Goal: Task Accomplishment & Management: Manage account settings

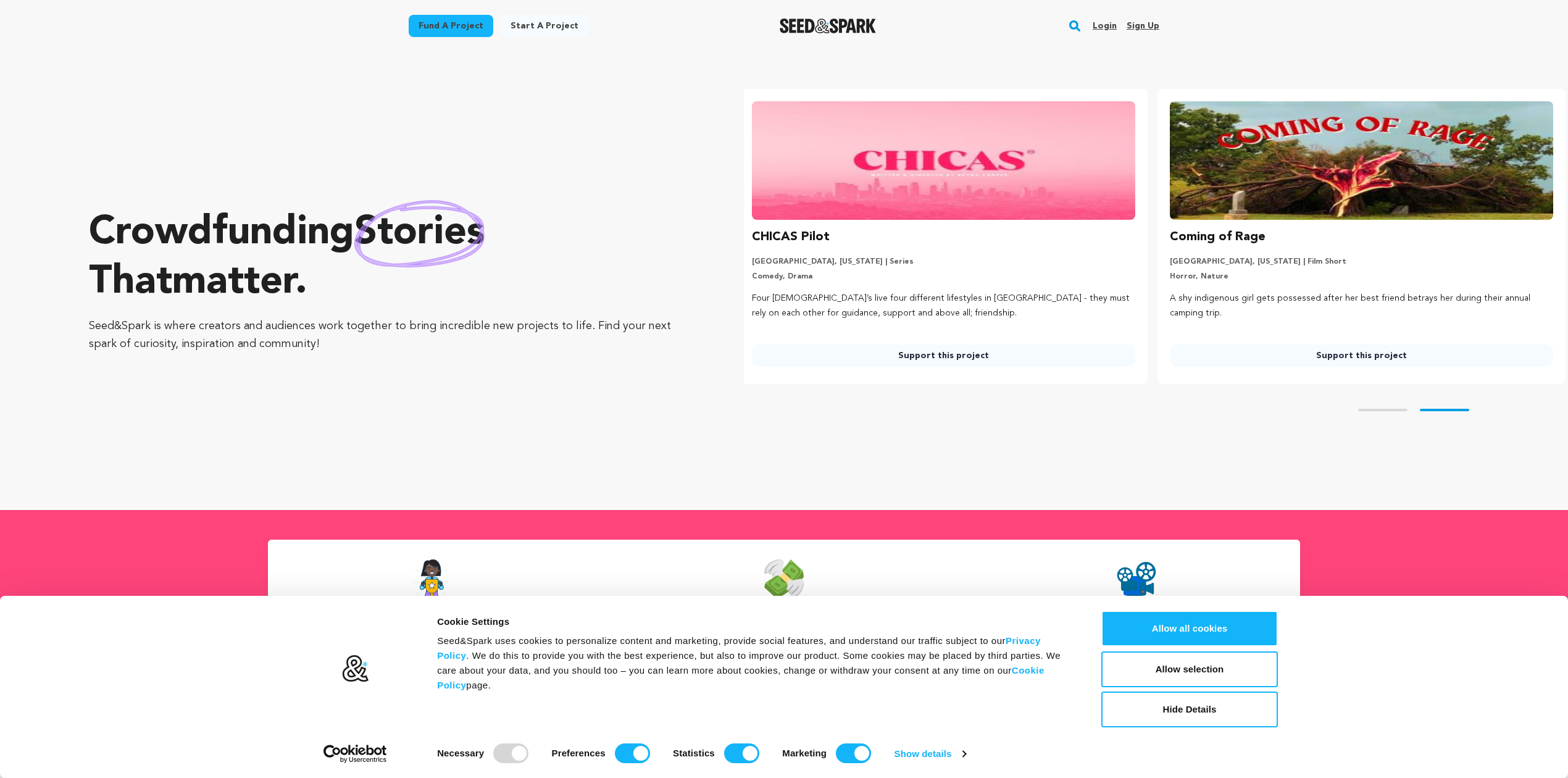
scroll to position [0, 428]
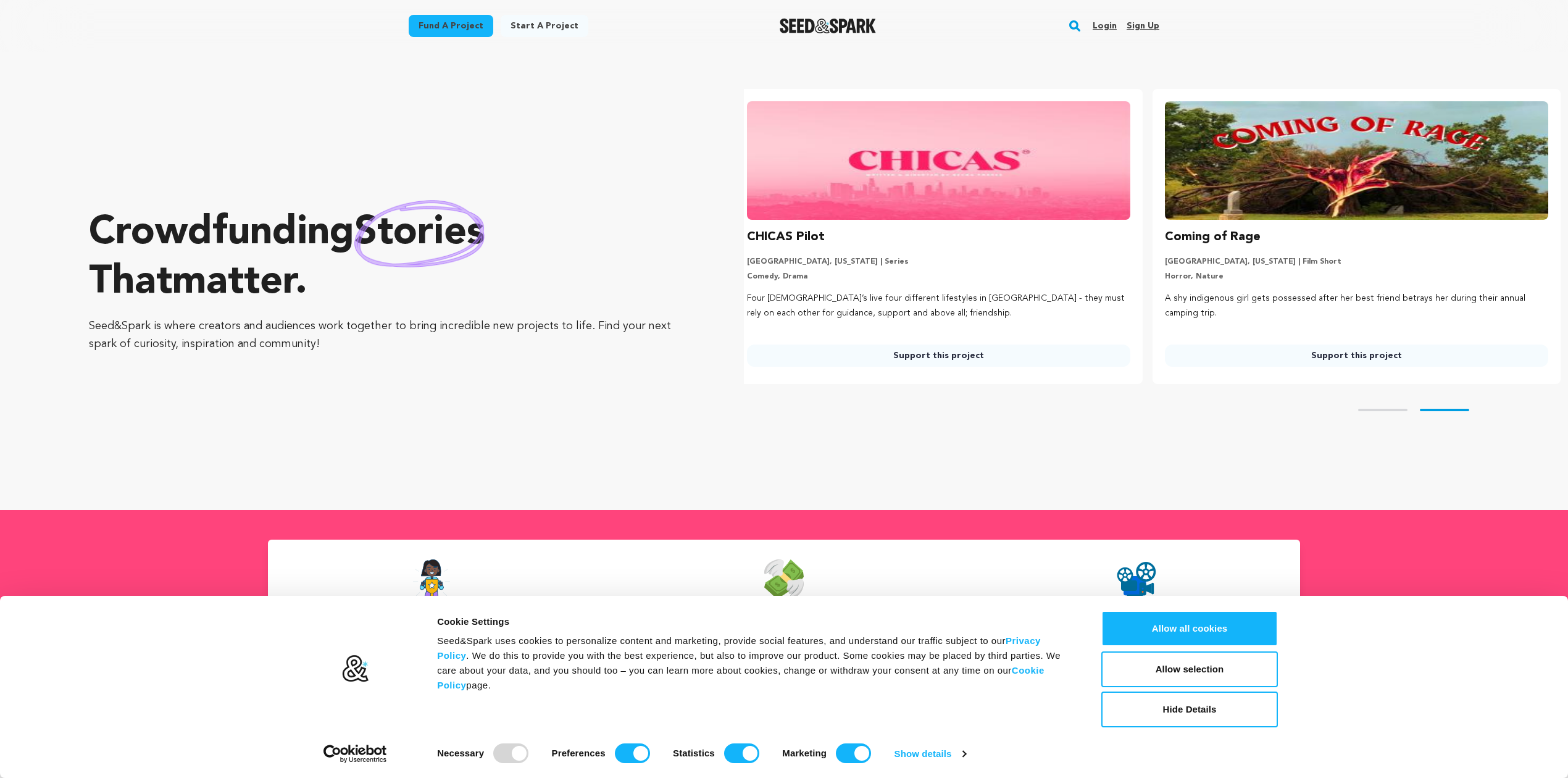
click at [909, 211] on img at bounding box center [938, 160] width 383 height 118
click at [919, 349] on link "Support this project" at bounding box center [938, 356] width 383 height 22
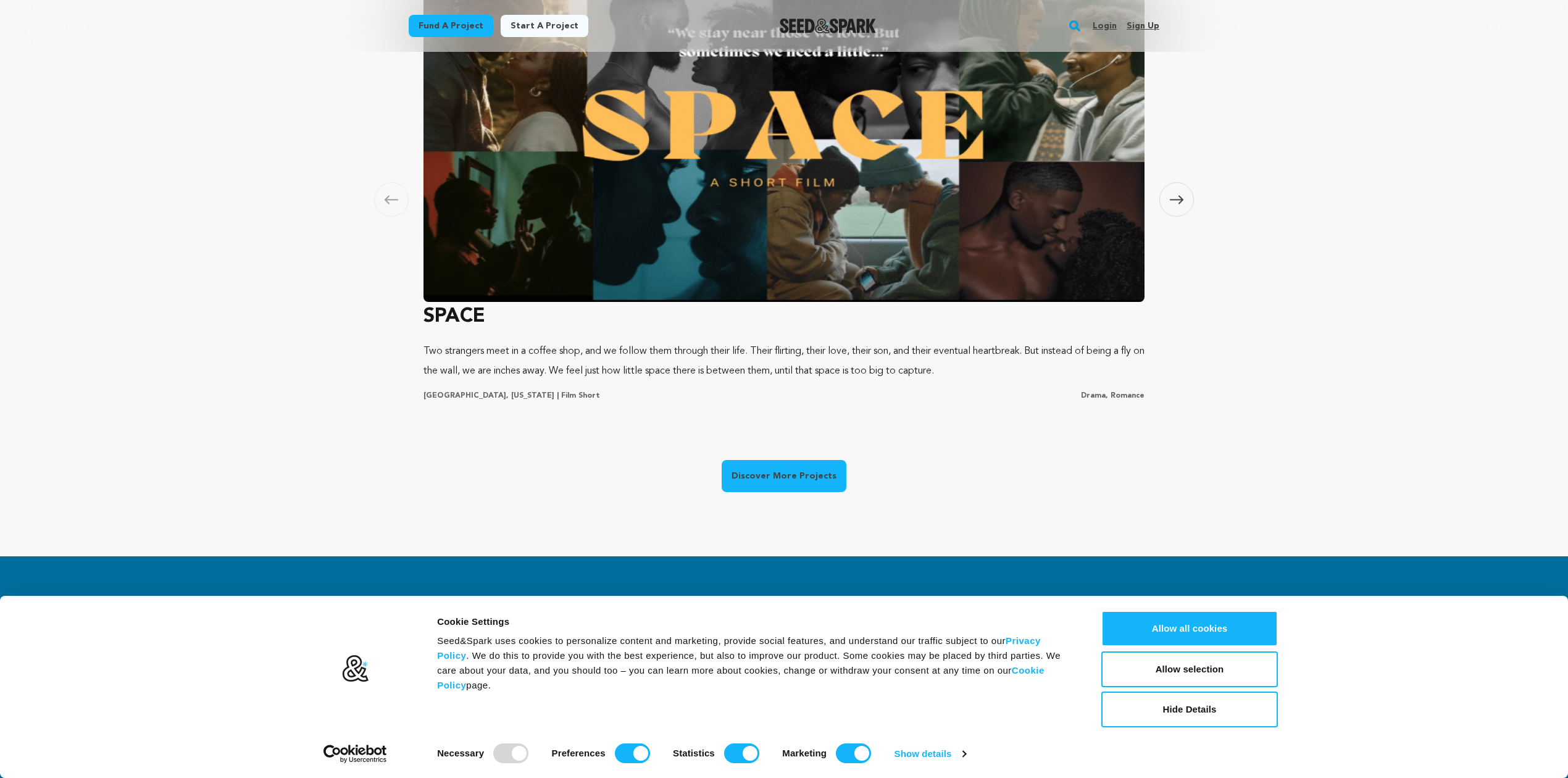
click at [798, 250] on img at bounding box center [784, 135] width 721 height 334
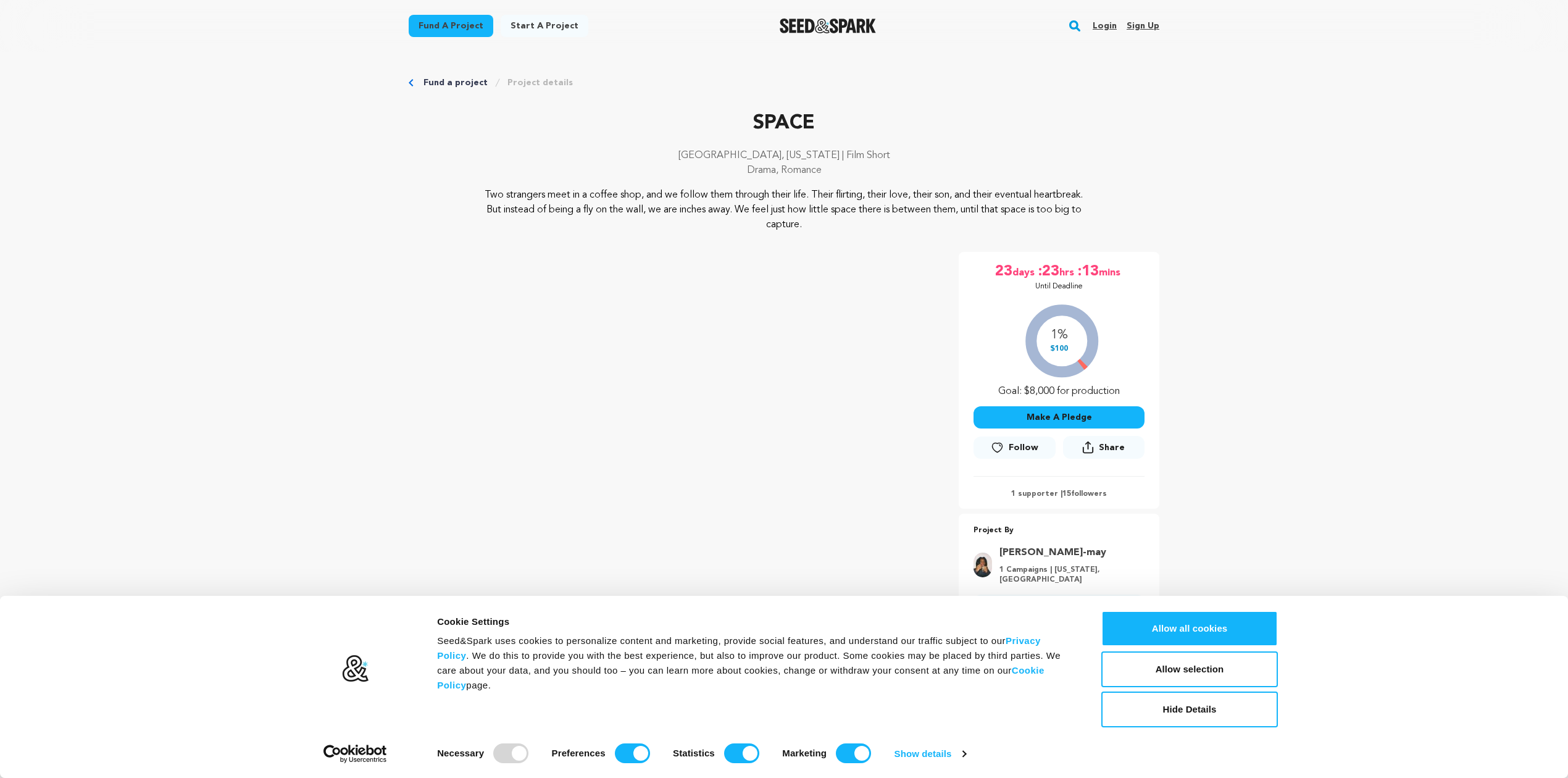
scroll to position [274, 0]
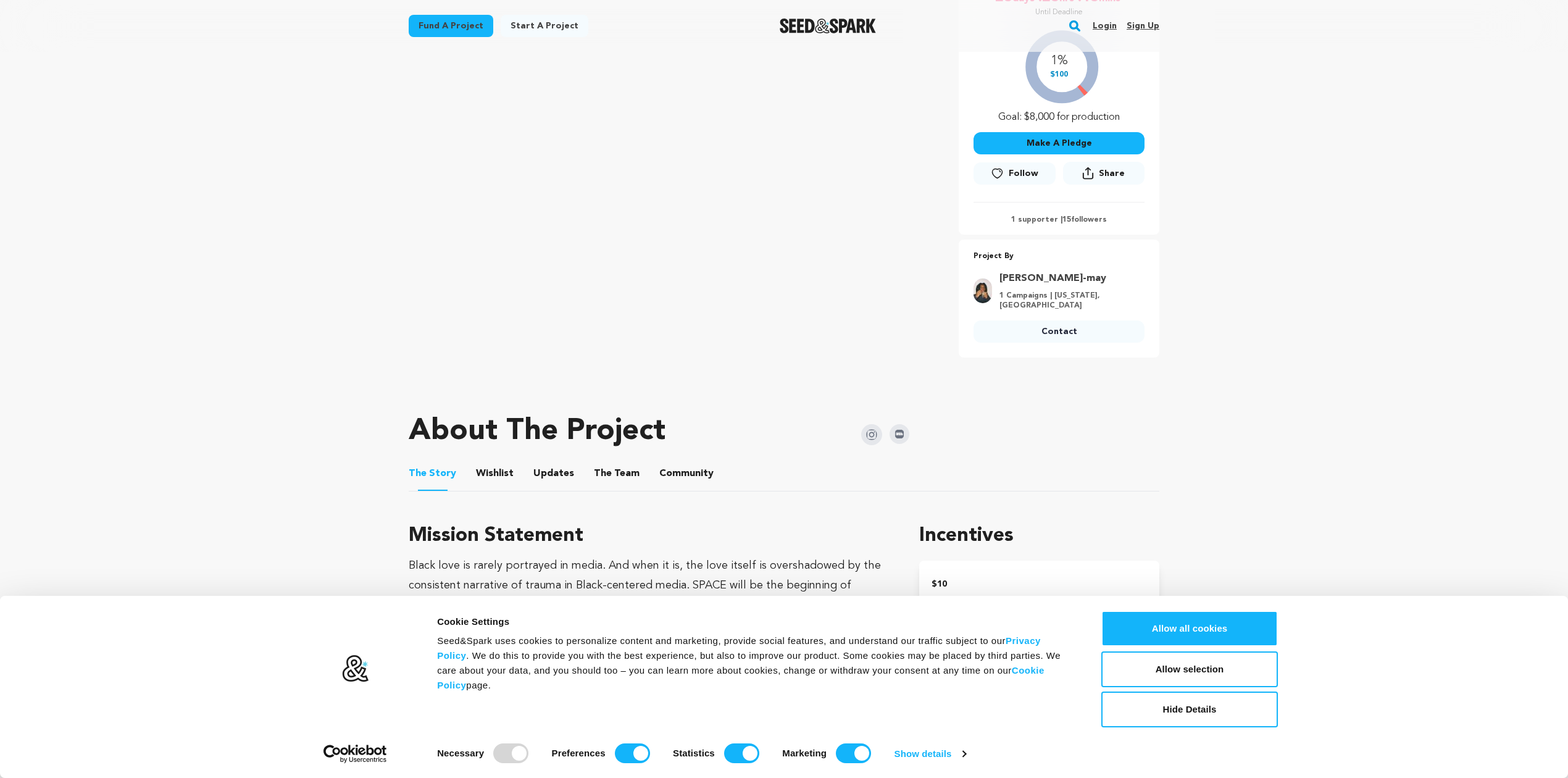
click at [480, 469] on button "Wishlist" at bounding box center [495, 476] width 30 height 30
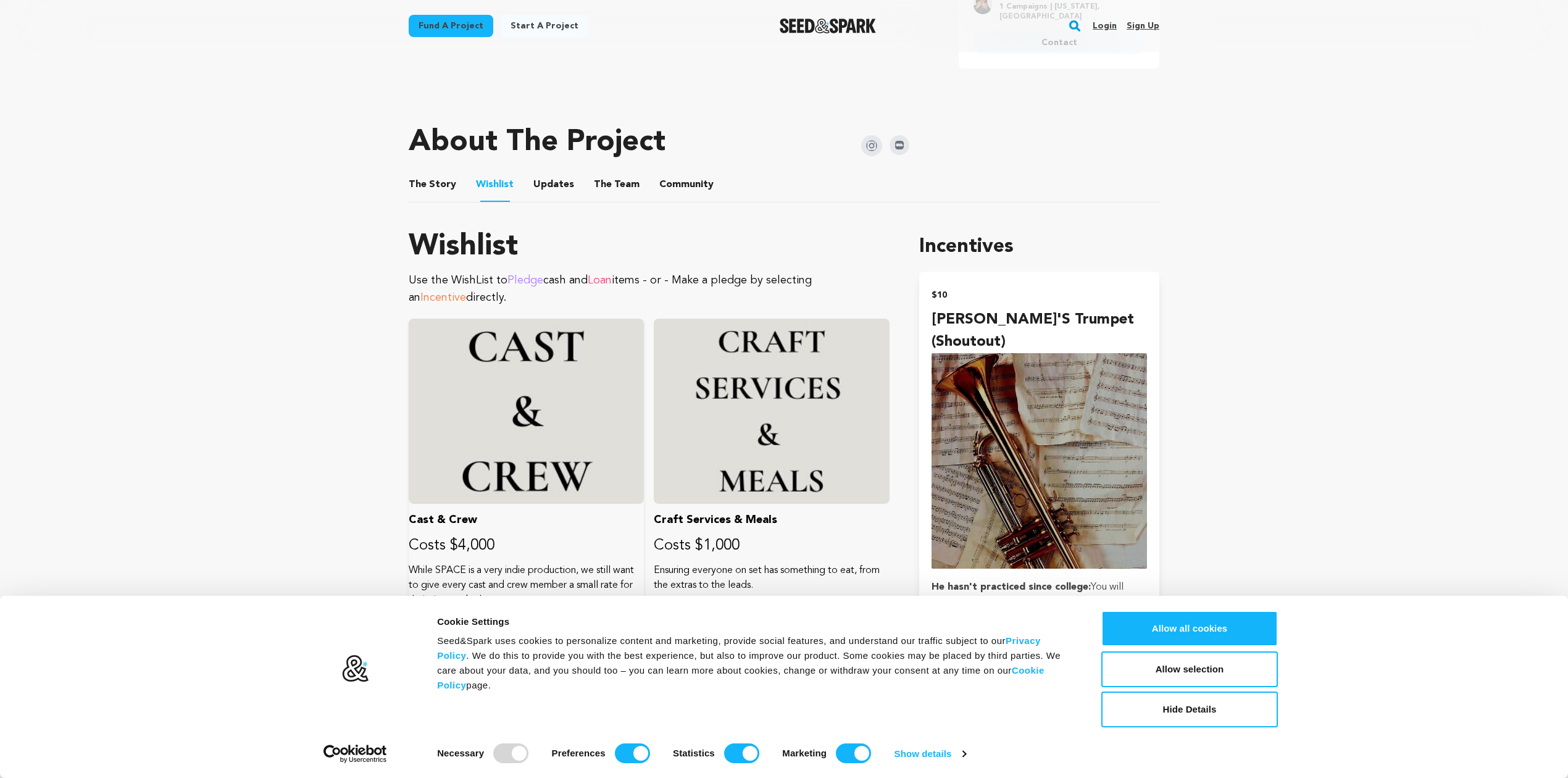
scroll to position [549, 0]
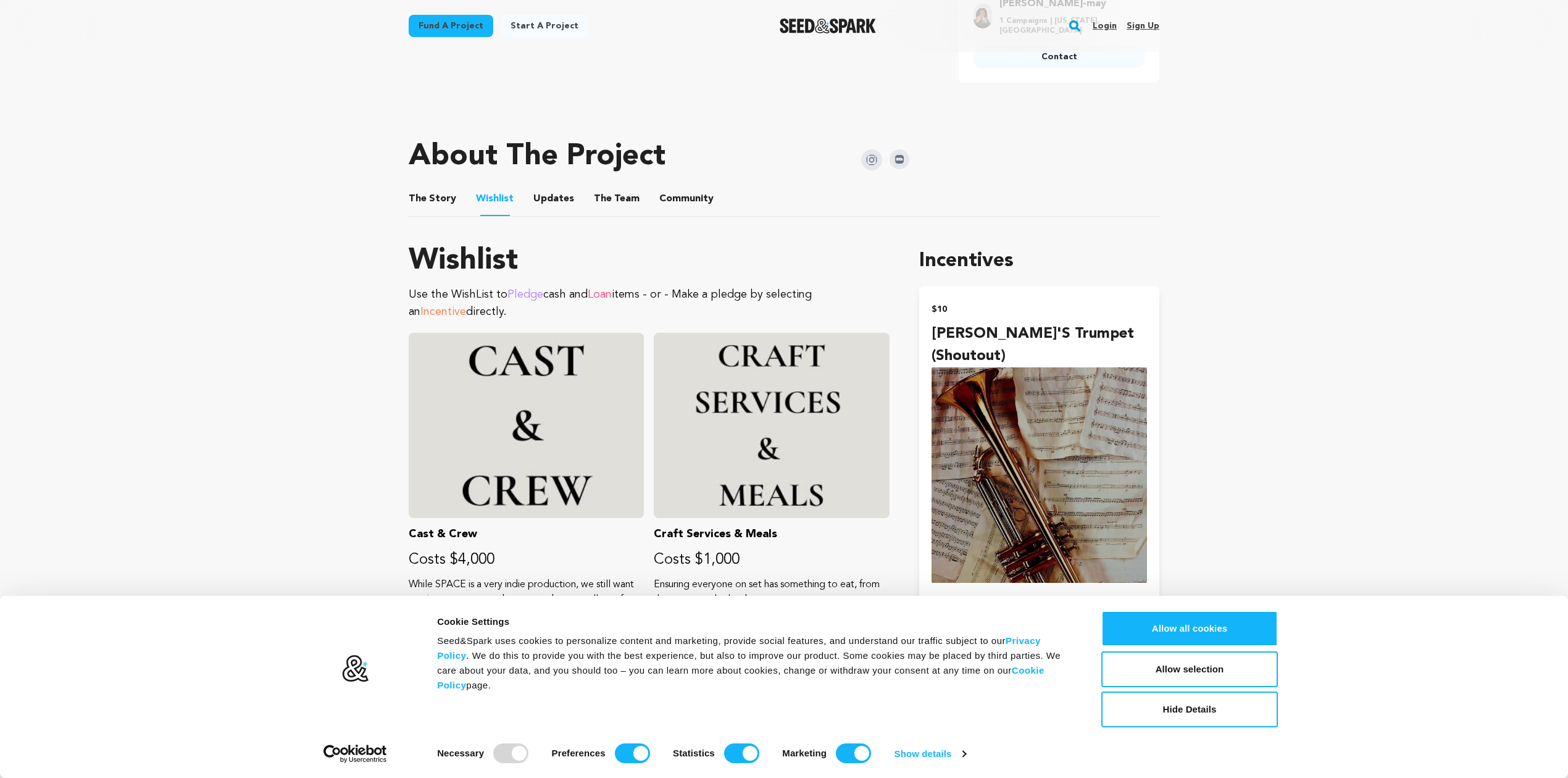
click at [551, 186] on button "Updates" at bounding box center [554, 201] width 30 height 30
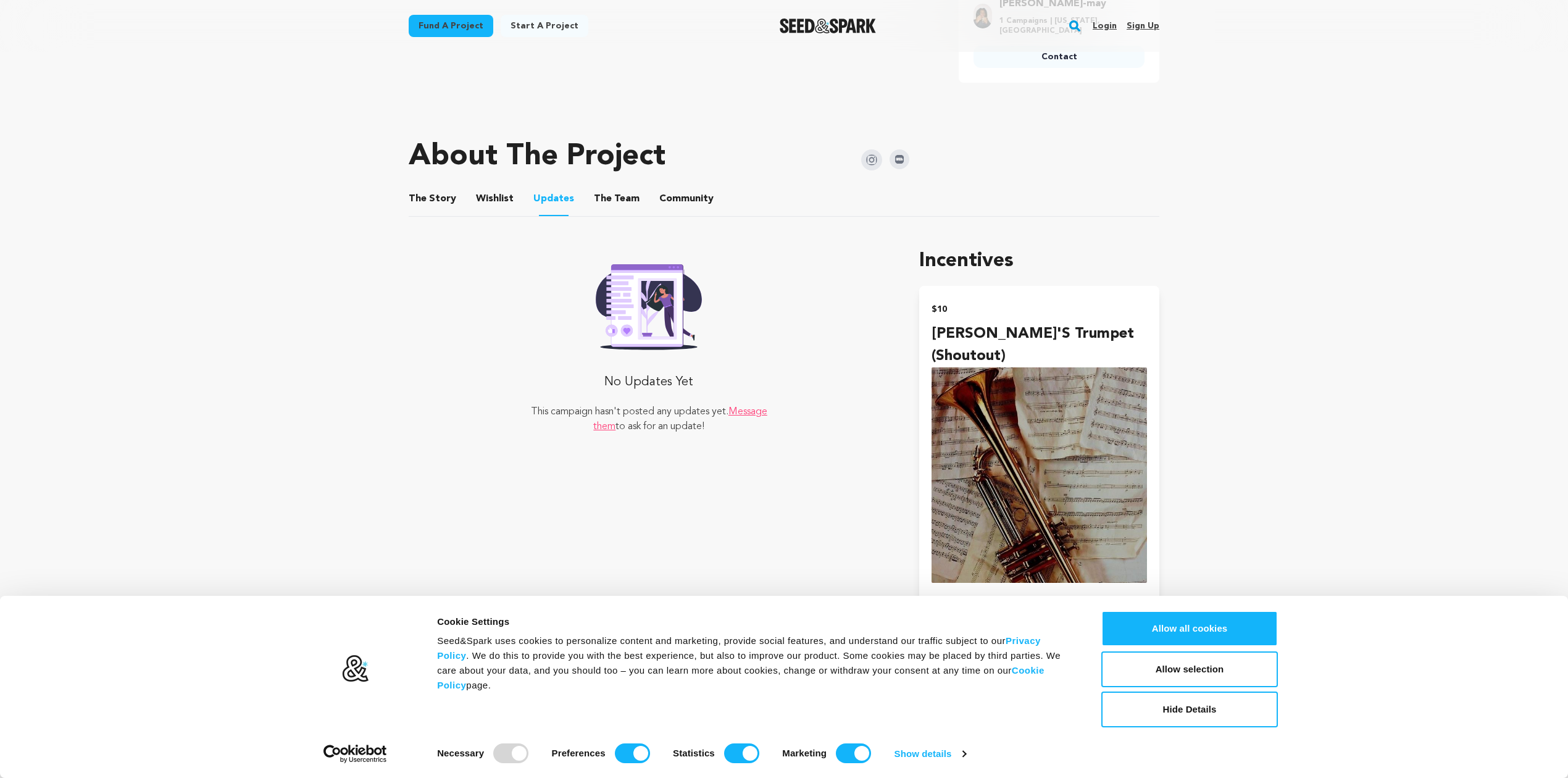
click at [606, 188] on button "The Team" at bounding box center [617, 201] width 30 height 30
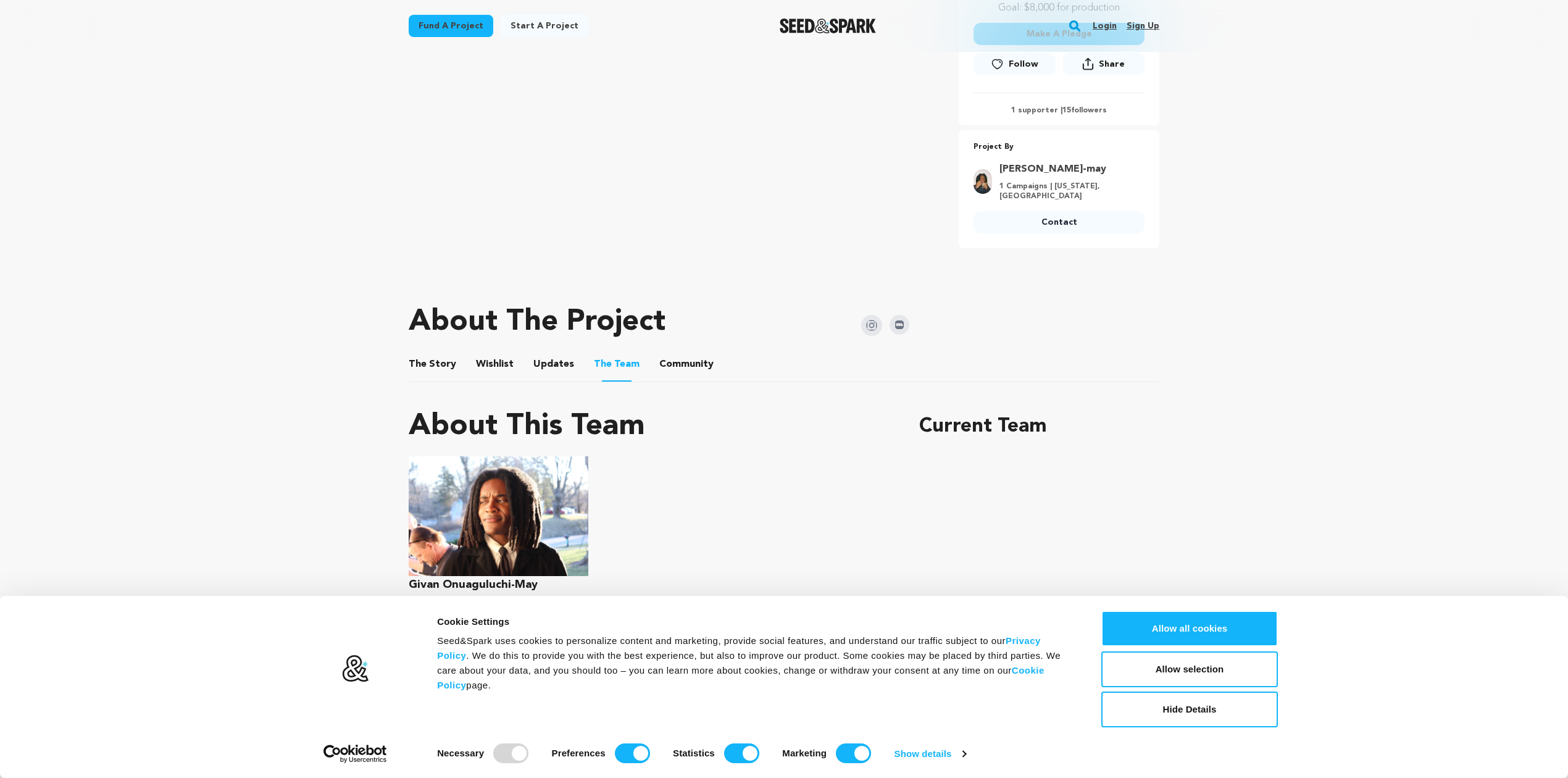
scroll to position [272, 0]
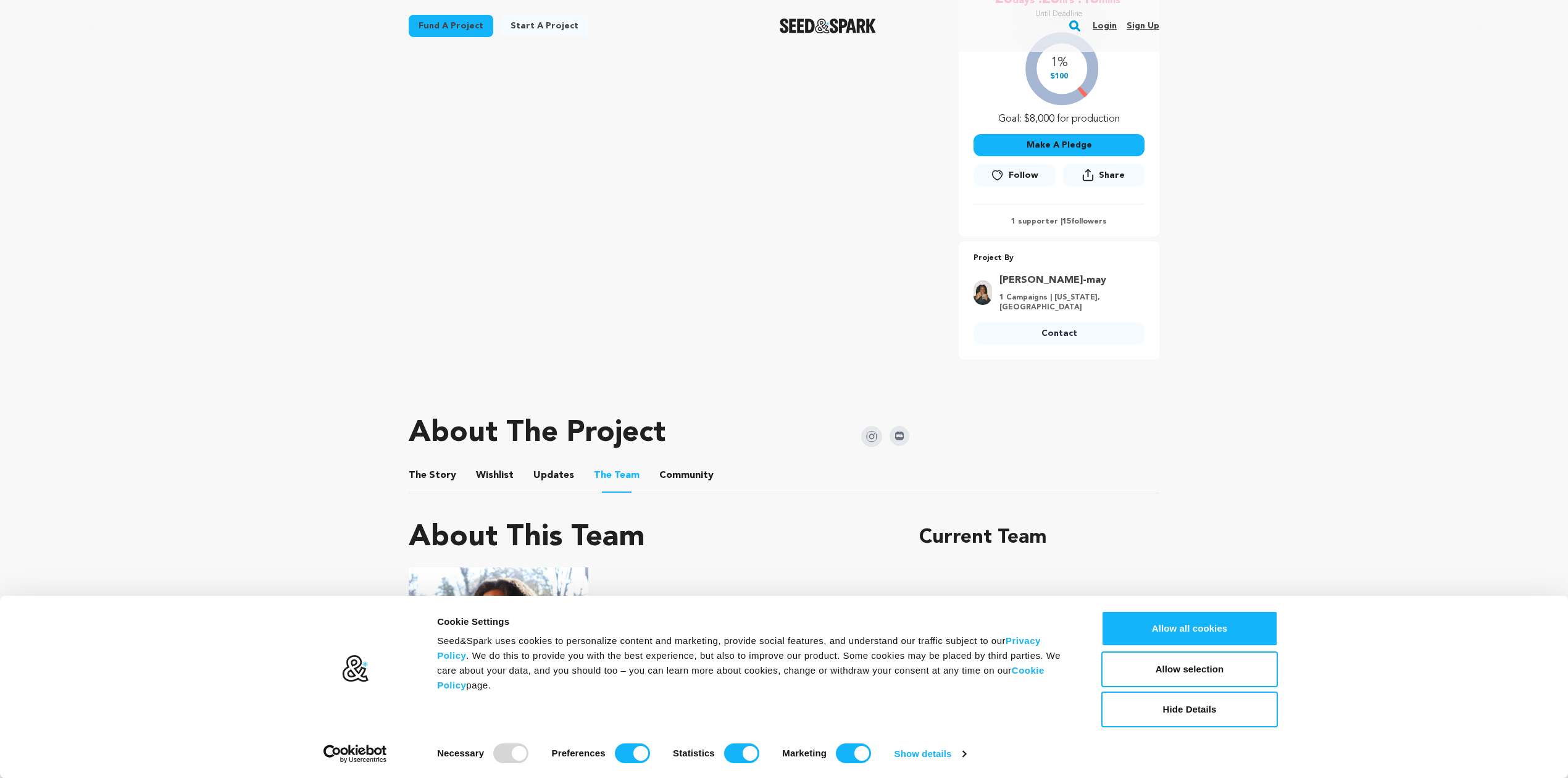
click at [678, 463] on button "Community" at bounding box center [686, 478] width 30 height 30
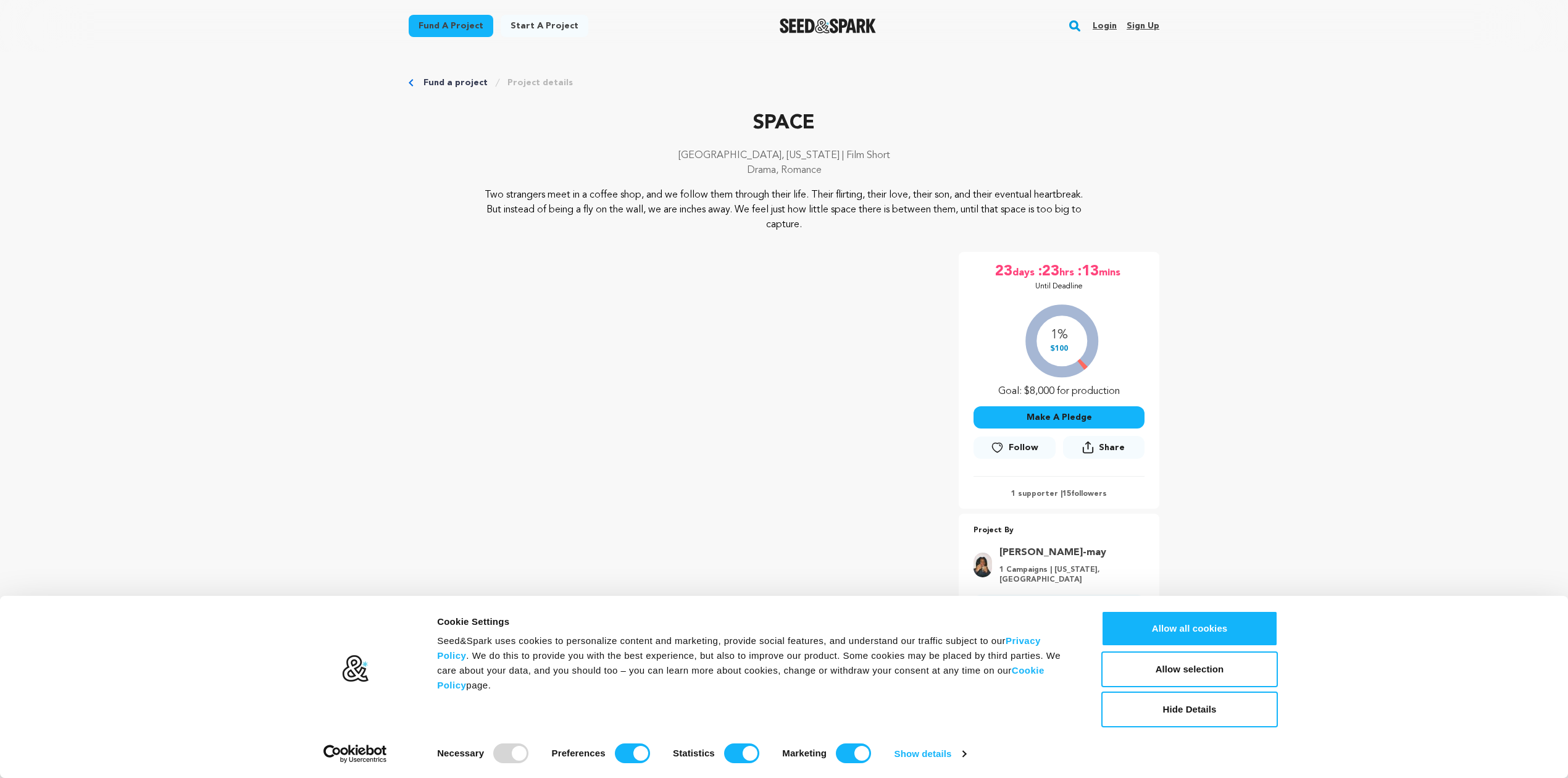
scroll to position [274, 0]
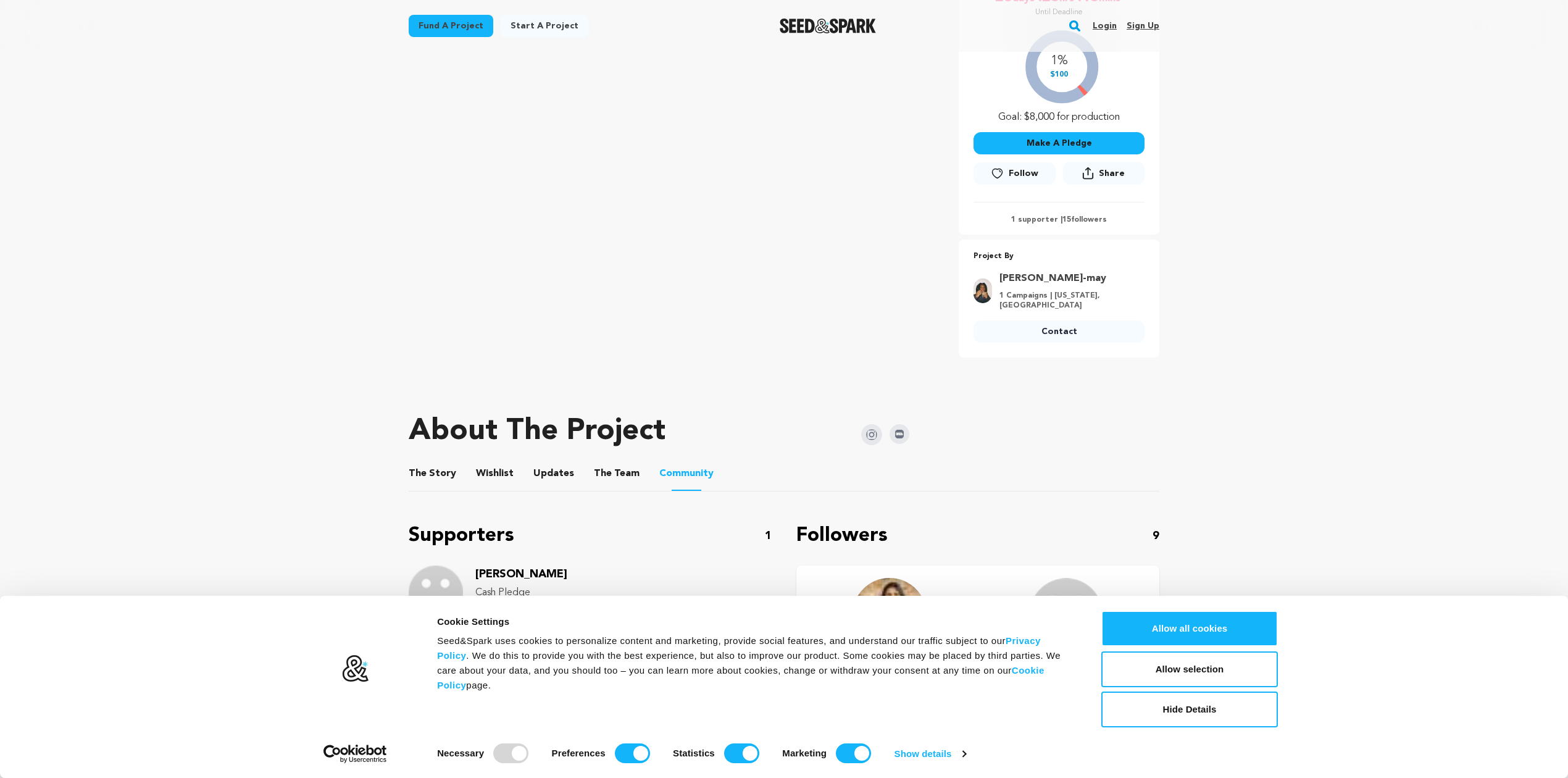
click at [602, 462] on button "The Team" at bounding box center [617, 476] width 30 height 30
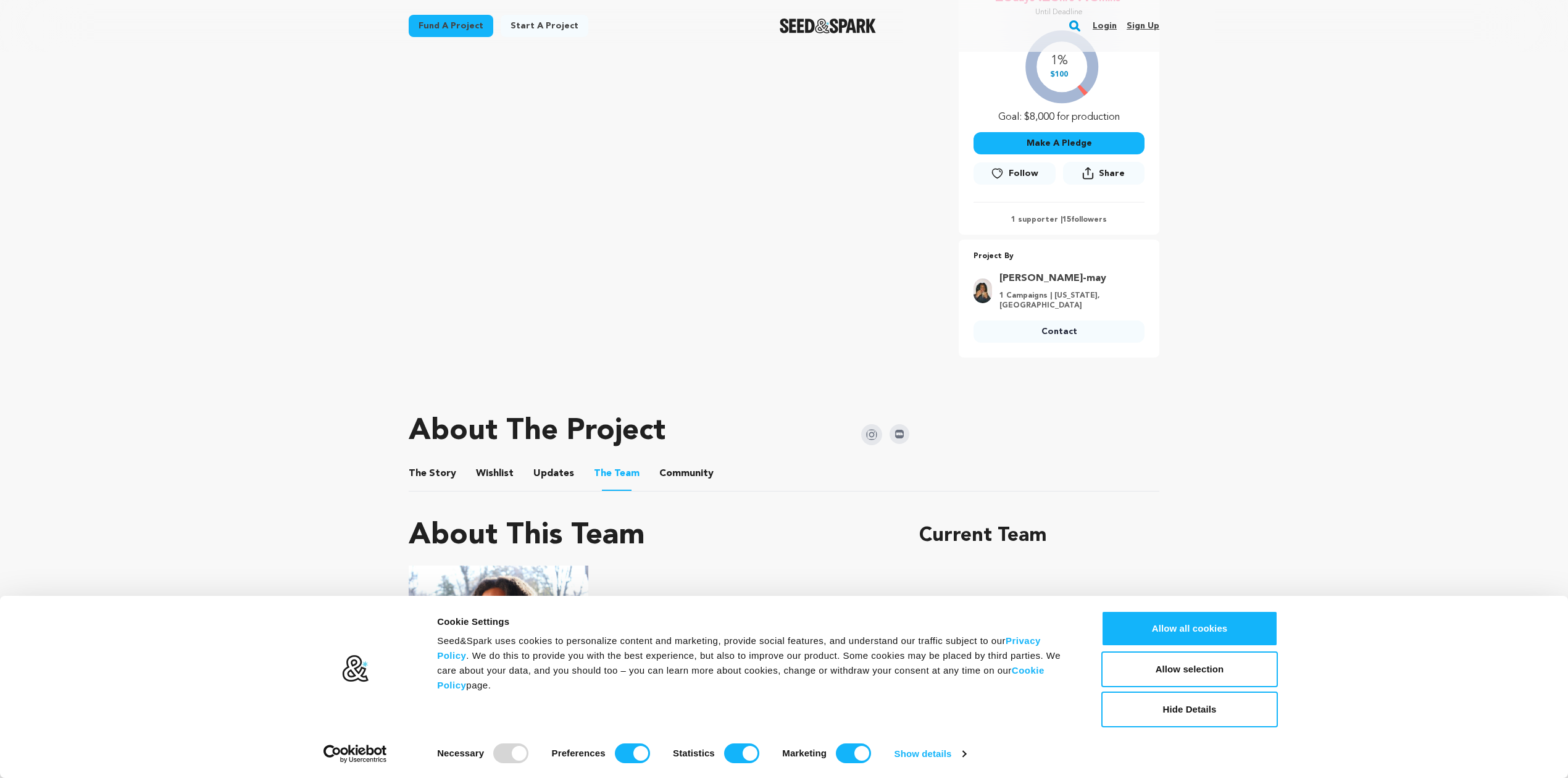
click at [682, 463] on button "Community" at bounding box center [686, 476] width 30 height 30
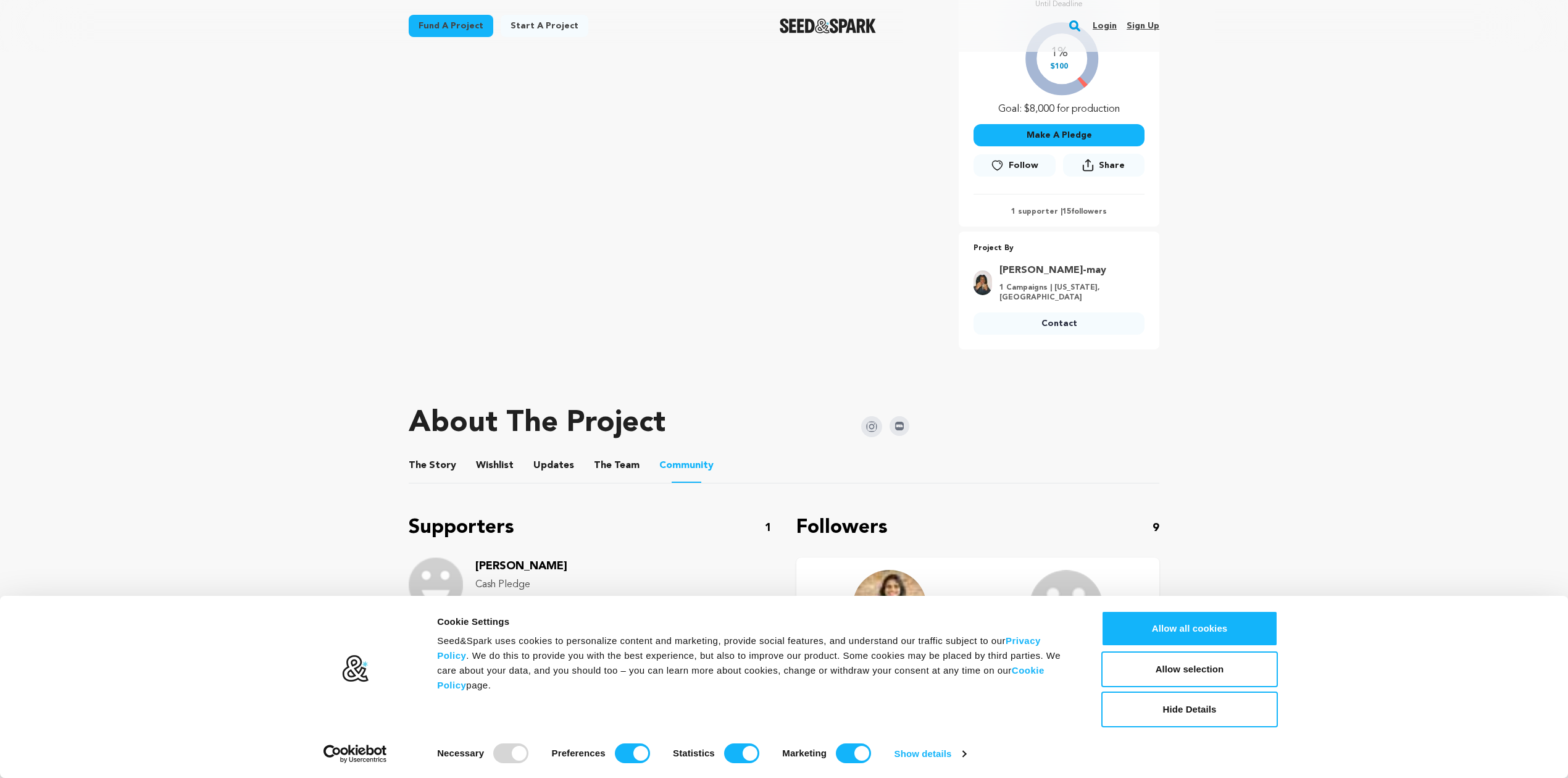
scroll to position [274, 0]
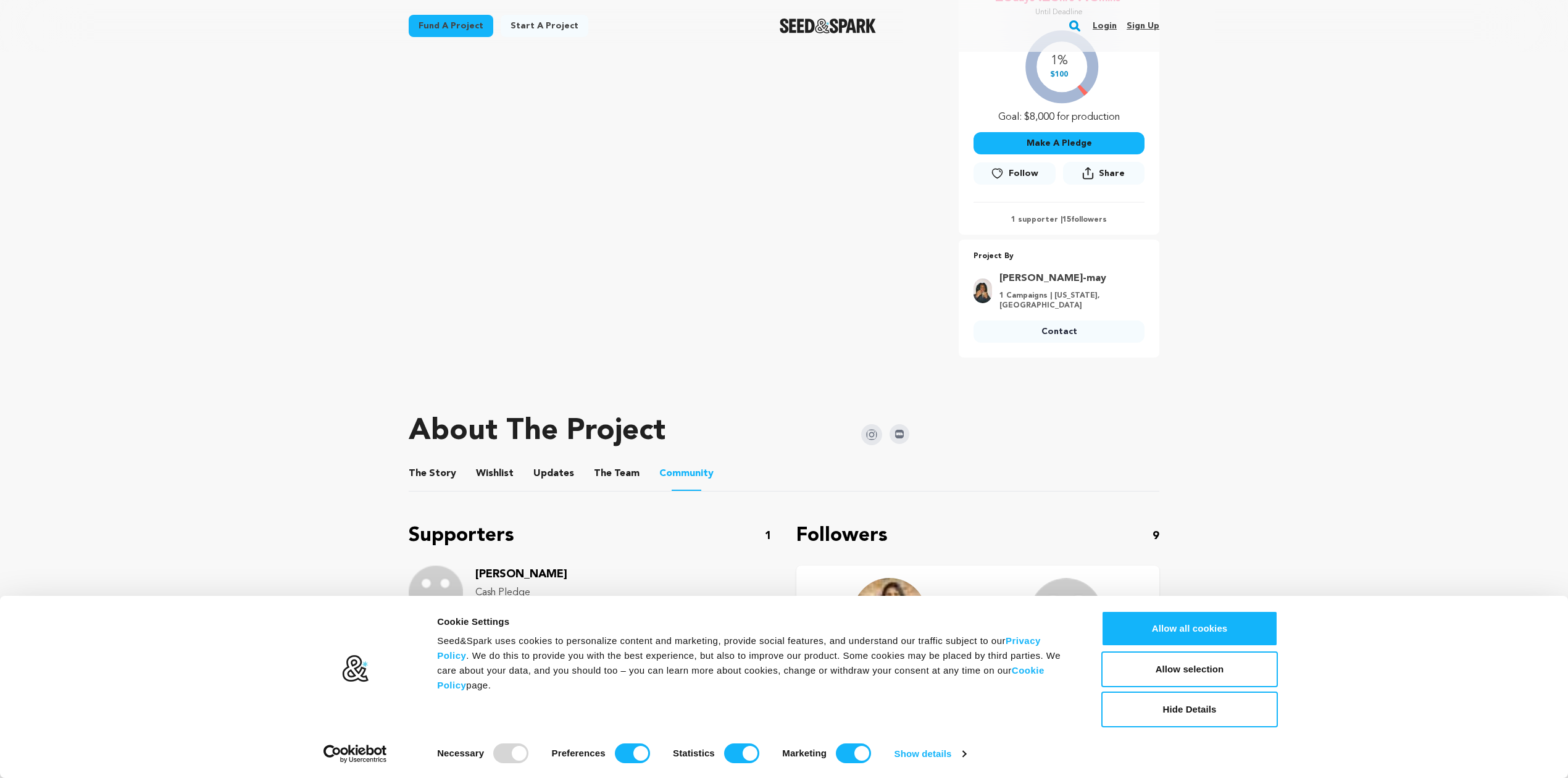
click at [545, 462] on button "Updates" at bounding box center [554, 476] width 30 height 30
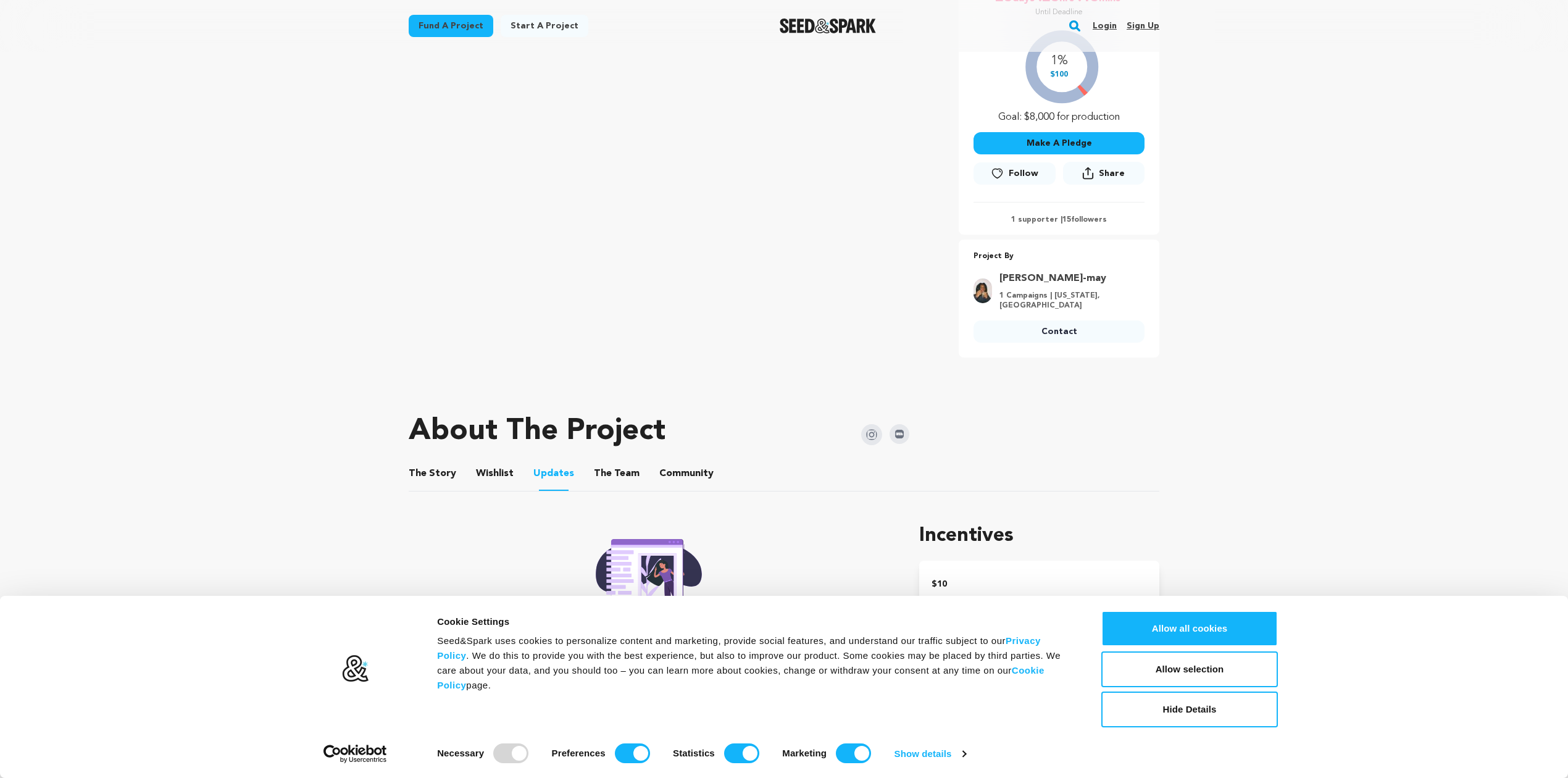
click at [432, 462] on button "The Story" at bounding box center [432, 476] width 30 height 30
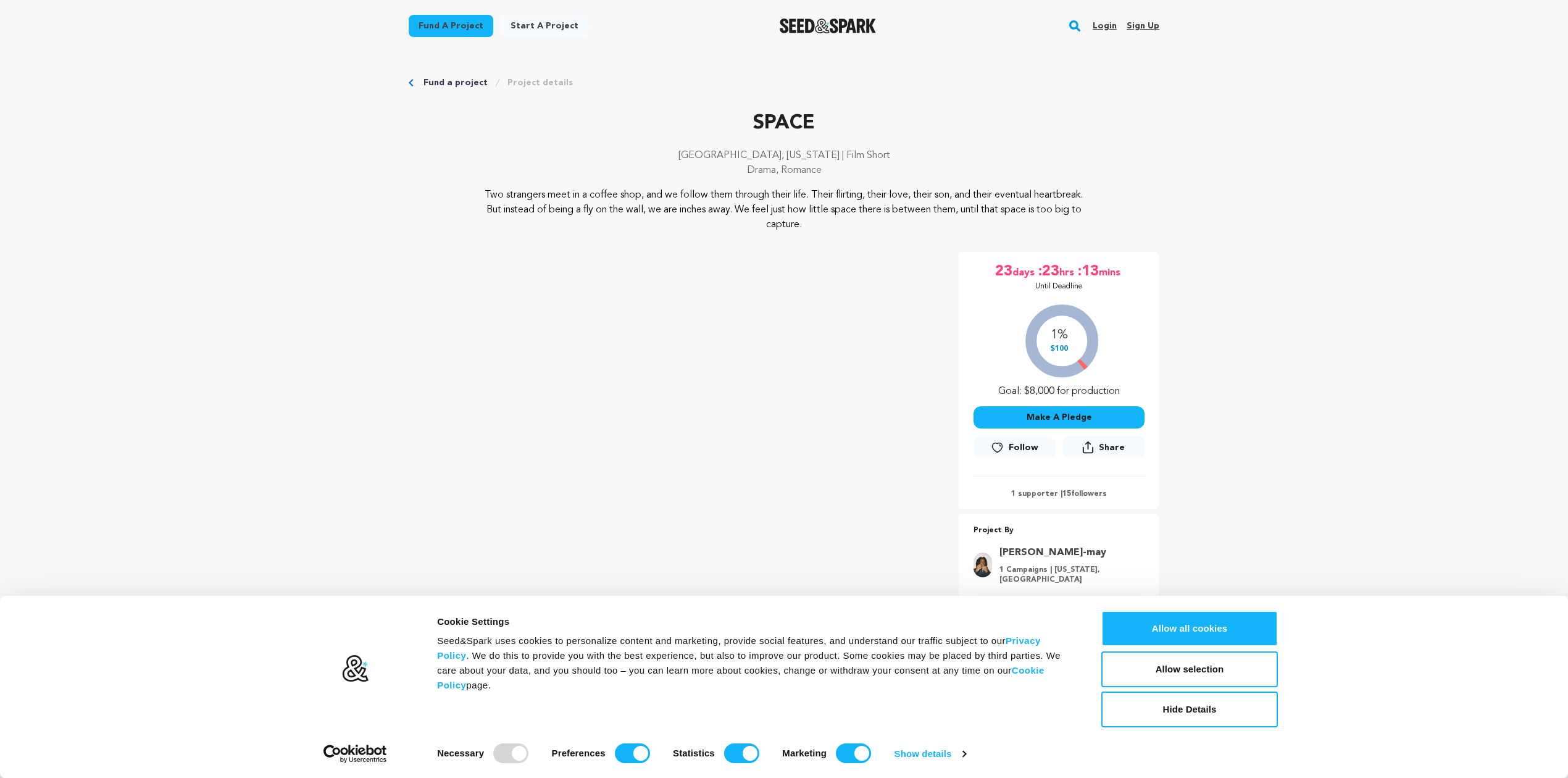
scroll to position [274, 0]
click at [452, 84] on link "Fund a project" at bounding box center [455, 83] width 64 height 13
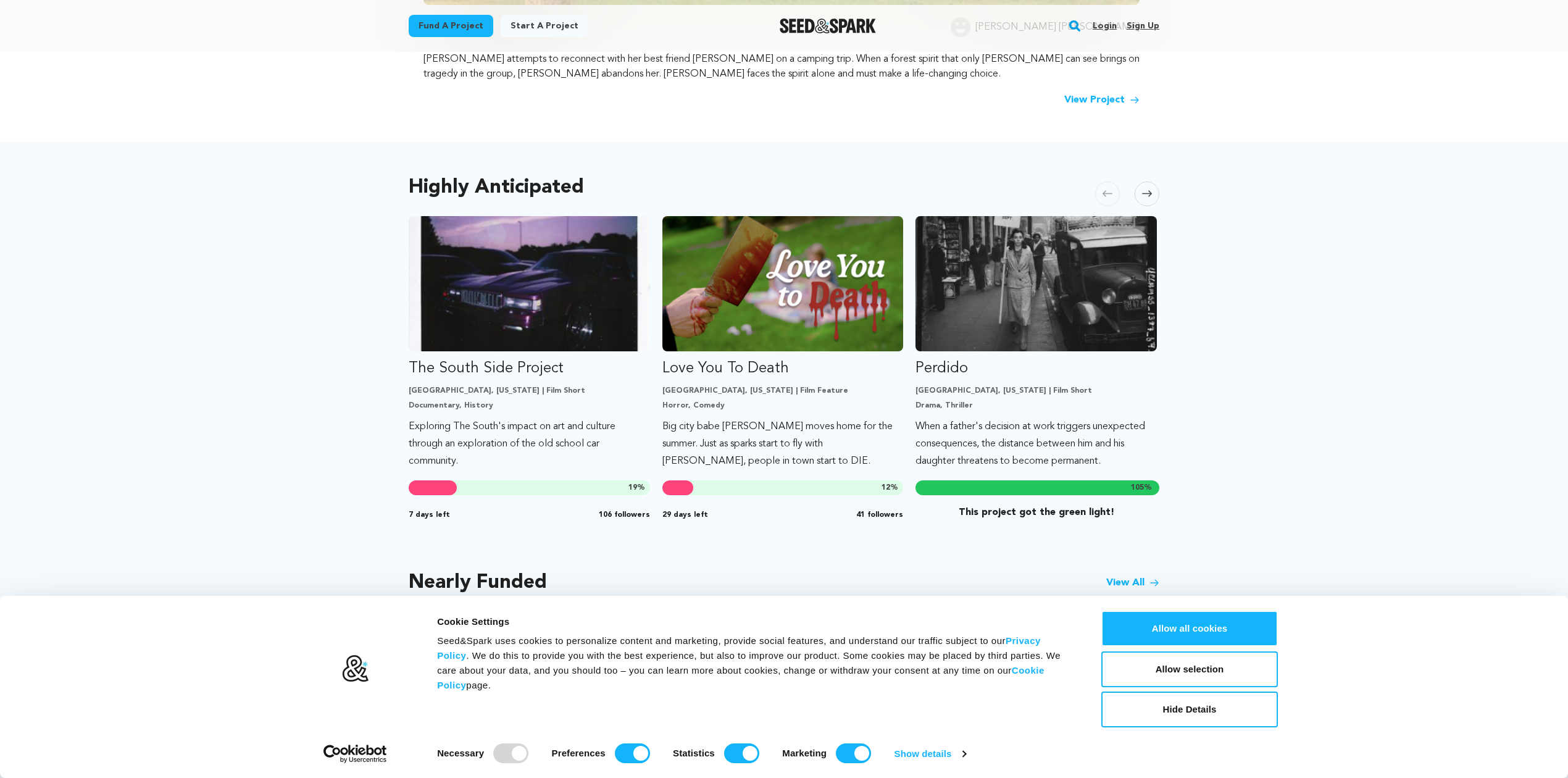
scroll to position [549, 0]
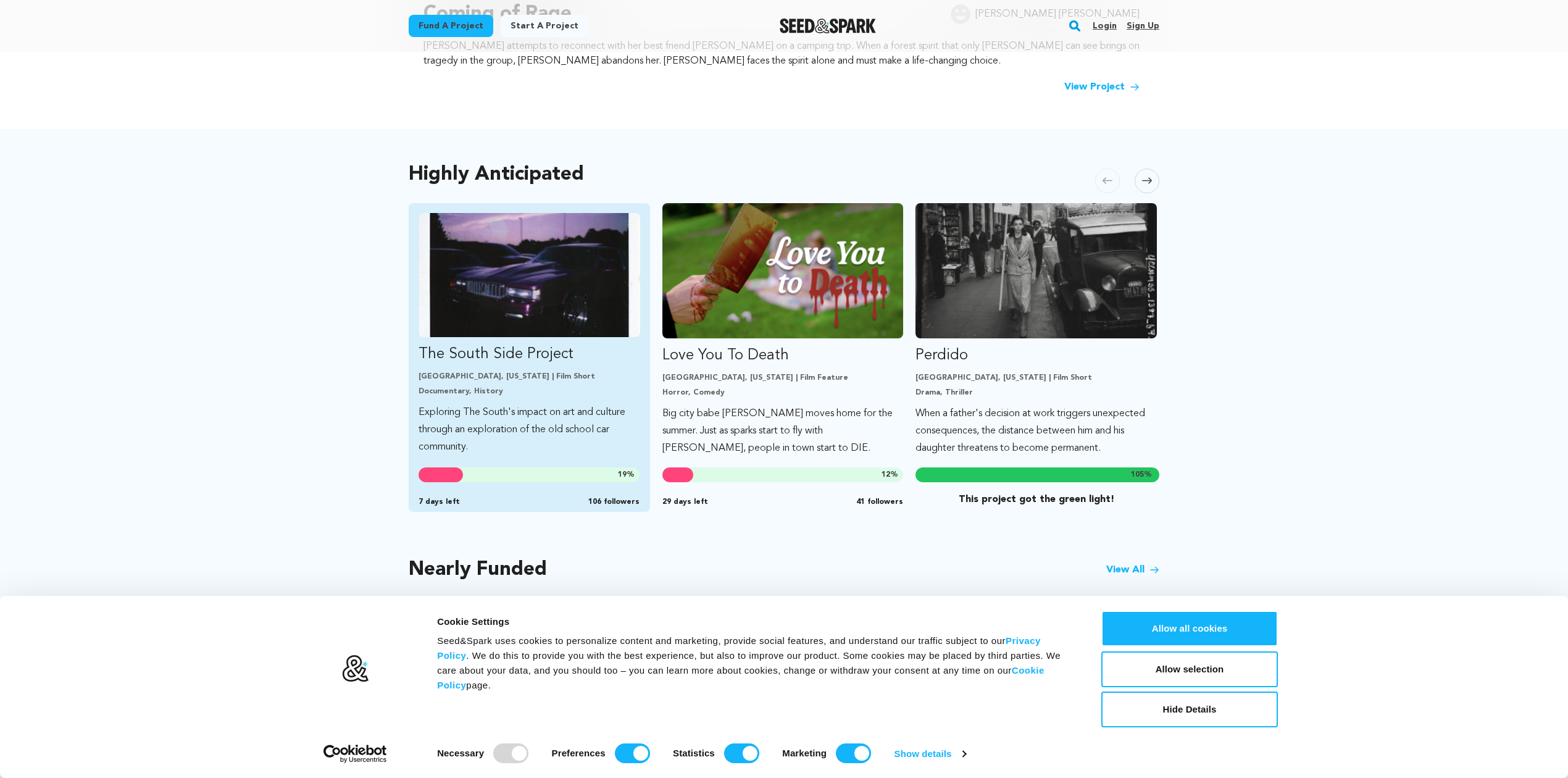
click at [561, 275] on img "Fund The South Side Project" at bounding box center [529, 275] width 222 height 124
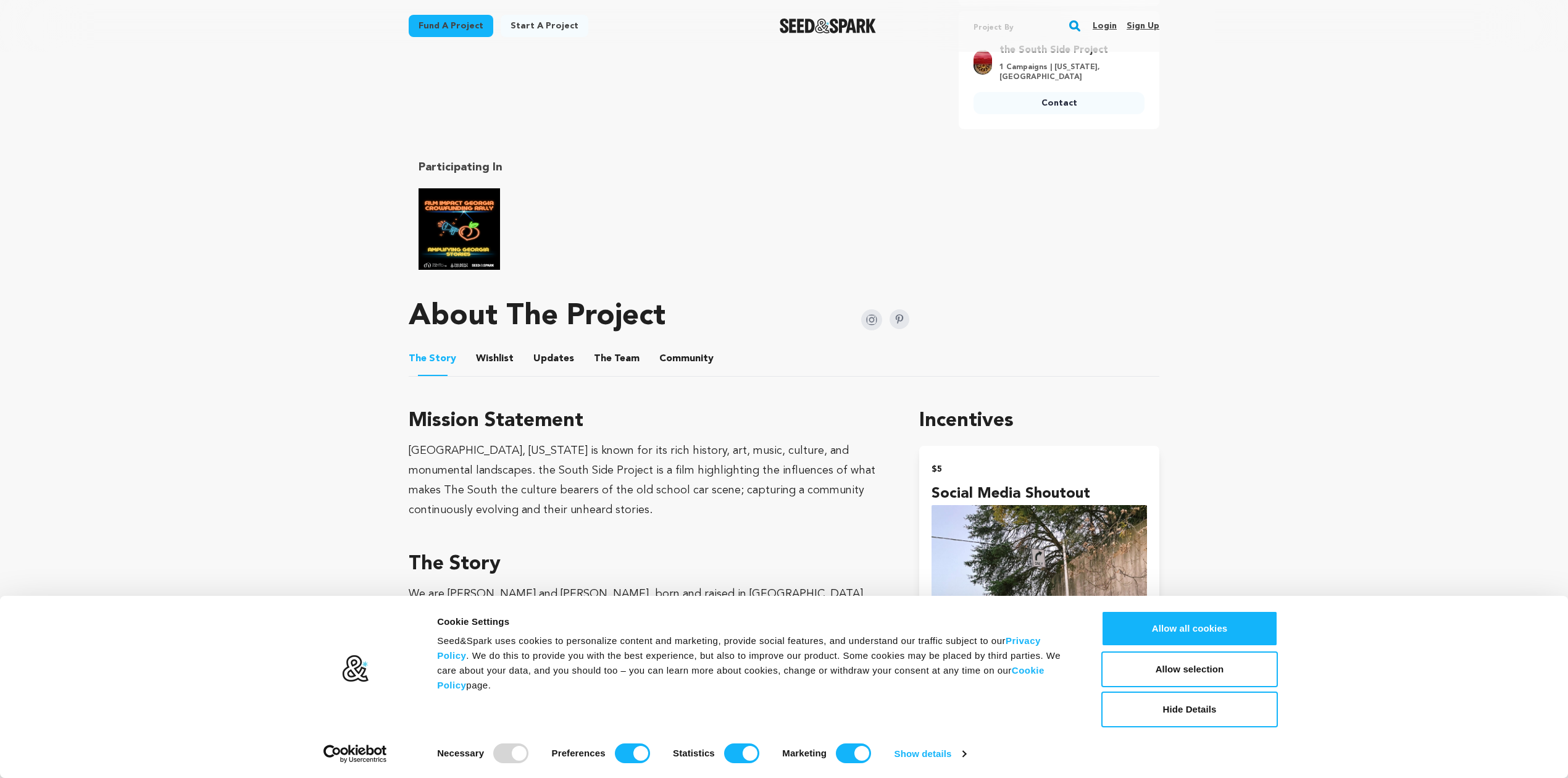
scroll to position [494, 0]
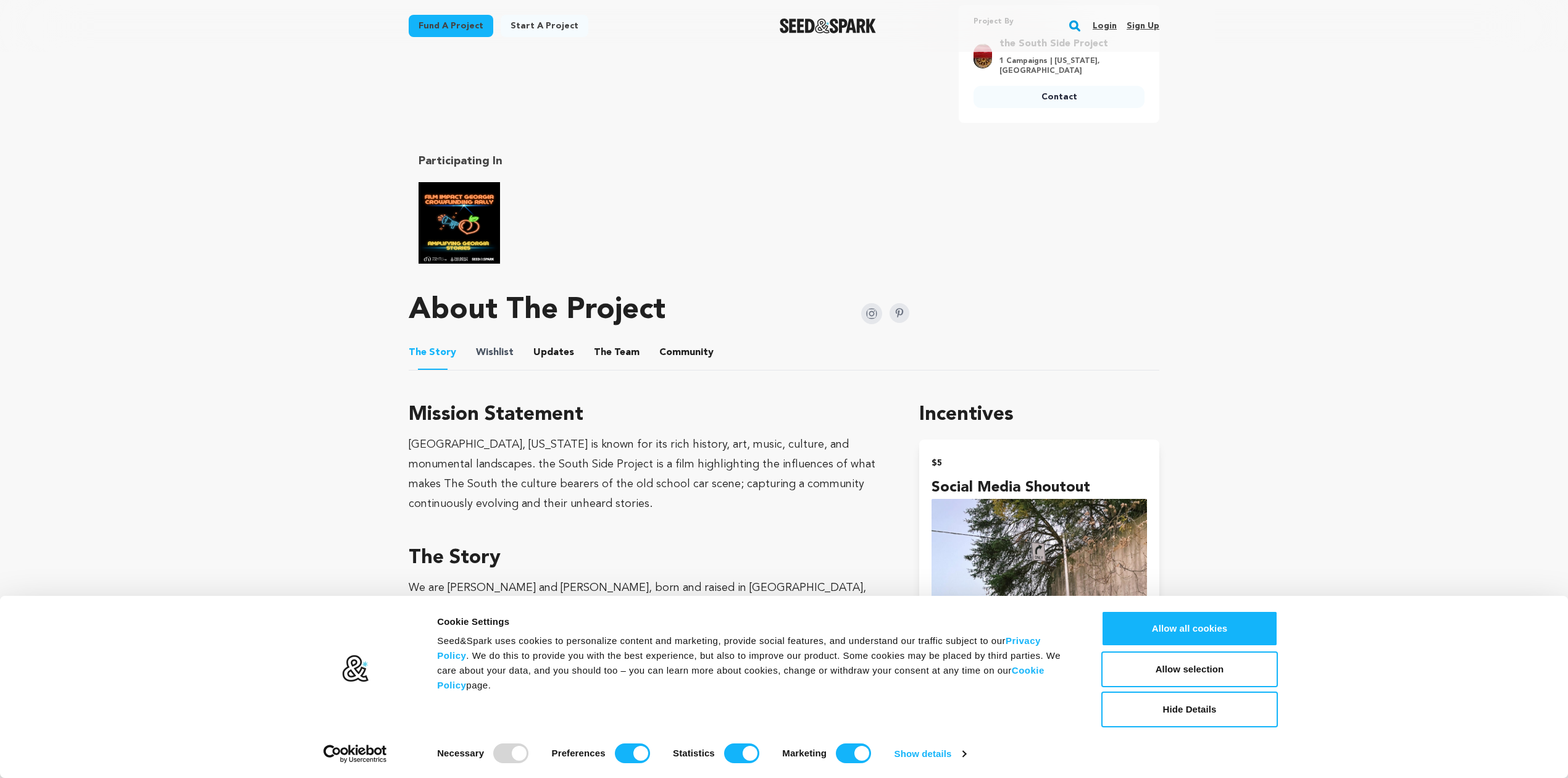
click at [508, 360] on span "Wishlist" at bounding box center [494, 353] width 38 height 15
click at [489, 351] on button "Wishlist" at bounding box center [495, 355] width 30 height 30
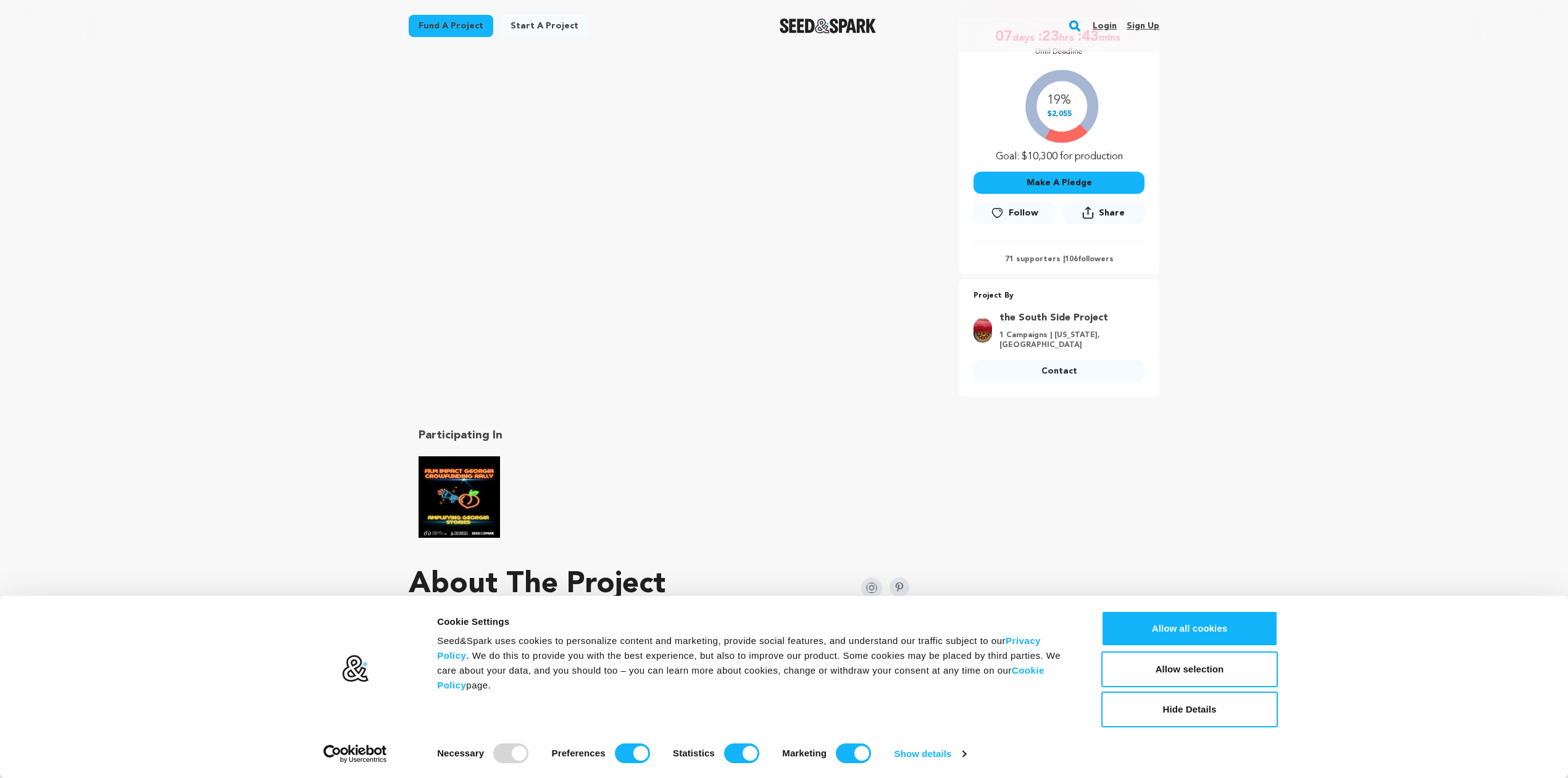
scroll to position [494, 0]
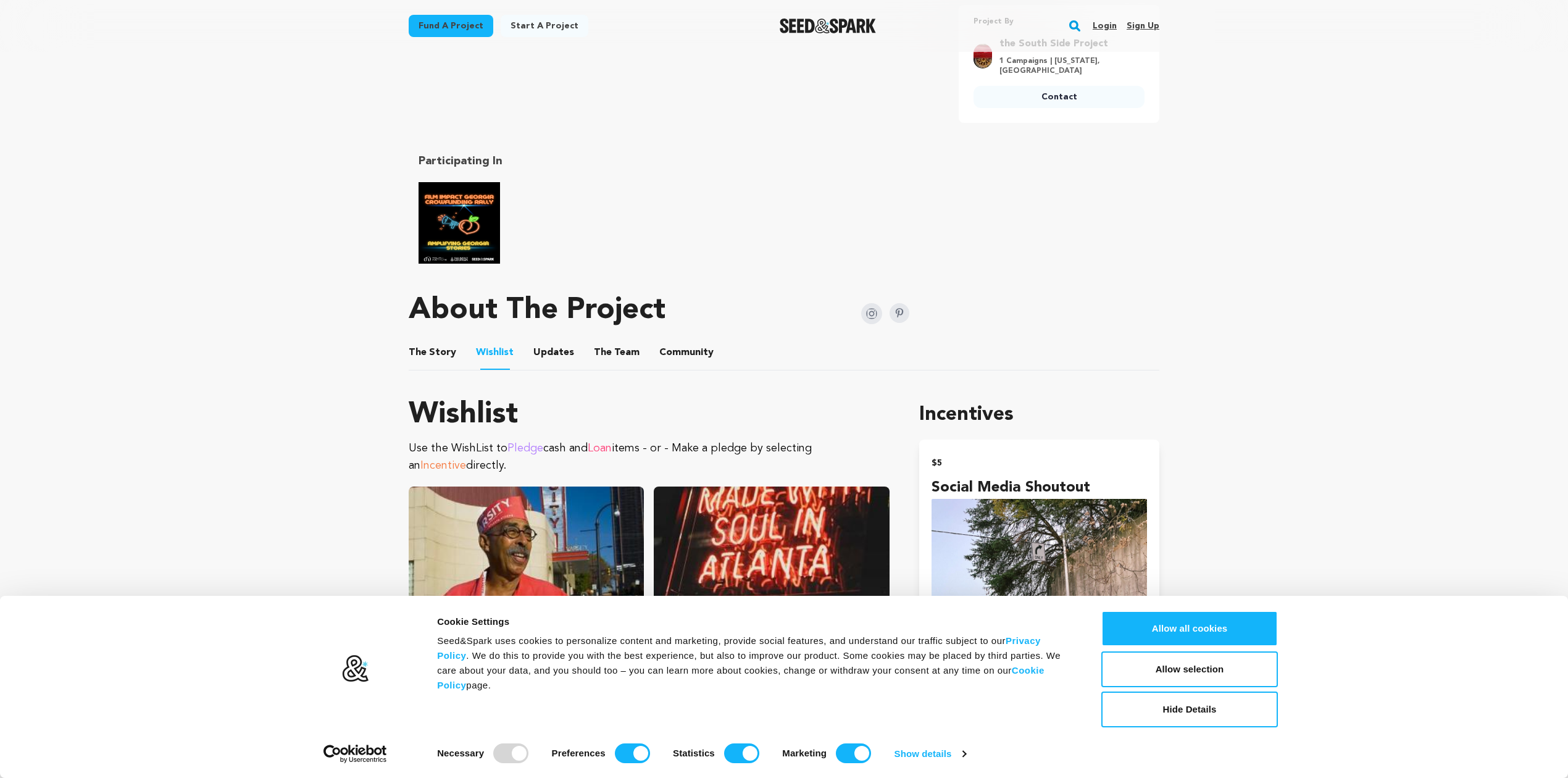
click at [539, 352] on button "Updates" at bounding box center [554, 355] width 30 height 30
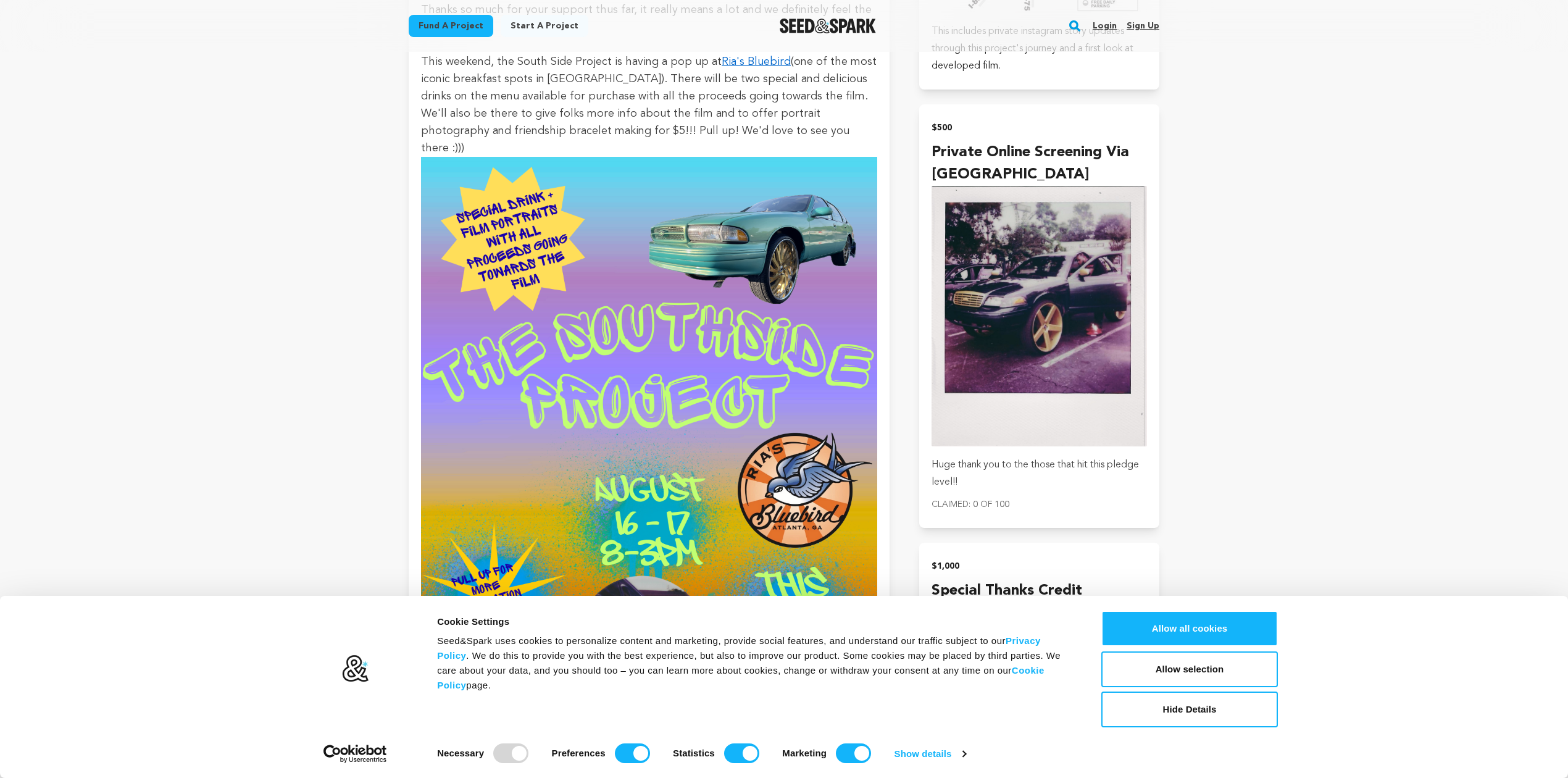
scroll to position [494, 0]
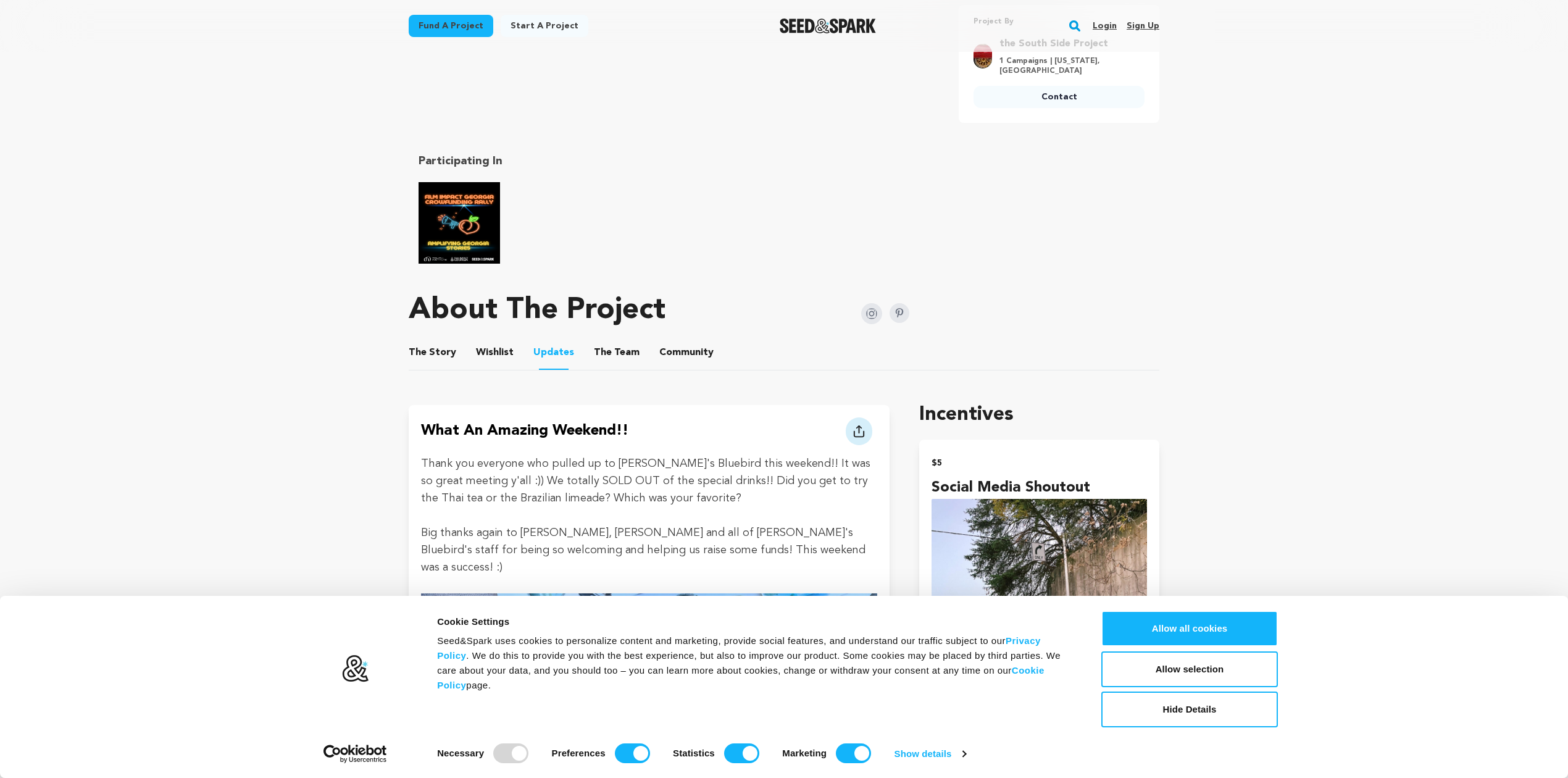
click at [602, 356] on button "The Team" at bounding box center [617, 355] width 30 height 30
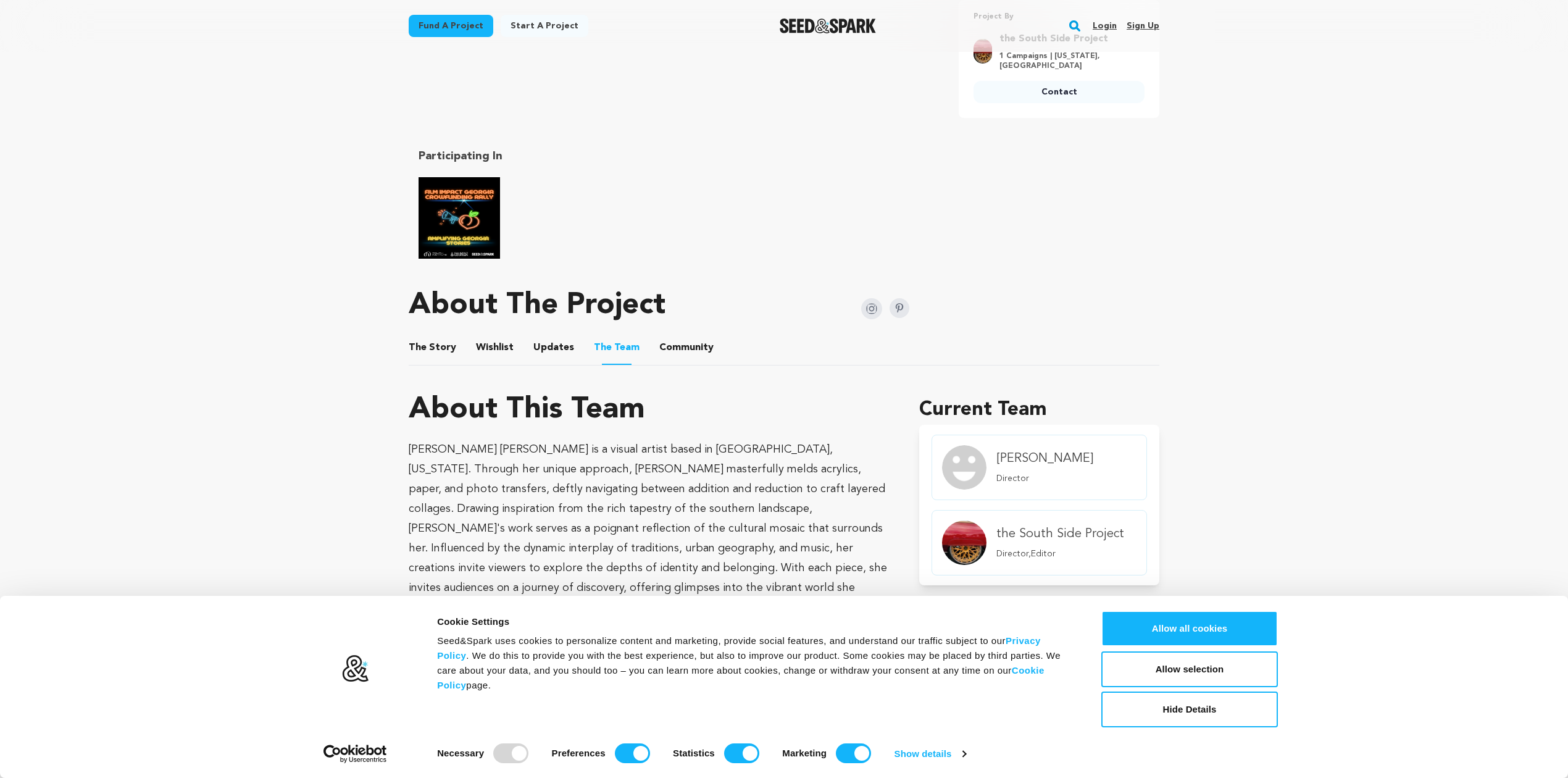
scroll to position [514, 0]
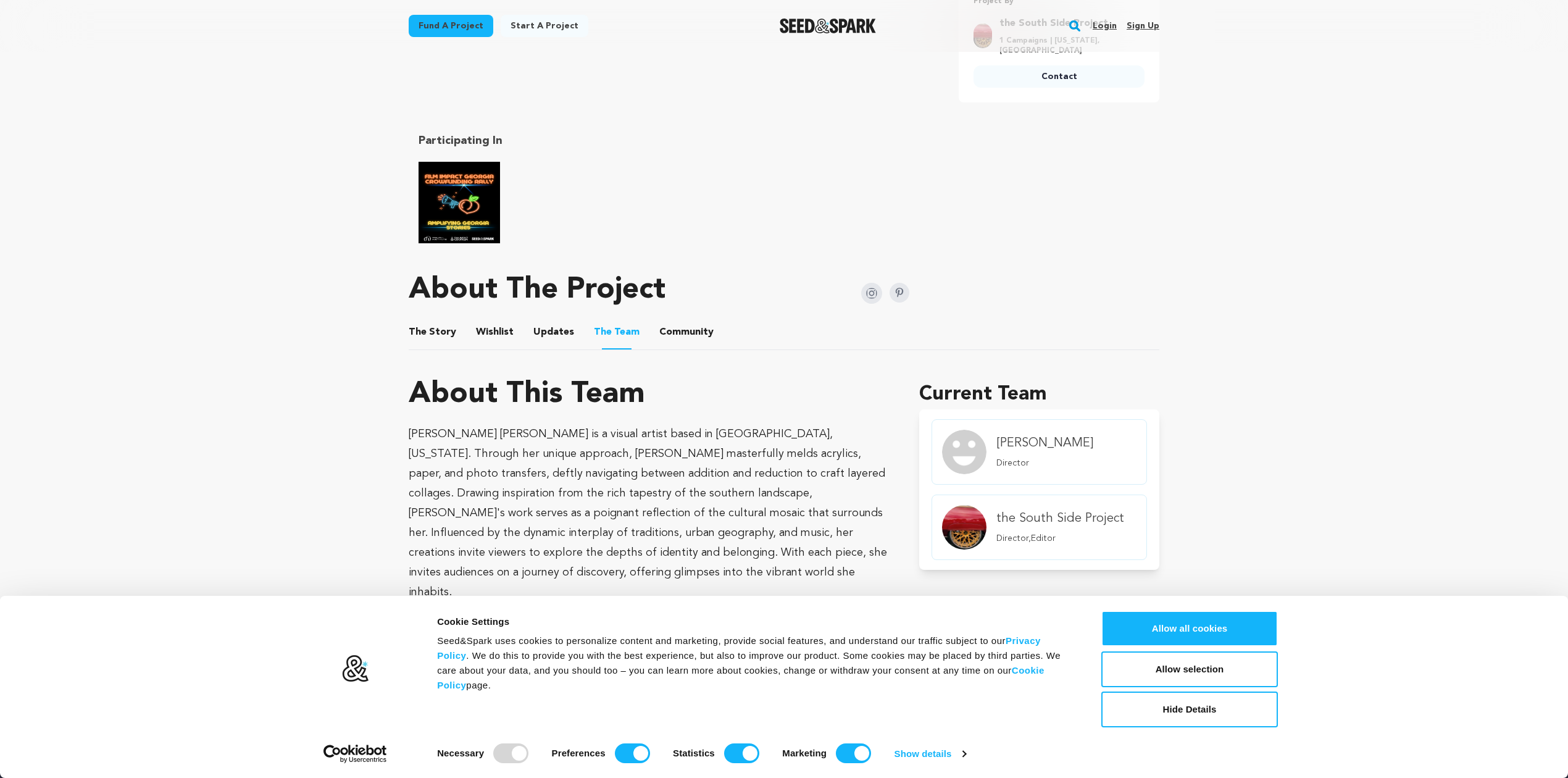
click at [674, 345] on button "Community" at bounding box center [686, 335] width 30 height 30
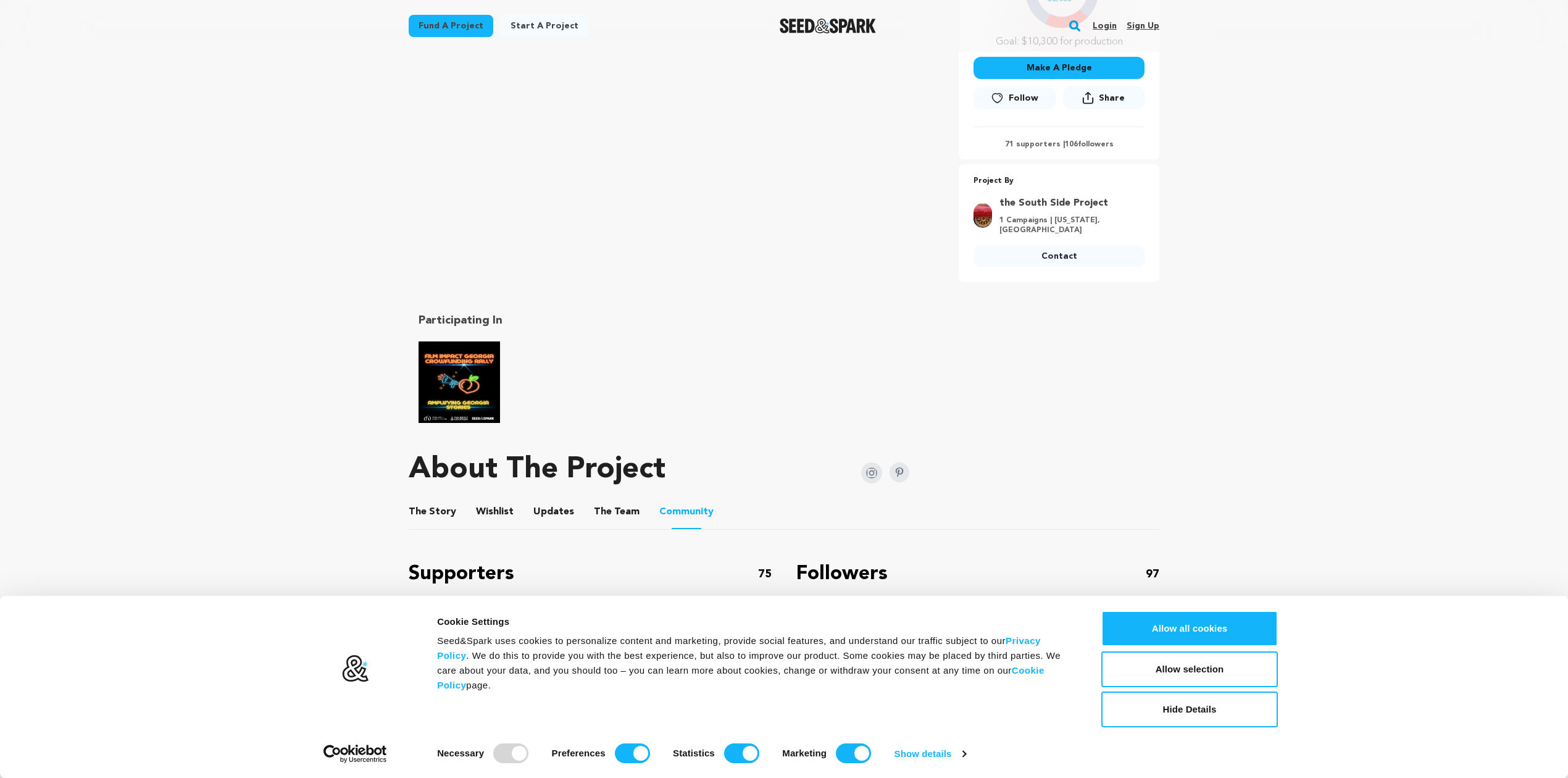
scroll to position [549, 0]
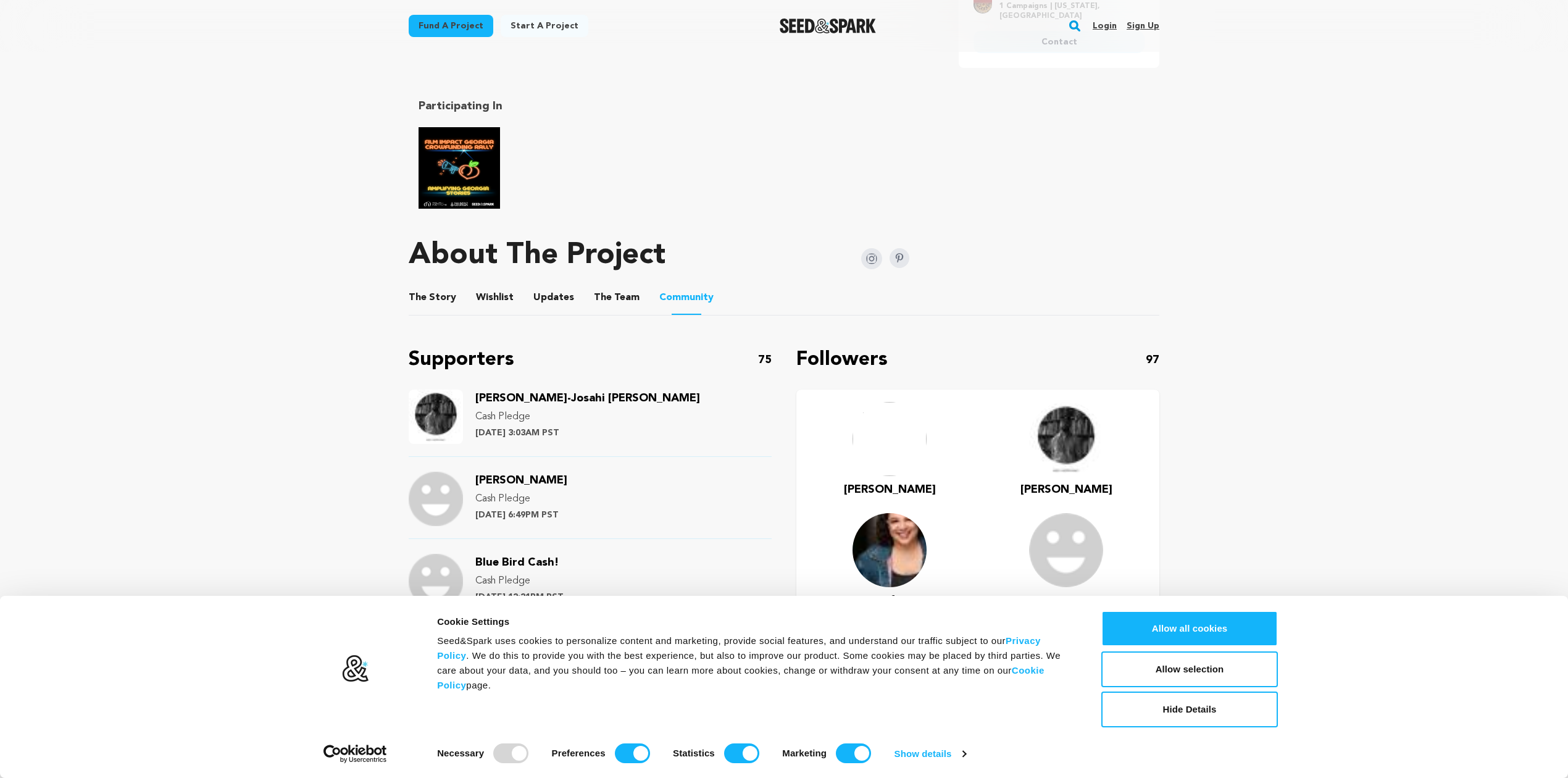
click at [417, 299] on button "The Story" at bounding box center [432, 300] width 30 height 30
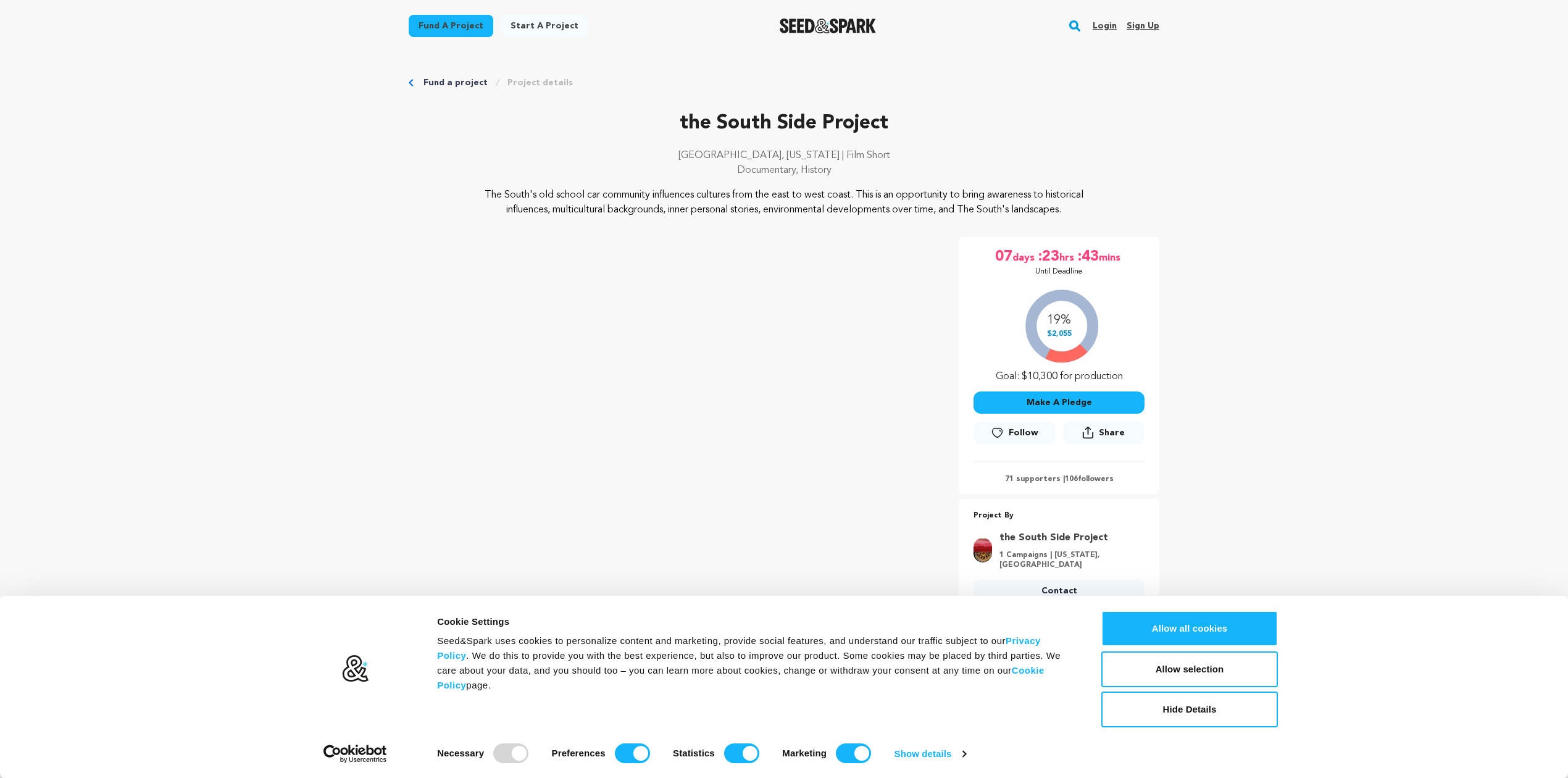
click at [1111, 25] on link "Login" at bounding box center [1104, 26] width 24 height 20
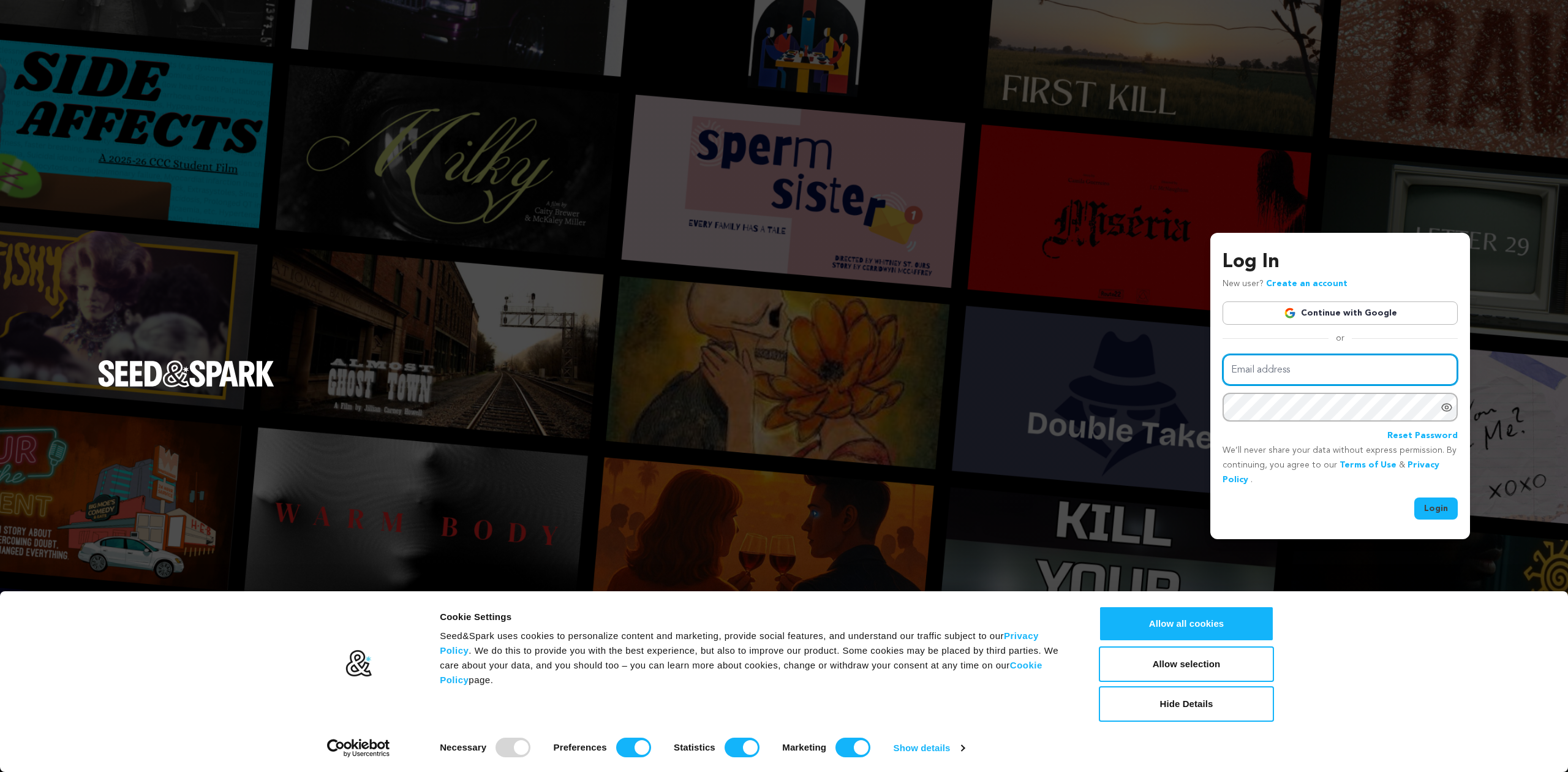
type input "kathrynanneparks@gmail.com"
click at [1430, 506] on button "Login" at bounding box center [1436, 508] width 44 height 22
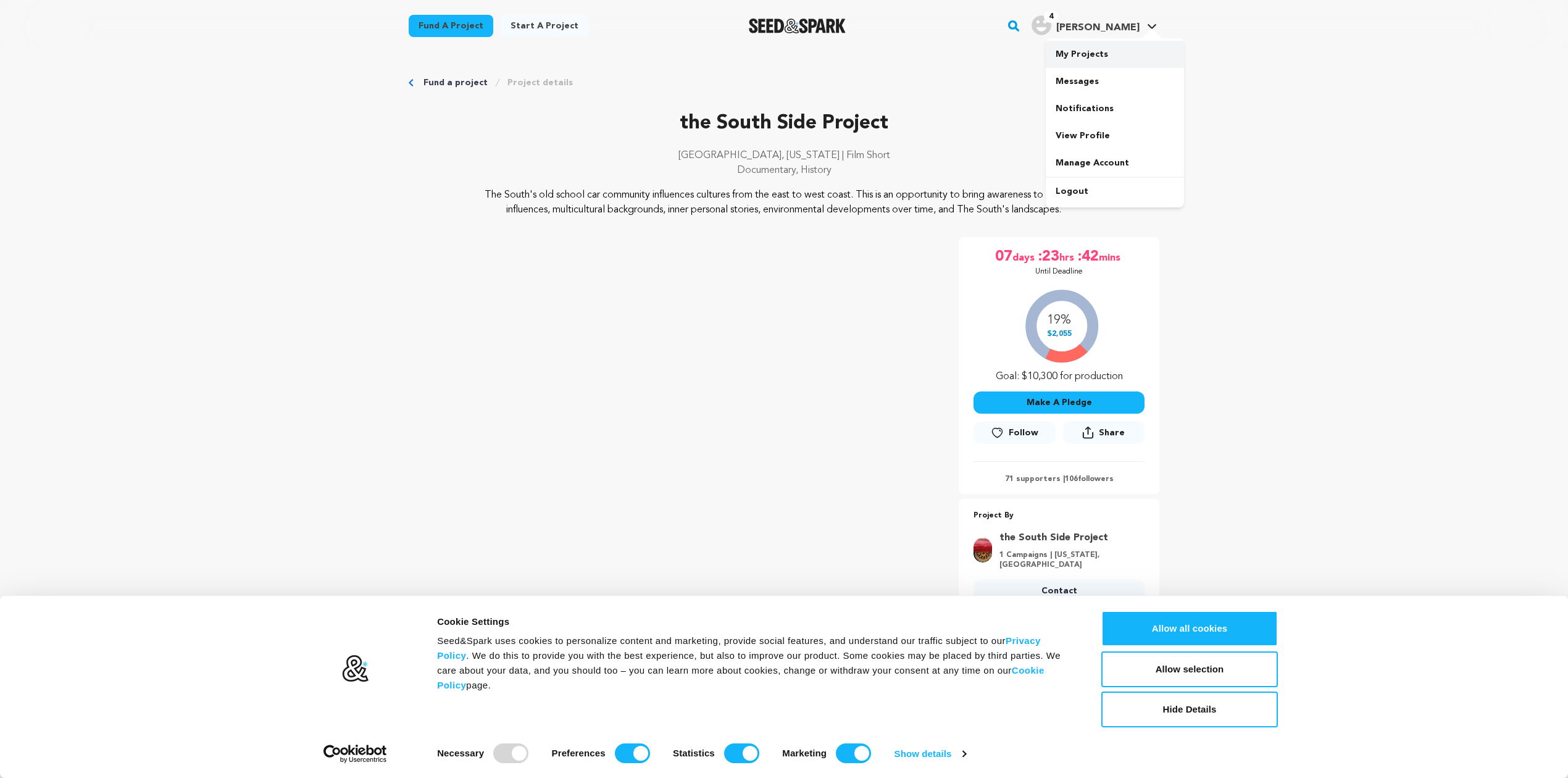
click at [1092, 47] on link "My Projects" at bounding box center [1115, 54] width 138 height 27
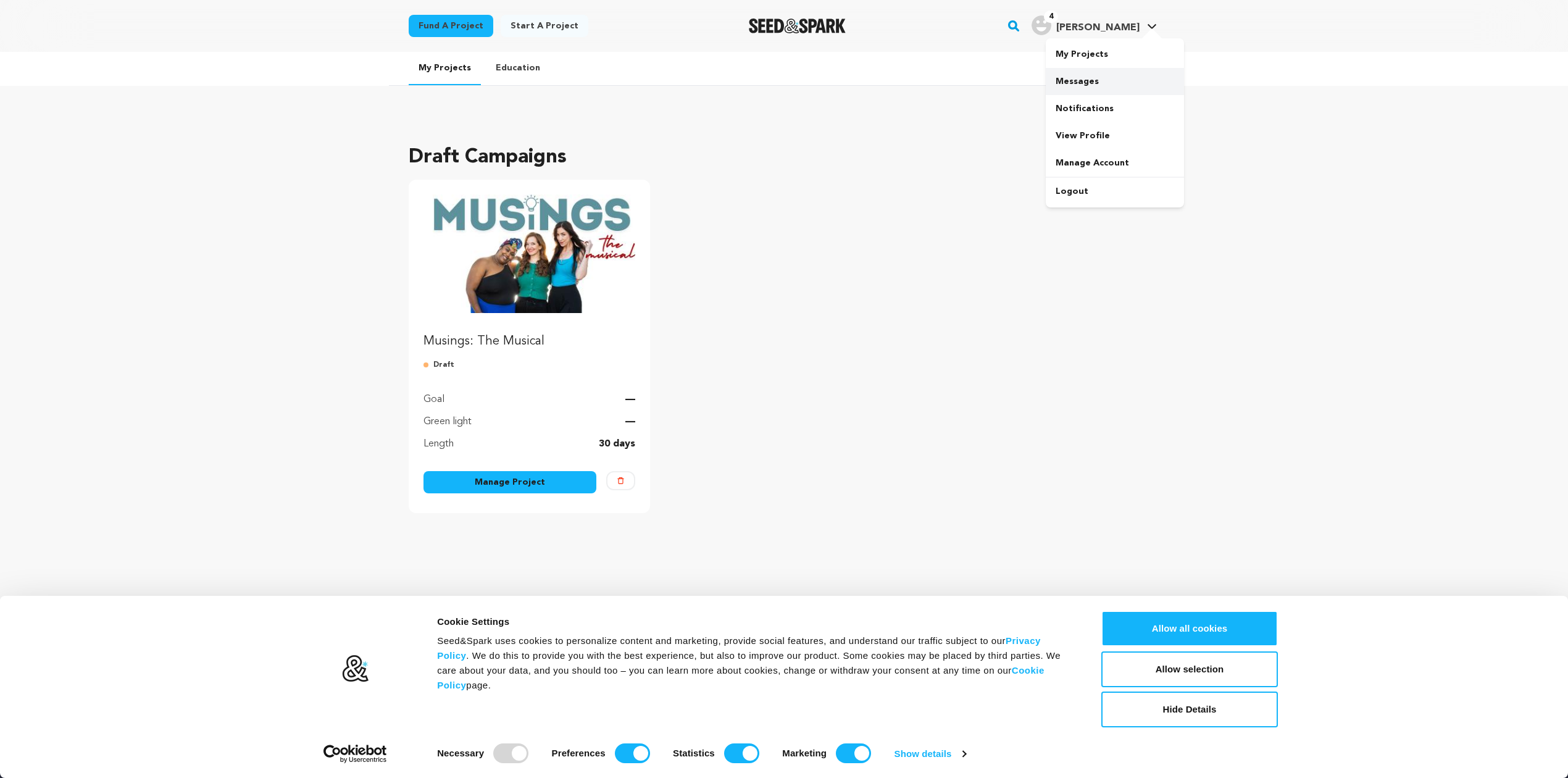
click at [1080, 77] on link "Messages" at bounding box center [1115, 81] width 138 height 27
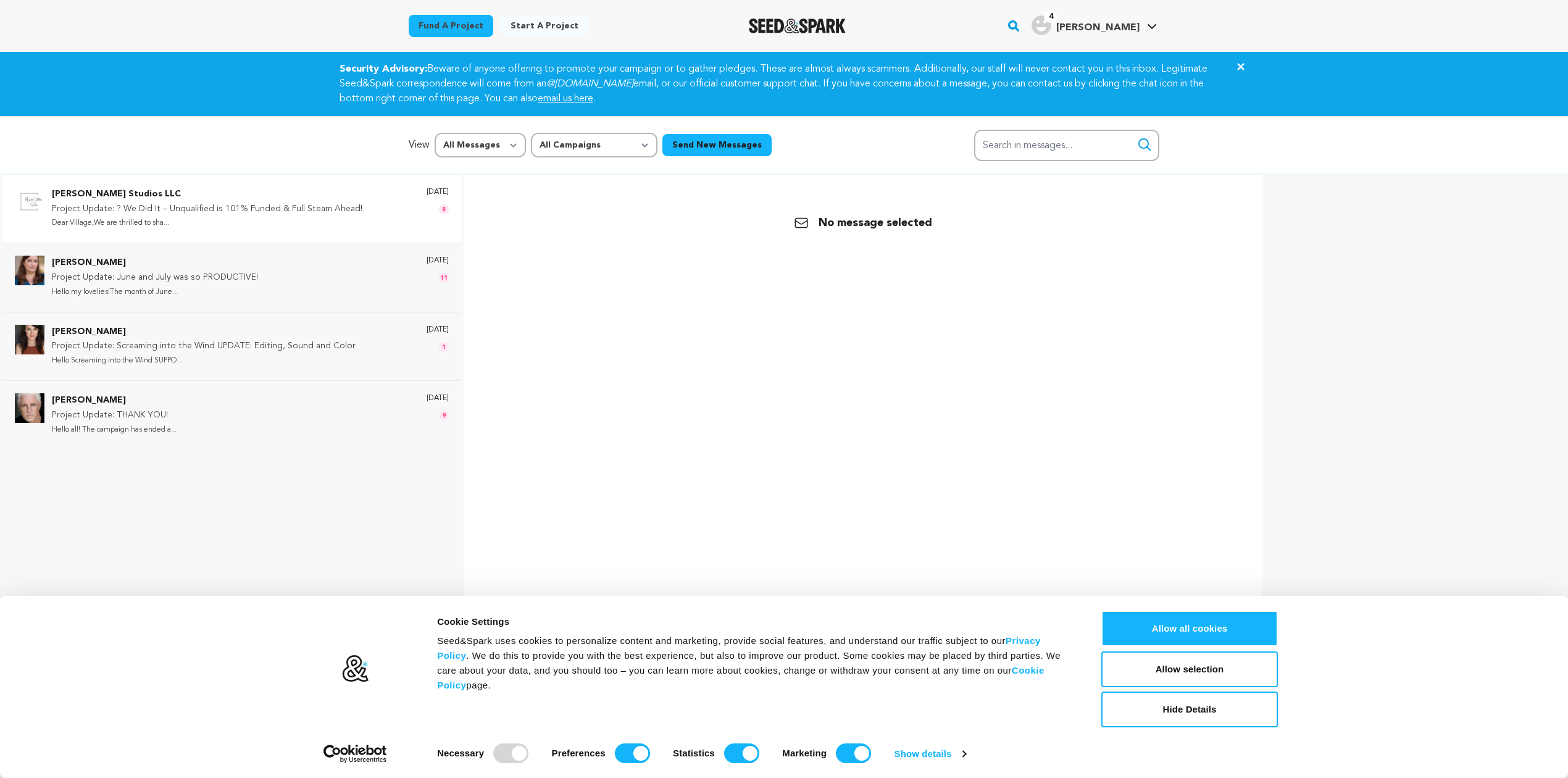
click at [260, 226] on p "Dear Village,We are thrilled to sha..." at bounding box center [207, 223] width 310 height 14
click at [1214, 710] on button "Hide Details" at bounding box center [1189, 710] width 176 height 36
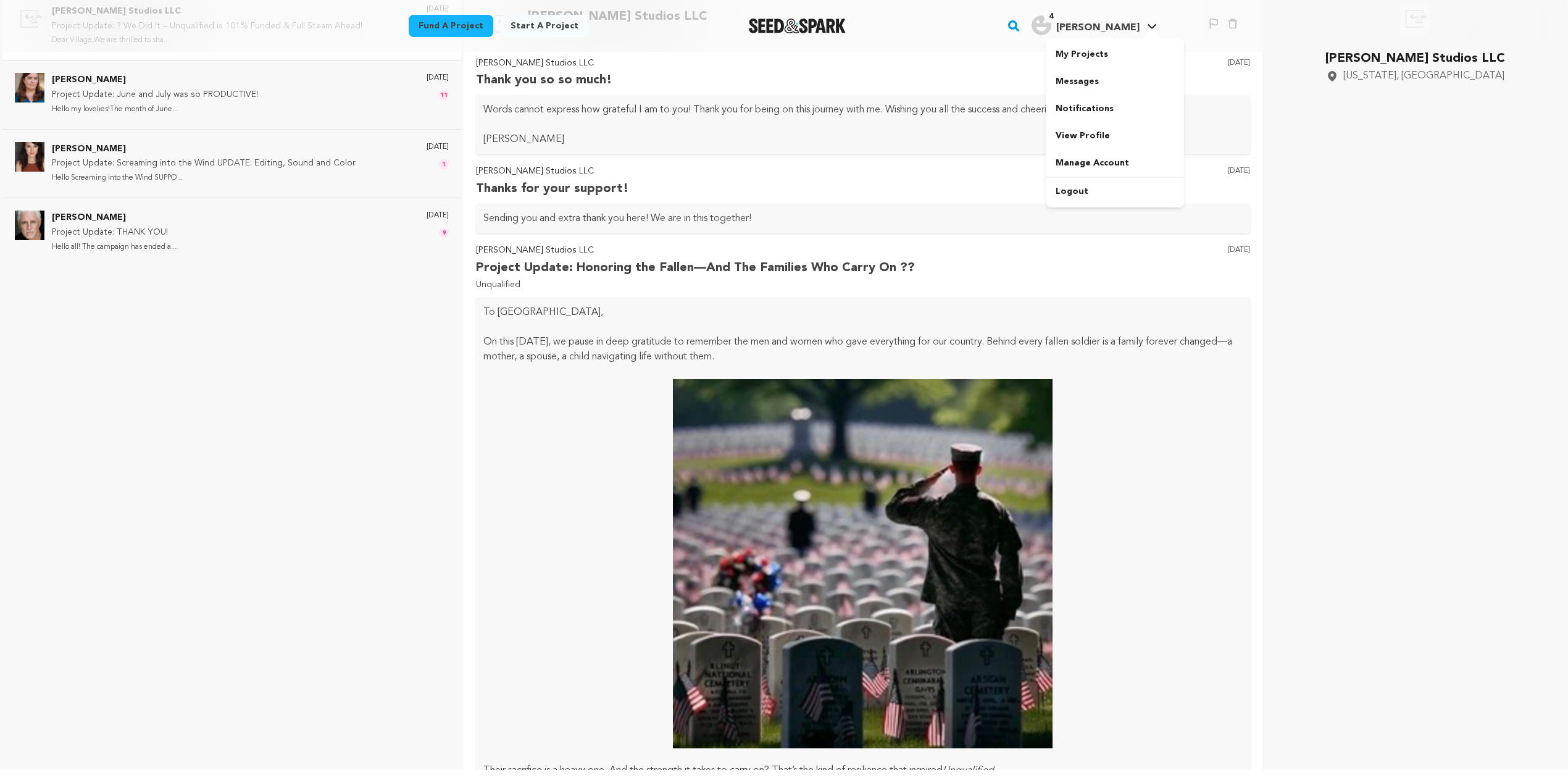
click at [1132, 27] on span "[PERSON_NAME]" at bounding box center [1098, 28] width 83 height 10
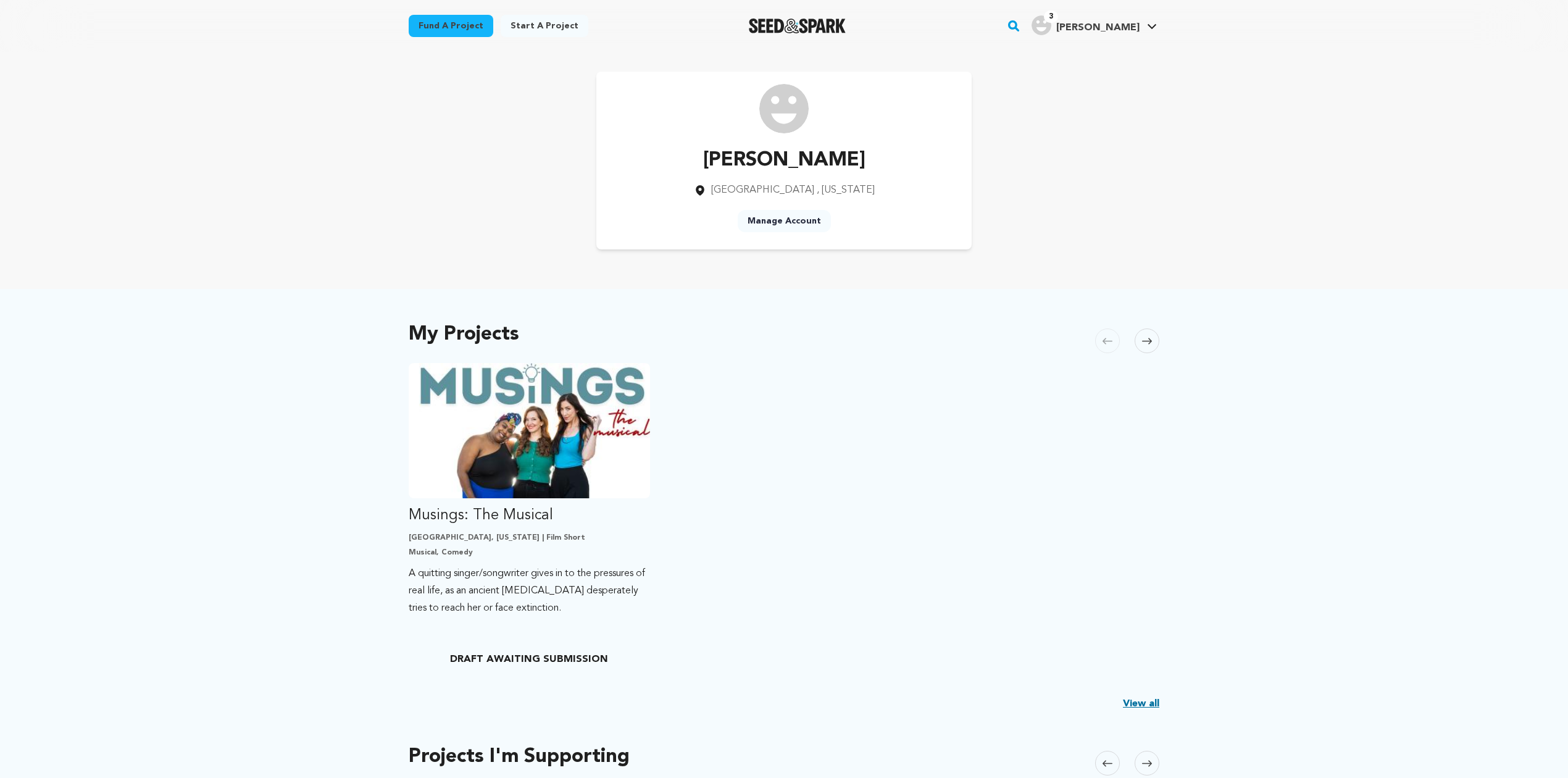
click at [769, 227] on link "Manage Account" at bounding box center [784, 221] width 93 height 22
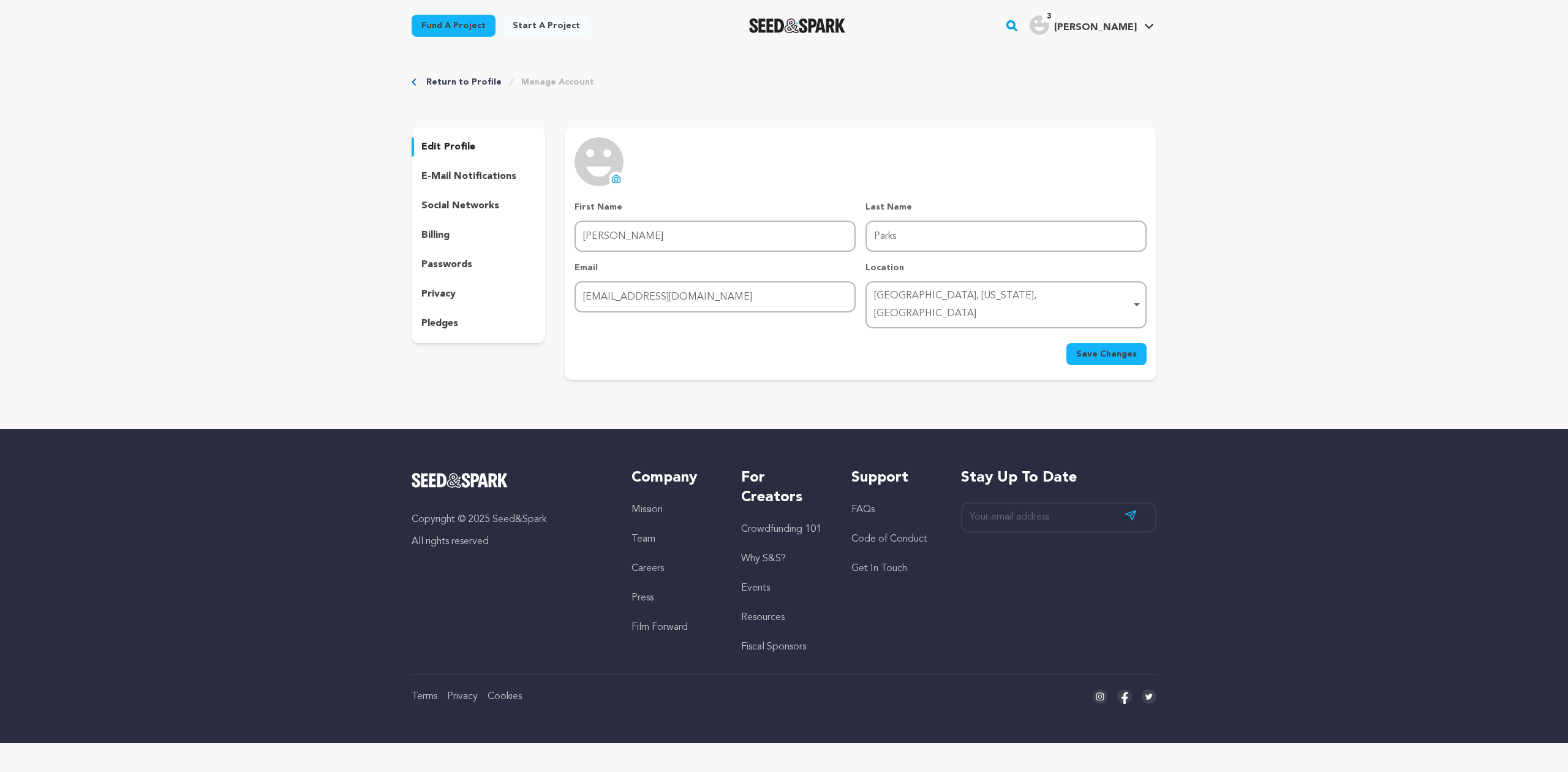
click at [430, 77] on link "Return to Profile" at bounding box center [464, 82] width 75 height 13
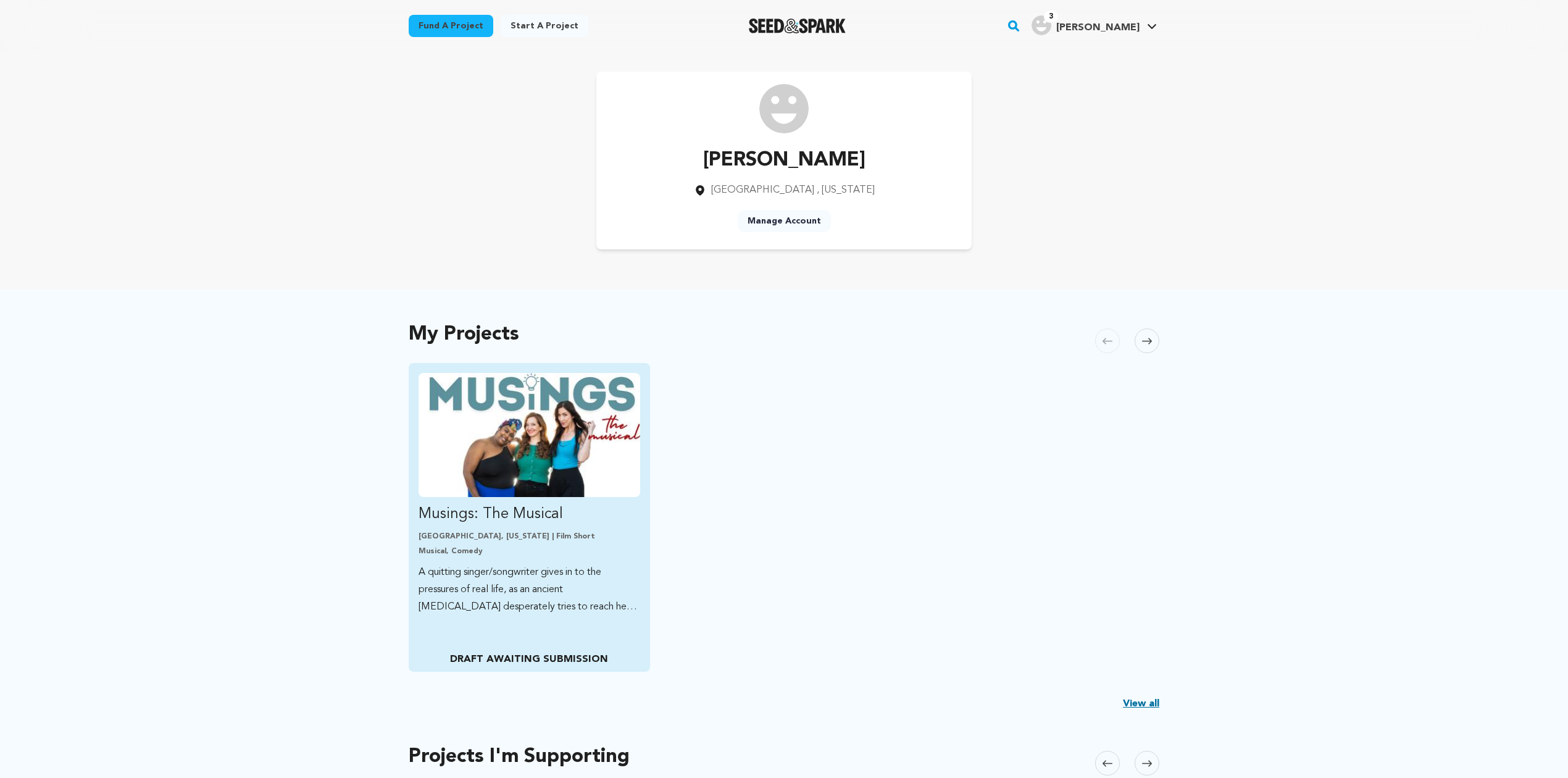
click at [519, 433] on img "Fund Musings: The Musical" at bounding box center [529, 435] width 222 height 124
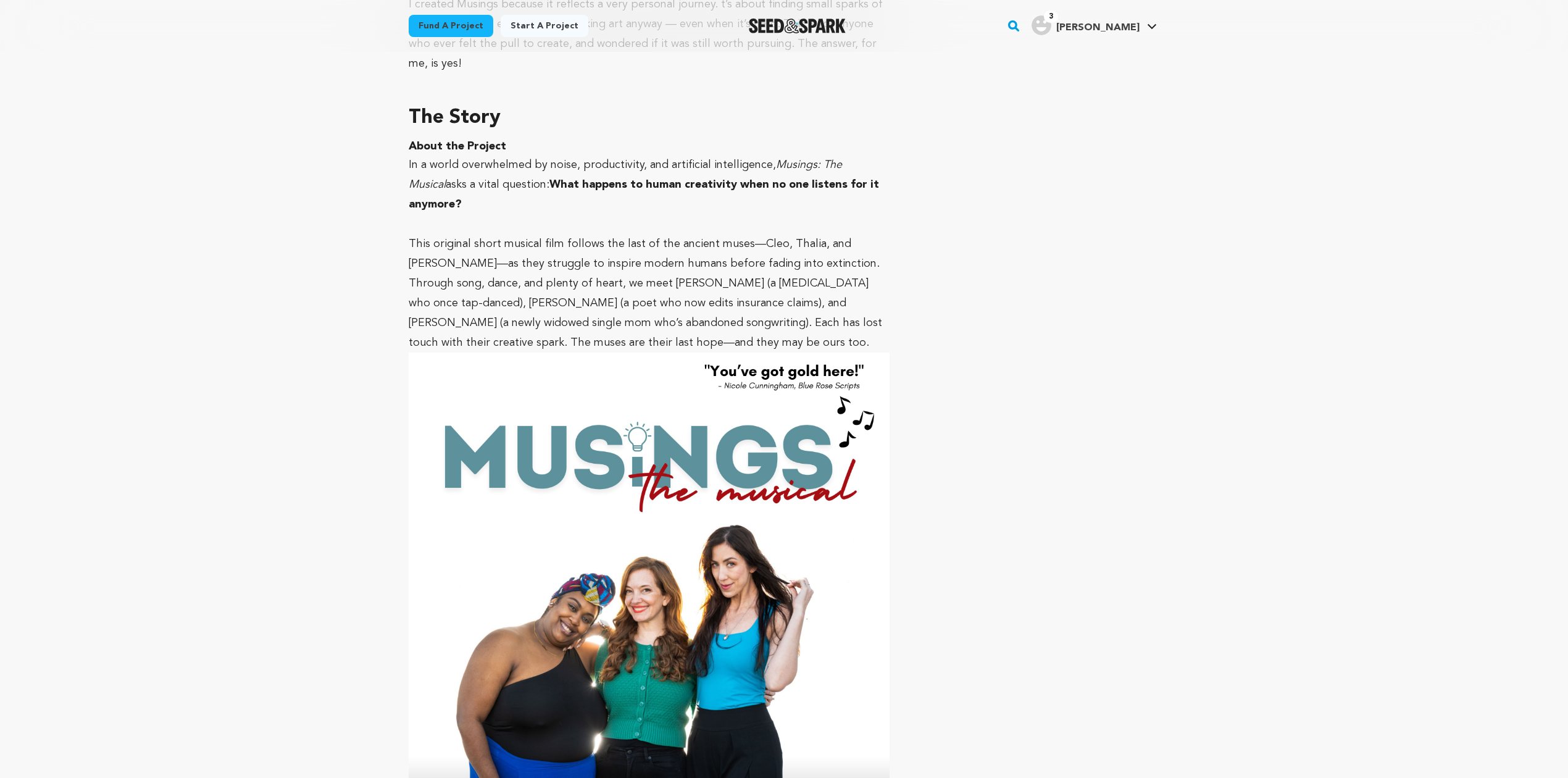
scroll to position [191, 0]
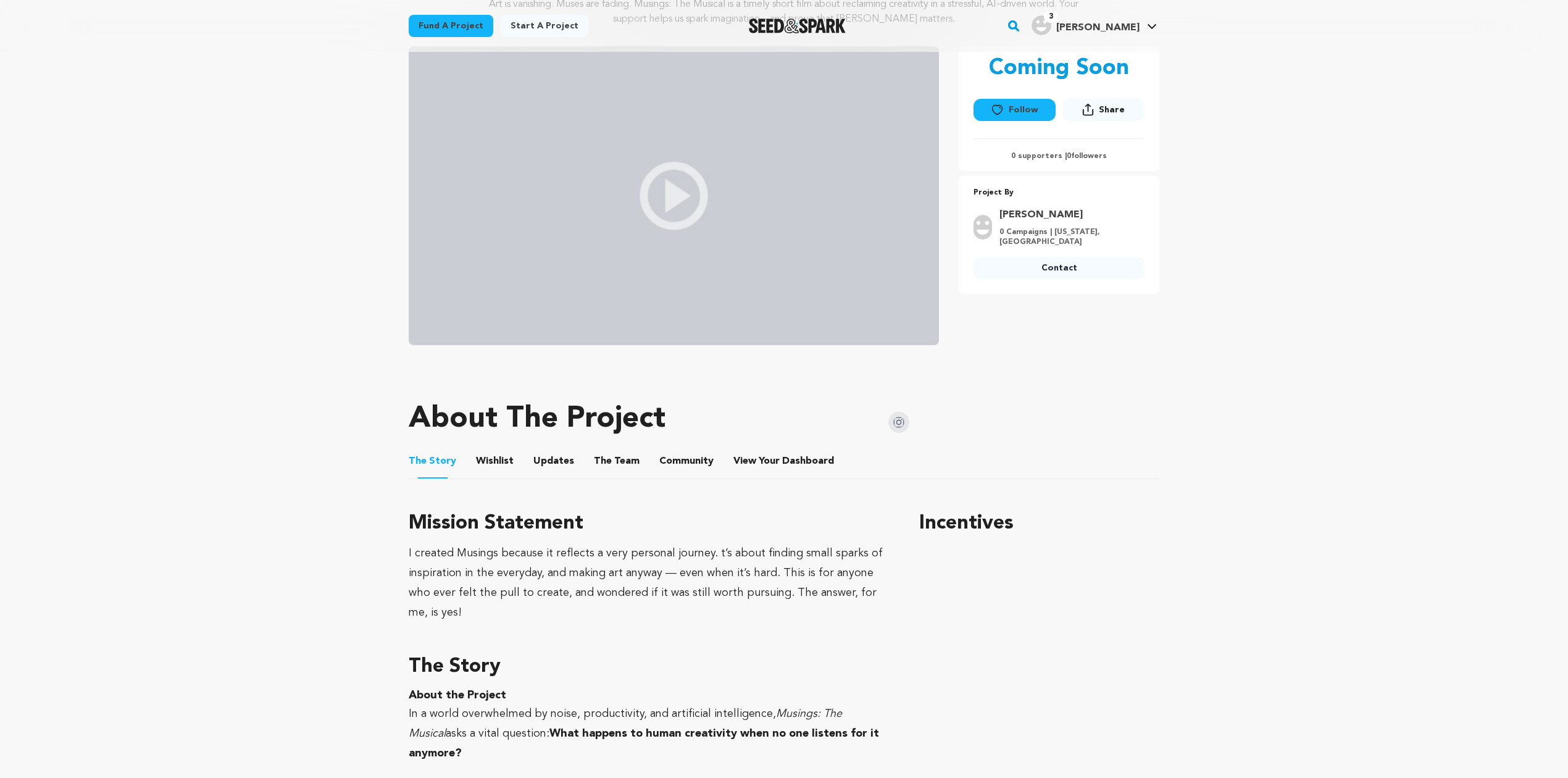
click at [482, 467] on button "Wishlist" at bounding box center [495, 464] width 30 height 30
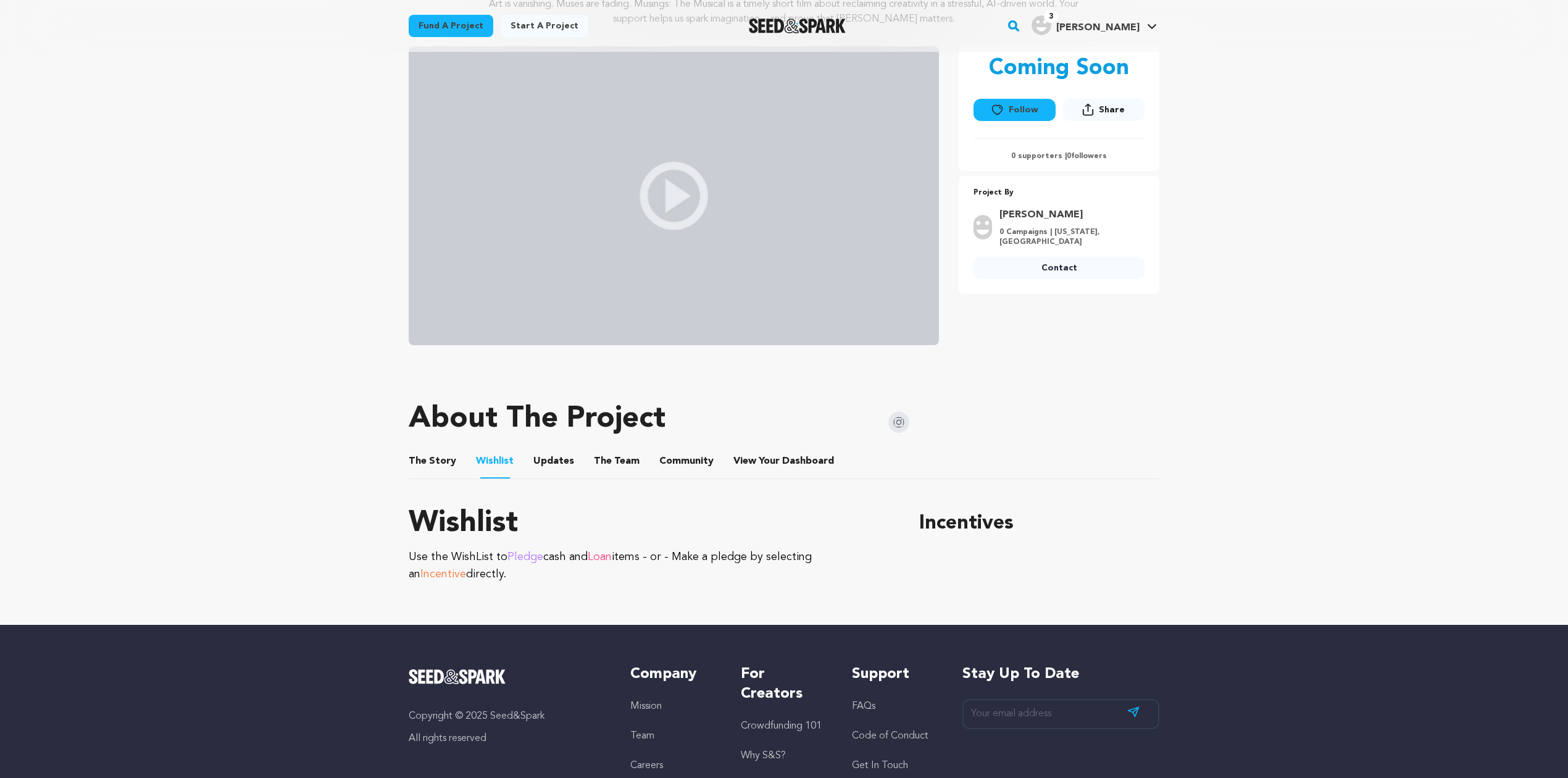
click at [539, 456] on button "Updates" at bounding box center [554, 464] width 30 height 30
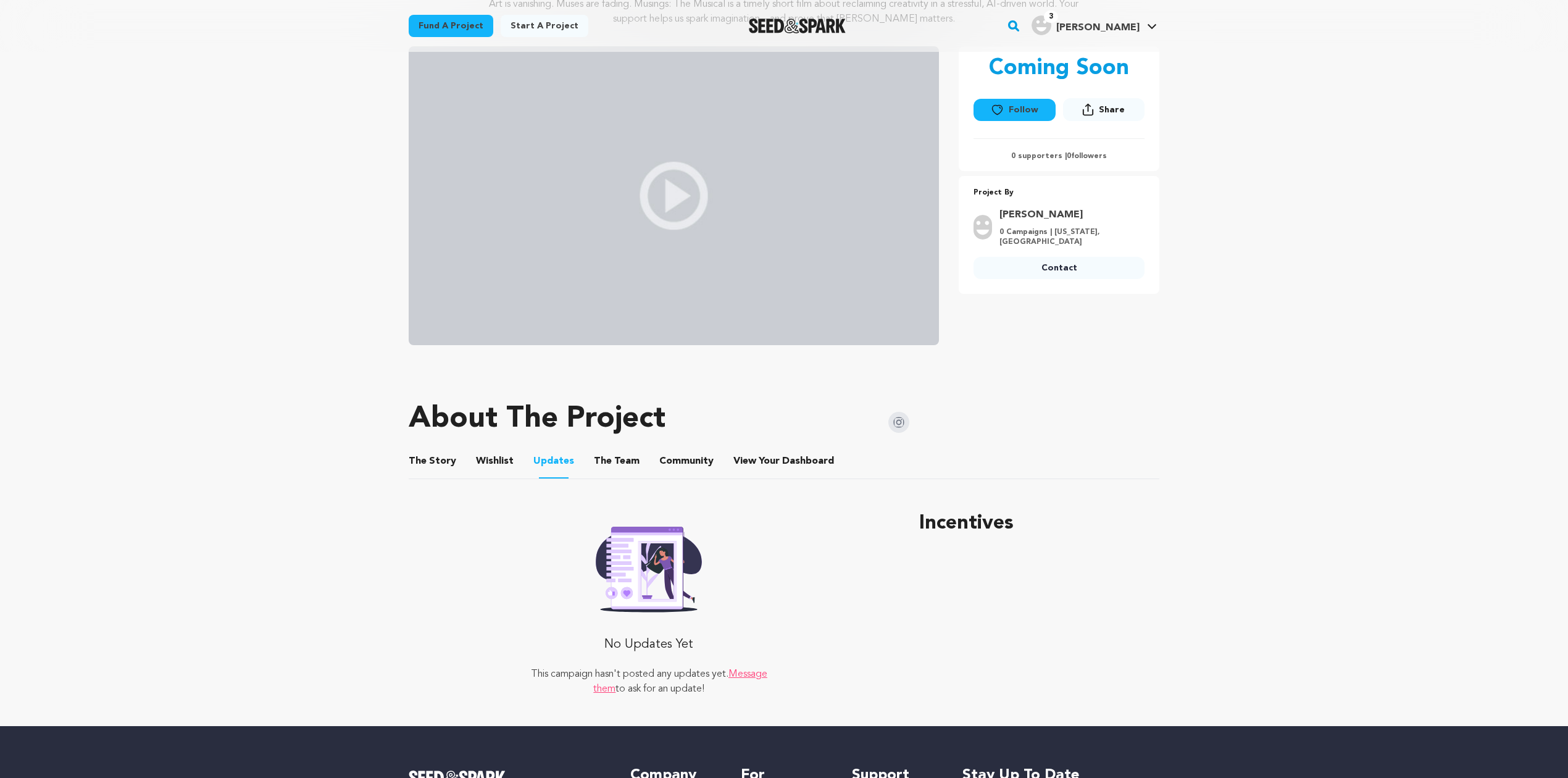
click at [602, 458] on button "The Team" at bounding box center [617, 464] width 30 height 30
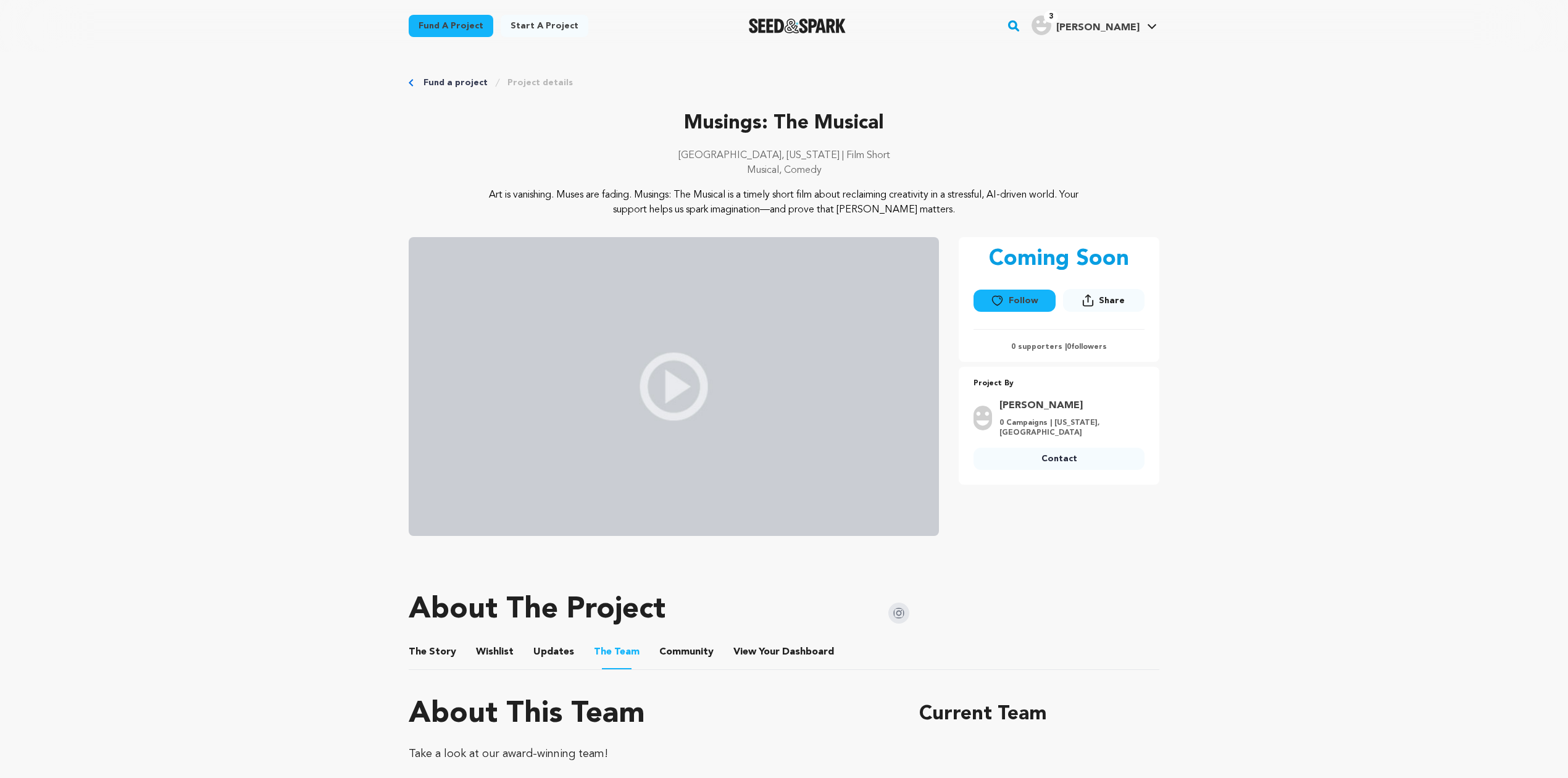
click at [689, 646] on button "Community" at bounding box center [686, 654] width 30 height 30
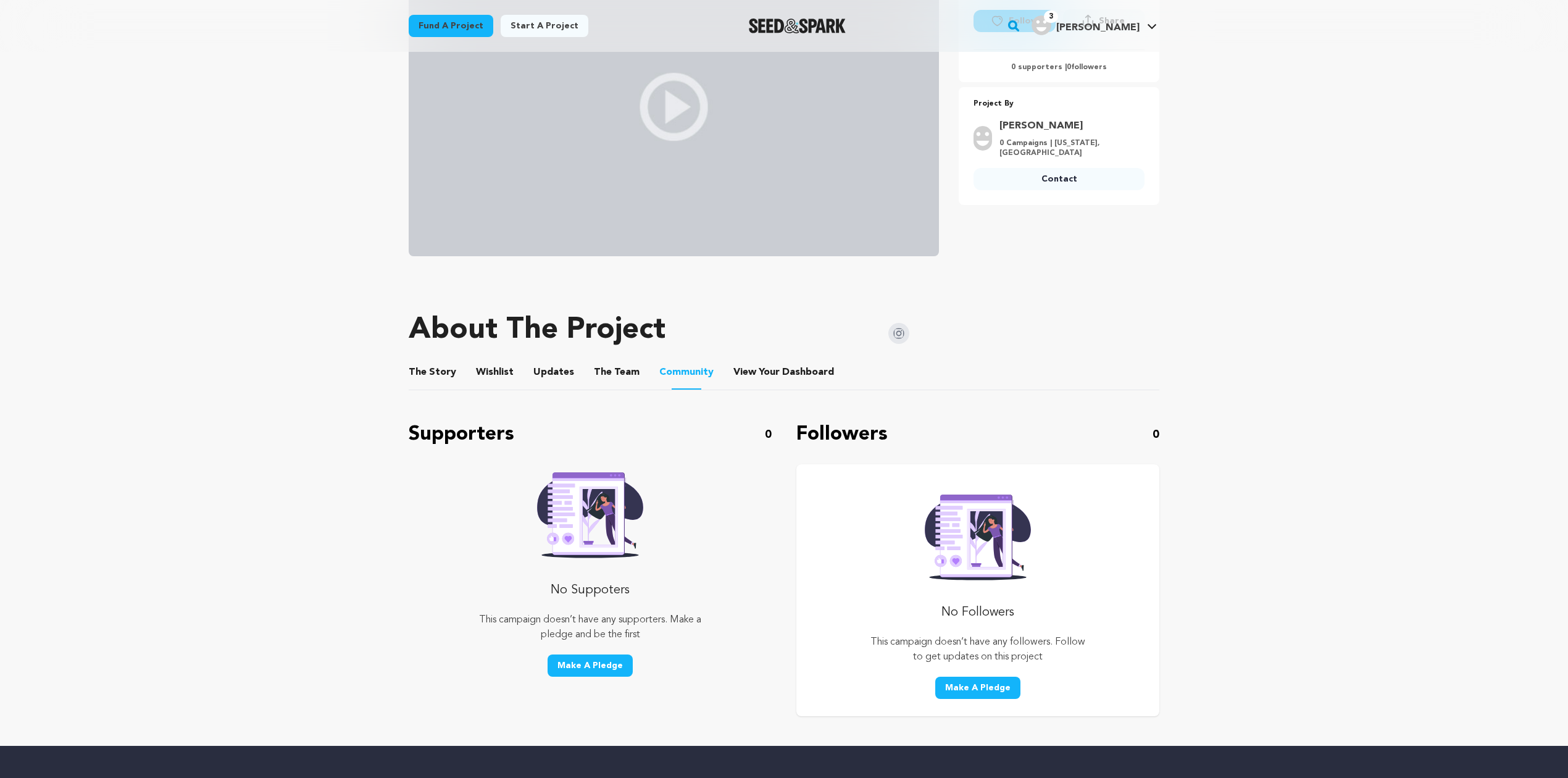
scroll to position [274, 0]
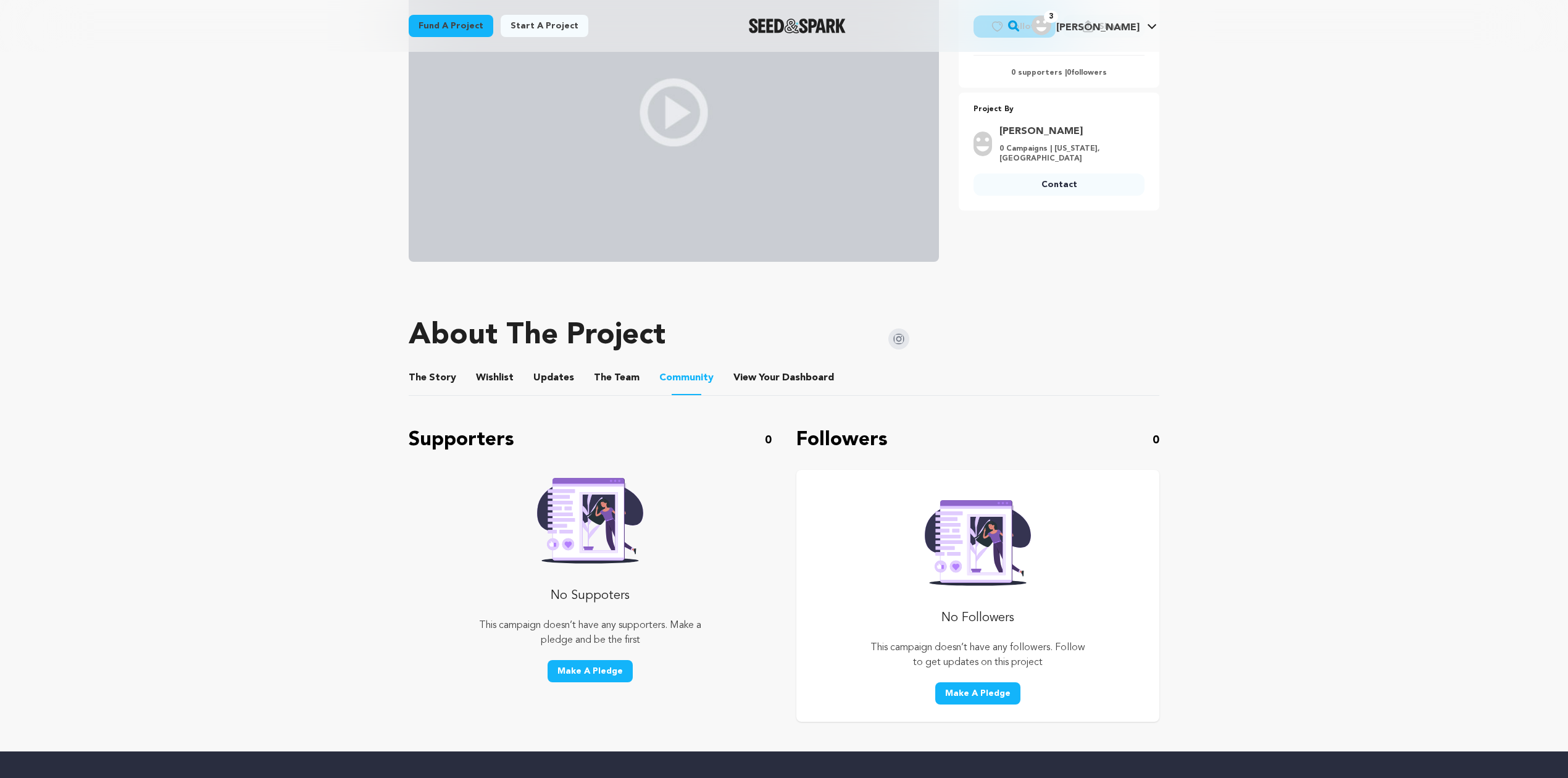
click at [480, 379] on button "Wishlist" at bounding box center [495, 380] width 30 height 30
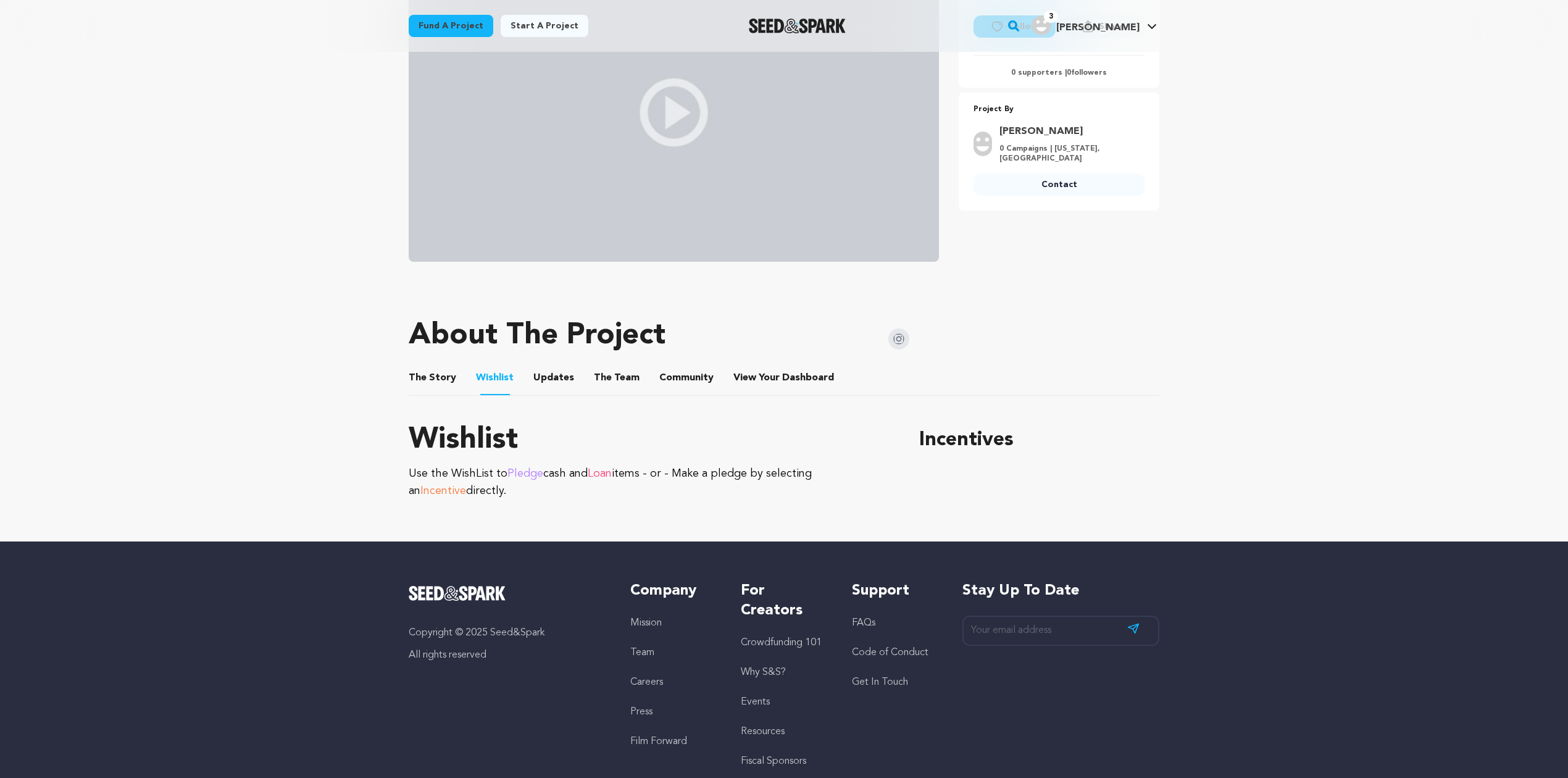
click at [431, 382] on button "The Story" at bounding box center [432, 380] width 30 height 30
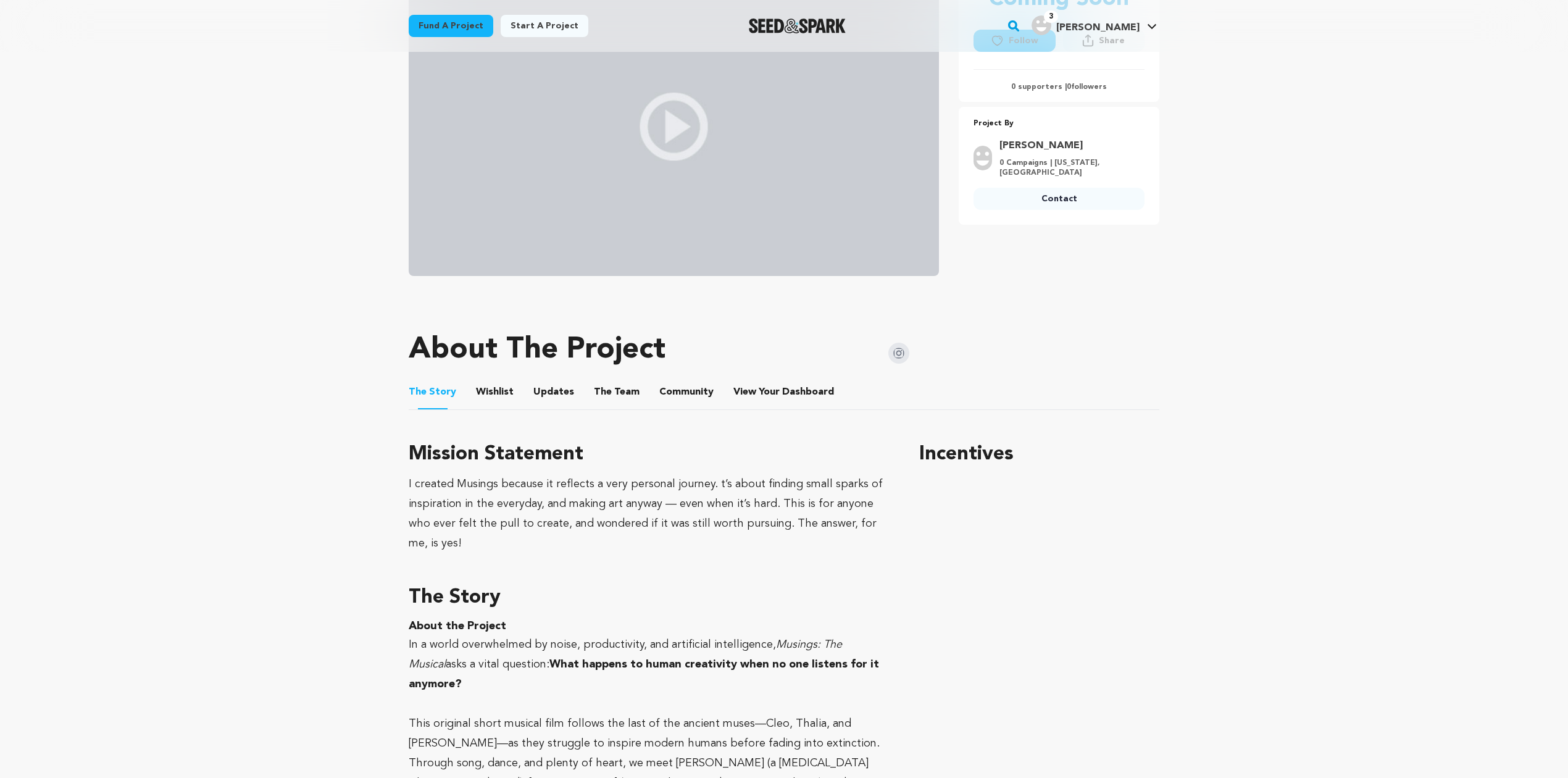
scroll to position [274, 0]
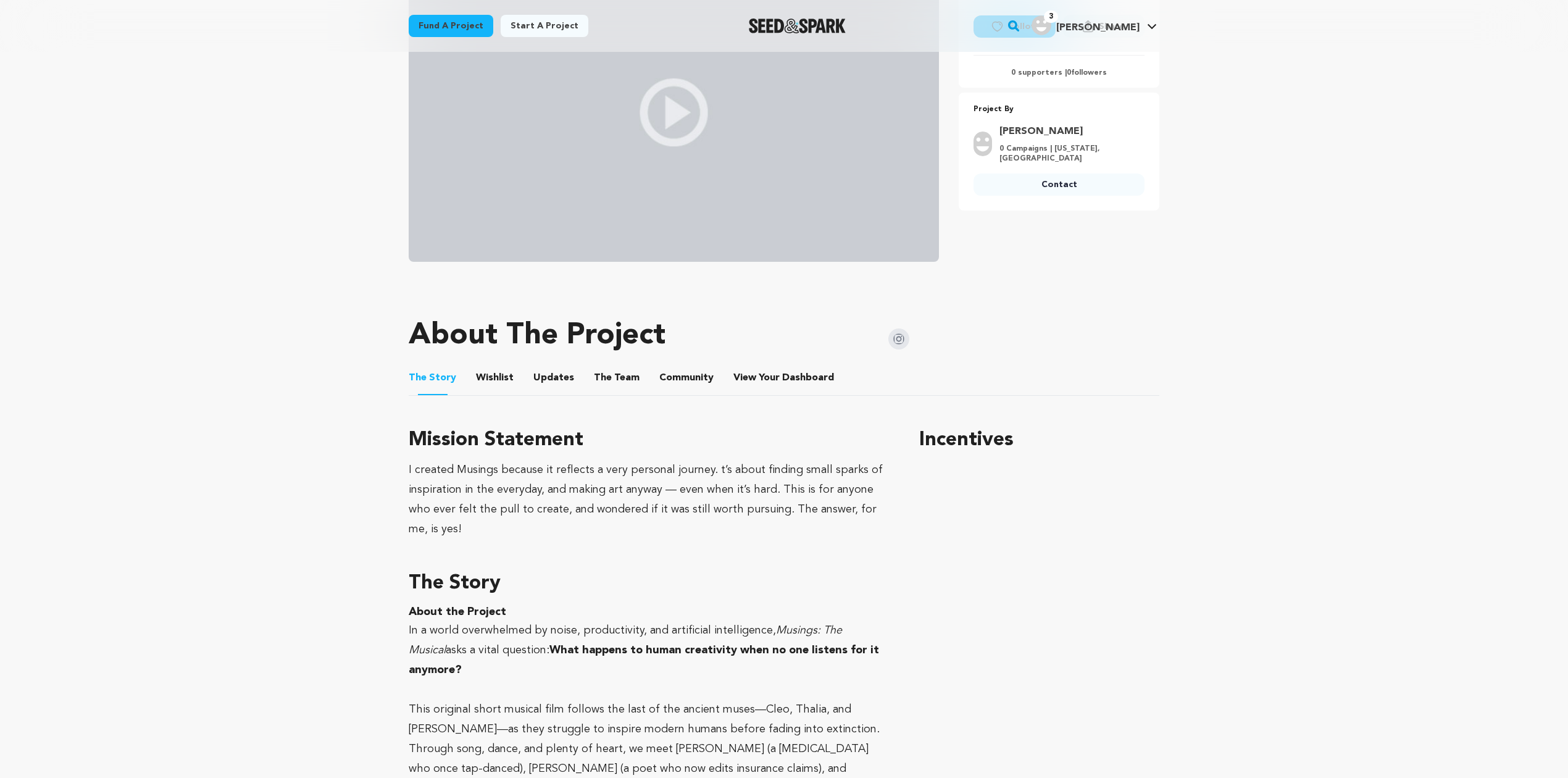
click at [500, 378] on button "Wishlist" at bounding box center [495, 380] width 30 height 30
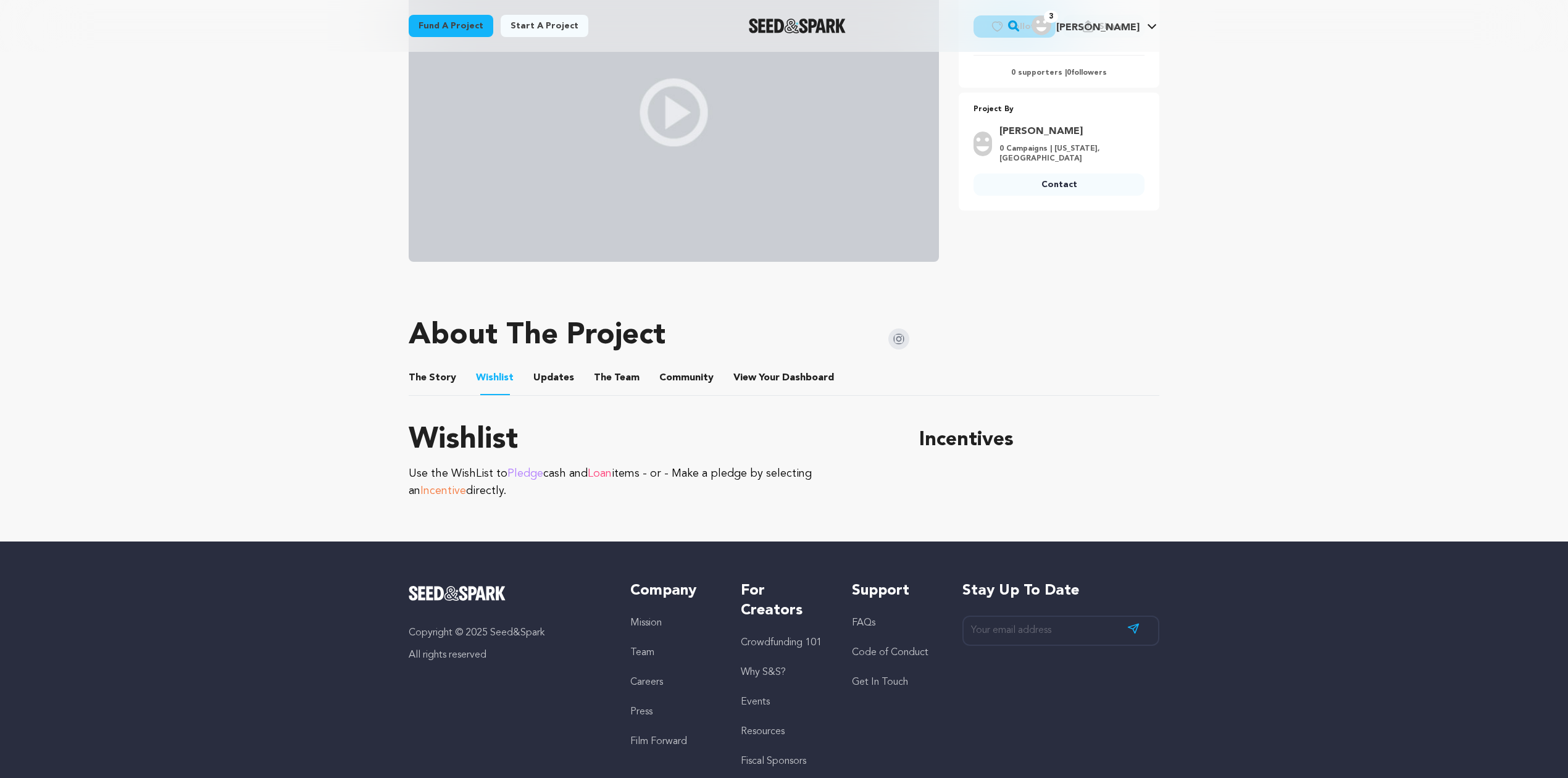
click at [421, 378] on button "The Story" at bounding box center [432, 380] width 30 height 30
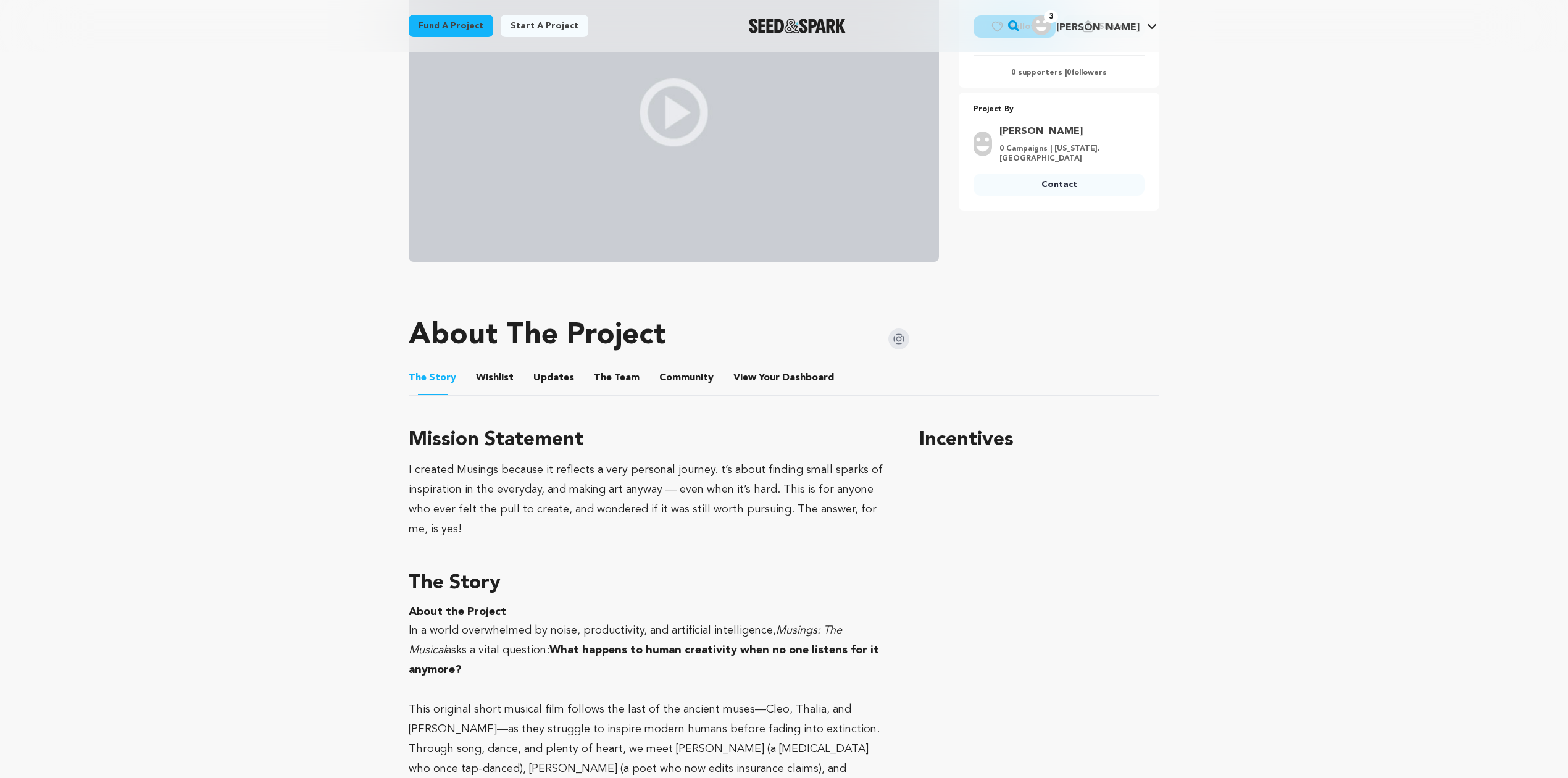
click at [620, 369] on button "The Team" at bounding box center [617, 380] width 30 height 30
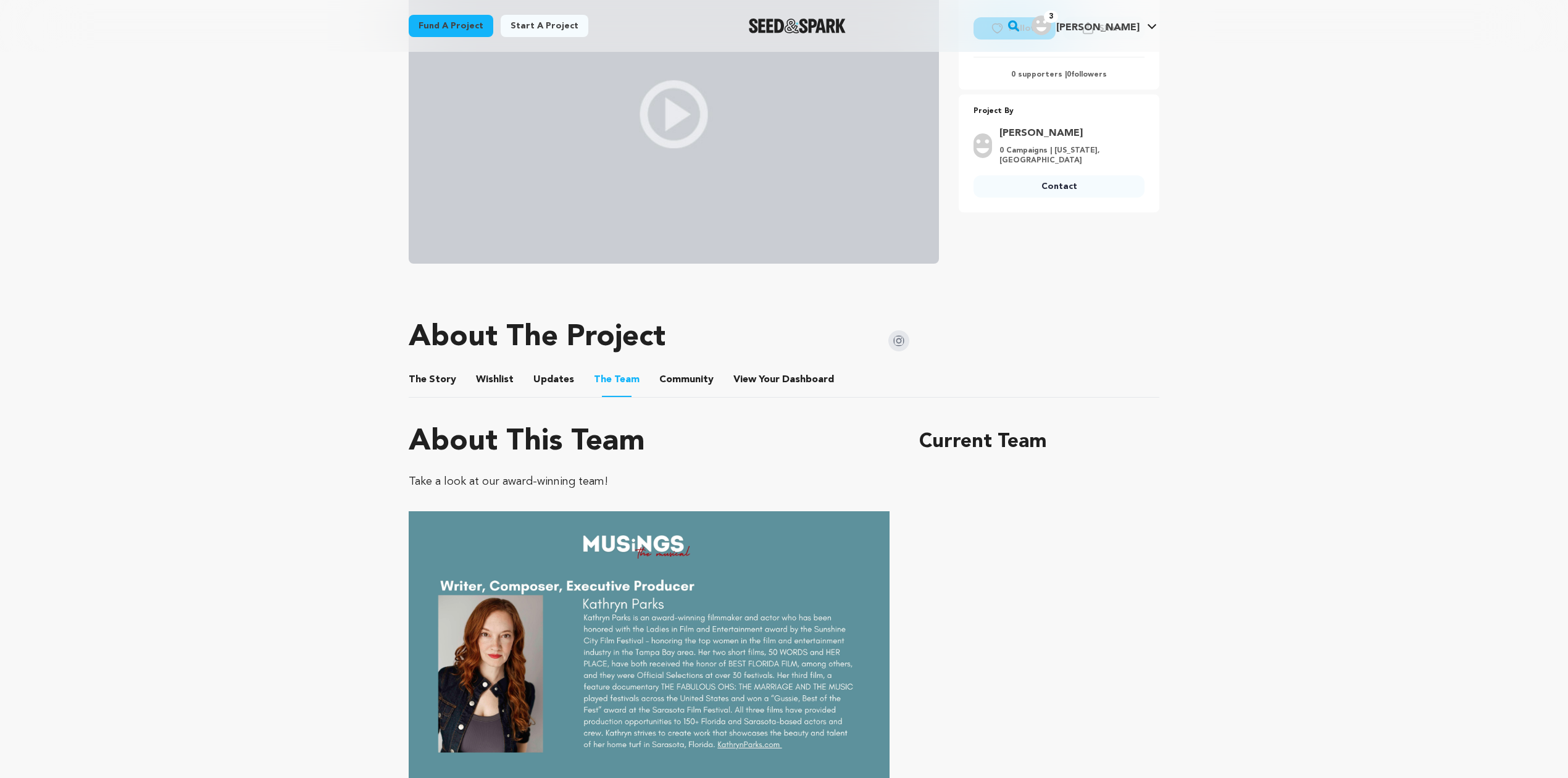
scroll to position [274, 0]
click at [671, 378] on button "Community" at bounding box center [686, 380] width 30 height 30
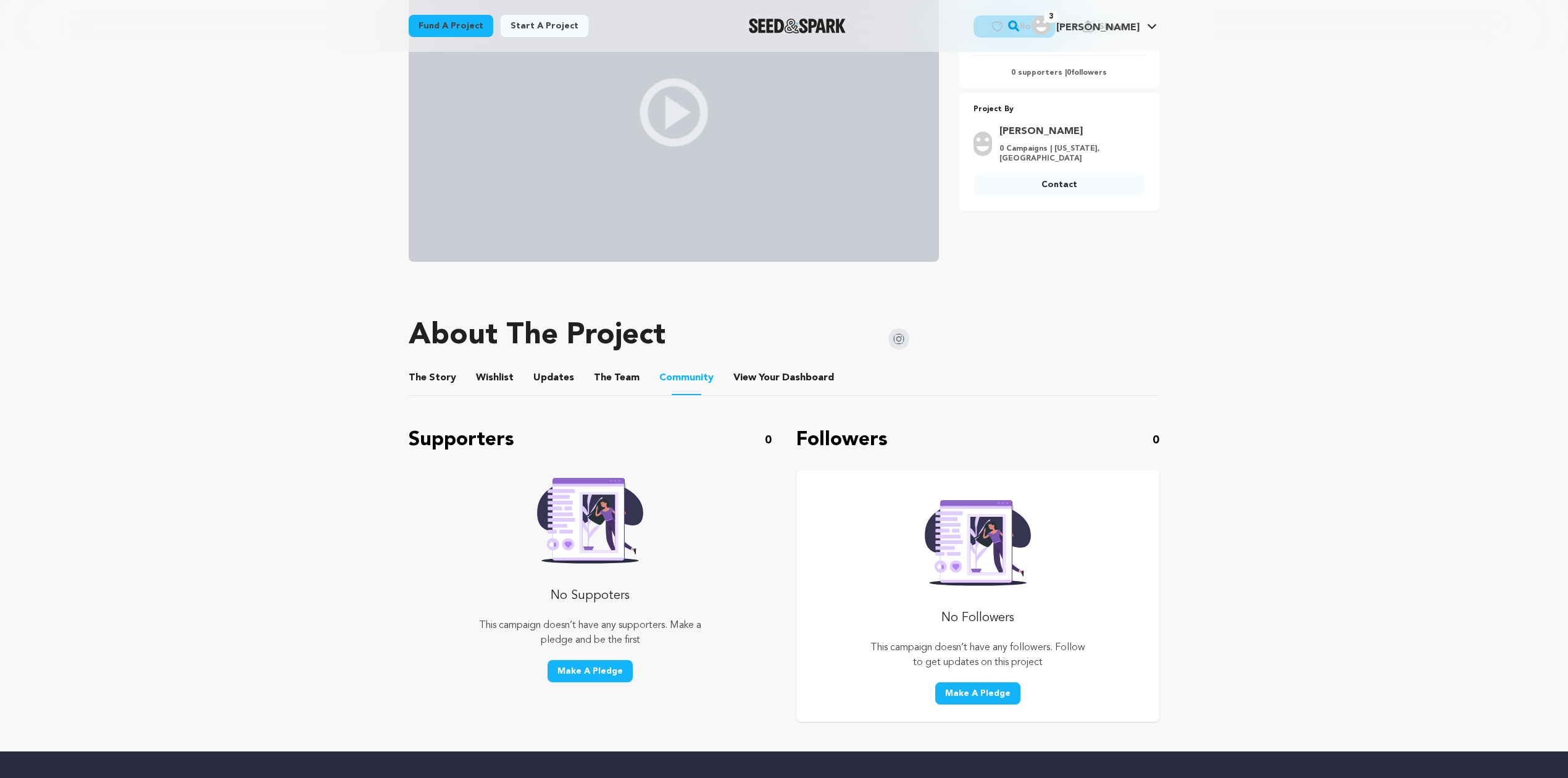
click at [440, 377] on button "The Story" at bounding box center [432, 380] width 30 height 30
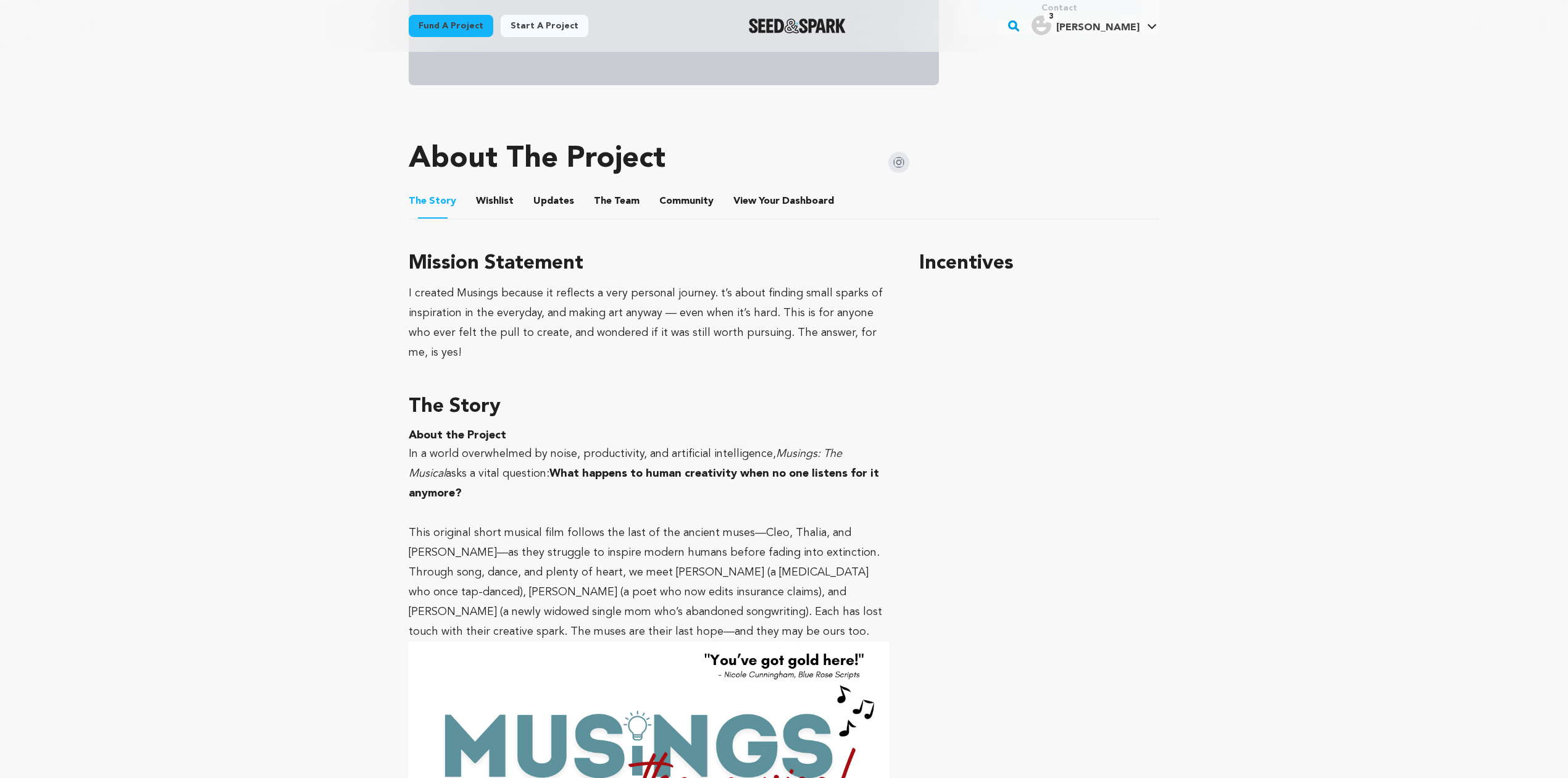
scroll to position [465, 0]
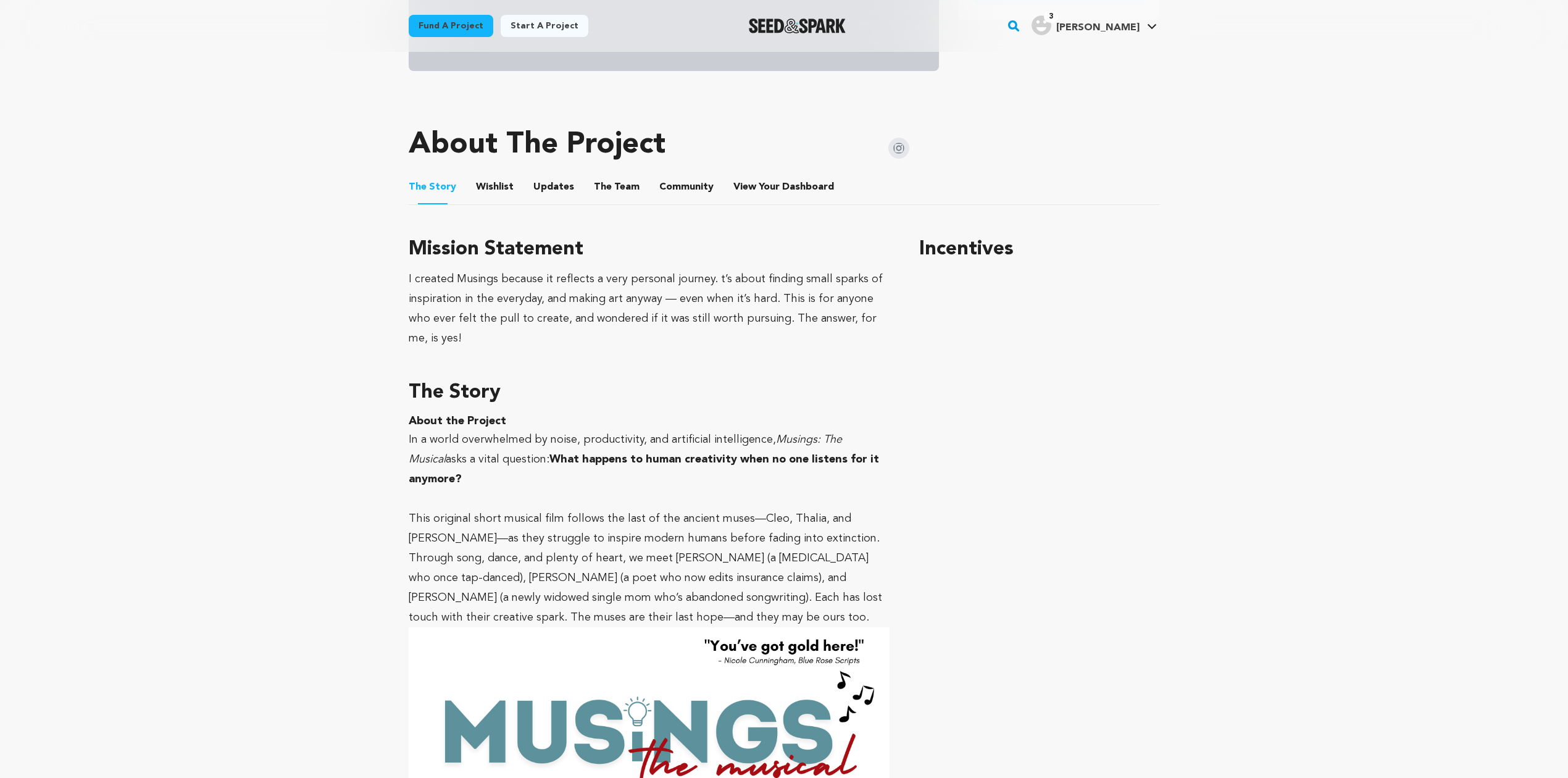
click at [504, 179] on button "Wishlist" at bounding box center [495, 190] width 30 height 30
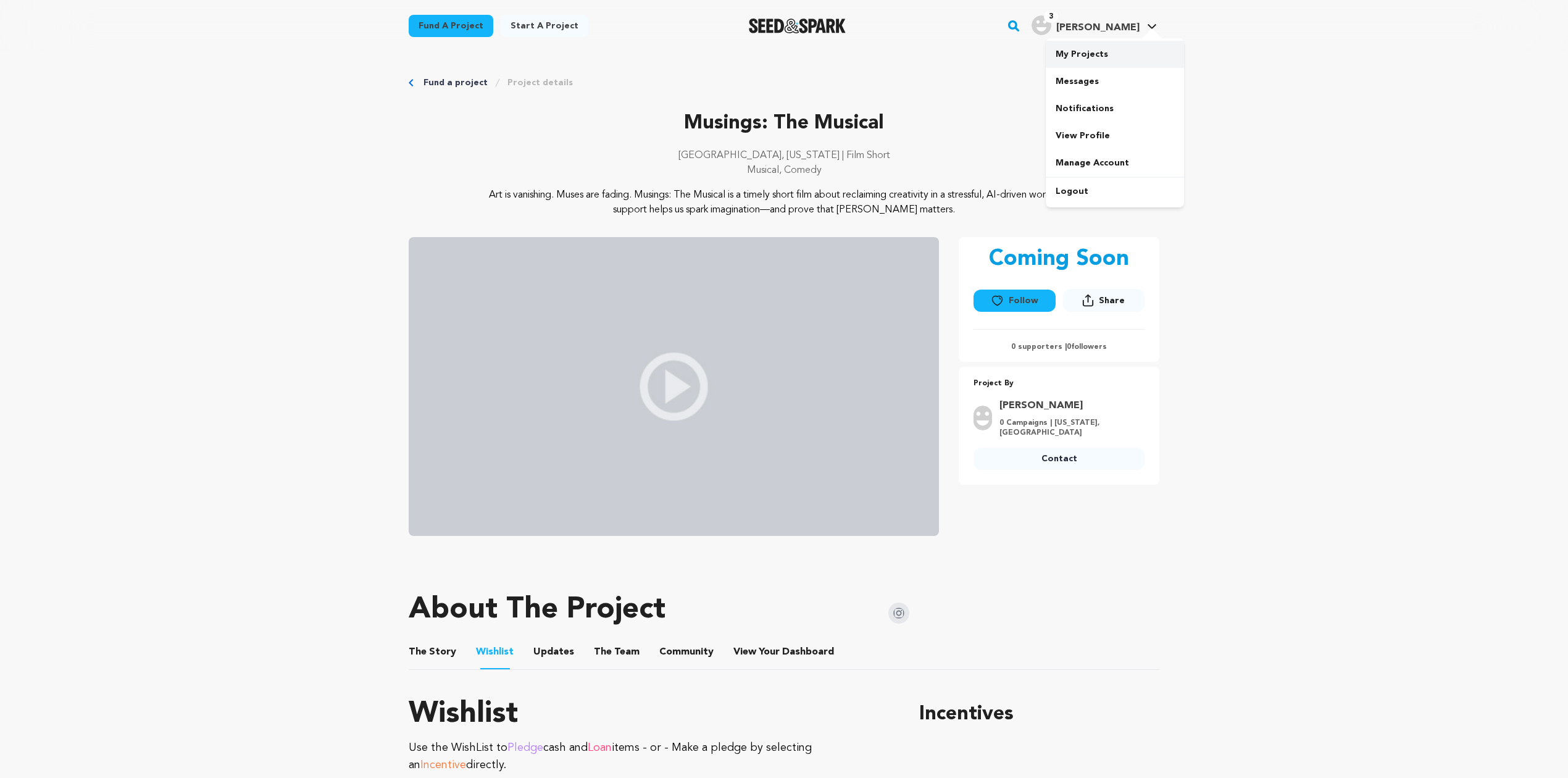
click at [1090, 58] on link "My Projects" at bounding box center [1115, 54] width 138 height 27
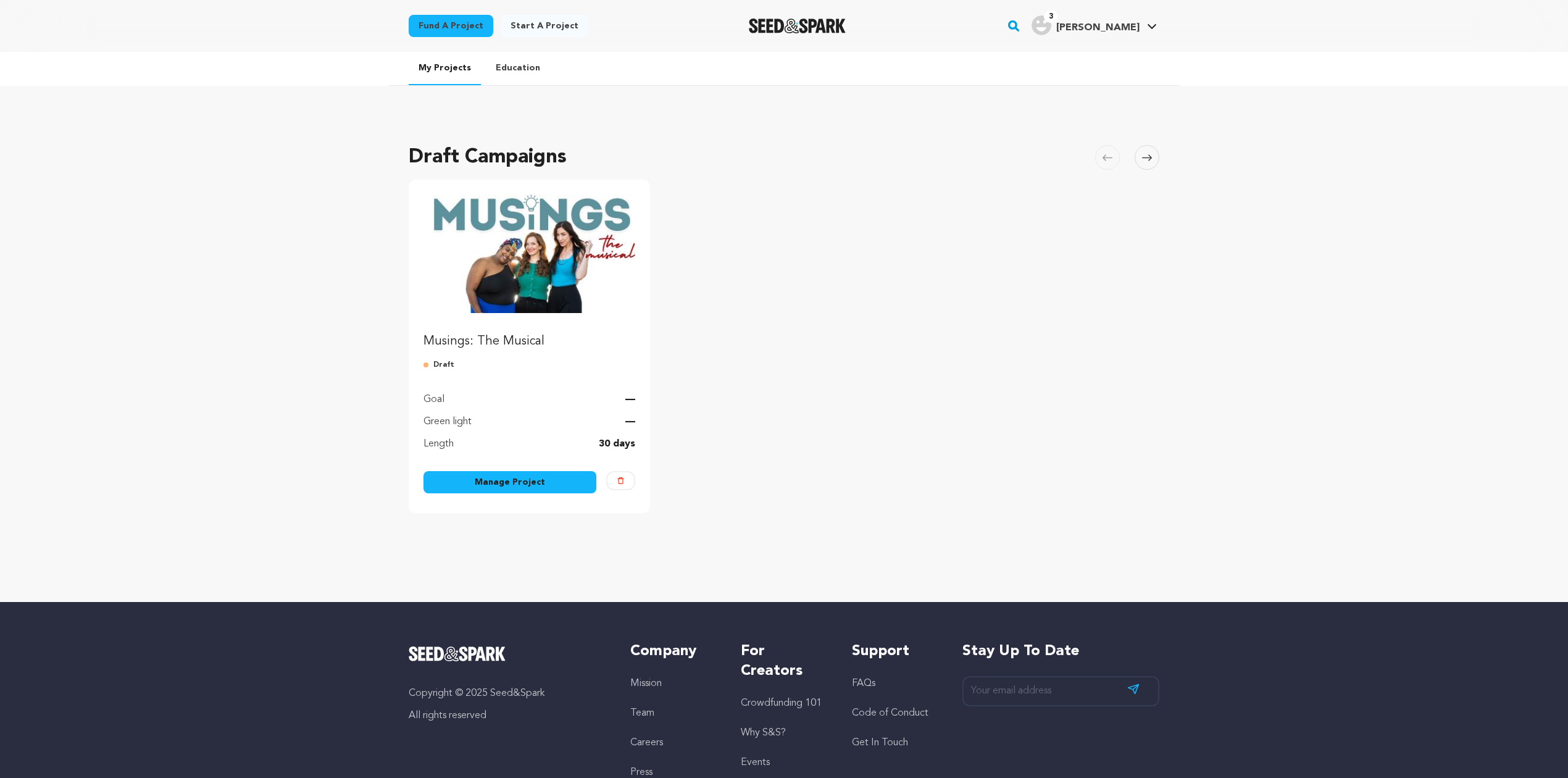
click at [545, 483] on link "Manage Project" at bounding box center [510, 482] width 173 height 22
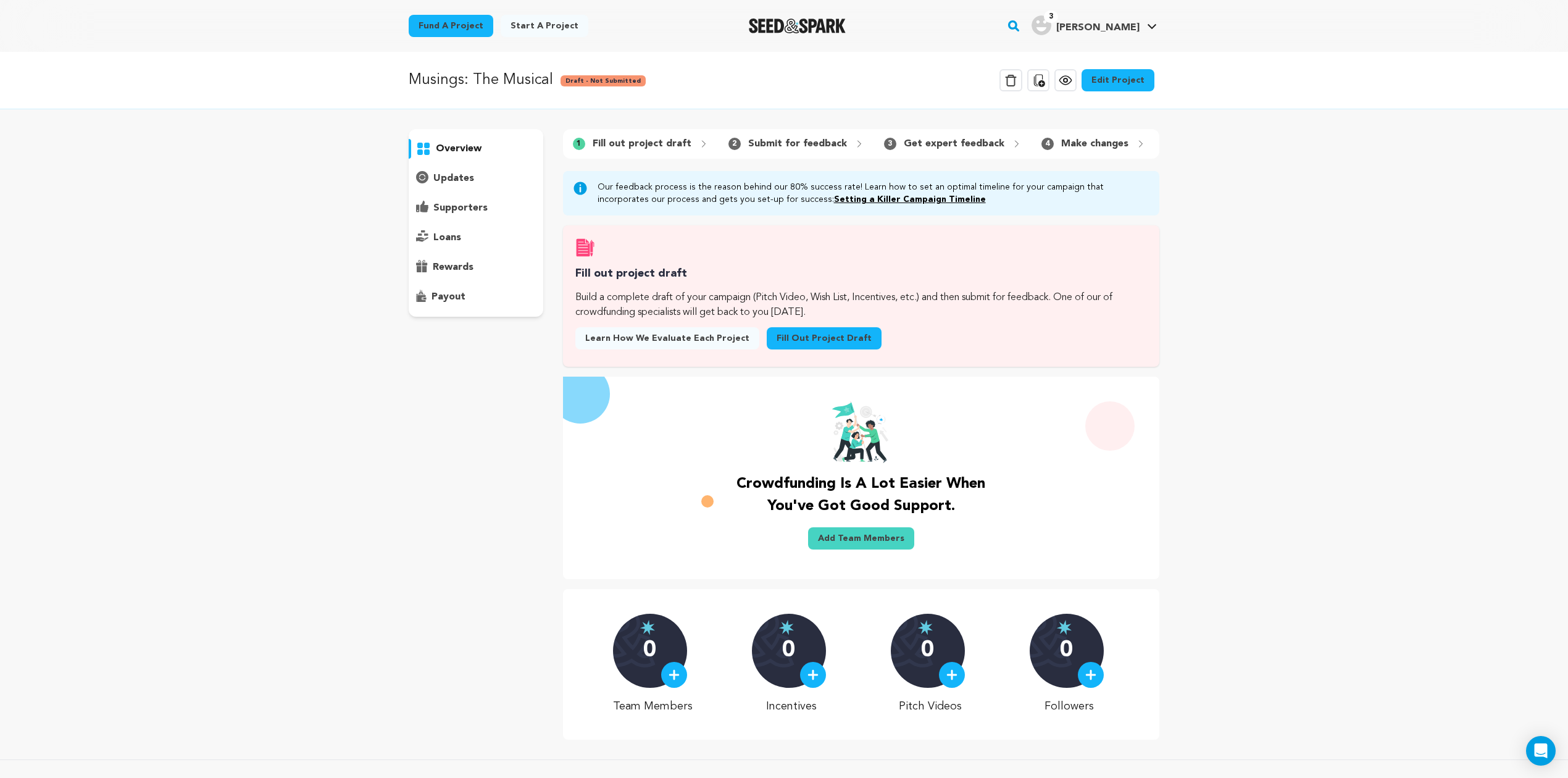
click at [942, 685] on div at bounding box center [951, 675] width 26 height 26
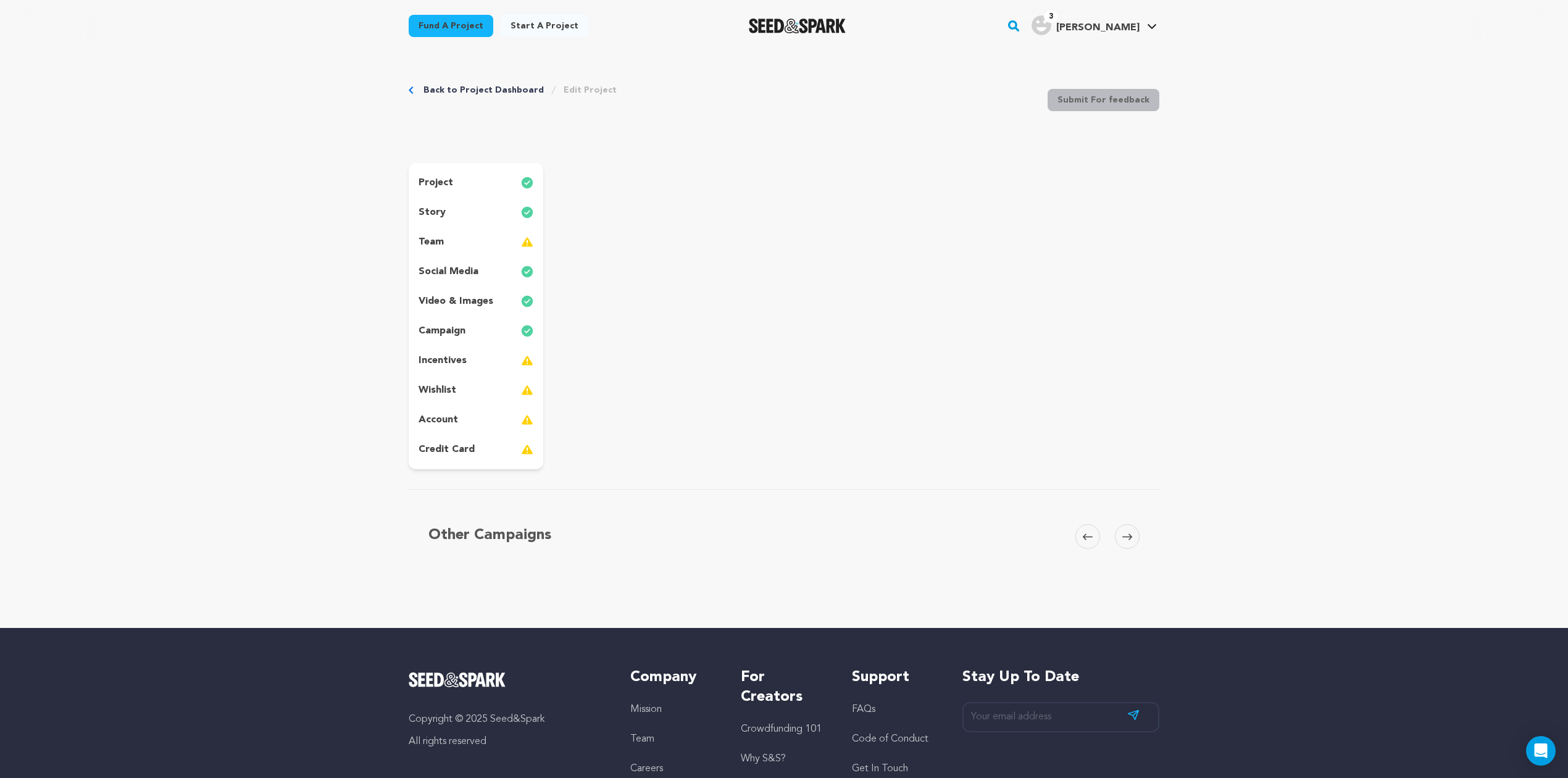
click at [467, 302] on p "video & images" at bounding box center [455, 302] width 74 height 15
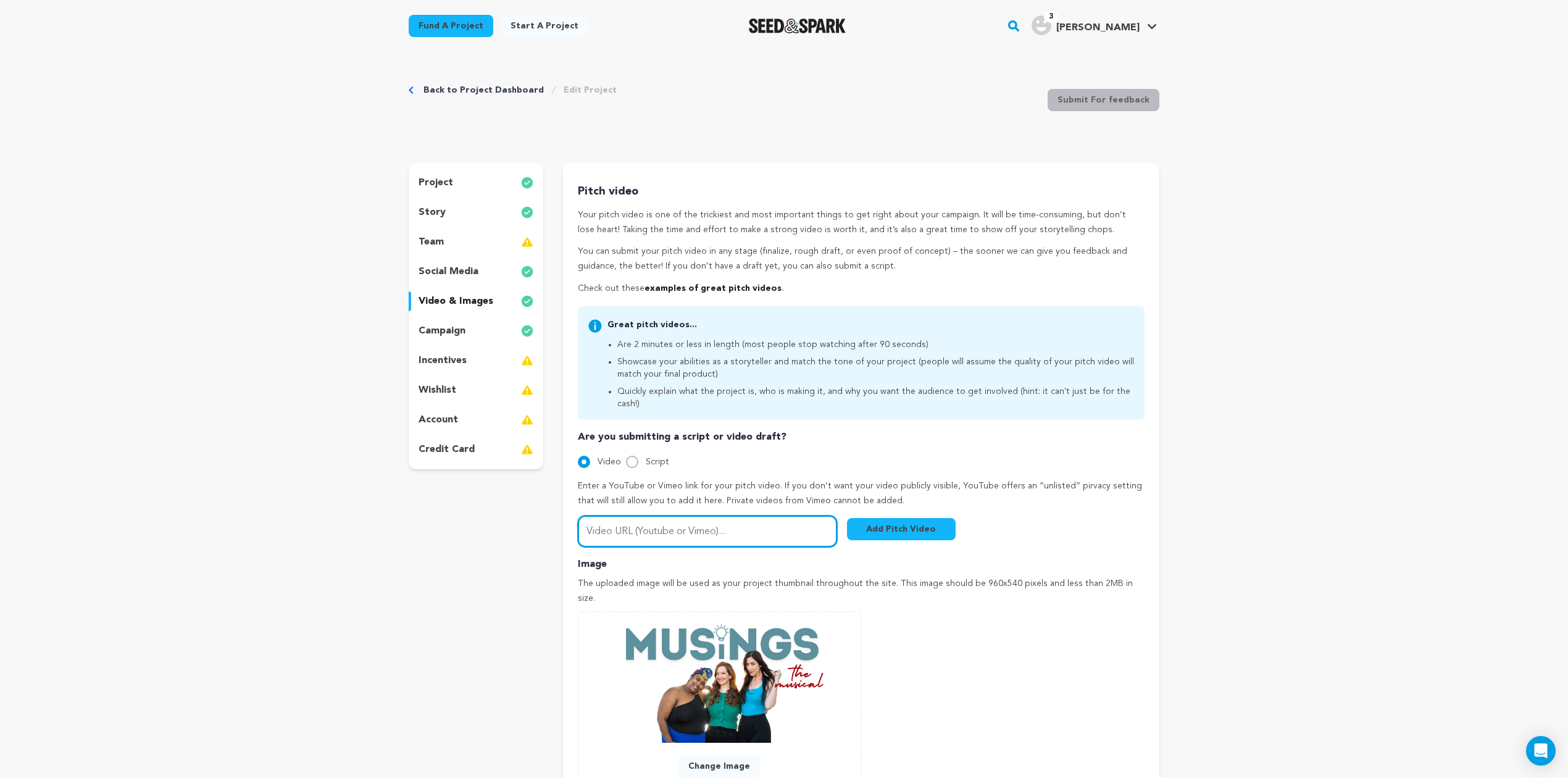
click at [655, 526] on input "Video URL (Youtube or Vimeo)..." at bounding box center [707, 532] width 259 height 31
paste input "https://youtu.be/WDWUBxWnml4"
type input "https://youtu.be/WDWUBxWnml4"
click at [927, 518] on button "Add Pitch Video" at bounding box center [901, 529] width 109 height 22
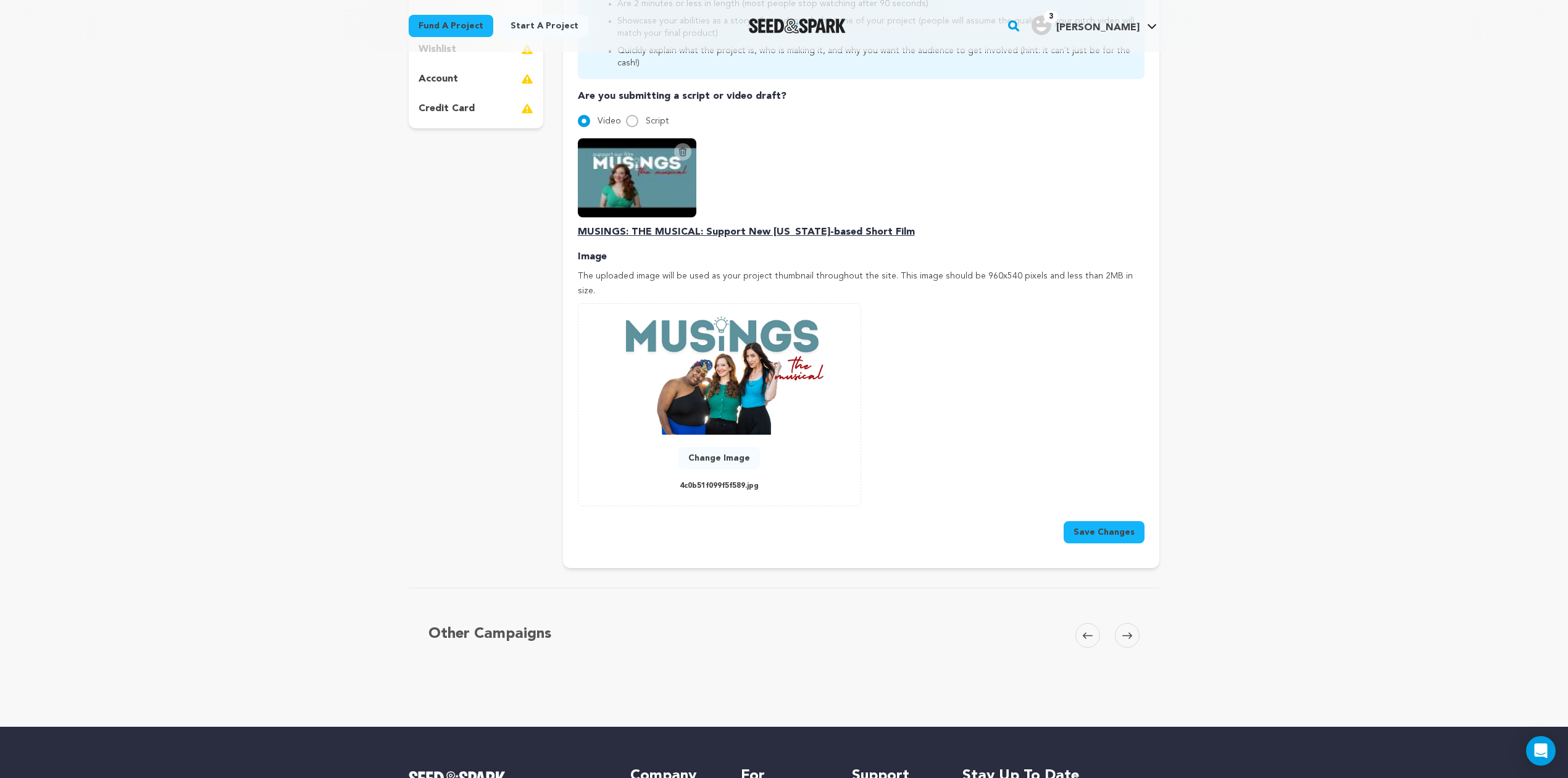
scroll to position [326, 0]
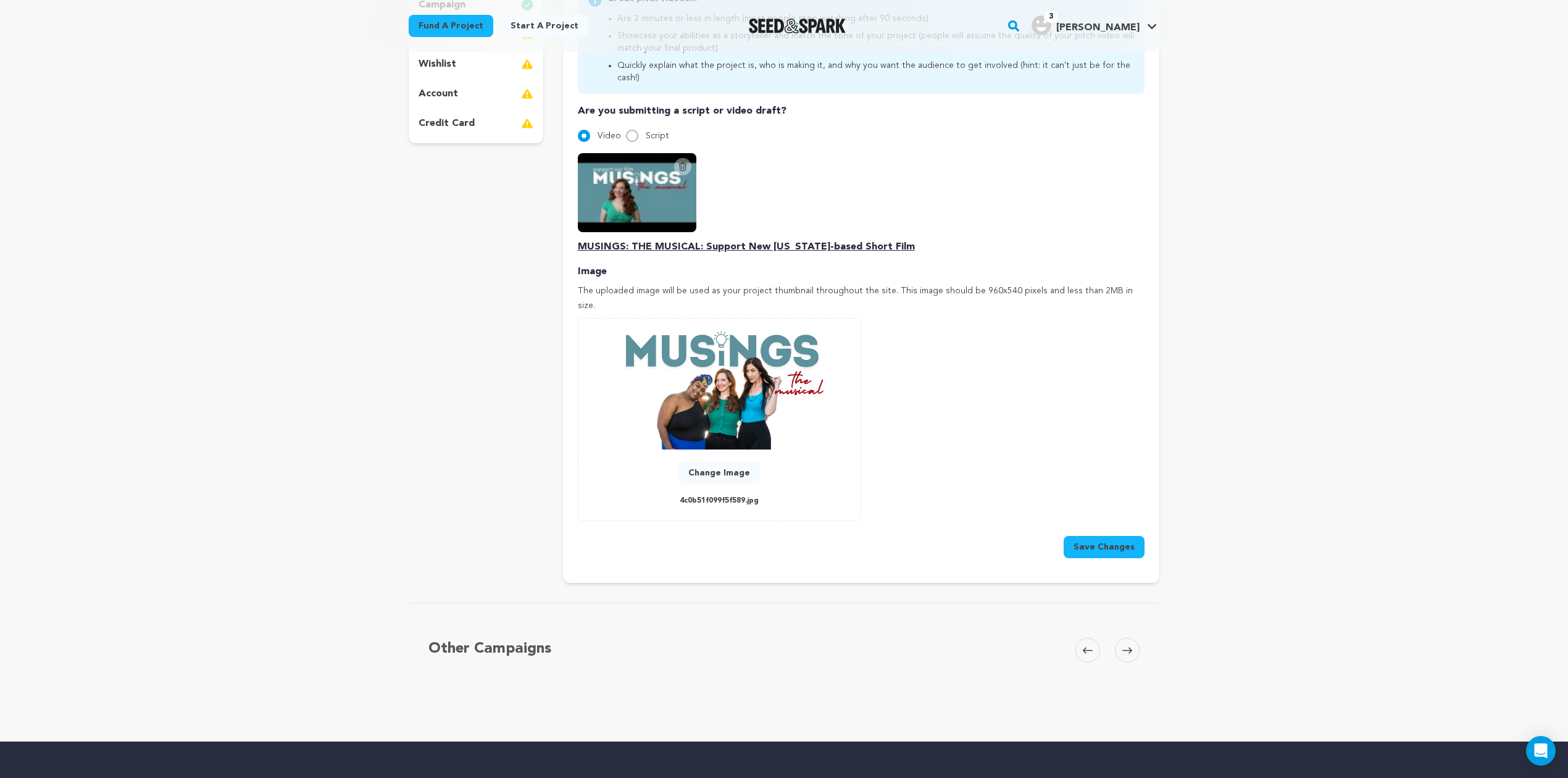
click at [1107, 536] on button "Save Changes" at bounding box center [1104, 547] width 81 height 22
click at [1112, 536] on button "Save Changes" at bounding box center [1104, 547] width 81 height 22
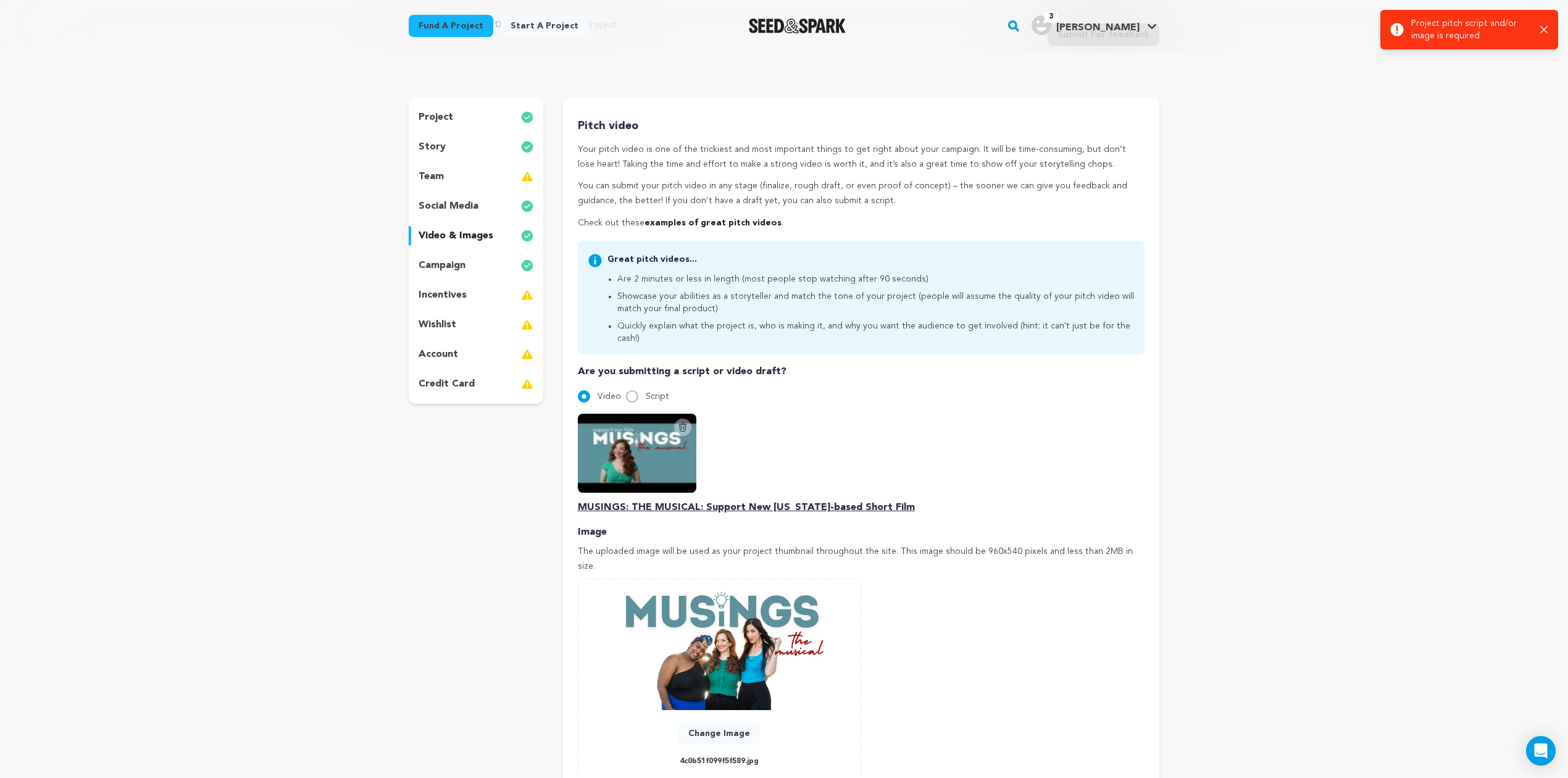
scroll to position [51, 0]
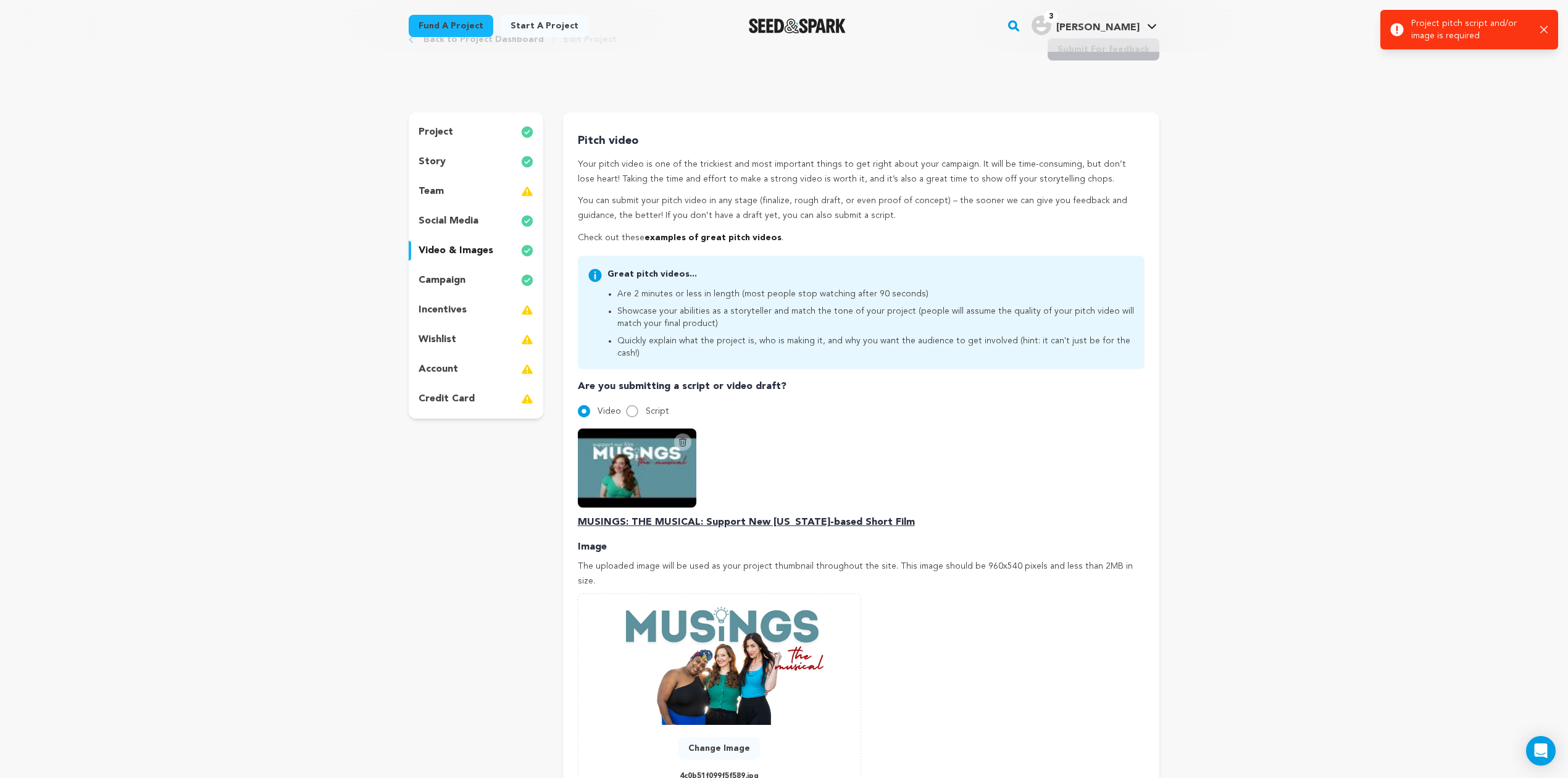
click at [1018, 450] on div "Delete Script Video MUSINGS: THE MUSICAL: Support New Florida-based Short Film" at bounding box center [860, 479] width 566 height 101
click at [626, 388] on div "Are you submitting a script or video draft? Video Script Delete Script Video MU…" at bounding box center [860, 454] width 566 height 150
click at [630, 405] on input "Script" at bounding box center [632, 411] width 13 height 13
radio input "true"
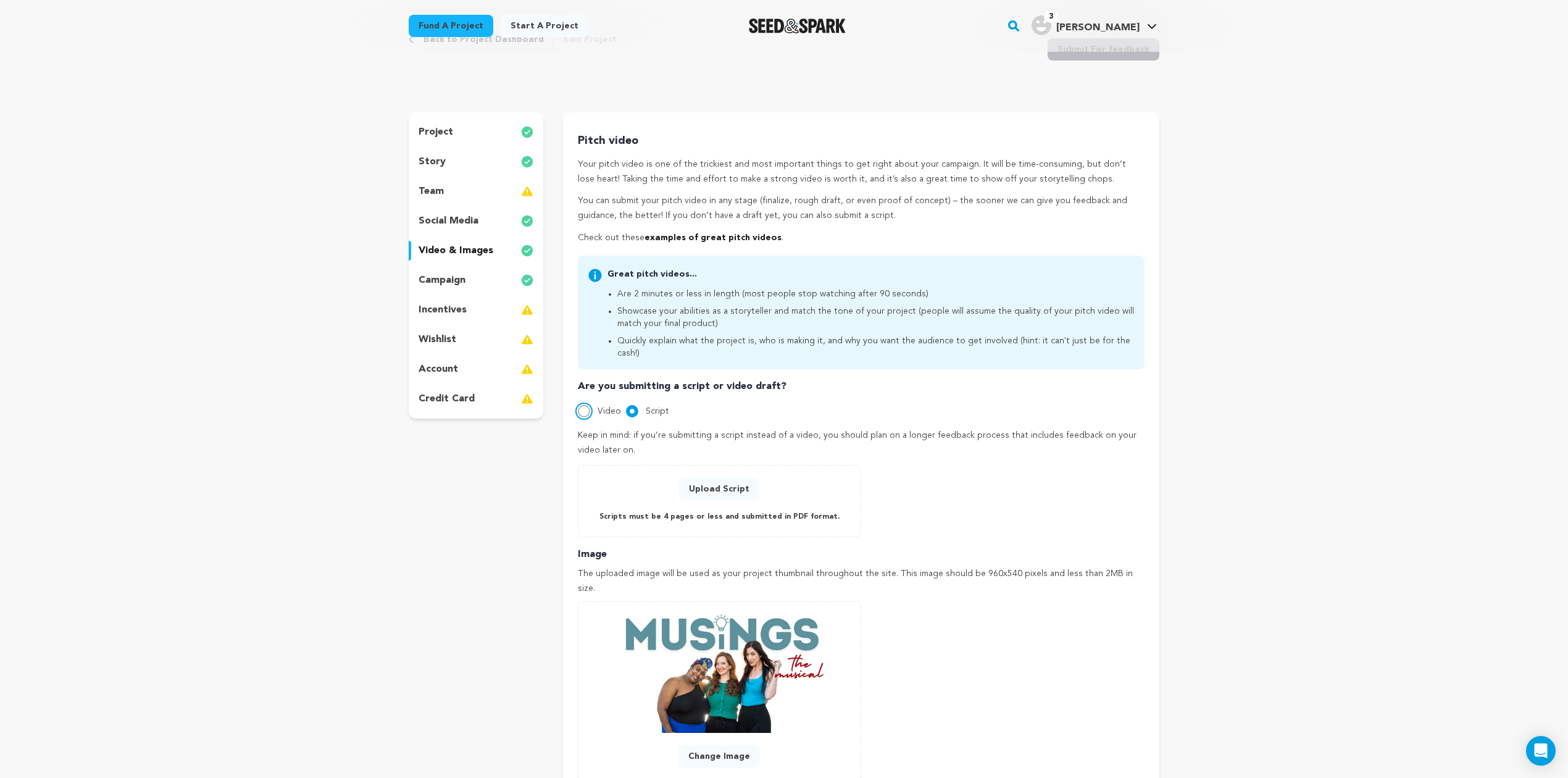
click at [583, 405] on input "Video" at bounding box center [583, 411] width 13 height 13
radio input "true"
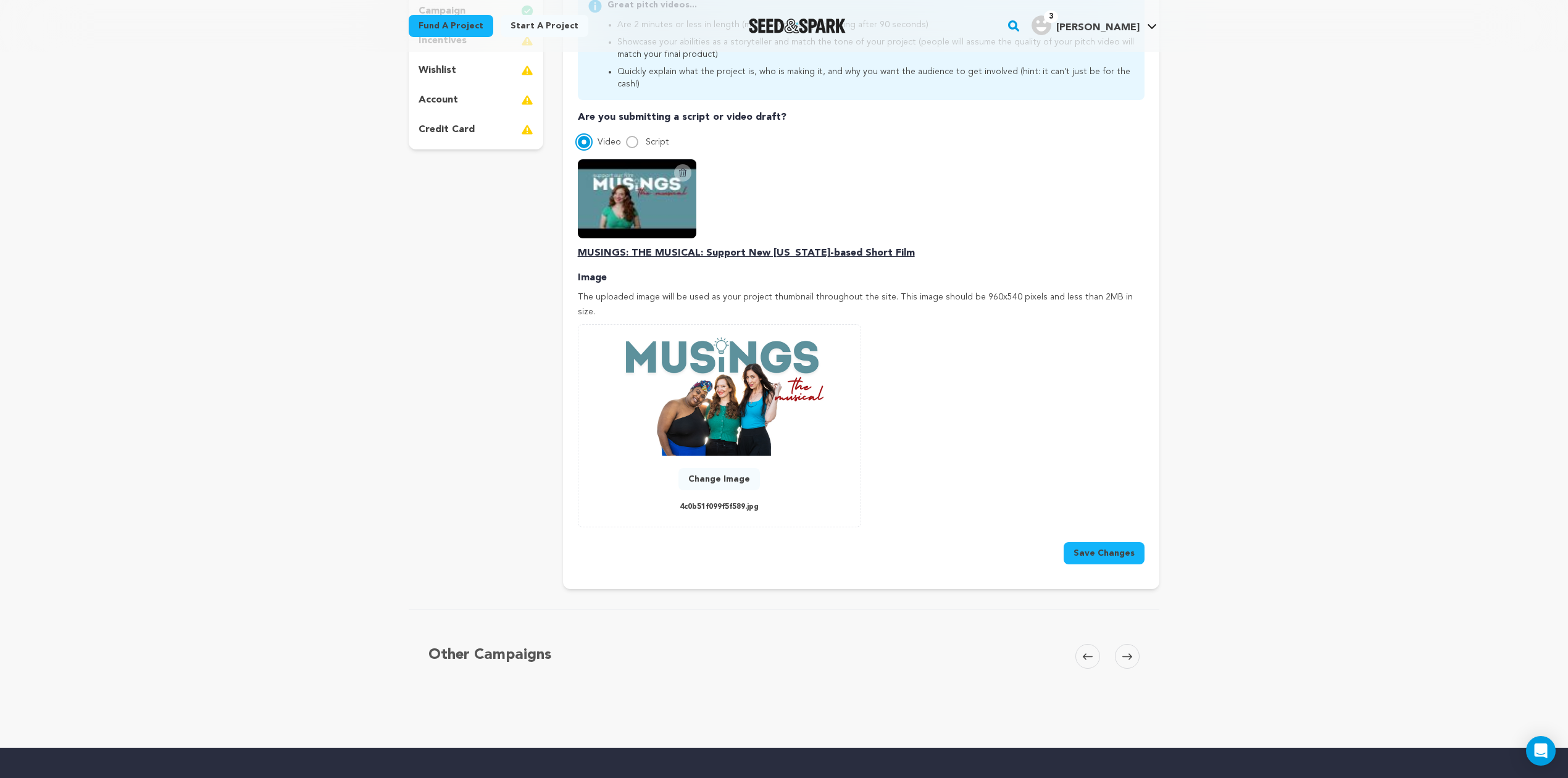
scroll to position [326, 0]
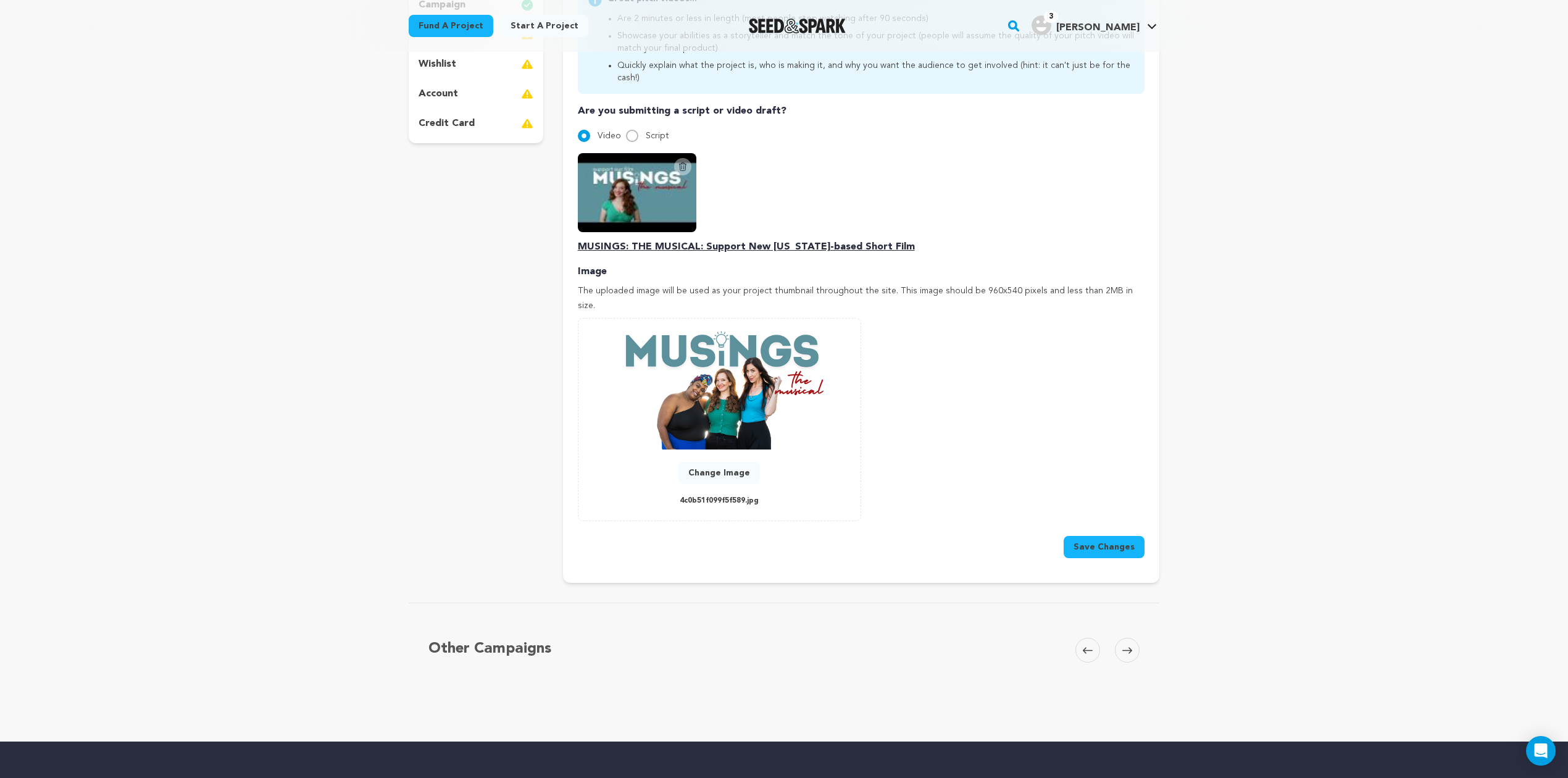
click at [1112, 536] on button "Save Changes" at bounding box center [1104, 547] width 81 height 22
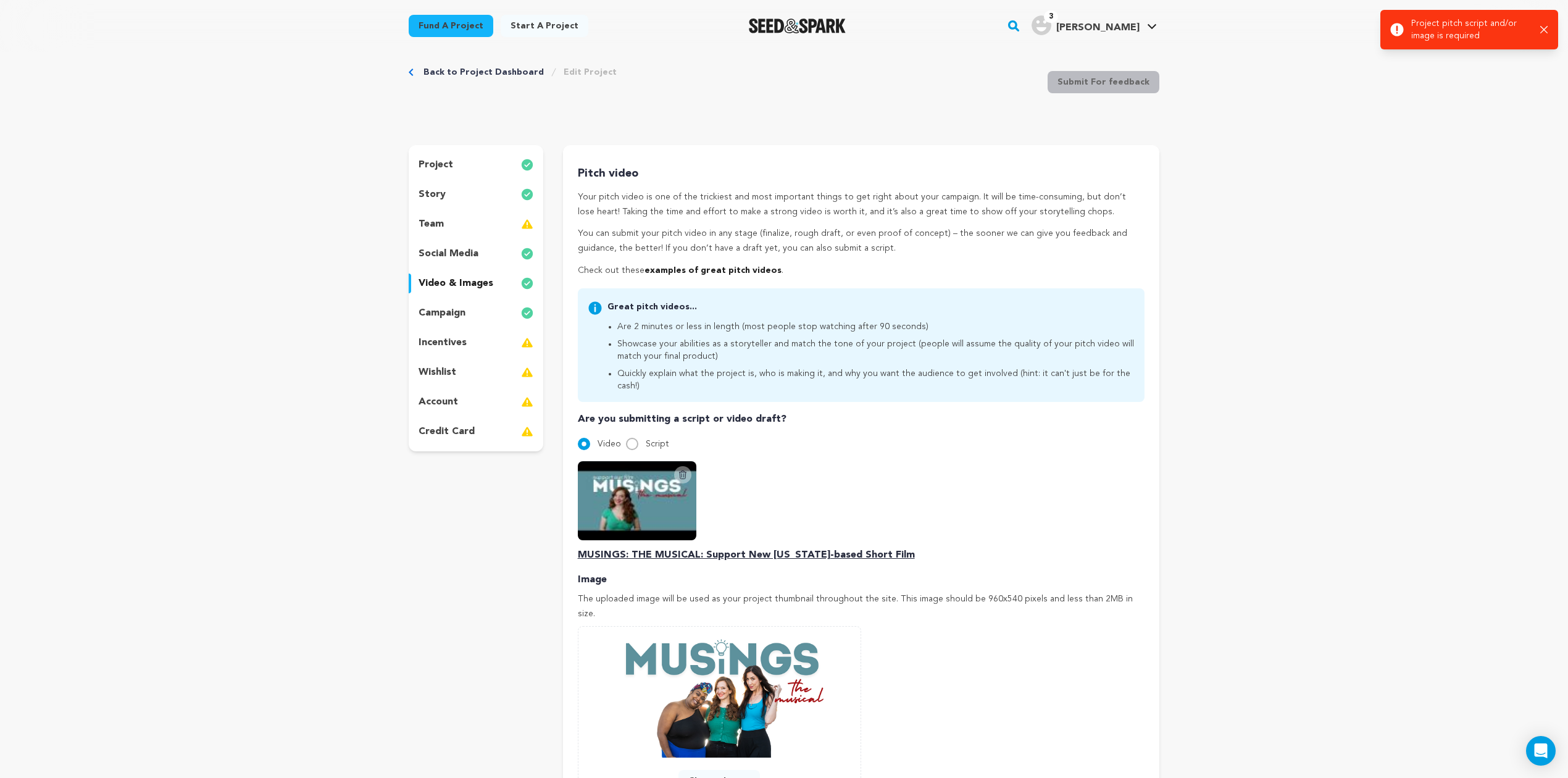
scroll to position [0, 0]
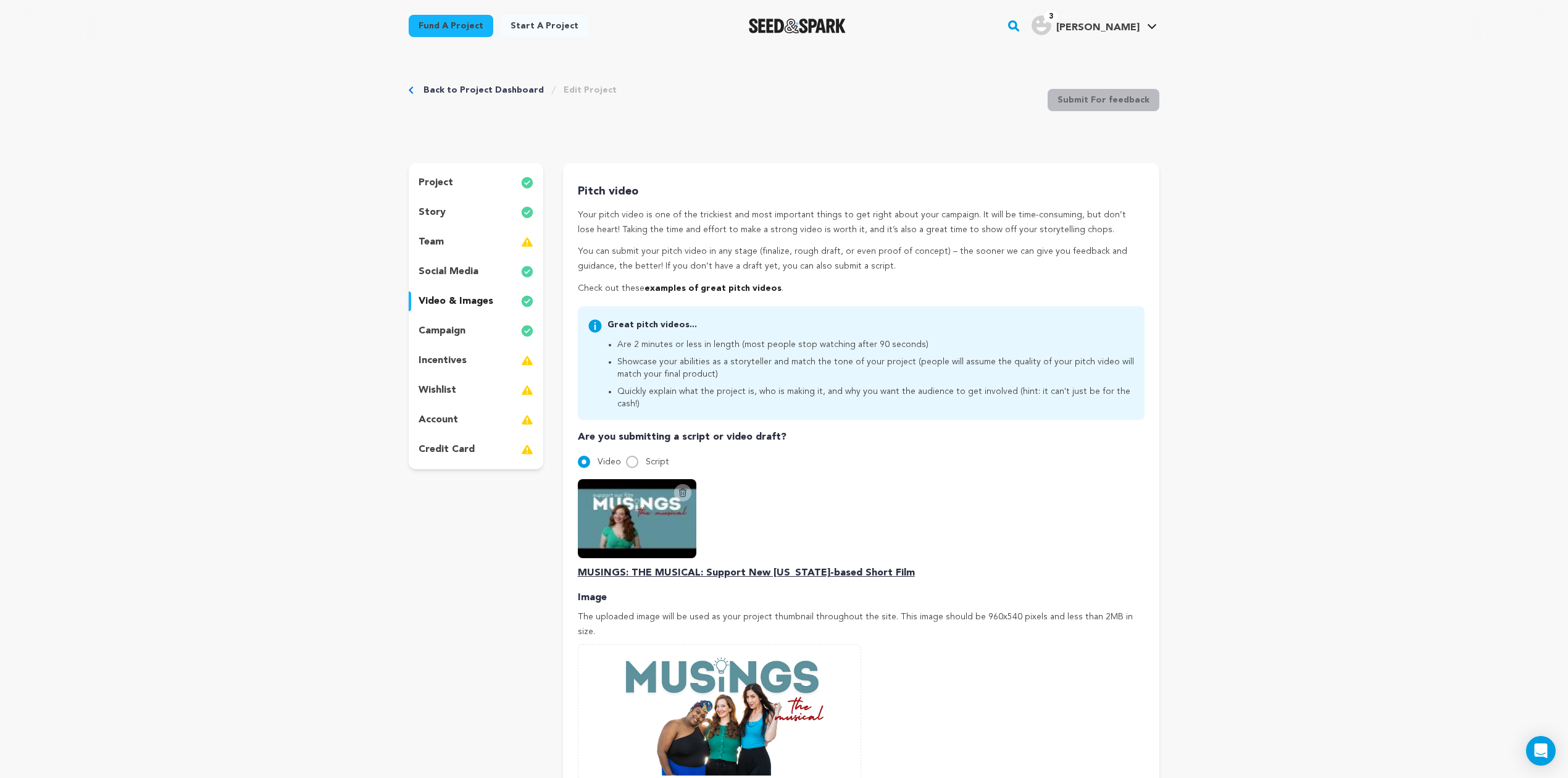
click at [657, 499] on img at bounding box center [636, 519] width 118 height 79
click at [586, 456] on input "Video" at bounding box center [583, 462] width 13 height 13
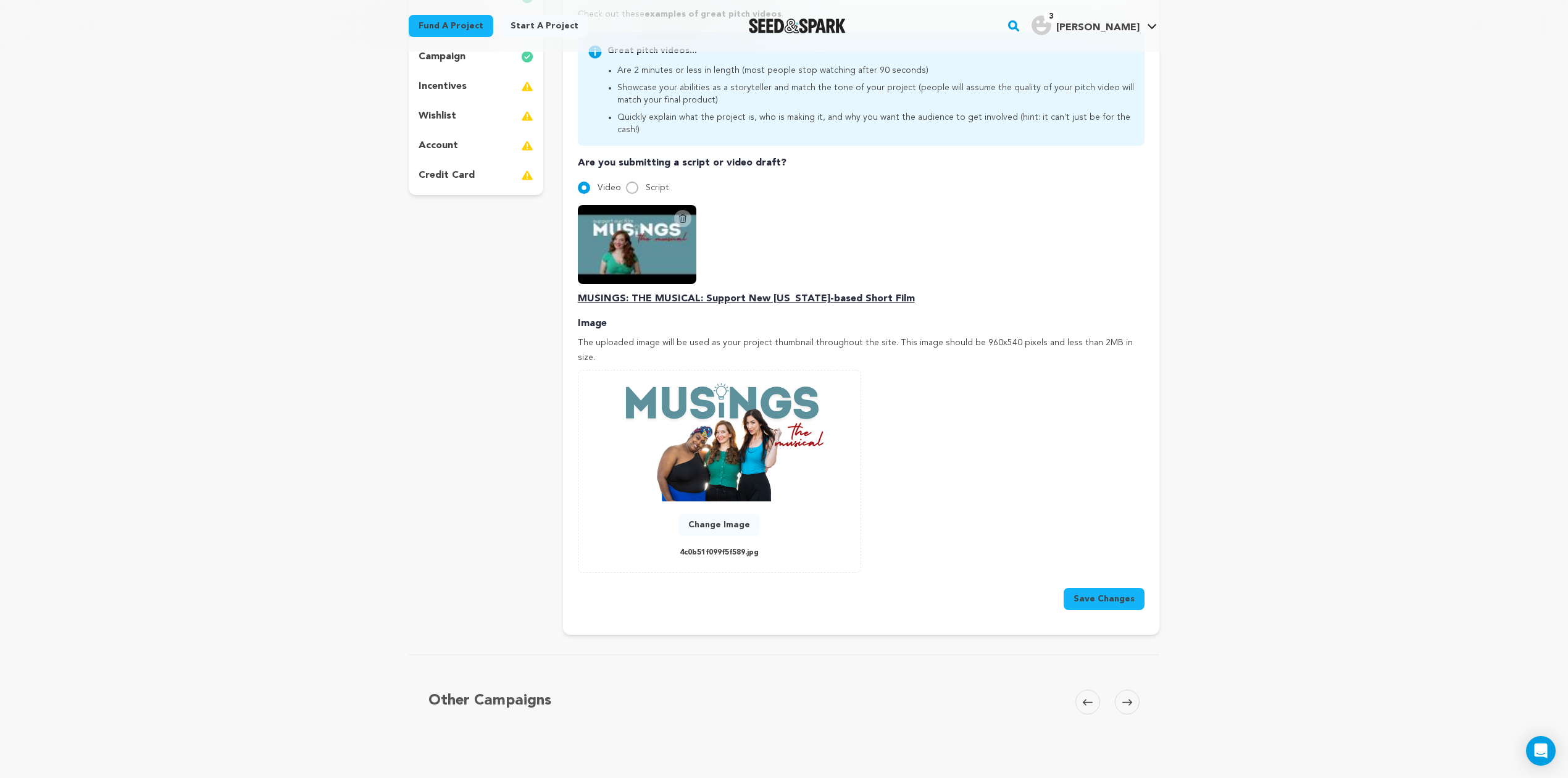
click at [1098, 588] on button "Save Changes" at bounding box center [1104, 599] width 81 height 22
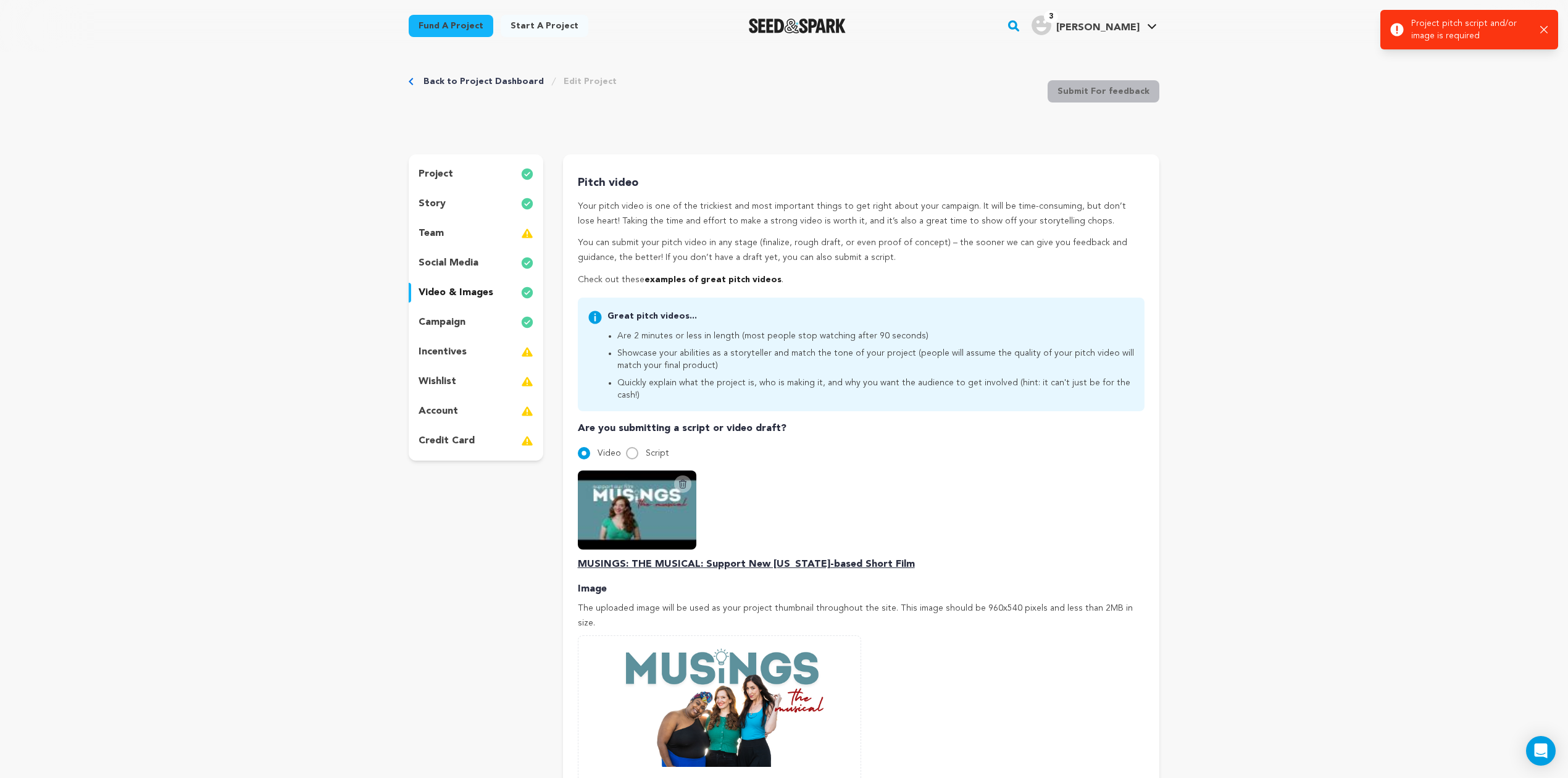
scroll to position [0, 0]
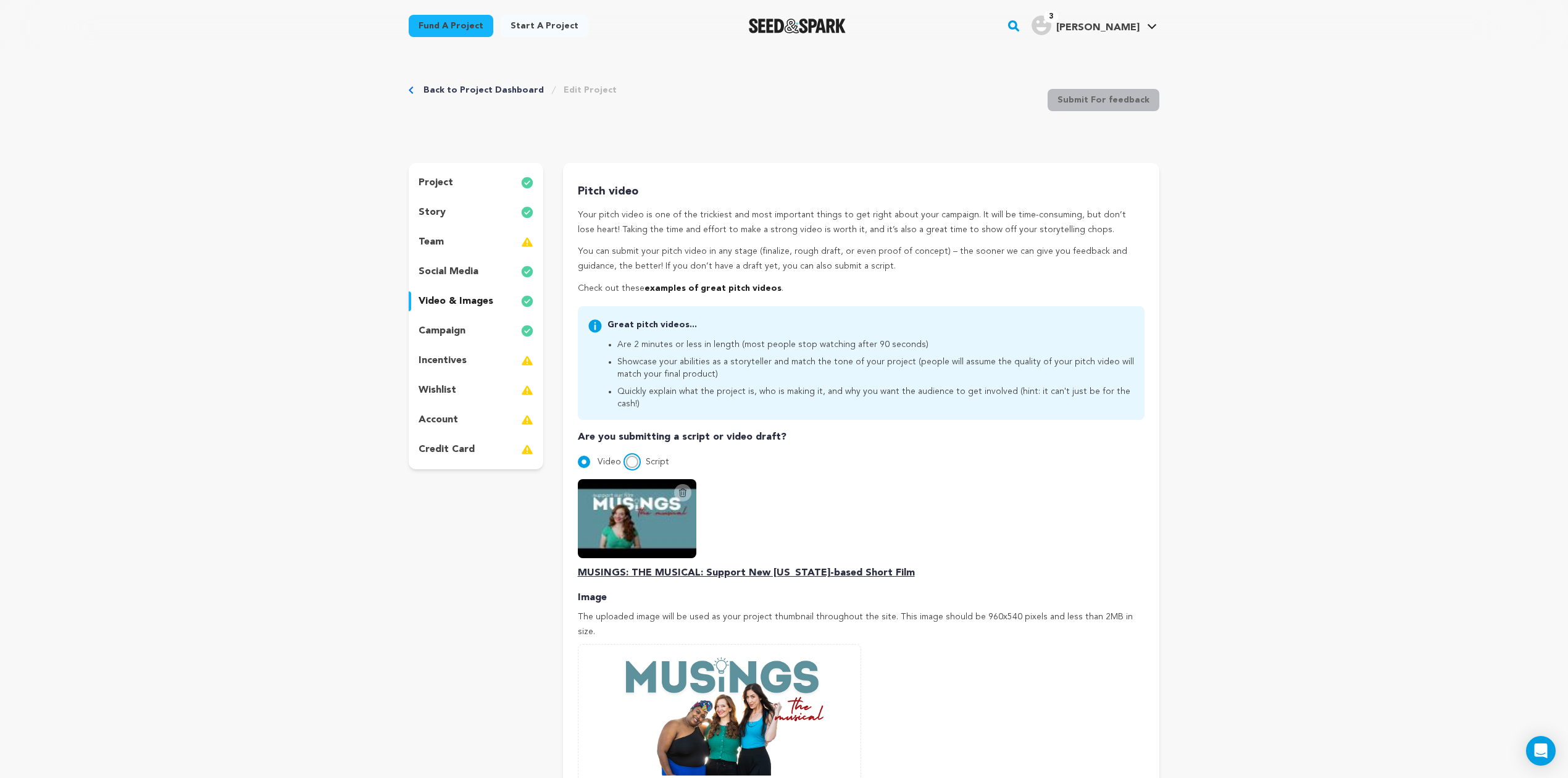
click at [635, 456] on input "Script" at bounding box center [632, 462] width 13 height 13
radio input "true"
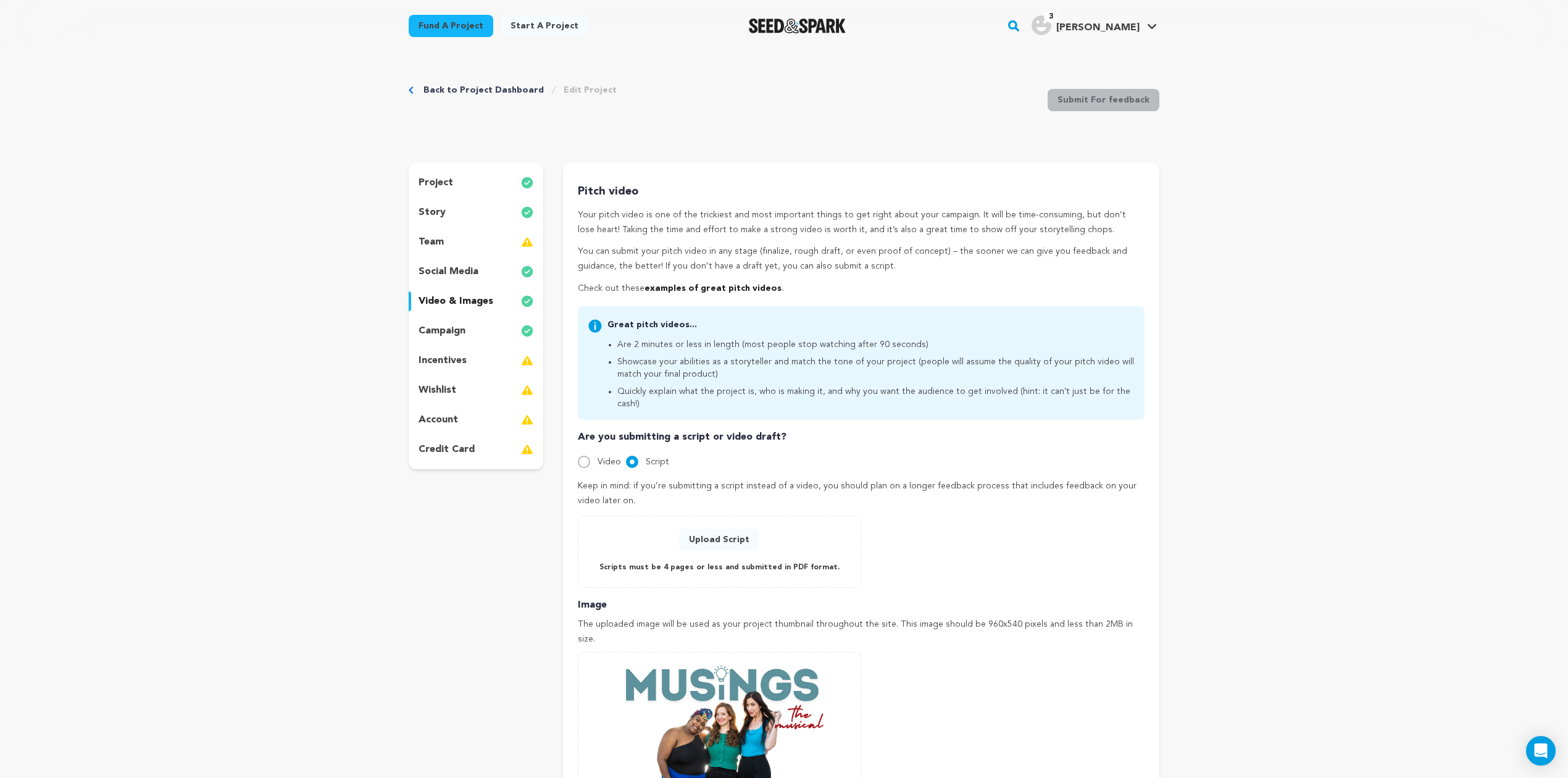
click at [577, 456] on div at bounding box center [583, 462] width 13 height 13
click at [581, 456] on input "Video" at bounding box center [583, 462] width 13 height 13
radio input "true"
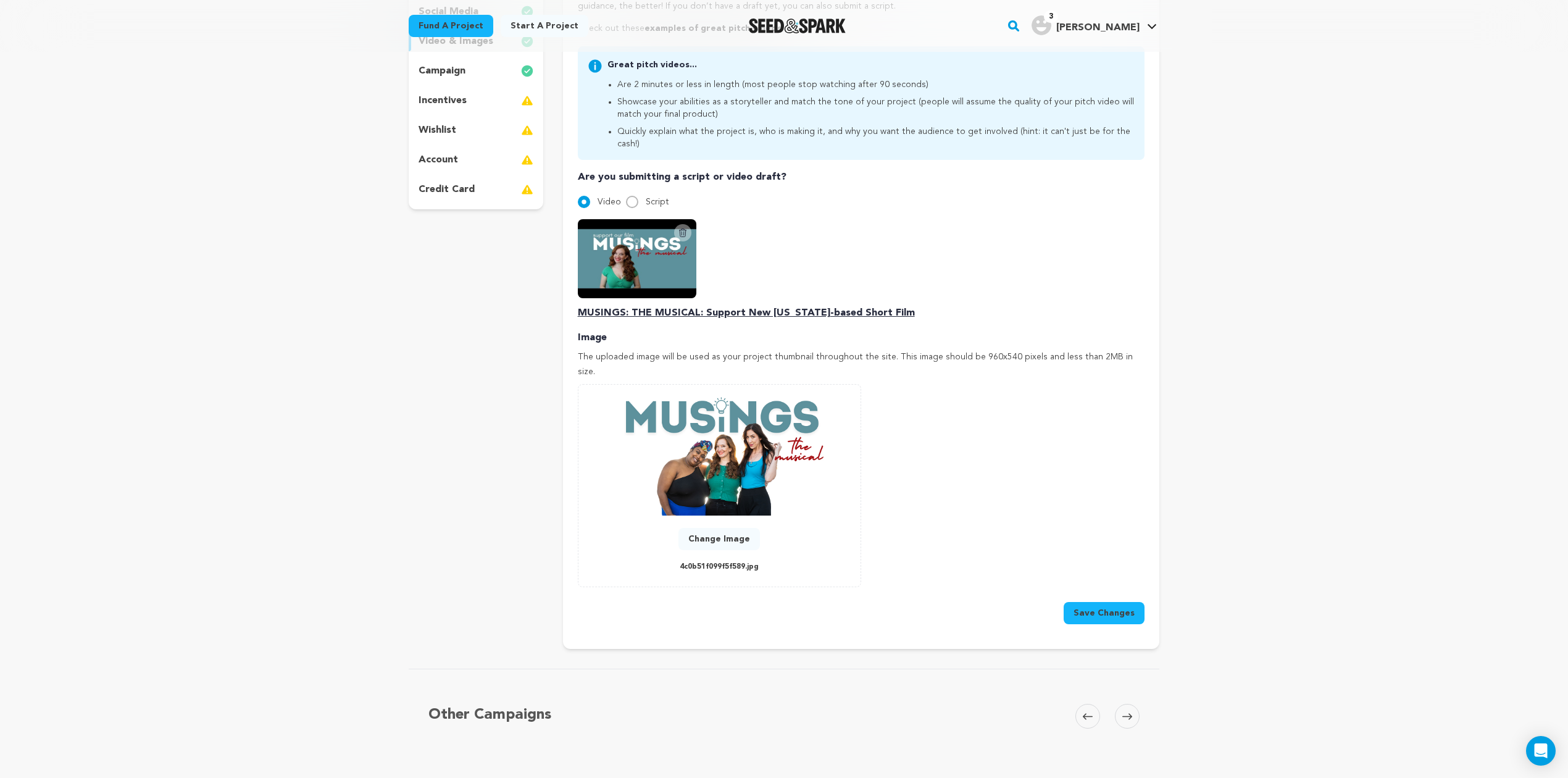
scroll to position [549, 0]
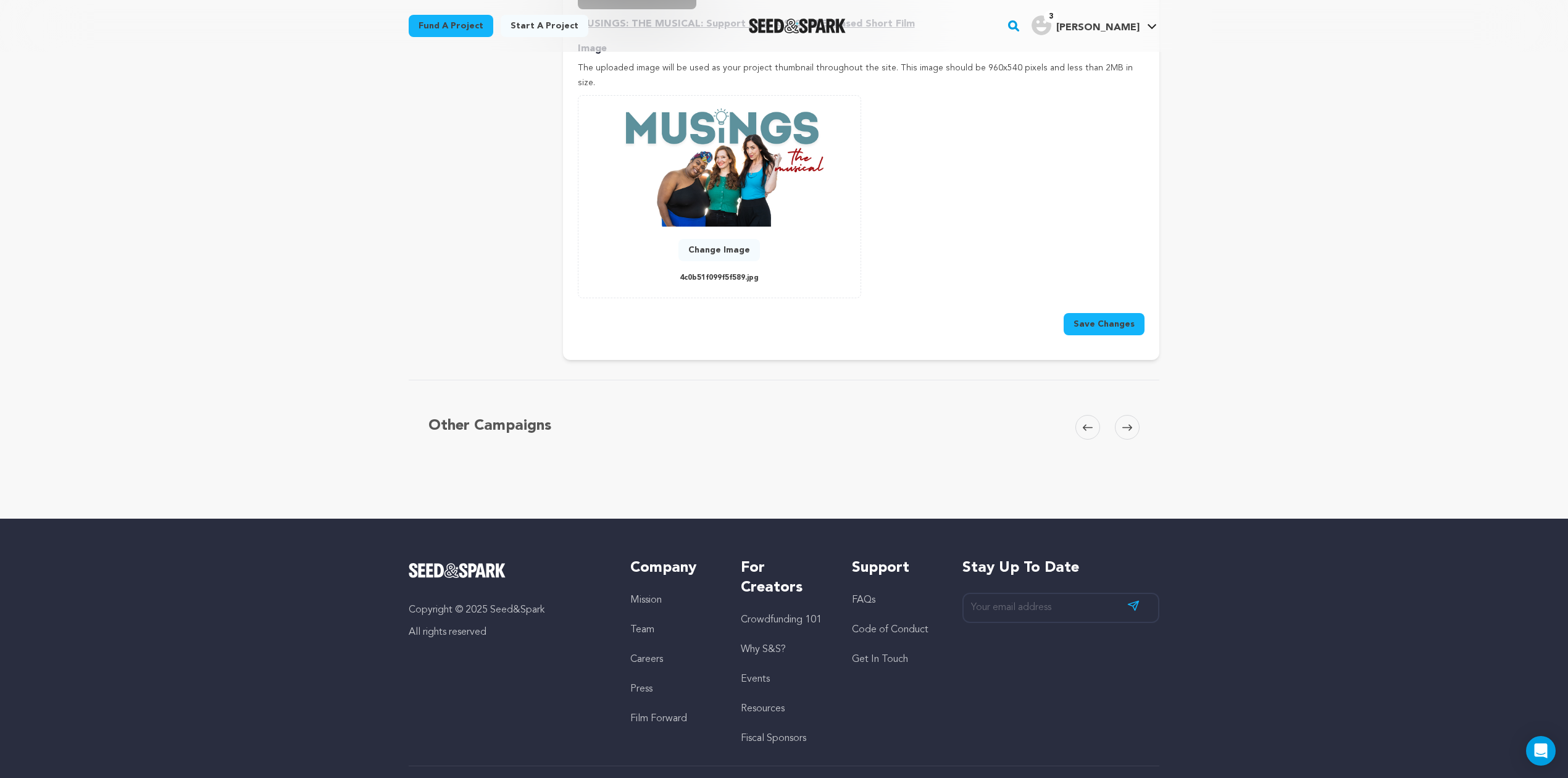
click at [1104, 313] on button "Save Changes" at bounding box center [1104, 324] width 81 height 22
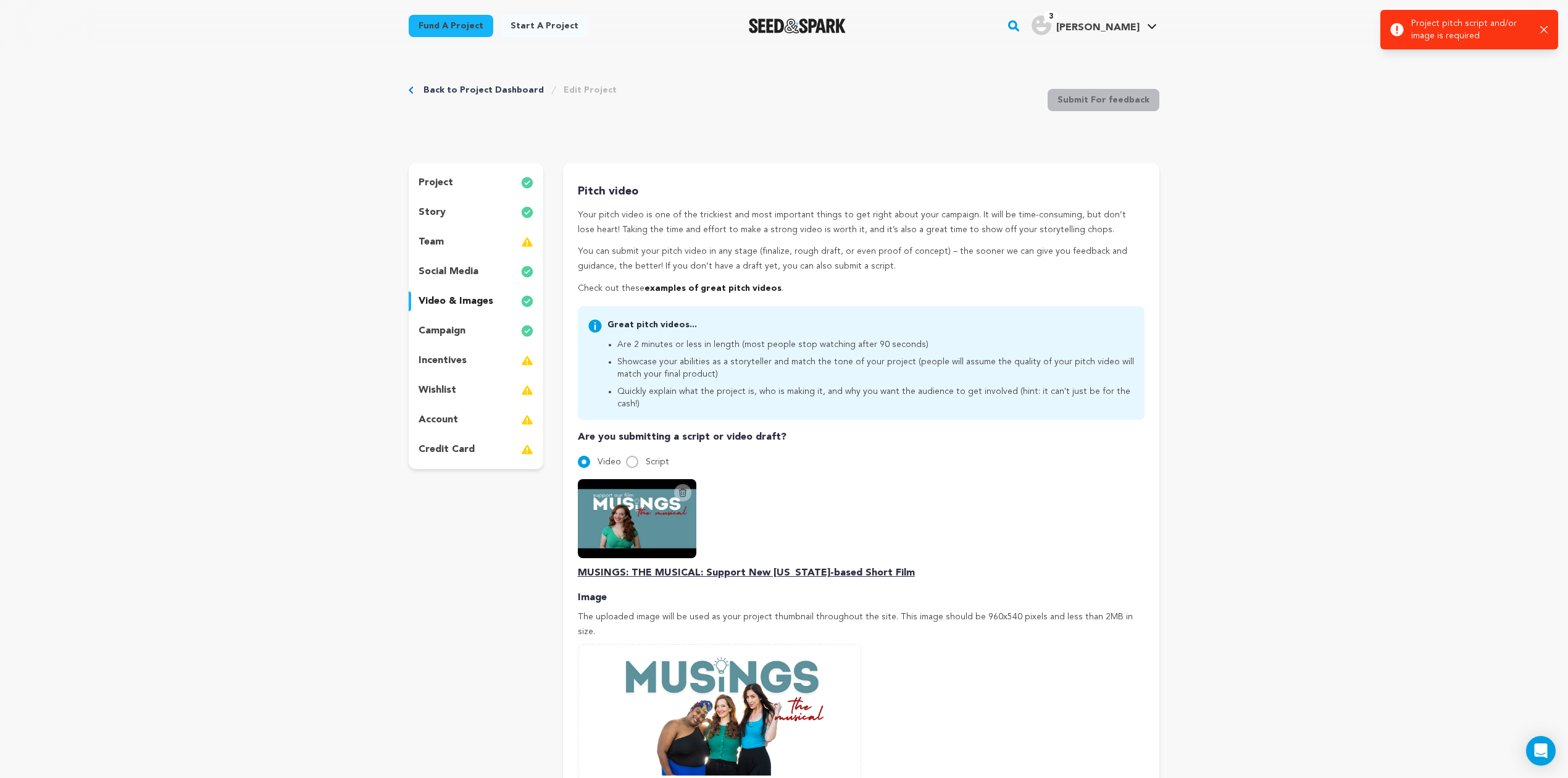
click at [435, 180] on p "project" at bounding box center [435, 183] width 34 height 15
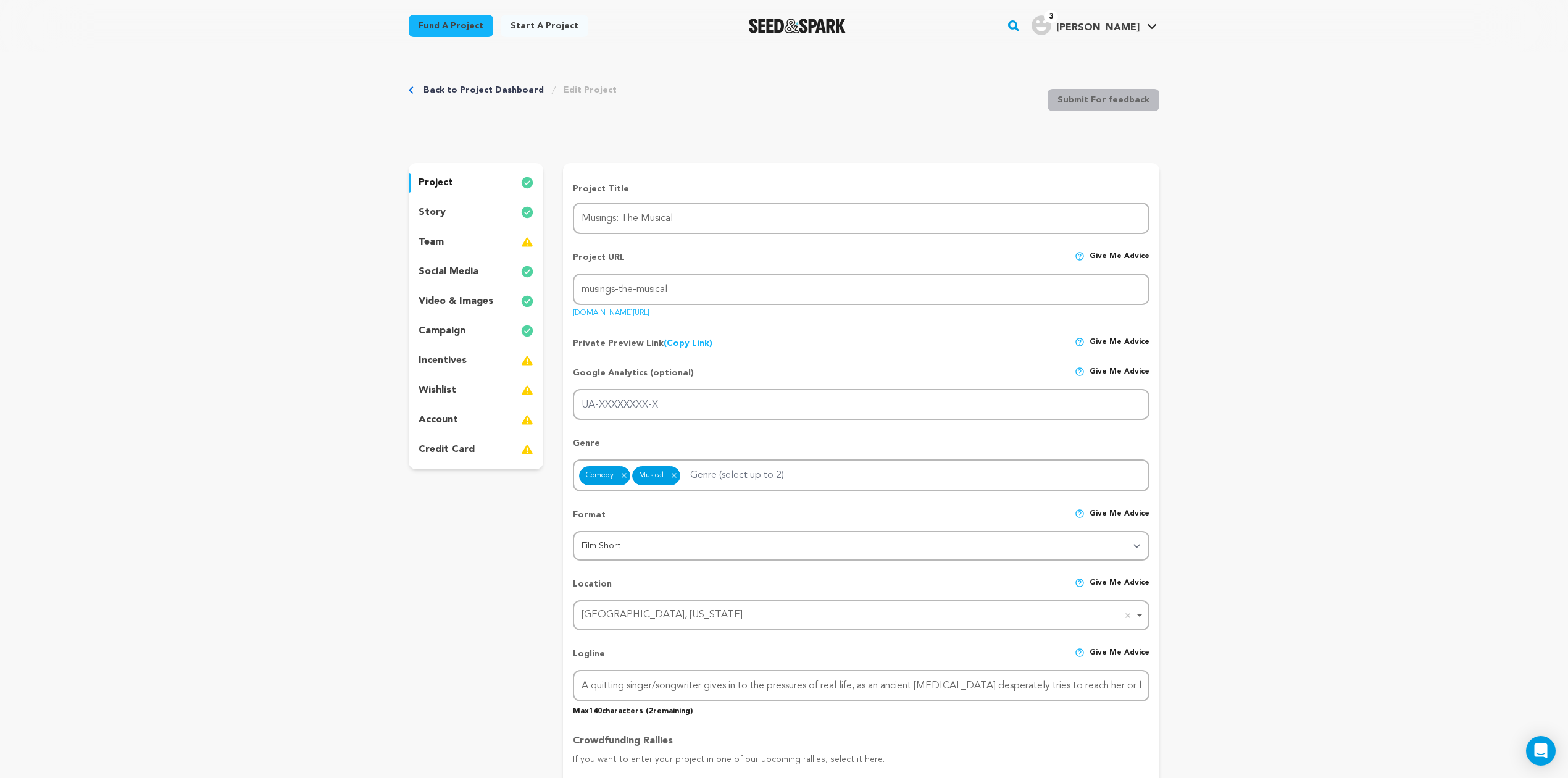
click at [438, 300] on p "video & images" at bounding box center [455, 302] width 74 height 15
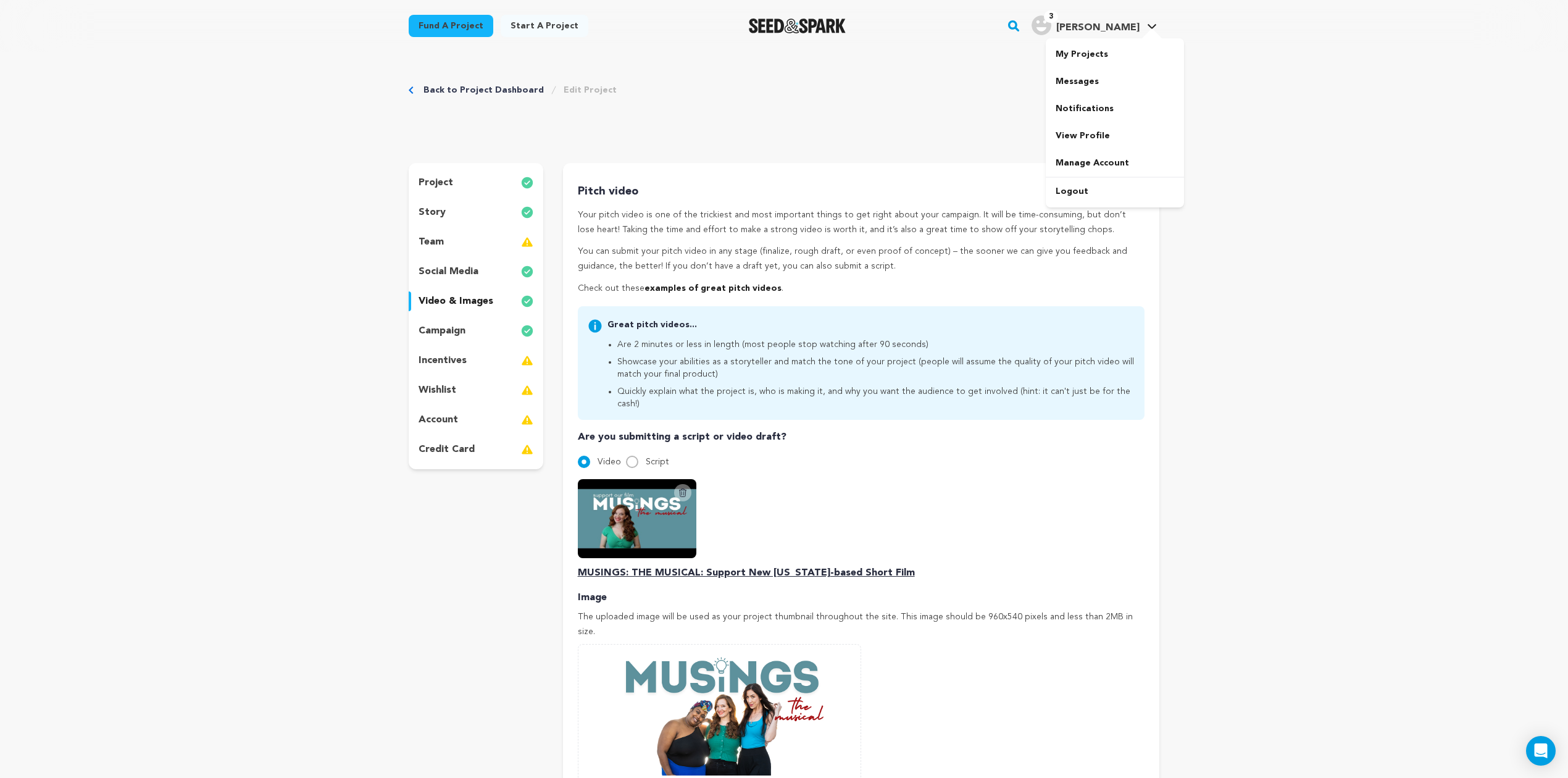
click at [1098, 25] on span "[PERSON_NAME]" at bounding box center [1098, 28] width 83 height 10
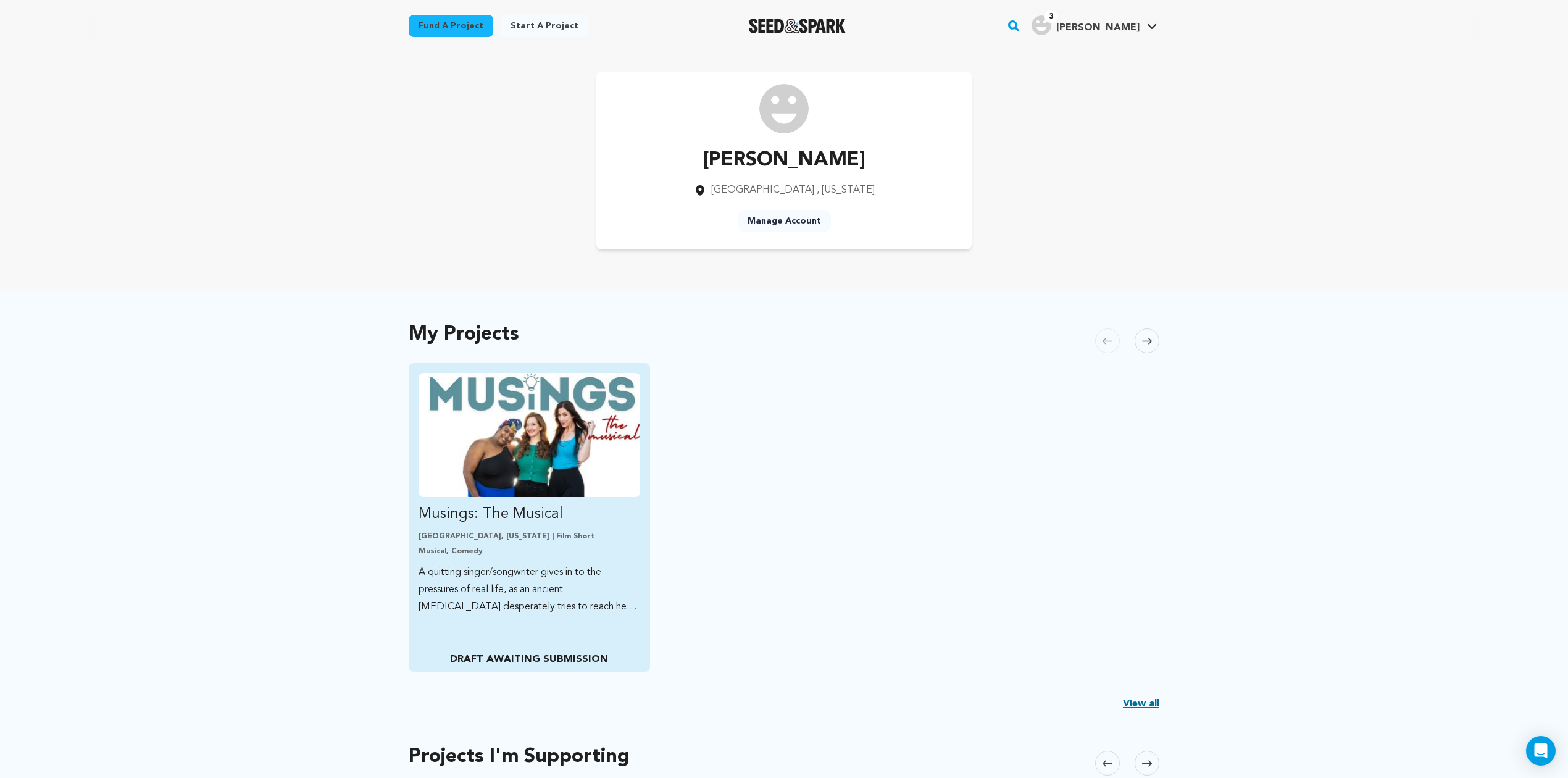
click at [460, 512] on p "Musings: The Musical" at bounding box center [529, 514] width 222 height 20
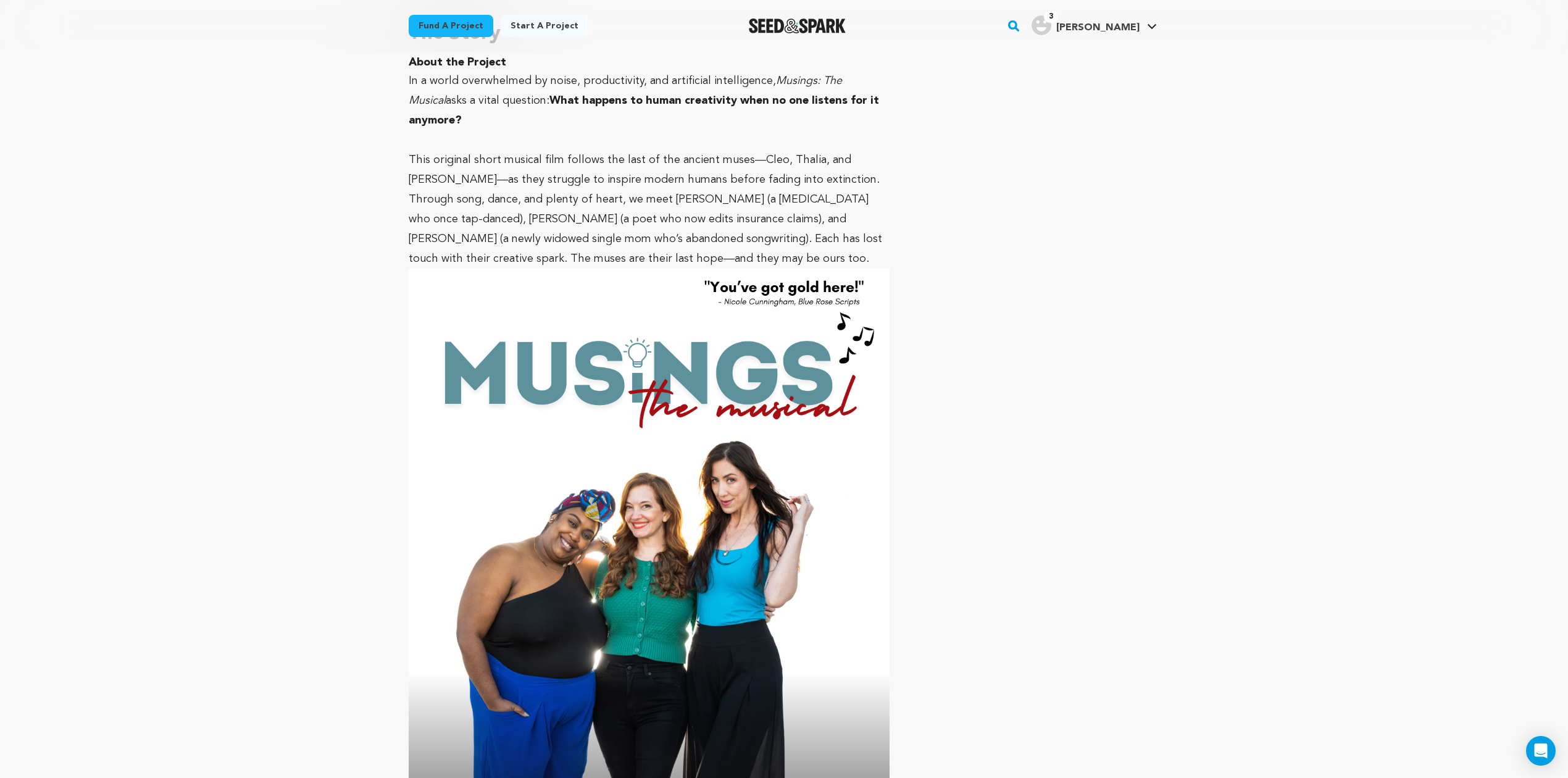
scroll to position [274, 0]
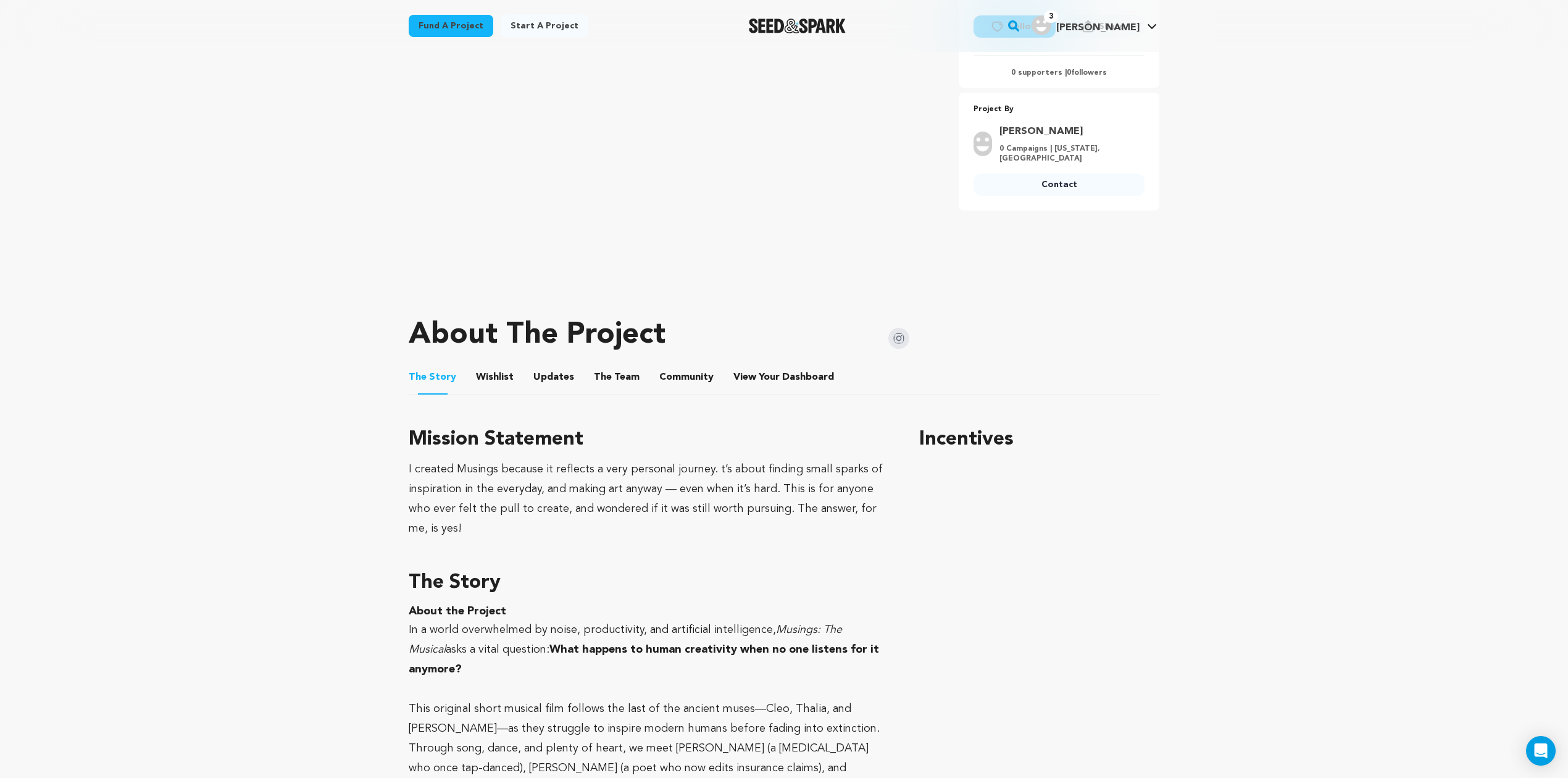
click at [613, 383] on button "The Team" at bounding box center [617, 380] width 30 height 30
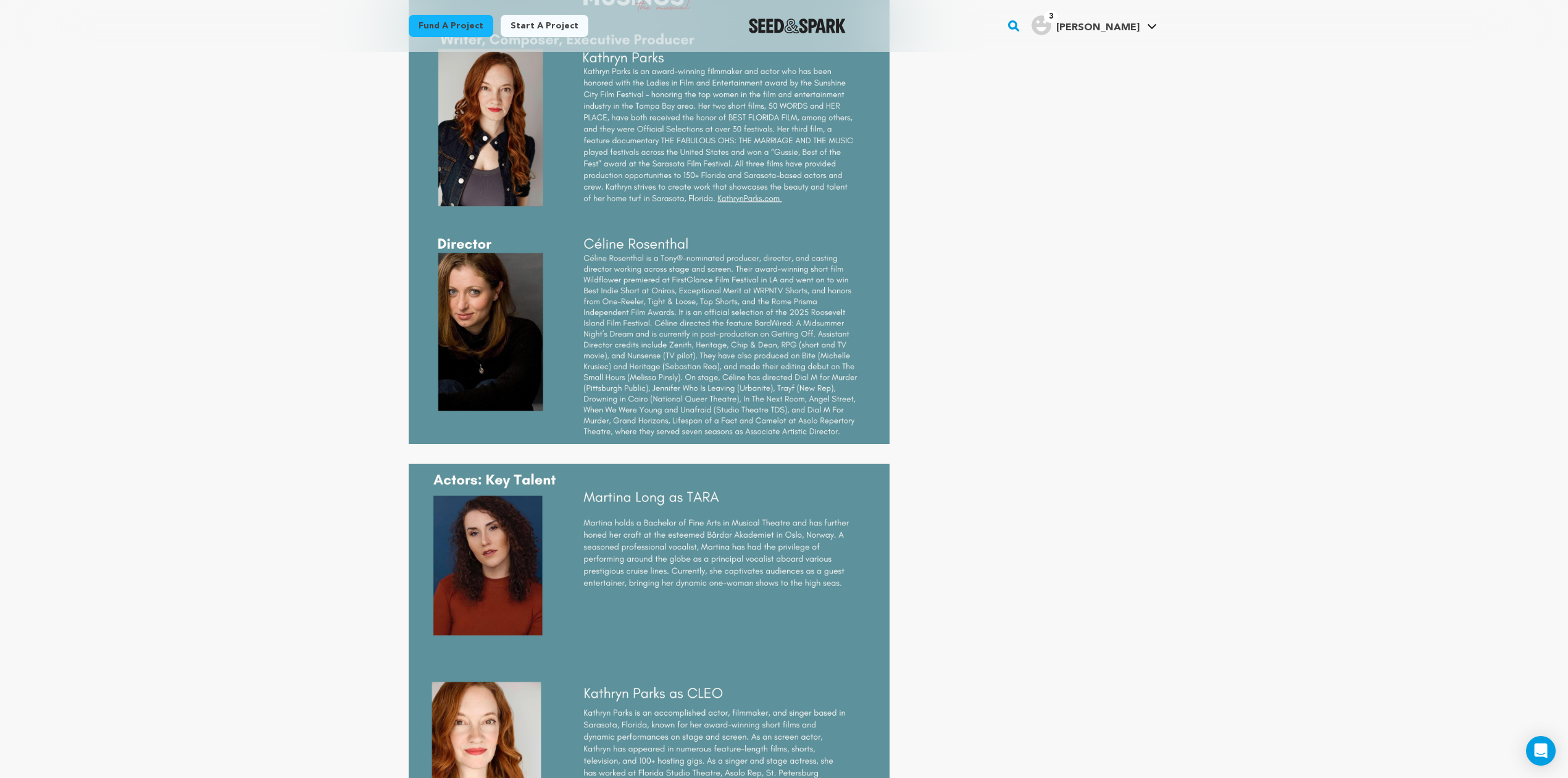
scroll to position [270, 0]
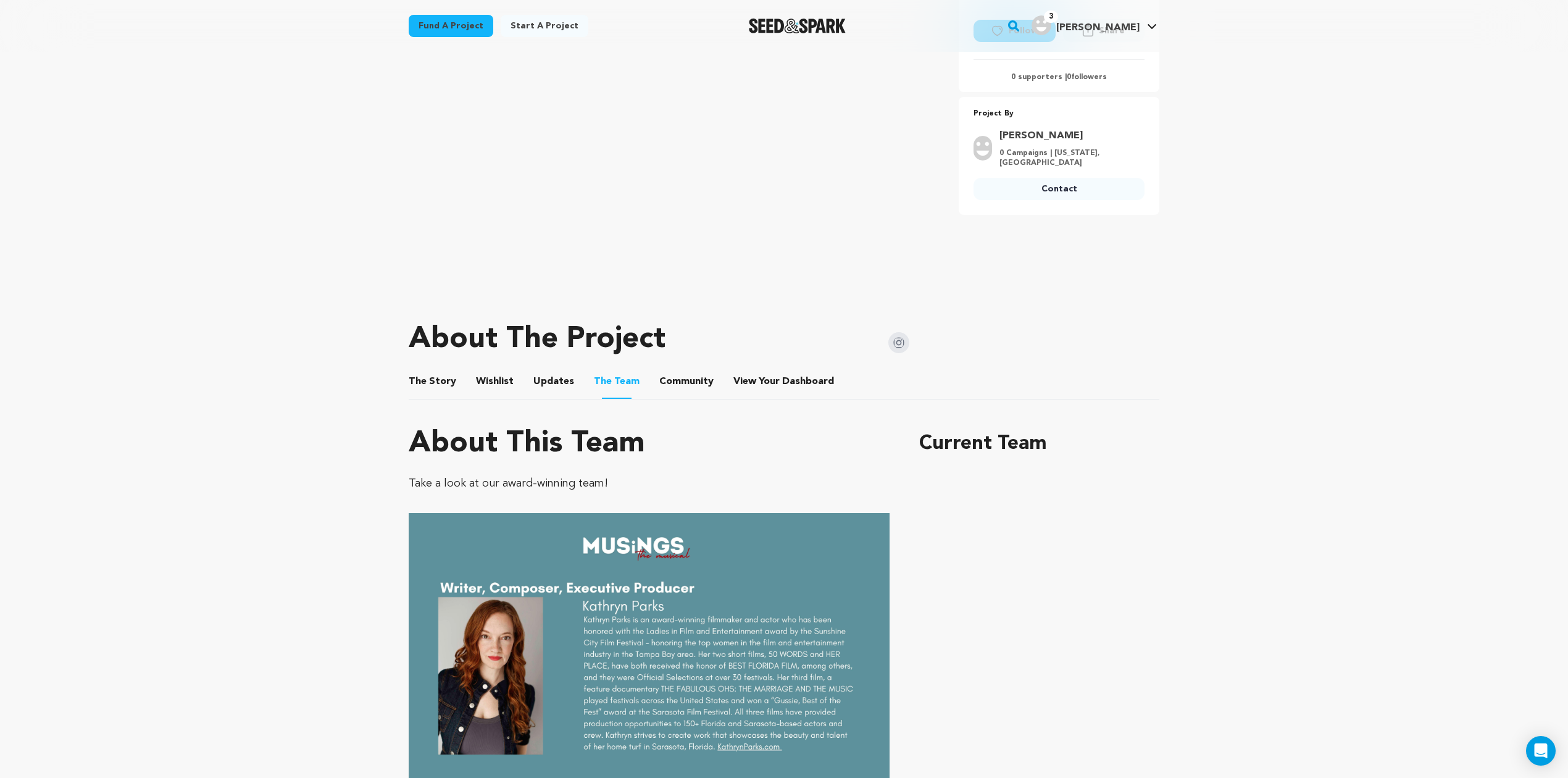
click at [544, 381] on button "Updates" at bounding box center [554, 384] width 30 height 30
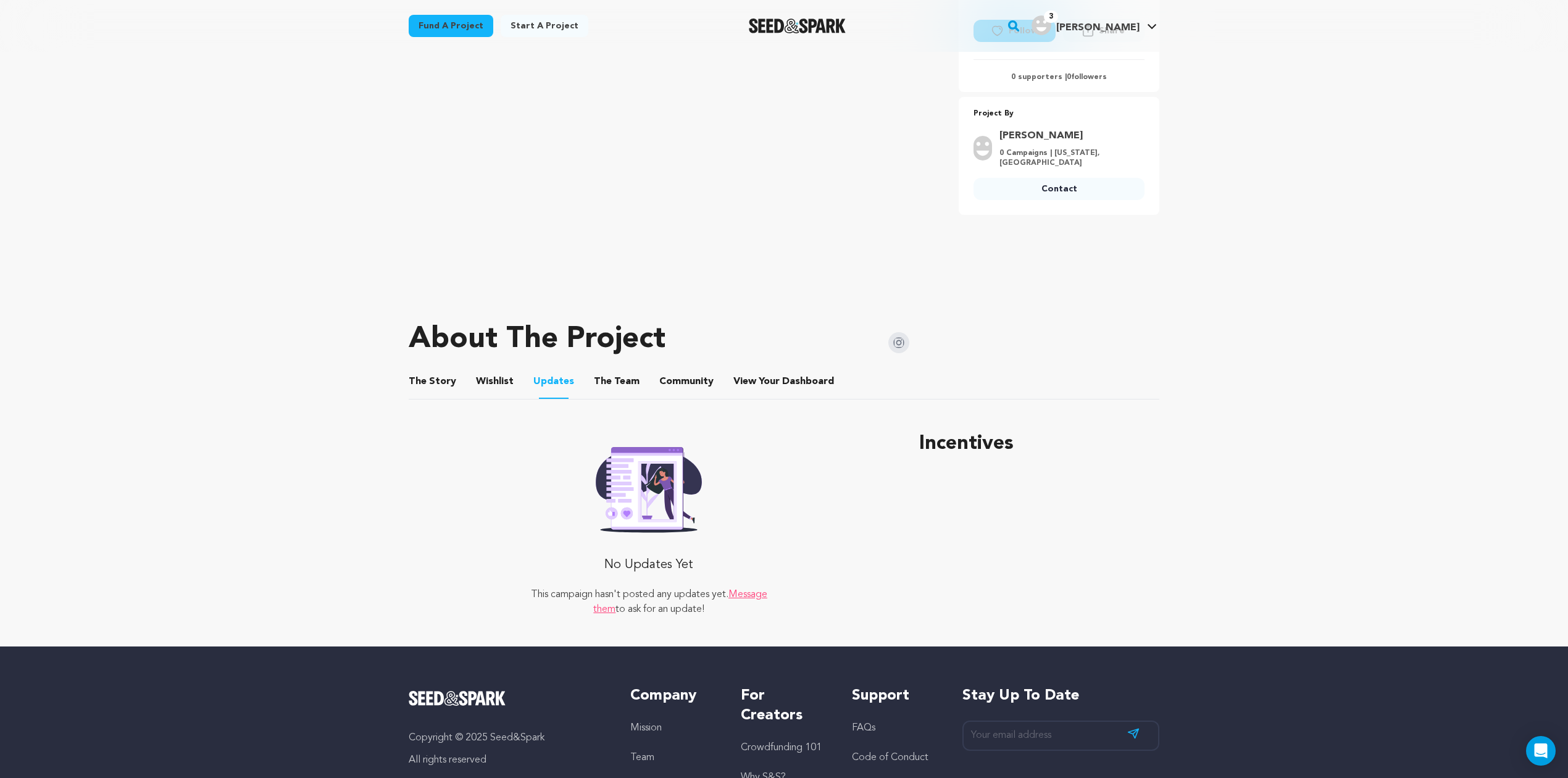
click at [487, 386] on button "Wishlist" at bounding box center [495, 384] width 30 height 30
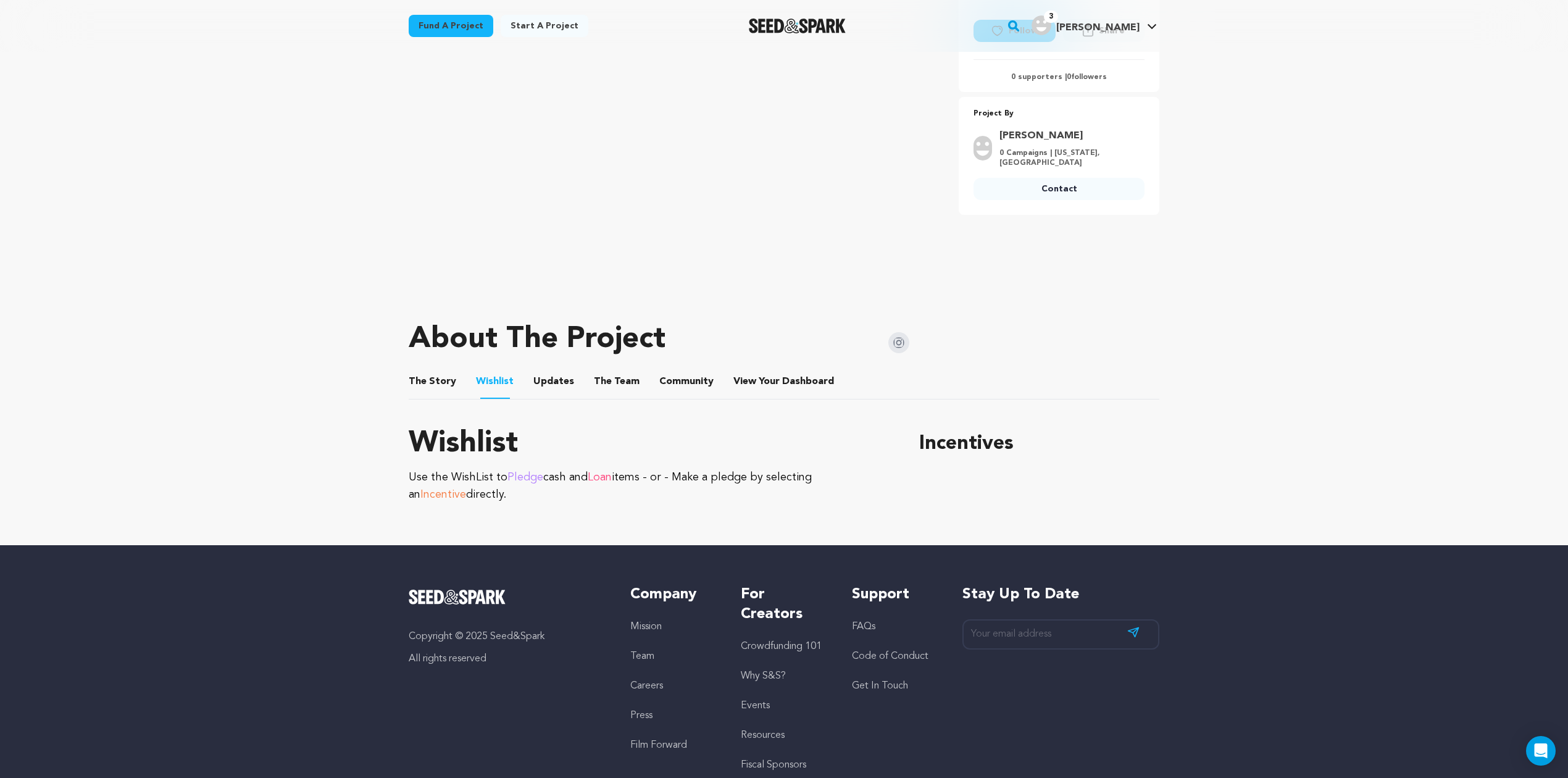
click at [671, 379] on button "Community" at bounding box center [686, 384] width 30 height 30
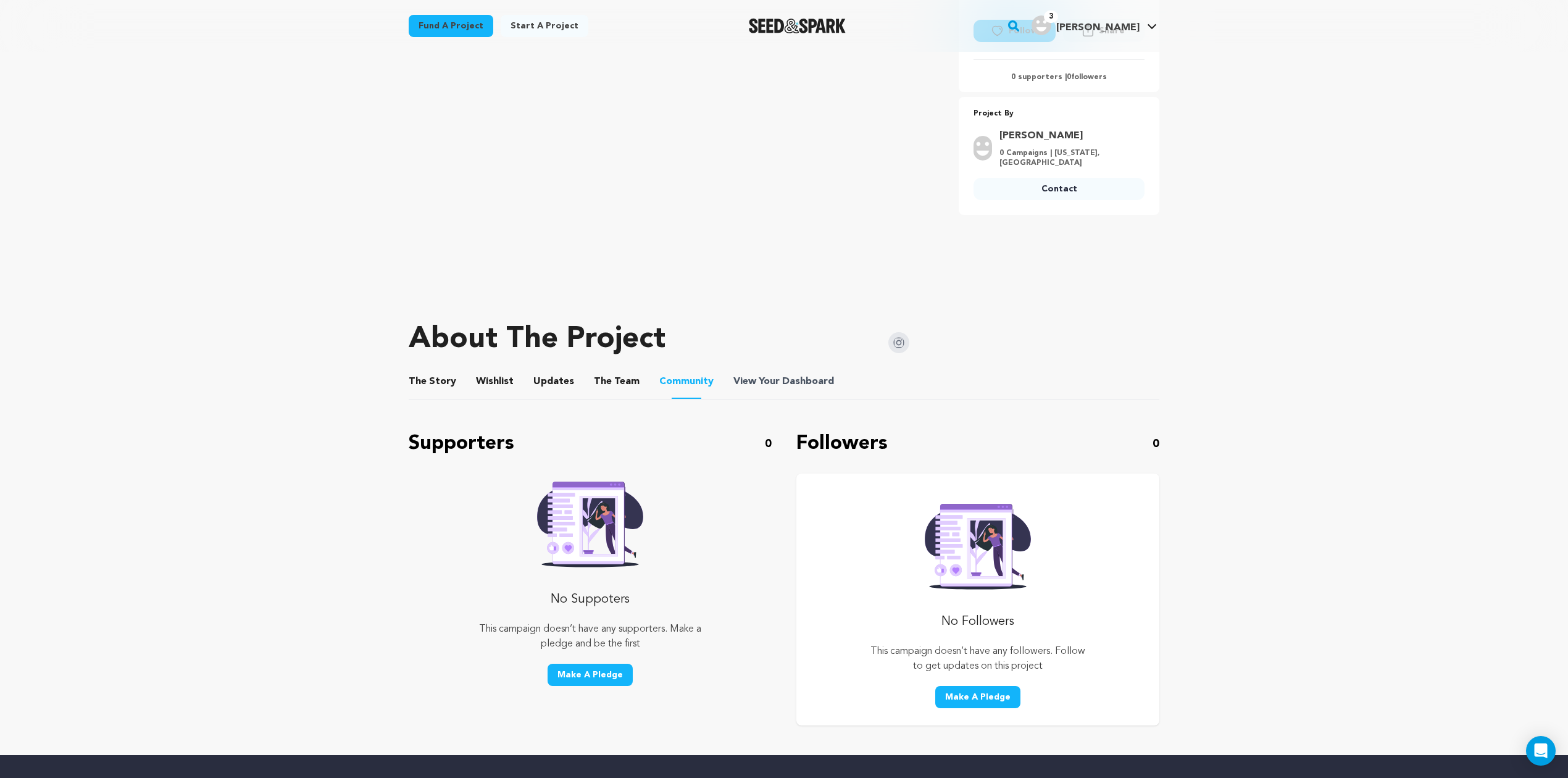
click at [764, 374] on span "View Your Dashboard" at bounding box center [784, 382] width 103 height 15
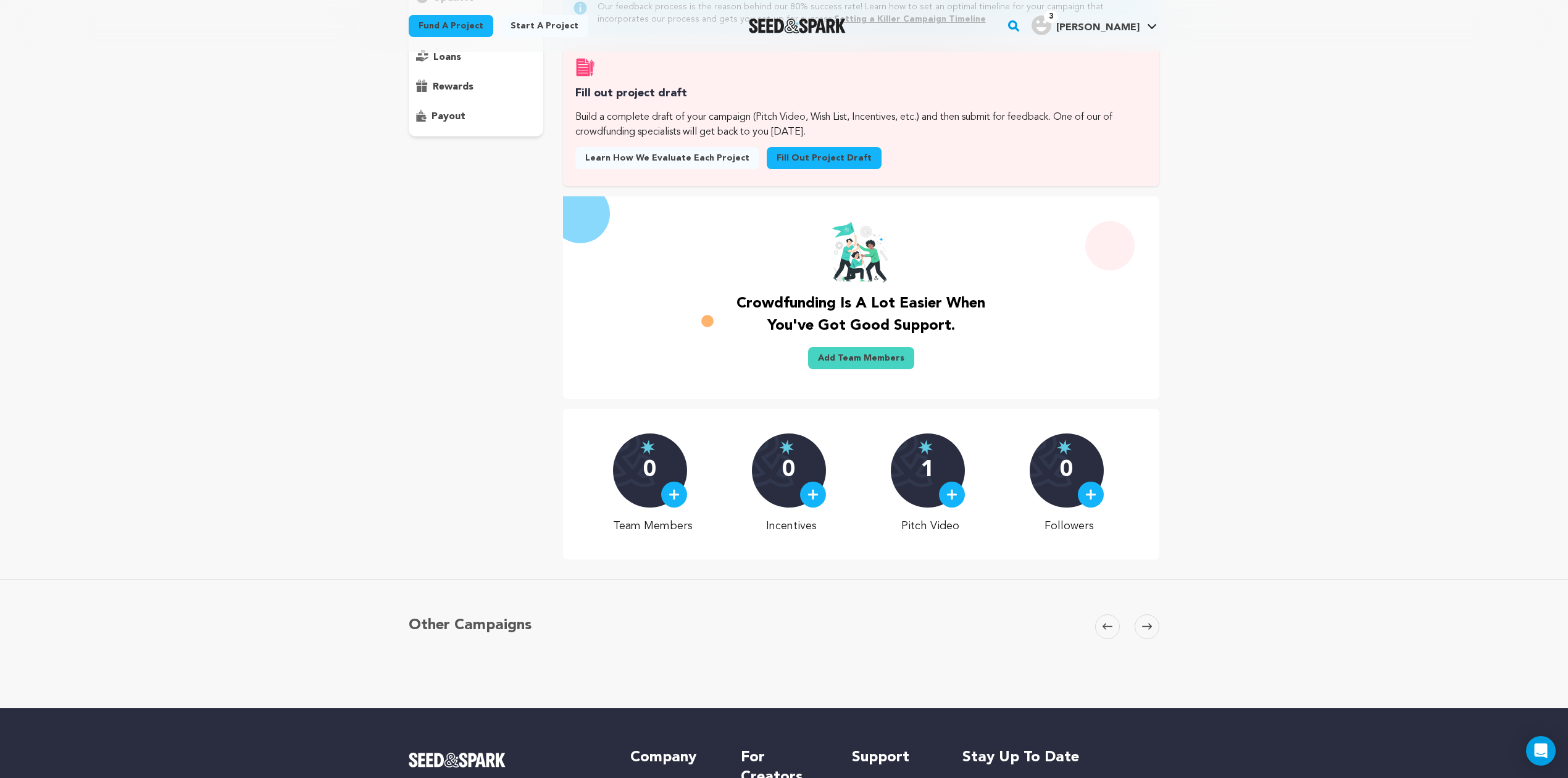
scroll to position [166, 0]
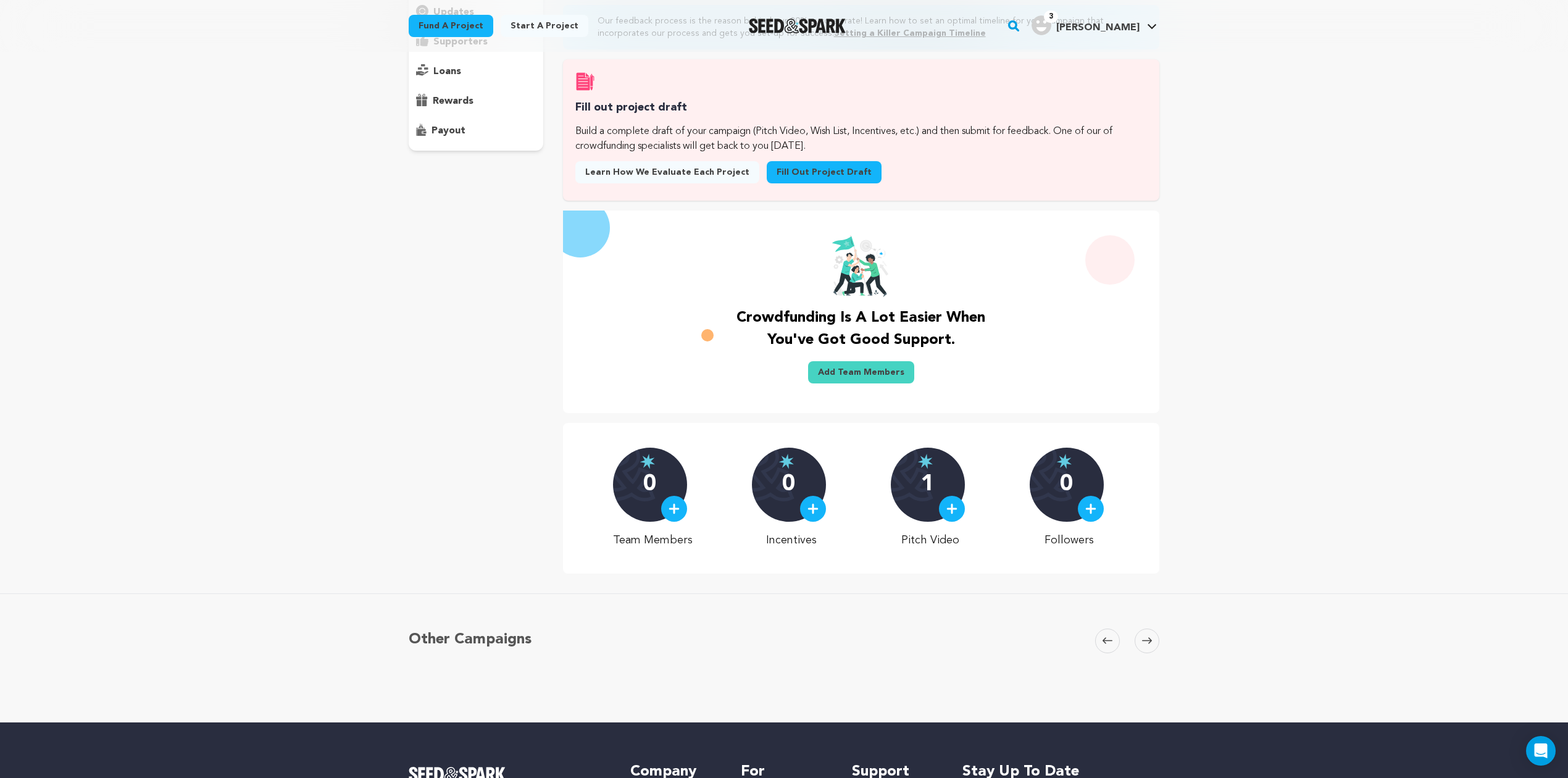
click at [679, 514] on img at bounding box center [673, 508] width 11 height 11
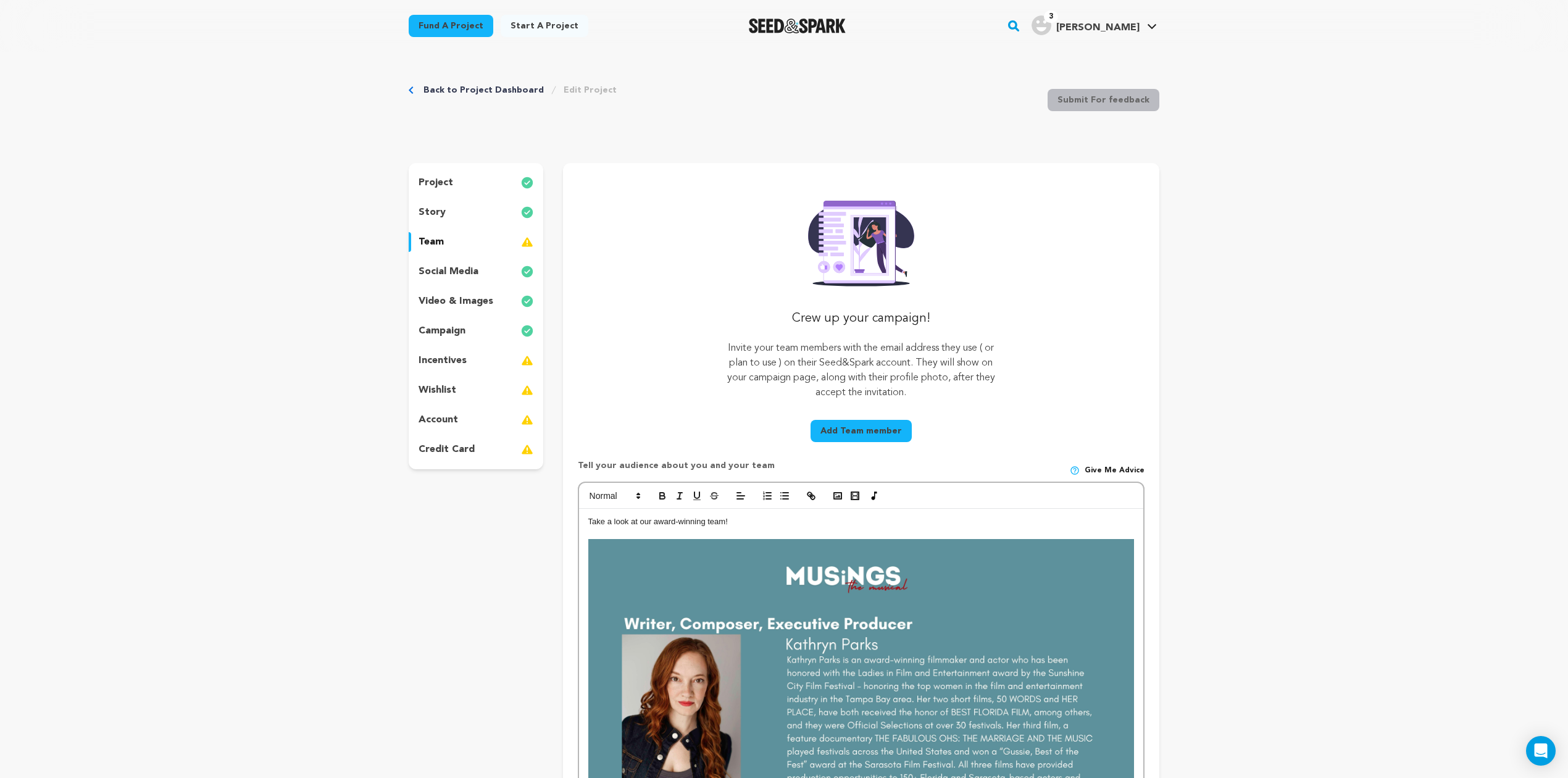
click at [868, 433] on button "Add Team member" at bounding box center [861, 431] width 101 height 22
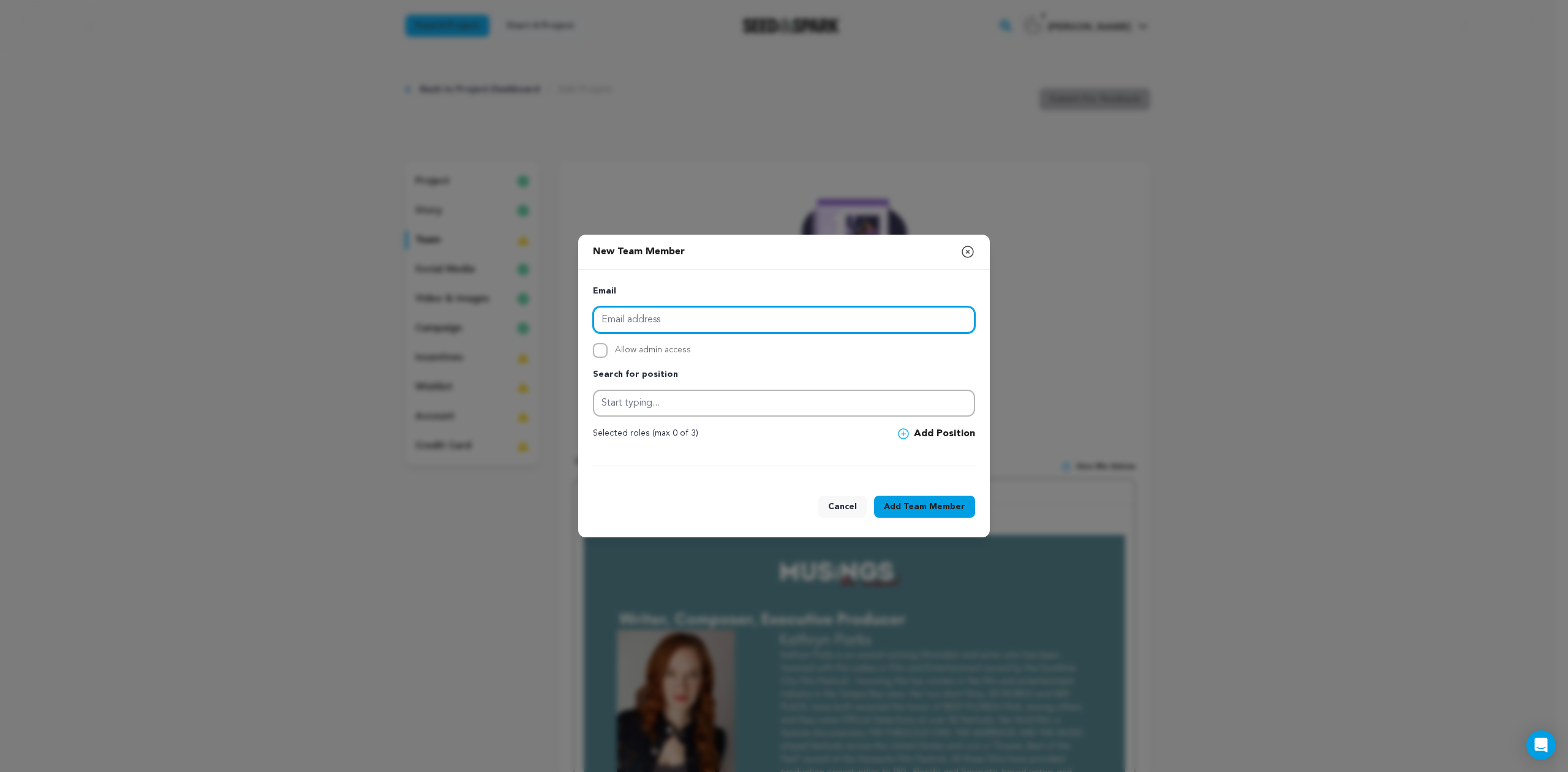
click at [688, 318] on input "email" at bounding box center [784, 320] width 383 height 27
drag, startPoint x: 679, startPoint y: 319, endPoint x: 571, endPoint y: 312, distance: 108.2
click at [571, 312] on div "New Team Member Close modal Email celine.rosentha Allow admin access Search for…" at bounding box center [784, 386] width 1568 height 772
paste input "l@[DOMAIN_NAME]"
type input "[EMAIL_ADDRESS][PERSON_NAME][DOMAIN_NAME]"
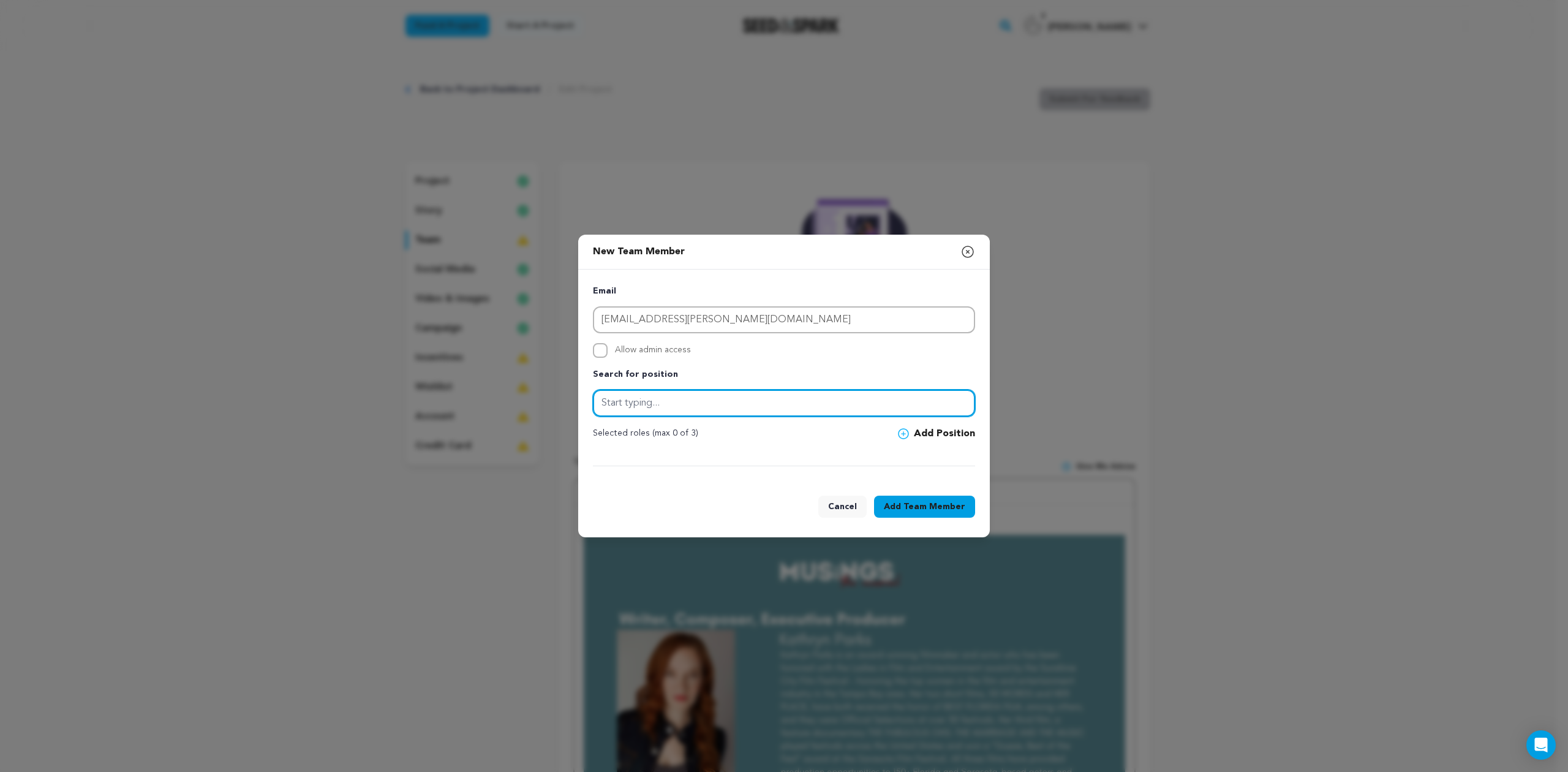
click at [641, 410] on input "text" at bounding box center [784, 403] width 383 height 27
click at [665, 397] on input "text" at bounding box center [784, 403] width 383 height 27
type input "Director"
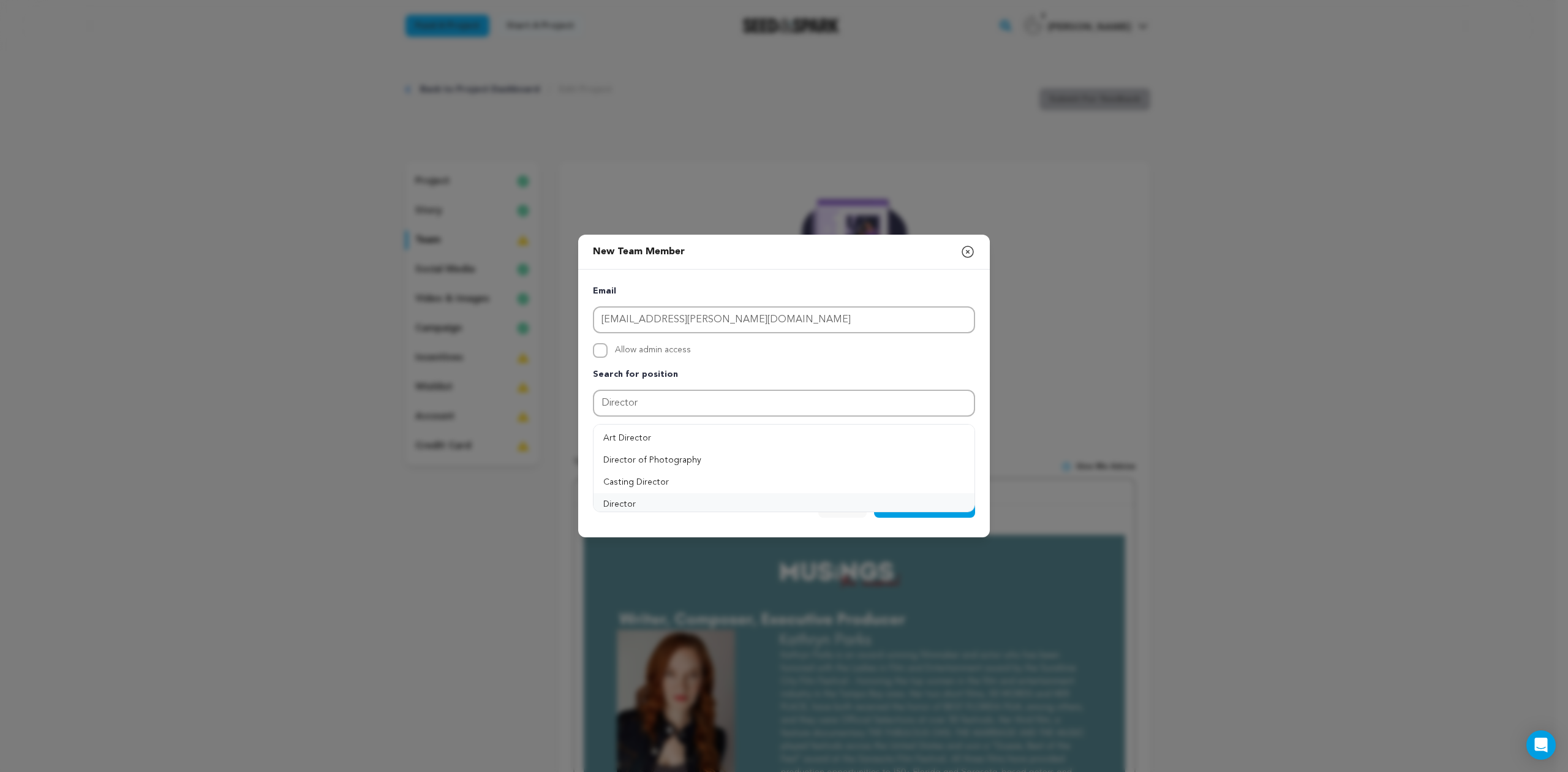
click at [643, 500] on button "Director" at bounding box center [784, 505] width 381 height 22
click at [934, 502] on span "Team Member" at bounding box center [934, 507] width 62 height 13
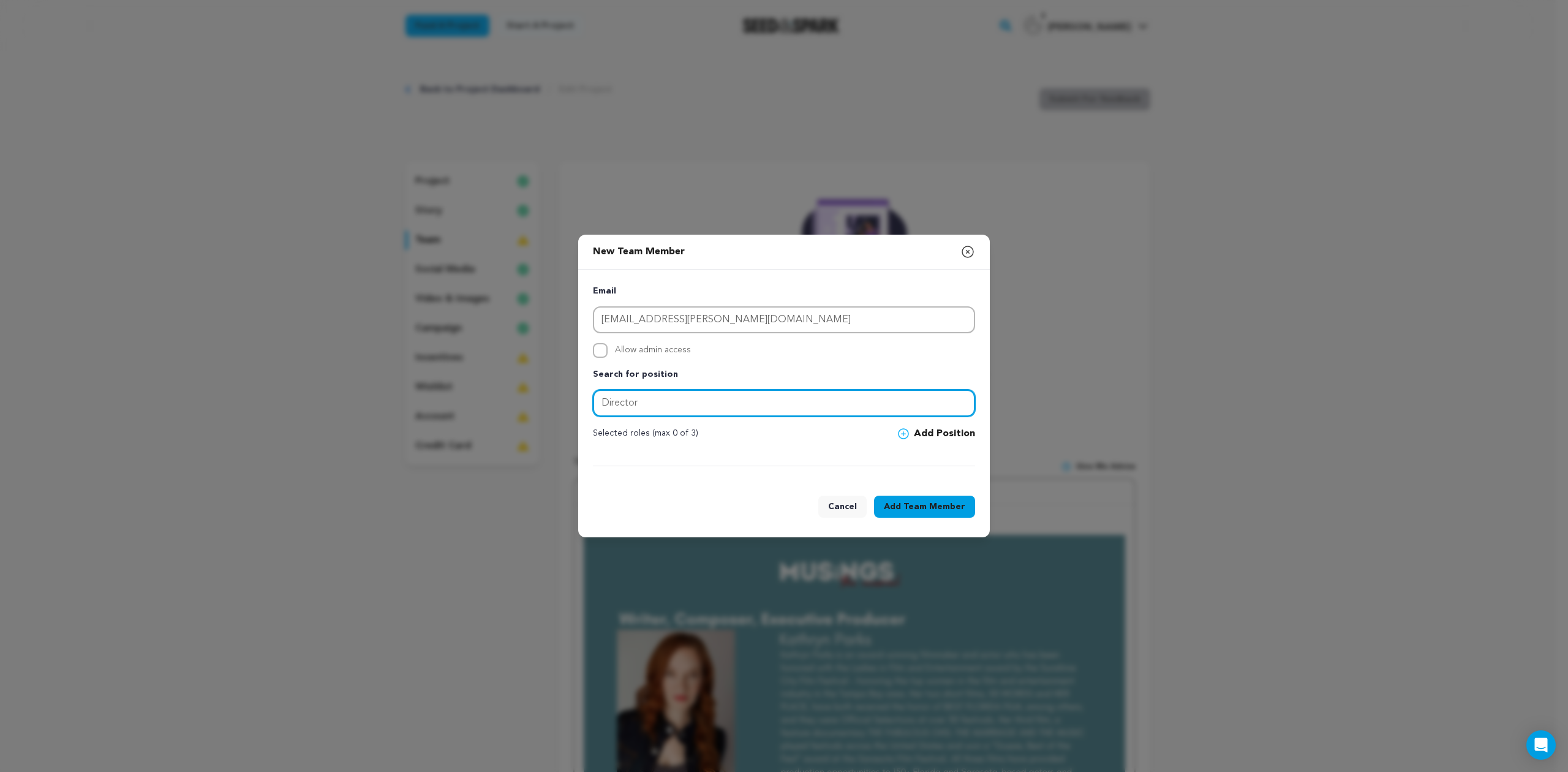
click at [699, 407] on input "Director" at bounding box center [784, 403] width 383 height 27
click at [784, 355] on label "Allow admin access" at bounding box center [784, 350] width 383 height 15
click at [608, 355] on input "Allow admin access" at bounding box center [600, 350] width 15 height 15
checkbox input "true"
click at [905, 501] on button "Add Team Member" at bounding box center [924, 507] width 101 height 22
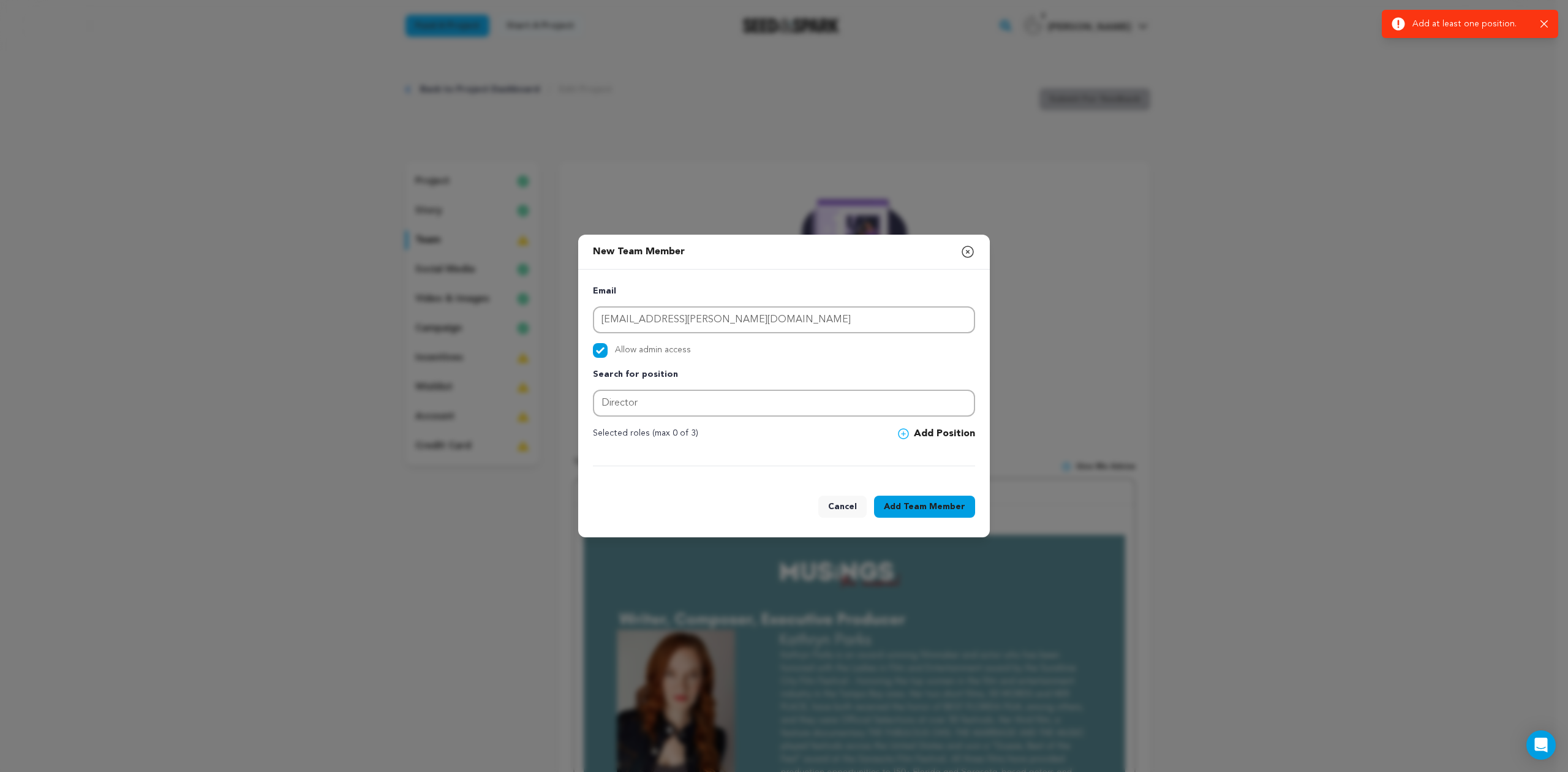
click at [904, 432] on icon at bounding box center [903, 434] width 11 height 11
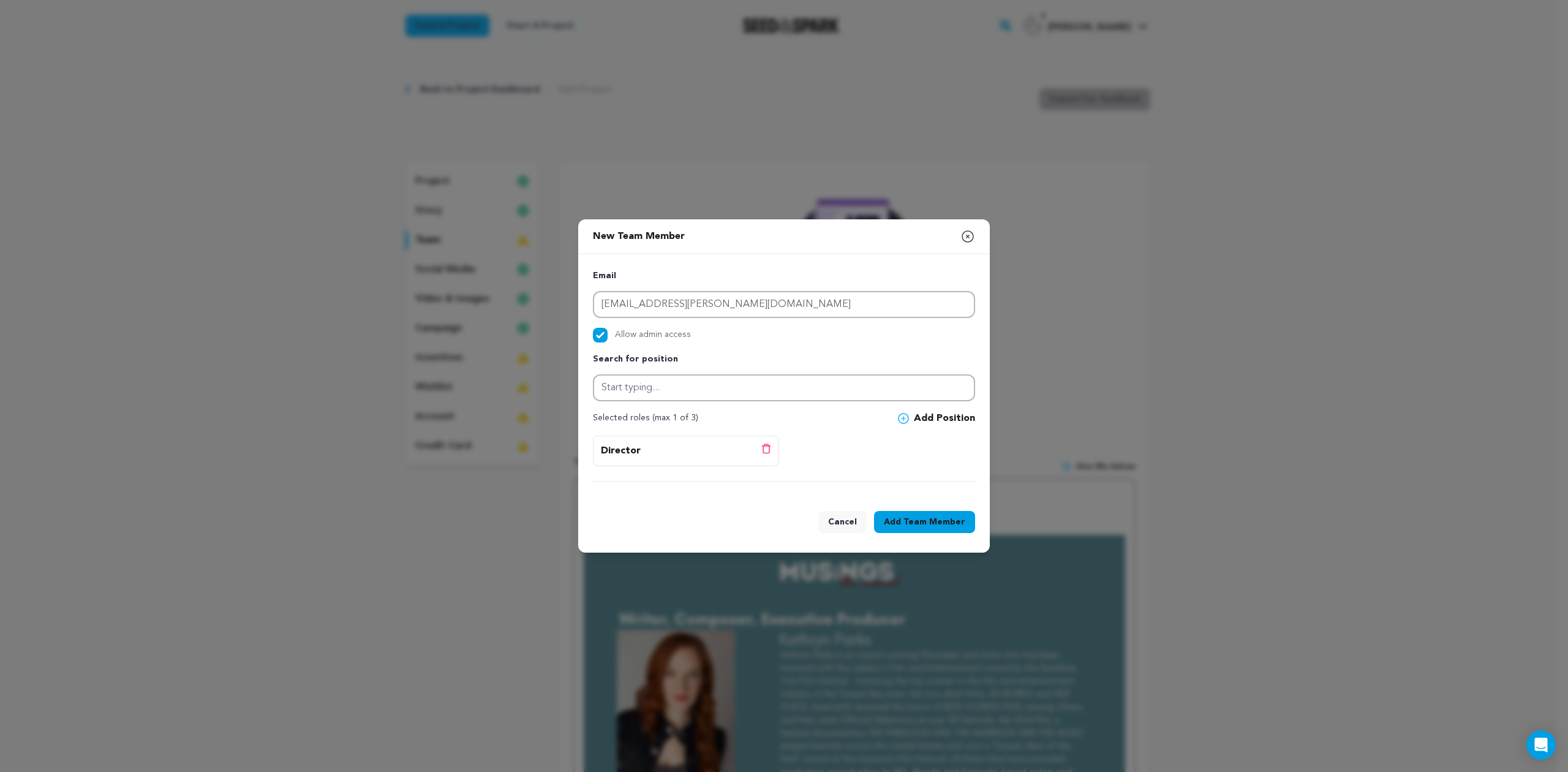
click at [922, 520] on span "Team Member" at bounding box center [934, 522] width 62 height 13
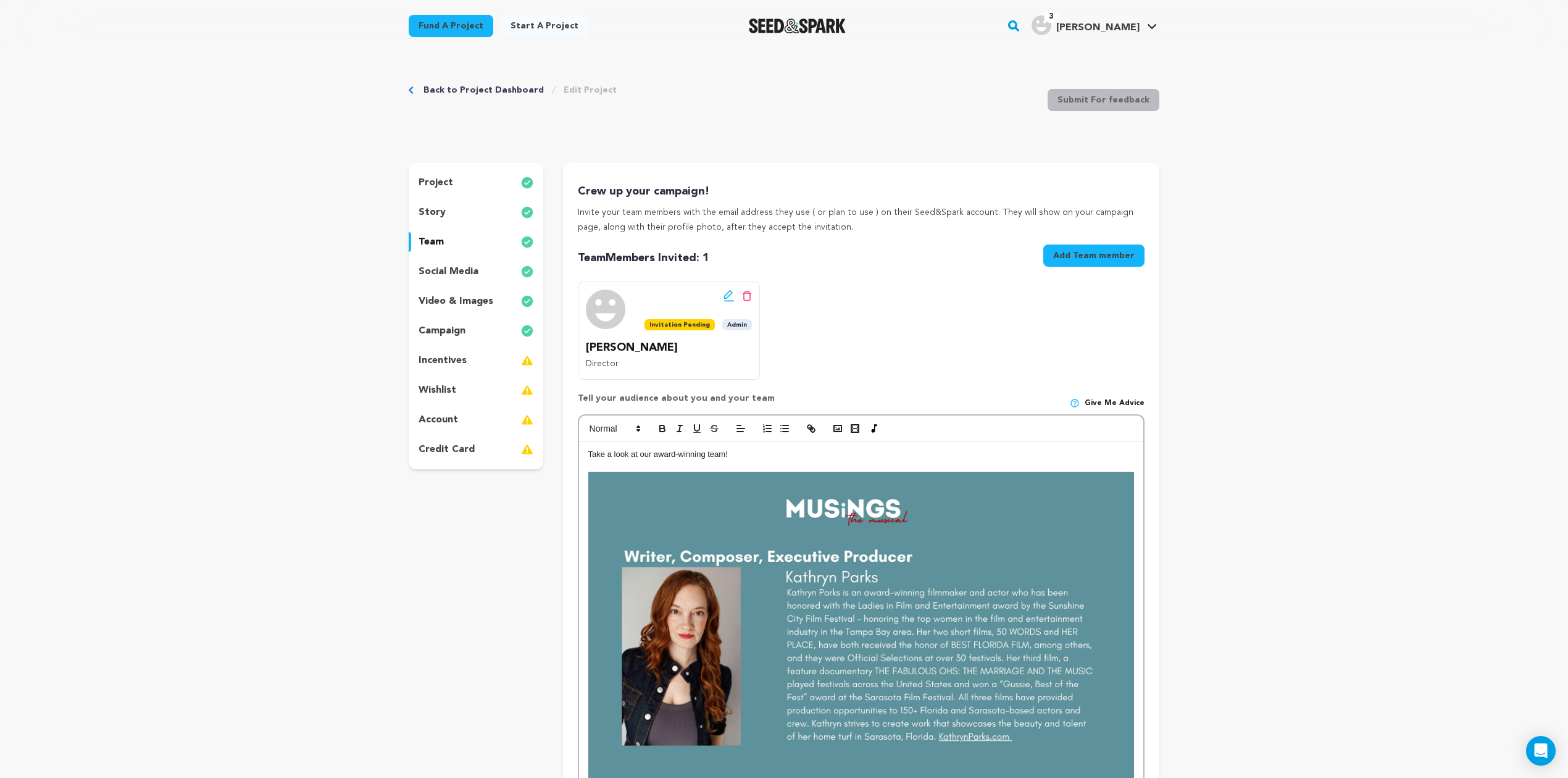
click at [444, 359] on p "incentives" at bounding box center [442, 360] width 48 height 15
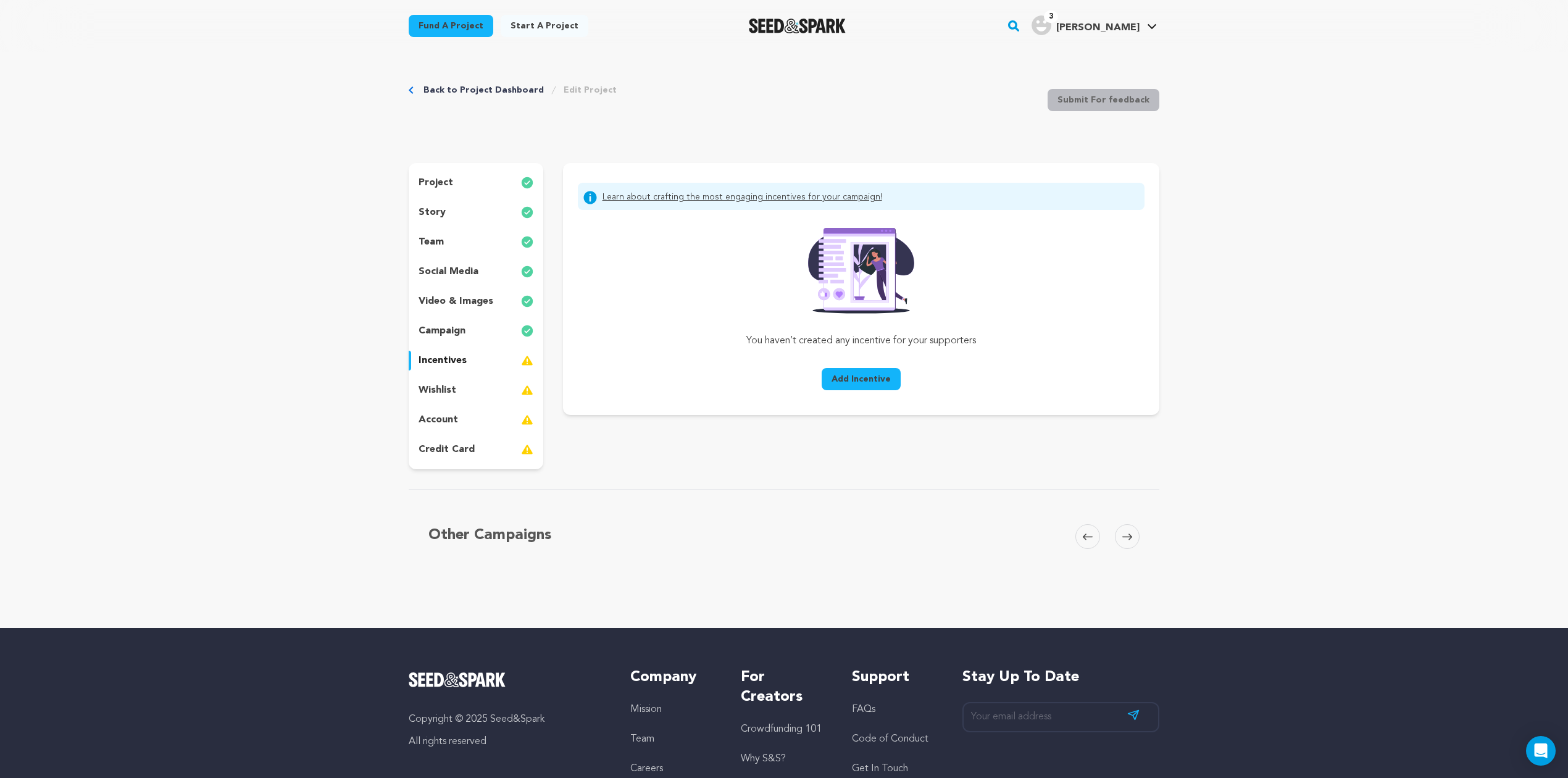
click at [445, 386] on p "wishlist" at bounding box center [437, 390] width 38 height 15
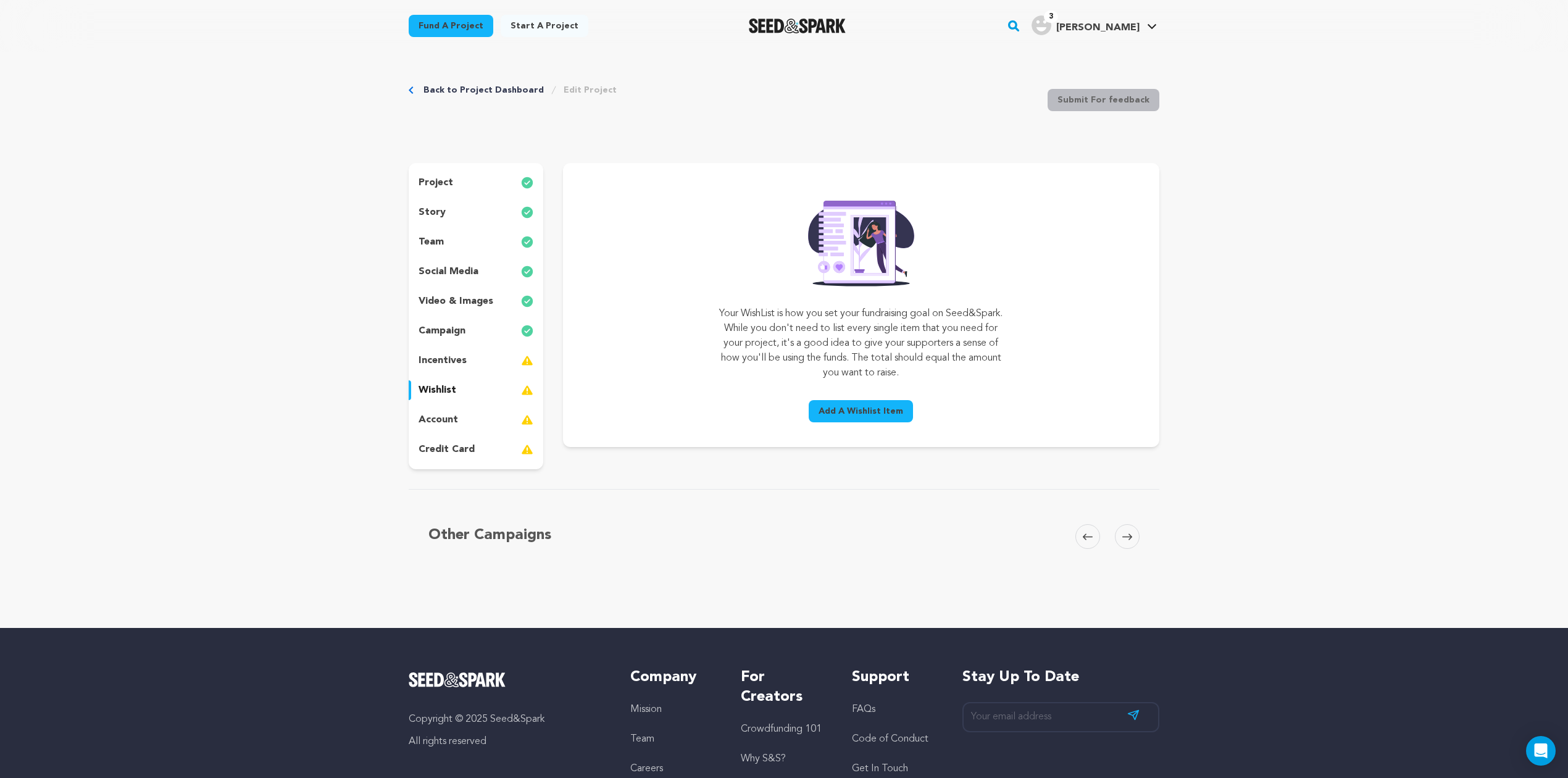
click at [455, 357] on p "incentives" at bounding box center [442, 360] width 48 height 15
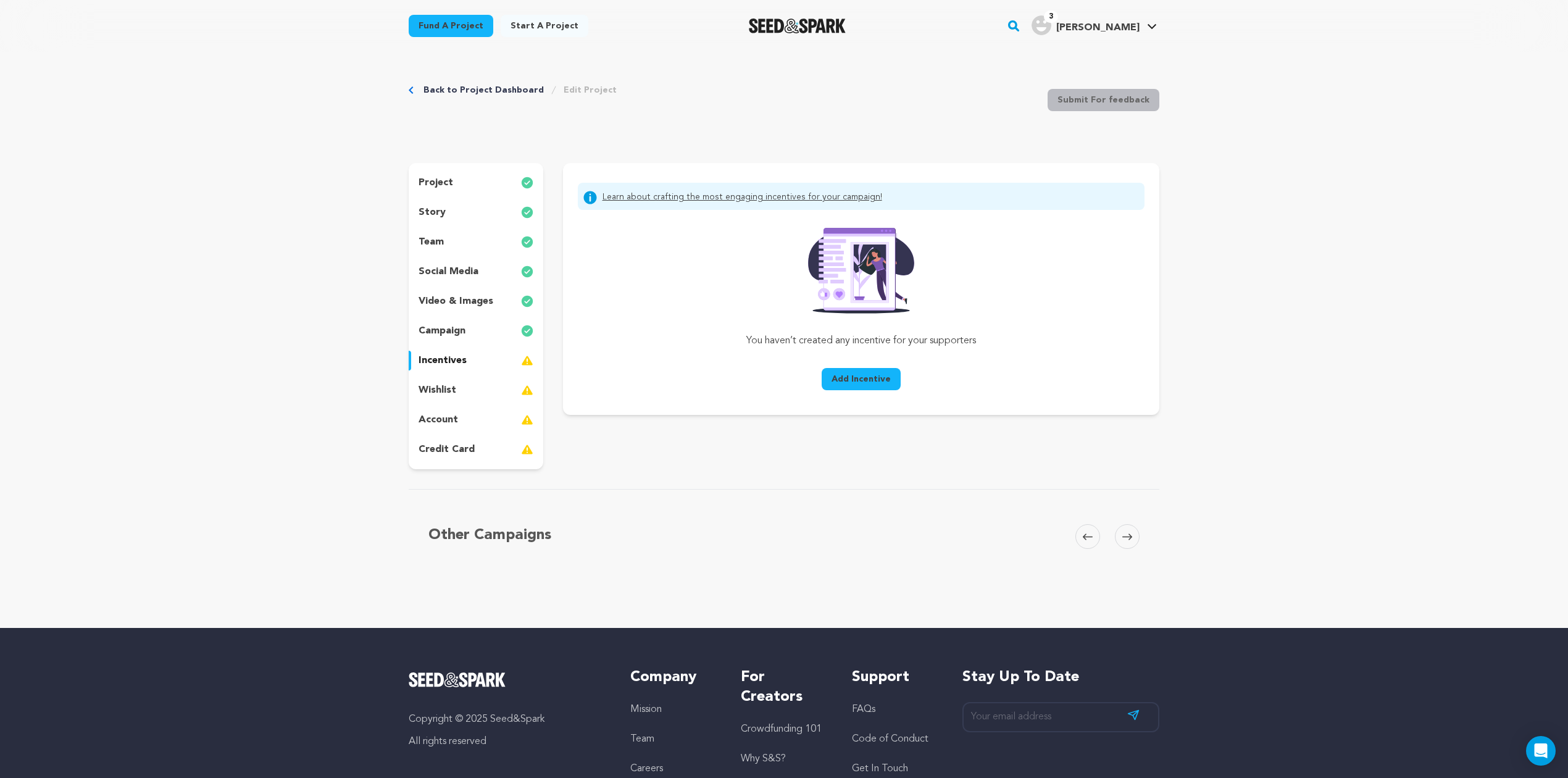
click at [462, 357] on p "incentives" at bounding box center [442, 360] width 48 height 15
click at [845, 372] on button "Add Incentive" at bounding box center [861, 379] width 79 height 22
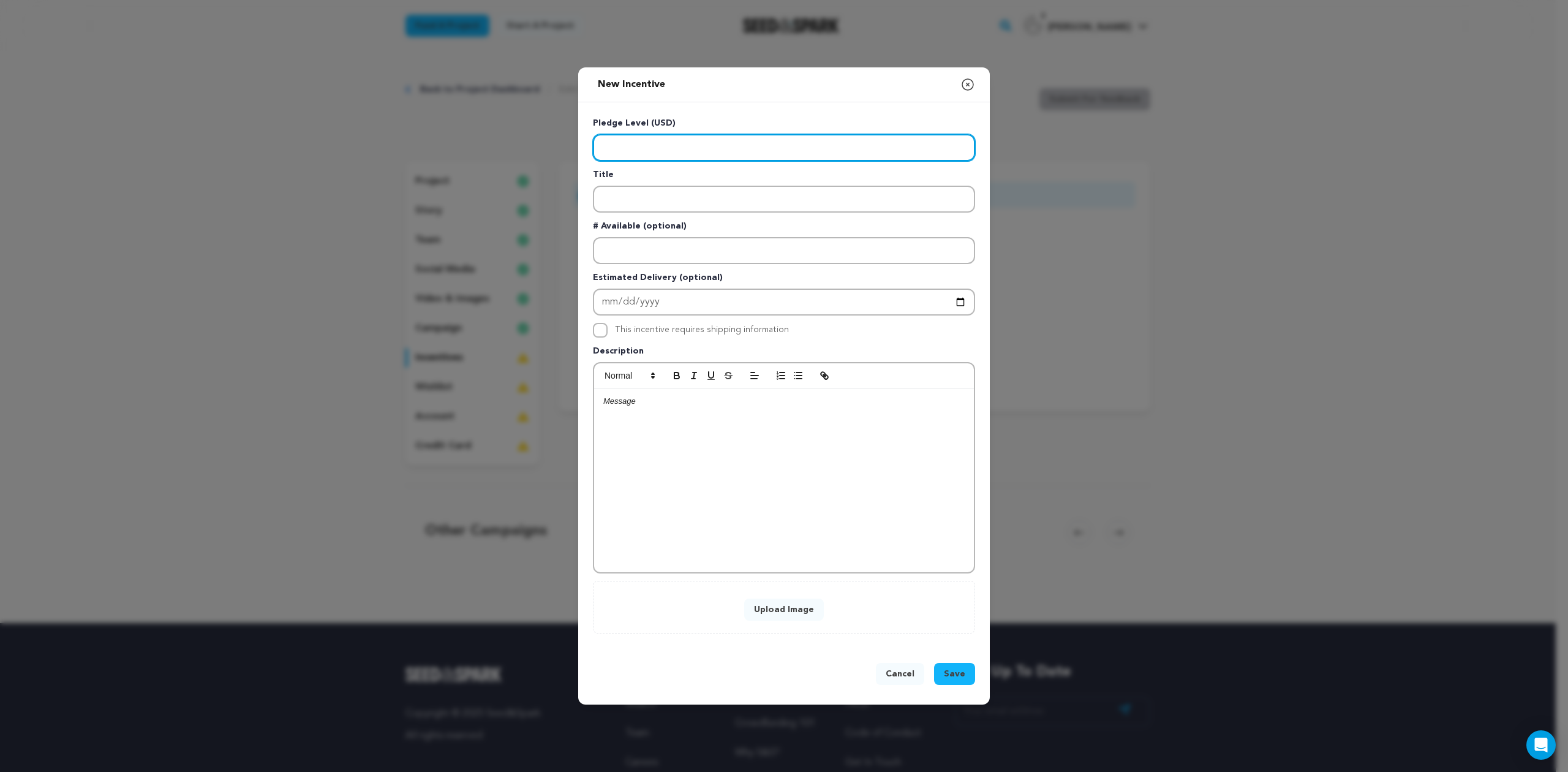
click at [705, 153] on input "Enter level" at bounding box center [784, 148] width 383 height 27
click at [634, 140] on input "Enter level" at bounding box center [784, 148] width 383 height 27
type input "25"
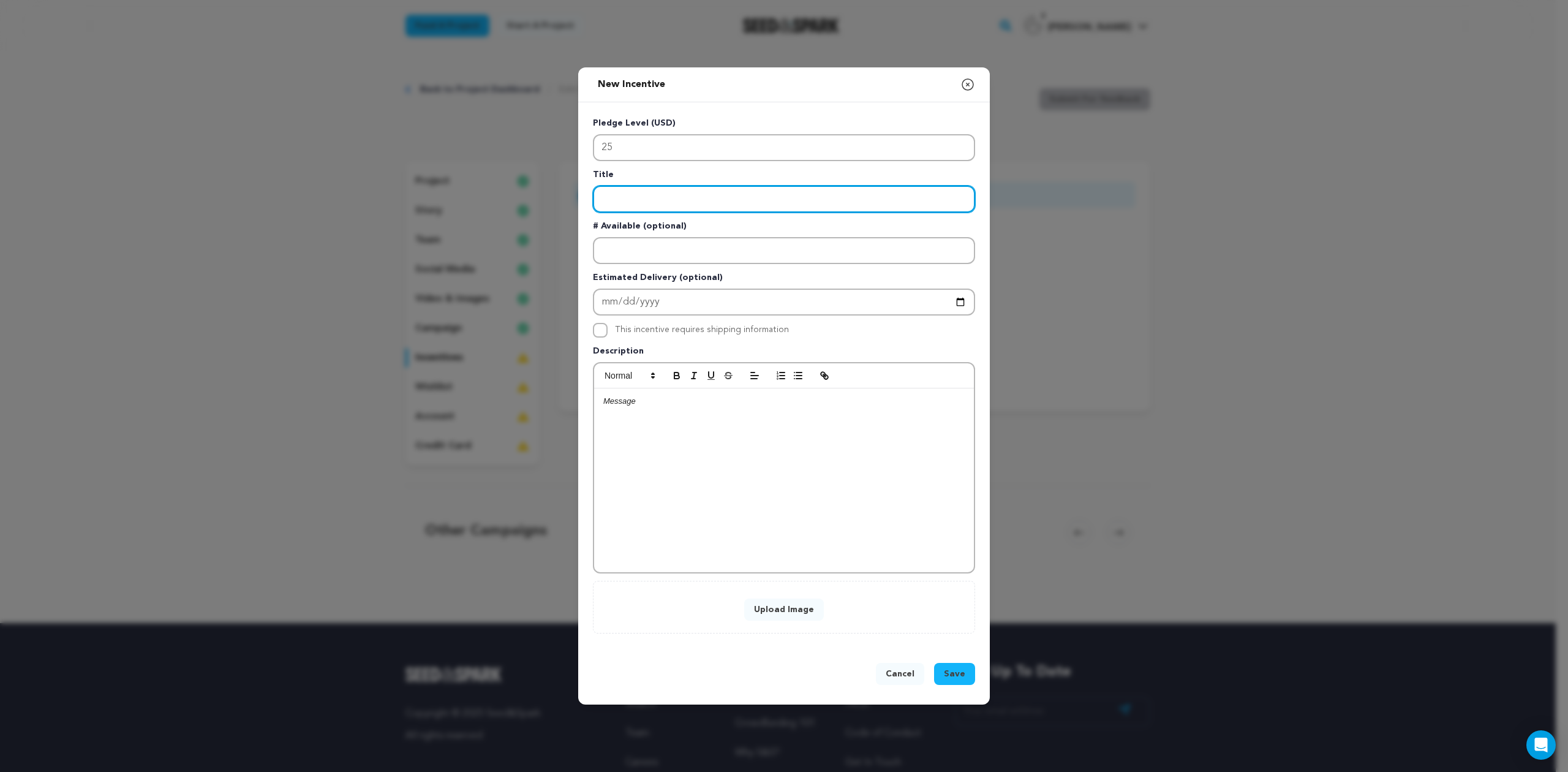
click at [633, 195] on input "Enter title" at bounding box center [784, 199] width 383 height 27
type input "Special Thanks"
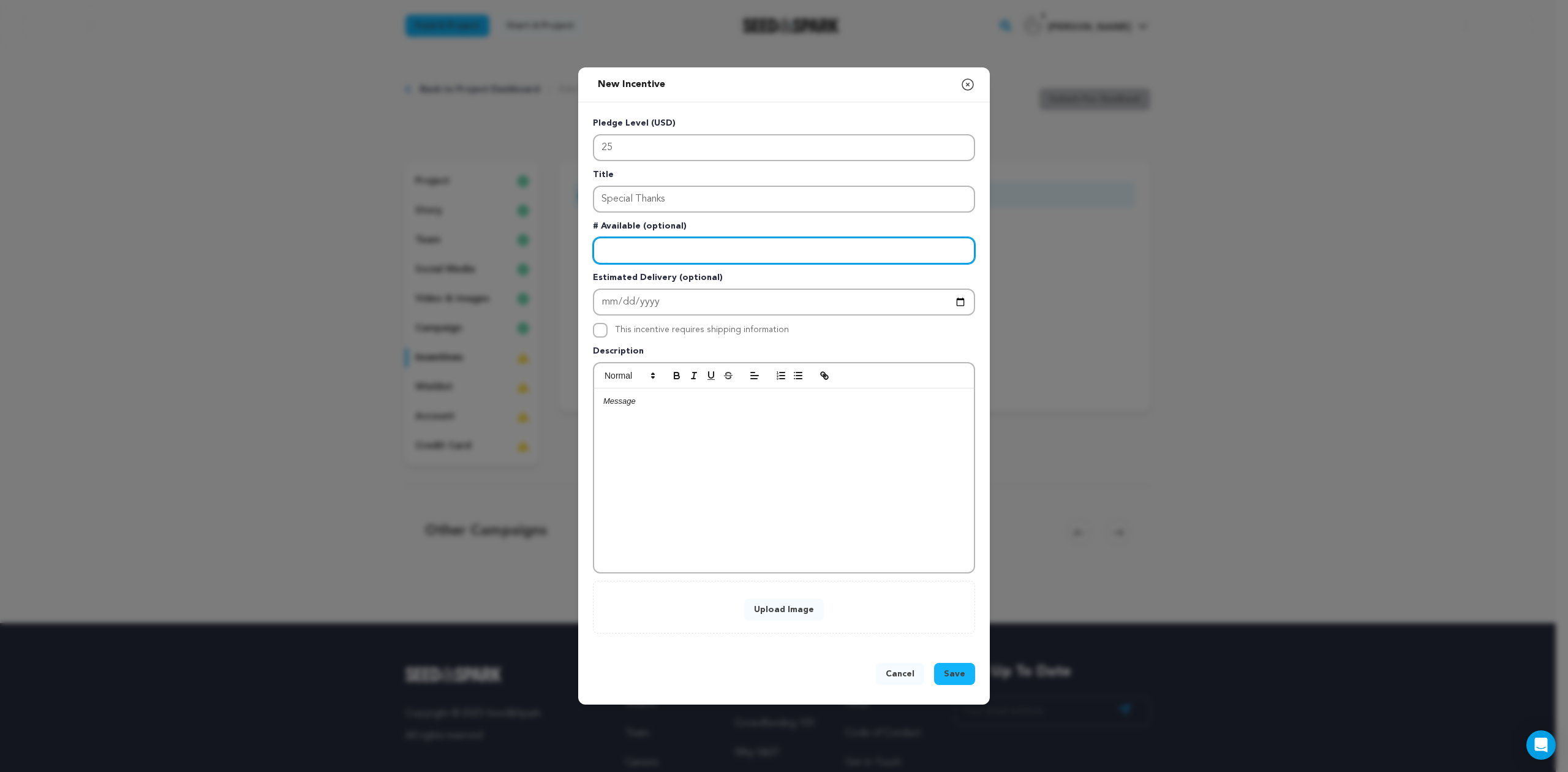
click at [667, 248] on input "Enter number available" at bounding box center [784, 250] width 383 height 27
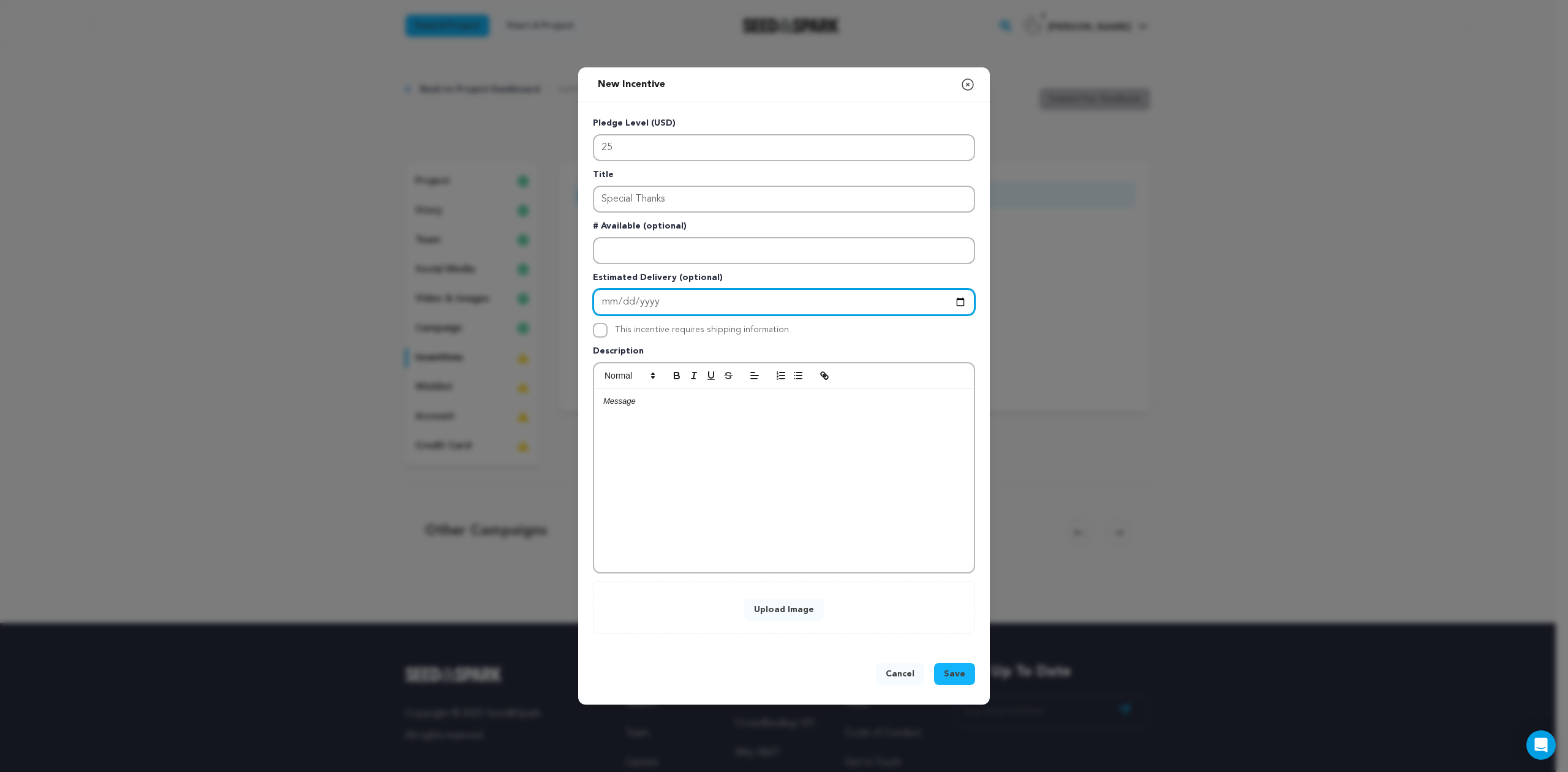
click at [669, 290] on input "Enter Estimated Delivery" at bounding box center [784, 302] width 383 height 27
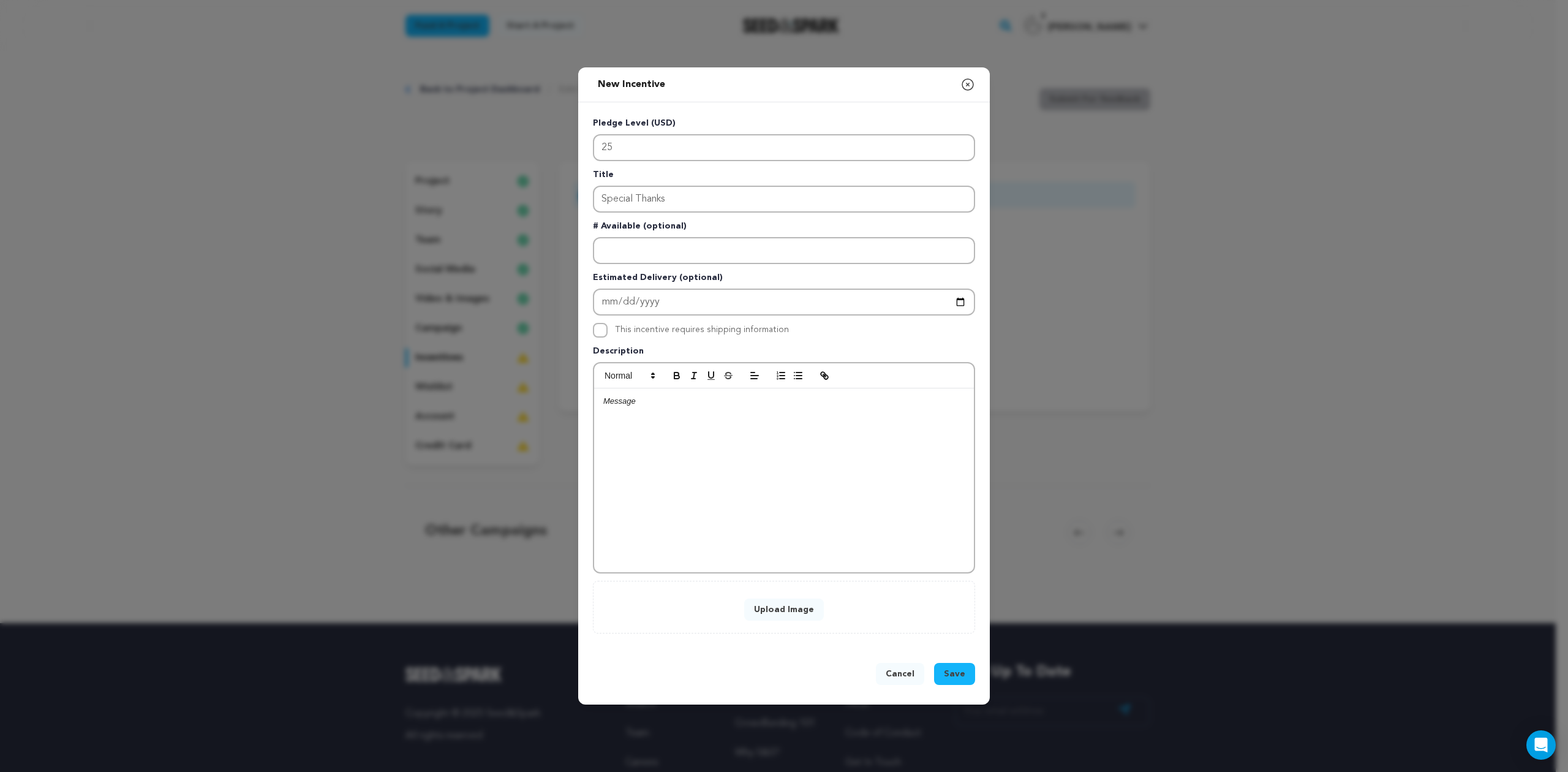
click at [726, 442] on div at bounding box center [784, 480] width 380 height 184
click at [703, 411] on div at bounding box center [784, 480] width 380 height 184
click at [954, 673] on span "Save" at bounding box center [954, 674] width 21 height 13
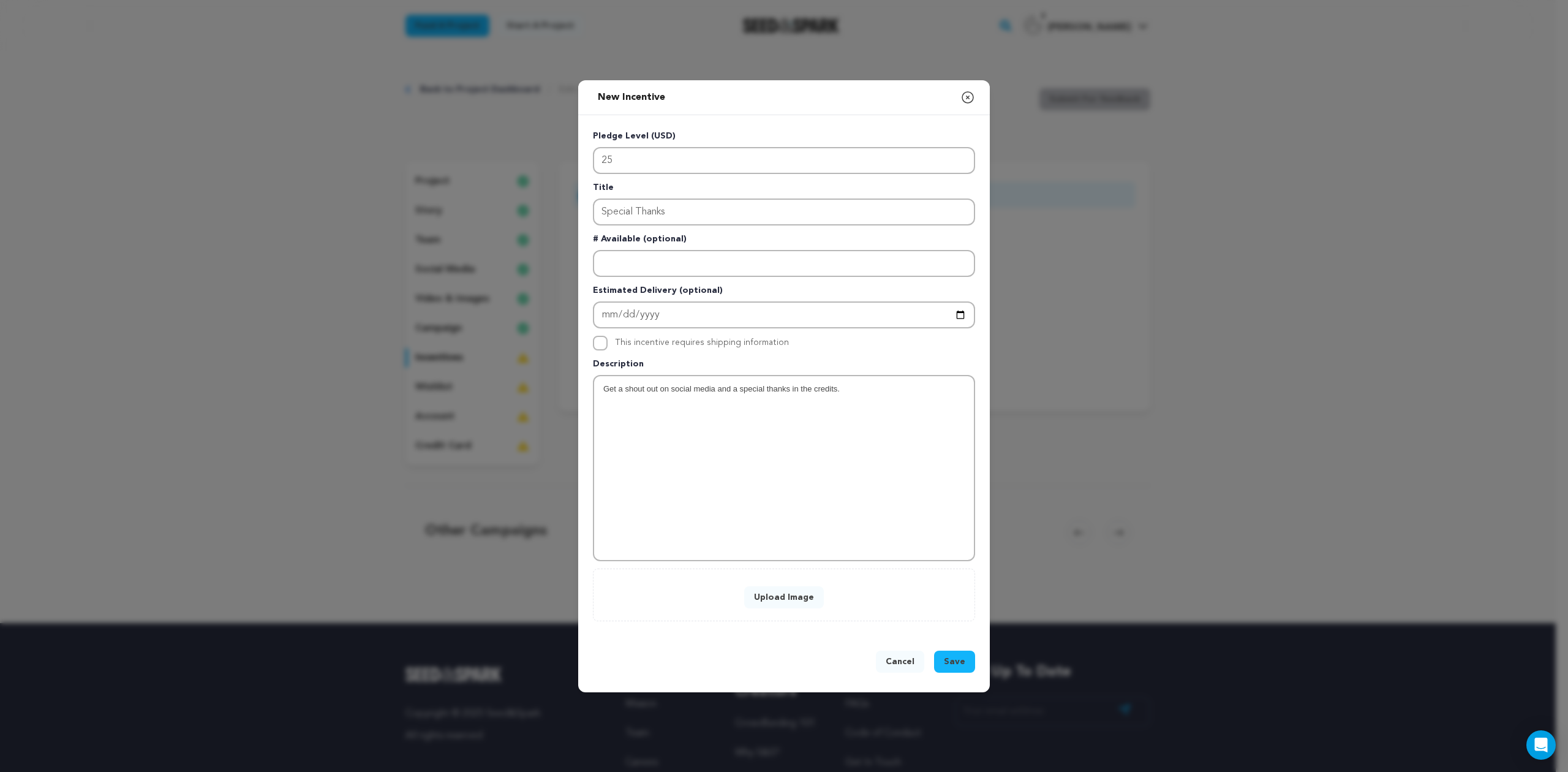
click at [809, 591] on button "Upload Image" at bounding box center [784, 598] width 80 height 22
click at [784, 598] on button "Upload Image" at bounding box center [784, 598] width 80 height 22
click at [956, 665] on span "Save" at bounding box center [954, 661] width 21 height 13
drag, startPoint x: 740, startPoint y: 607, endPoint x: 770, endPoint y: 596, distance: 32.0
click at [741, 606] on div "Upload Image" at bounding box center [784, 595] width 383 height 52
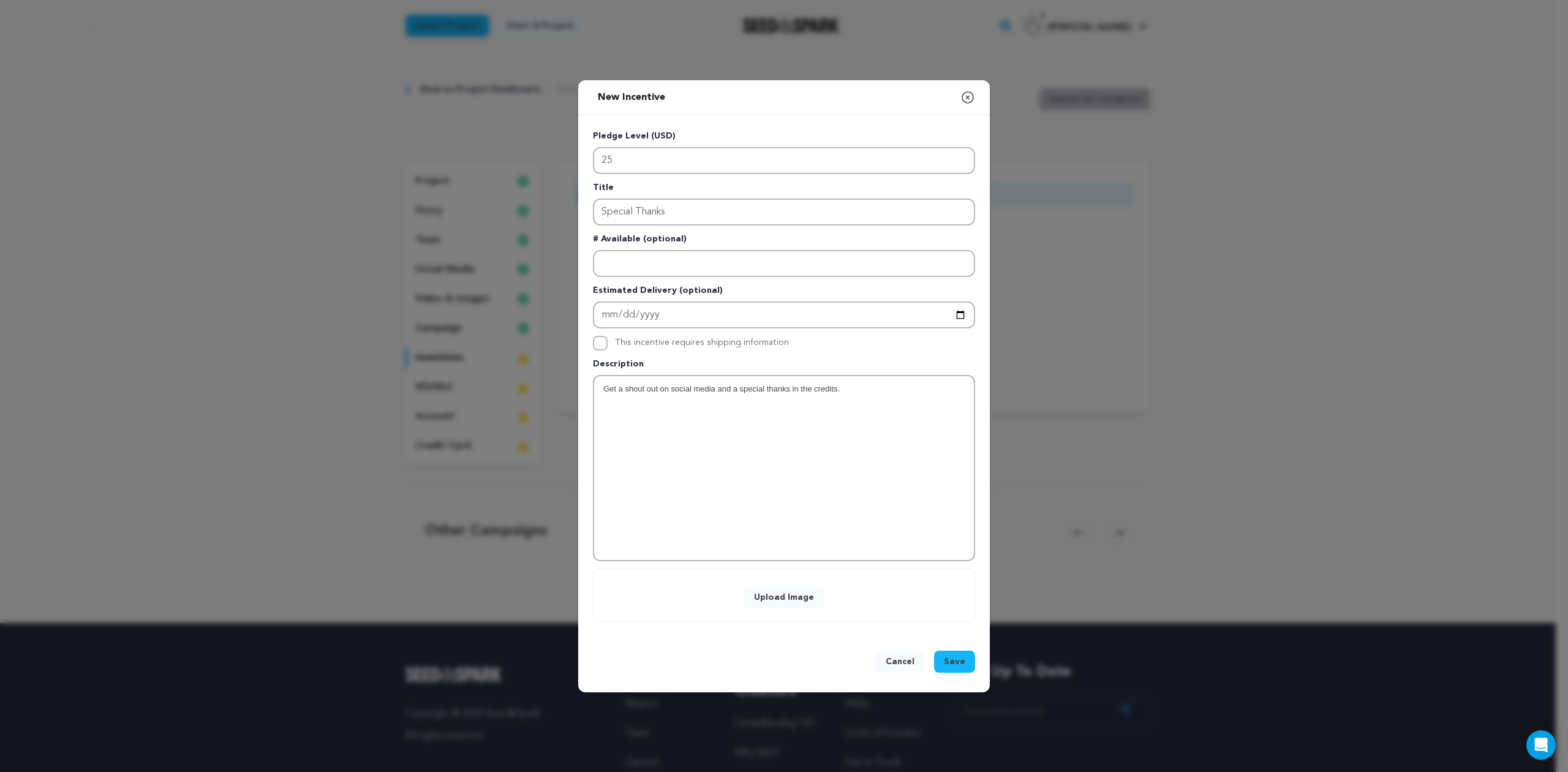
click at [795, 590] on button "Upload Image" at bounding box center [784, 598] width 80 height 22
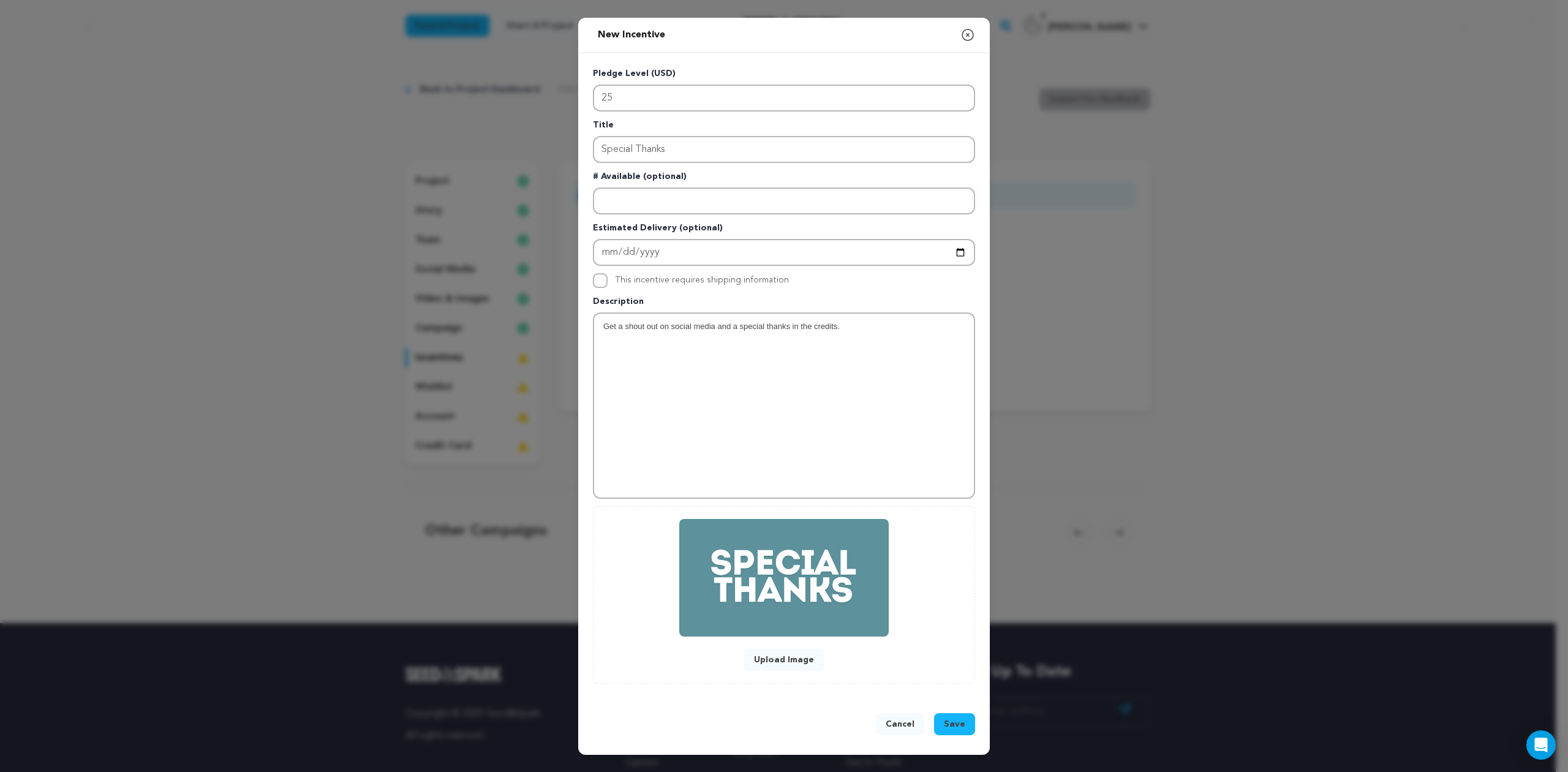
click at [949, 723] on span "Save" at bounding box center [954, 724] width 21 height 13
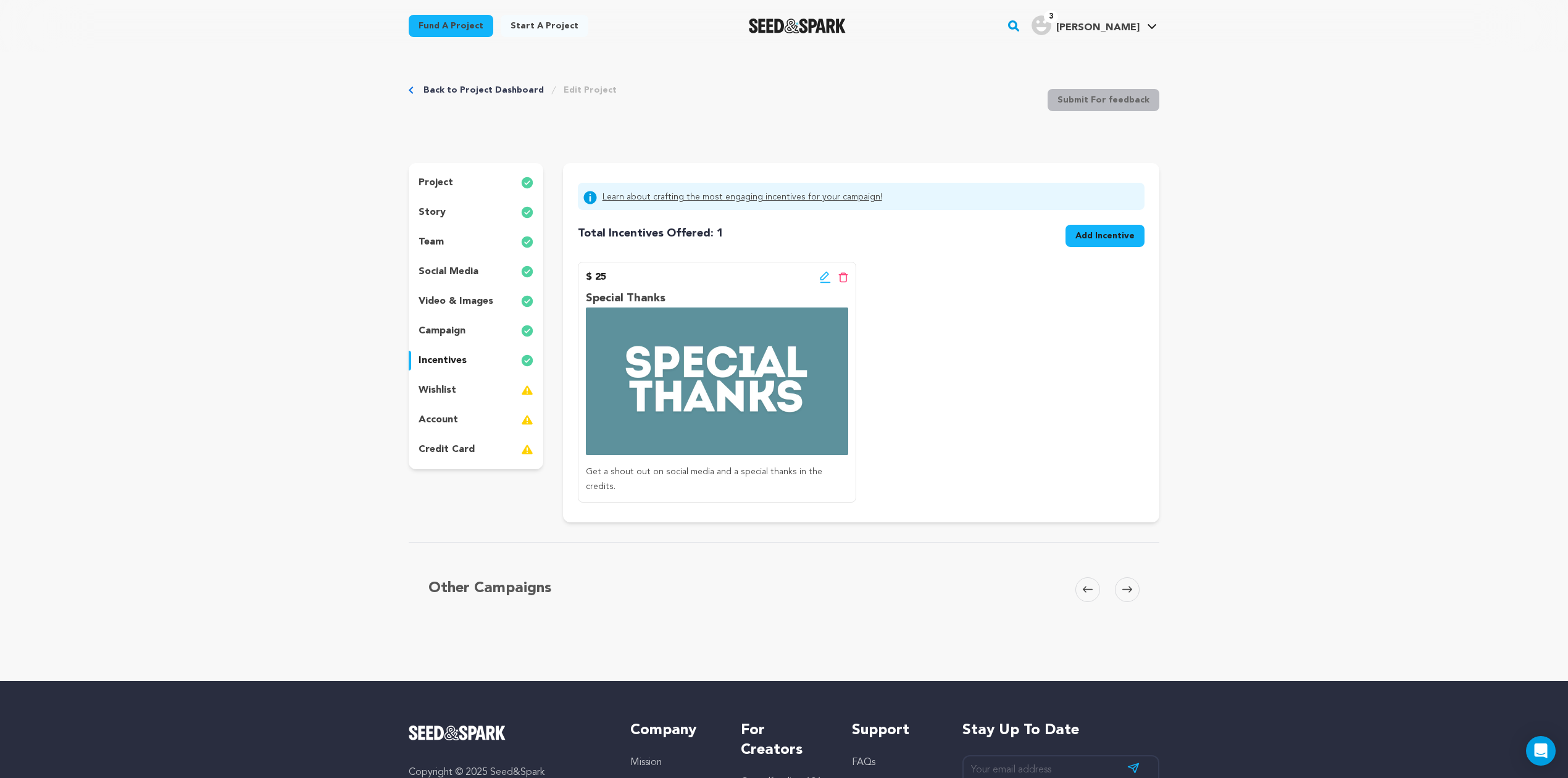
click at [1104, 233] on span "Add Incentive" at bounding box center [1105, 236] width 60 height 13
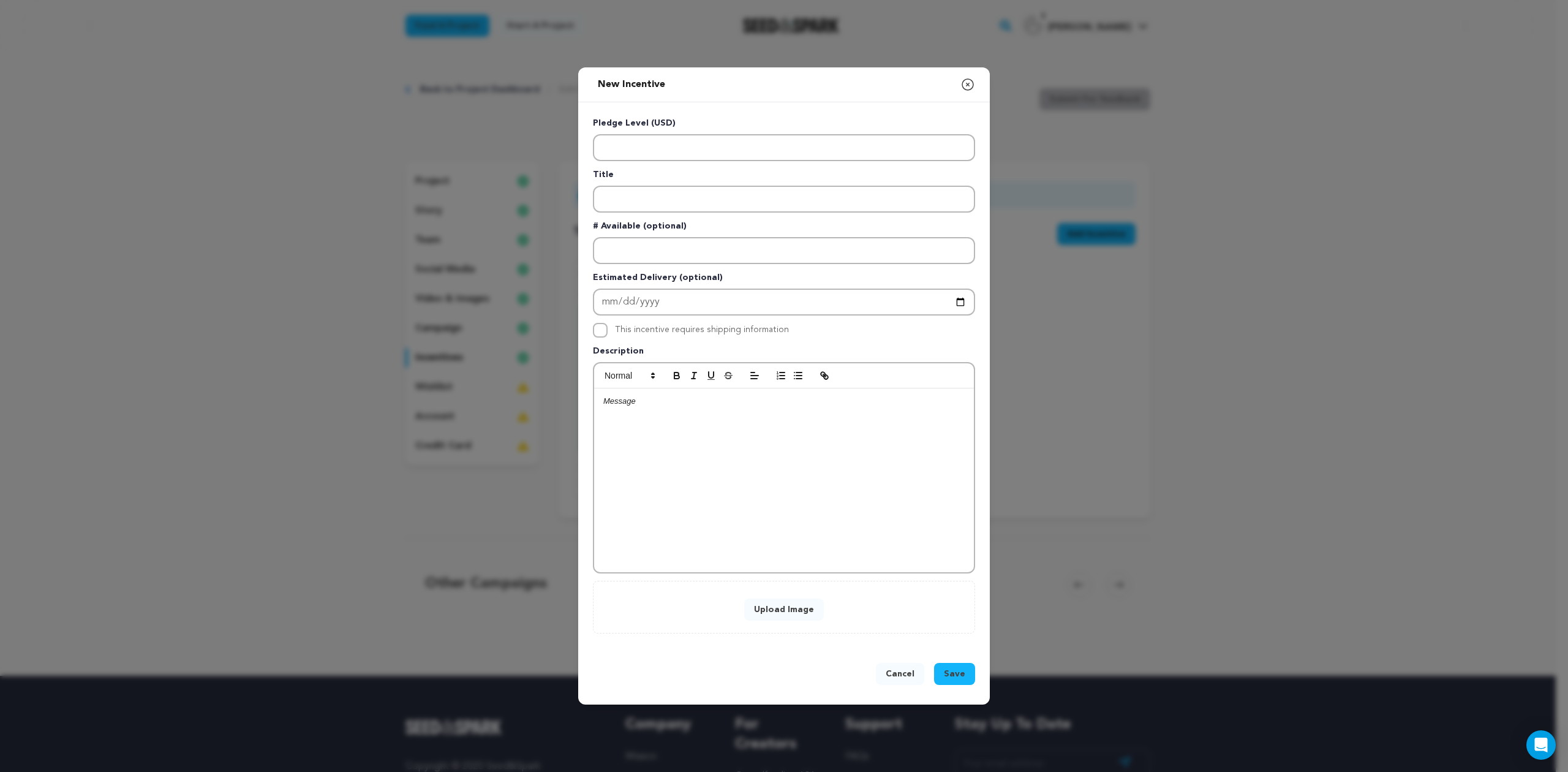
click at [784, 604] on button "Upload Image" at bounding box center [784, 609] width 80 height 22
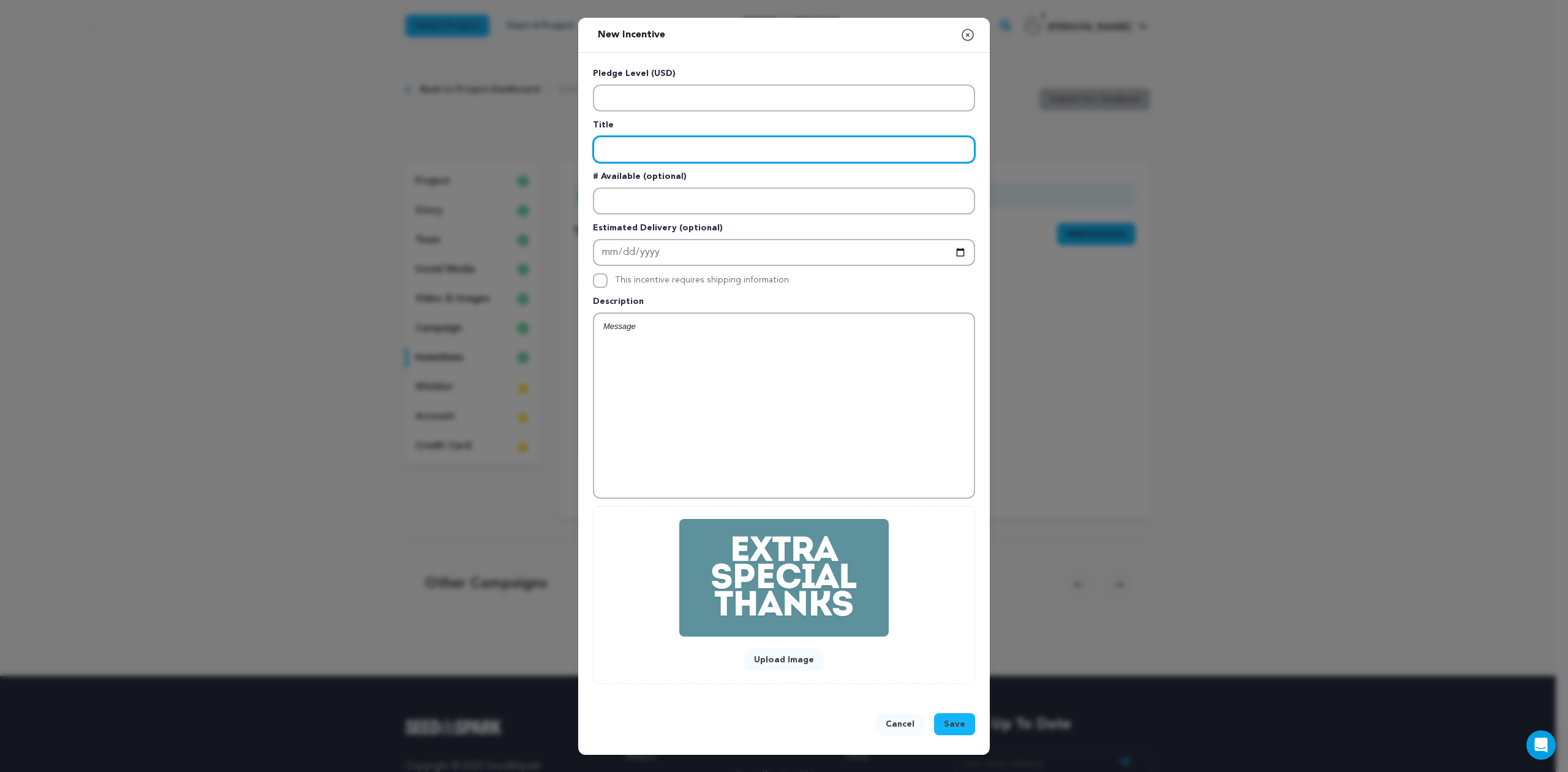
click at [636, 140] on input "Enter title" at bounding box center [784, 149] width 383 height 27
type input "Extra Special Thanks"
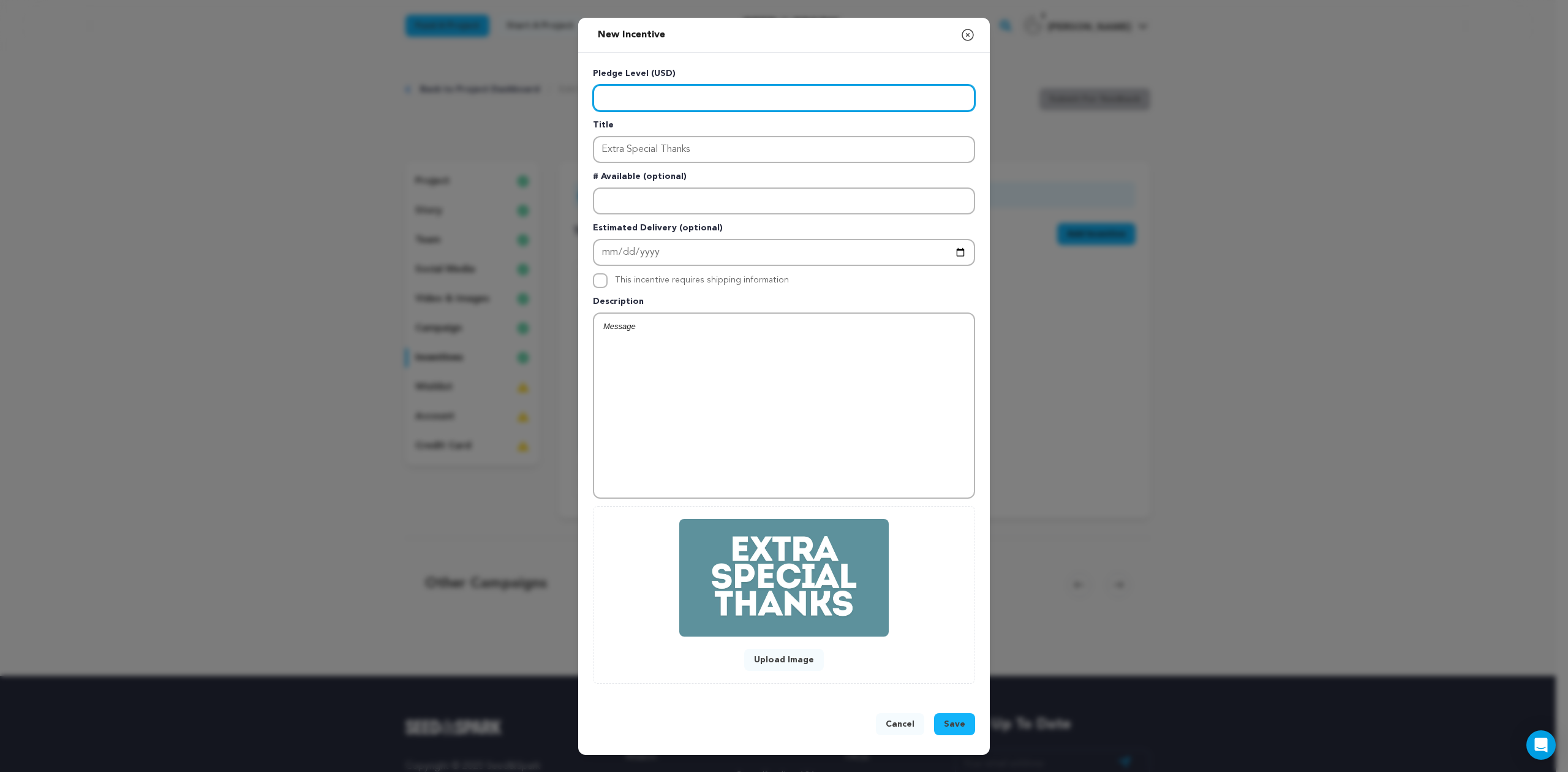
click at [647, 99] on input "Enter level" at bounding box center [784, 98] width 383 height 27
type input "50"
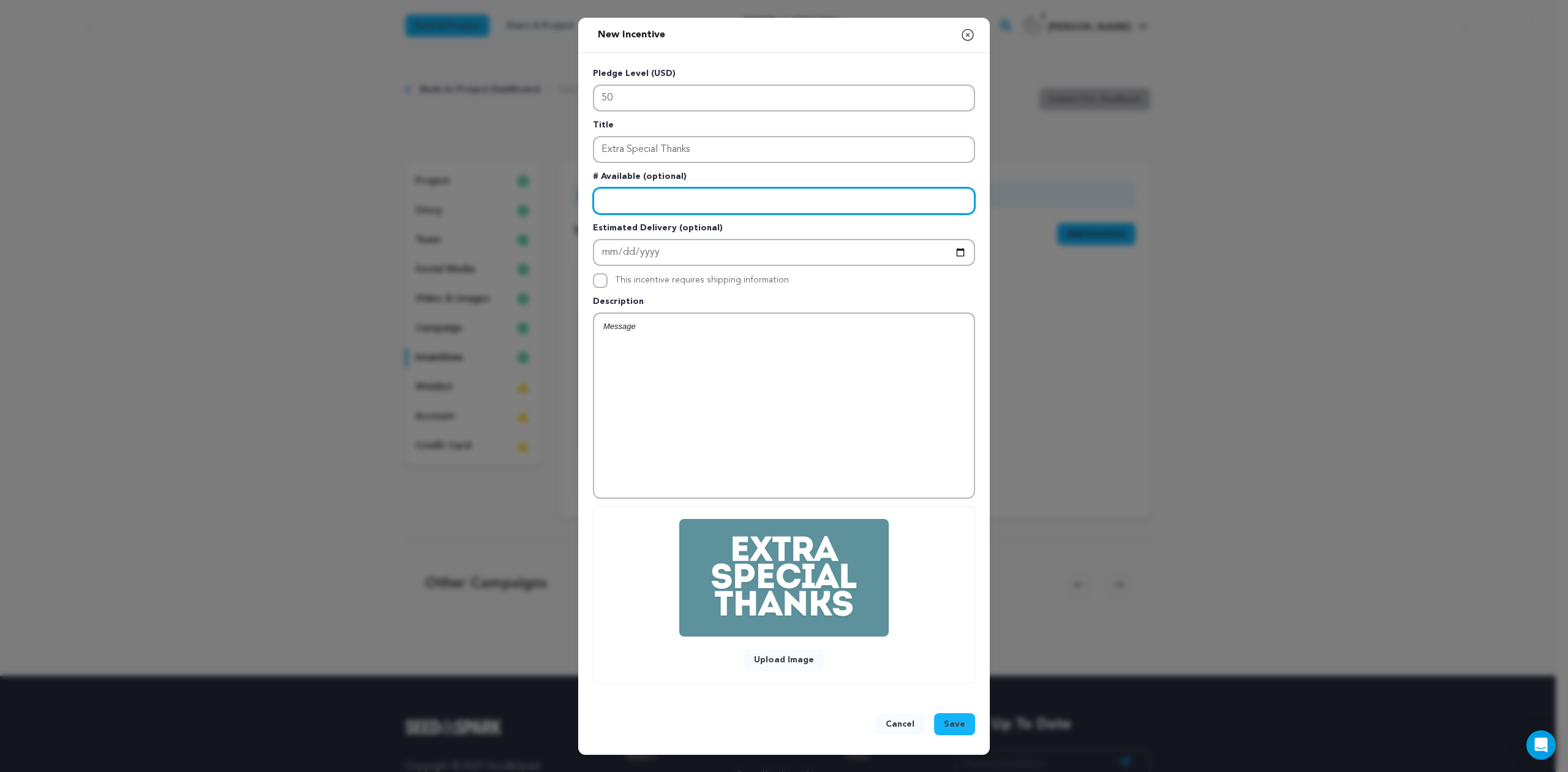
click at [680, 210] on input "Enter number available" at bounding box center [784, 201] width 383 height 27
click at [658, 354] on div at bounding box center [784, 406] width 380 height 184
click at [662, 332] on div at bounding box center [784, 406] width 380 height 184
click at [632, 327] on p at bounding box center [784, 327] width 361 height 11
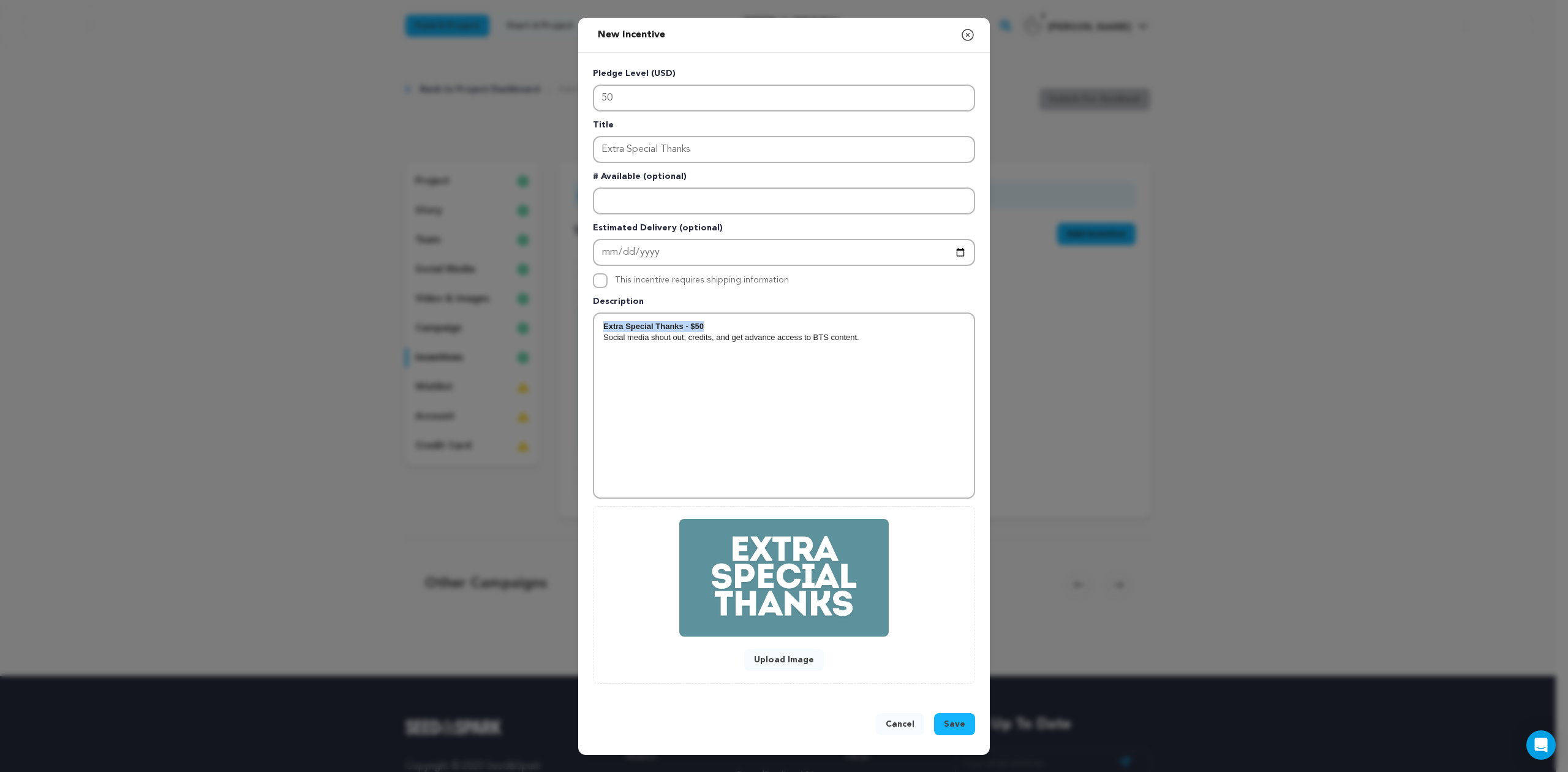
drag, startPoint x: 719, startPoint y: 321, endPoint x: 576, endPoint y: 324, distance: 143.0
click at [576, 324] on div "New Incentive Close modal Pledge Level (USD) 50 Title Extra Special Thanks # Av…" at bounding box center [784, 386] width 1568 height 772
click at [685, 327] on p "Social media shout out, credits, and get advance access to BTS content." at bounding box center [784, 327] width 361 height 11
click at [686, 324] on p "Social media shout out, credits, and get advance access to BTS content." at bounding box center [784, 327] width 361 height 11
click at [688, 324] on p "Social media shout out, credits, and get advance access to BTS content." at bounding box center [784, 327] width 361 height 11
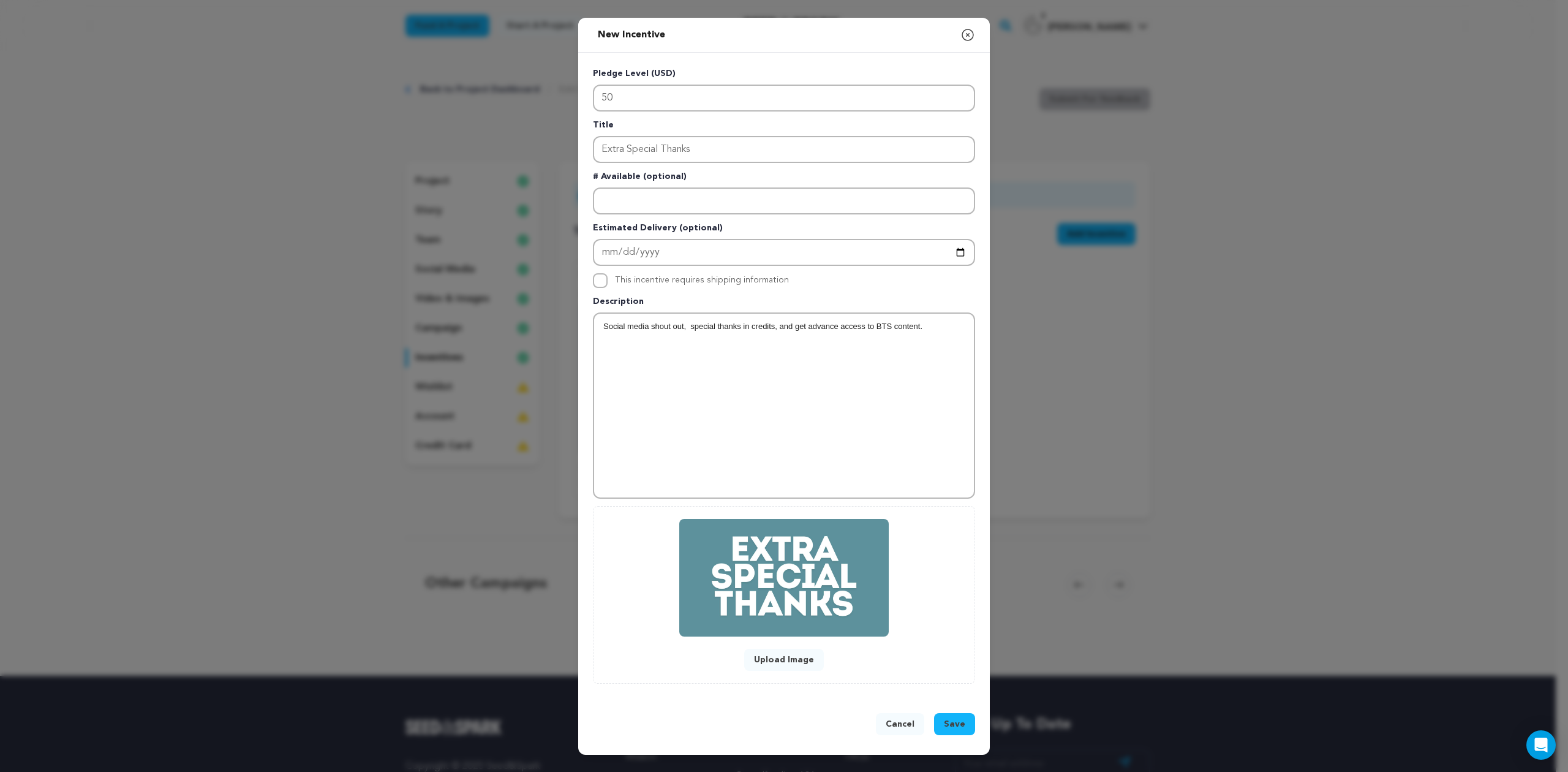
click at [691, 324] on p "Social media shout out, special thanks in credits, and get advance access to BT…" at bounding box center [784, 327] width 361 height 11
click at [934, 324] on p "Social media shout out, special thanks in credits, and get advance access to BT…" at bounding box center [784, 327] width 361 height 11
click at [948, 718] on span "Save" at bounding box center [954, 724] width 21 height 13
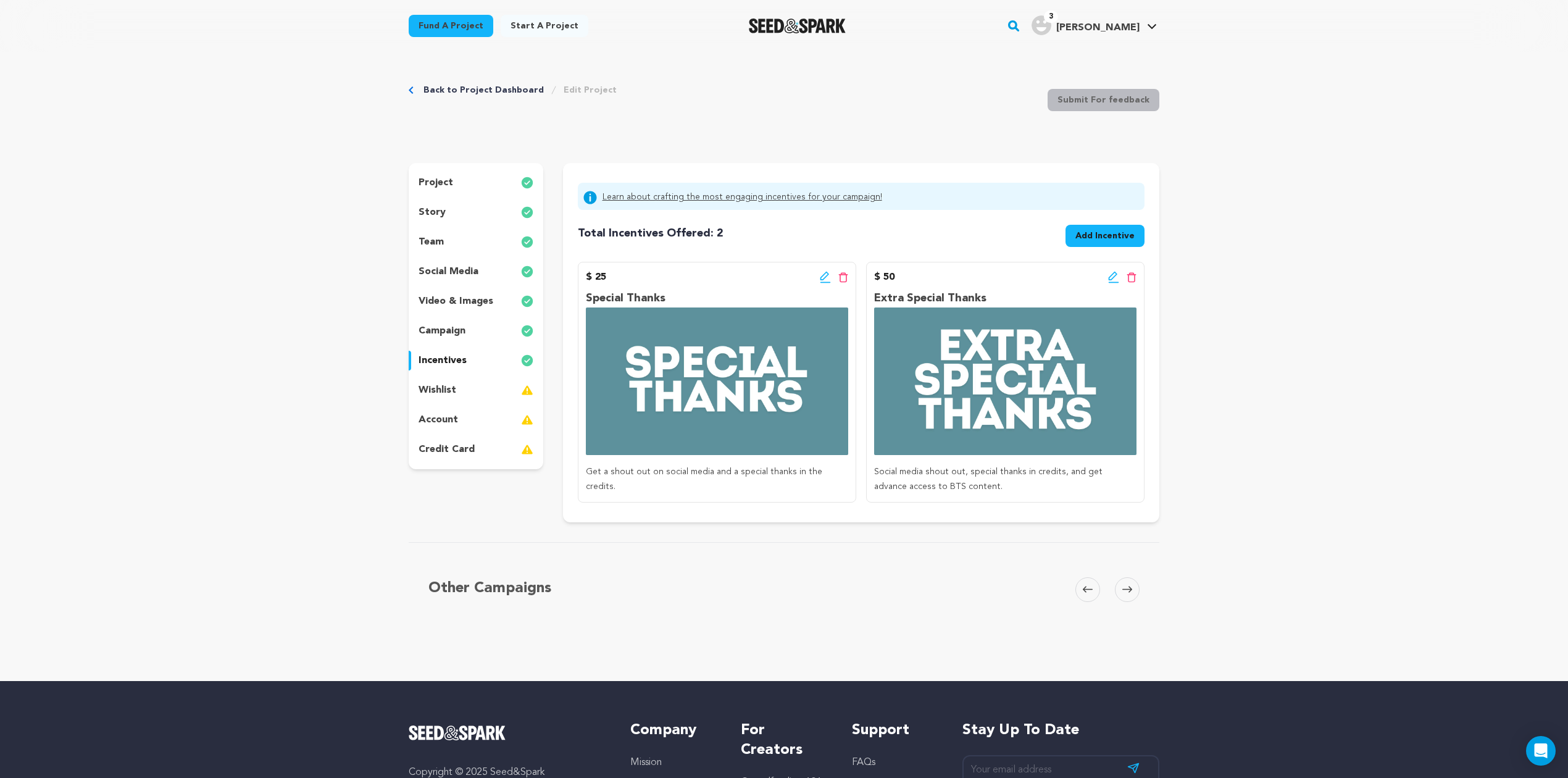
click at [1099, 233] on span "Add Incentive" at bounding box center [1105, 236] width 60 height 13
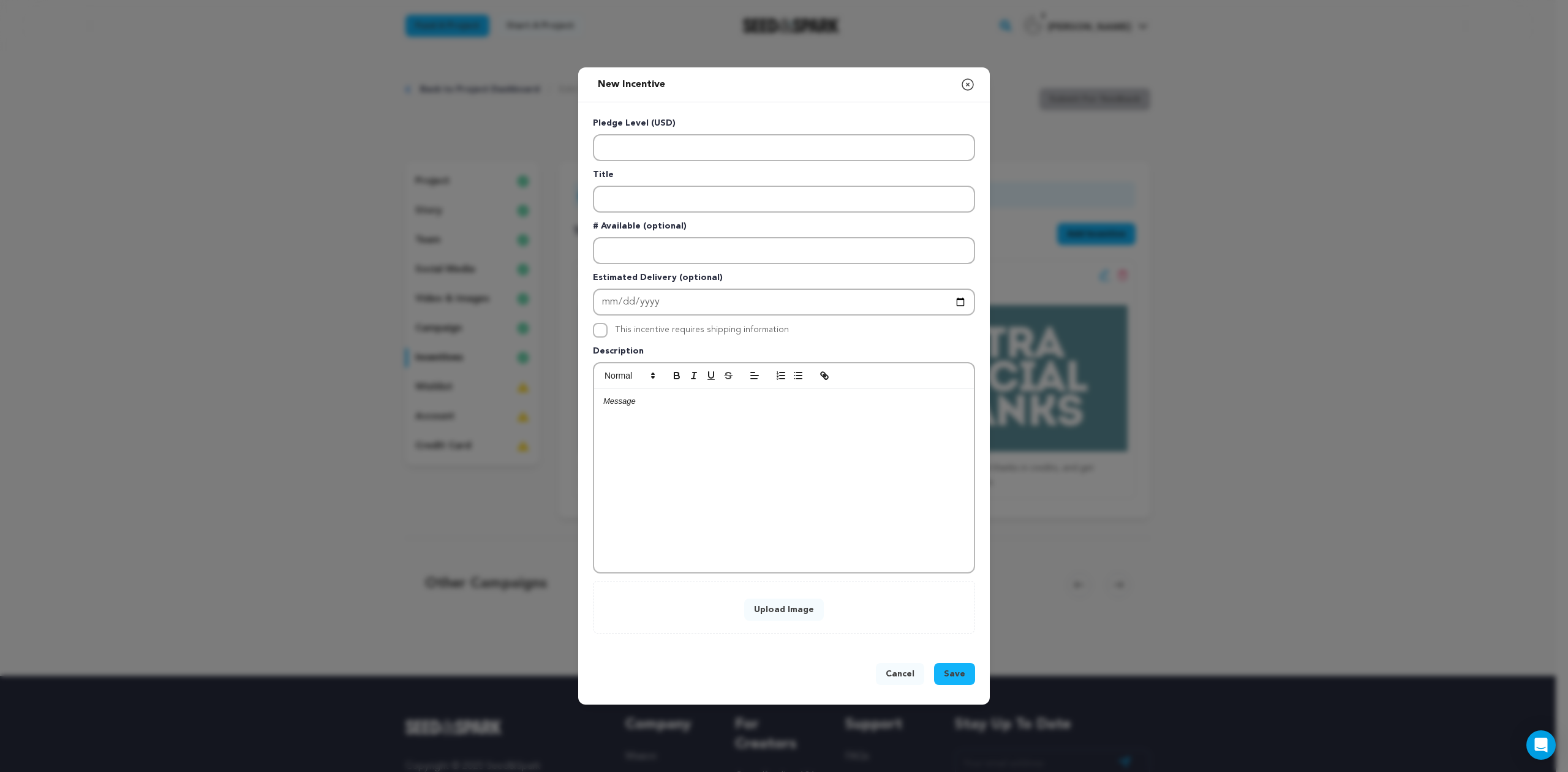
click at [784, 604] on button "Upload Image" at bounding box center [784, 609] width 80 height 22
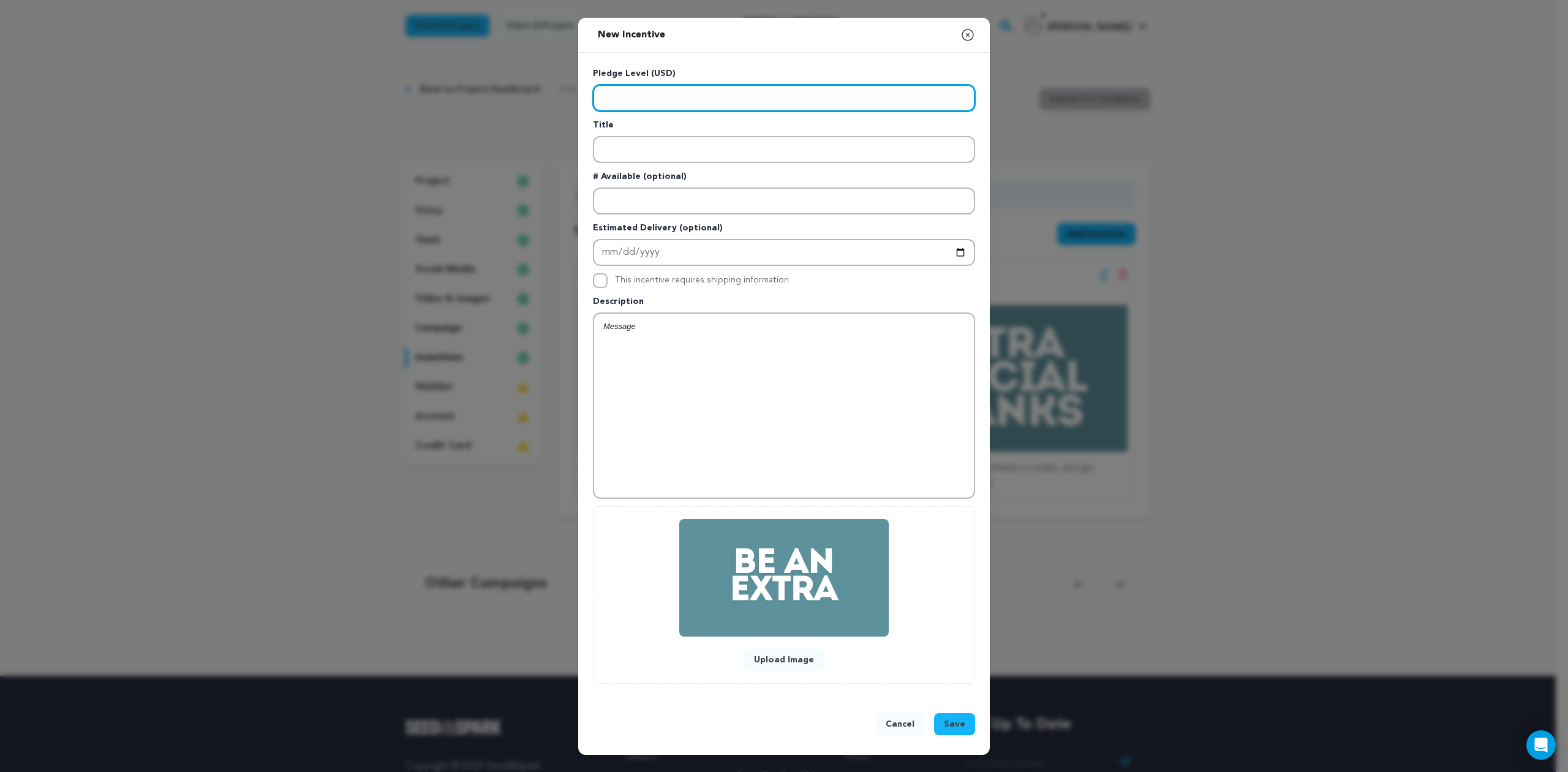
click at [680, 96] on input "Enter level" at bounding box center [784, 98] width 383 height 27
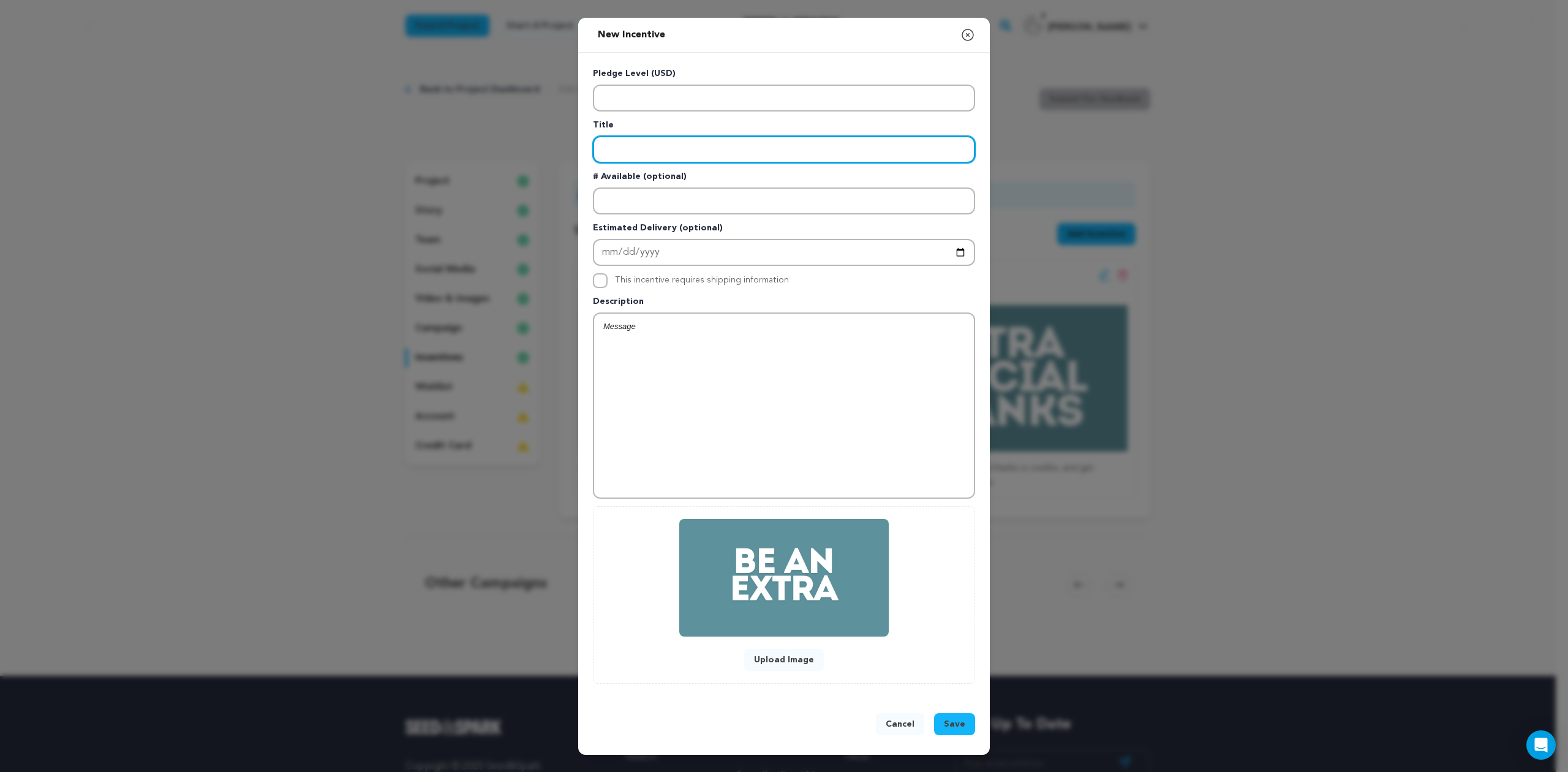
click at [673, 148] on input "Enter title" at bounding box center [784, 149] width 383 height 27
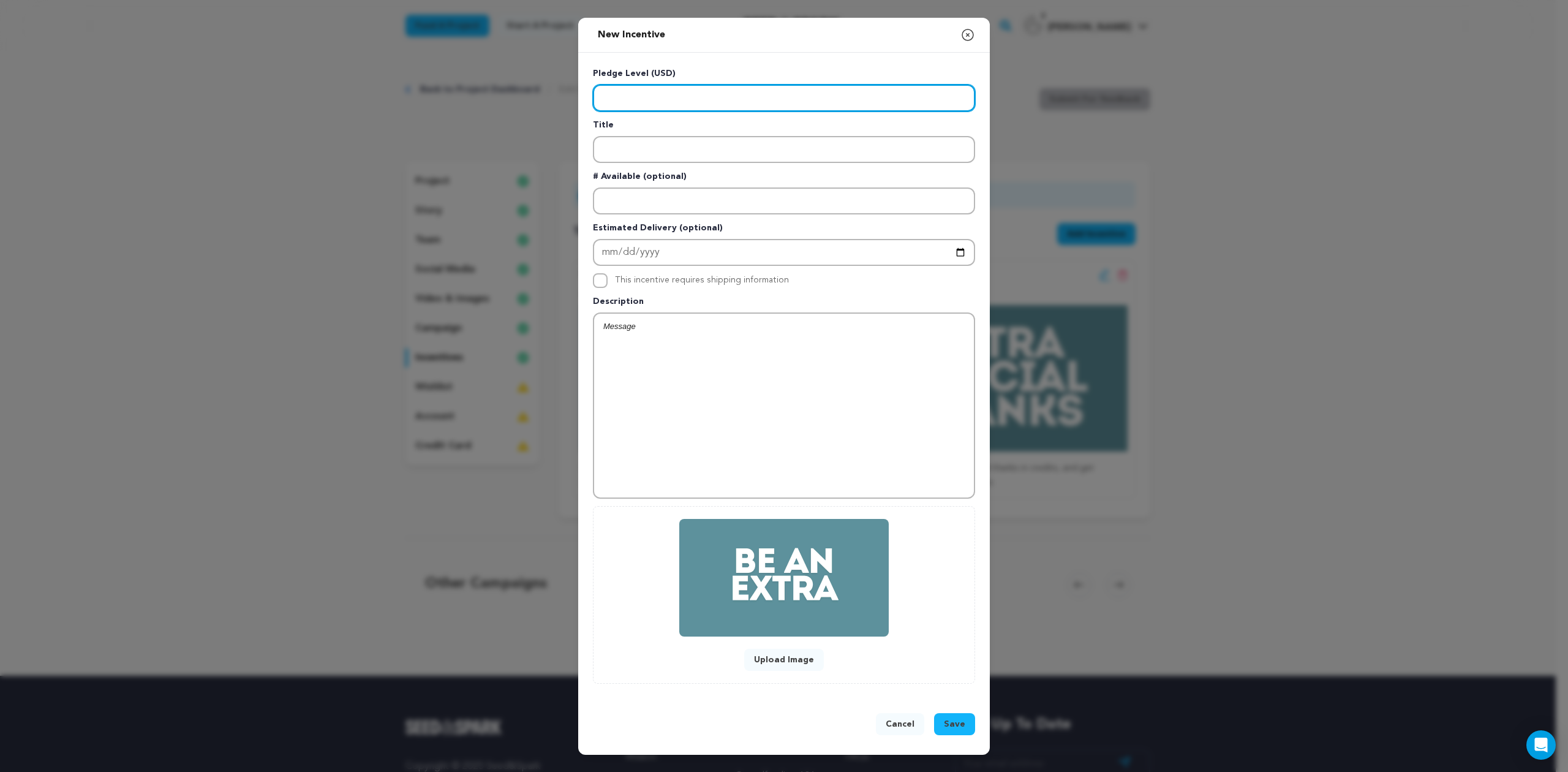
click at [660, 103] on input "Enter level" at bounding box center [784, 98] width 383 height 27
click at [614, 95] on input "Enter level" at bounding box center [784, 98] width 383 height 27
drag, startPoint x: 623, startPoint y: 102, endPoint x: 580, endPoint y: 96, distance: 43.4
click at [583, 96] on div "Pledge Level (USD) Title # Available (optional) Estimated Delivery (optional) T…" at bounding box center [784, 375] width 411 height 646
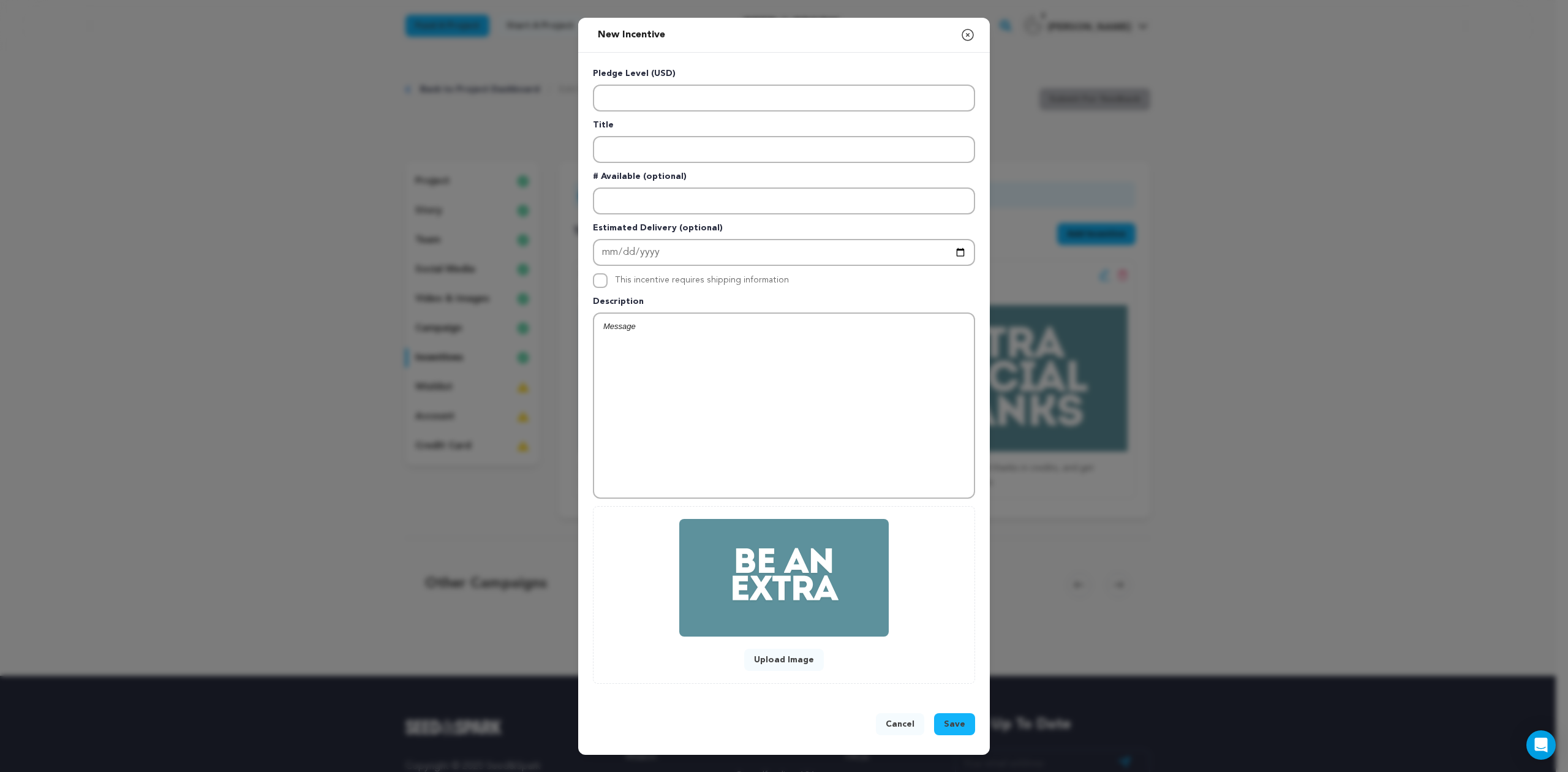
click at [951, 723] on span "Save" at bounding box center [954, 724] width 21 height 13
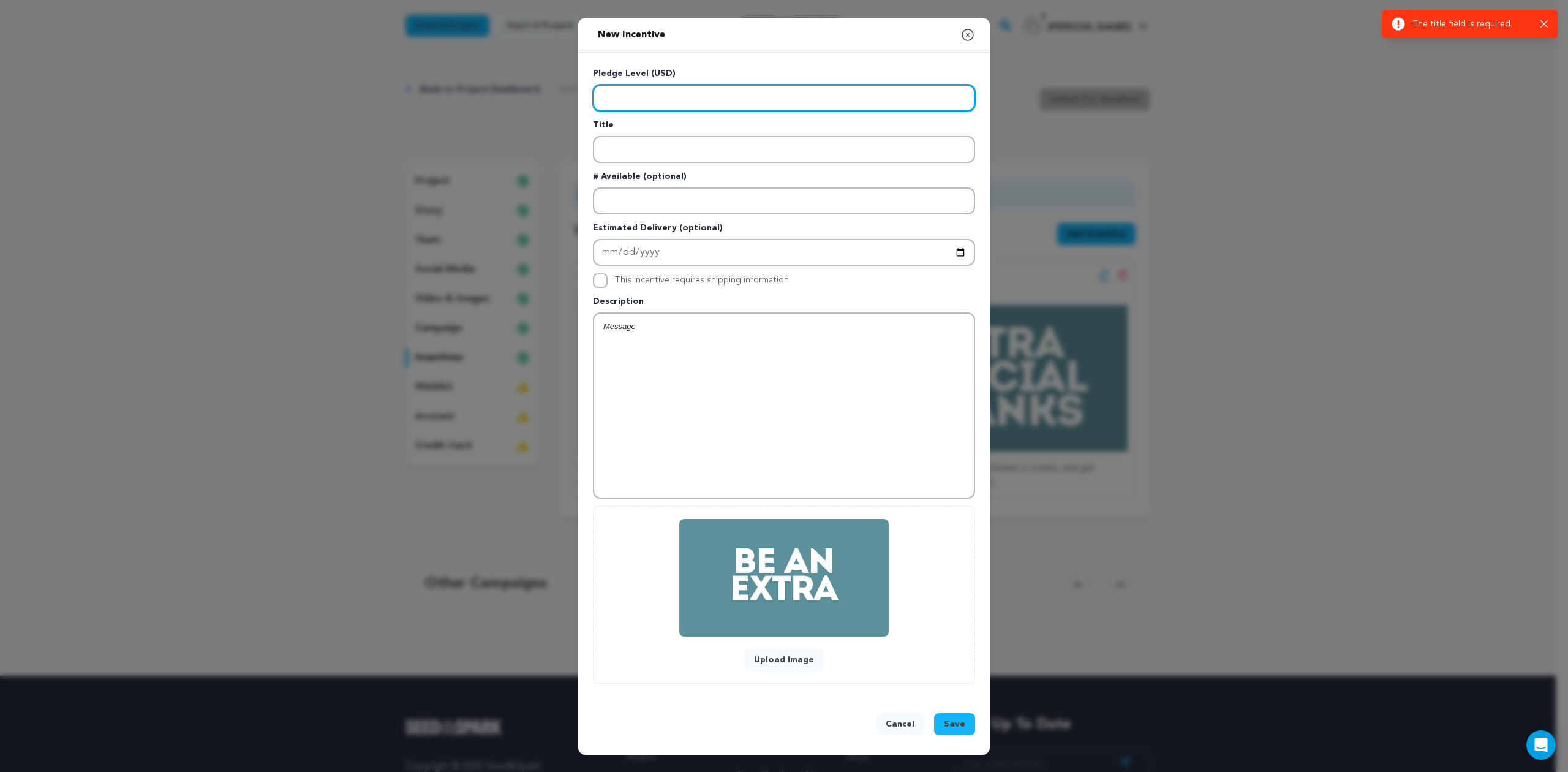
click at [682, 106] on input "Enter level" at bounding box center [784, 98] width 383 height 27
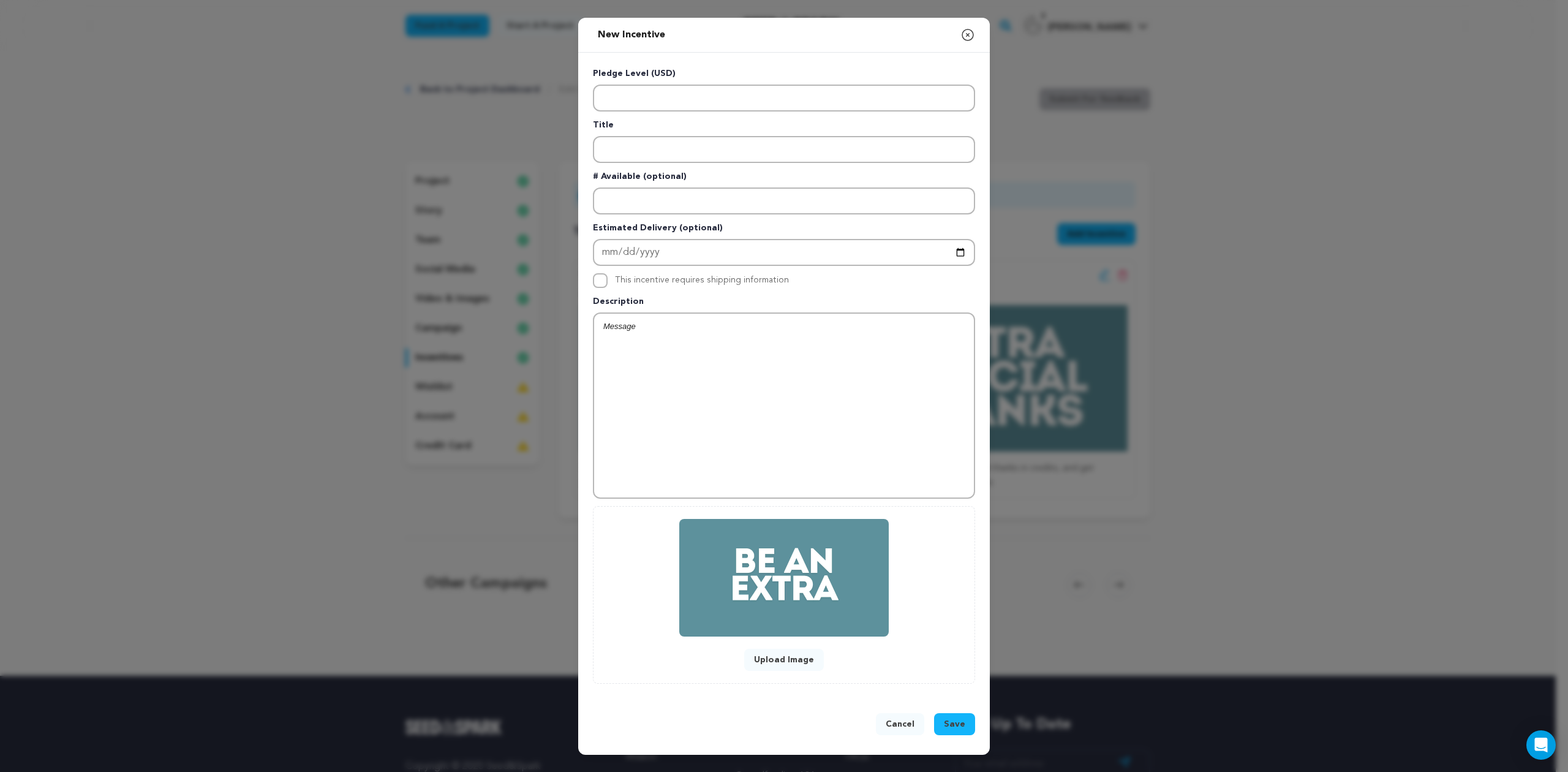
click at [966, 32] on icon "button" at bounding box center [968, 35] width 15 height 15
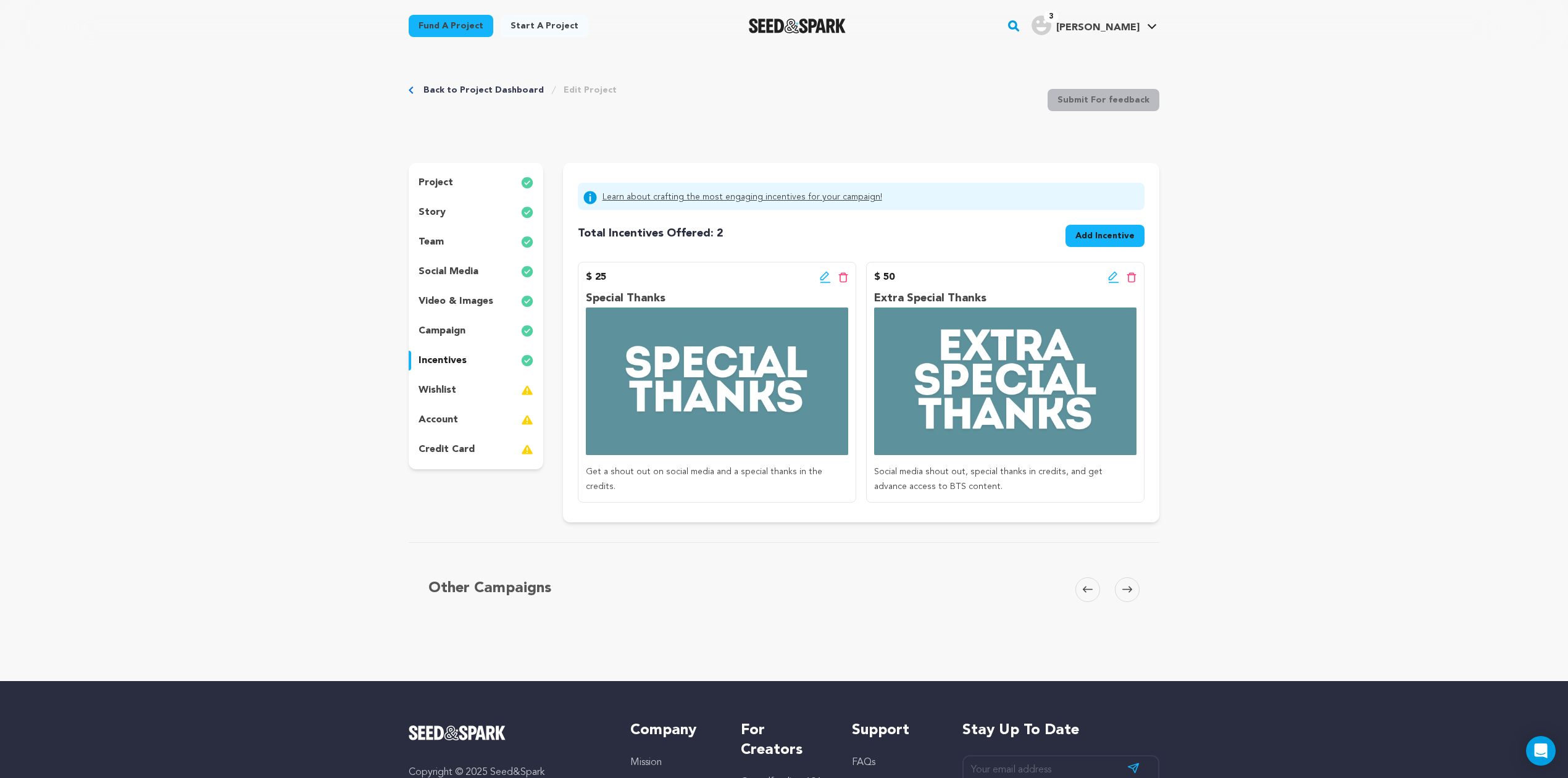
click at [1439, 314] on div "Back to Project Dashboard Edit Project Submit For feedback Submit For feedback …" at bounding box center [784, 525] width 1568 height 946
click at [1115, 240] on span "Add Incentive" at bounding box center [1105, 236] width 60 height 13
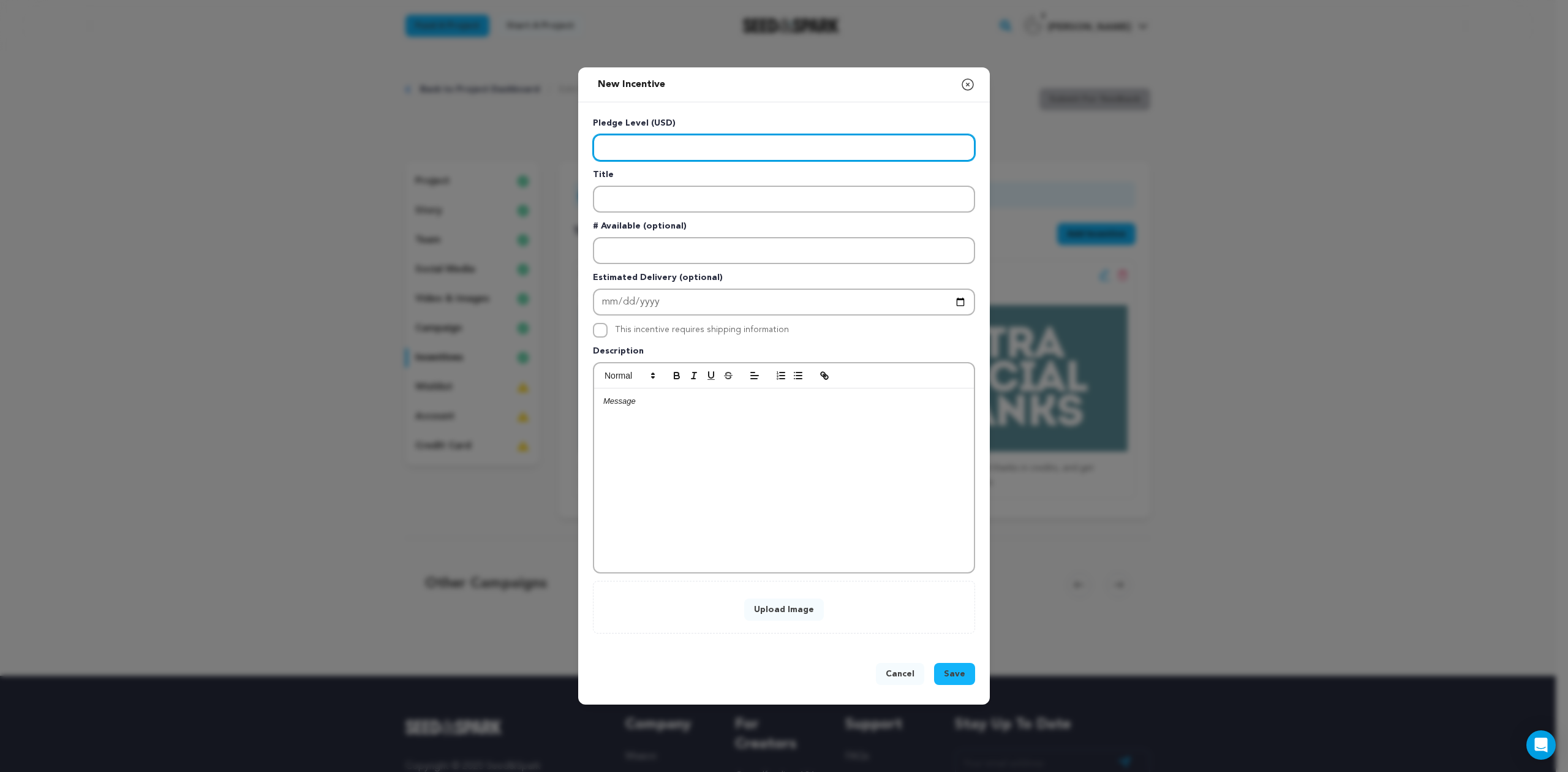
click at [654, 151] on input "Enter level" at bounding box center [784, 148] width 383 height 27
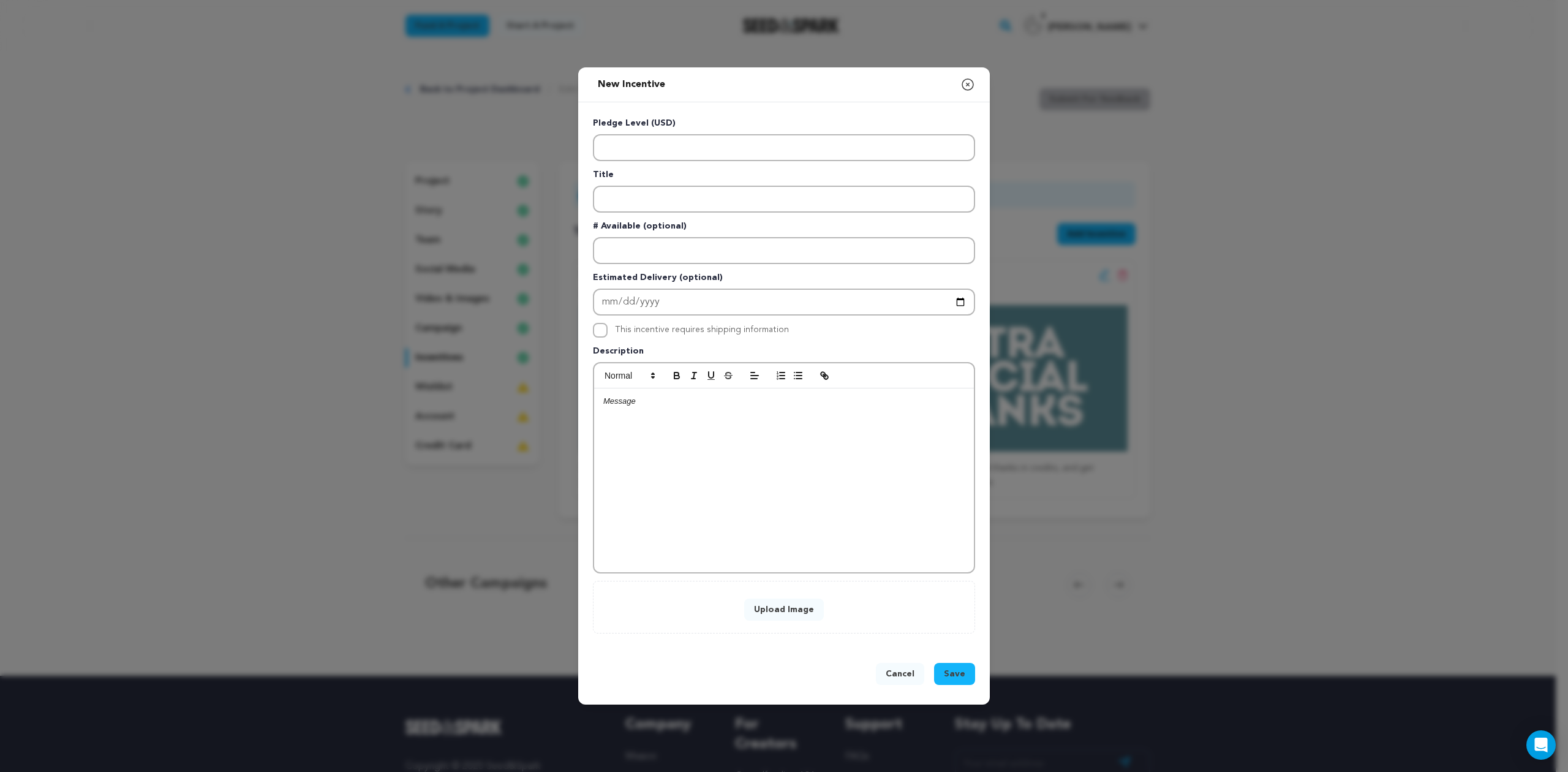
click at [910, 677] on button "Cancel" at bounding box center [900, 674] width 49 height 22
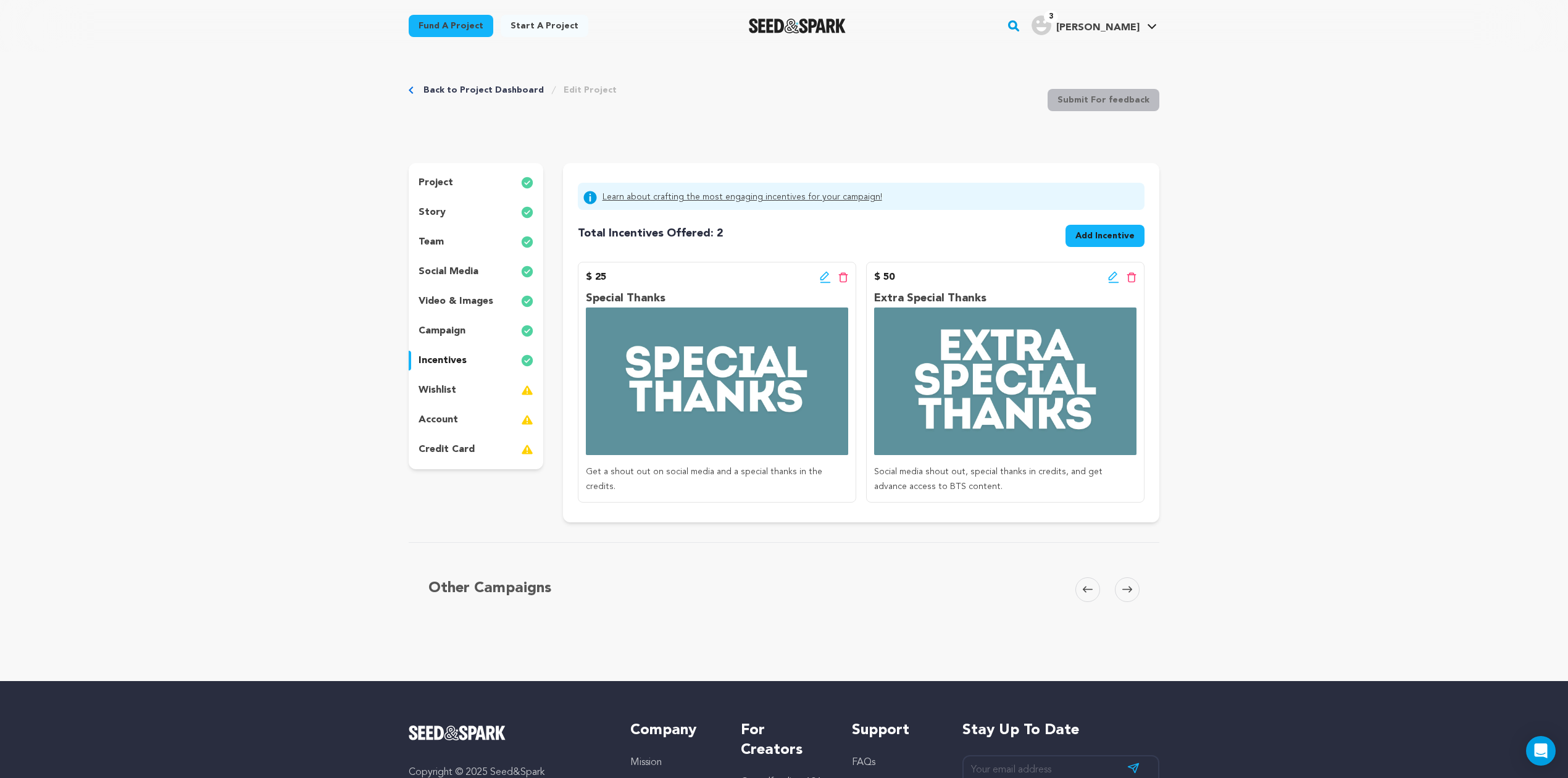
click at [740, 200] on link "Learn about crafting the most engaging incentives for your campaign!" at bounding box center [742, 197] width 280 height 15
click at [1115, 245] on button "Add Incentive" at bounding box center [1104, 236] width 79 height 22
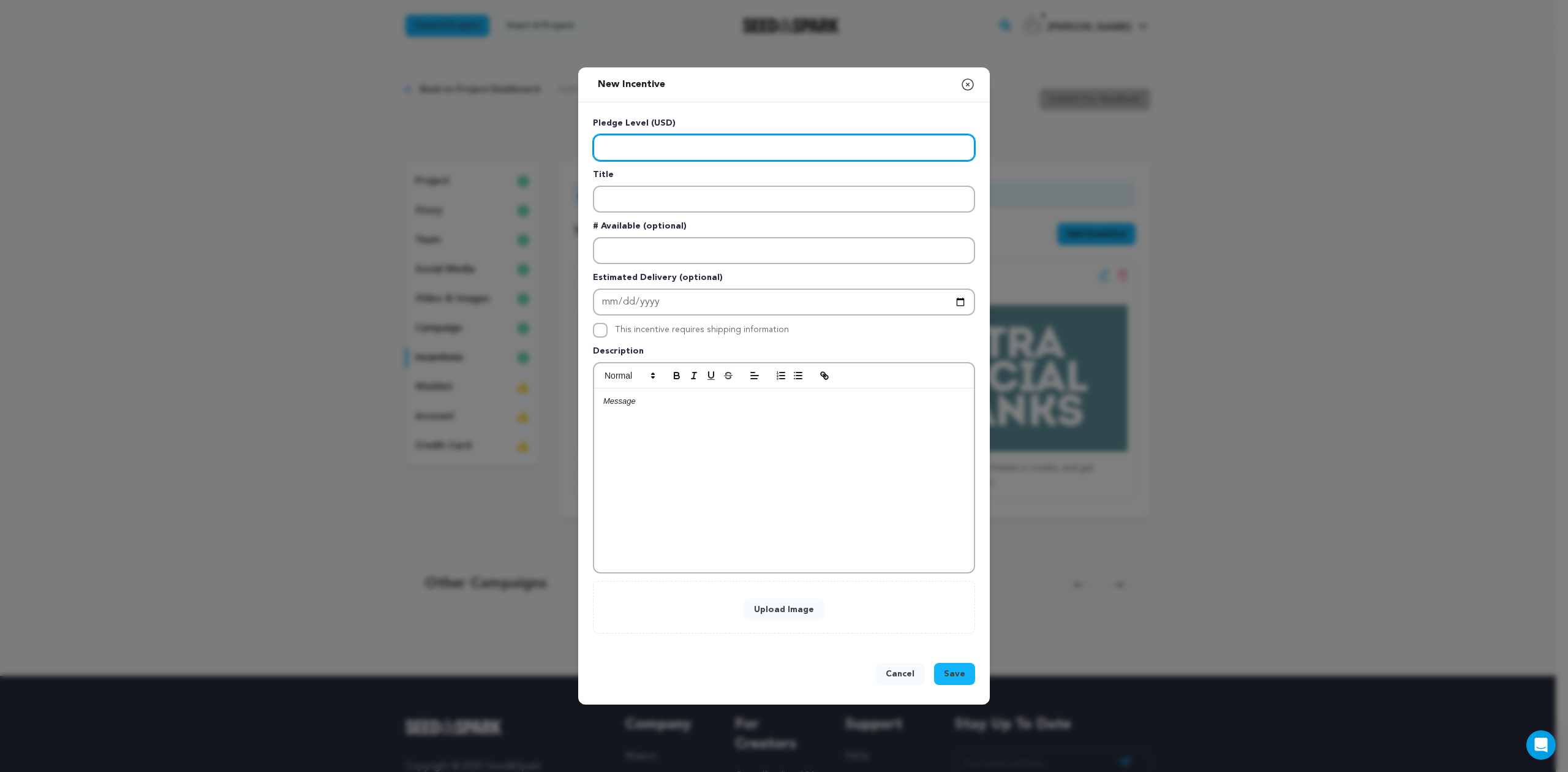
click at [668, 142] on input "Enter level" at bounding box center [784, 148] width 383 height 27
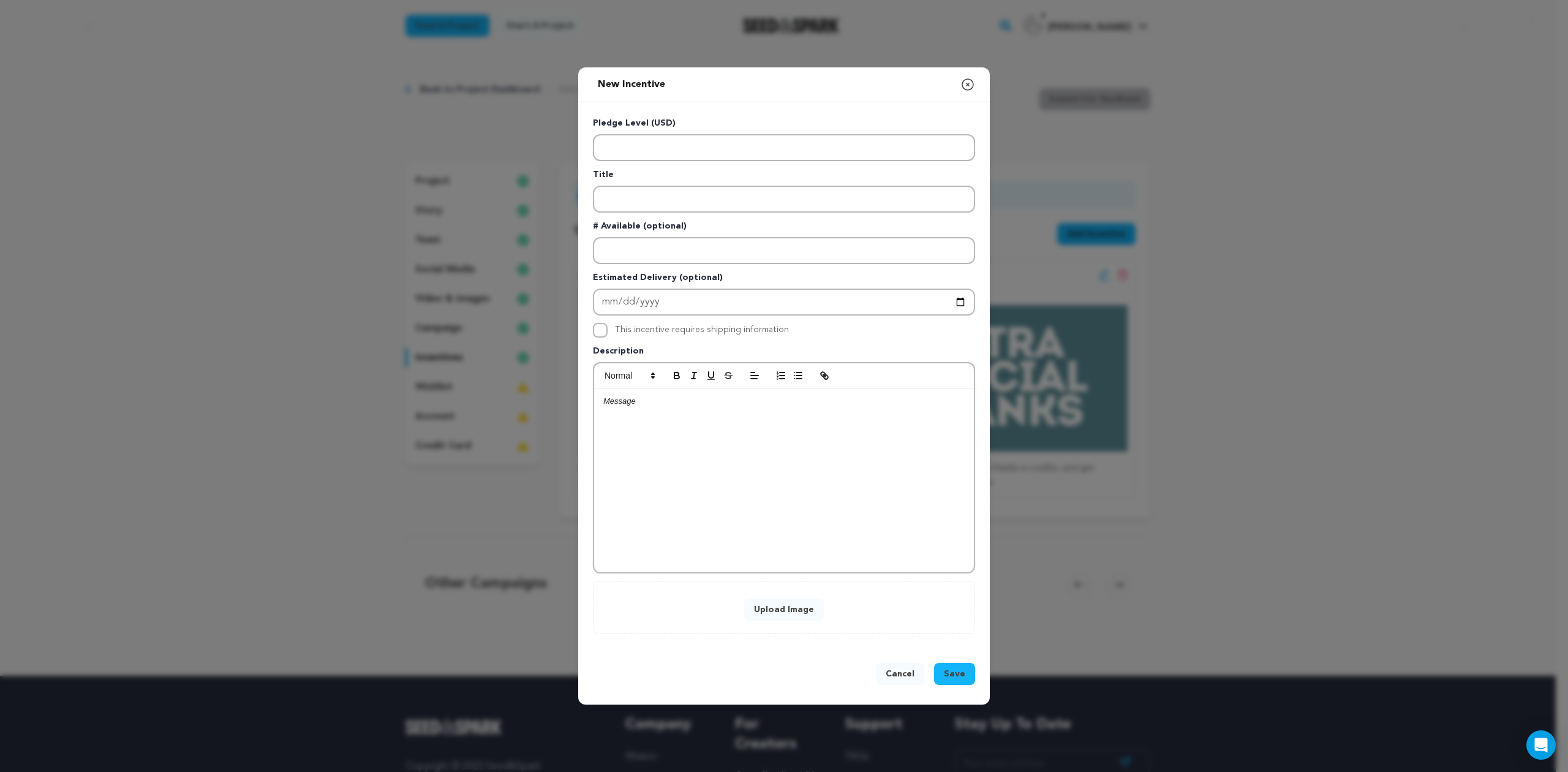
click at [968, 81] on icon "button" at bounding box center [968, 84] width 15 height 15
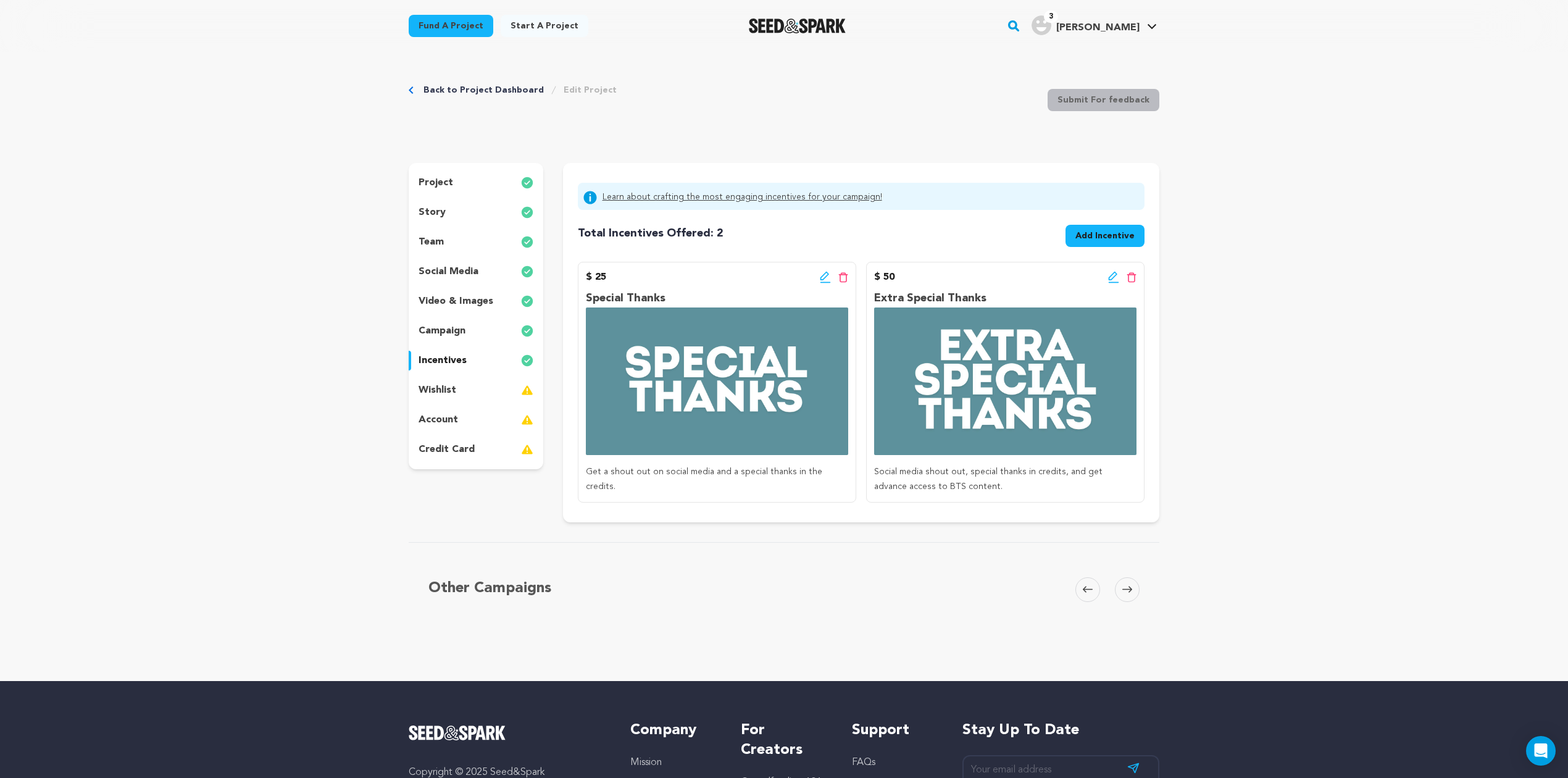
click at [455, 358] on p "incentives" at bounding box center [442, 360] width 48 height 15
click at [459, 324] on p "campaign" at bounding box center [441, 331] width 47 height 15
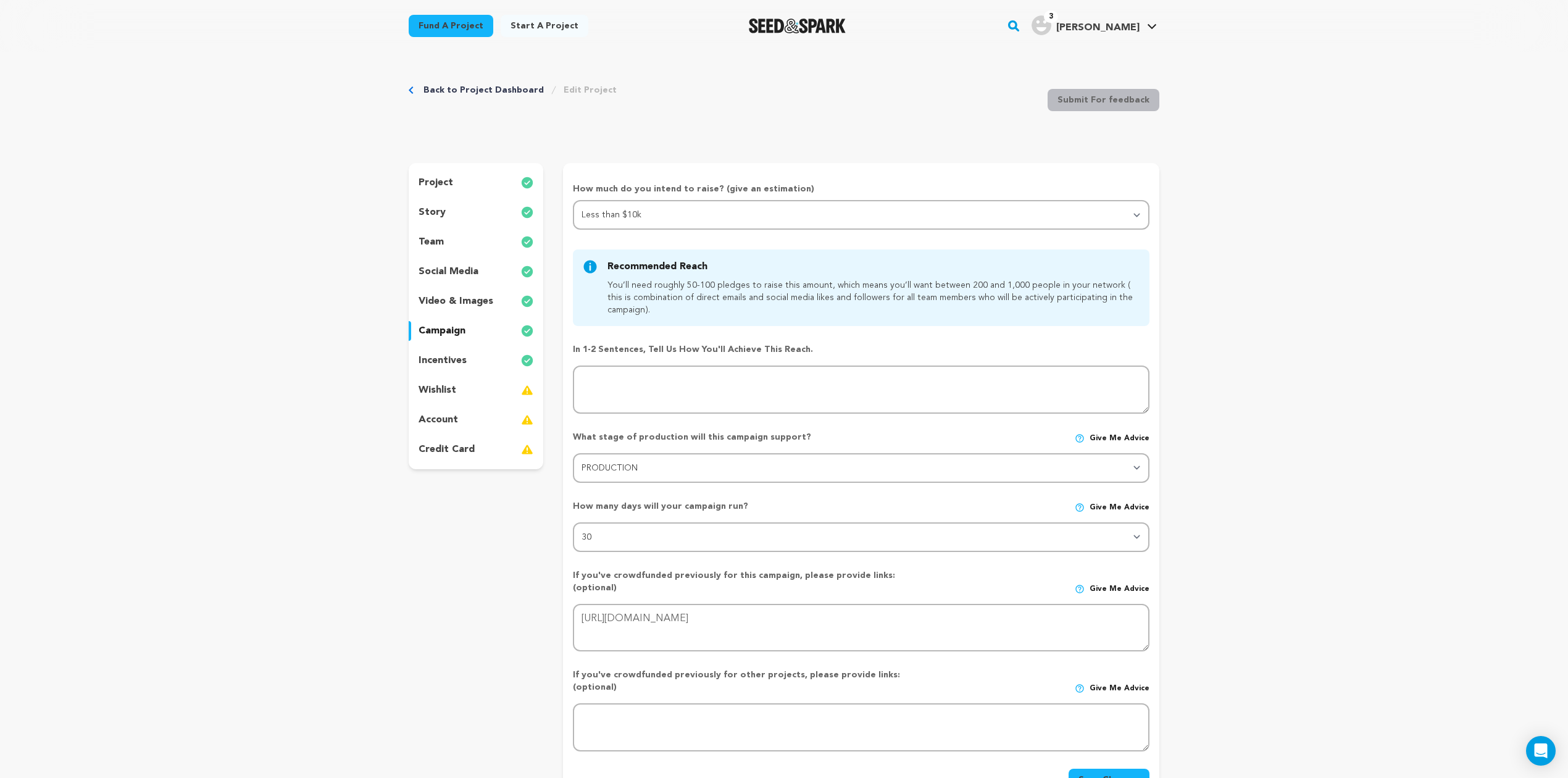
click at [454, 354] on p "incentives" at bounding box center [442, 360] width 48 height 15
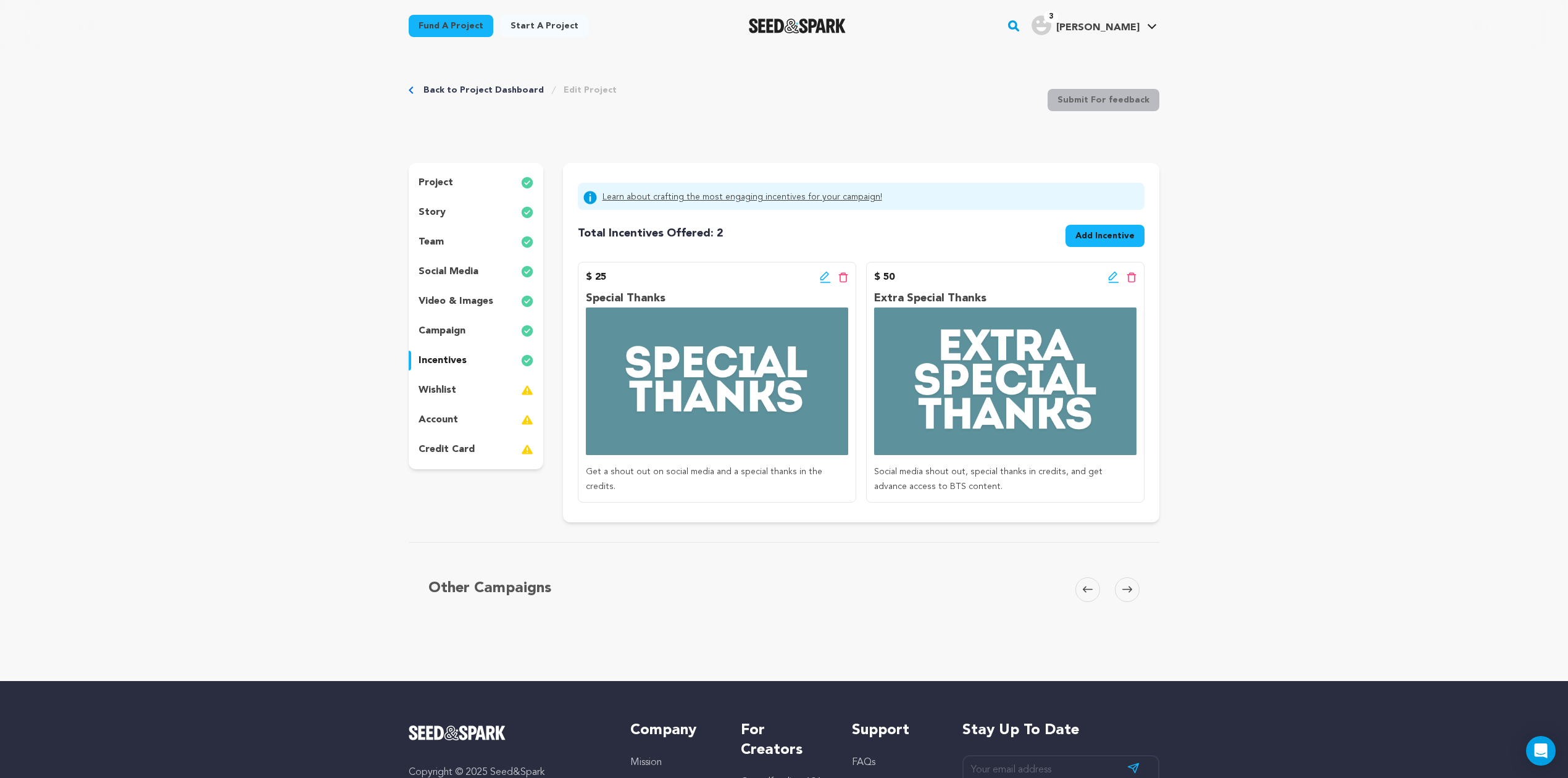
click at [1087, 240] on span "Add Incentive" at bounding box center [1105, 236] width 60 height 13
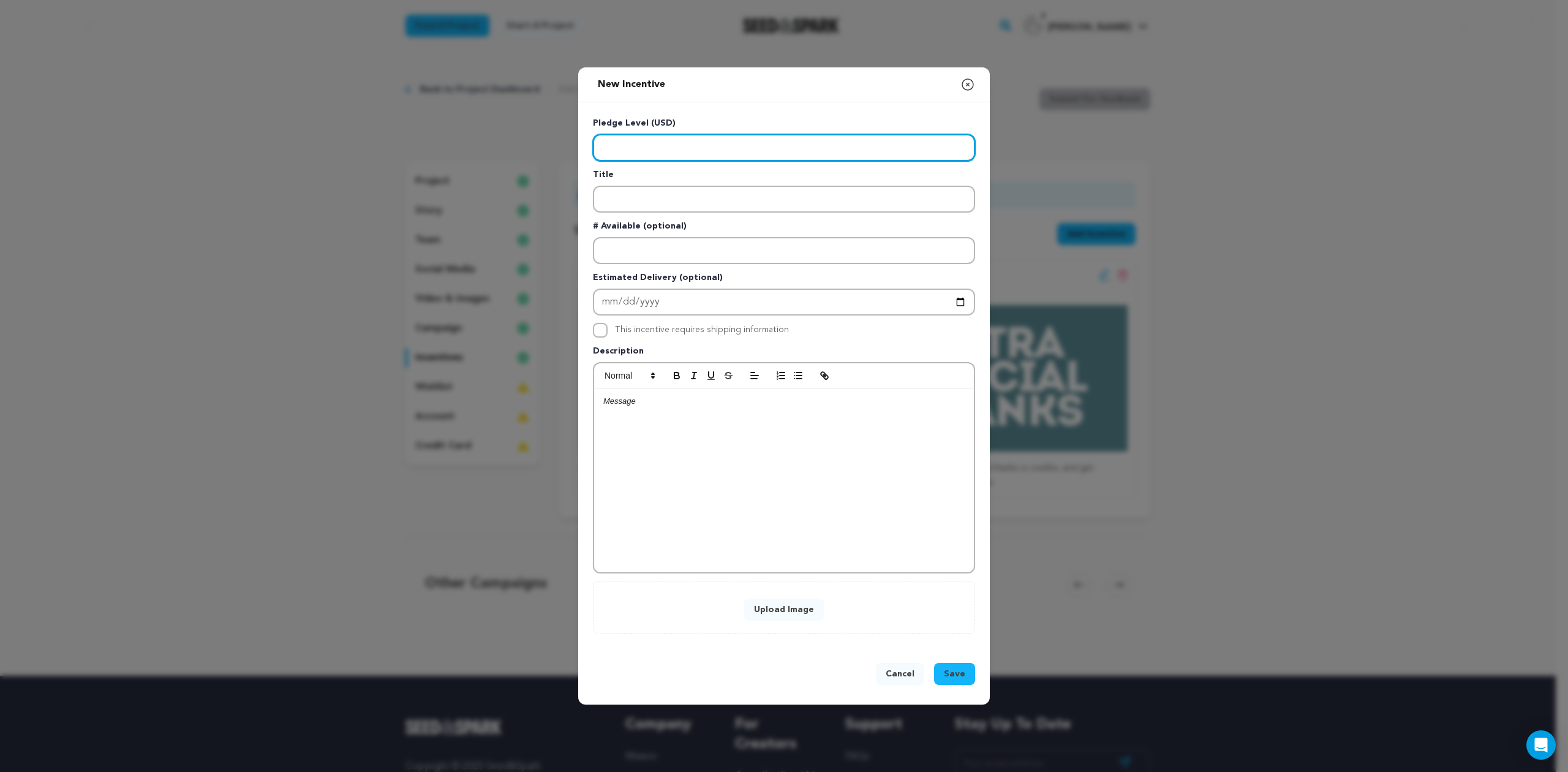
click at [642, 150] on input "Enter level" at bounding box center [784, 148] width 383 height 27
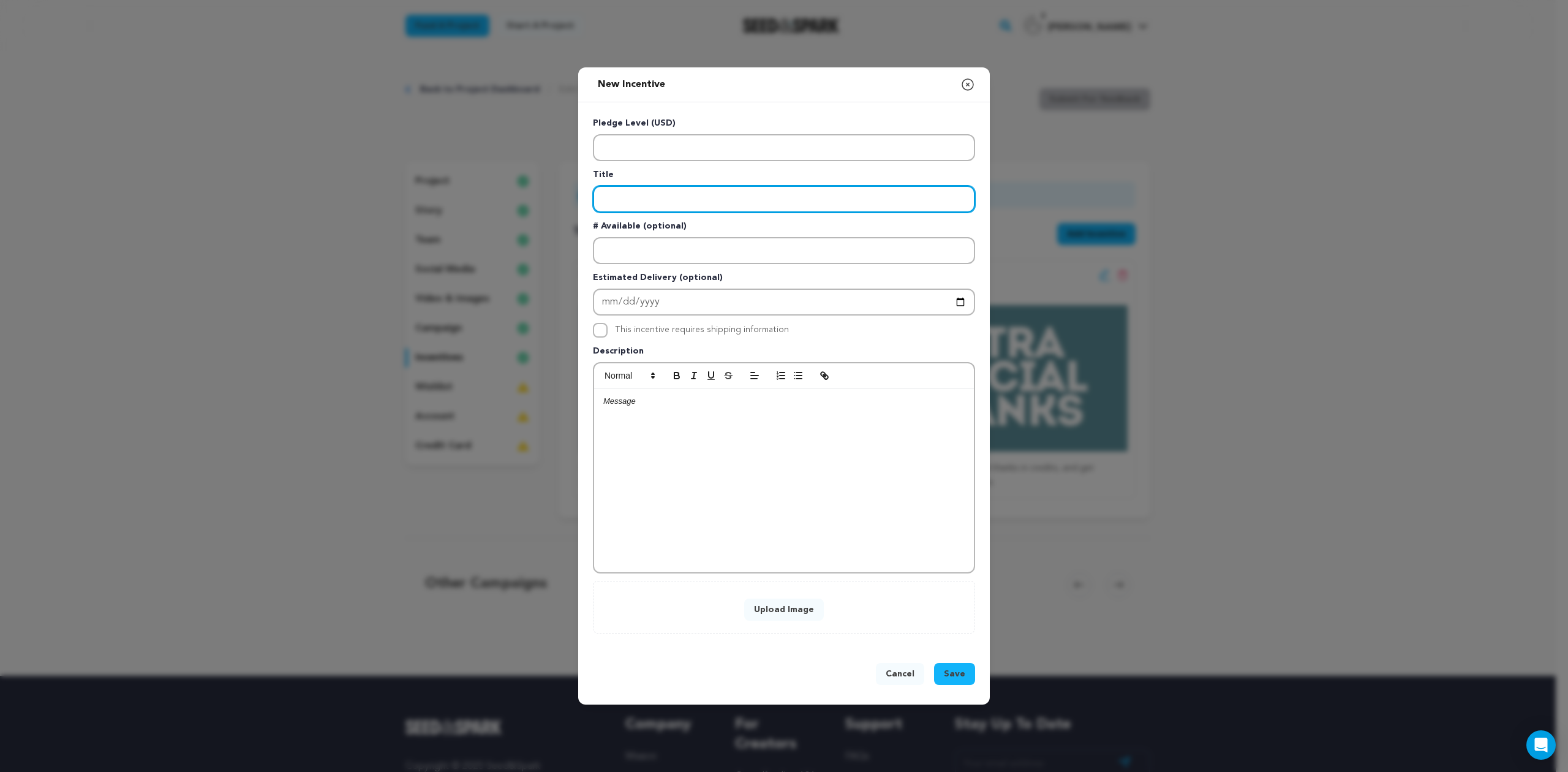
click at [730, 202] on input "Enter title" at bounding box center [784, 199] width 383 height 27
click at [718, 197] on input "Enter title" at bounding box center [784, 199] width 383 height 27
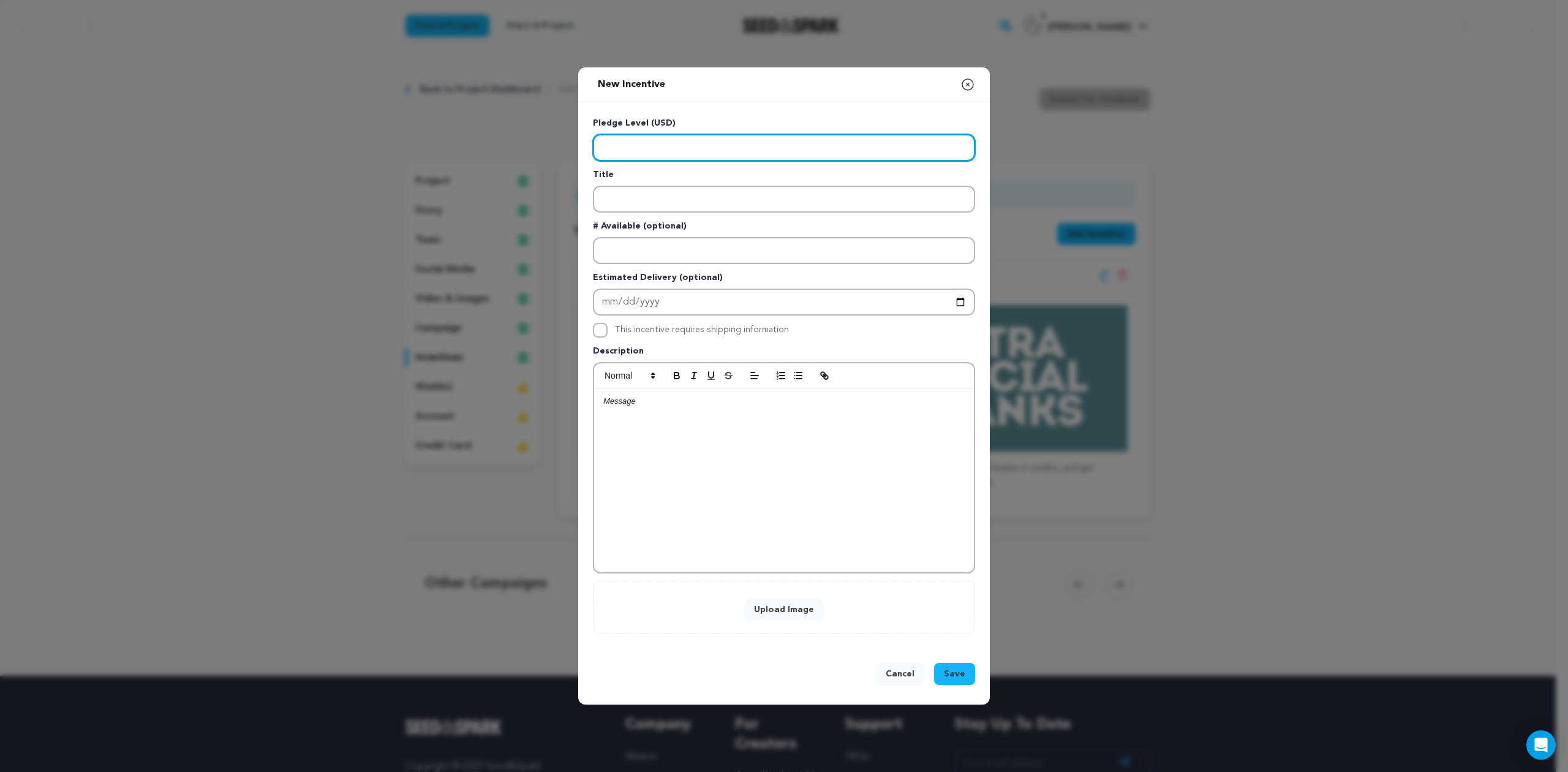
click at [643, 148] on input "Enter level" at bounding box center [784, 148] width 383 height 27
drag, startPoint x: 630, startPoint y: 148, endPoint x: 586, endPoint y: 147, distance: 44.0
click at [586, 147] on div "Pledge Level (USD) Title # Available (optional) Estimated Delivery (optional) T…" at bounding box center [784, 376] width 411 height 547
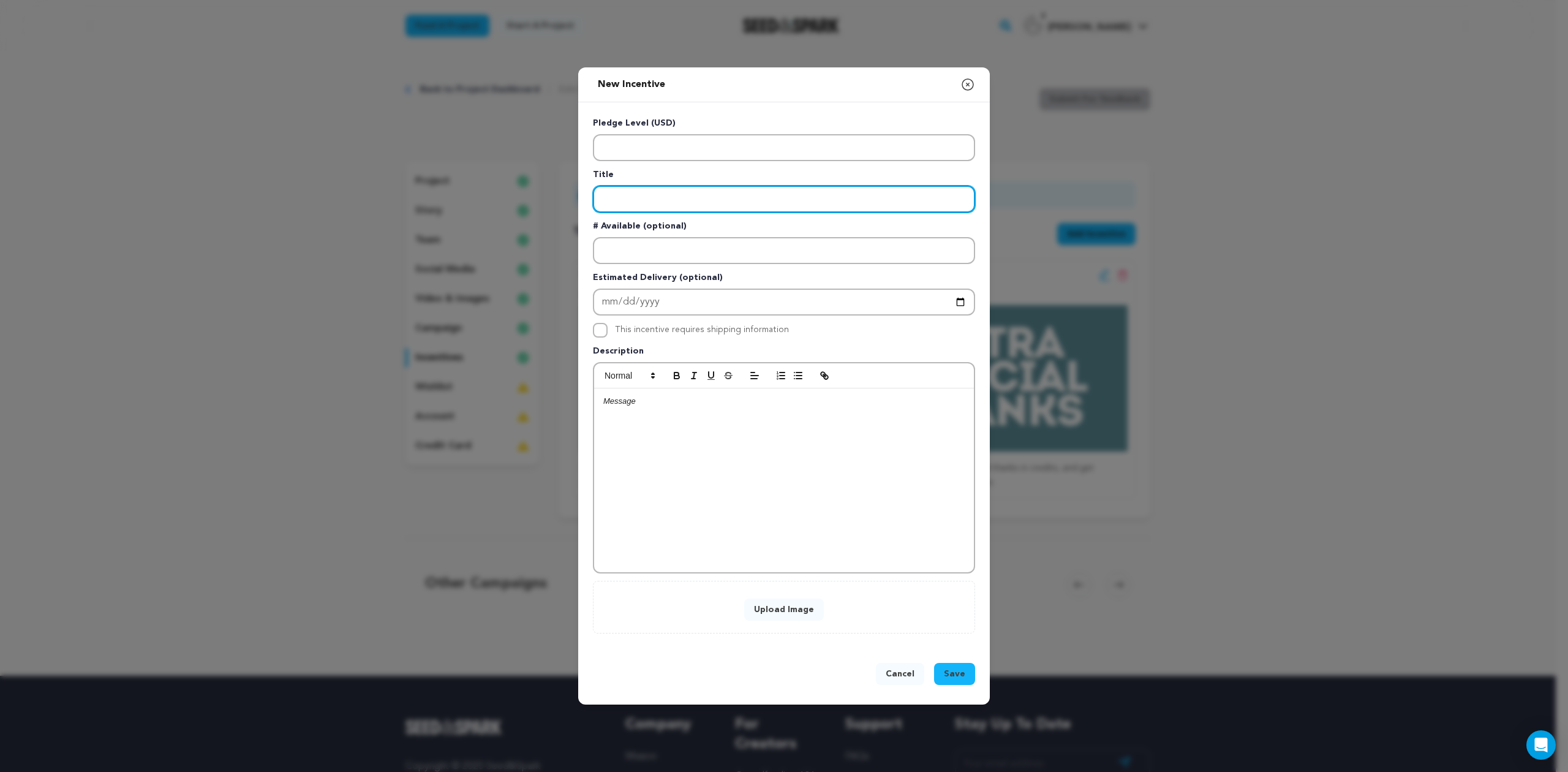
click at [648, 194] on input "Enter title" at bounding box center [784, 199] width 383 height 27
type input "Be an Extra"
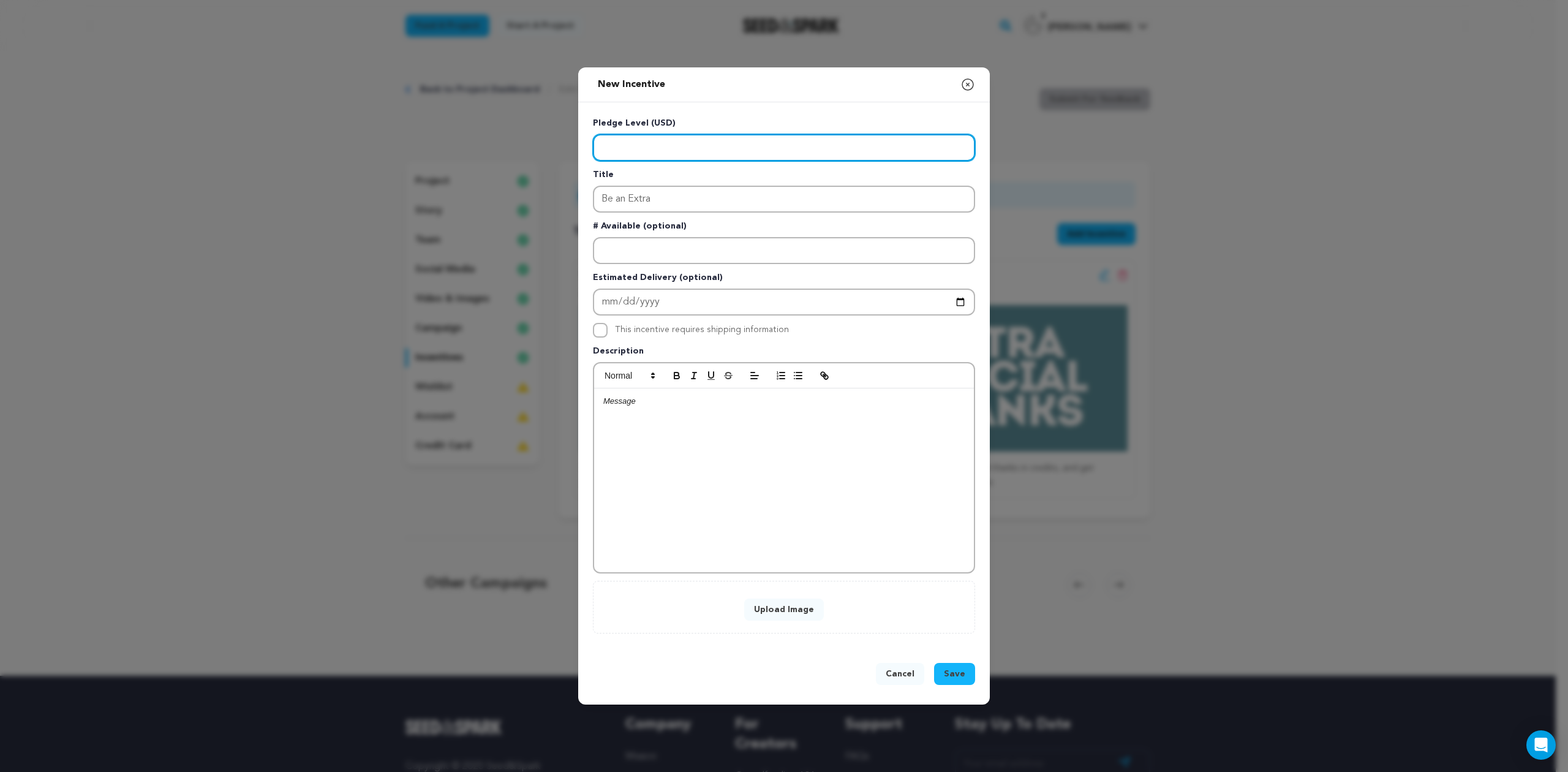
click at [691, 146] on input "Enter level" at bounding box center [784, 148] width 383 height 27
click at [674, 148] on input "Enter level" at bounding box center [784, 148] width 383 height 27
type input "0"
type input "100"
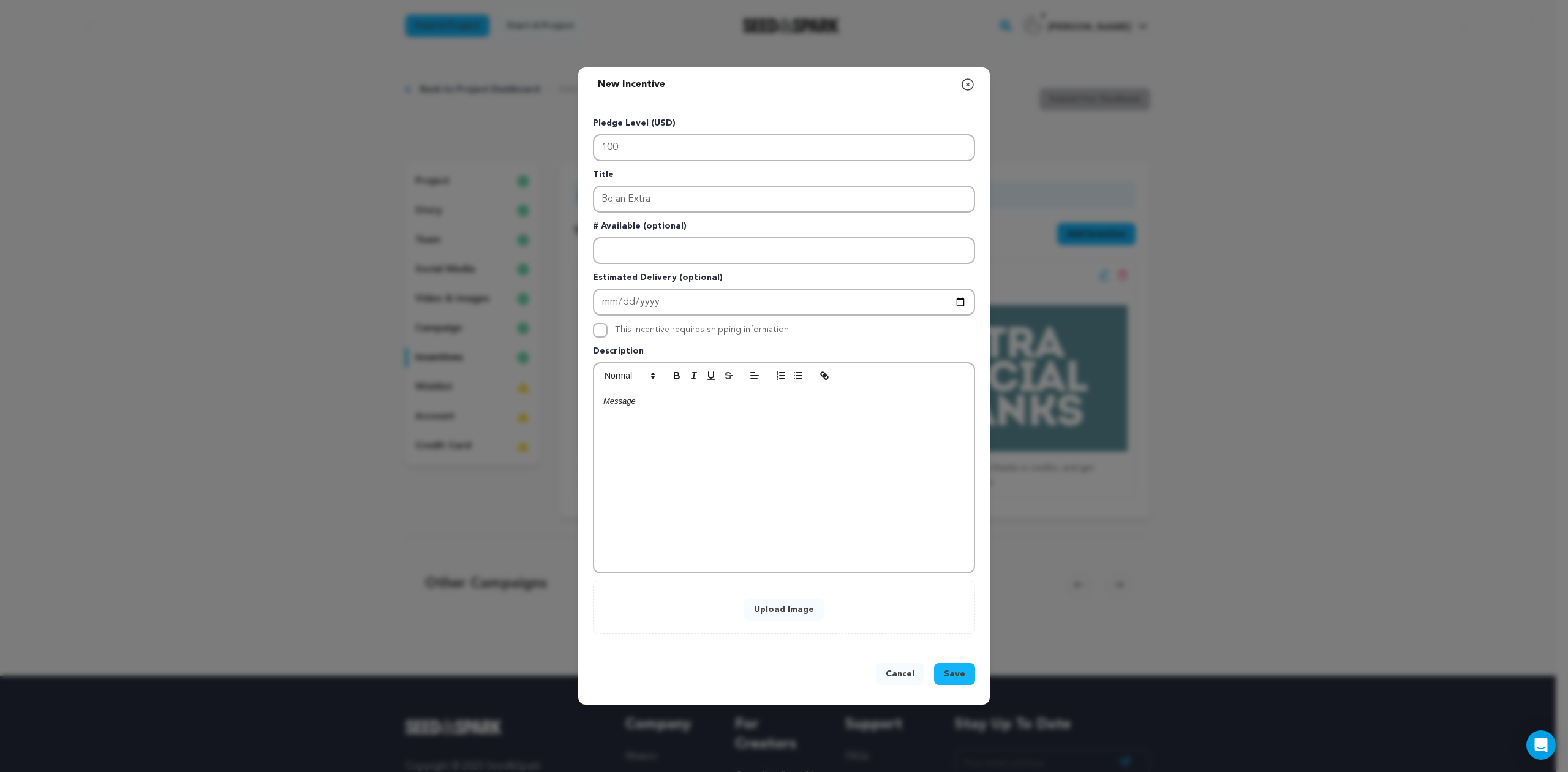
click at [686, 415] on div at bounding box center [784, 480] width 380 height 184
drag, startPoint x: 934, startPoint y: 403, endPoint x: 757, endPoint y: 400, distance: 177.0
click at [757, 400] on span "Thank you on social, mention in film credits, personalized thank you song from …" at bounding box center [783, 406] width 360 height 20
drag, startPoint x: 894, startPoint y: 397, endPoint x: 889, endPoint y: 402, distance: 7.1
click at [889, 402] on span "Thank you on social, mention in film credits, and be invited as an extra in Mus…" at bounding box center [775, 401] width 343 height 9
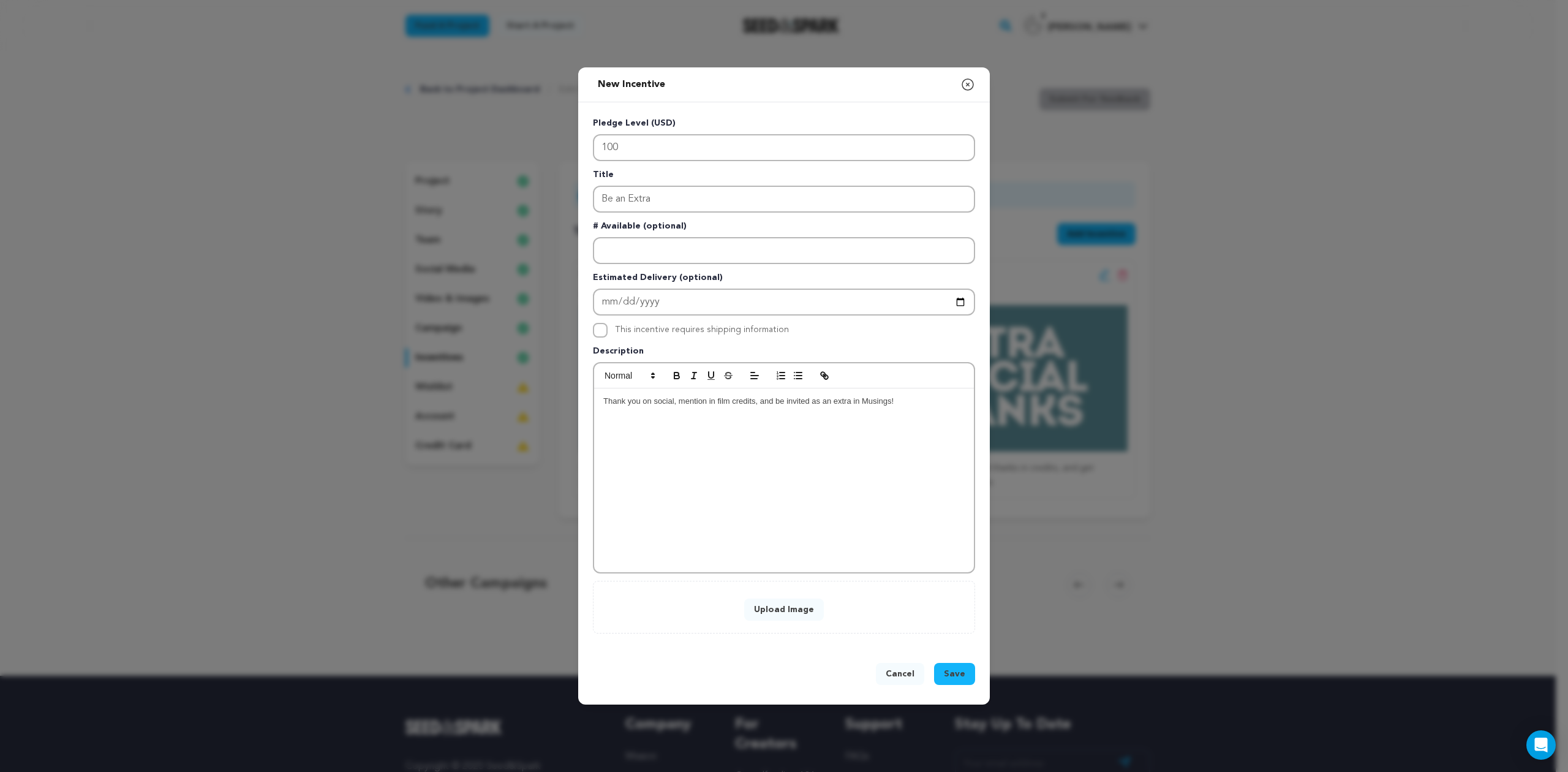
click at [917, 429] on div "Thank you on social, mention in film credits, and be invited as an extra in Mus…" at bounding box center [784, 480] width 380 height 184
click at [959, 674] on span "Save" at bounding box center [954, 674] width 21 height 13
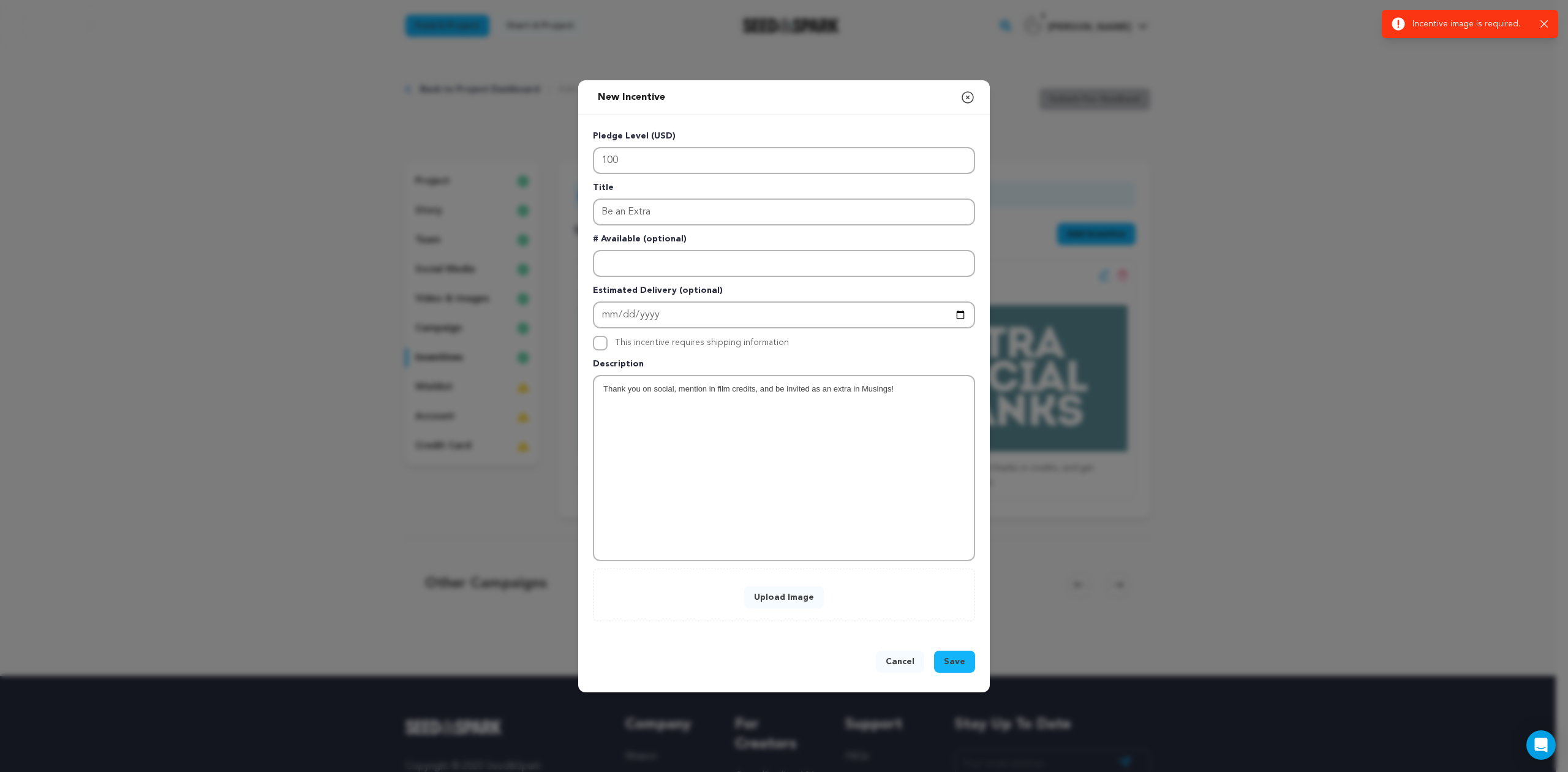
click at [798, 592] on button "Upload Image" at bounding box center [784, 598] width 80 height 22
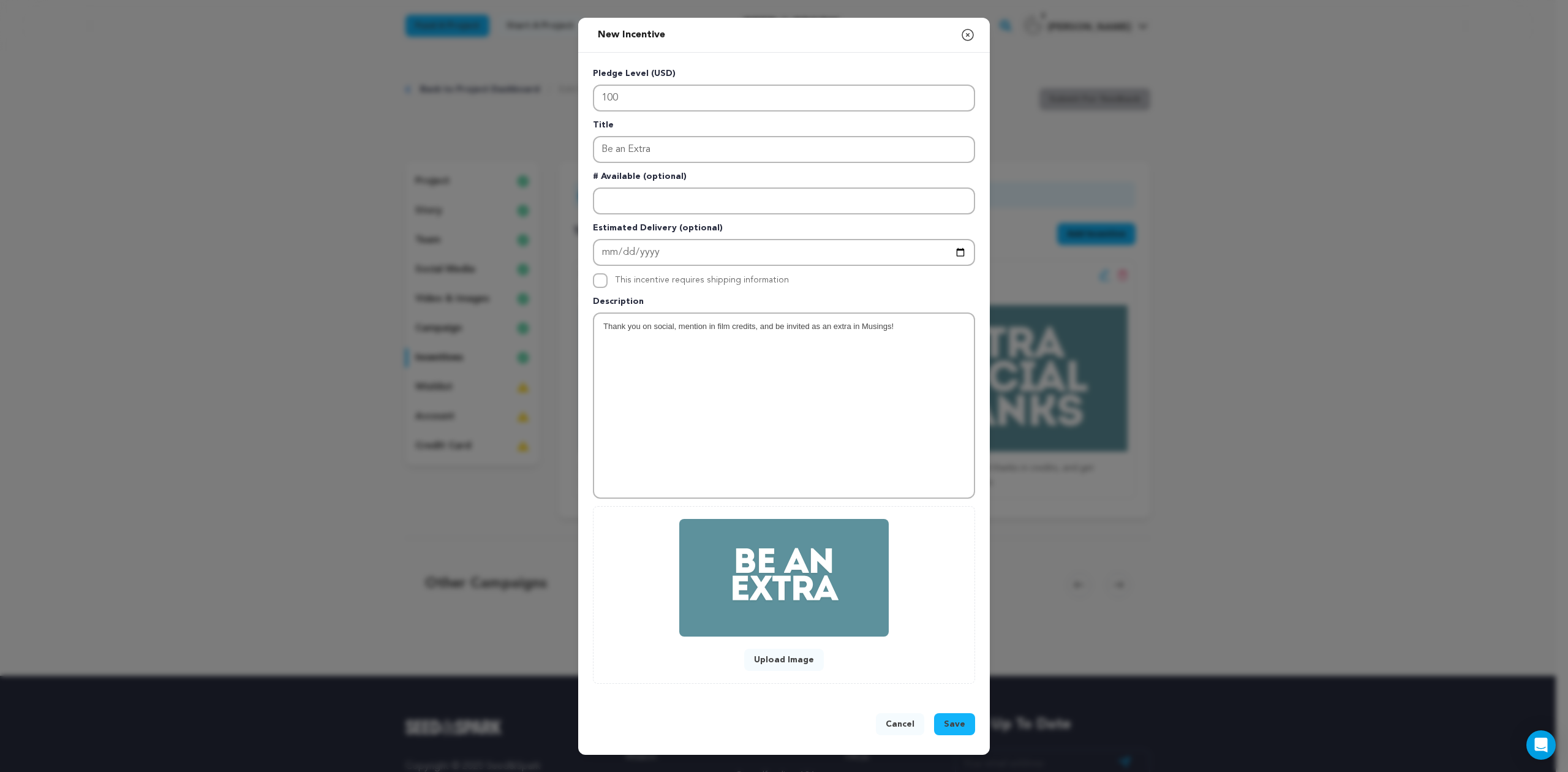
click at [959, 725] on span "Save" at bounding box center [954, 724] width 21 height 13
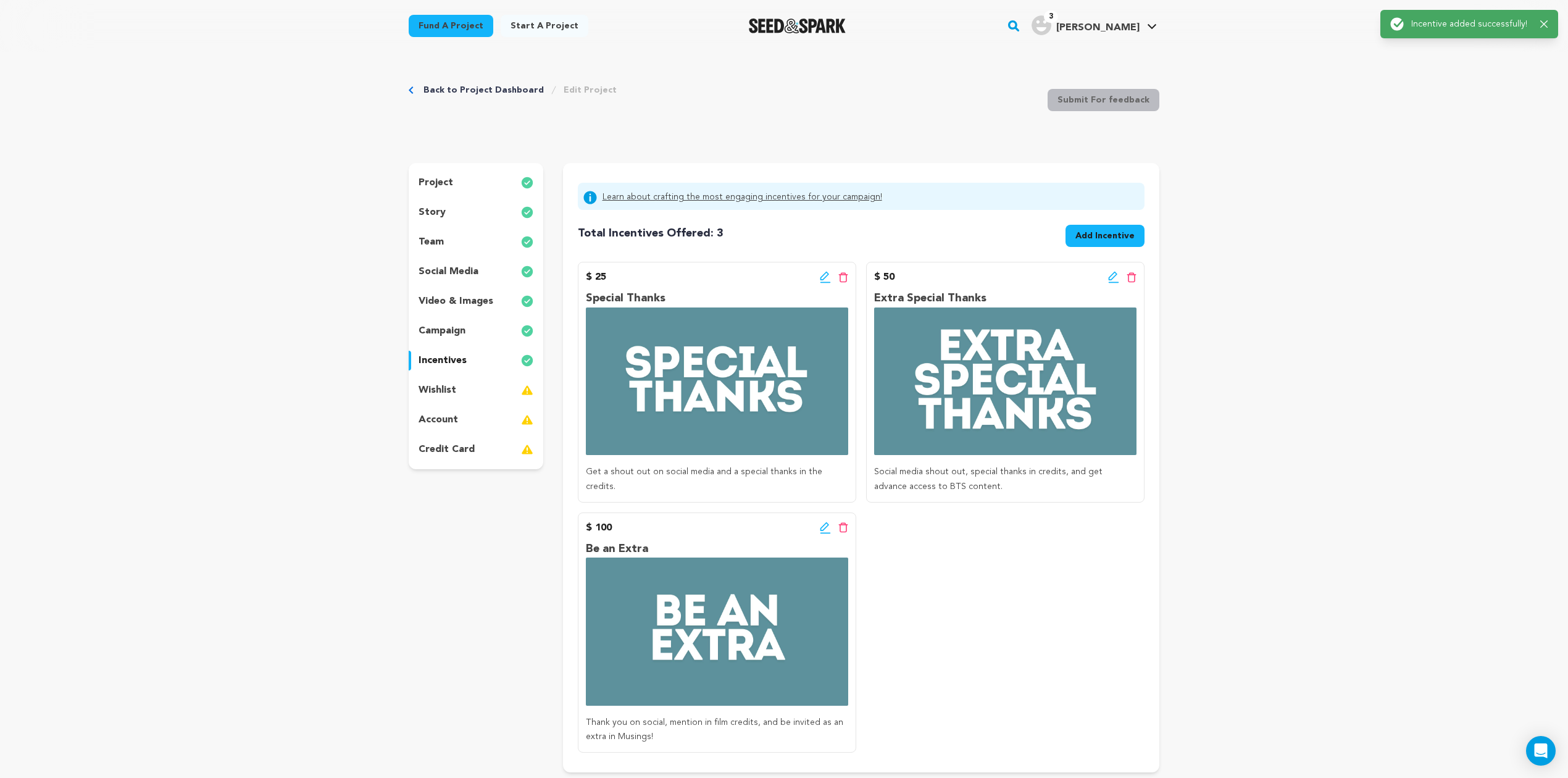
click at [1109, 229] on button "Add Incentive" at bounding box center [1104, 236] width 79 height 22
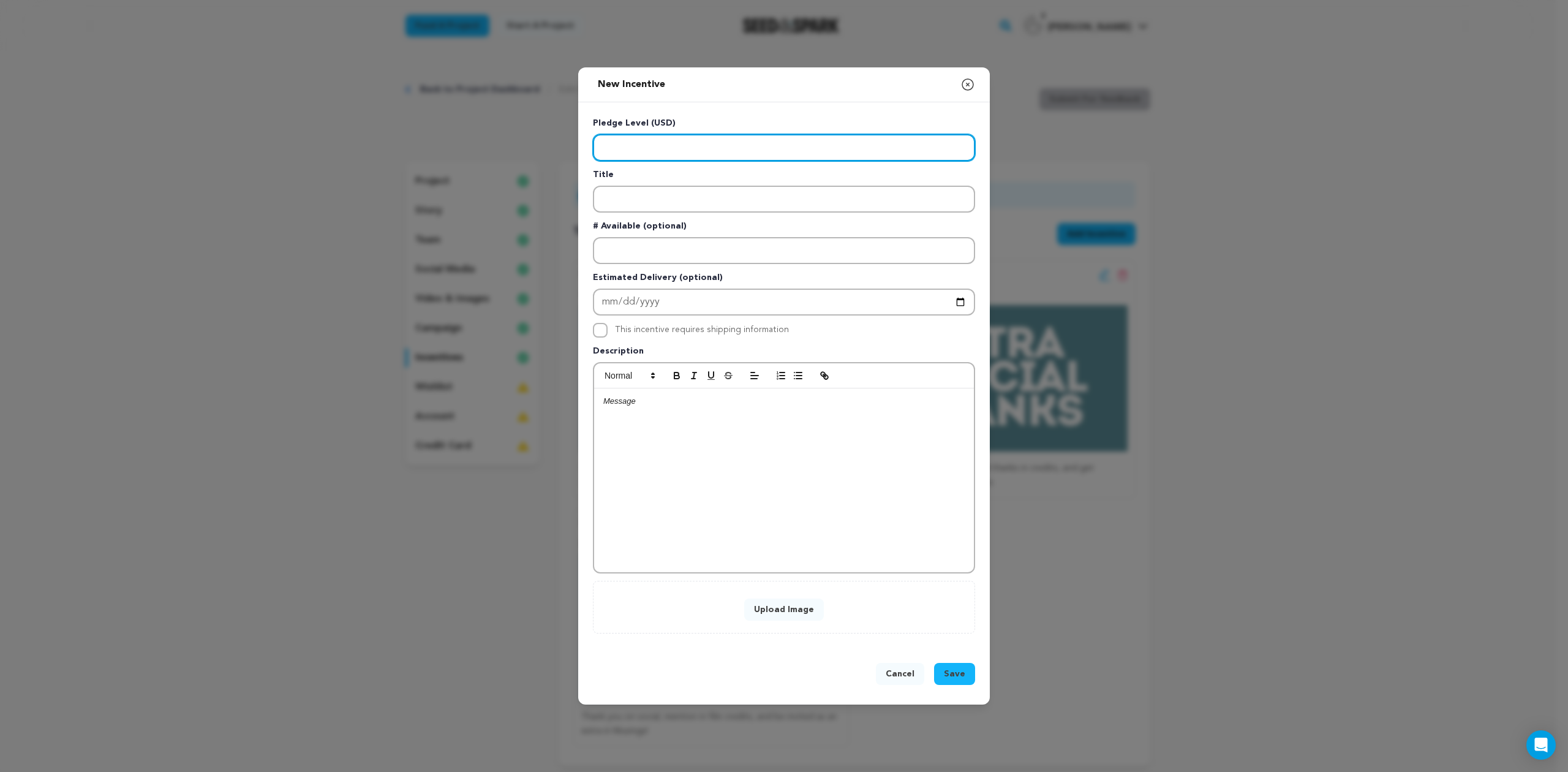
click at [659, 145] on input "Enter level" at bounding box center [784, 148] width 383 height 27
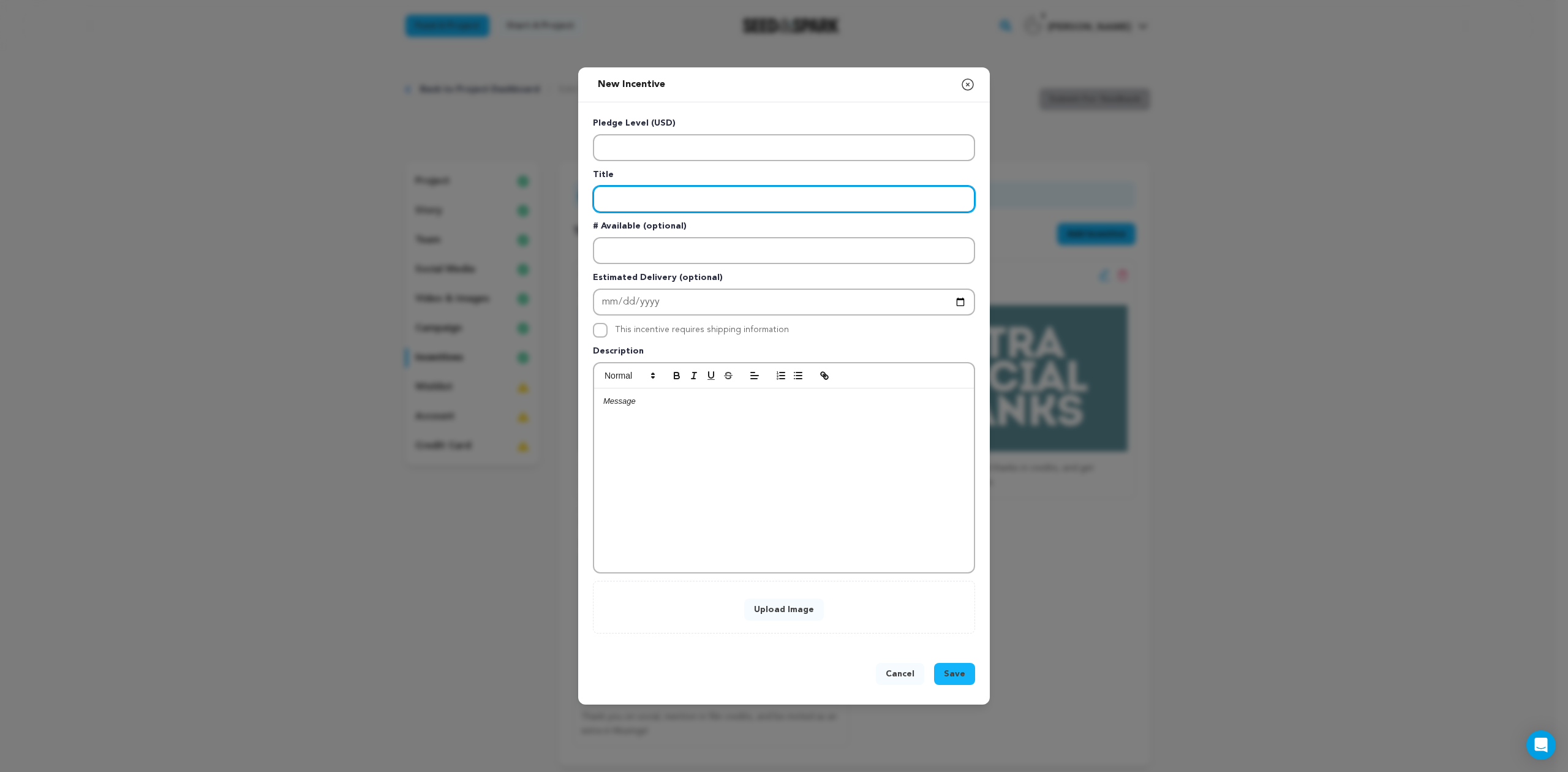
click at [647, 192] on input "Enter title" at bounding box center [784, 199] width 383 height 27
paste input "Tickets to screening"
type input "Tickets to screening"
click at [648, 454] on div at bounding box center [784, 480] width 380 height 184
click at [761, 606] on button "Upload Image" at bounding box center [784, 609] width 80 height 22
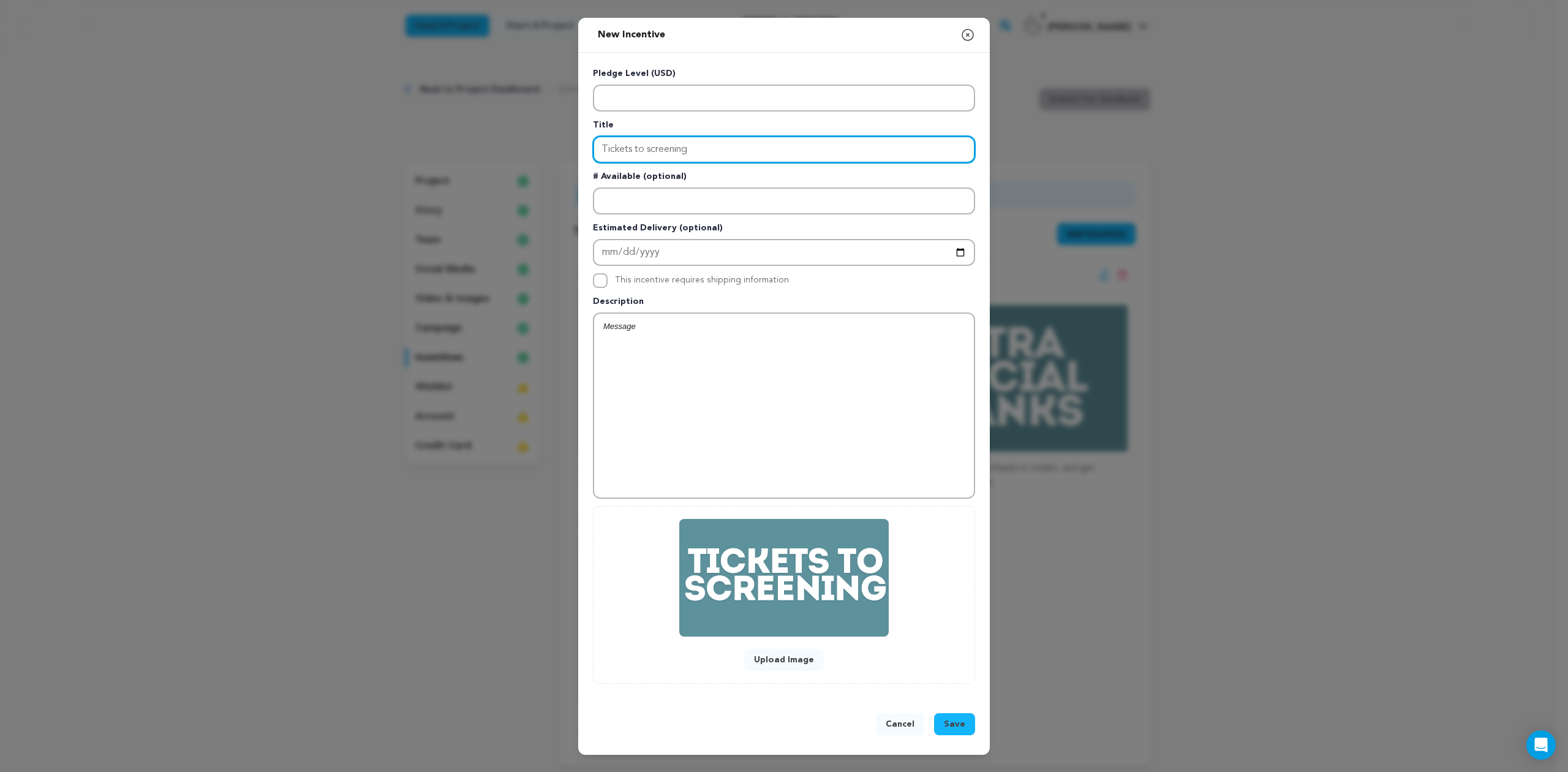
click at [671, 146] on input "Tickets to screening" at bounding box center [784, 149] width 383 height 27
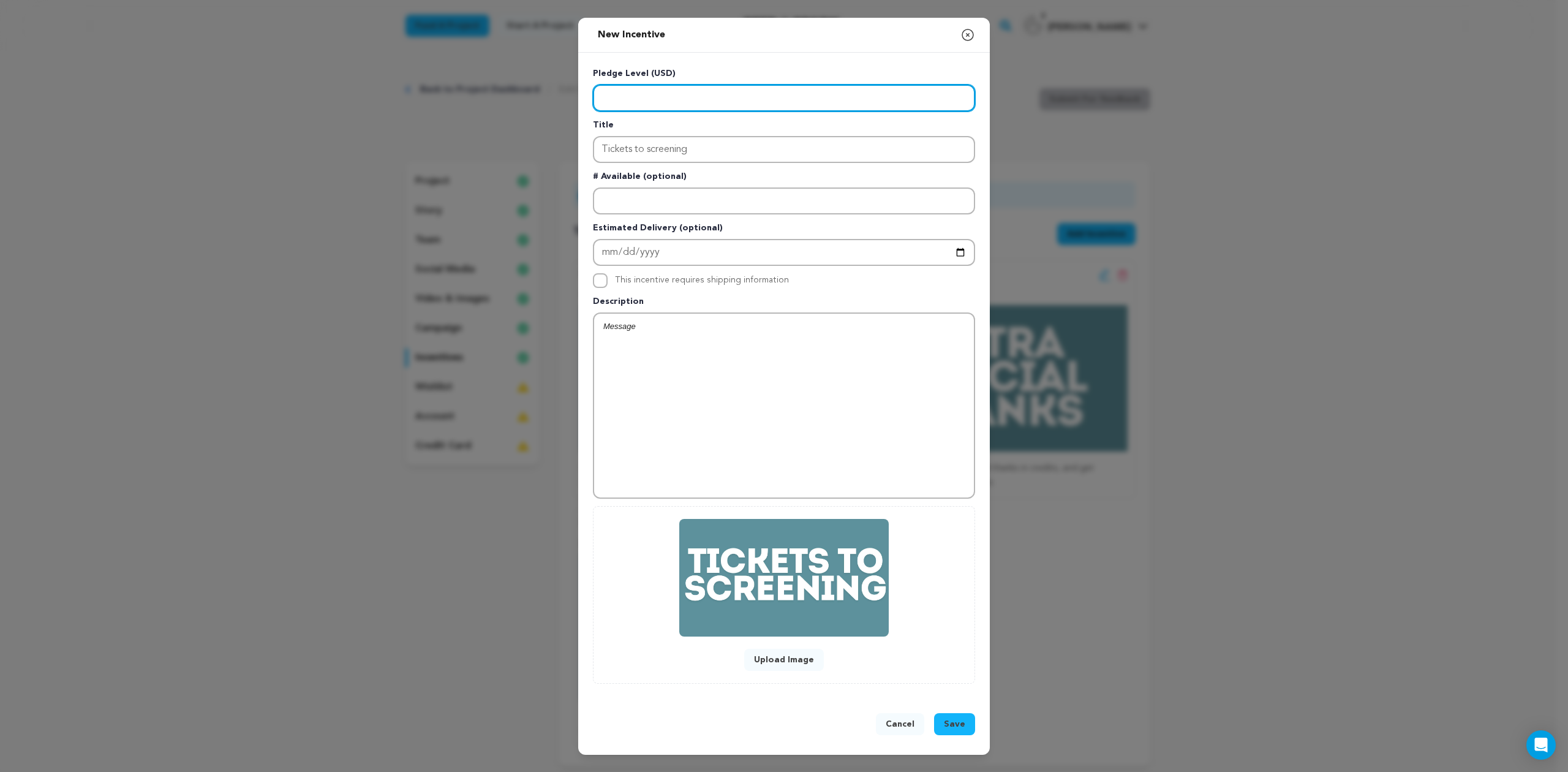
click at [677, 95] on input "Enter level" at bounding box center [784, 98] width 383 height 27
type input "250"
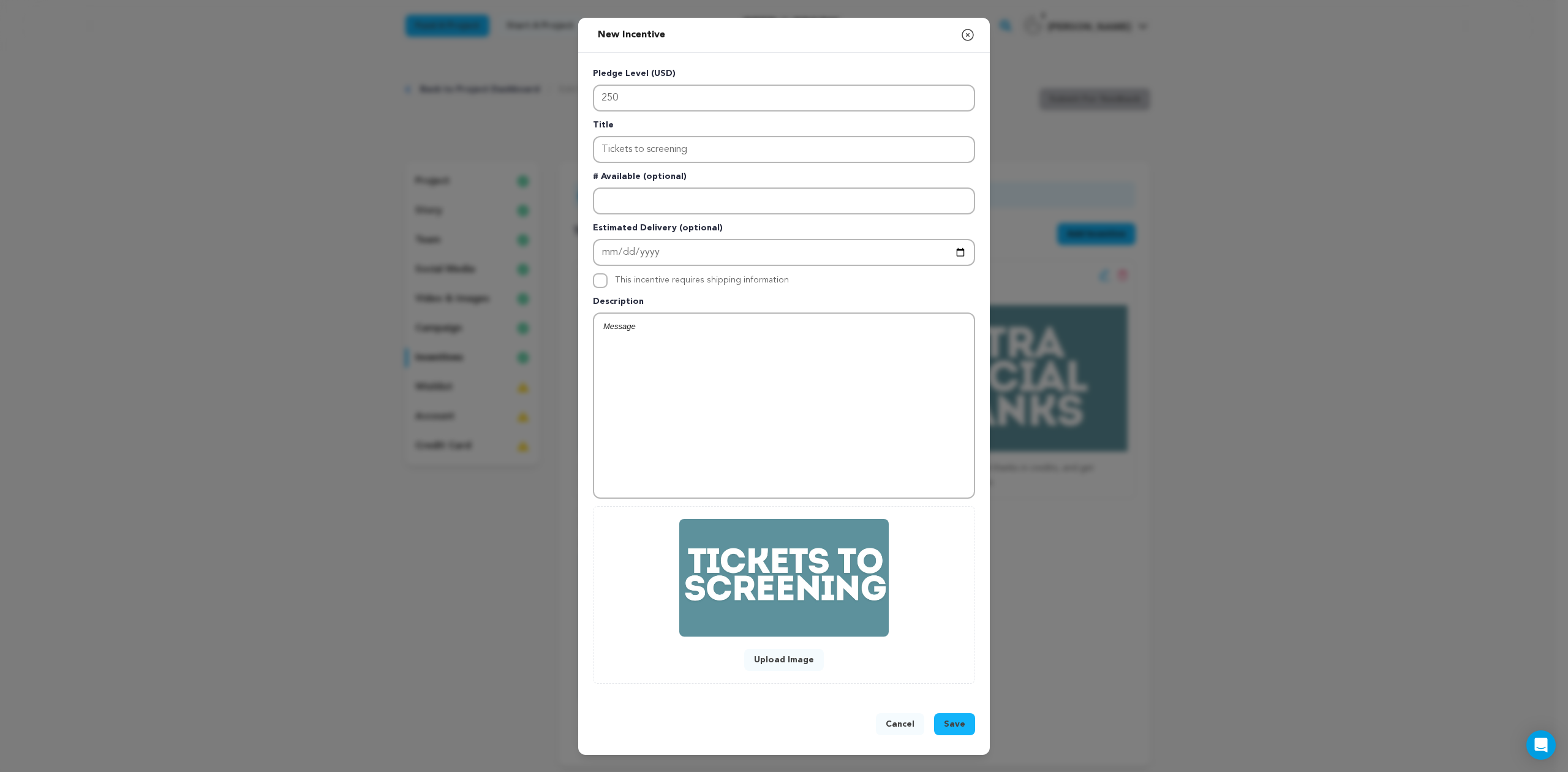
click at [951, 721] on span "Save" at bounding box center [954, 724] width 21 height 13
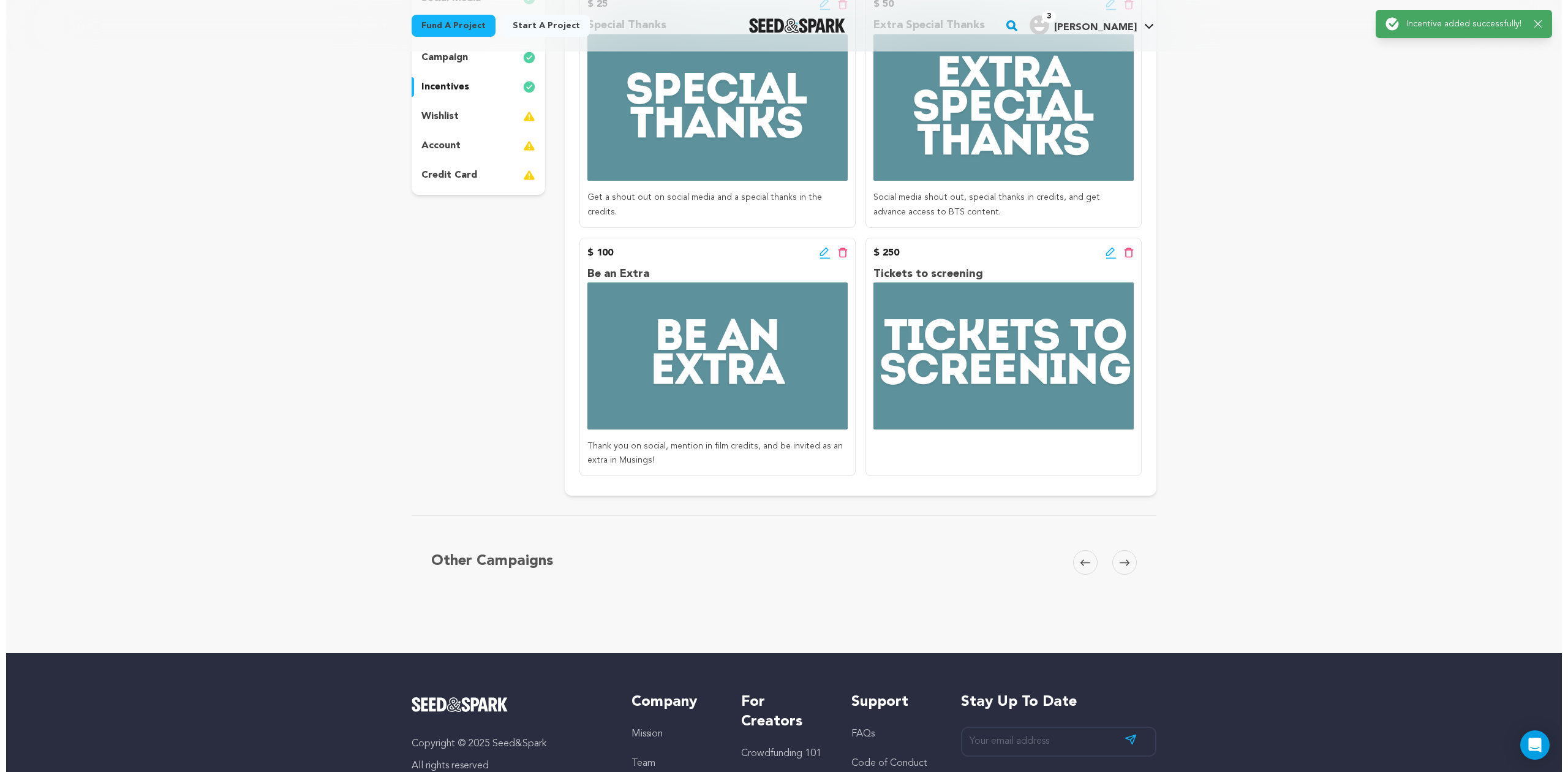
scroll to position [272, 0]
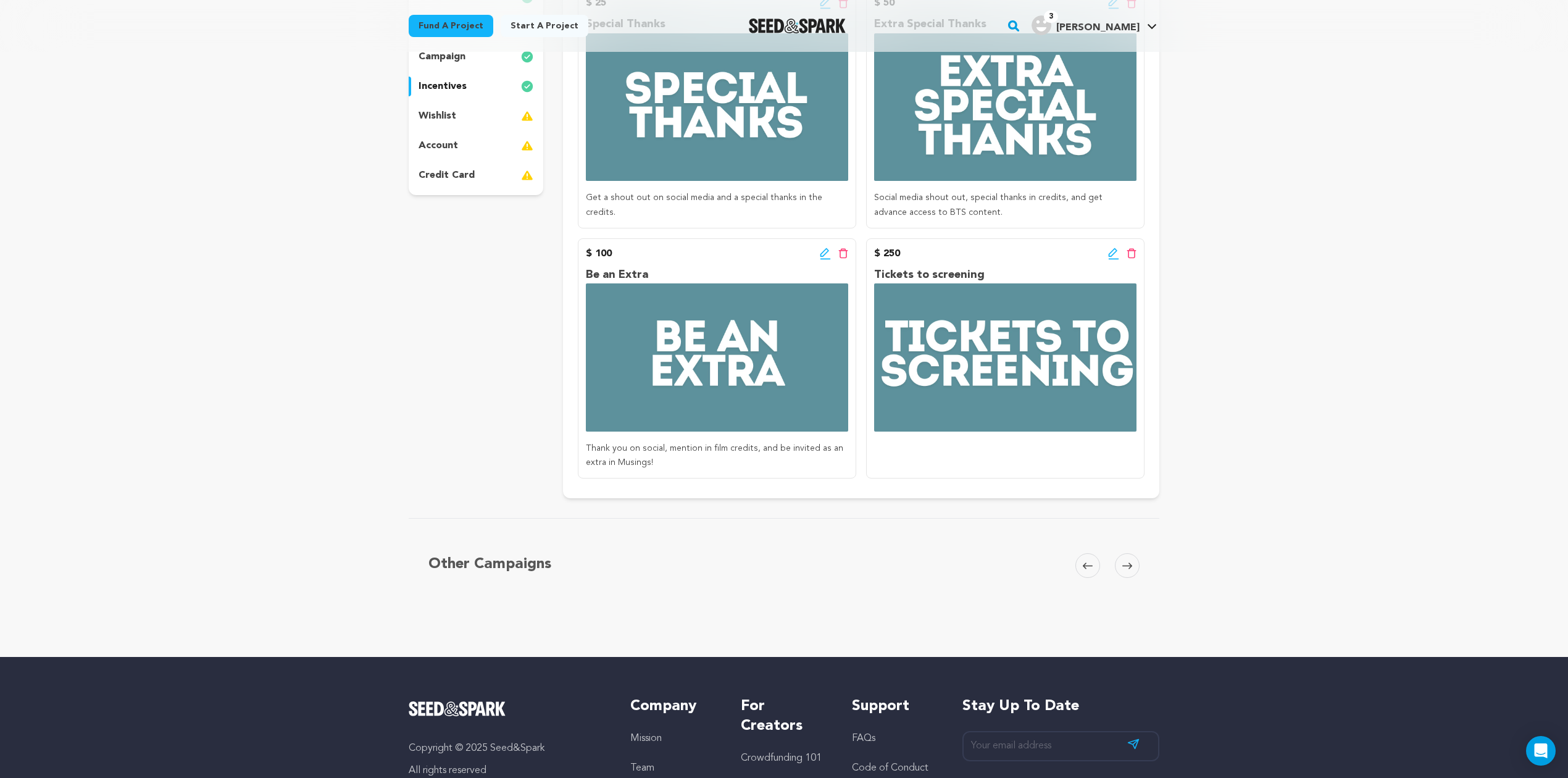
click at [1115, 250] on icon at bounding box center [1113, 252] width 9 height 9
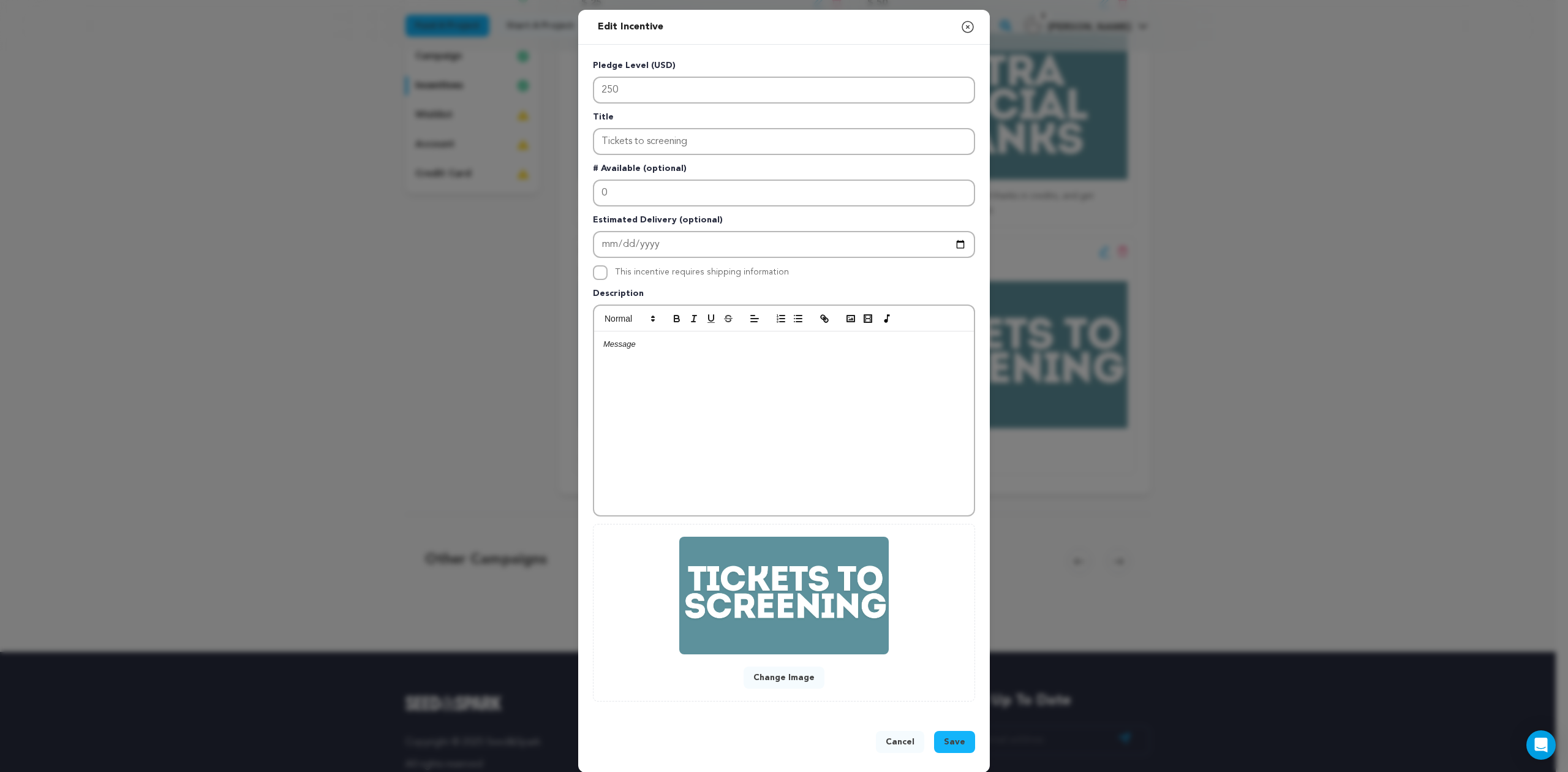
click at [679, 376] on div at bounding box center [784, 423] width 380 height 184
drag, startPoint x: 866, startPoint y: 338, endPoint x: 694, endPoint y: 341, distance: 172.0
click at [694, 341] on span "Shout out on social media, personalized thank you song from Kathryn Parks, and …" at bounding box center [782, 349] width 358 height 20
click at [811, 380] on div "Shout out on social media, thank you in the film credits, and two tickets to a …" at bounding box center [784, 423] width 380 height 184
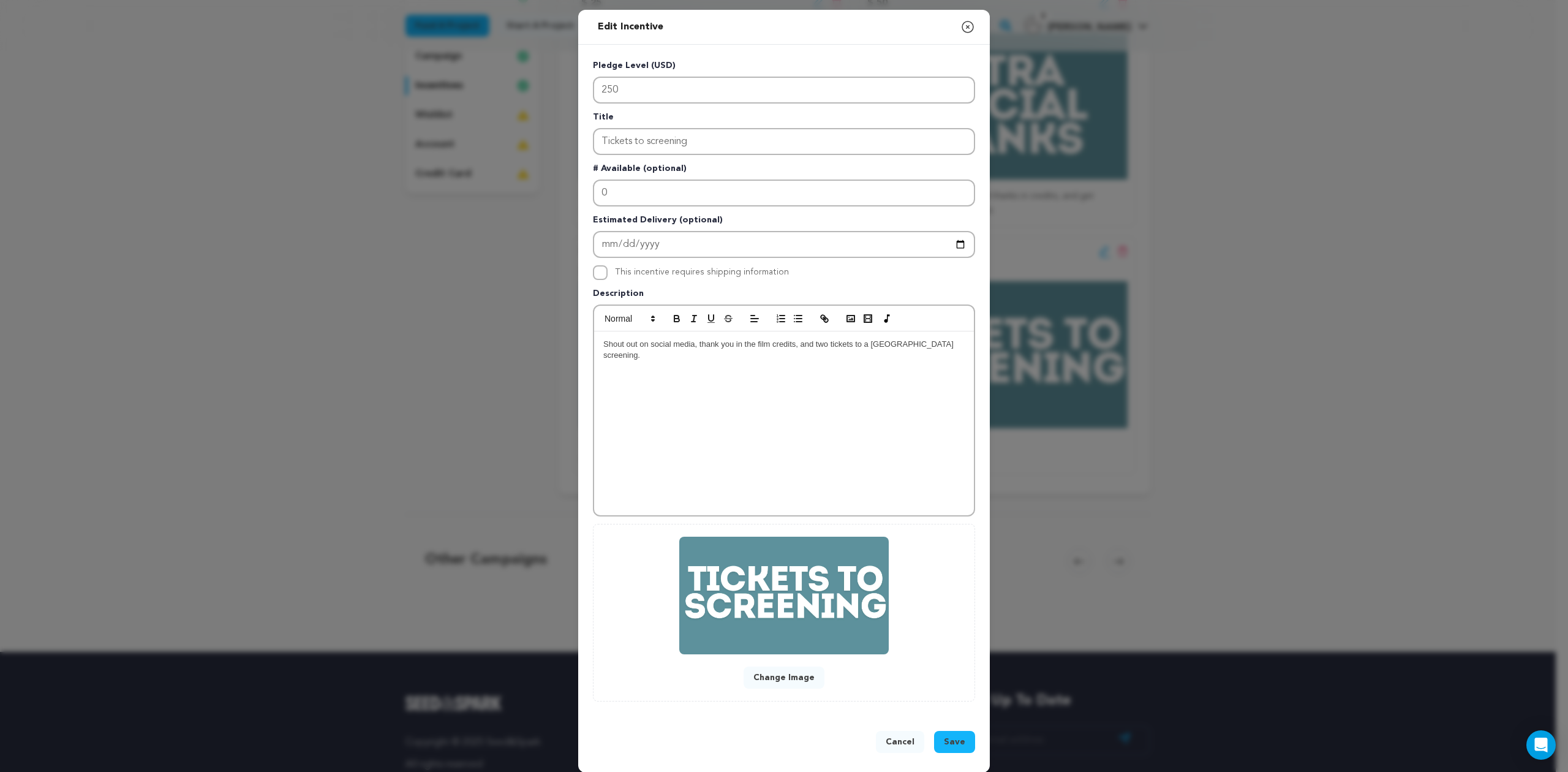
click at [951, 738] on span "Save" at bounding box center [954, 742] width 21 height 13
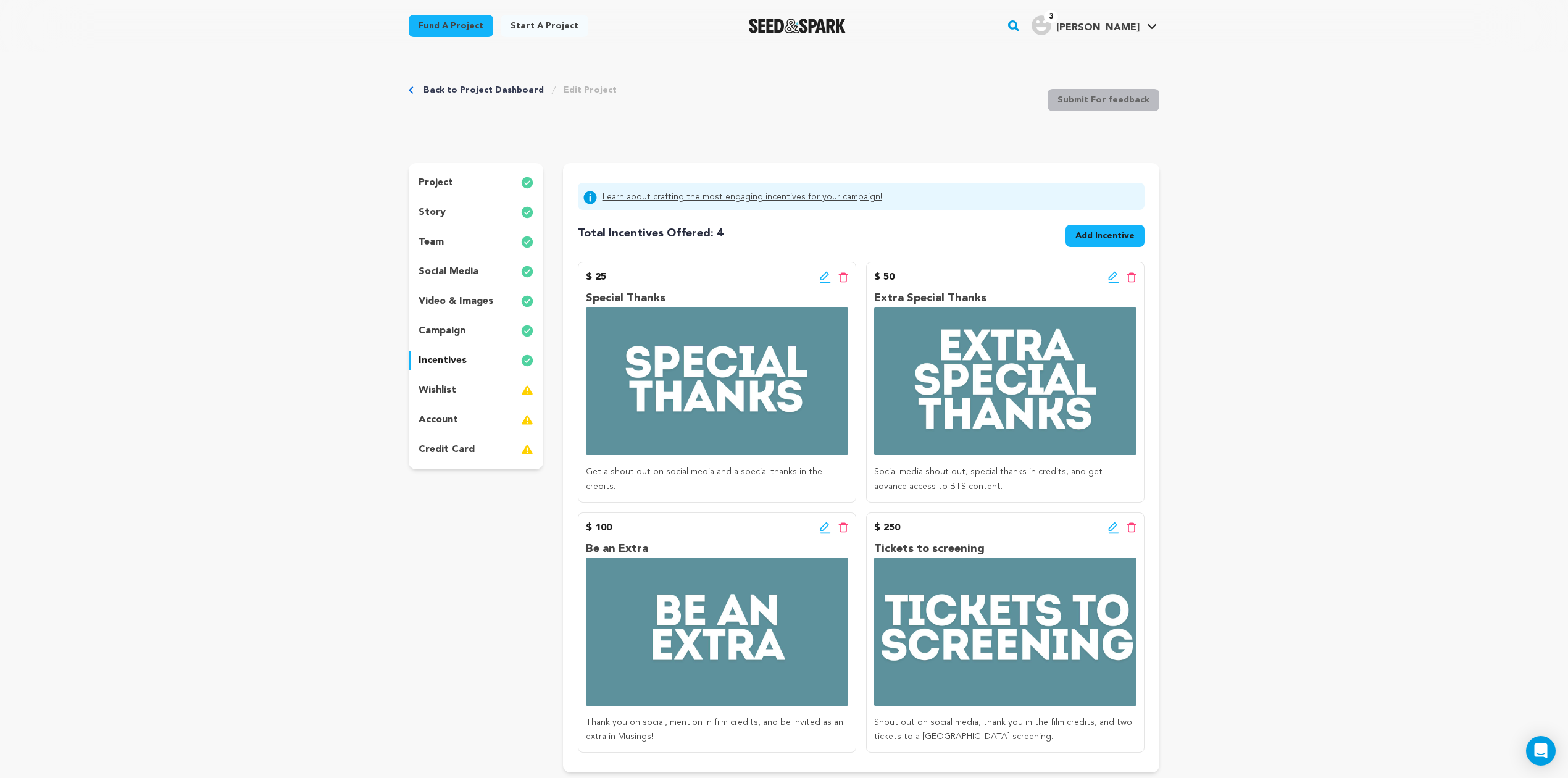
click at [1116, 229] on button "Add Incentive" at bounding box center [1104, 236] width 79 height 22
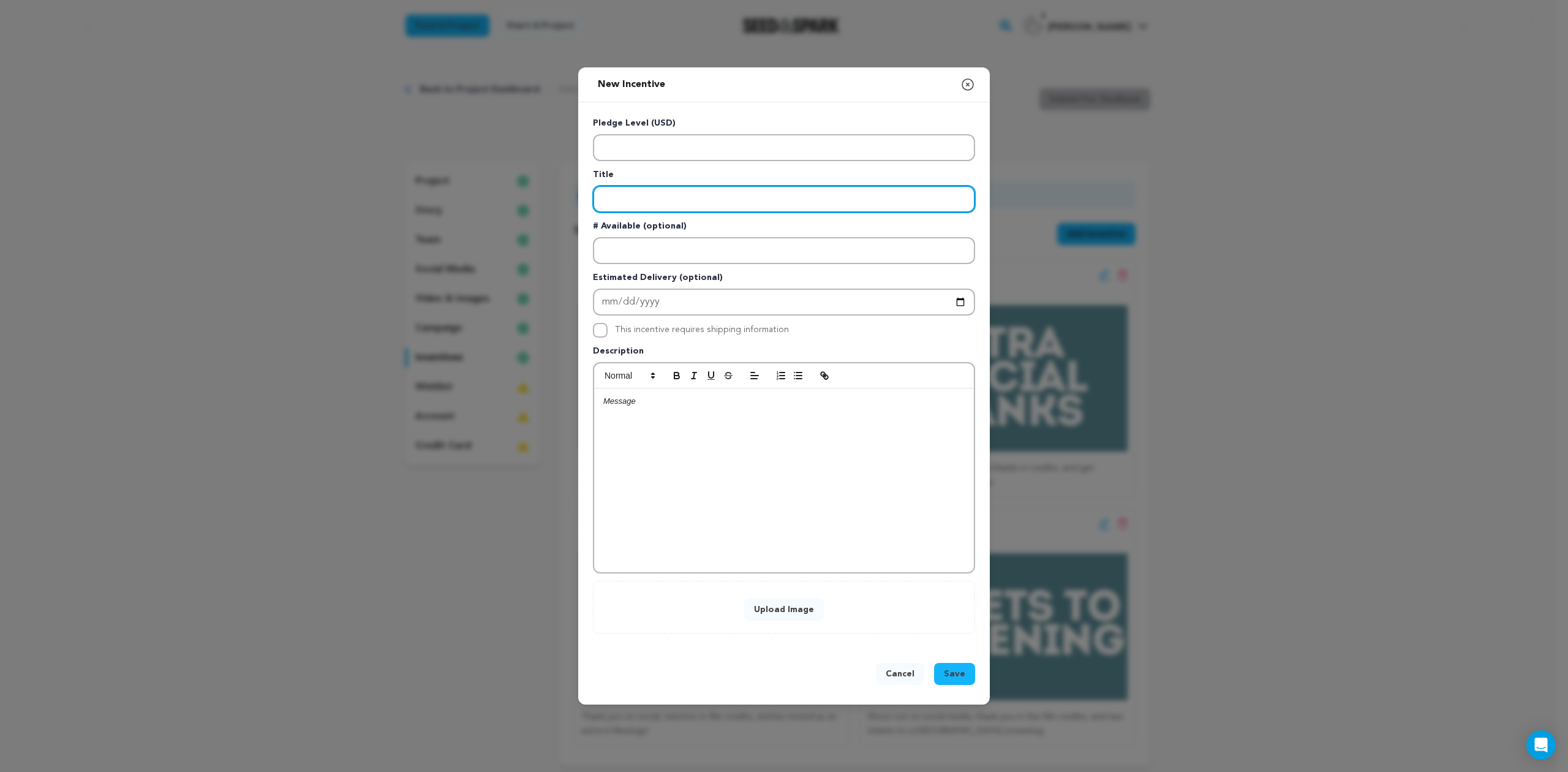
click at [617, 196] on input "Enter title" at bounding box center [784, 199] width 383 height 27
paste input "Contributing Producer"
type input "Contributing Producer"
click at [696, 437] on div at bounding box center [784, 480] width 380 height 184
click at [723, 445] on div at bounding box center [784, 480] width 380 height 184
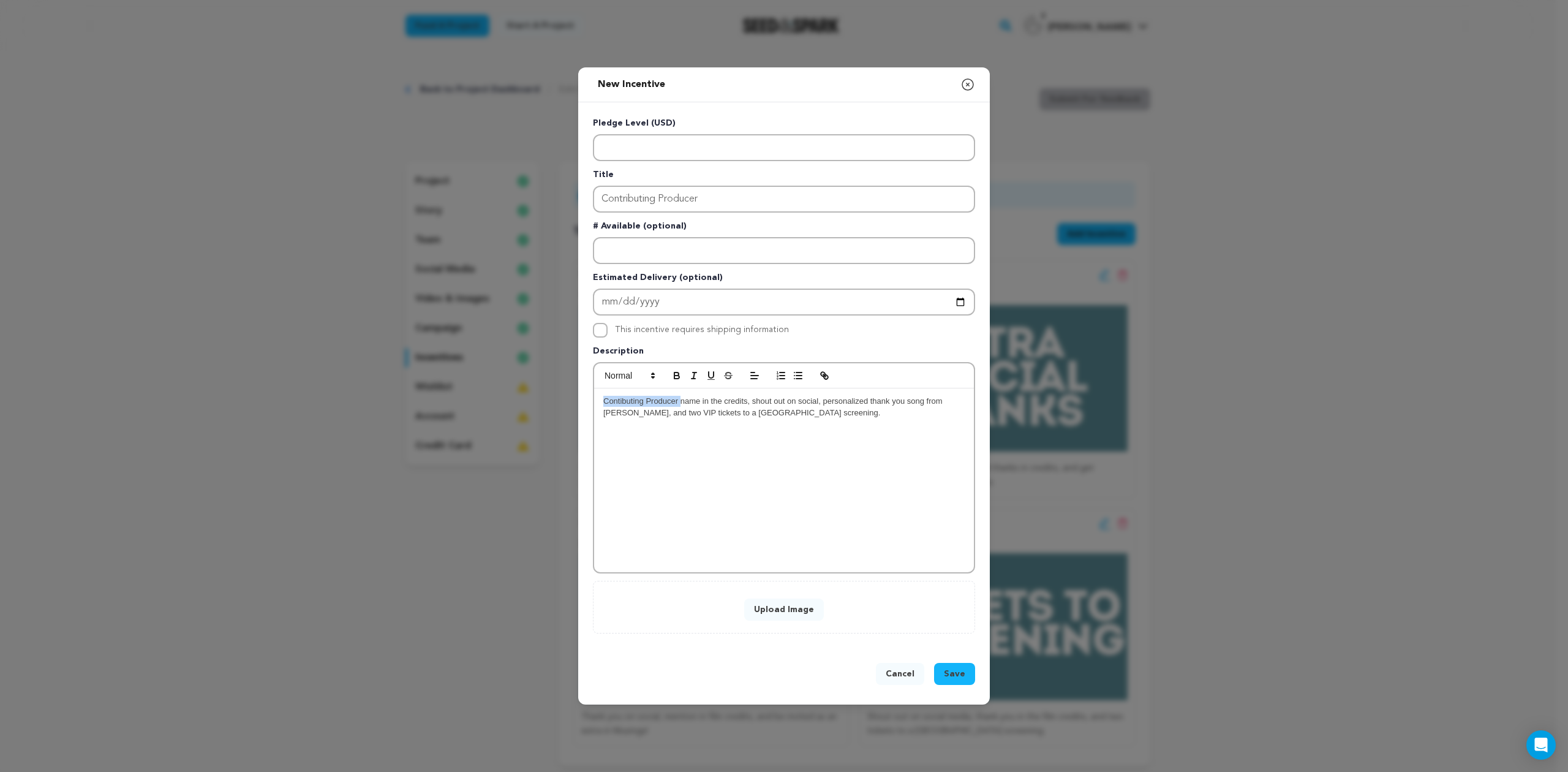
drag, startPoint x: 681, startPoint y: 400, endPoint x: 572, endPoint y: 385, distance: 110.0
click at [572, 385] on div "New Incentive Close modal Pledge Level (USD) Title Contributing Producer # Avai…" at bounding box center [784, 386] width 1568 height 772
drag, startPoint x: 920, startPoint y: 400, endPoint x: 744, endPoint y: 398, distance: 176.0
click at [744, 398] on span "Name in the credits, shout out on social, personalized thank you song from Kath…" at bounding box center [778, 406] width 351 height 20
click at [835, 431] on div "Name in the credits, shout out on social, and two VIP tickets to a Sarasota scr…" at bounding box center [784, 480] width 380 height 184
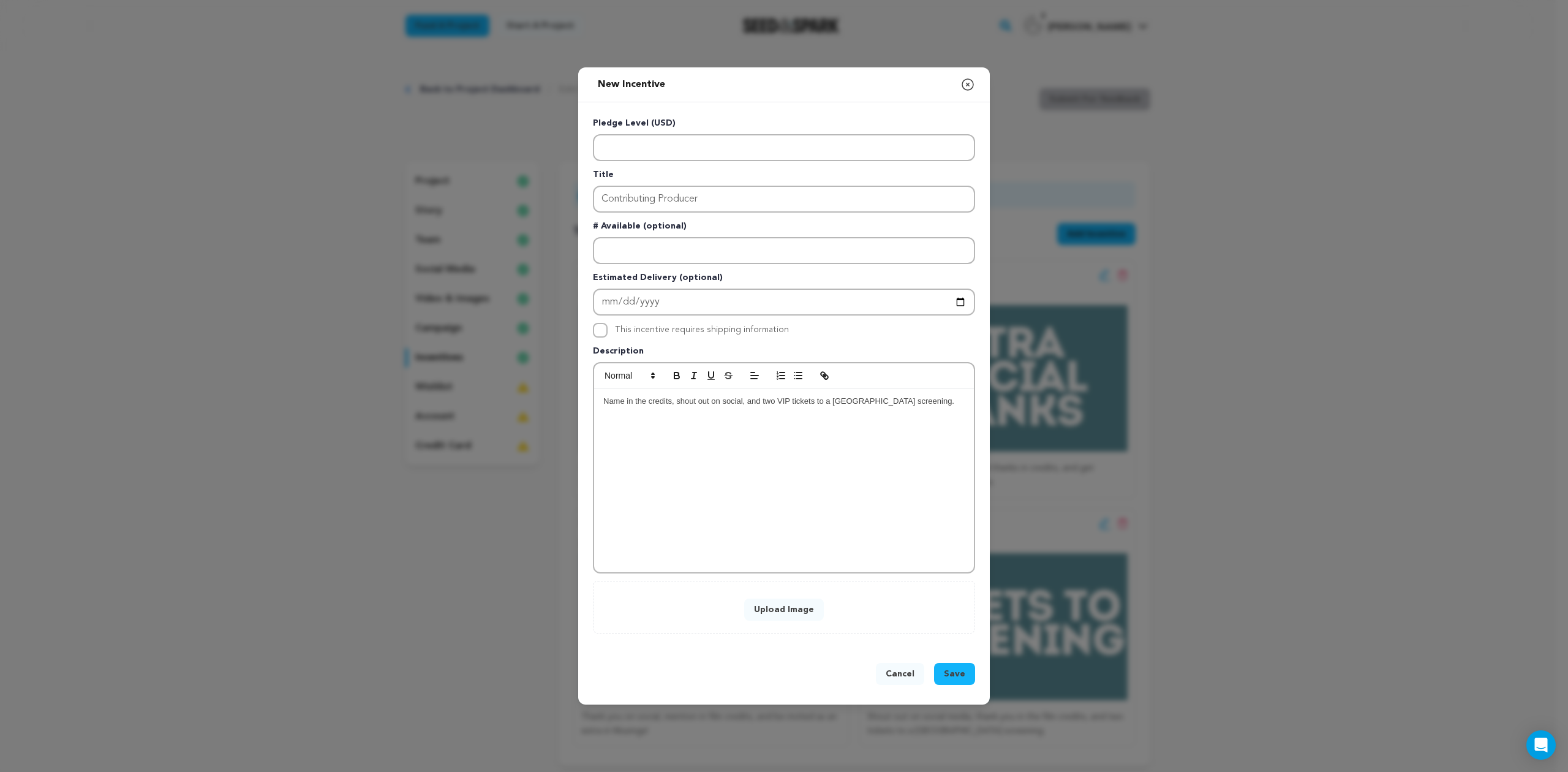
click at [762, 601] on button "Upload Image" at bounding box center [784, 609] width 80 height 22
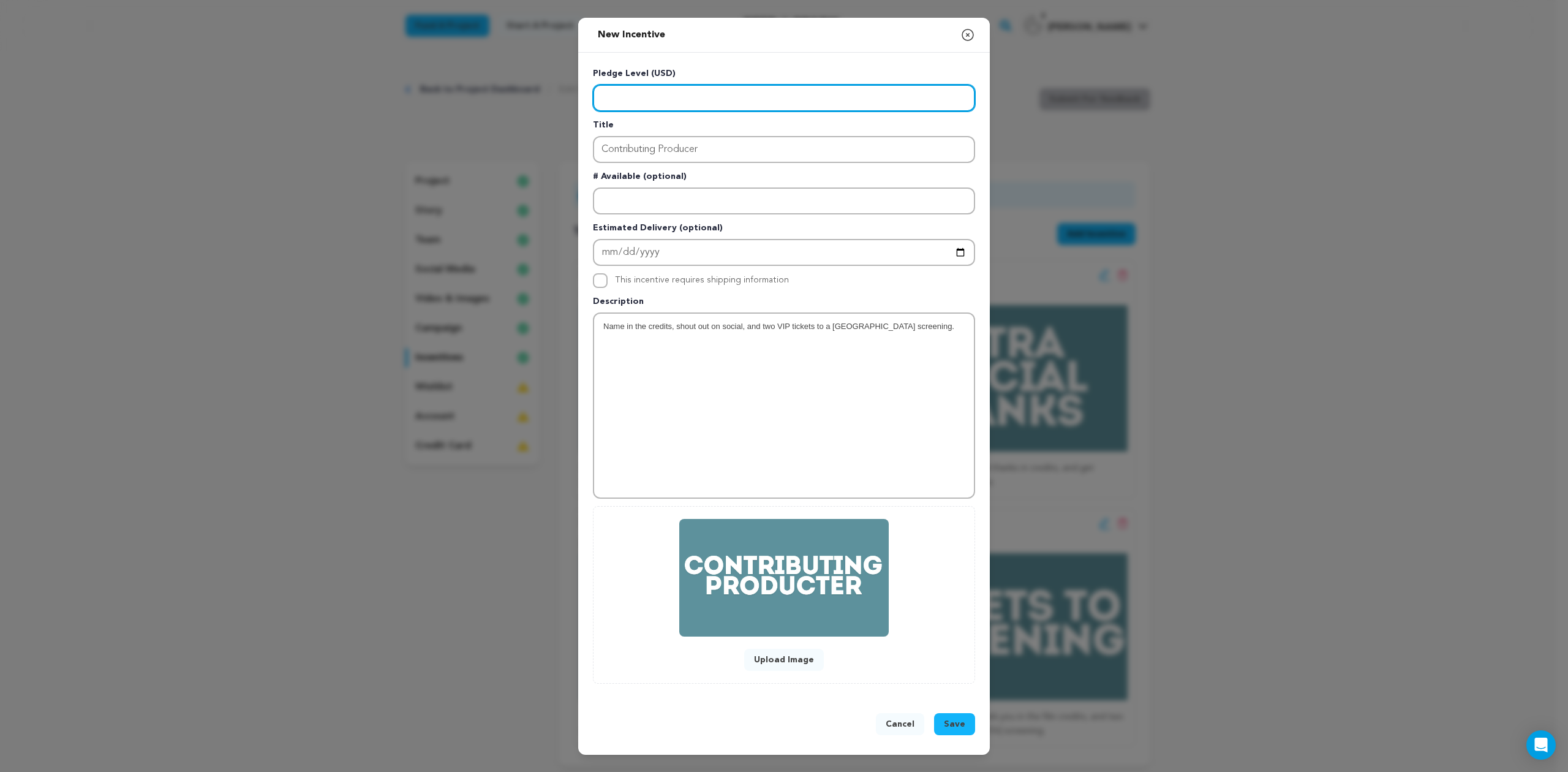
click at [679, 104] on input "Enter level" at bounding box center [784, 98] width 383 height 27
type input "500"
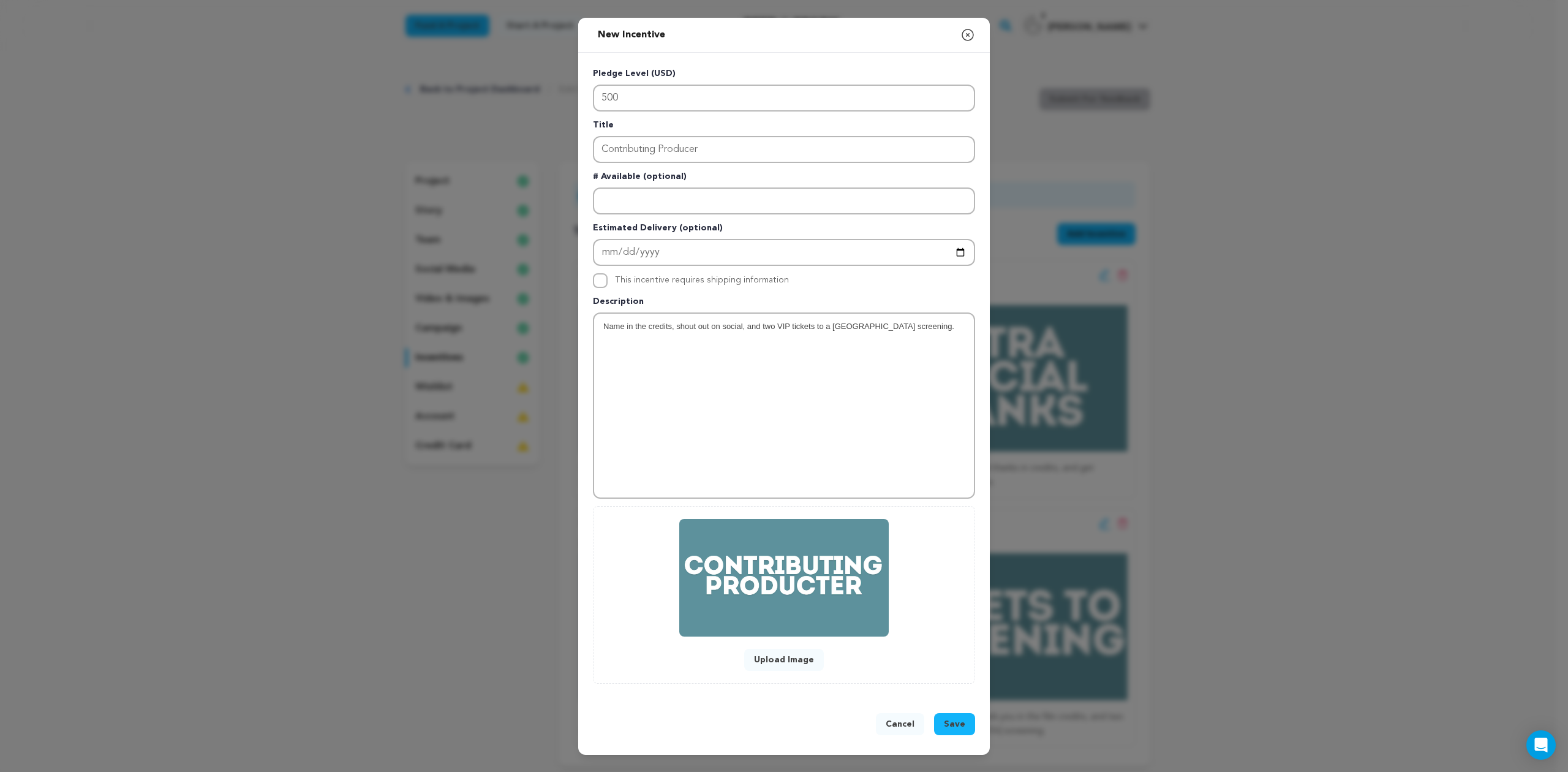
click at [967, 723] on button "Save" at bounding box center [955, 724] width 41 height 22
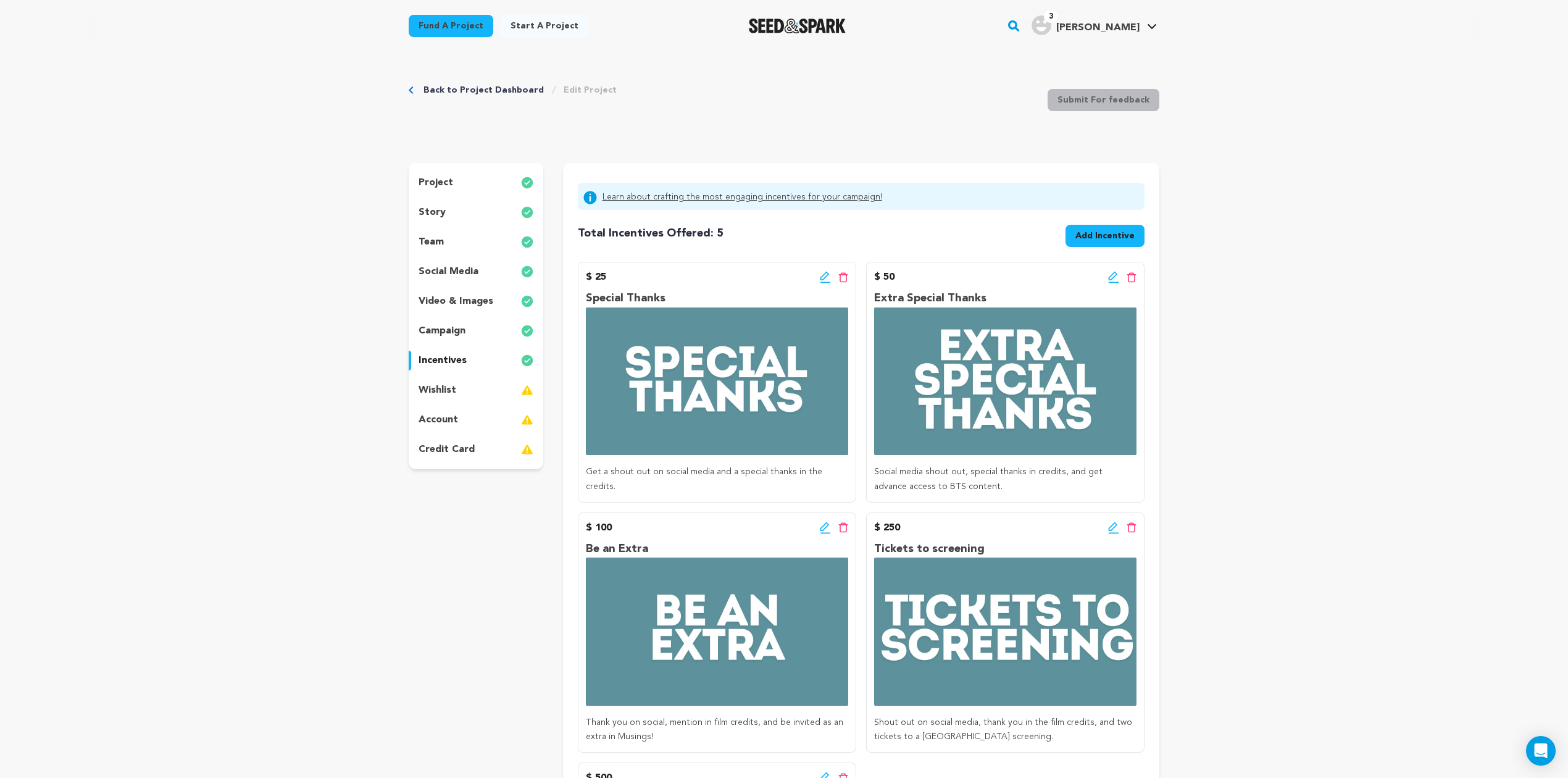
click at [1102, 240] on span "Add Incentive" at bounding box center [1105, 236] width 60 height 13
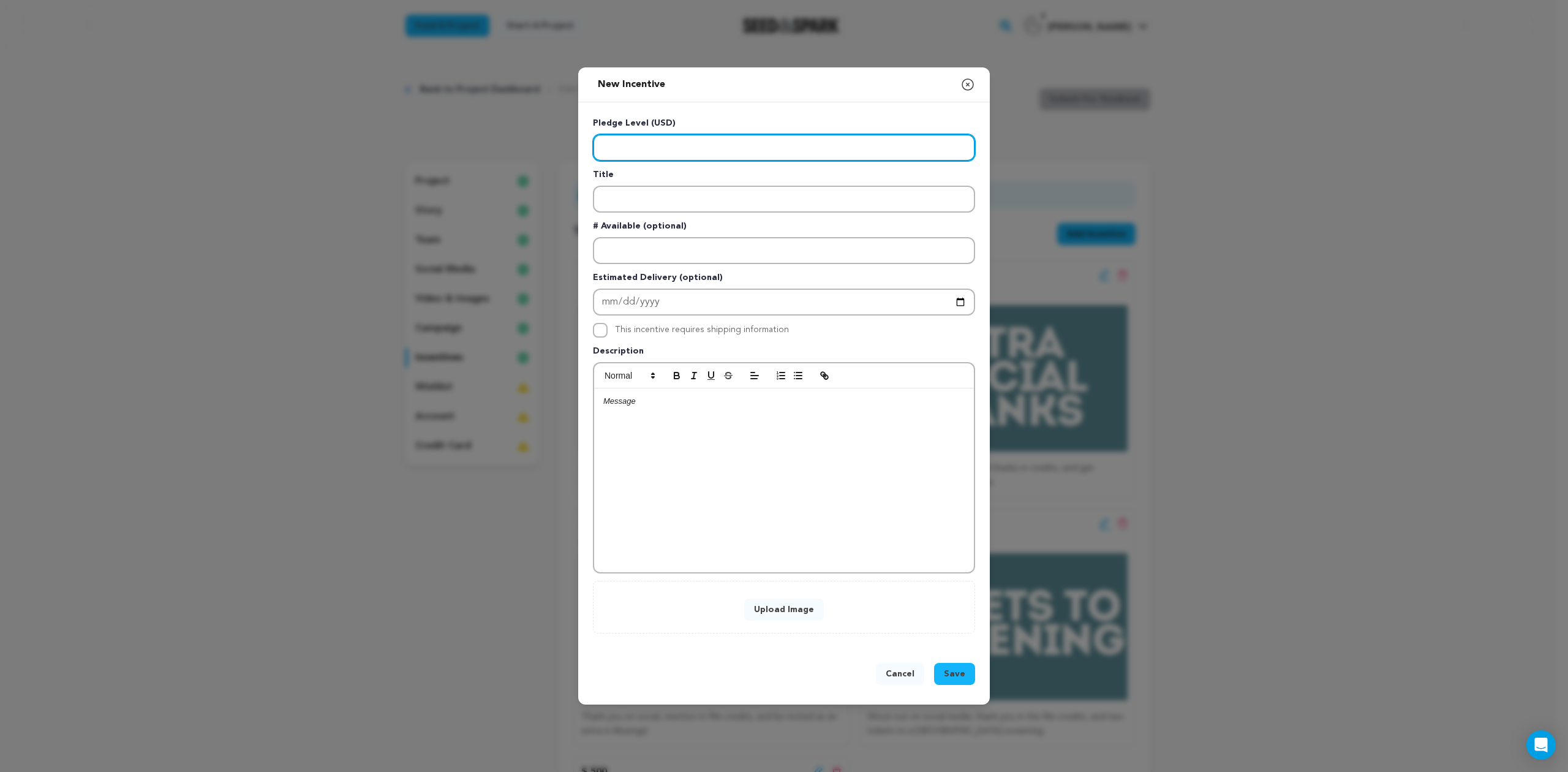
click at [679, 147] on input "Enter level" at bounding box center [784, 148] width 383 height 27
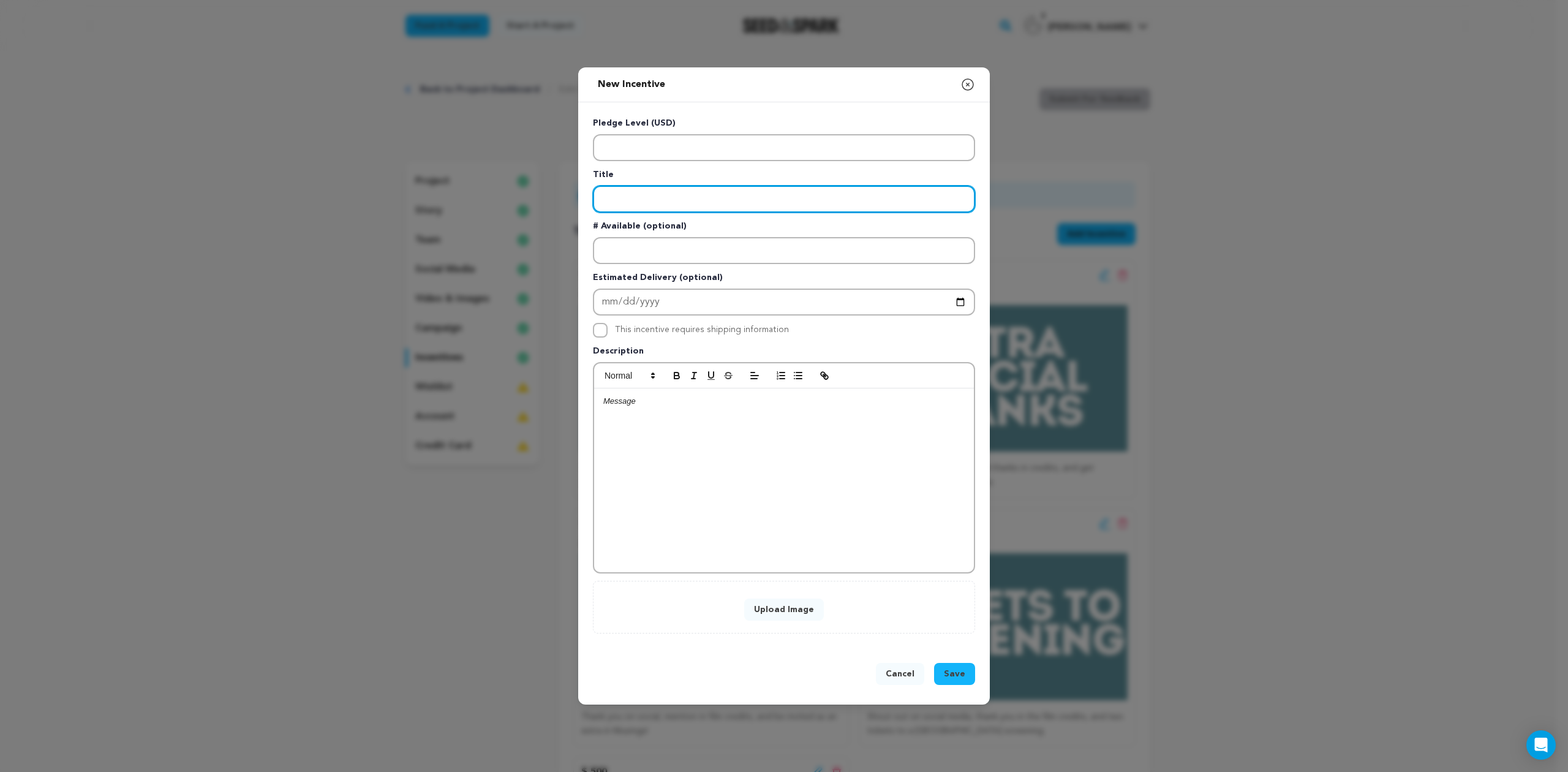
click at [648, 197] on input "Enter title" at bounding box center [784, 199] width 383 height 27
paste input "Associate Producer"
type input "Associate Producer"
click at [706, 411] on div at bounding box center [784, 480] width 380 height 184
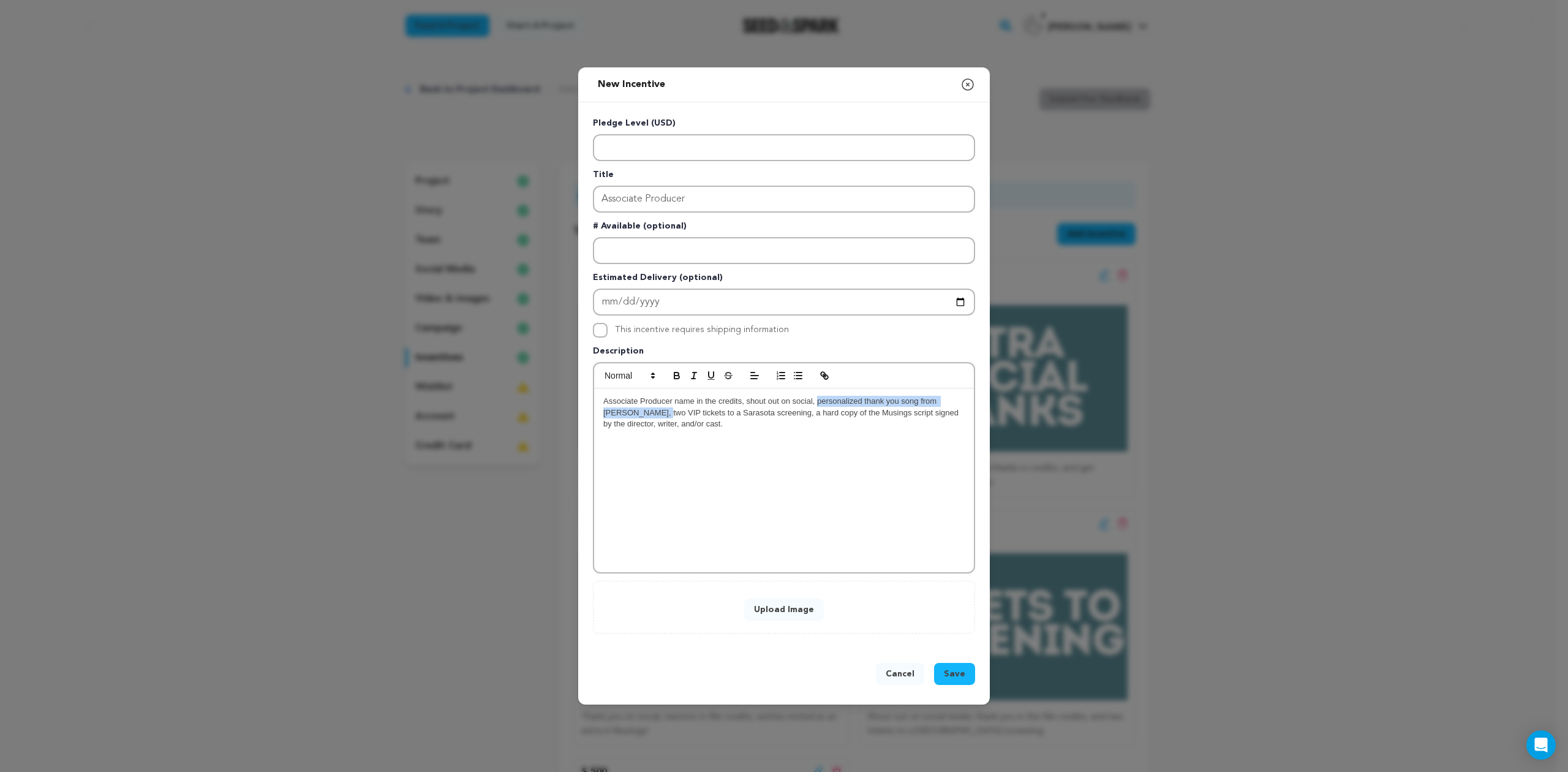
drag, startPoint x: 657, startPoint y: 410, endPoint x: 817, endPoint y: 394, distance: 160.8
click at [817, 397] on span "Associate Producer name in the credits, shout out on social, personalized thank…" at bounding box center [782, 412] width 357 height 32
click at [902, 409] on p "Associate Producer name in the credits, shout out on social, two VIP tickets to…" at bounding box center [784, 407] width 361 height 23
click at [959, 397] on span "Associate Producer name in the credits, shout out on social, two VIP tickets to…" at bounding box center [785, 406] width 363 height 20
click at [615, 411] on span "Associate Producer name in the credits, shout out on social, two VIP tickets to…" at bounding box center [784, 412] width 360 height 32
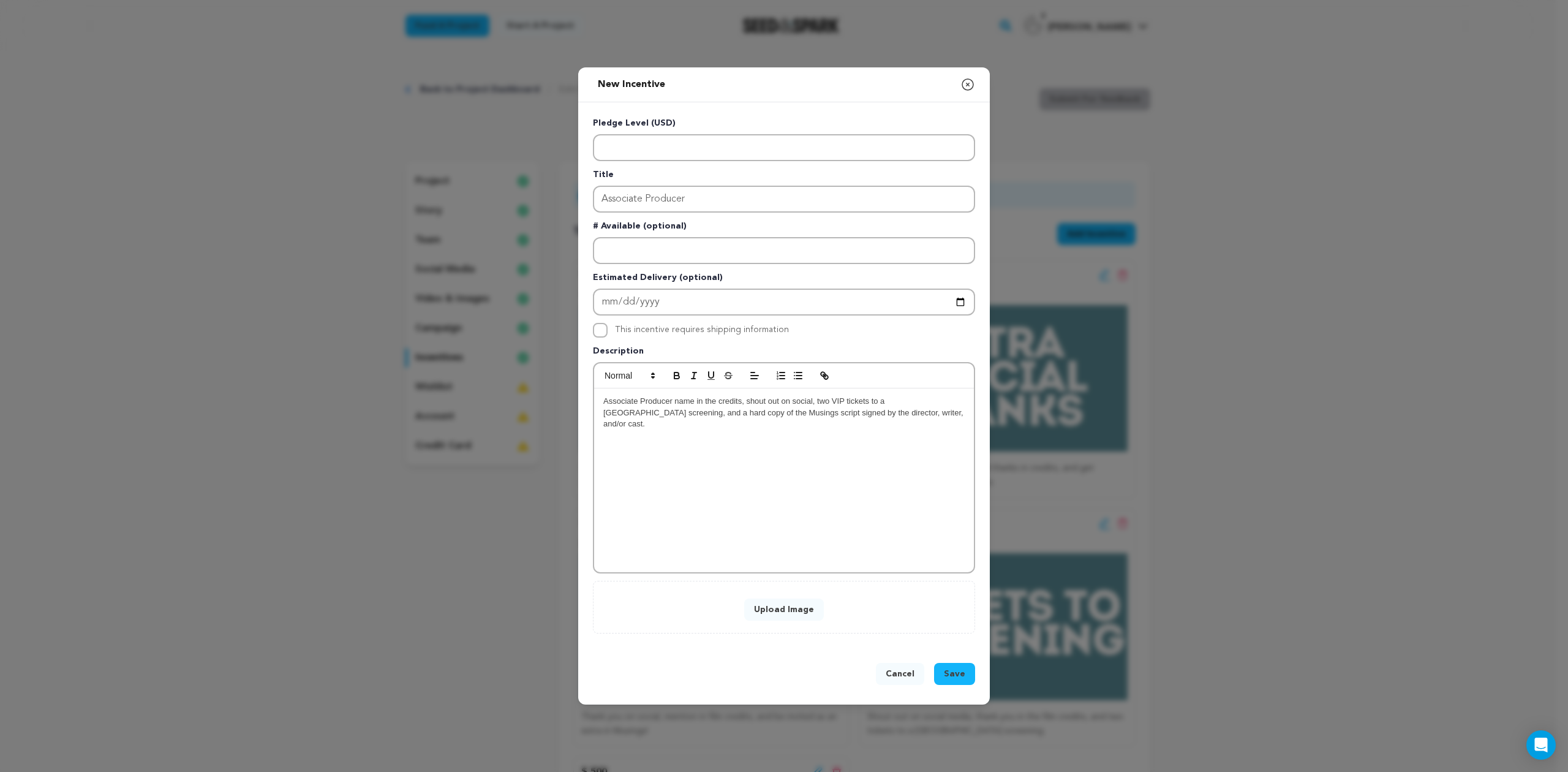
click at [892, 406] on p "Associate Producer name in the credits, shout out on social, two VIP tickets to…" at bounding box center [784, 413] width 361 height 34
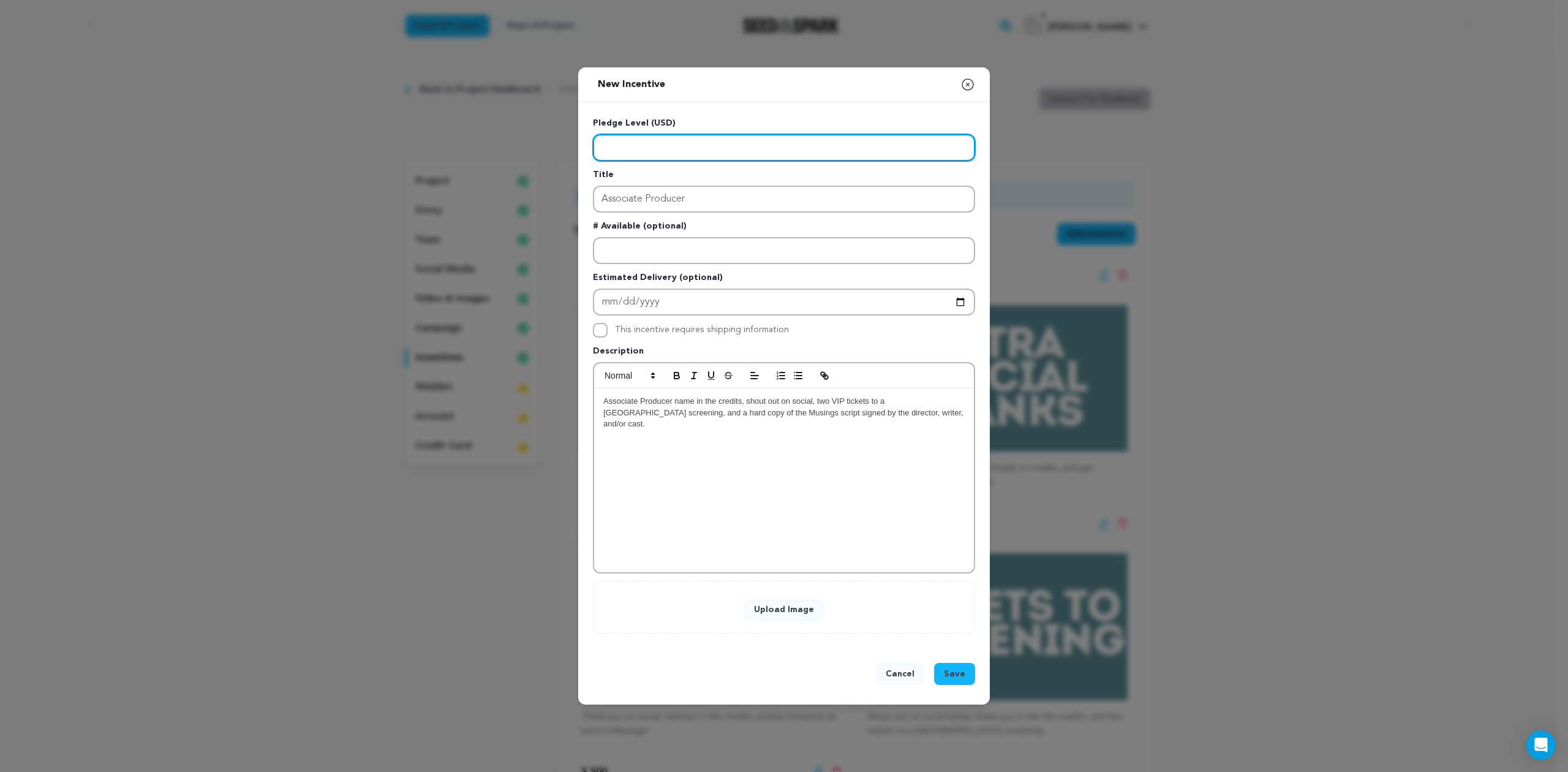
click at [702, 148] on input "Enter level" at bounding box center [784, 148] width 383 height 27
click at [655, 143] on input "Enter level" at bounding box center [784, 148] width 383 height 27
type input "1000"
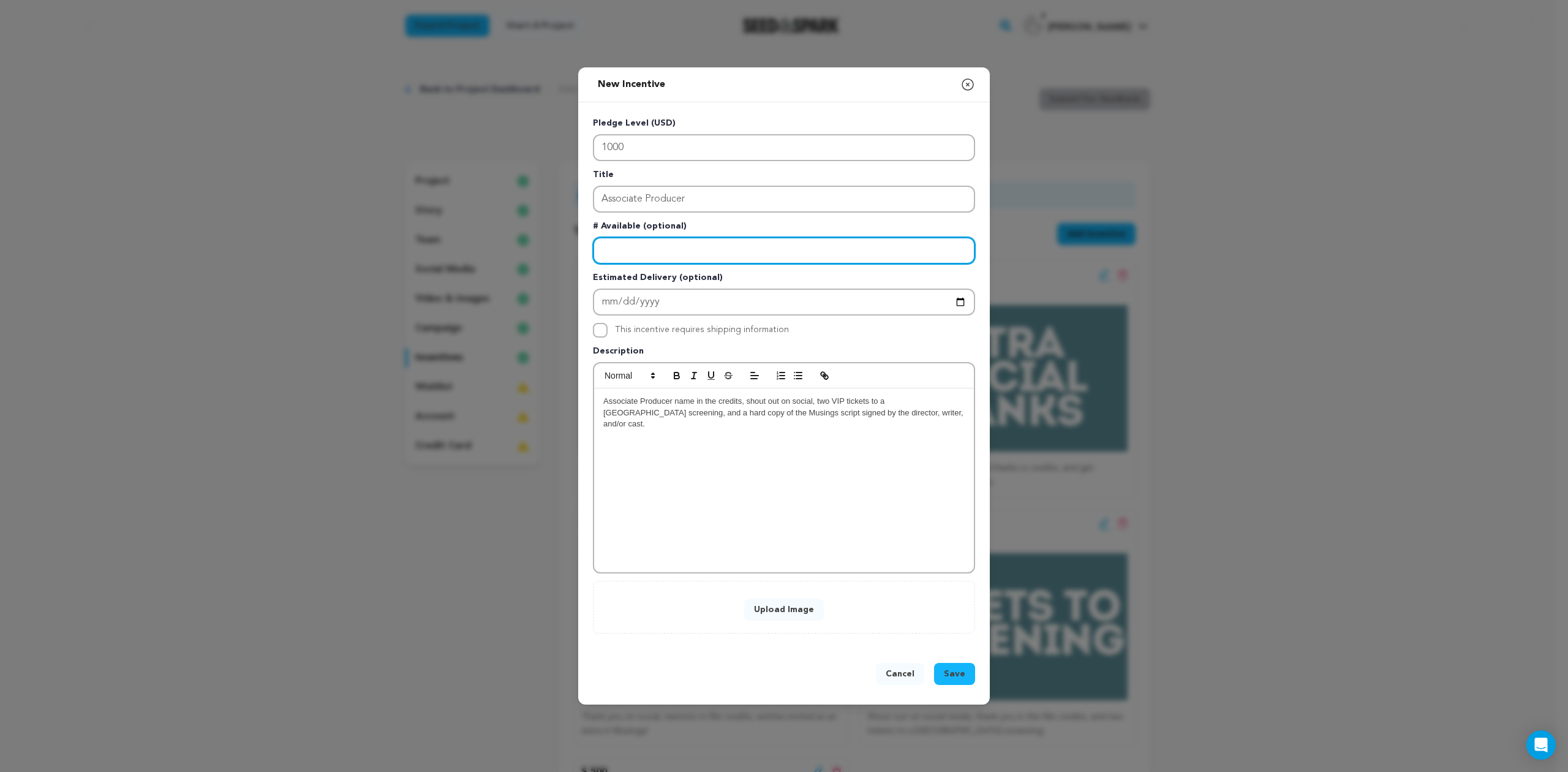
click at [690, 253] on input "Enter number available" at bounding box center [784, 250] width 383 height 27
click at [951, 668] on span "Save" at bounding box center [954, 674] width 21 height 13
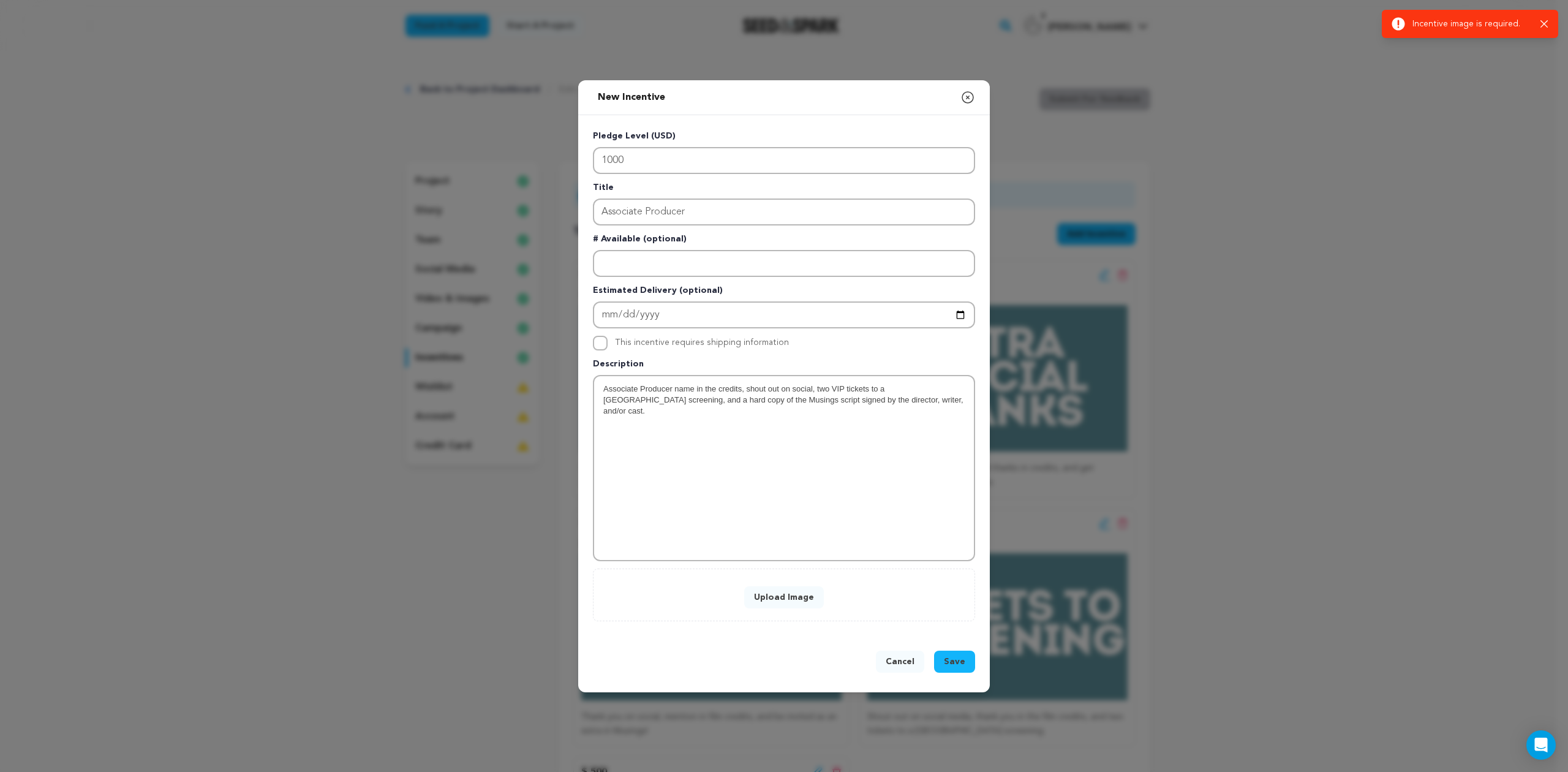
click at [784, 594] on button "Upload Image" at bounding box center [784, 598] width 80 height 22
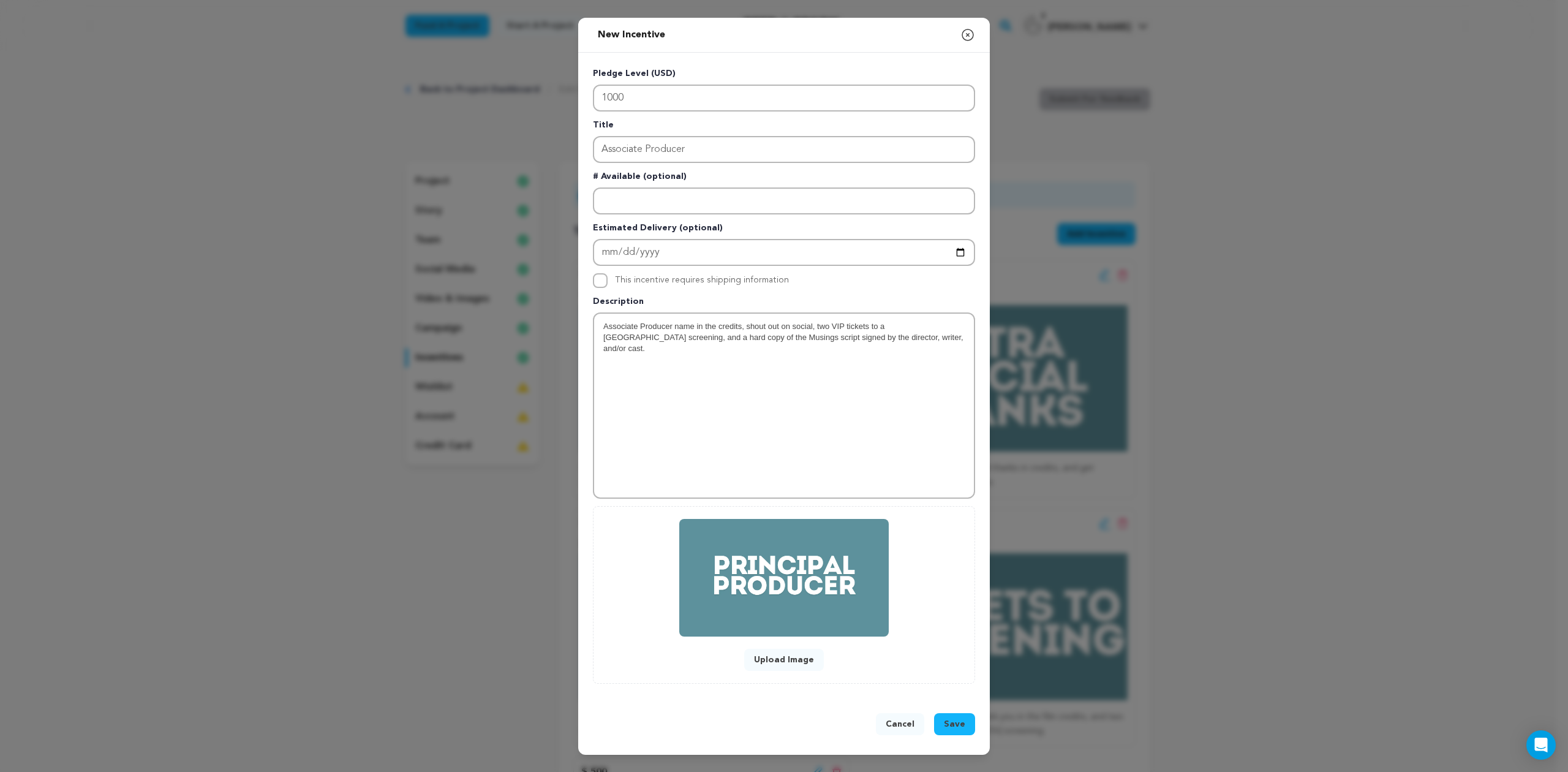
click at [796, 651] on button "Upload Image" at bounding box center [784, 660] width 80 height 22
click at [956, 722] on span "Save" at bounding box center [954, 724] width 21 height 13
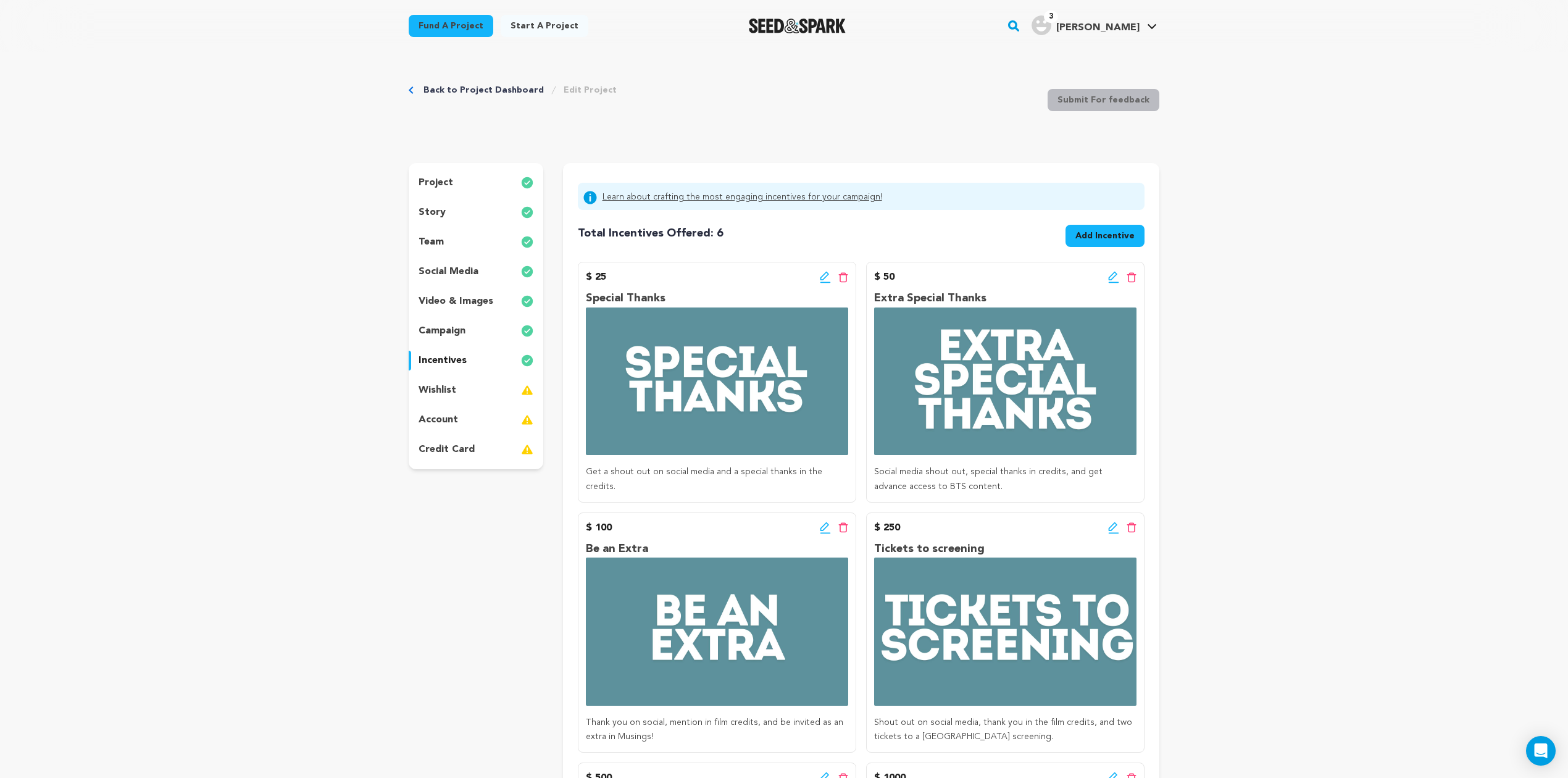
click at [1089, 230] on span "Add Incentive" at bounding box center [1105, 236] width 60 height 13
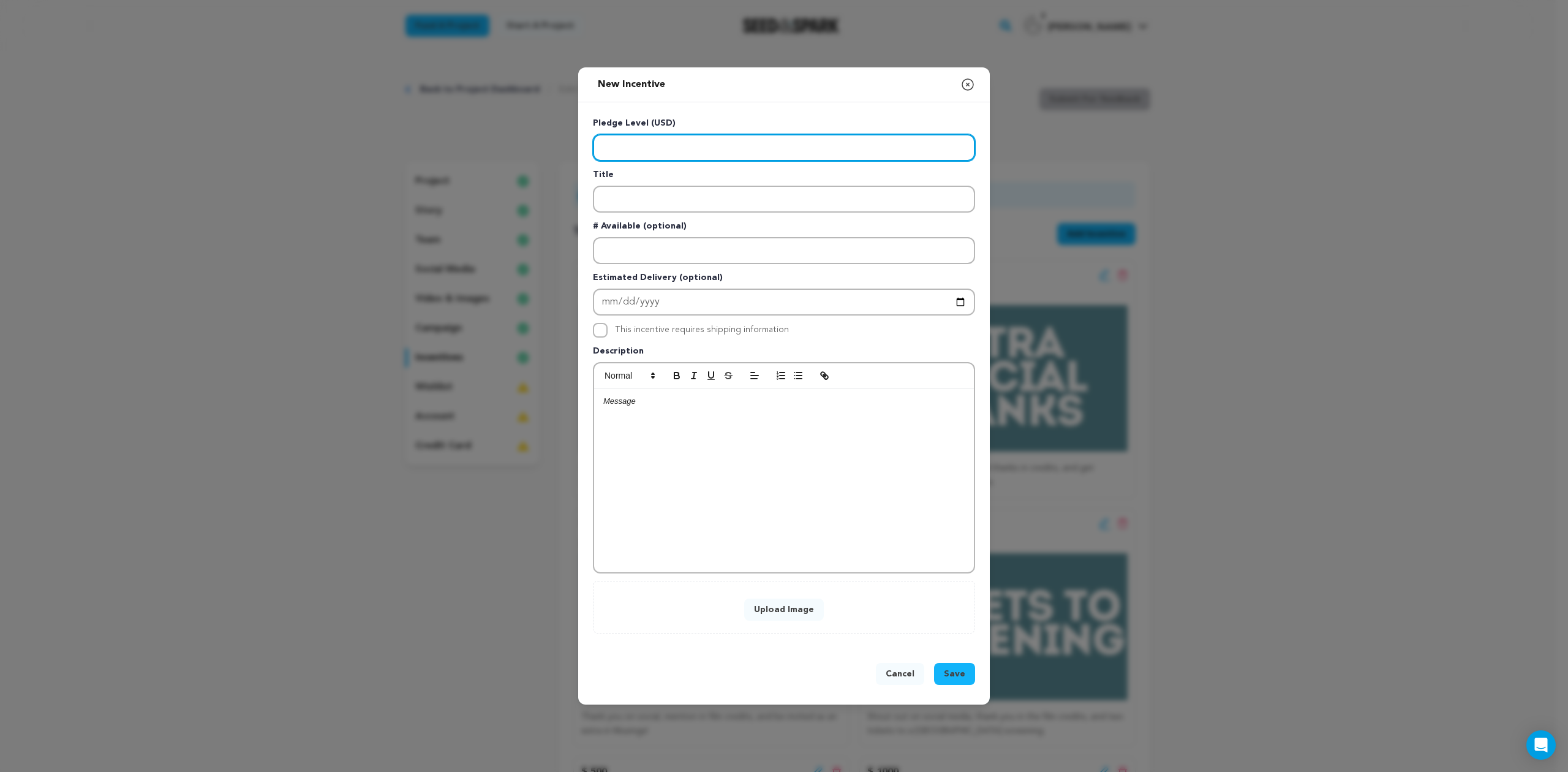
click at [696, 141] on input "Enter level" at bounding box center [784, 148] width 383 height 27
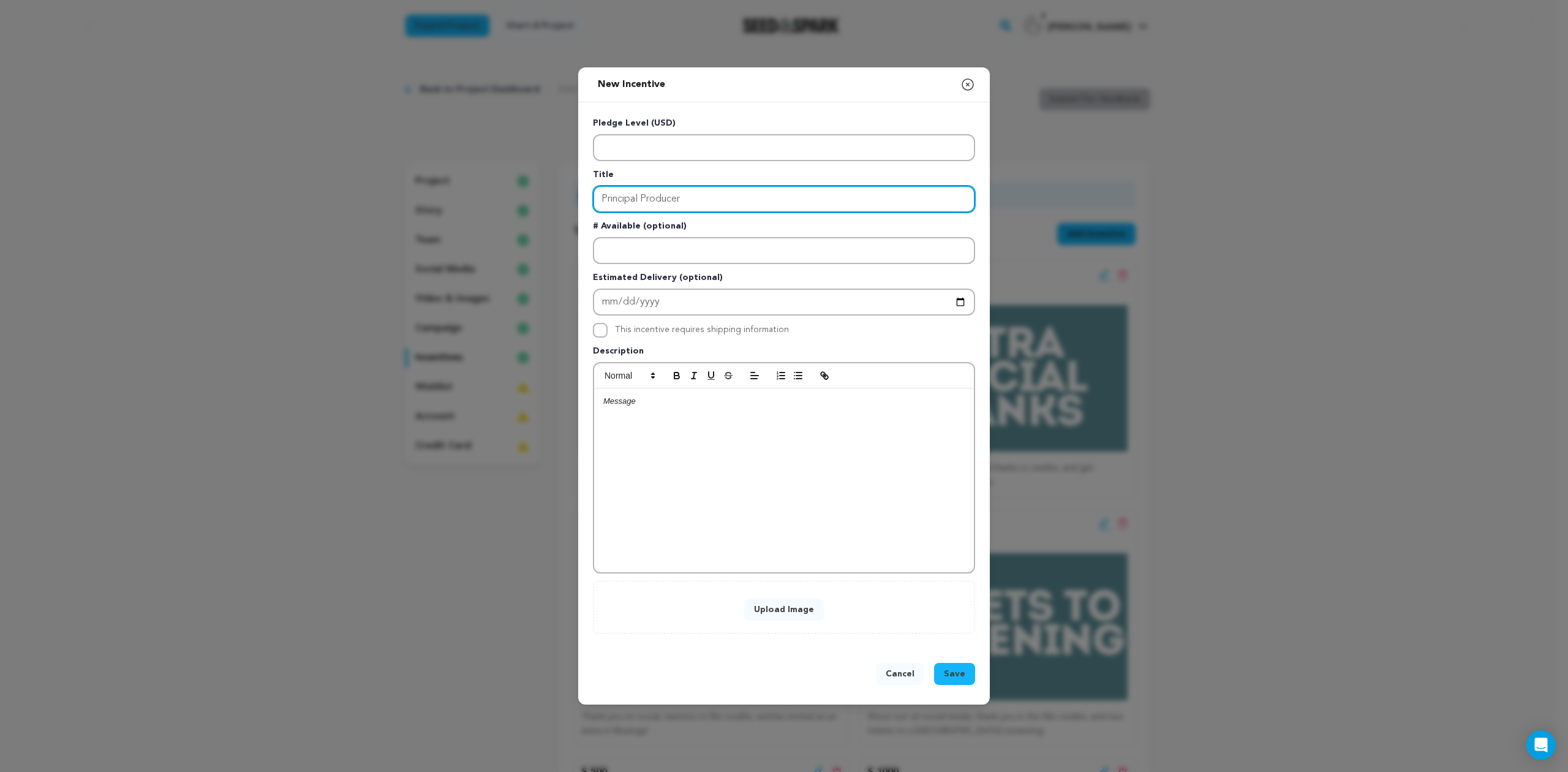
type input "Principal Producer"
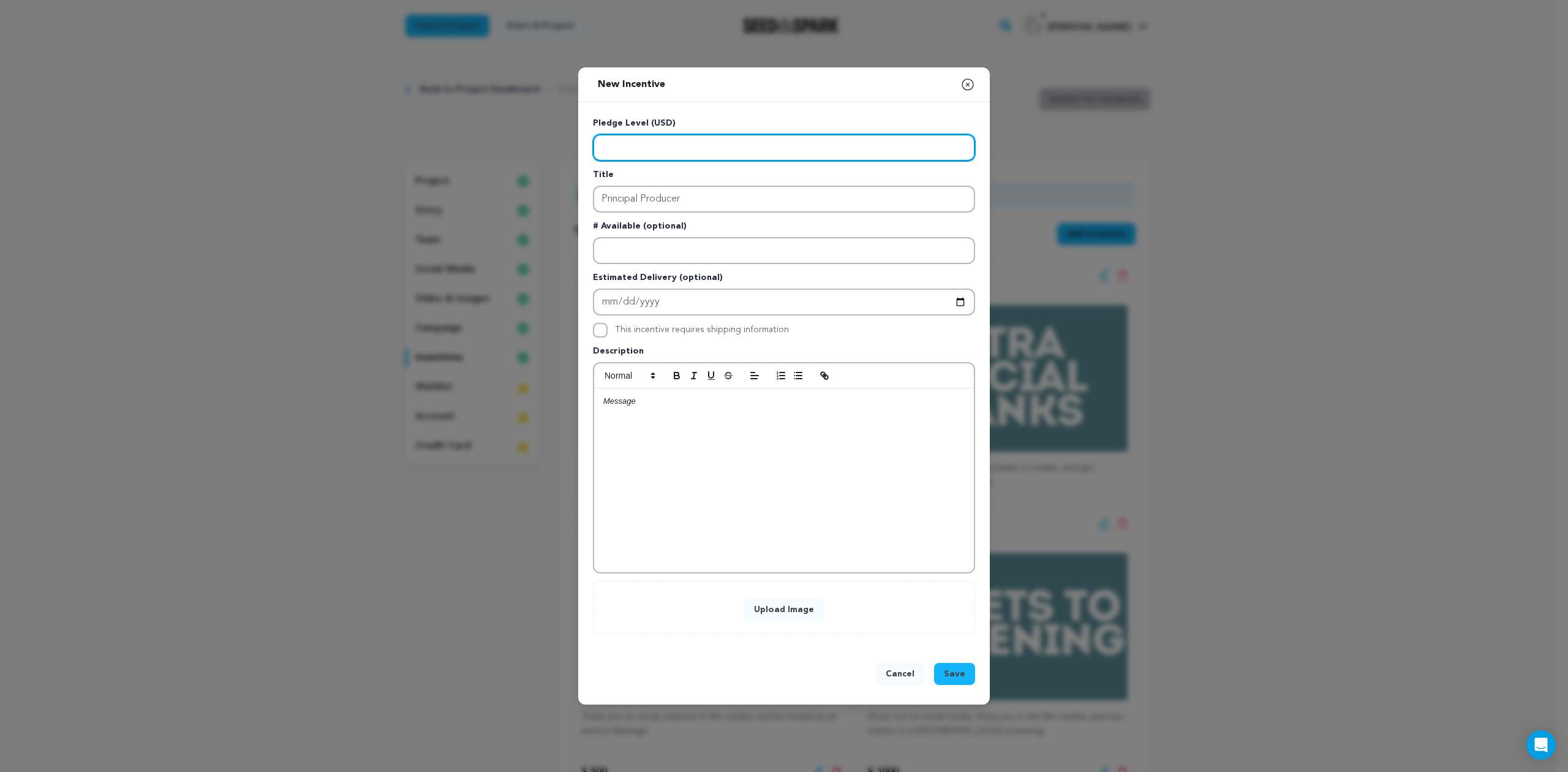
click at [701, 146] on input "Enter level" at bounding box center [784, 148] width 383 height 27
type input "2500"
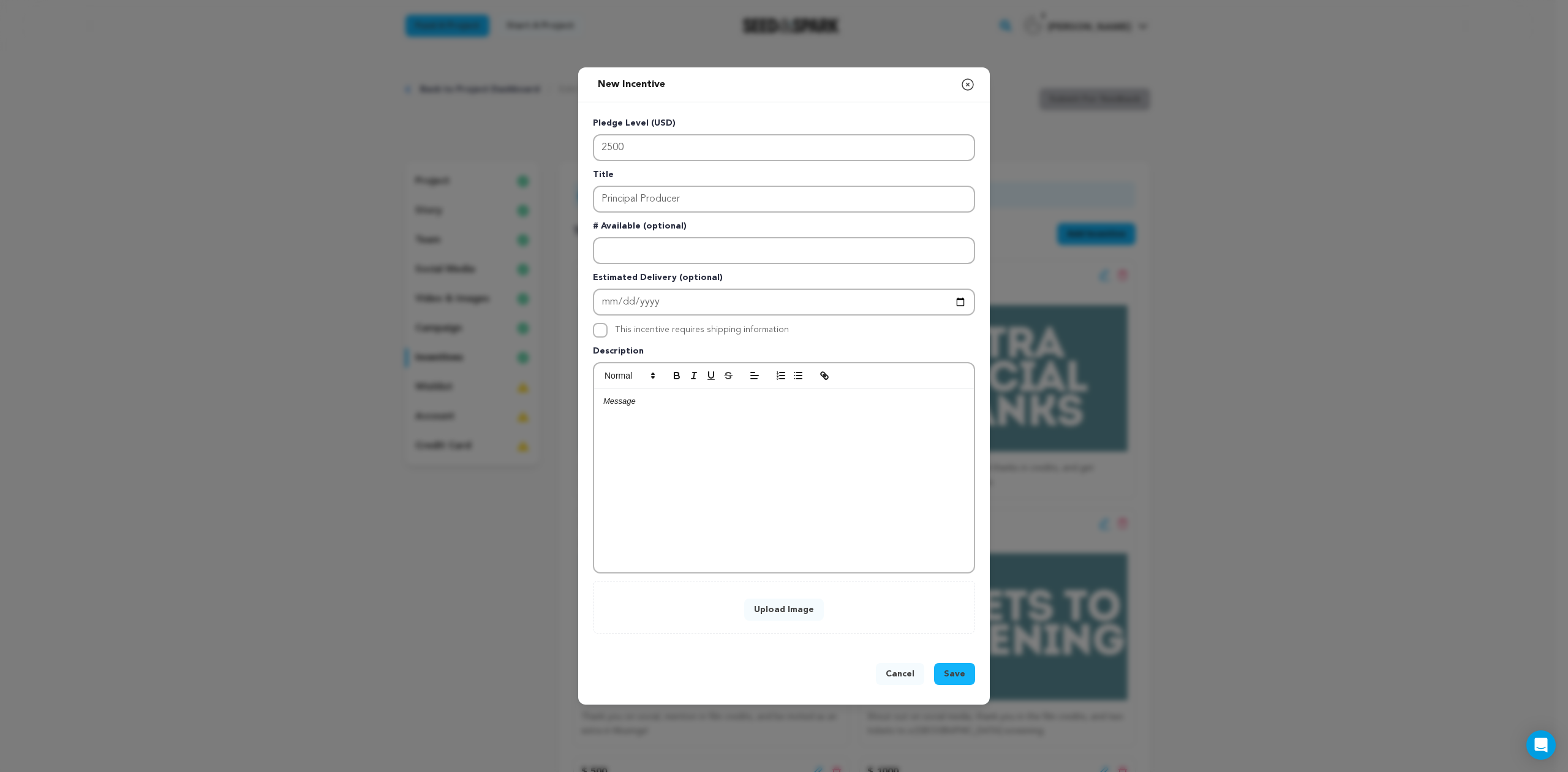
click at [666, 422] on div at bounding box center [784, 480] width 380 height 184
click at [619, 412] on div at bounding box center [784, 480] width 380 height 184
drag, startPoint x: 673, startPoint y: 408, endPoint x: 851, endPoint y: 395, distance: 178.5
click at [851, 397] on span "Principal Producer name in the credits and IMDB, shout out on social, personali…" at bounding box center [778, 412] width 351 height 32
click at [937, 410] on p "Principal Producer name in the credits and IMDB, shout out on social, two VIP t…" at bounding box center [784, 407] width 361 height 23
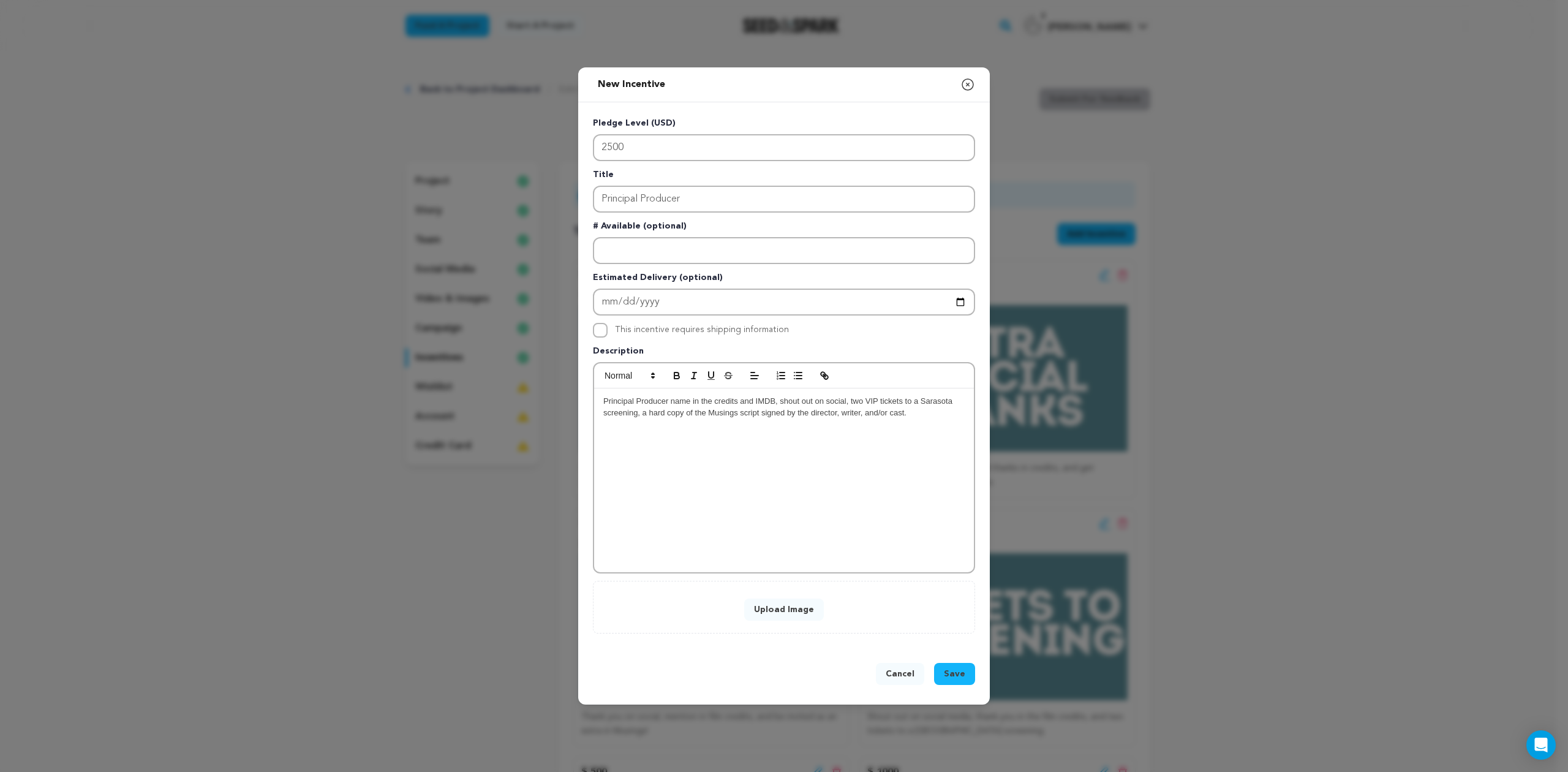
click at [959, 675] on span "Save" at bounding box center [954, 674] width 21 height 13
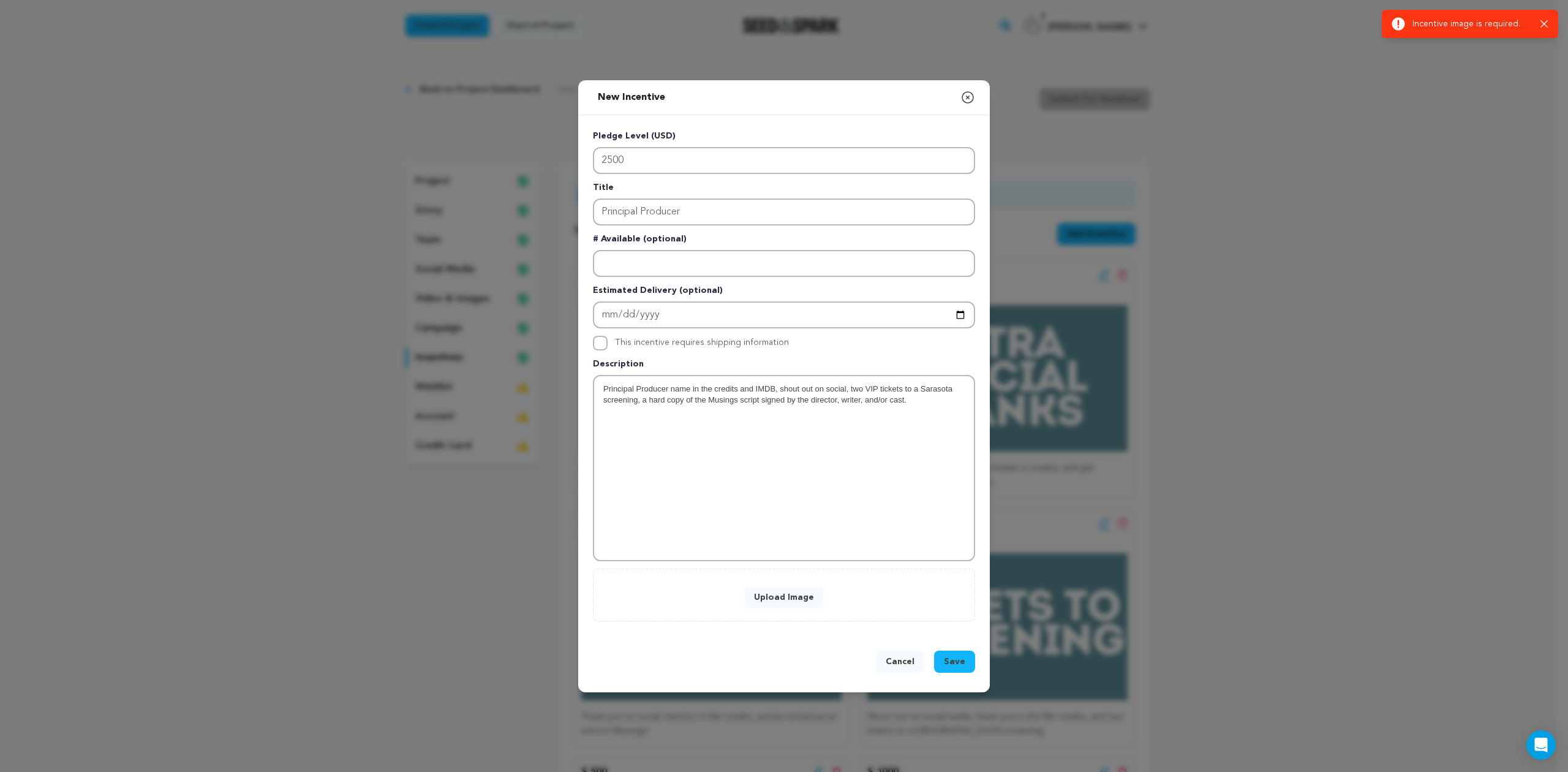
click at [796, 604] on button "Upload Image" at bounding box center [784, 598] width 80 height 22
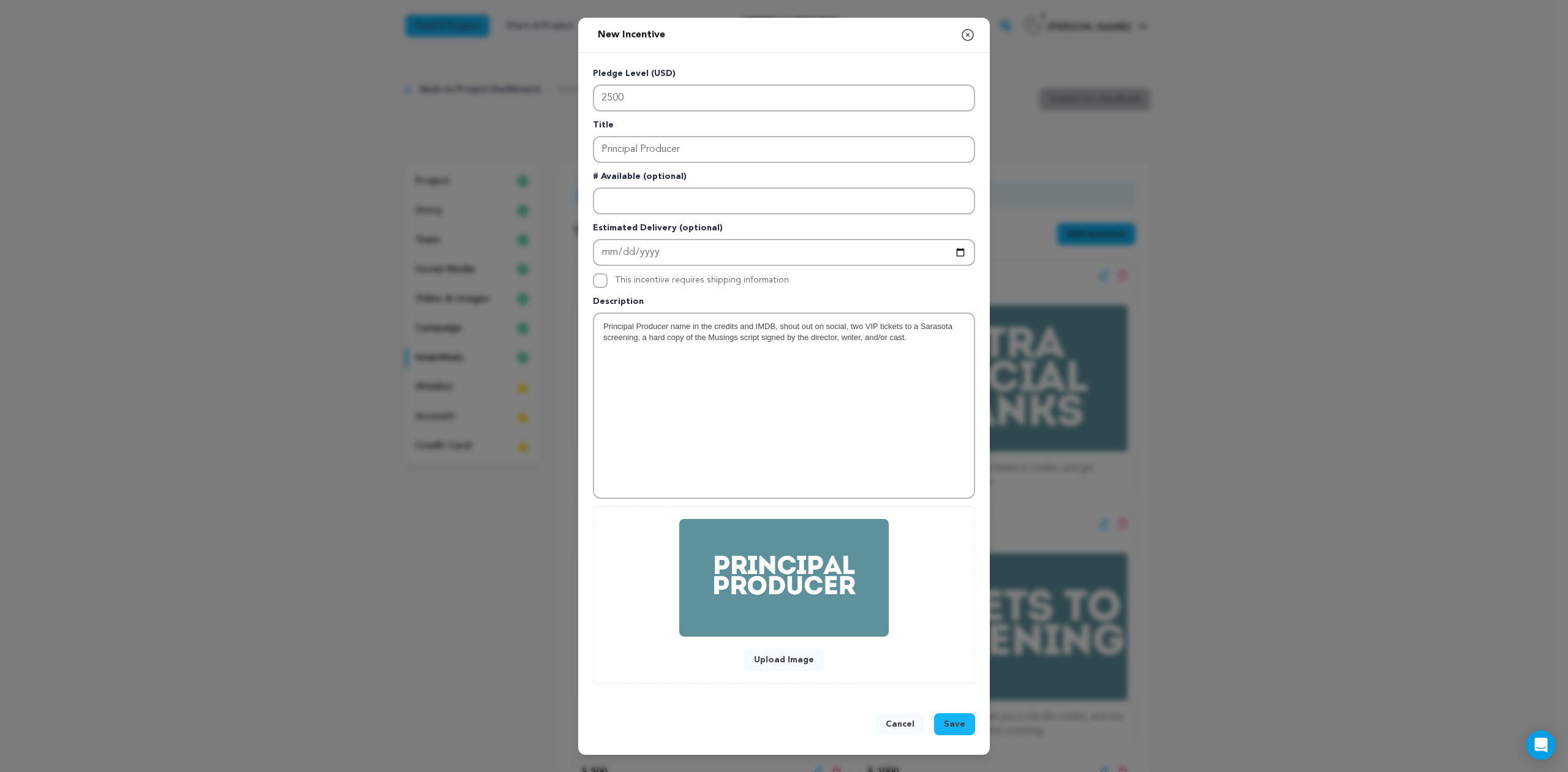
click at [946, 723] on span "Save" at bounding box center [954, 724] width 21 height 13
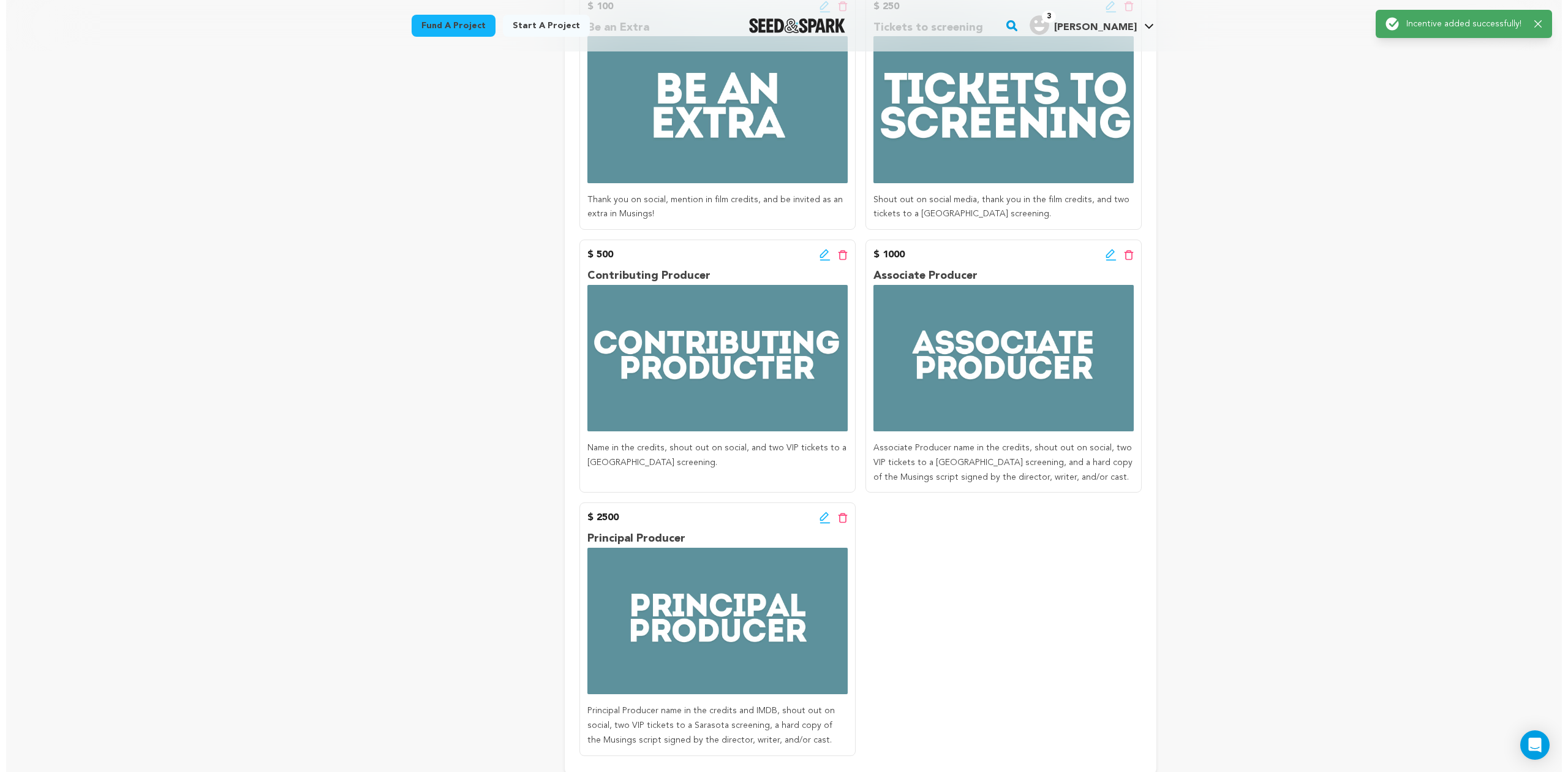
scroll to position [544, 0]
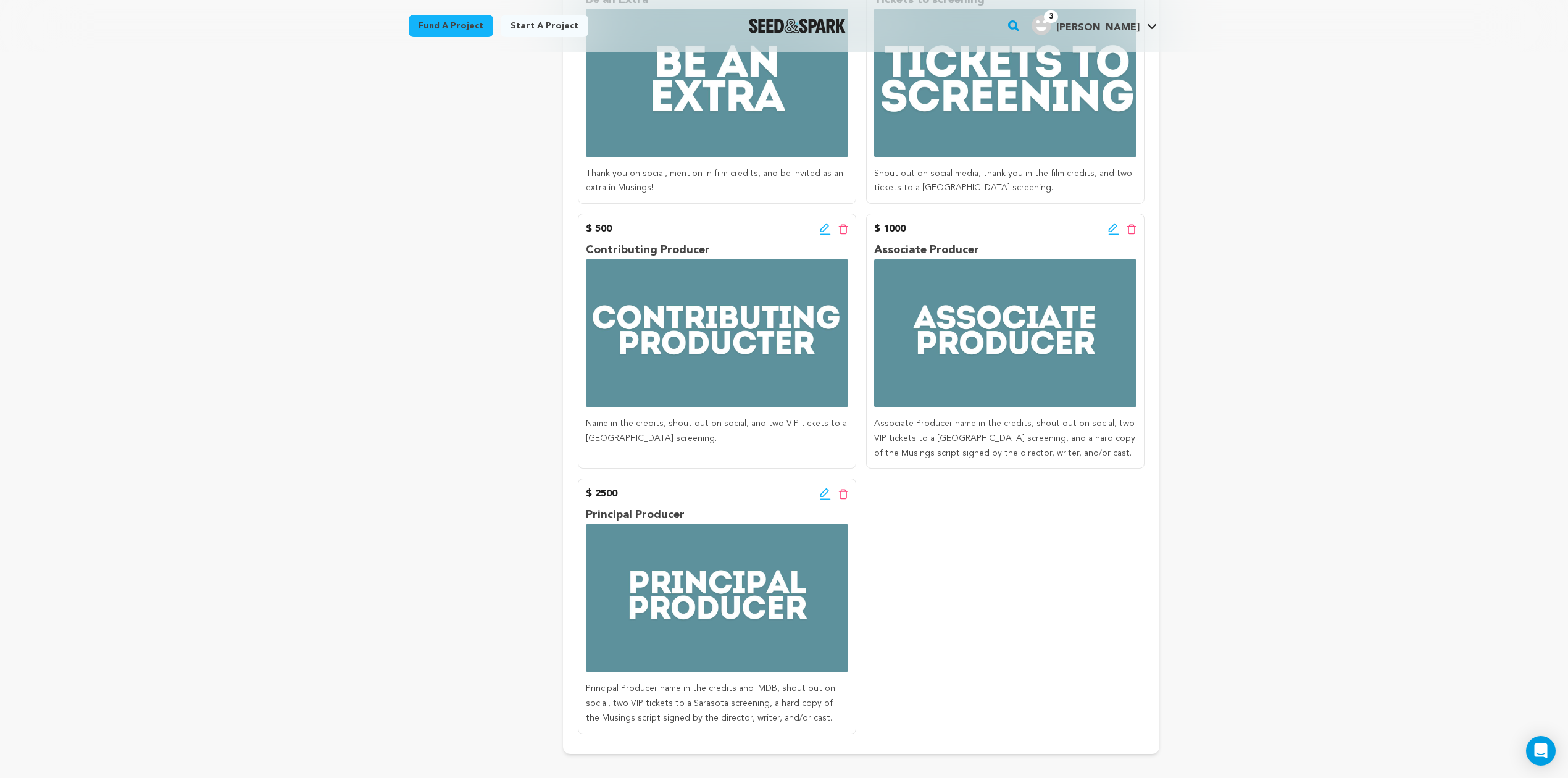
click at [821, 230] on icon at bounding box center [825, 229] width 11 height 13
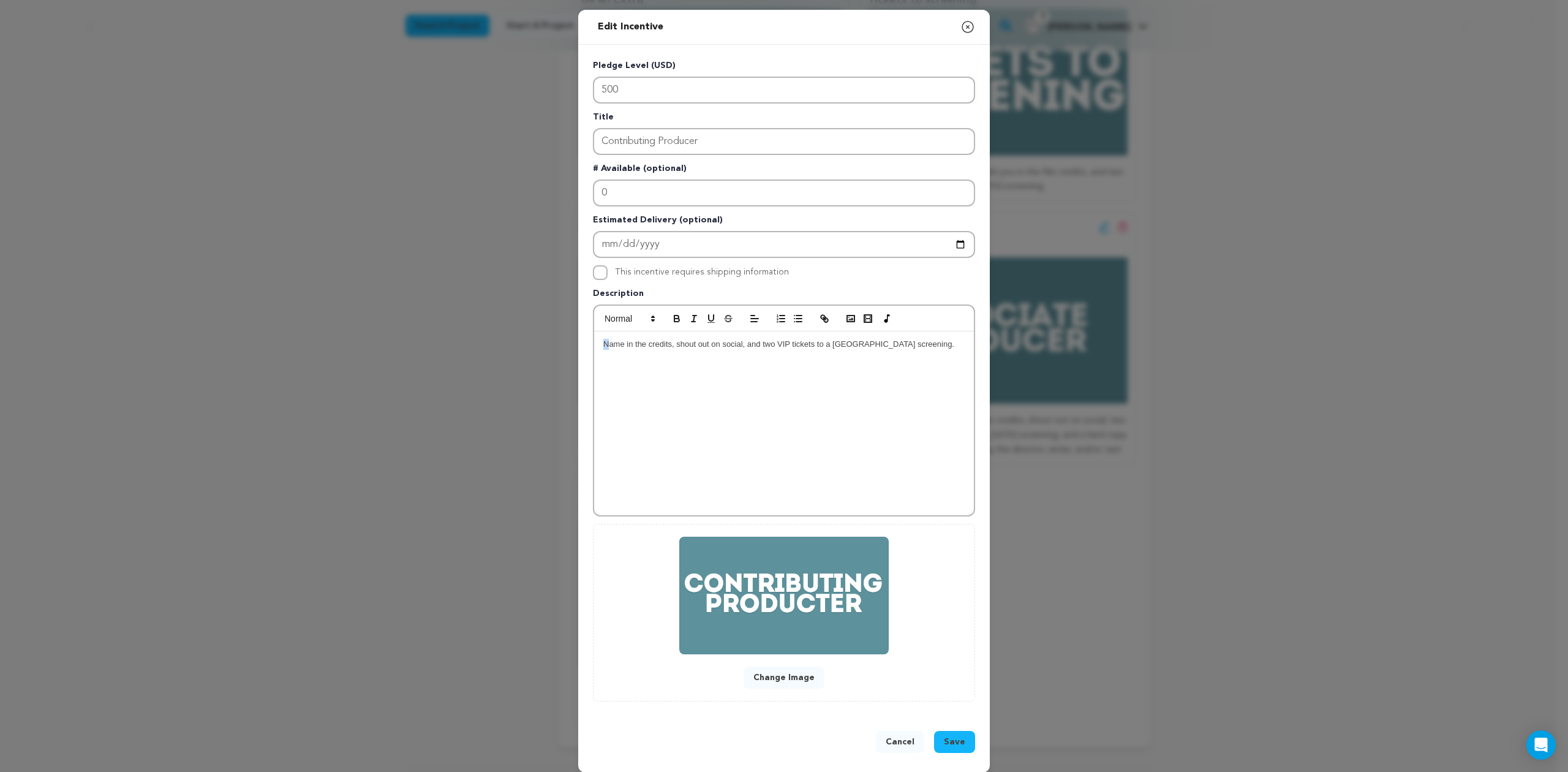
drag, startPoint x: 603, startPoint y: 339, endPoint x: 591, endPoint y: 338, distance: 12.0
click at [594, 338] on div "Name in the credits, shout out on social, and two VIP tickets to a Sarasota scr…" at bounding box center [784, 423] width 380 height 184
click at [706, 363] on div "Named as Contributing Producer in the credits, shout out on social, and two VIP…" at bounding box center [784, 423] width 380 height 184
click at [946, 736] on span "Save" at bounding box center [954, 742] width 21 height 13
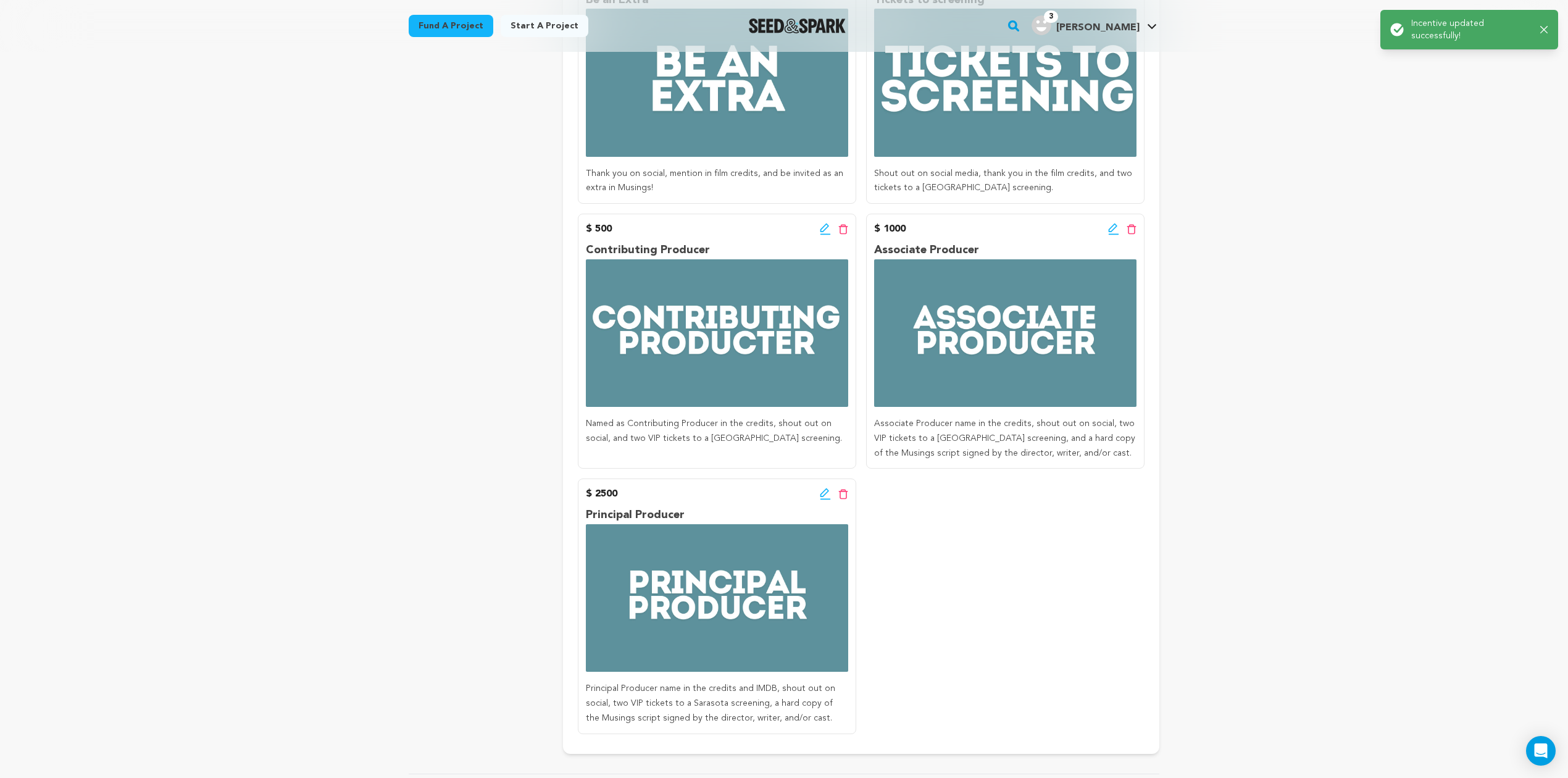
click at [1116, 227] on icon at bounding box center [1113, 229] width 11 height 13
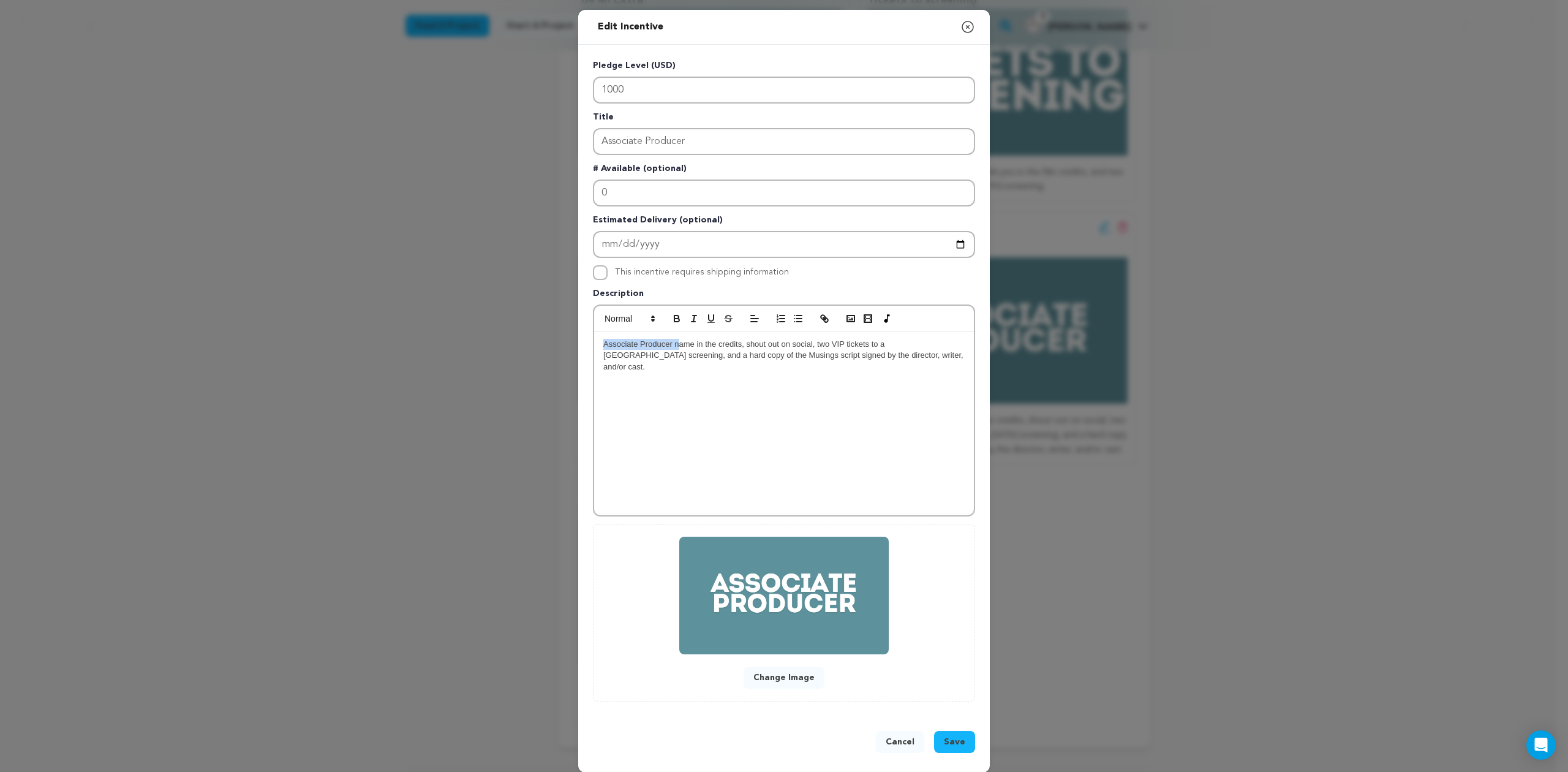
drag, startPoint x: 671, startPoint y: 339, endPoint x: 572, endPoint y: 336, distance: 99.0
click at [578, 336] on div "Pledge Level (USD) 1000 Title Associate Producer # Available (optional) 0 Estim…" at bounding box center [784, 380] width 411 height 672
click at [616, 339] on span "Name in the credits, shout out on social, two VIP tickets to a Sarasota screeni…" at bounding box center [781, 349] width 355 height 20
click at [718, 368] on div "Named as Associate Producer in the credits, shout out on social, two VIP ticket…" at bounding box center [784, 423] width 380 height 184
click at [946, 738] on span "Save" at bounding box center [954, 742] width 21 height 13
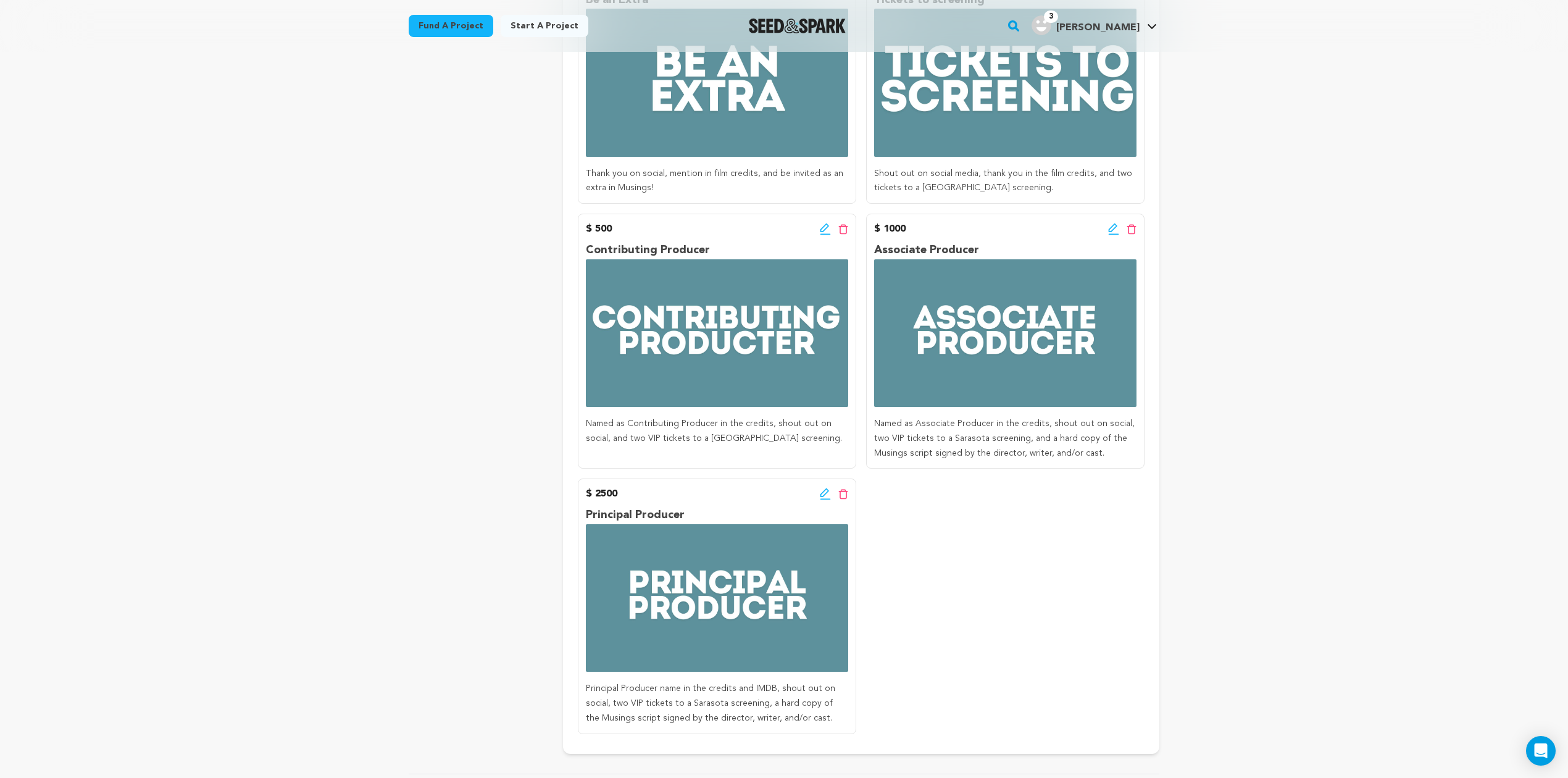
click at [825, 495] on icon at bounding box center [824, 493] width 9 height 9
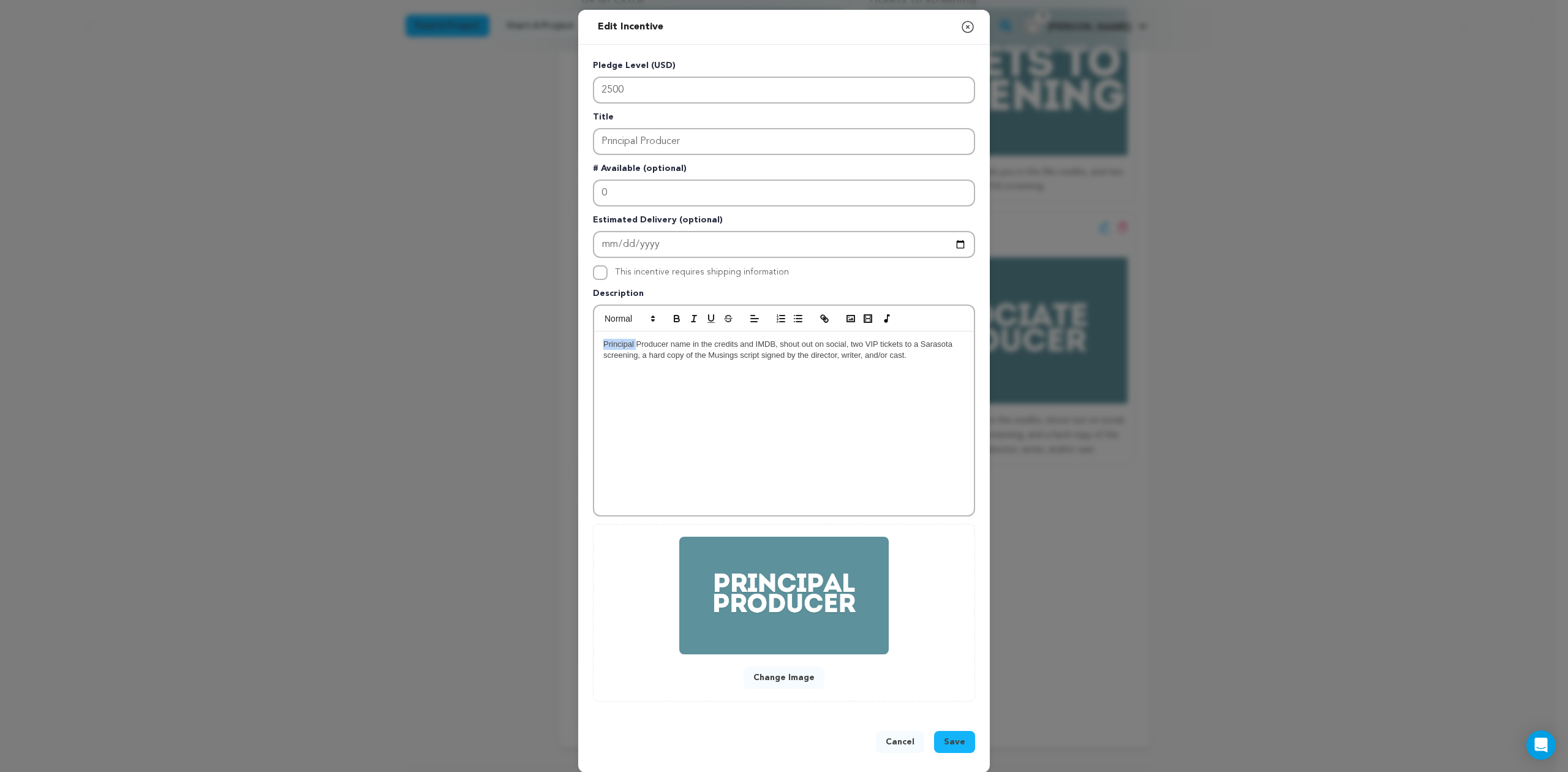
drag, startPoint x: 629, startPoint y: 337, endPoint x: 561, endPoint y: 335, distance: 68.0
click at [561, 335] on div "Edit Incentive Close modal Pledge Level (USD) 2500 Title Principal Producer # A…" at bounding box center [784, 391] width 1568 height 782
click at [720, 346] on p "Named as Principal Producer name in the credits and IMDB, shout out on social, …" at bounding box center [784, 350] width 361 height 23
click at [944, 736] on span "Save" at bounding box center [954, 742] width 21 height 13
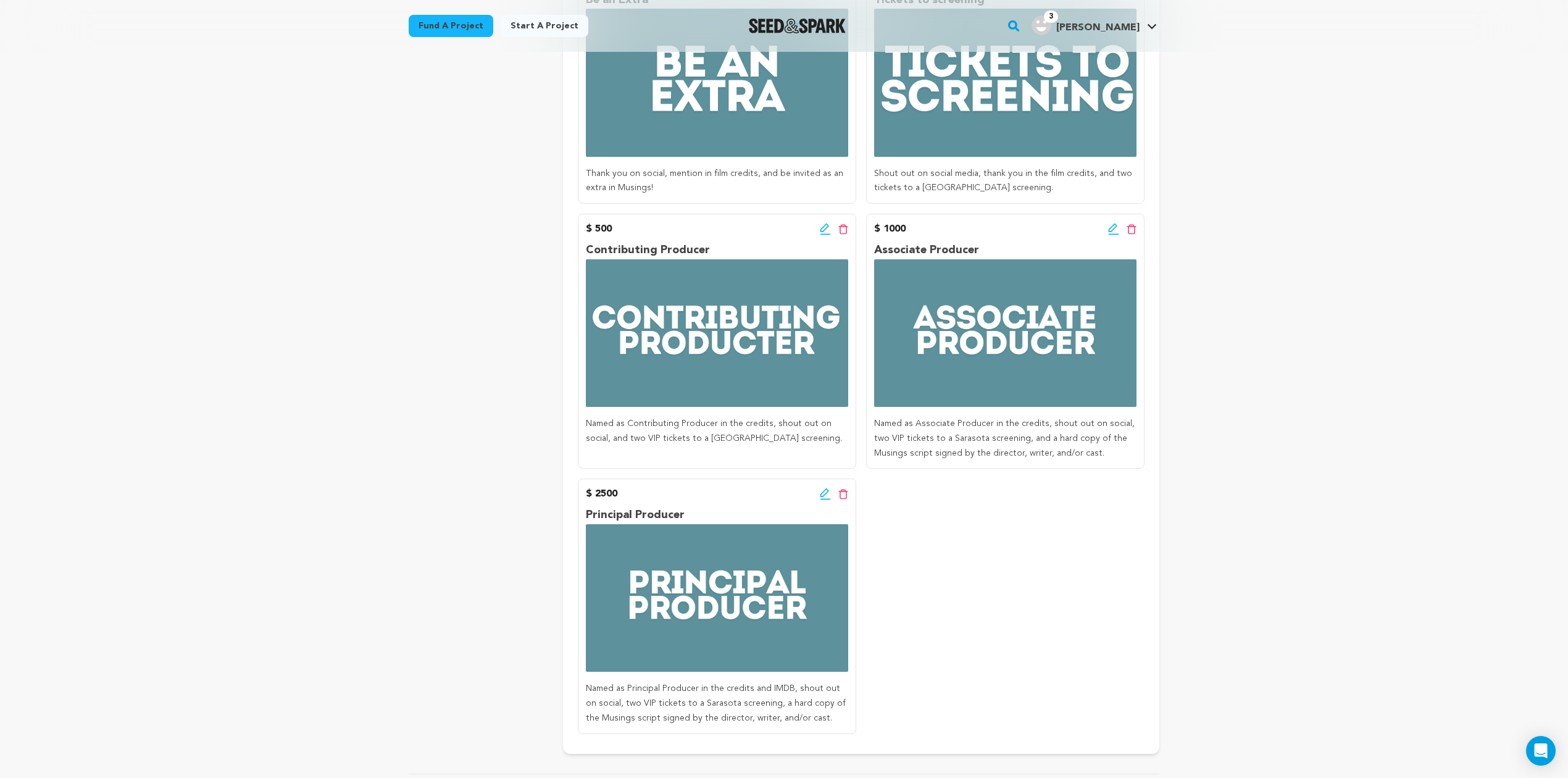
click at [1116, 229] on icon at bounding box center [1113, 229] width 11 height 13
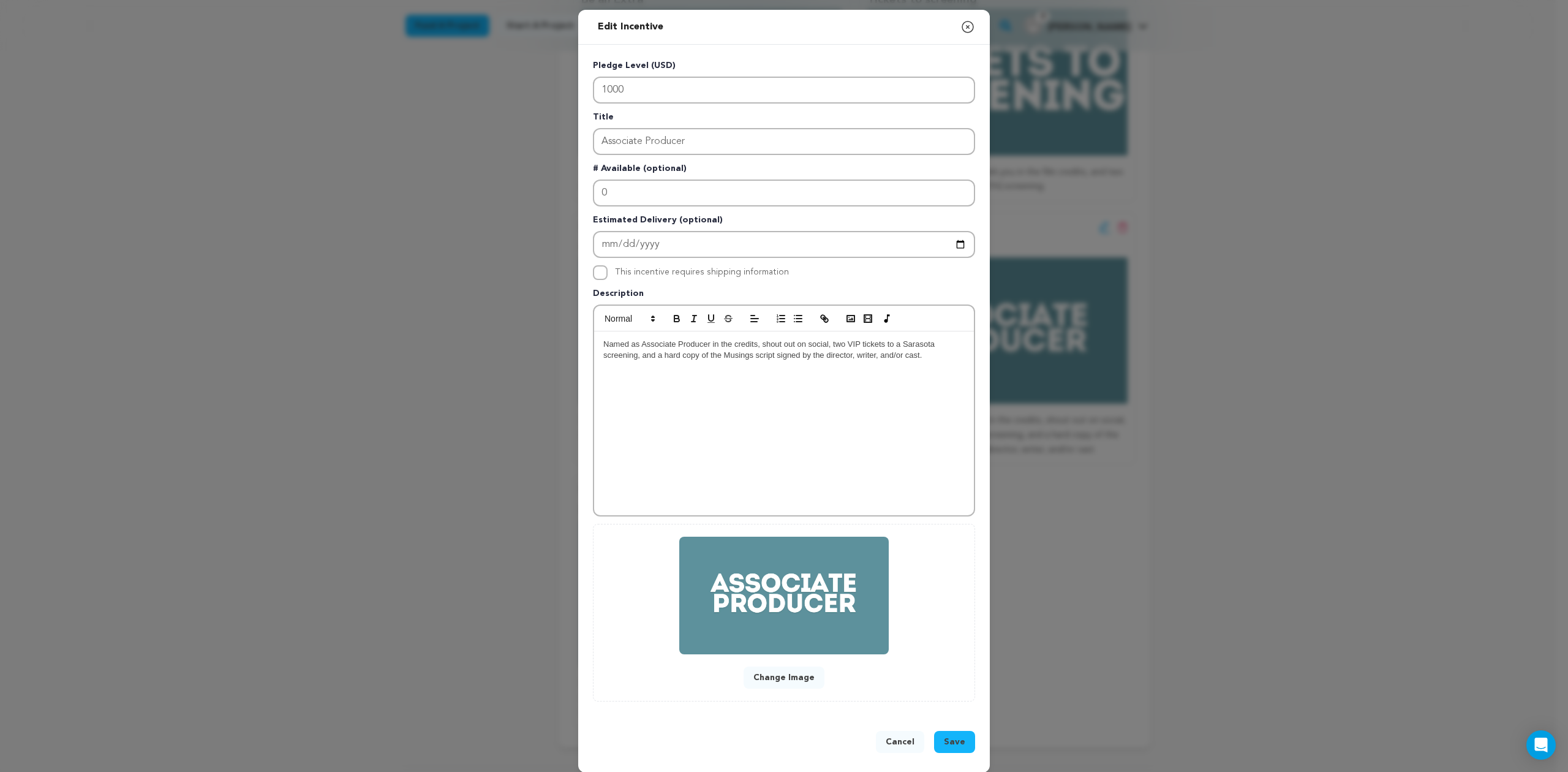
click at [747, 339] on span "Named as Associate Producer in the credits, shout out on social, two VIP ticket…" at bounding box center [770, 349] width 334 height 20
click at [944, 736] on span "Save" at bounding box center [954, 742] width 21 height 13
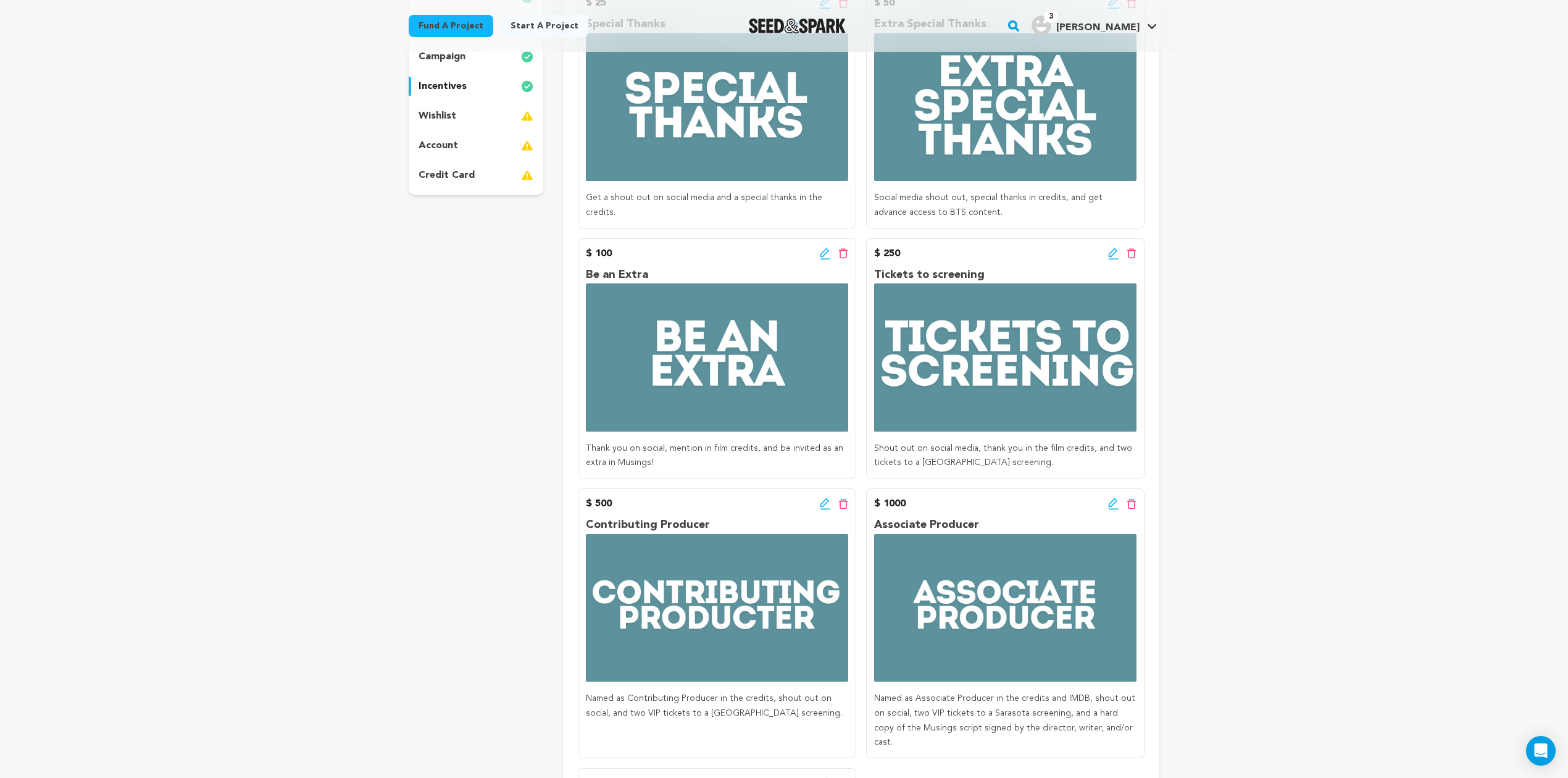
scroll to position [0, 0]
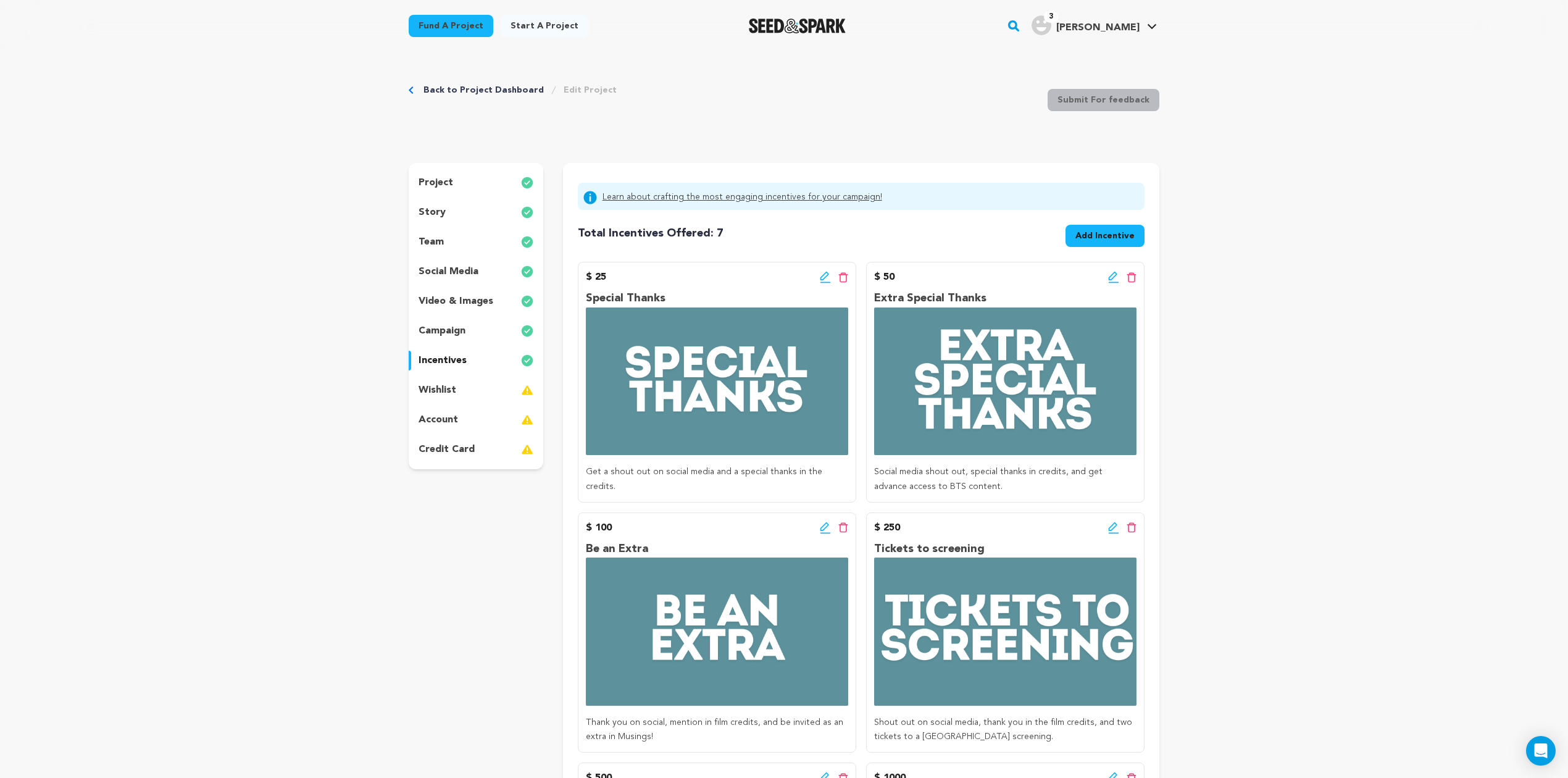
click at [425, 386] on p "wishlist" at bounding box center [437, 390] width 38 height 15
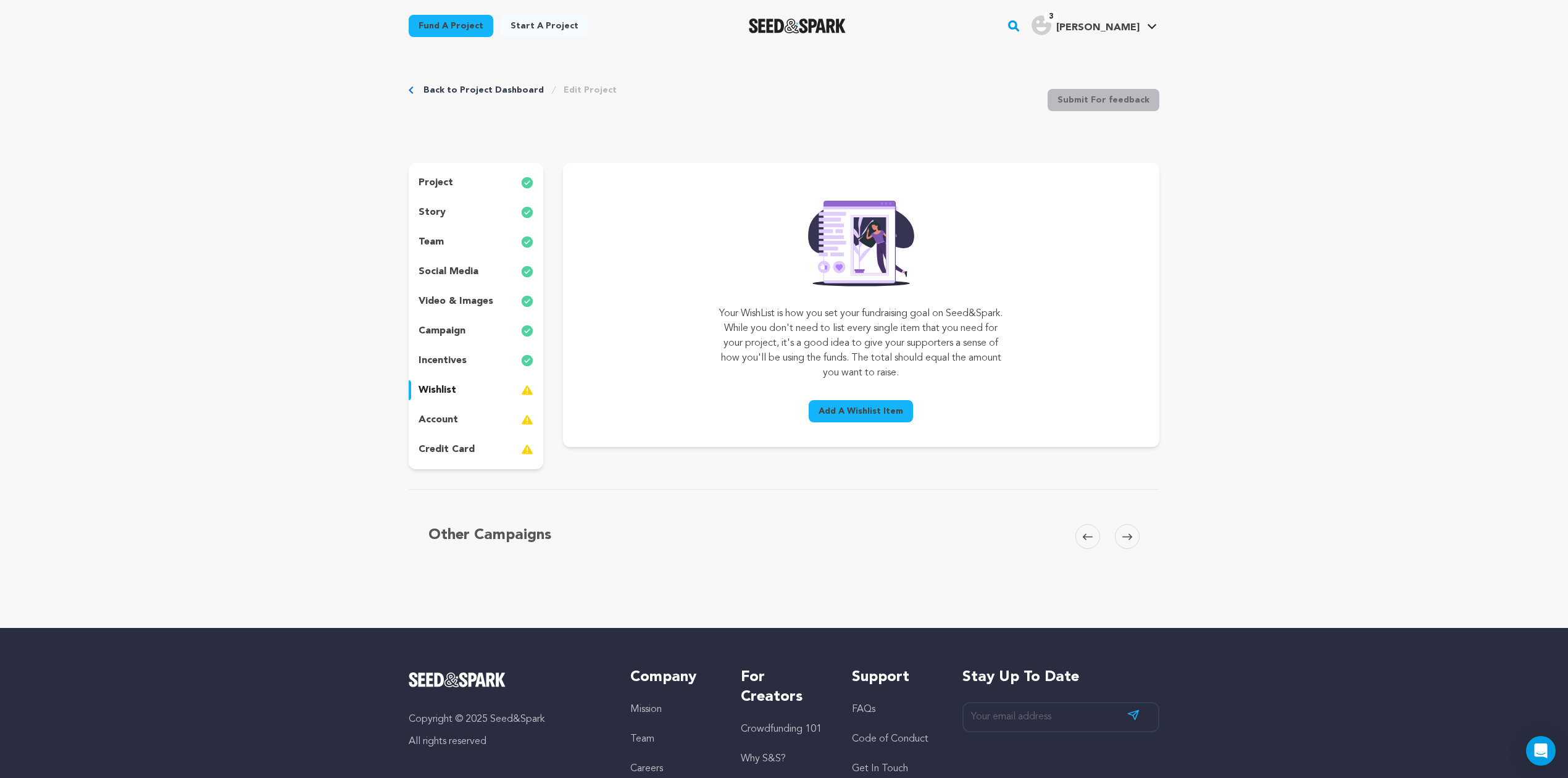
click at [845, 415] on span "Add A Wishlist Item" at bounding box center [861, 411] width 85 height 13
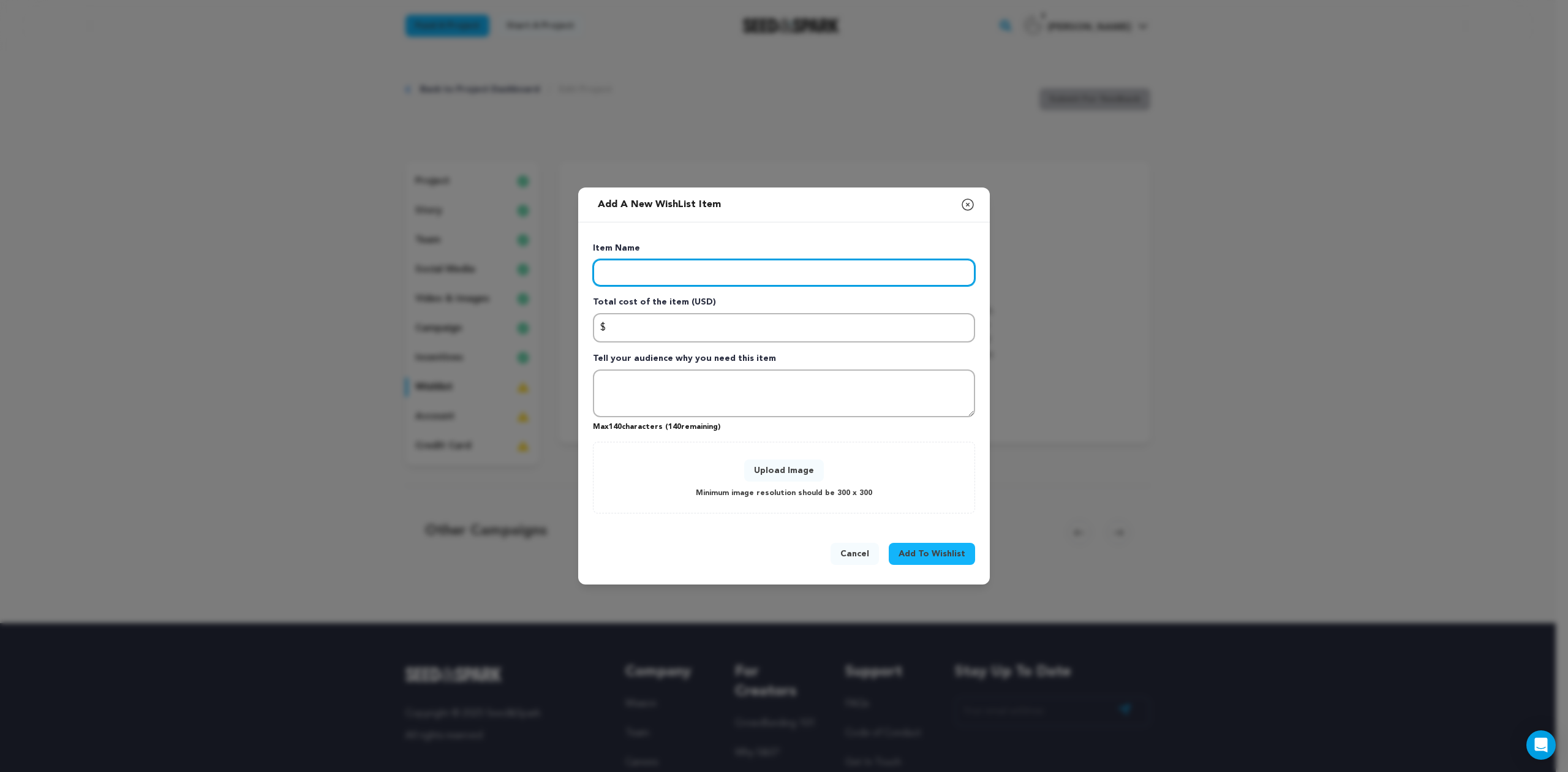
click at [677, 273] on input "Enter item name" at bounding box center [784, 273] width 383 height 27
type input "Catering/Crafty"
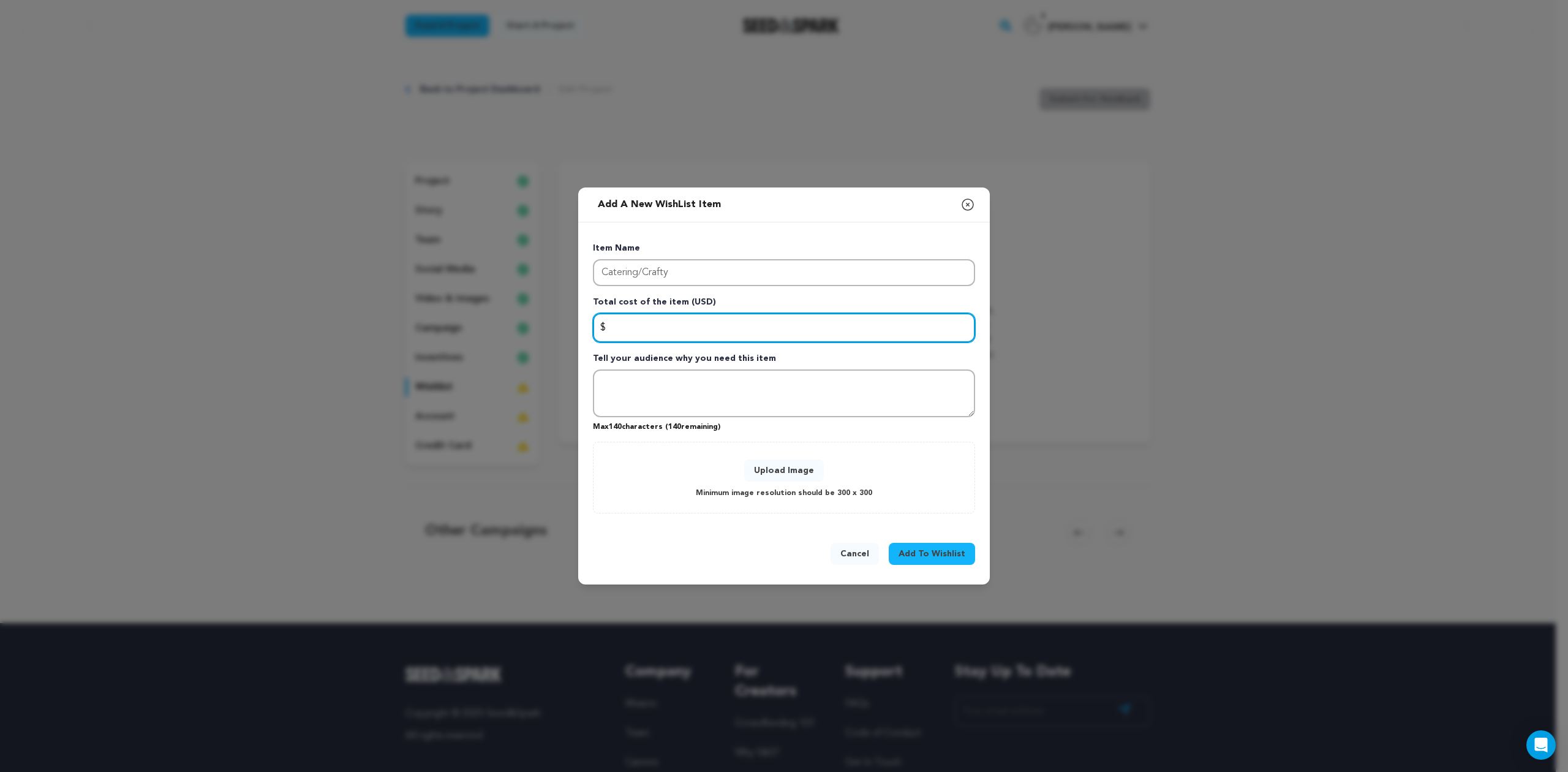
click at [667, 332] on input "Enter total cost of the item" at bounding box center [784, 328] width 383 height 30
type input "1800"
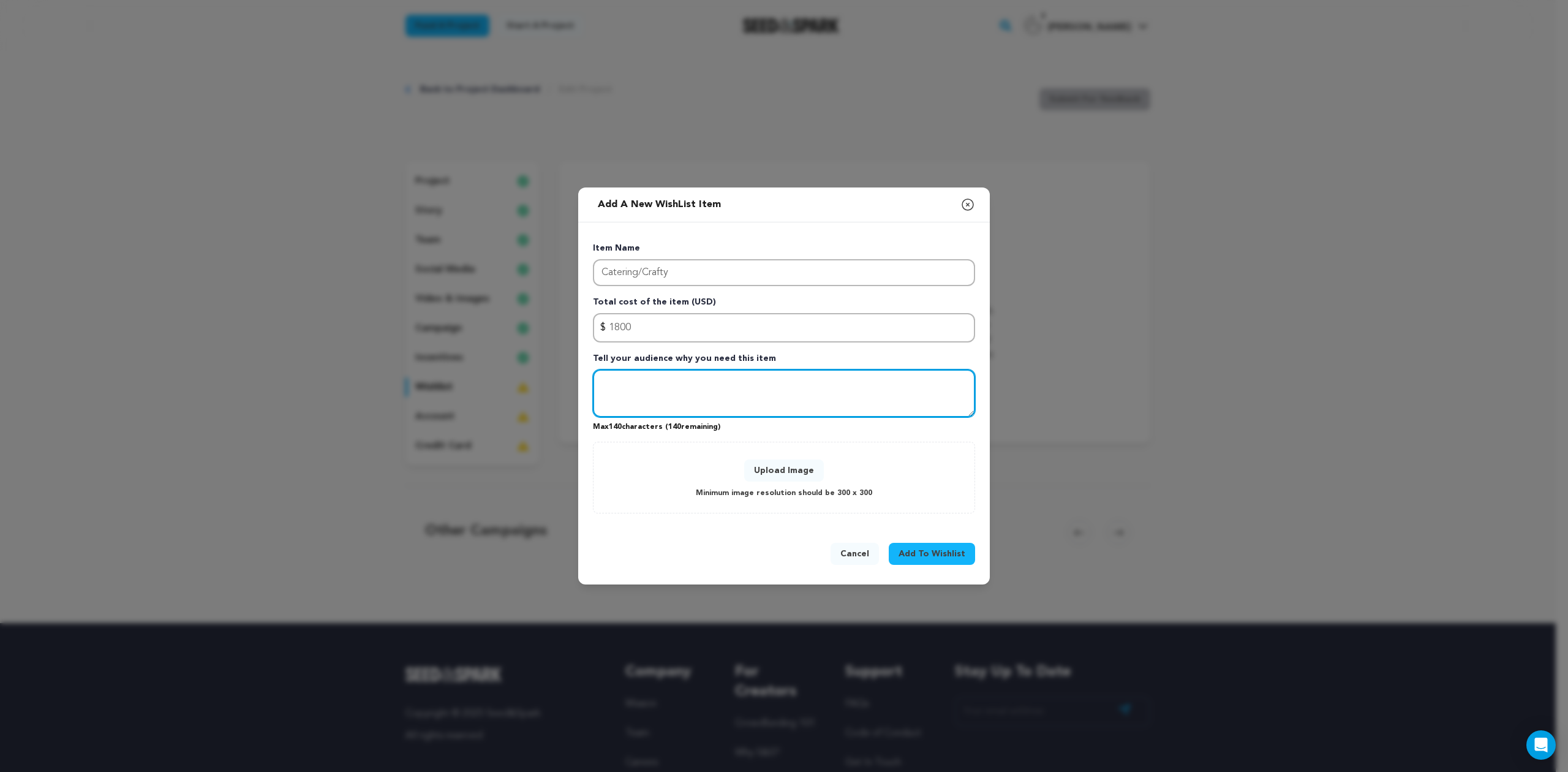
click at [666, 383] on textarea "Tell your audience why you need this item" at bounding box center [784, 393] width 383 height 48
click at [743, 383] on textarea "Help us pay for lunch and snacks for the cast and crew." at bounding box center [784, 393] width 383 height 48
drag, startPoint x: 939, startPoint y: 381, endPoint x: 834, endPoint y: 383, distance: 105.0
click at [834, 383] on textarea "Help us pay for lunch and snacks while we are on set for the cast and crew." at bounding box center [784, 393] width 383 height 48
click at [669, 383] on textarea "Help us pay for lunch and snacks while we are on set" at bounding box center [784, 393] width 383 height 48
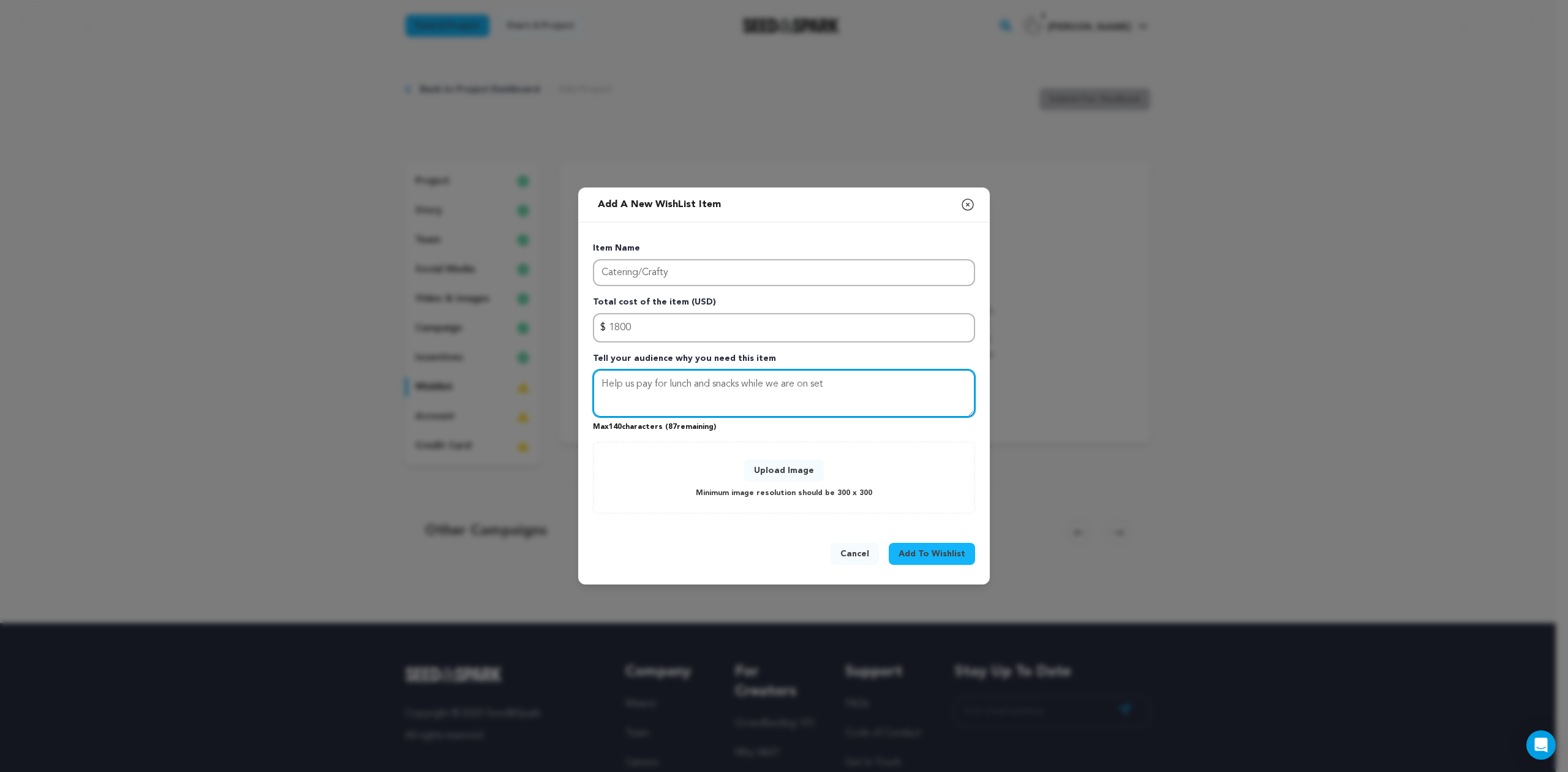
paste textarea "for the cast and crew."
click at [745, 380] on textarea "Help us pay for lunch and snacks while we are on set" at bounding box center [784, 393] width 383 height 48
paste textarea "for the cast and crew."
click at [687, 396] on textarea "Help us pay for lunch and snacks for the cast and crew for the cast and crew wh…" at bounding box center [784, 393] width 383 height 48
click at [744, 400] on textarea "Help us pay for lunch and snacks for the cast and crew for the cast and crew wh…" at bounding box center [784, 393] width 383 height 48
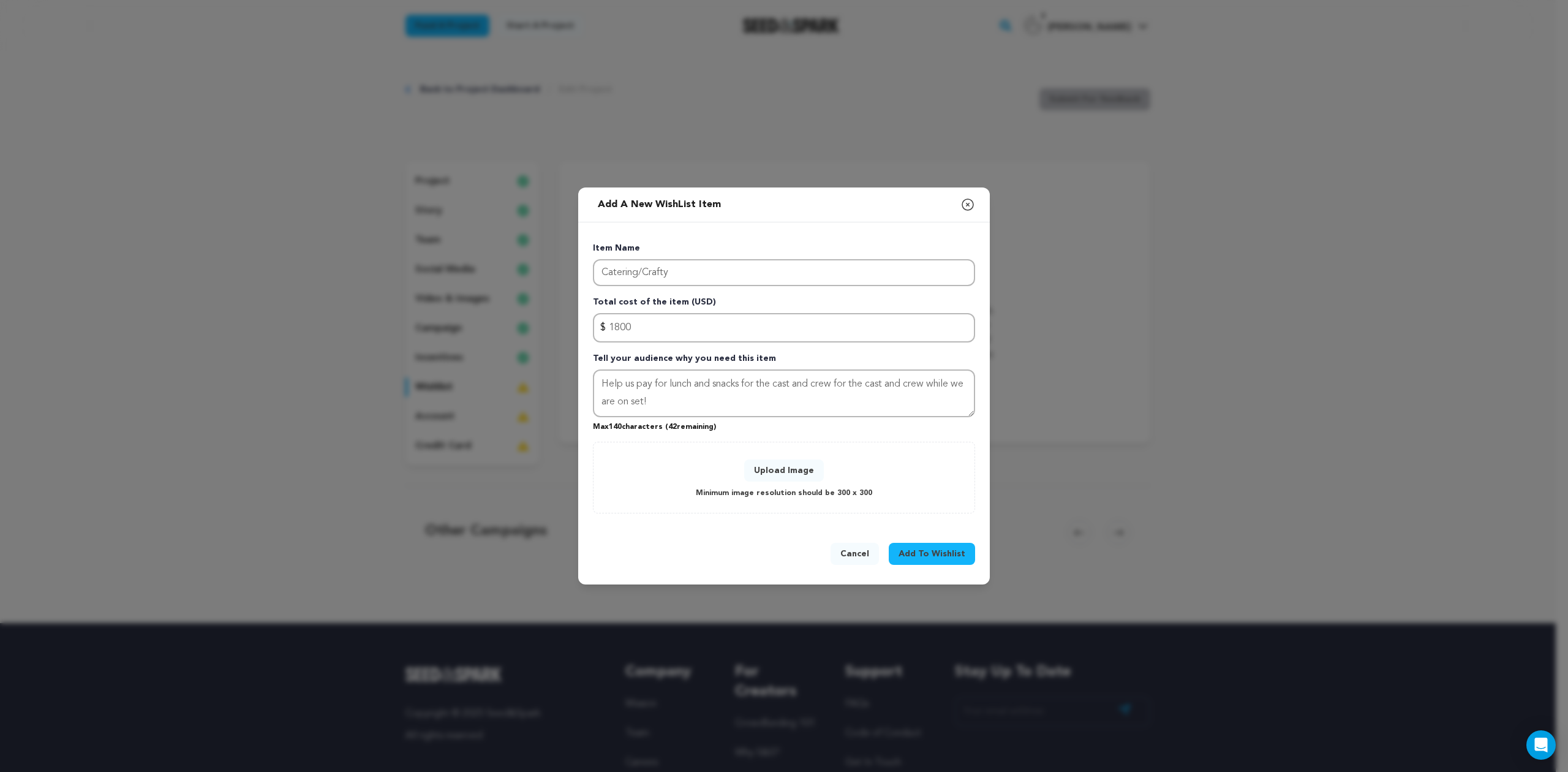
click at [932, 552] on span "Add To Wishlist" at bounding box center [932, 553] width 66 height 13
click at [779, 469] on button "Upload Image" at bounding box center [784, 471] width 80 height 22
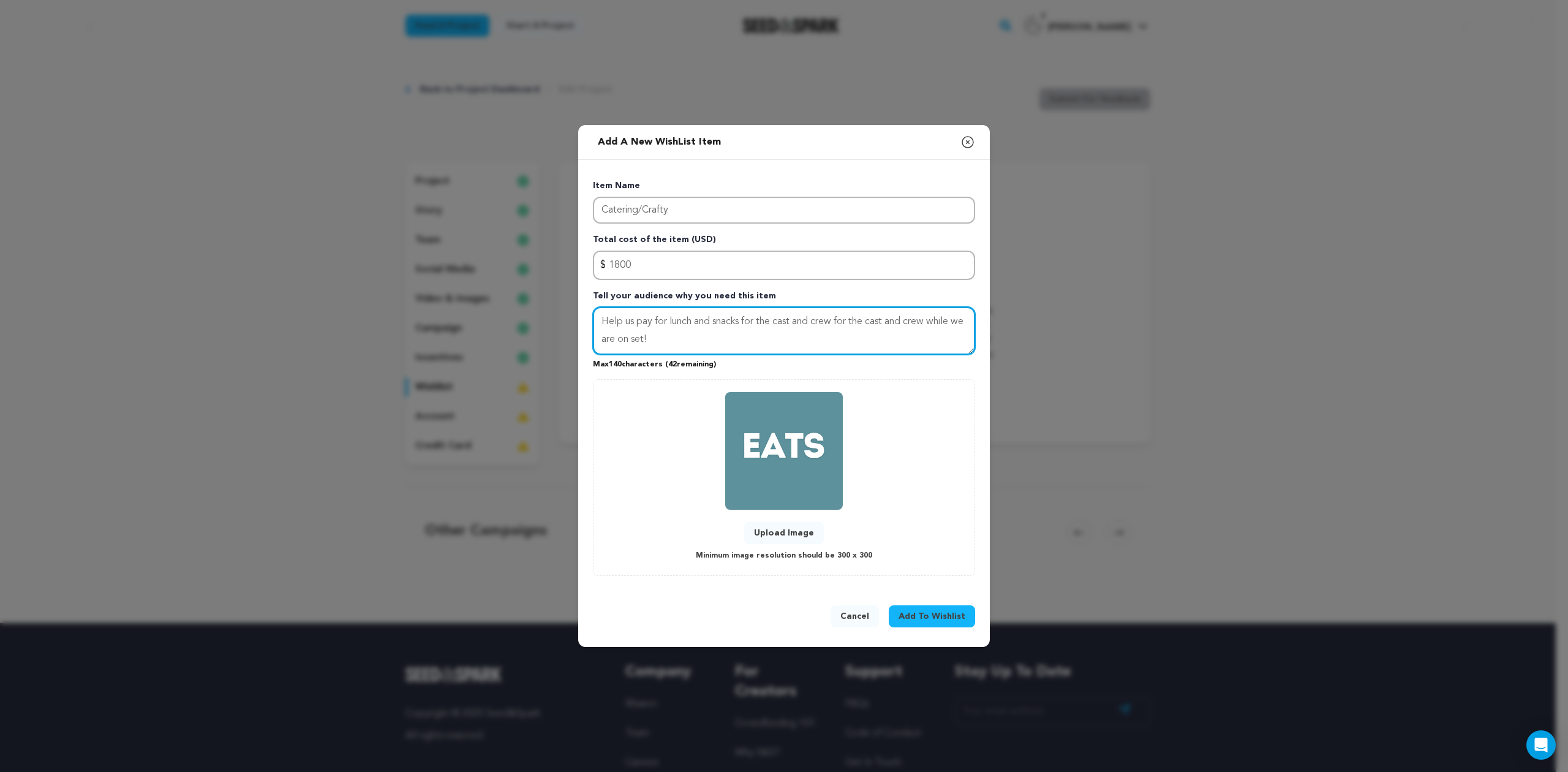
drag, startPoint x: 839, startPoint y: 321, endPoint x: 932, endPoint y: 319, distance: 93.0
click at [932, 319] on textarea "Help us pay for lunch and snacks for the cast and crew for the cast and crew wh…" at bounding box center [784, 331] width 383 height 48
type textarea "Help us pay for lunch and snacks for the cast and crew while we are on set!"
click at [915, 607] on button "Add To Wishlist" at bounding box center [931, 616] width 86 height 22
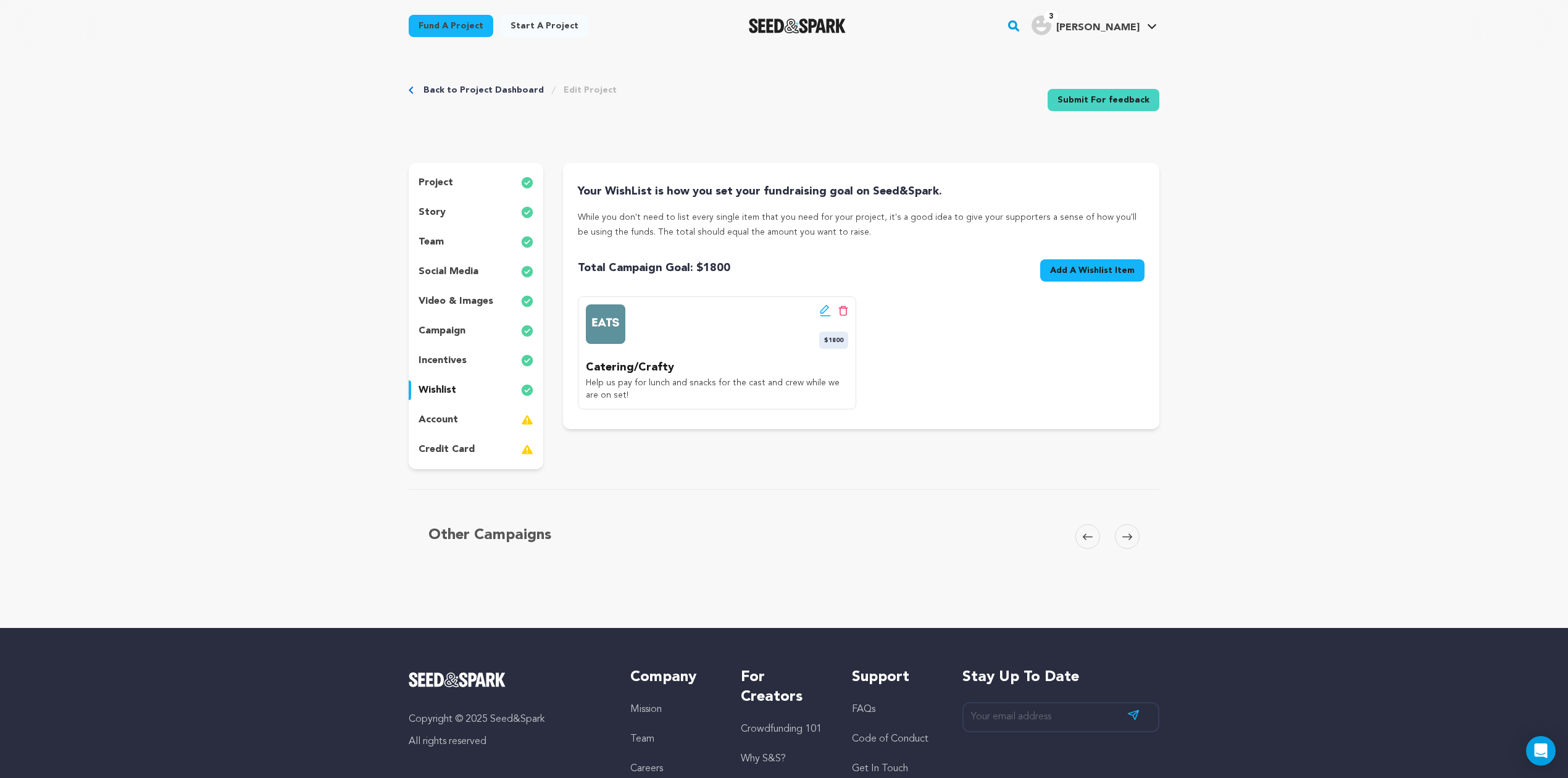
click at [1087, 274] on span "Add A Wishlist Item" at bounding box center [1092, 270] width 85 height 13
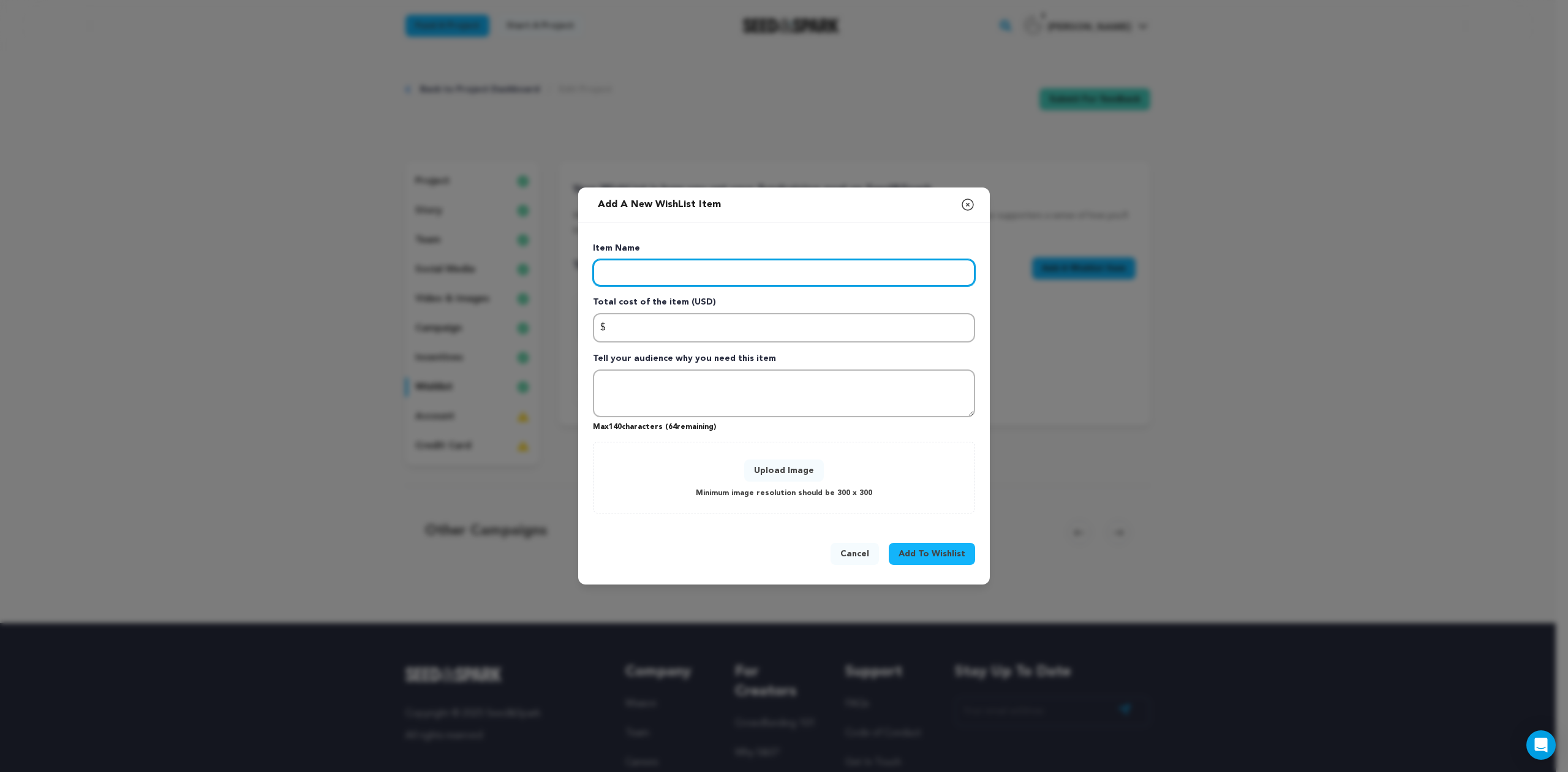
click at [666, 276] on input "Enter item name" at bounding box center [784, 273] width 383 height 27
type input "Lodging"
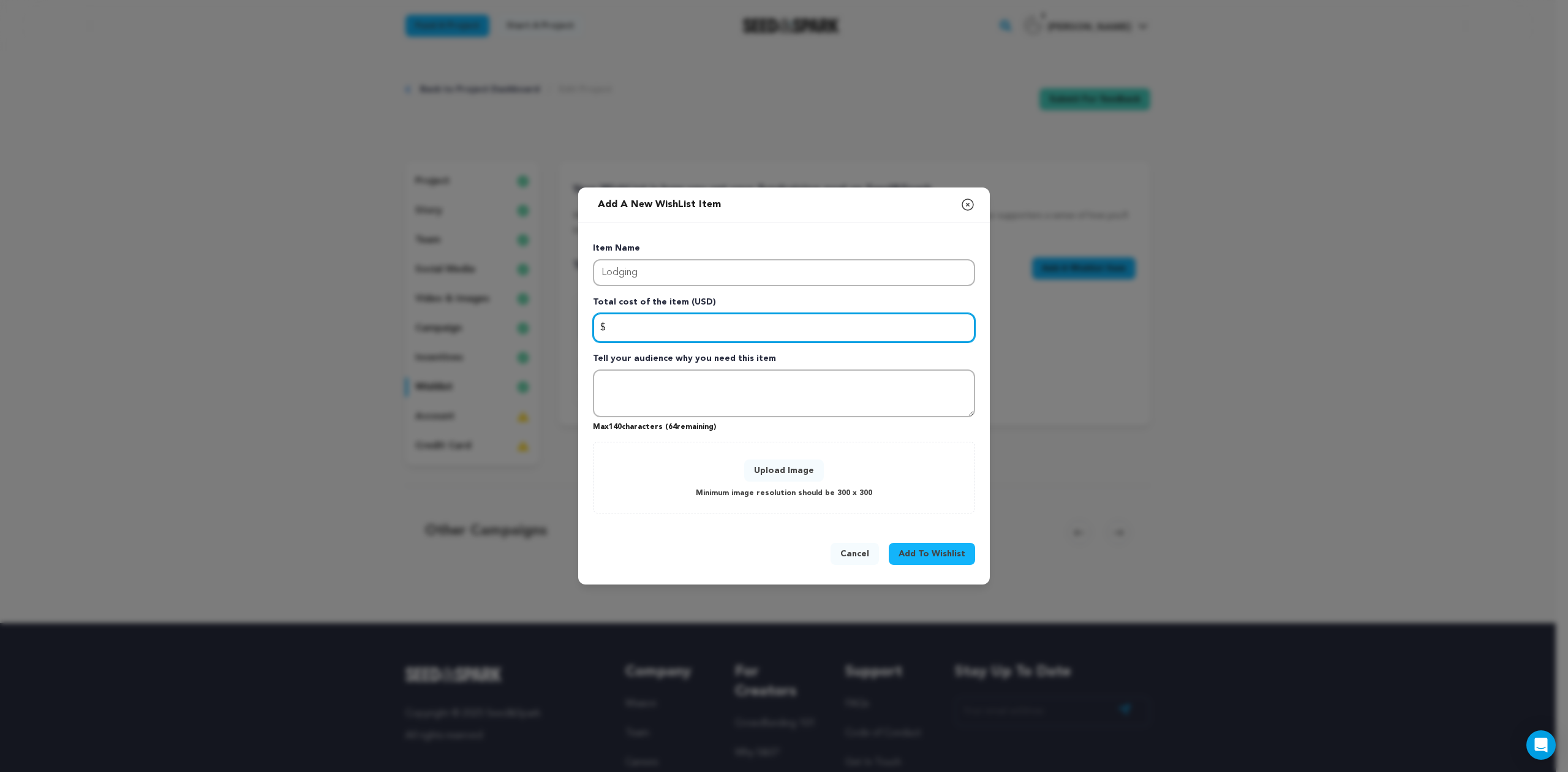
click at [657, 331] on input "Enter total cost of the item" at bounding box center [784, 328] width 383 height 30
type input "700"
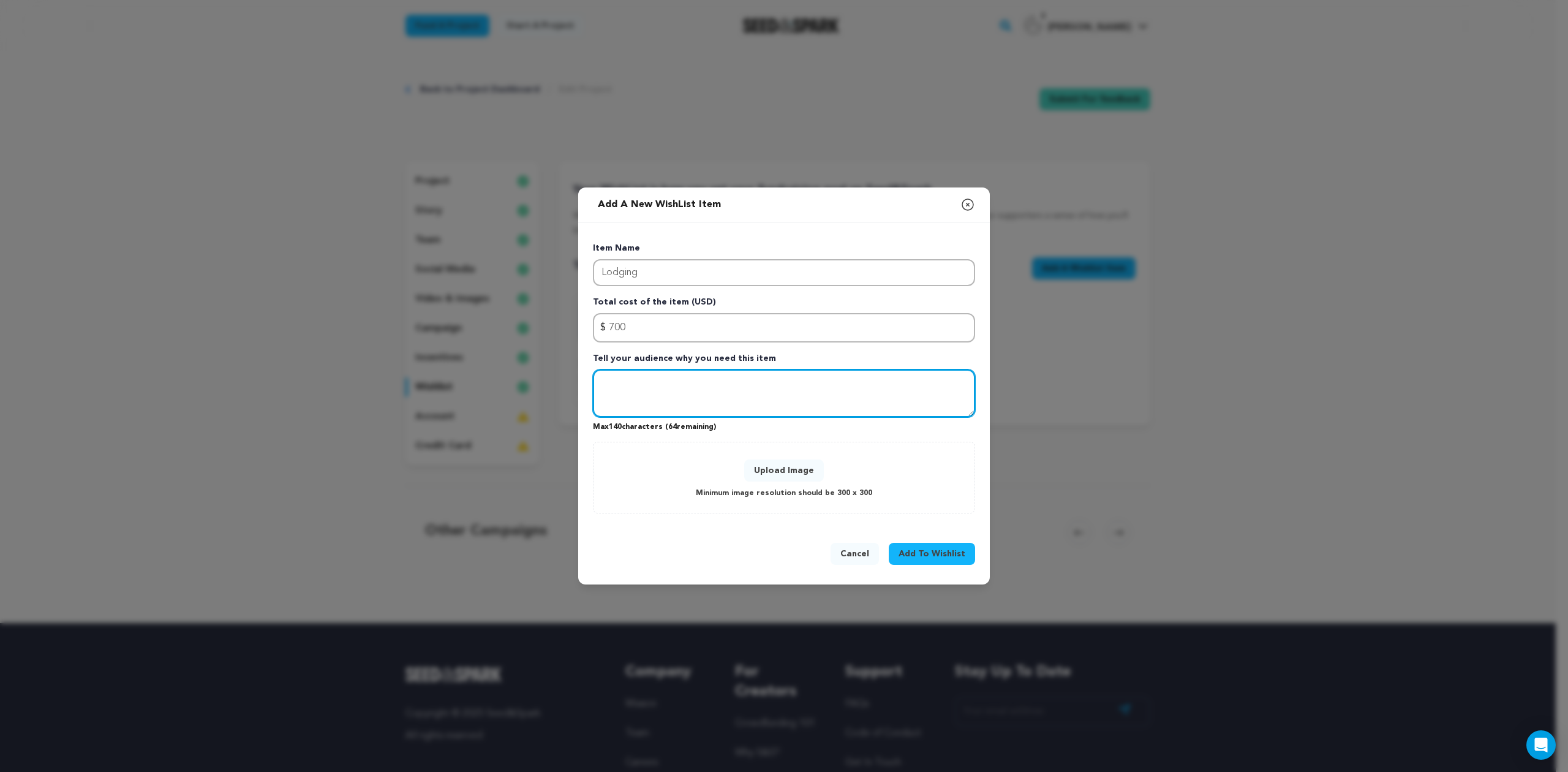
click at [657, 387] on textarea "Tell your audience why you need this item" at bounding box center [784, 393] width 383 height 48
drag, startPoint x: 764, startPoint y: 397, endPoint x: 723, endPoint y: 397, distance: 41.0
click at [723, 397] on textarea "While we are using all local Florida cast and crew, some have to drive 60+ mile…" at bounding box center [784, 393] width 383 height 48
type textarea "While we are using all local [US_STATE] cast and crew, some have to drive 60+ m…"
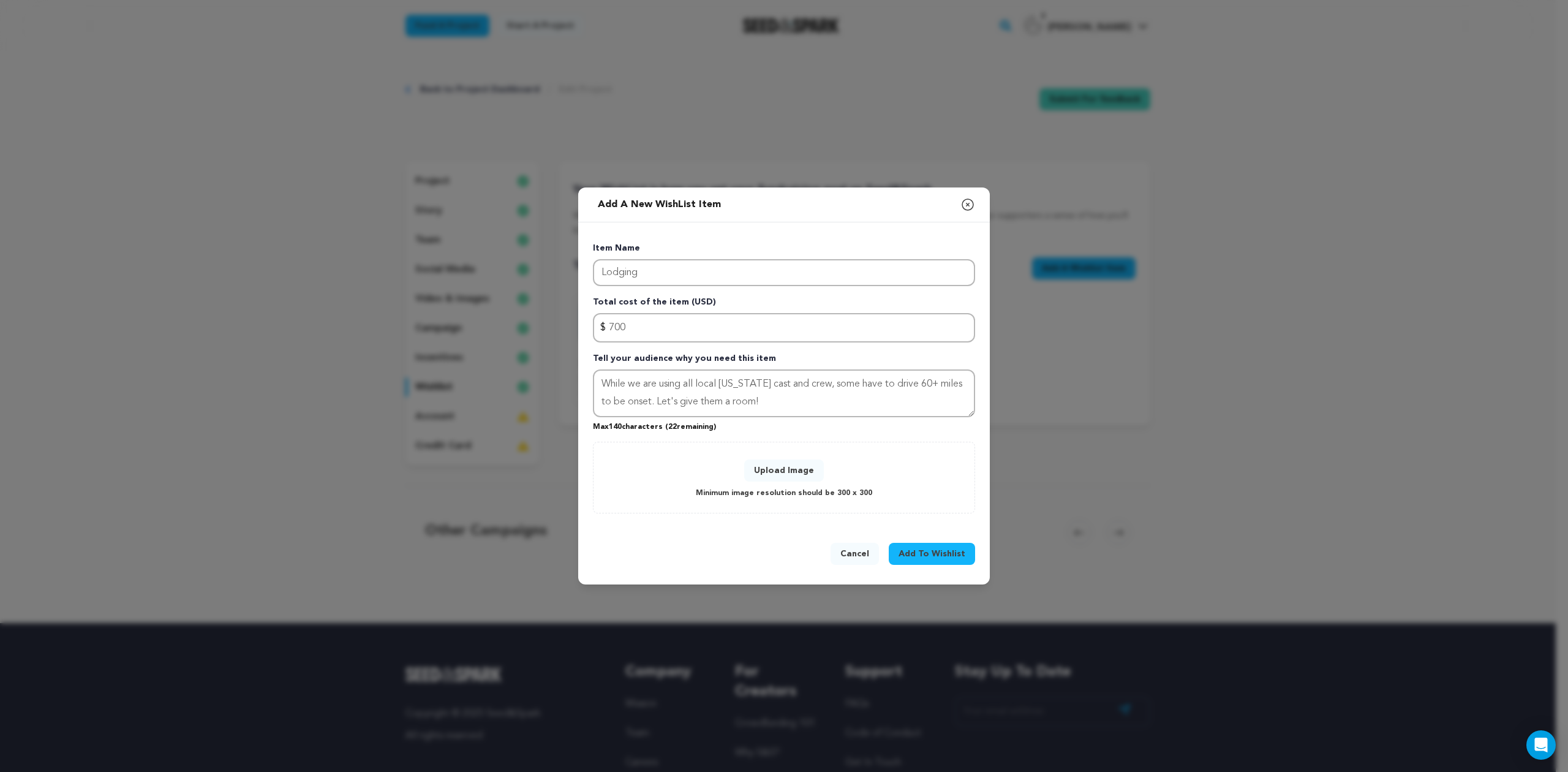
click at [920, 549] on span "Add To Wishlist" at bounding box center [932, 553] width 66 height 13
click at [792, 472] on button "Upload Image" at bounding box center [784, 471] width 80 height 22
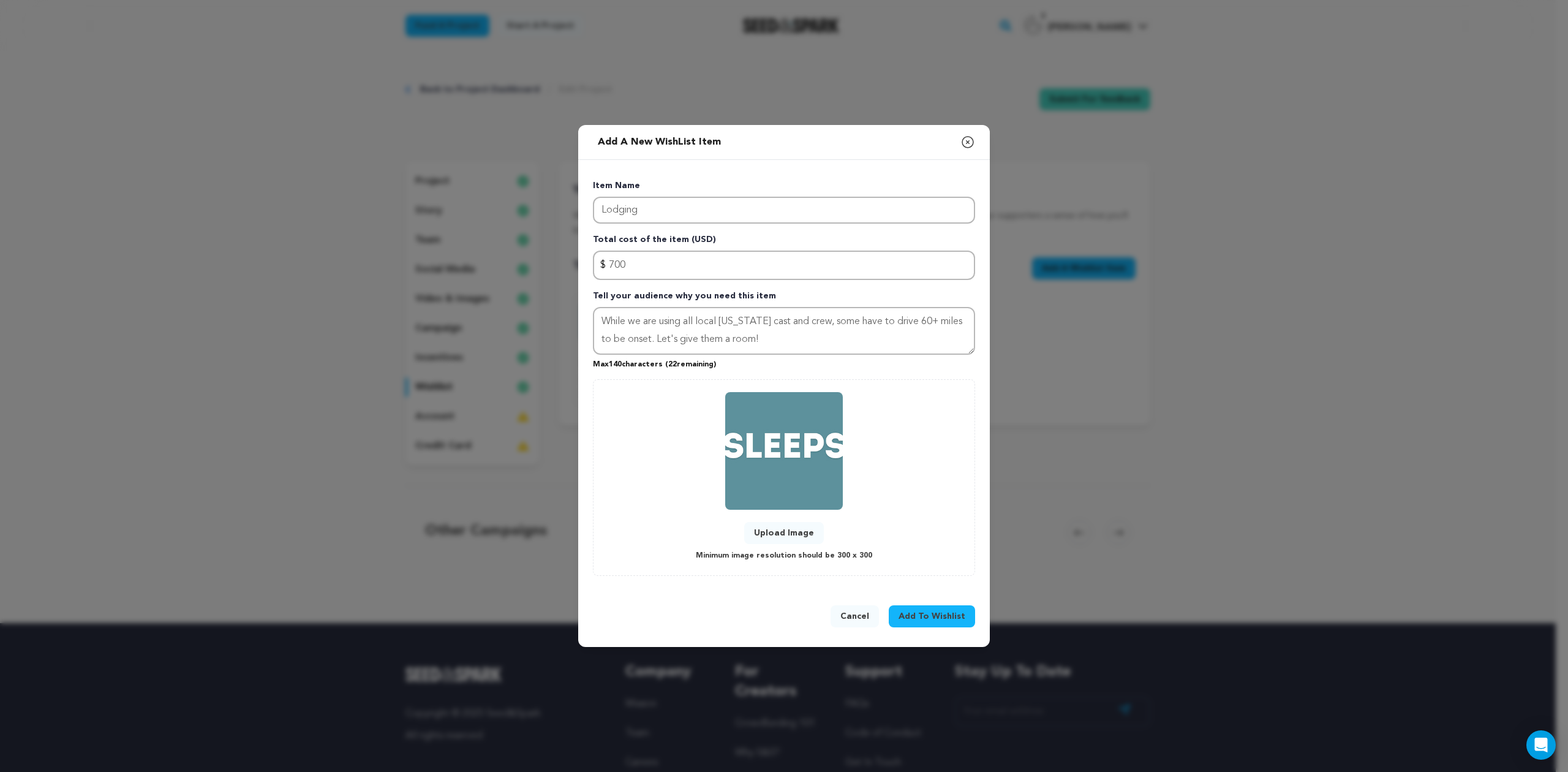
click at [931, 616] on span "Add To Wishlist" at bounding box center [932, 616] width 66 height 13
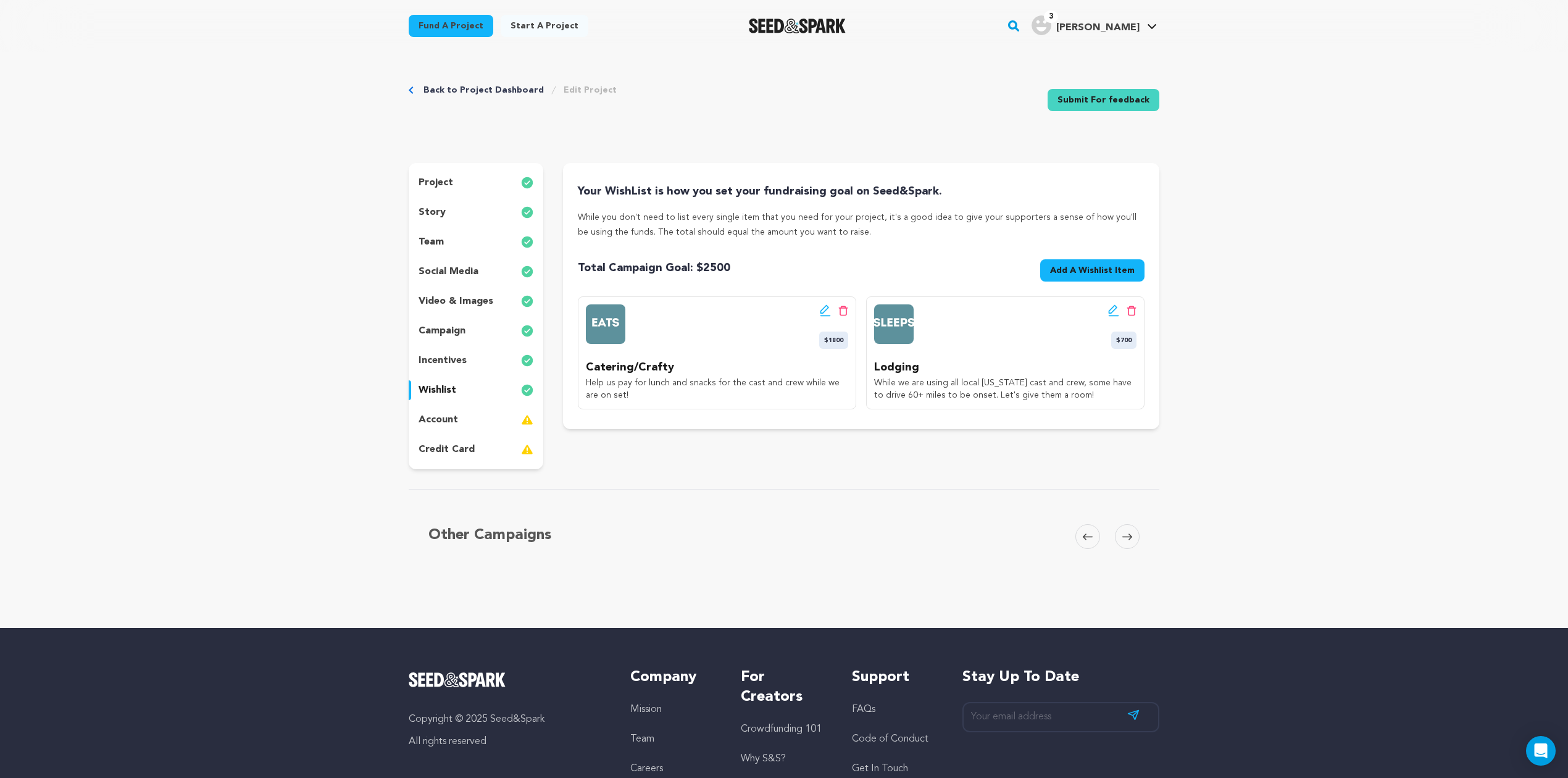
click at [428, 240] on p "team" at bounding box center [431, 242] width 25 height 15
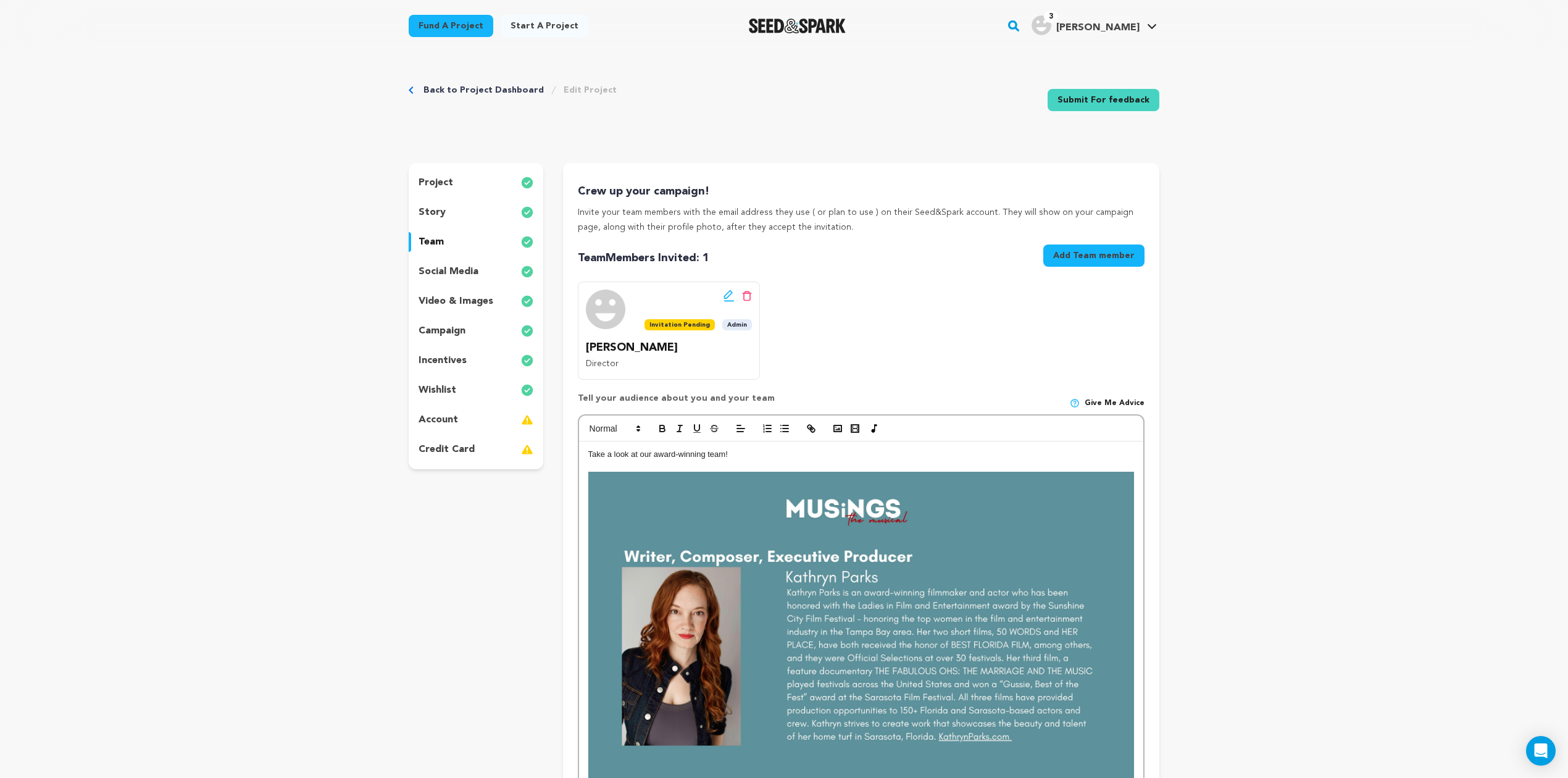
scroll to position [274, 0]
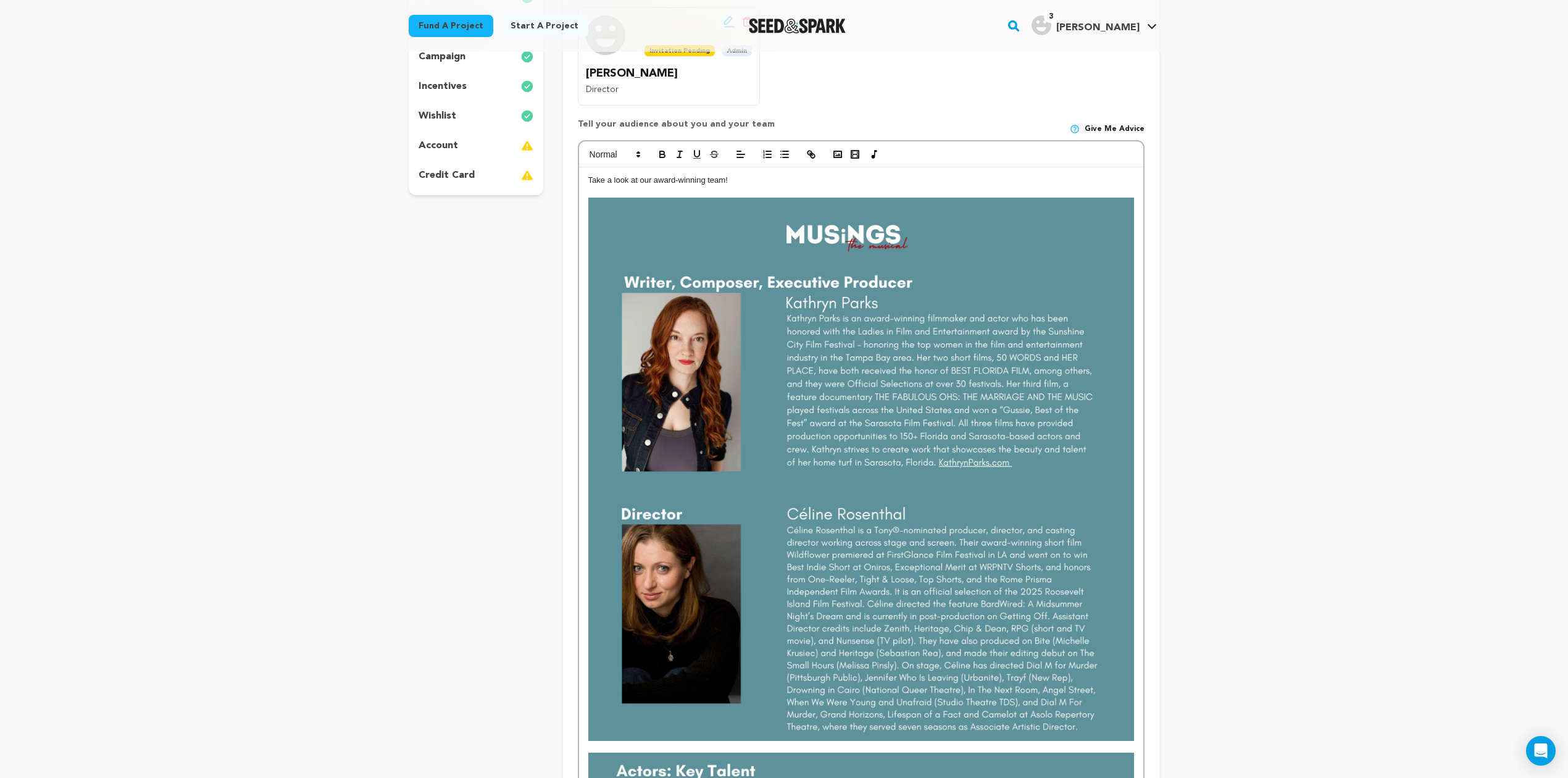
click at [822, 210] on img at bounding box center [860, 469] width 545 height 543
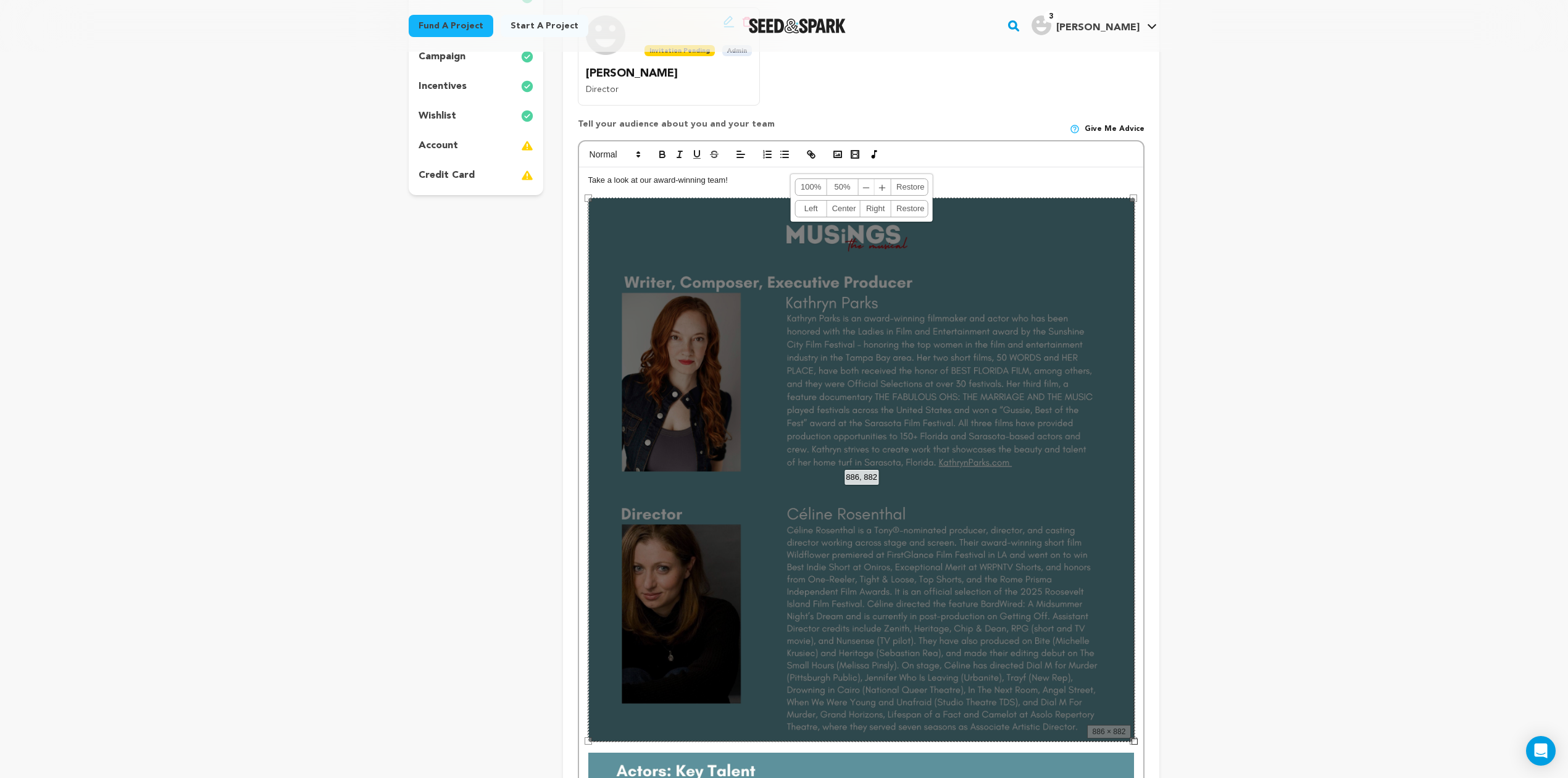
click at [802, 243] on div "886, 882 100% 50% ﹣ ﹢ Restore Left Center Right Restore" at bounding box center [861, 469] width 547 height 544
click at [761, 341] on div "886, 882 100% 50% ﹣ ﹢ Restore Left Center Right Restore" at bounding box center [861, 469] width 547 height 544
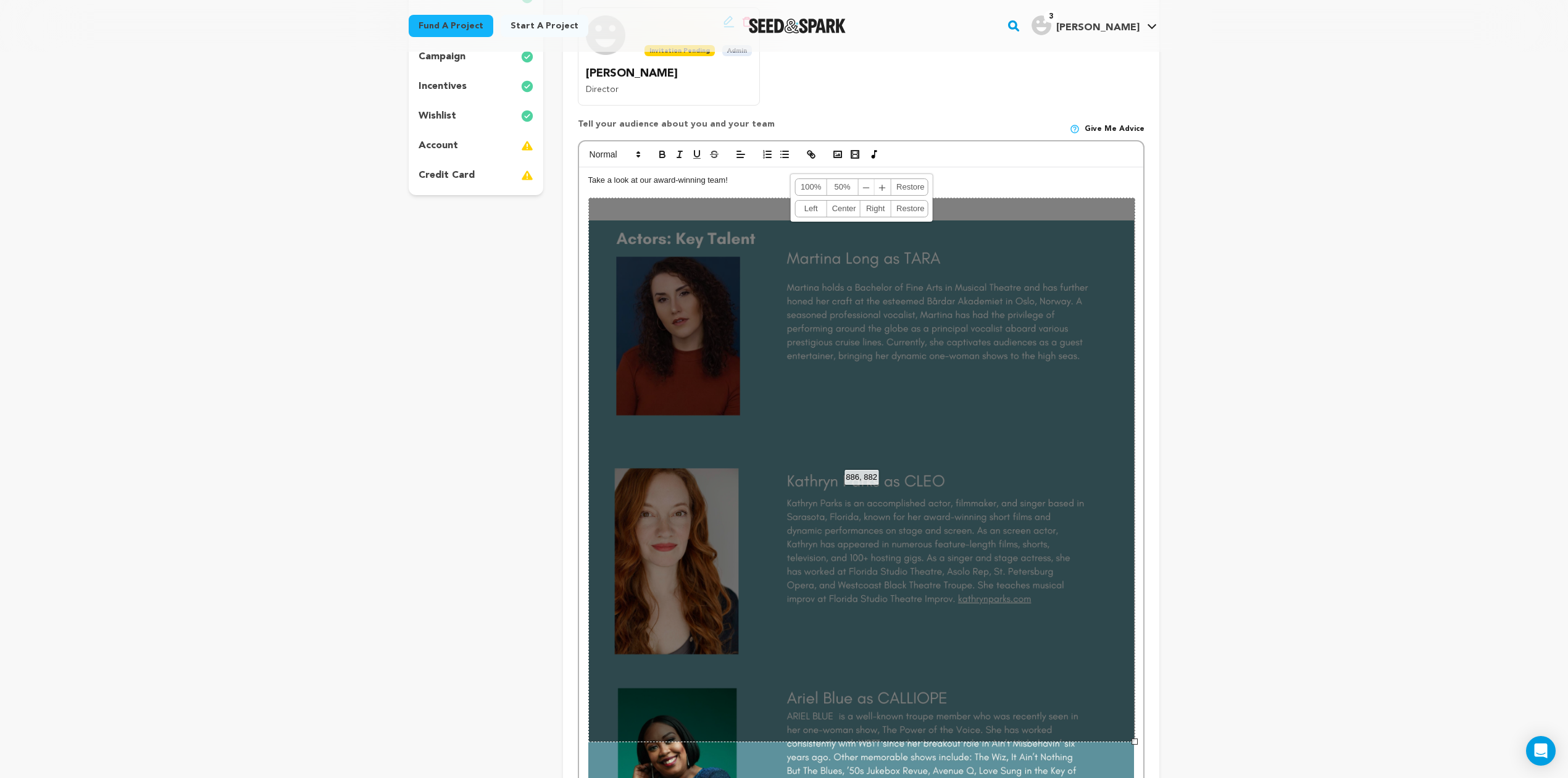
click at [737, 184] on p "Take a look at our award-winning team!" at bounding box center [860, 180] width 545 height 11
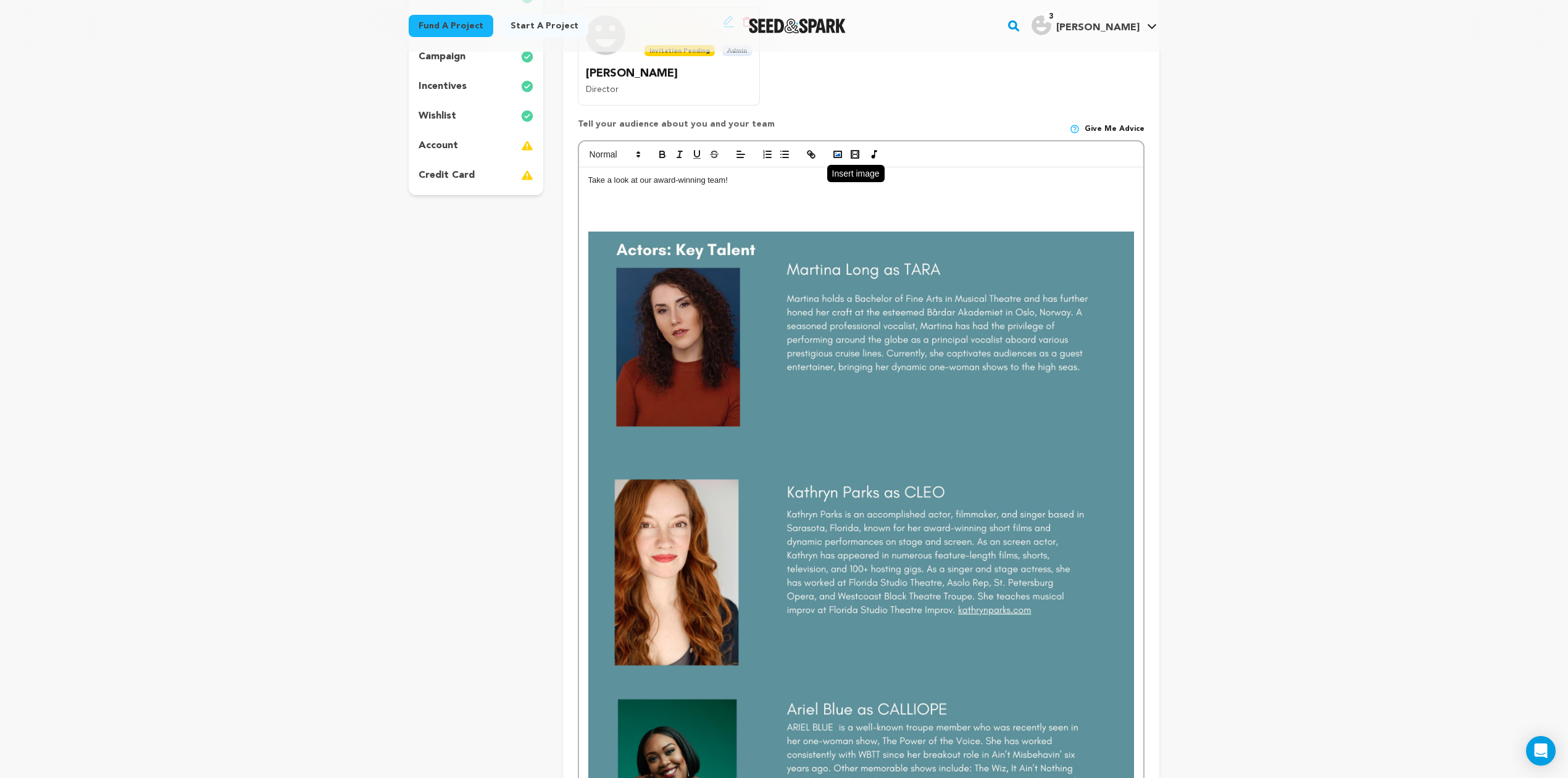
click at [833, 154] on rect "button" at bounding box center [837, 154] width 7 height 6
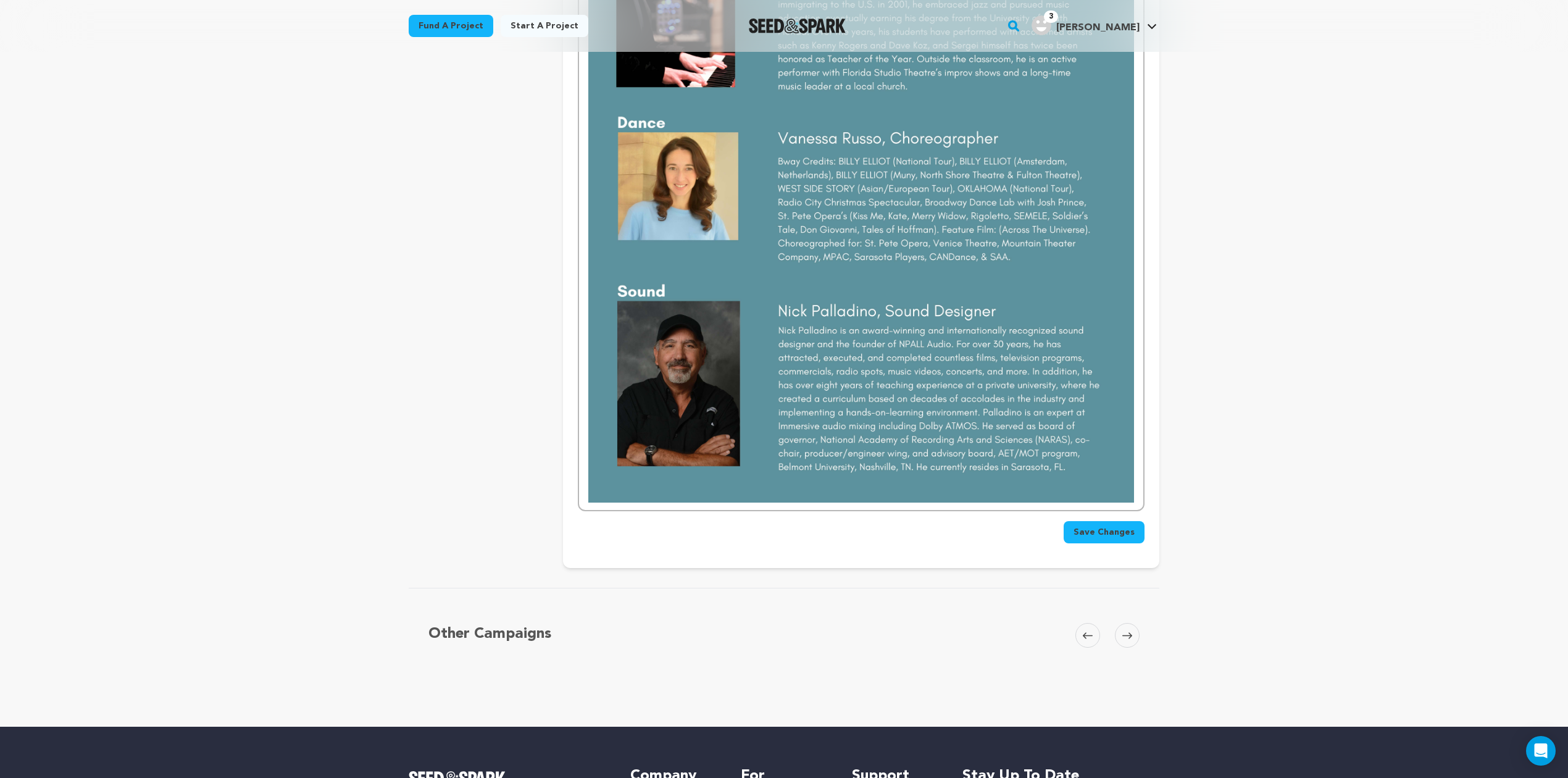
scroll to position [2210, 0]
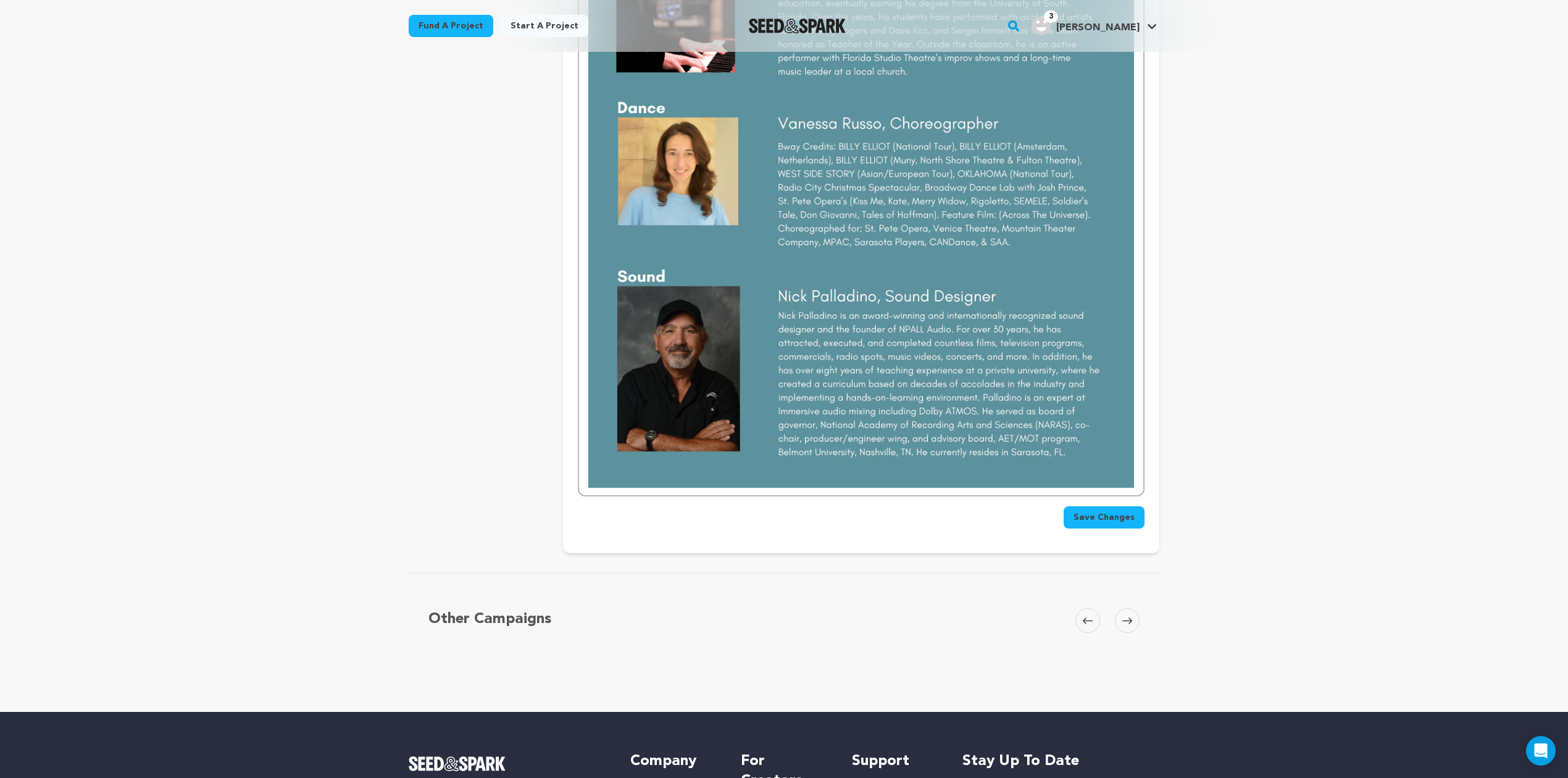
click at [1110, 511] on button "Save Changes" at bounding box center [1104, 517] width 81 height 22
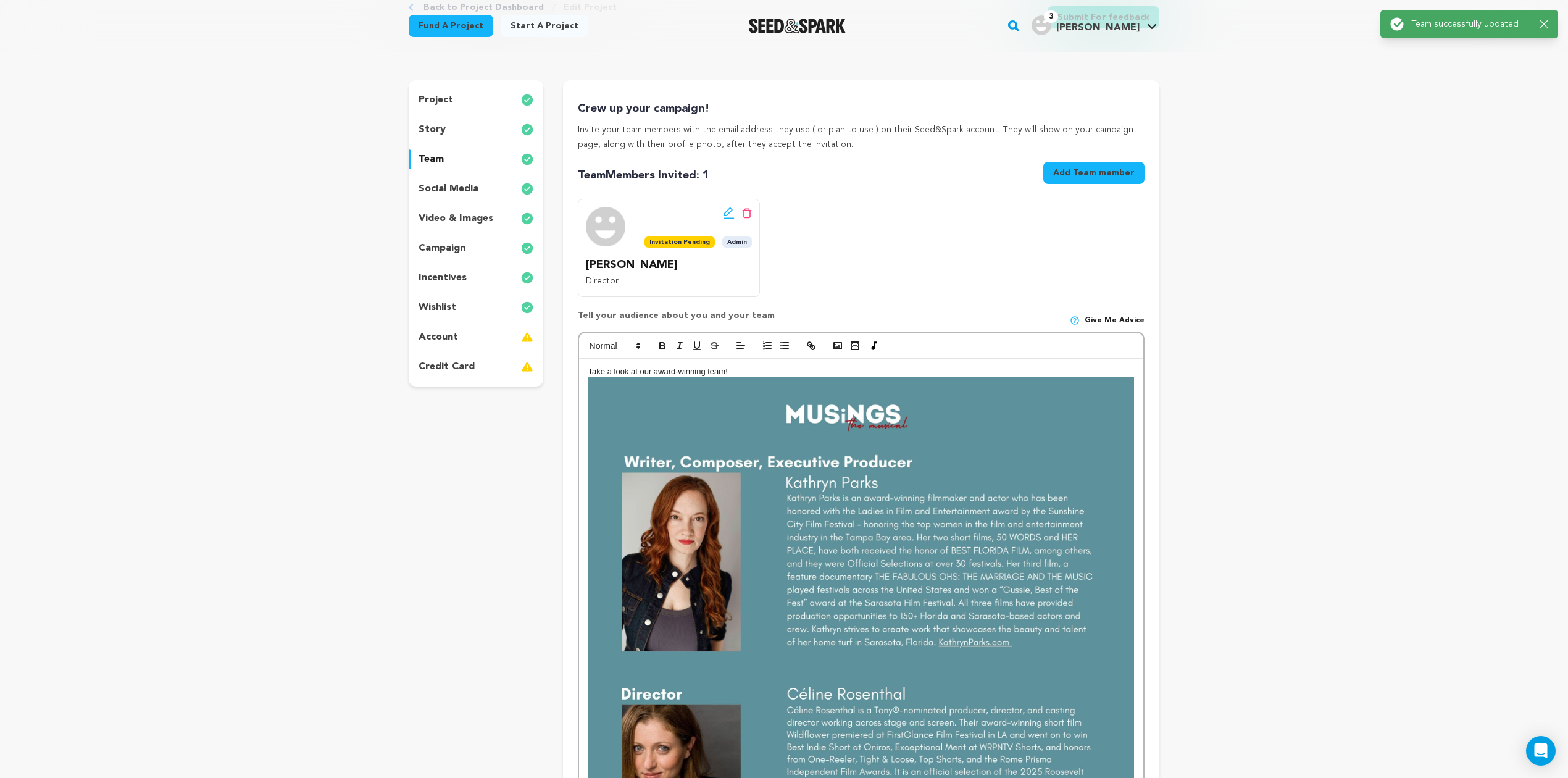
scroll to position [0, 0]
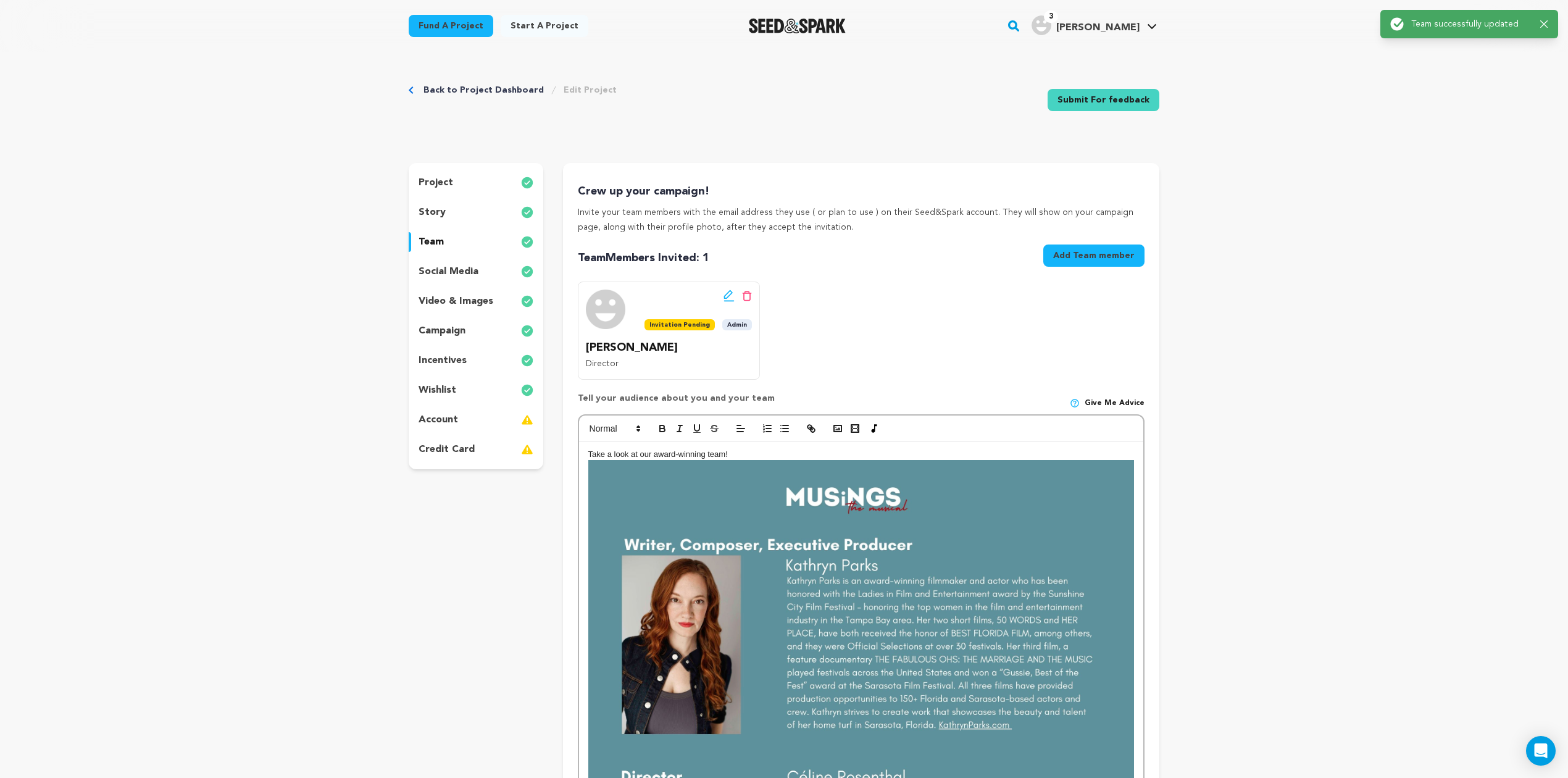
click at [740, 453] on p "Take a look at our award-winning team!" at bounding box center [860, 454] width 545 height 11
click at [705, 454] on p "Take a look at our award-winning team!" at bounding box center [860, 454] width 545 height 11
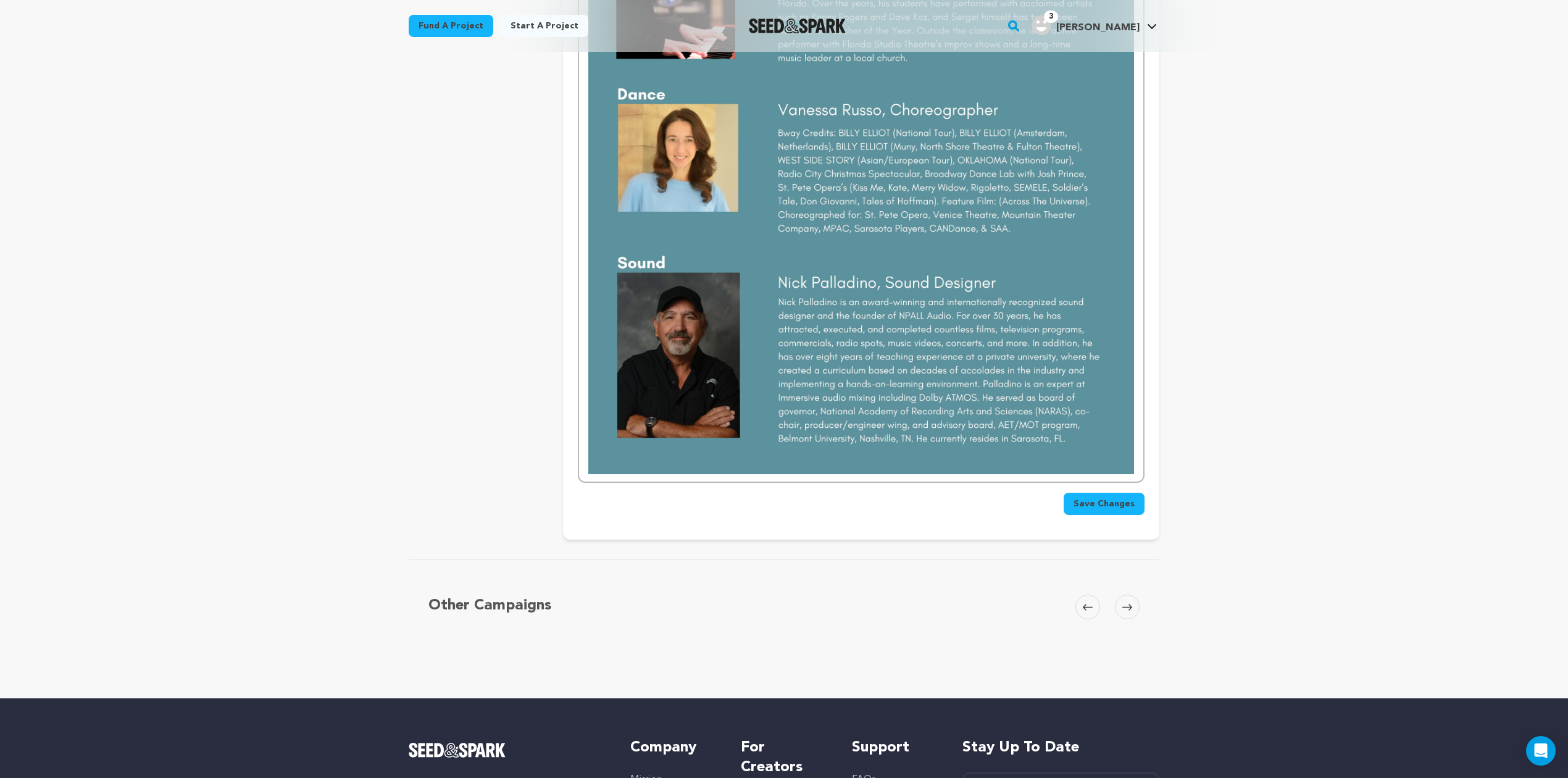
scroll to position [2210, 0]
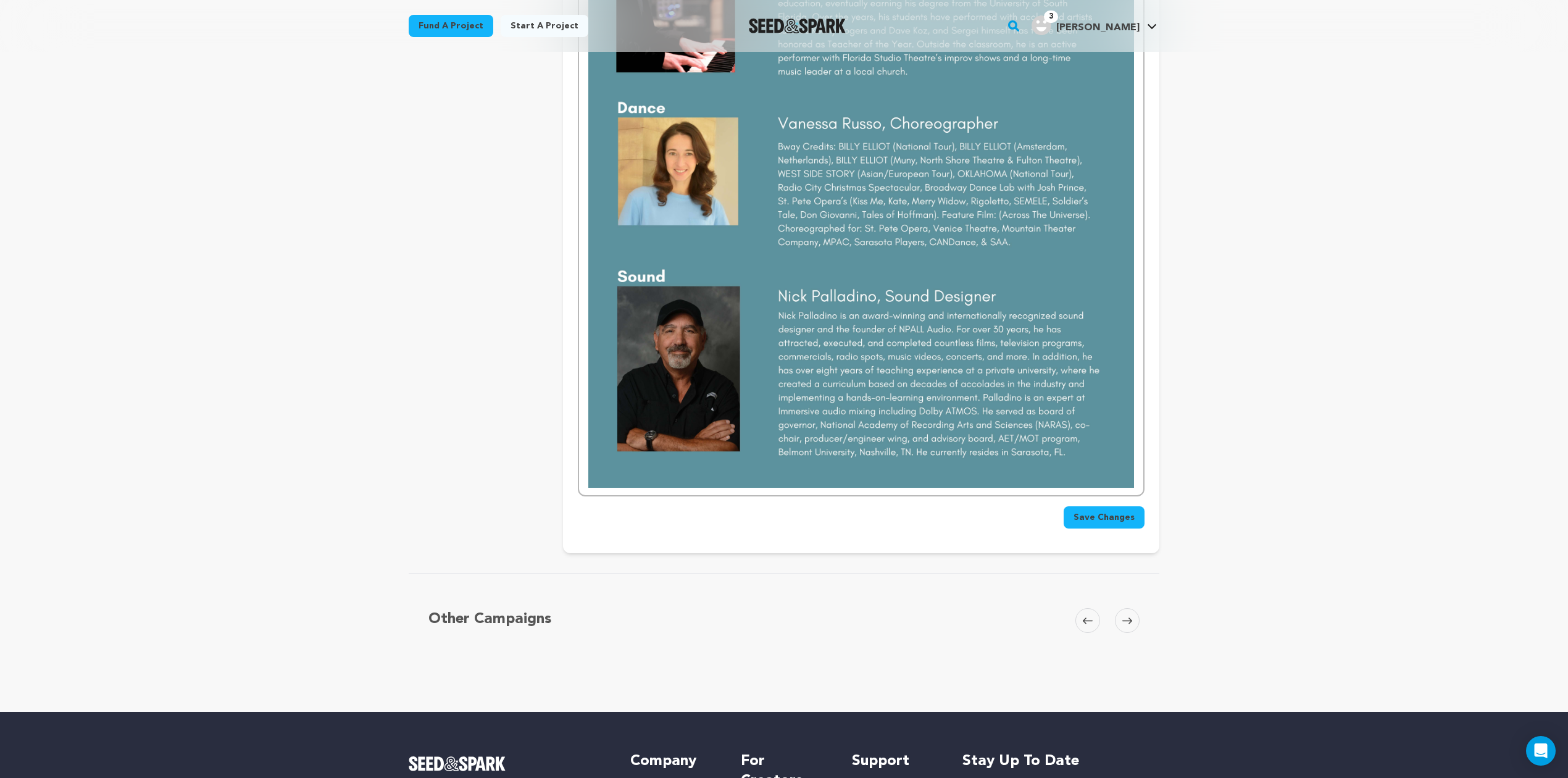
click at [1113, 529] on button "Save Changes" at bounding box center [1104, 517] width 81 height 22
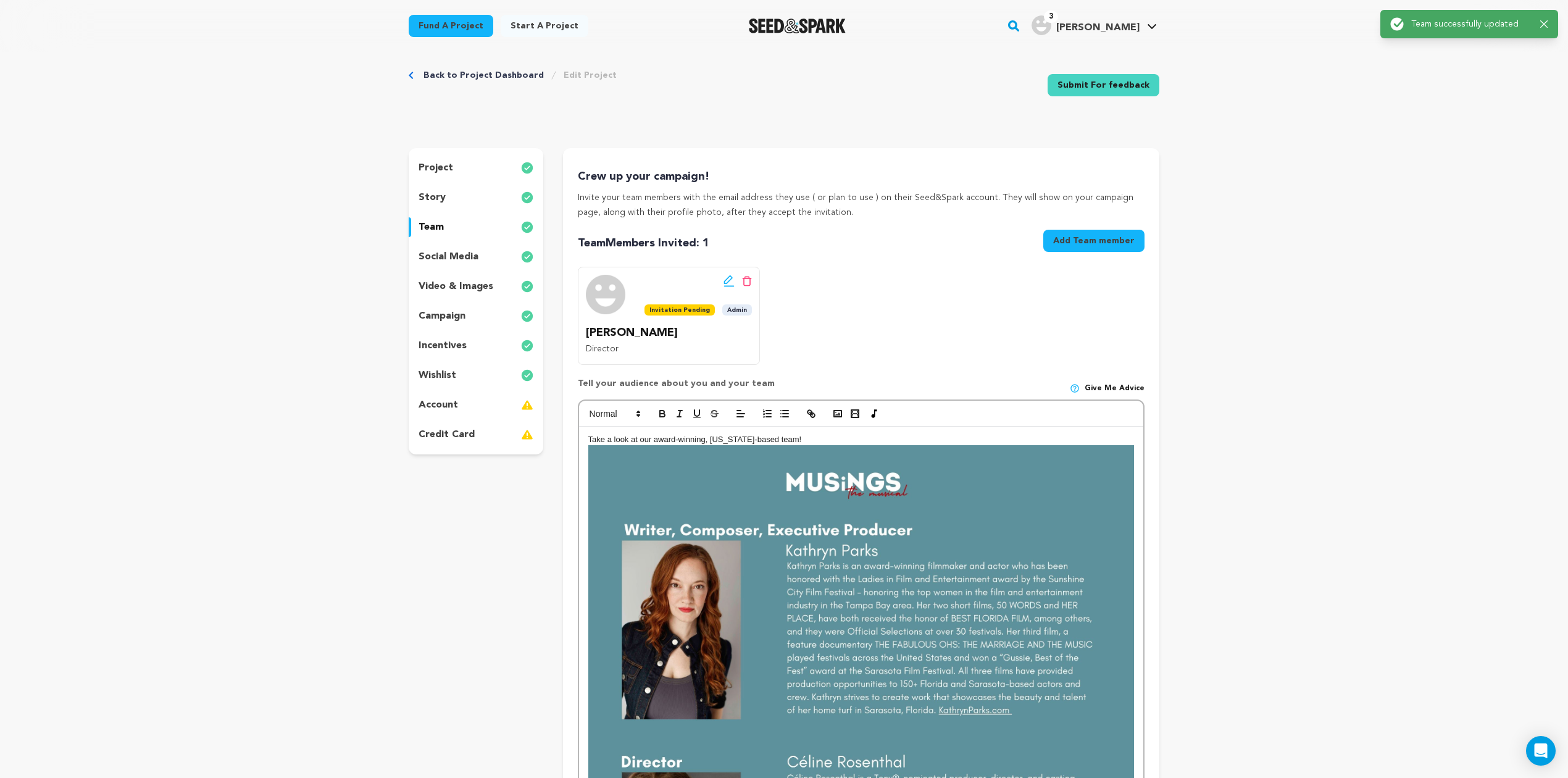
scroll to position [0, 0]
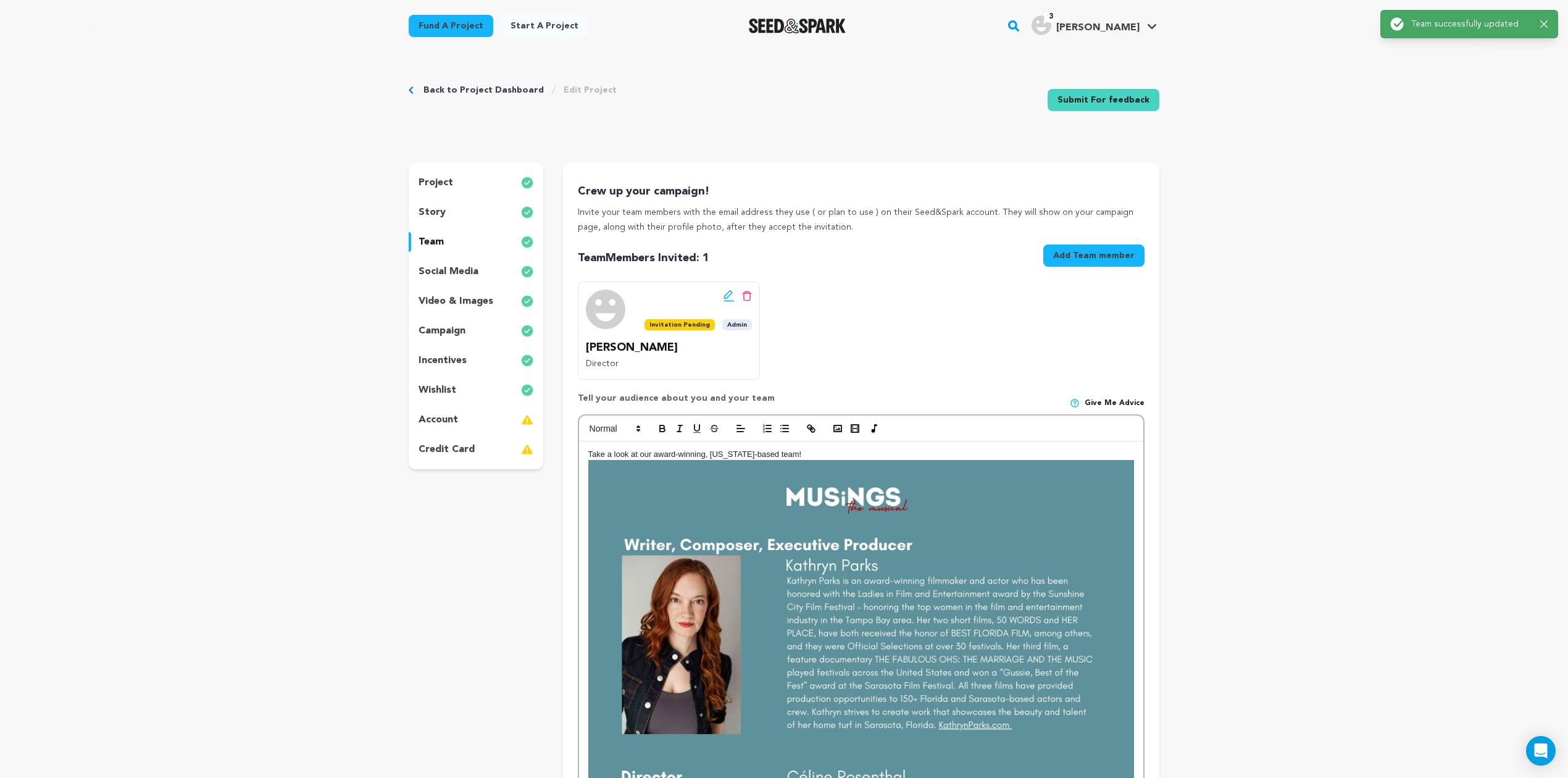
click at [457, 420] on div "account" at bounding box center [476, 420] width 135 height 20
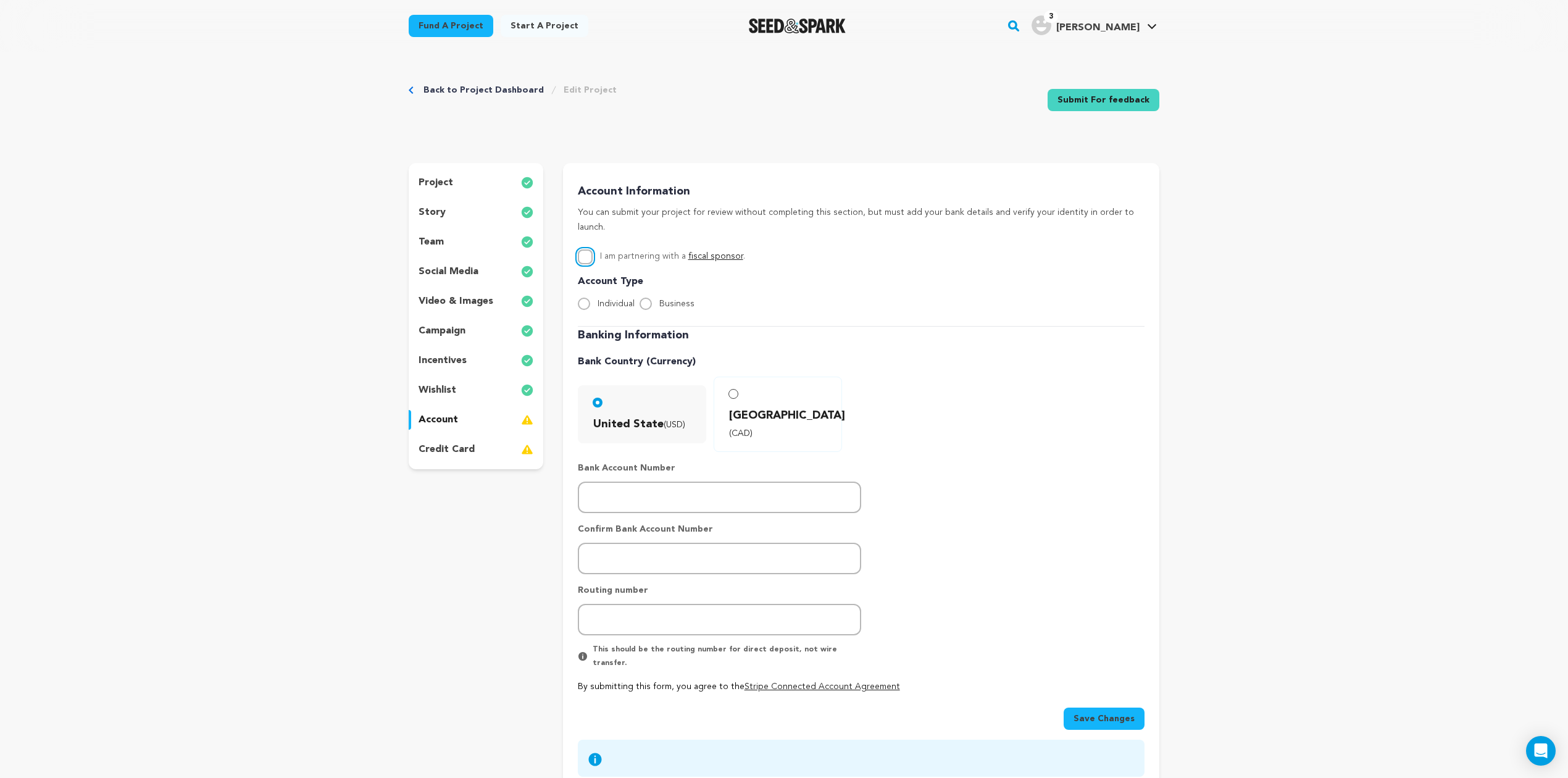
click at [586, 249] on input "I am partnering with a fiscal sponsor ." at bounding box center [585, 257] width 15 height 15
checkbox input "true"
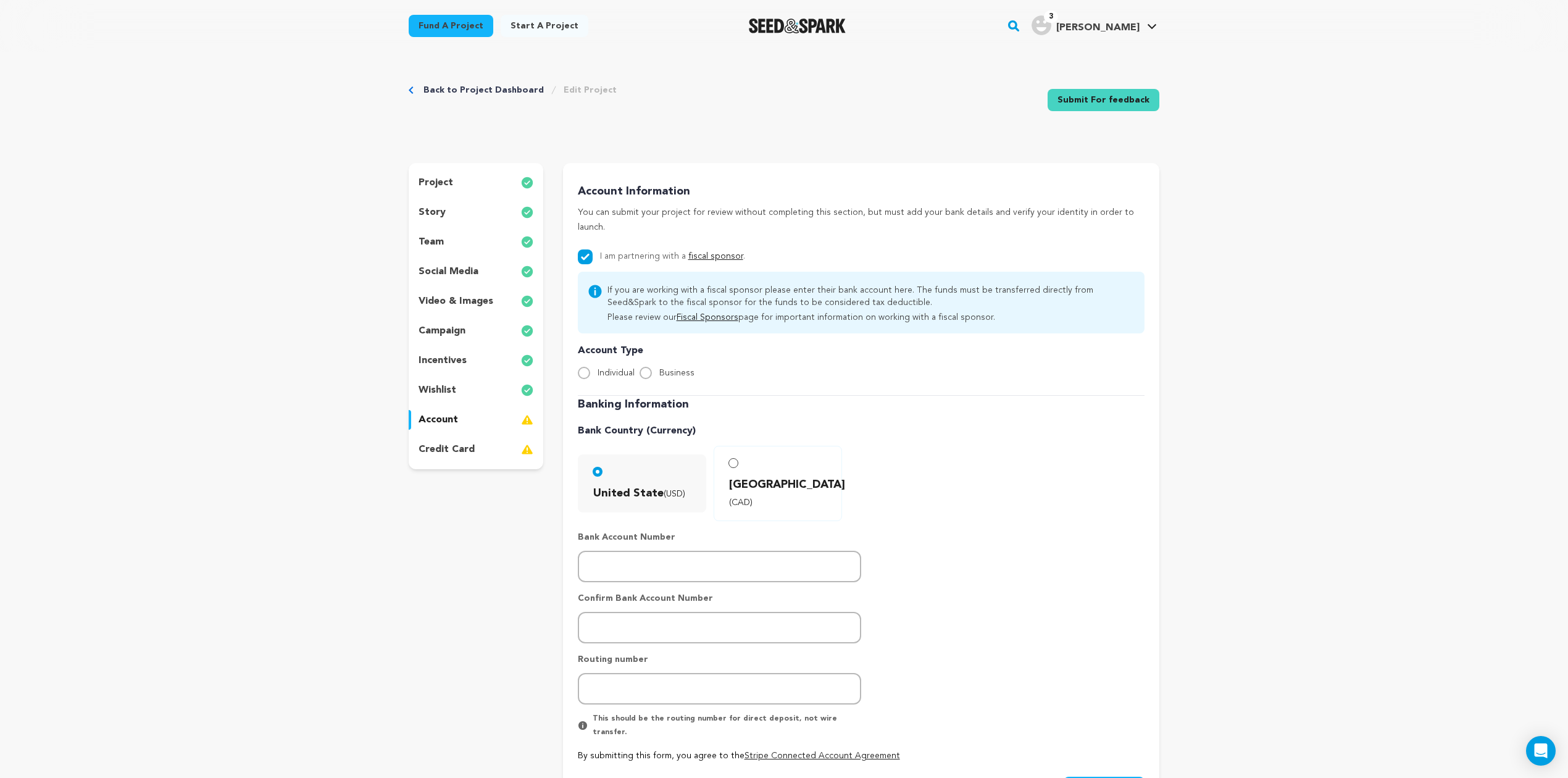
click at [438, 182] on p "project" at bounding box center [435, 183] width 34 height 15
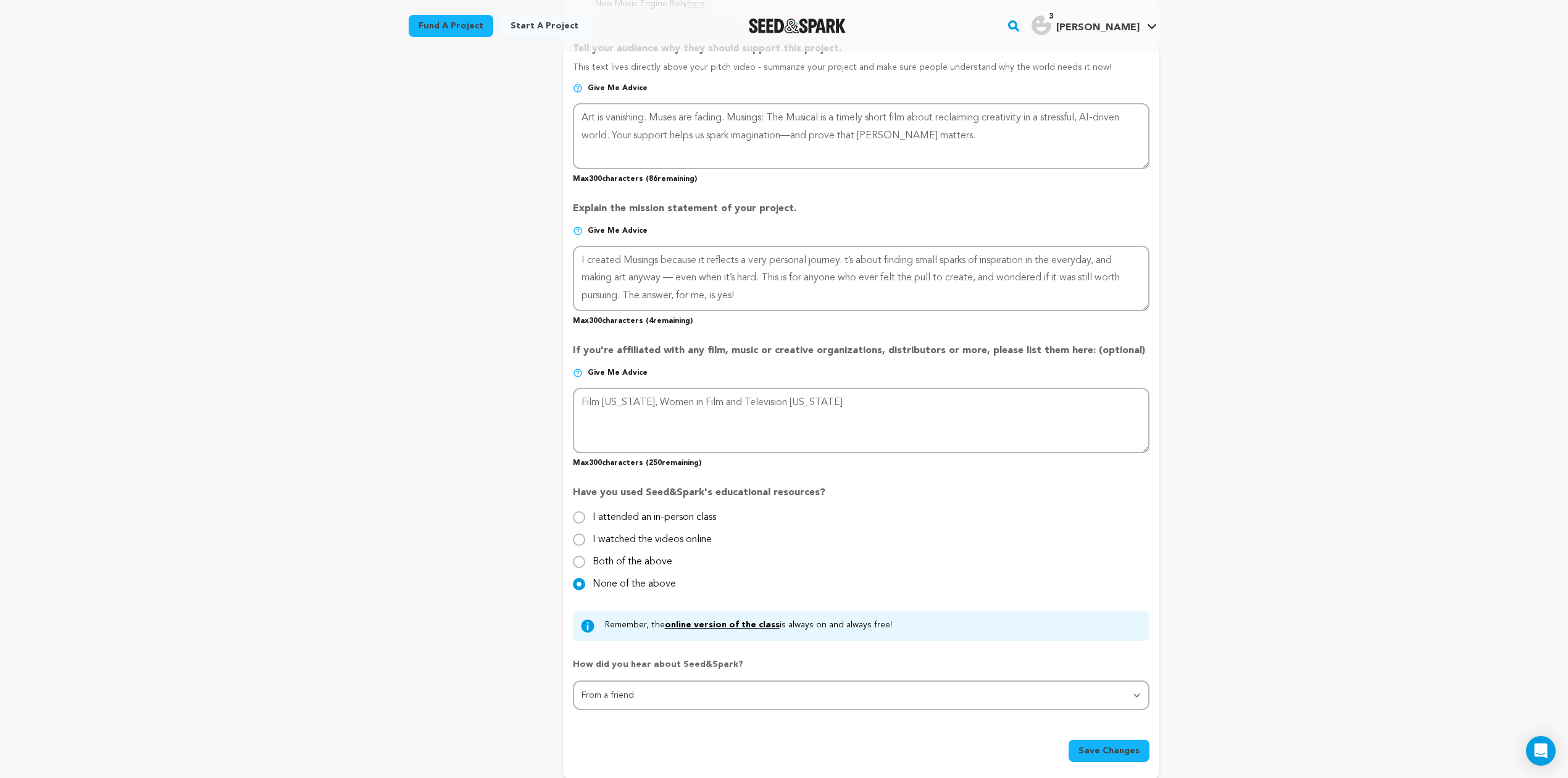
scroll to position [823, 0]
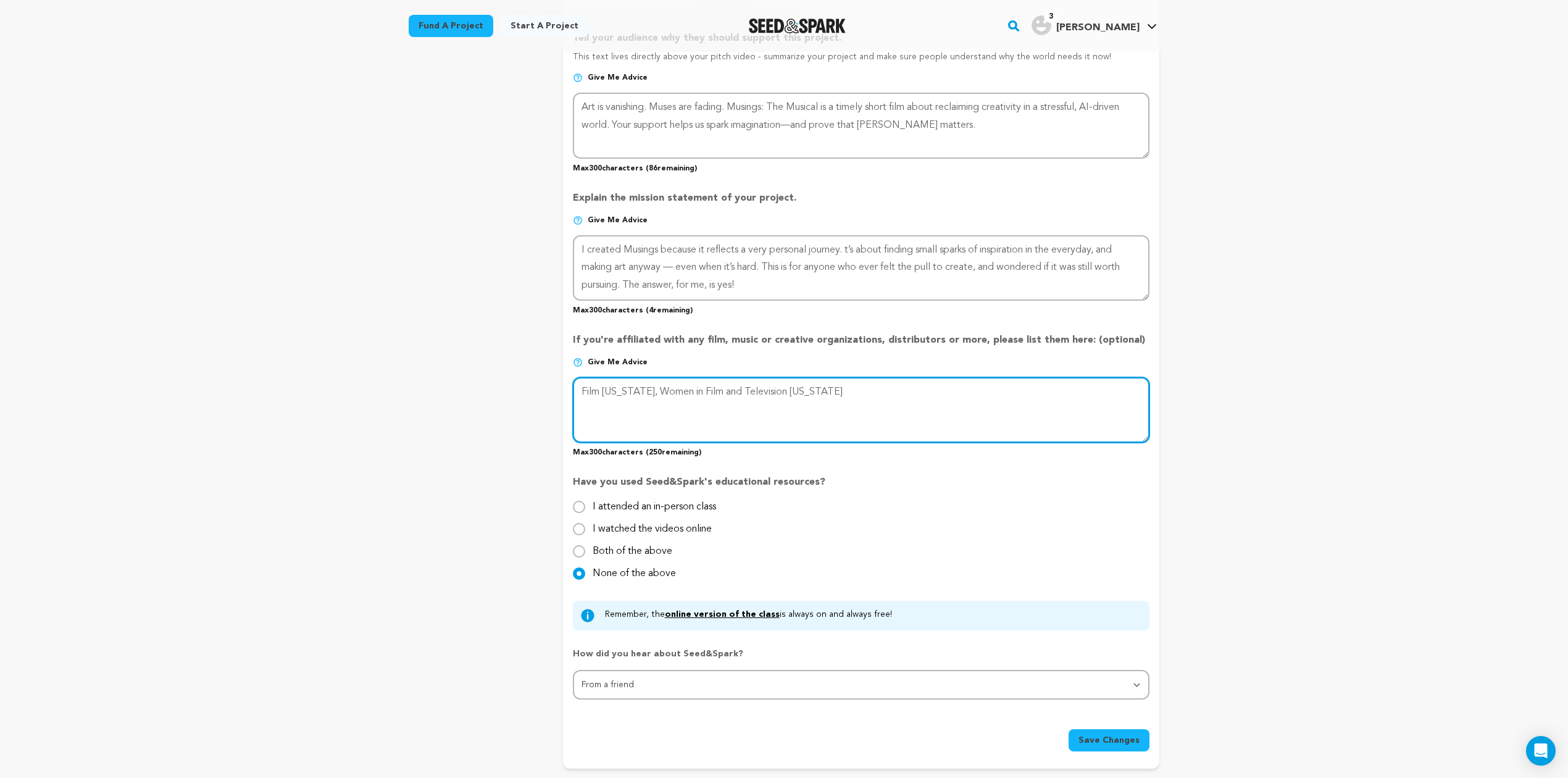
click at [833, 381] on textarea at bounding box center [861, 410] width 577 height 66
type textarea "Film [US_STATE], Women in Film and Television [US_STATE], From the Heart Produc…"
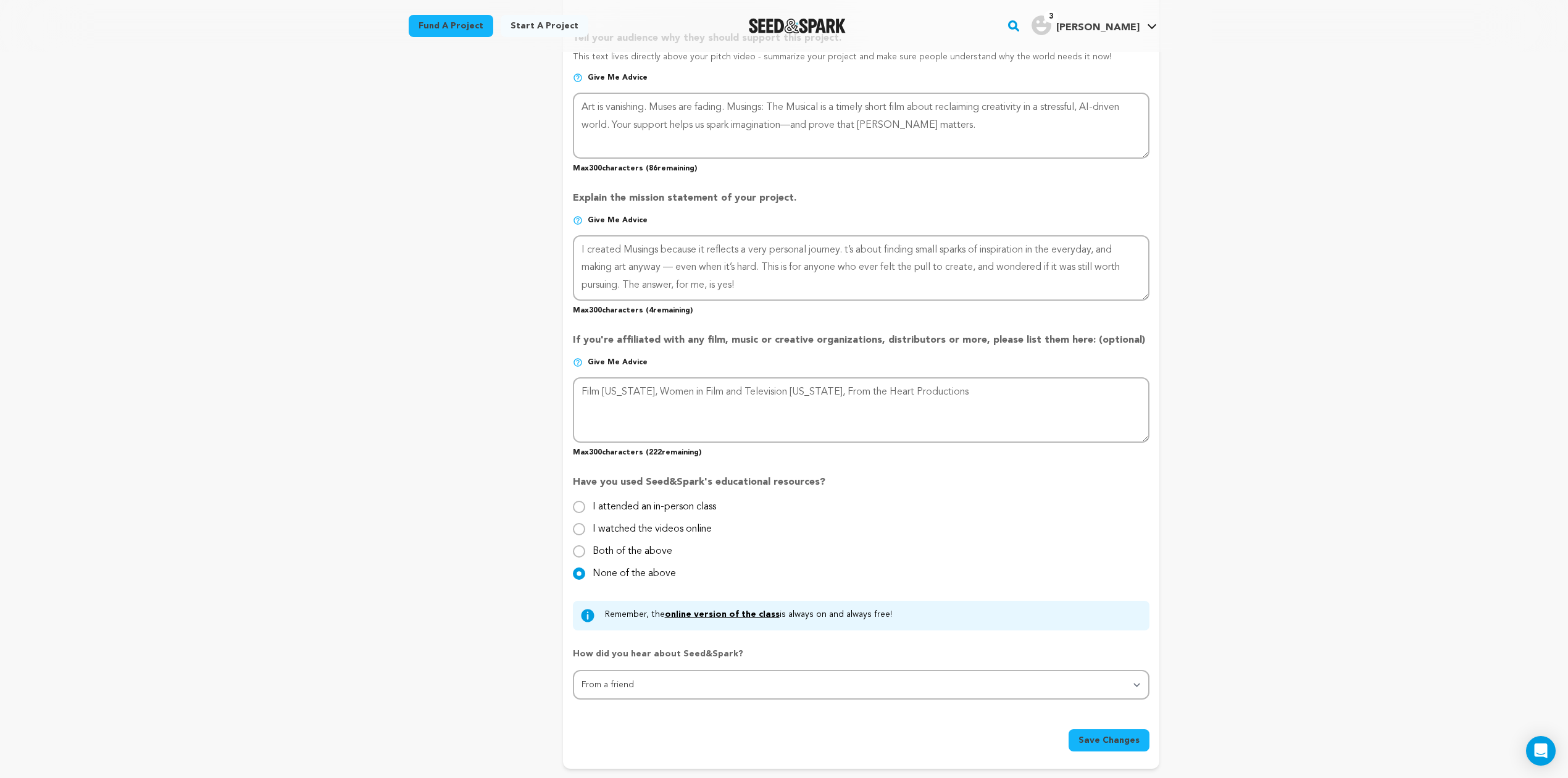
click at [1316, 346] on div "Back to Project Dashboard Edit Project Submit For feedback Submit For feedback …" at bounding box center [784, 236] width 1568 height 2015
click at [1124, 734] on span "Save Changes" at bounding box center [1109, 740] width 61 height 13
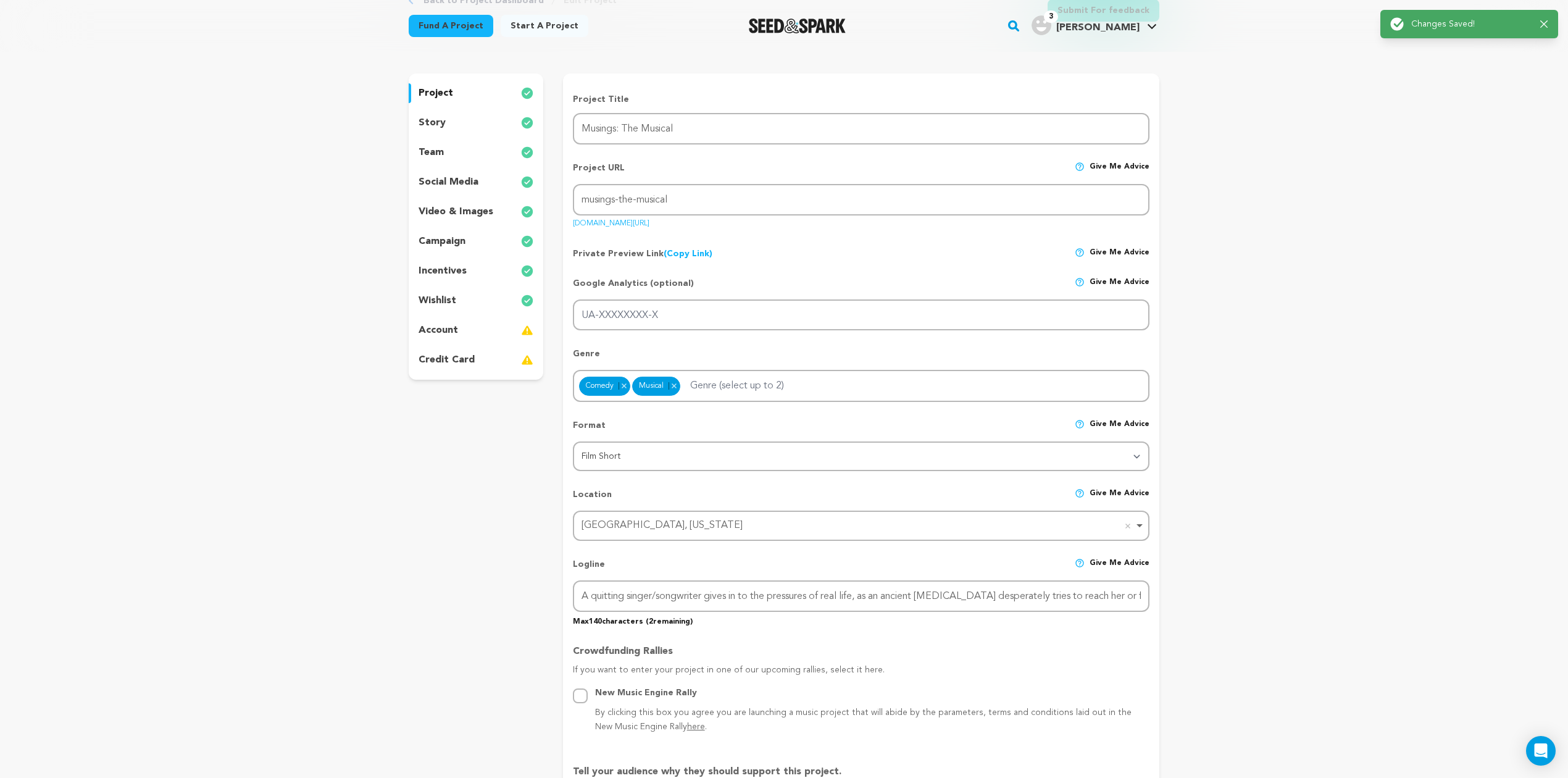
scroll to position [0, 0]
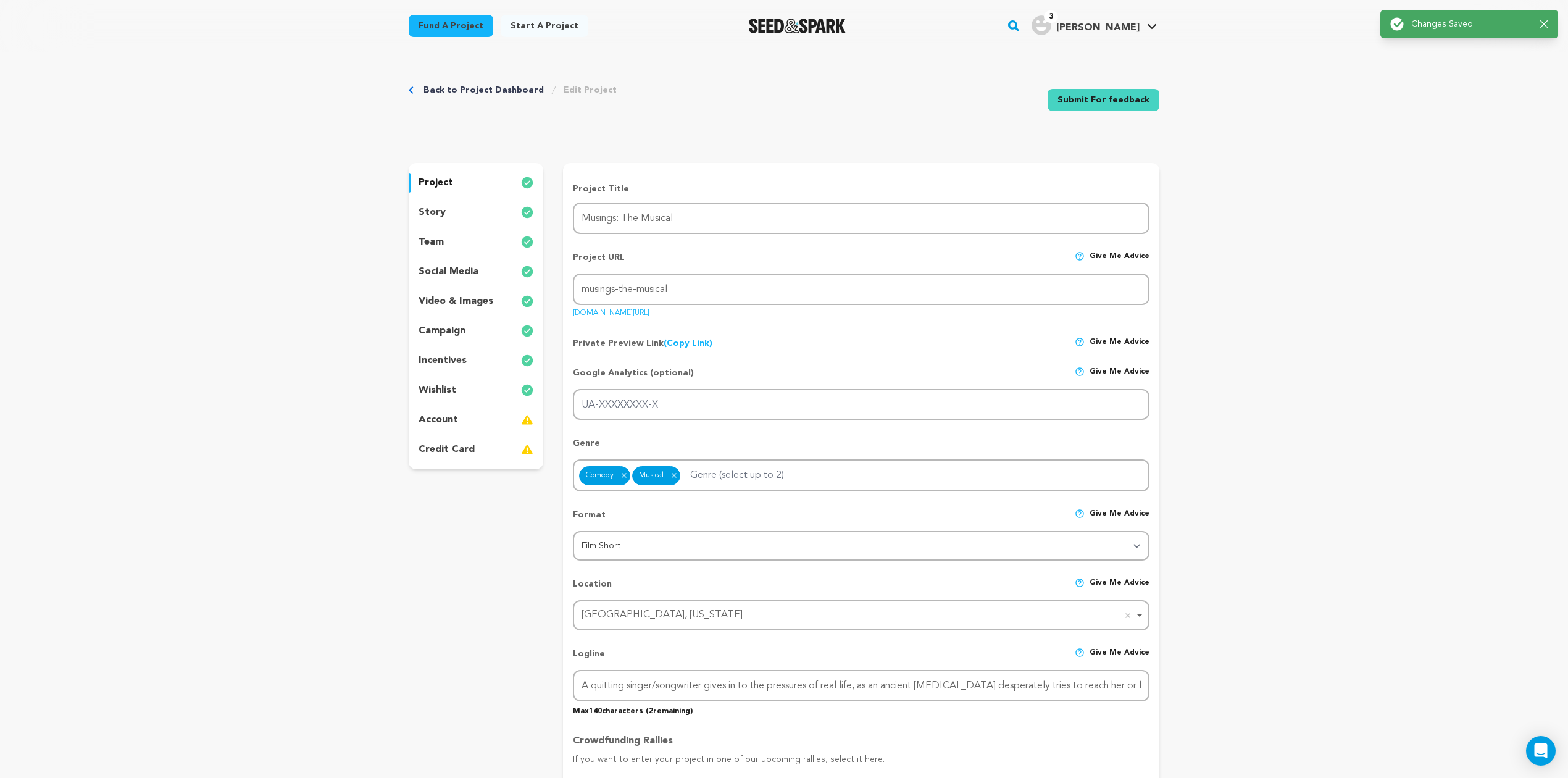
click at [499, 89] on link "Back to Project Dashboard" at bounding box center [484, 90] width 121 height 13
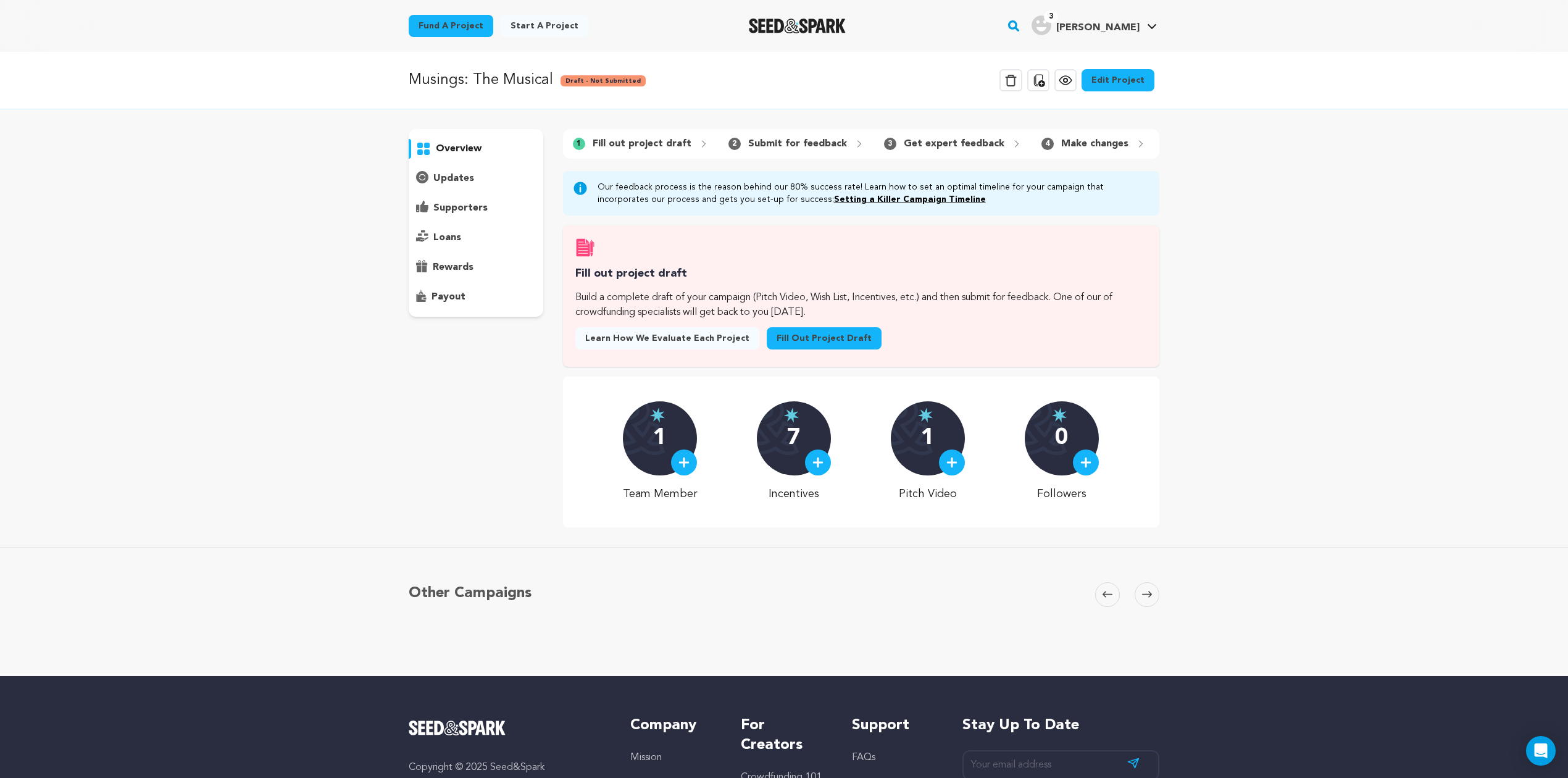
click at [443, 182] on p "updates" at bounding box center [453, 179] width 41 height 15
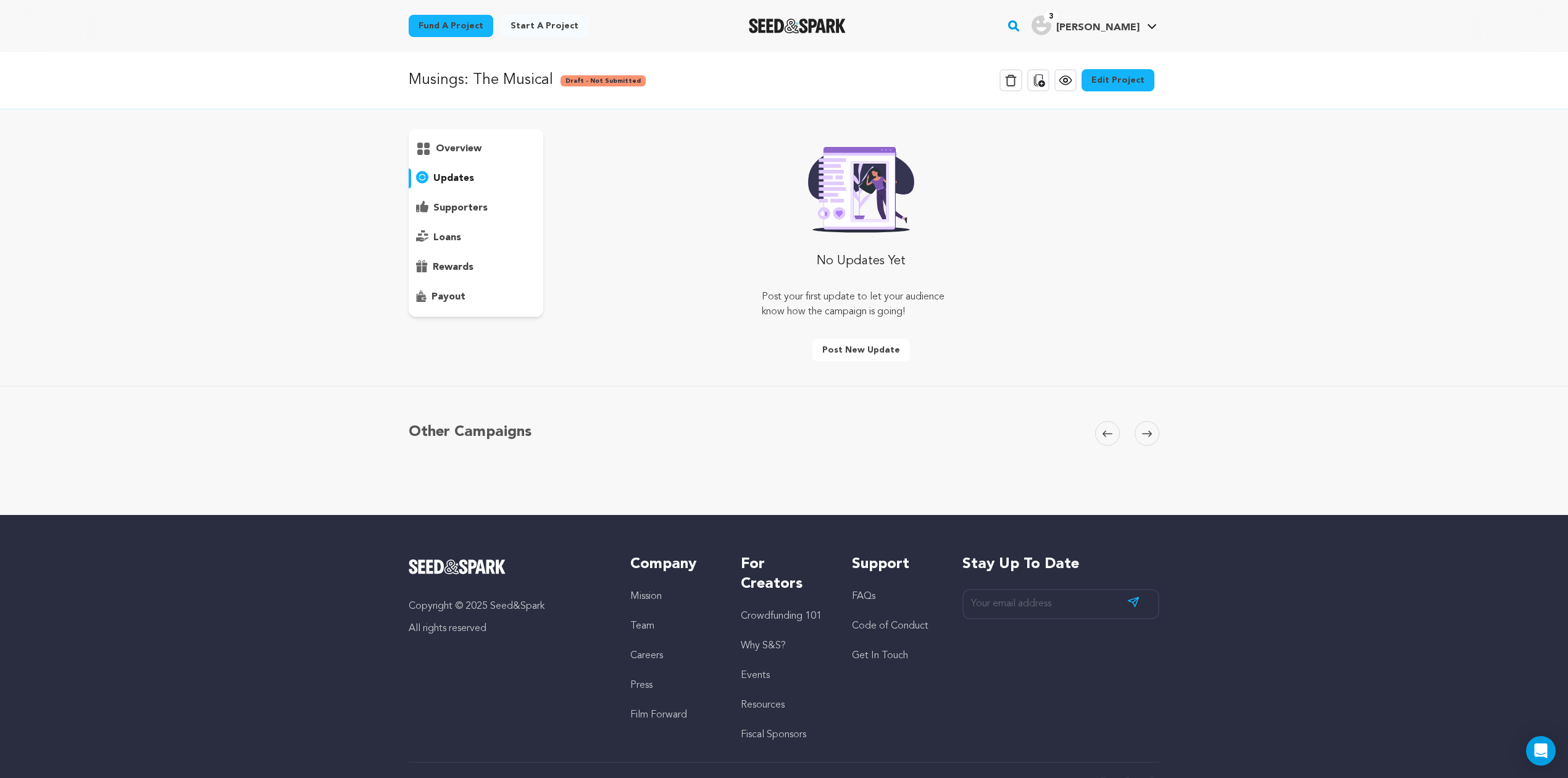
click at [443, 205] on p "supporters" at bounding box center [460, 208] width 54 height 15
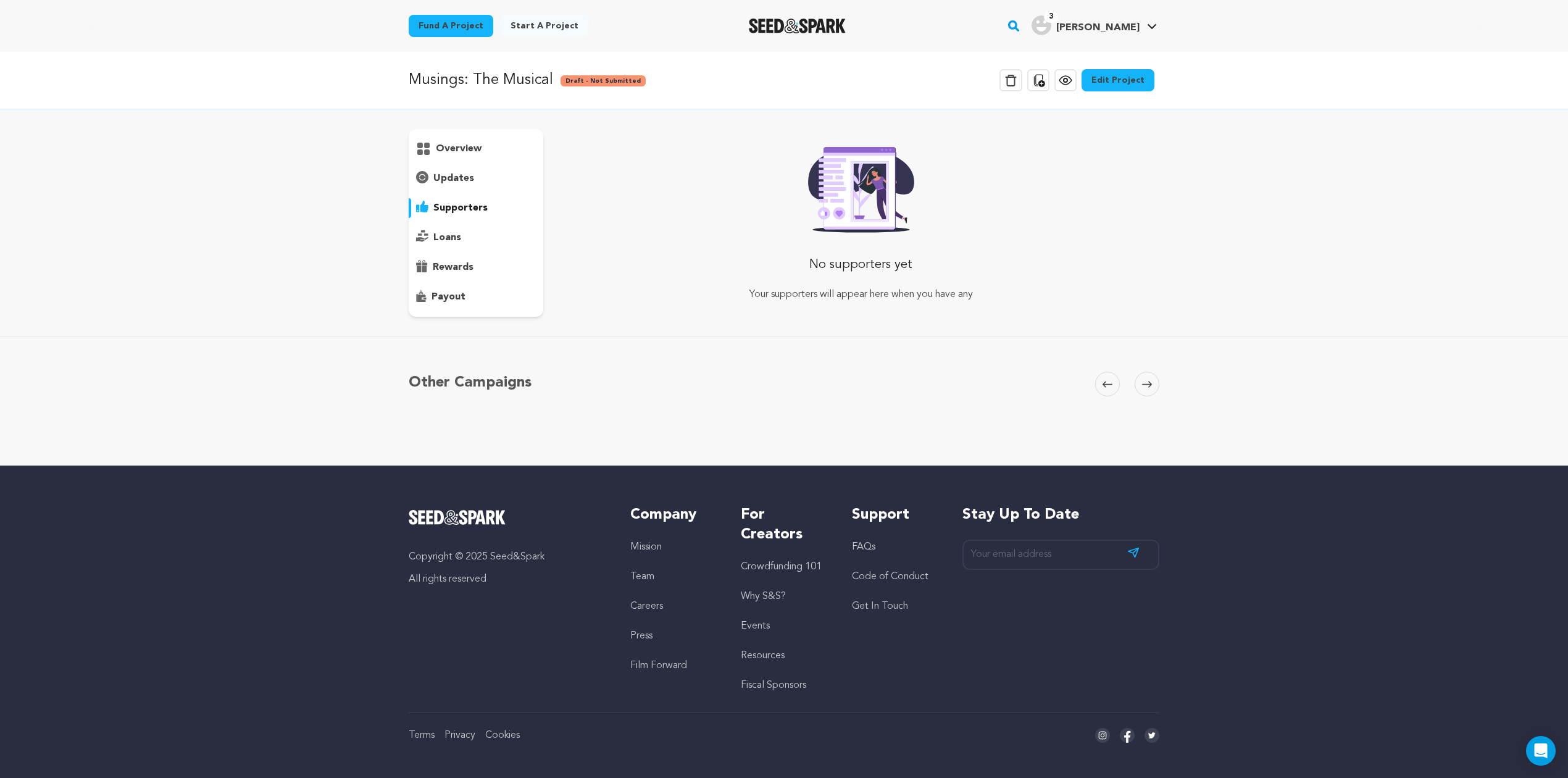
click at [443, 240] on p "loans" at bounding box center [447, 237] width 28 height 15
click at [441, 268] on p "rewards" at bounding box center [452, 267] width 41 height 15
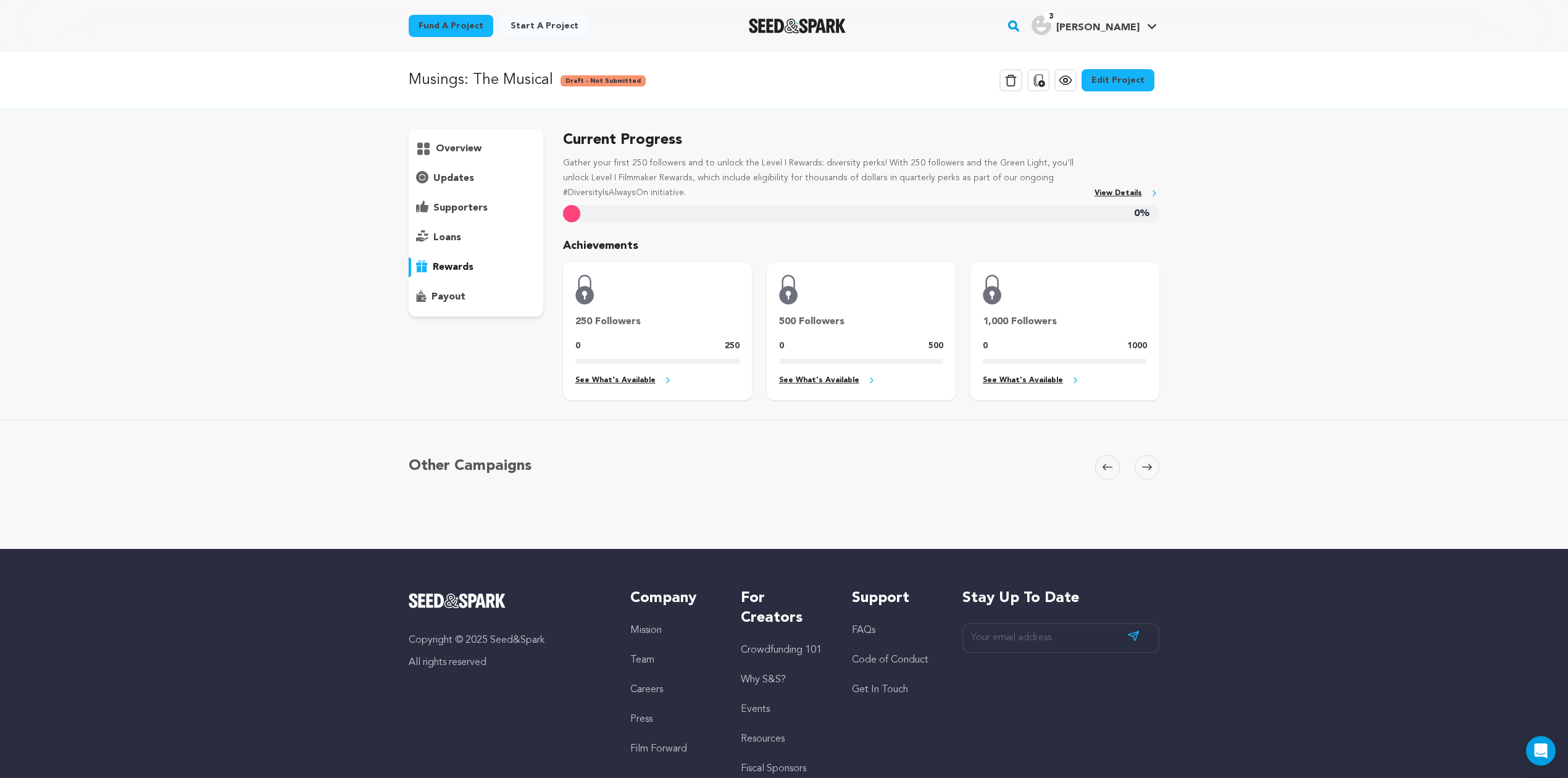
click at [441, 294] on p "payout" at bounding box center [449, 297] width 34 height 15
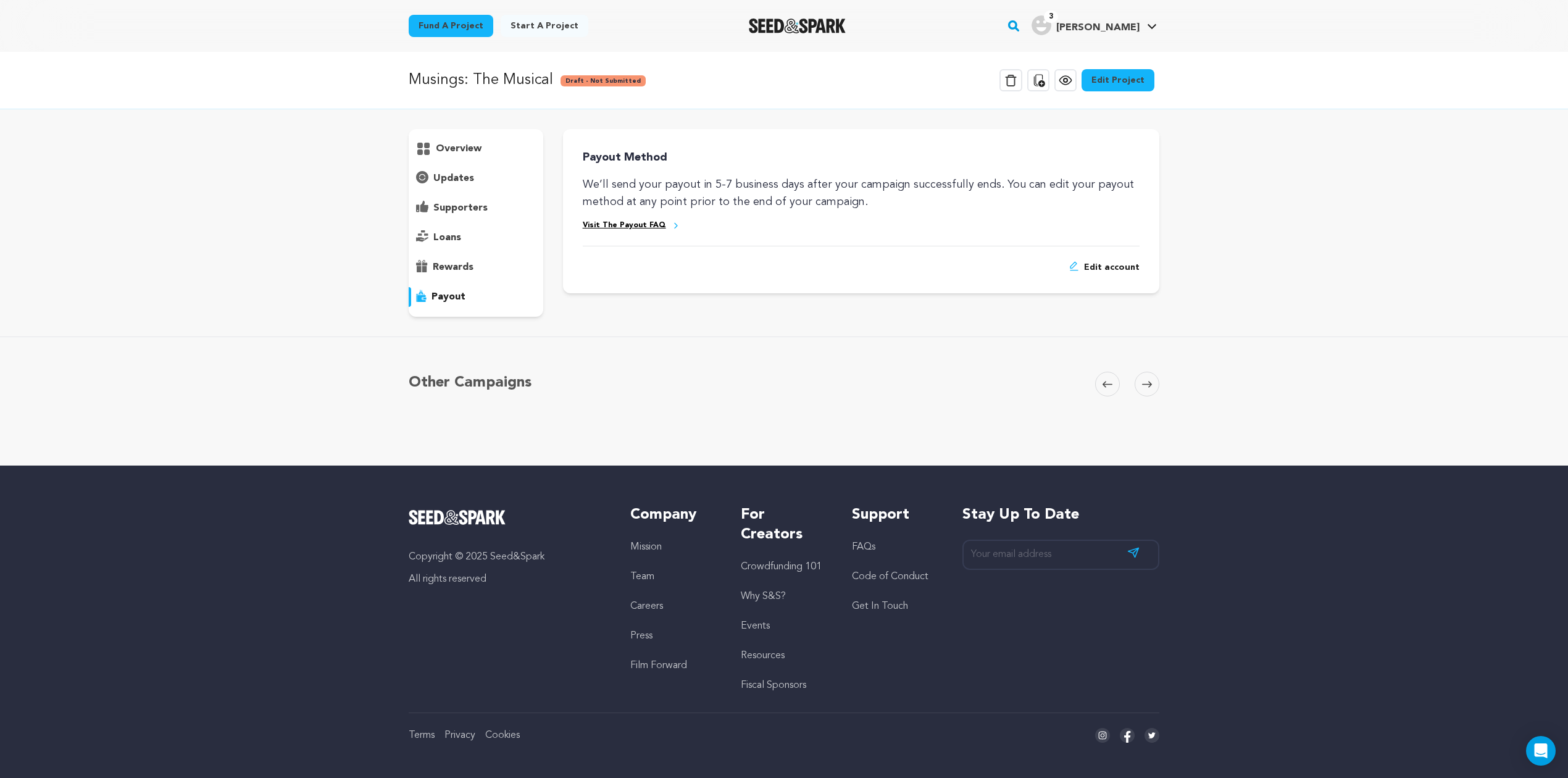
click at [446, 268] on p "rewards" at bounding box center [452, 267] width 41 height 15
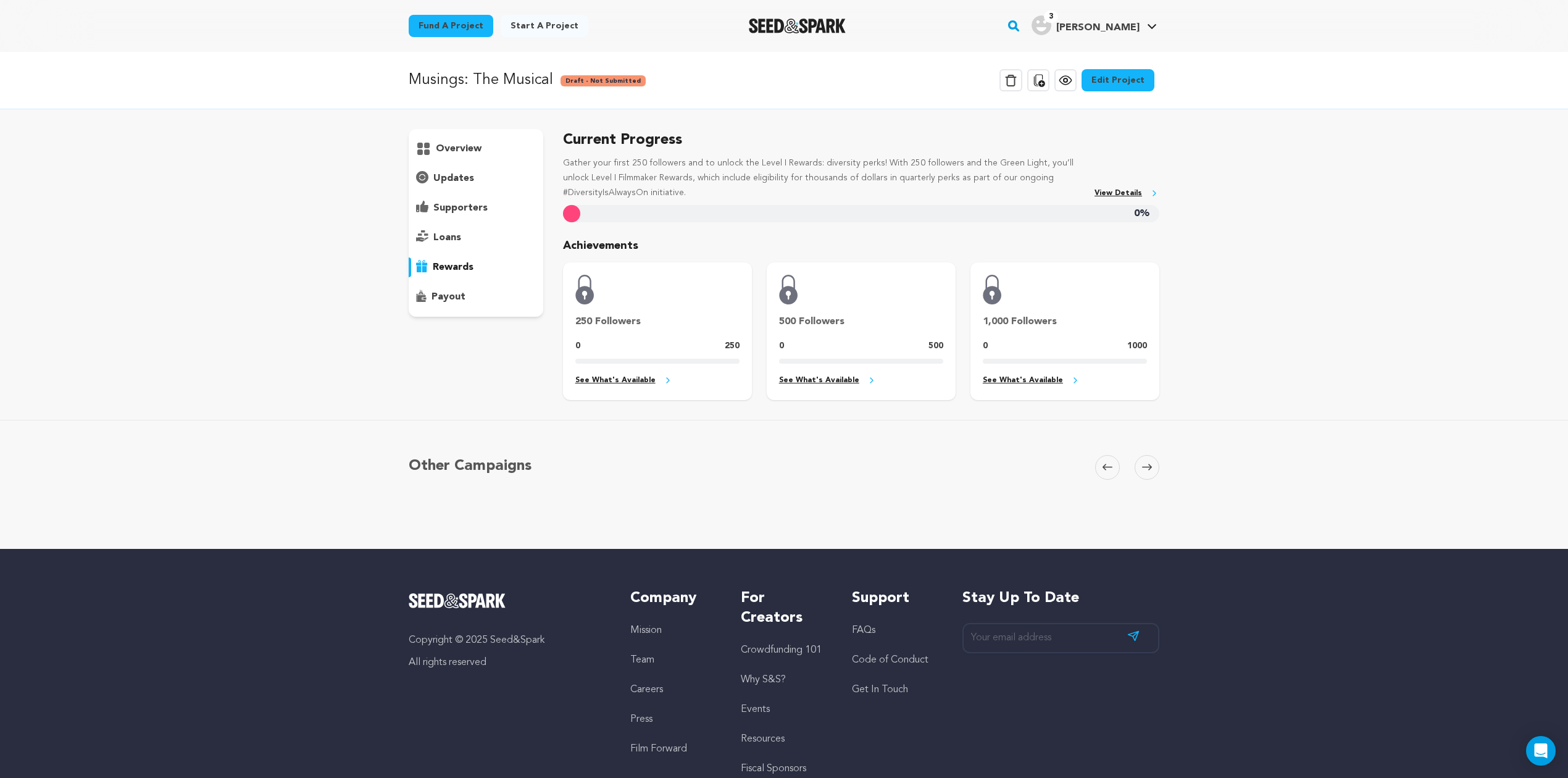
click at [448, 150] on p "overview" at bounding box center [458, 149] width 45 height 15
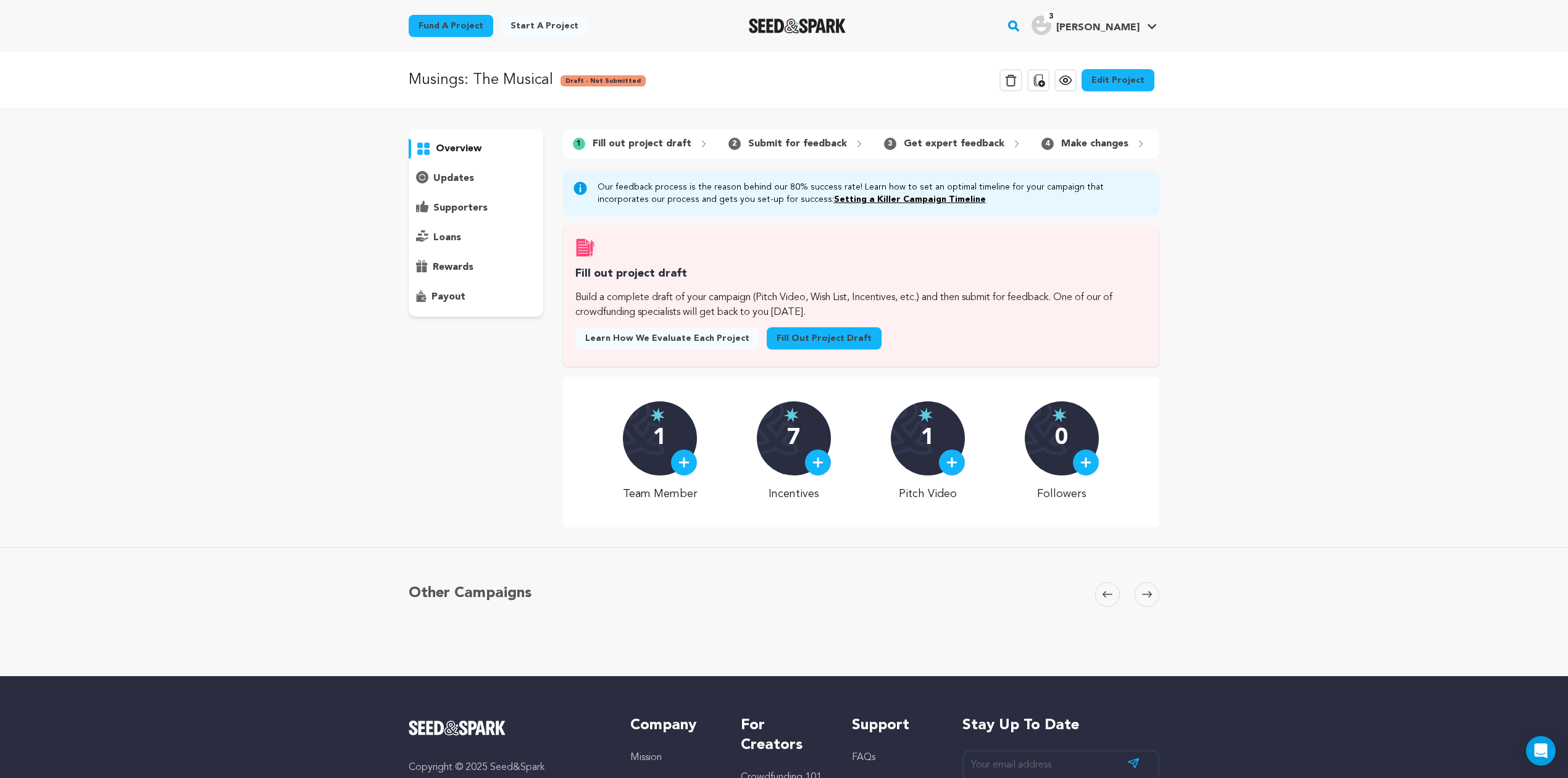
click at [1110, 79] on link "Edit Project" at bounding box center [1118, 80] width 73 height 22
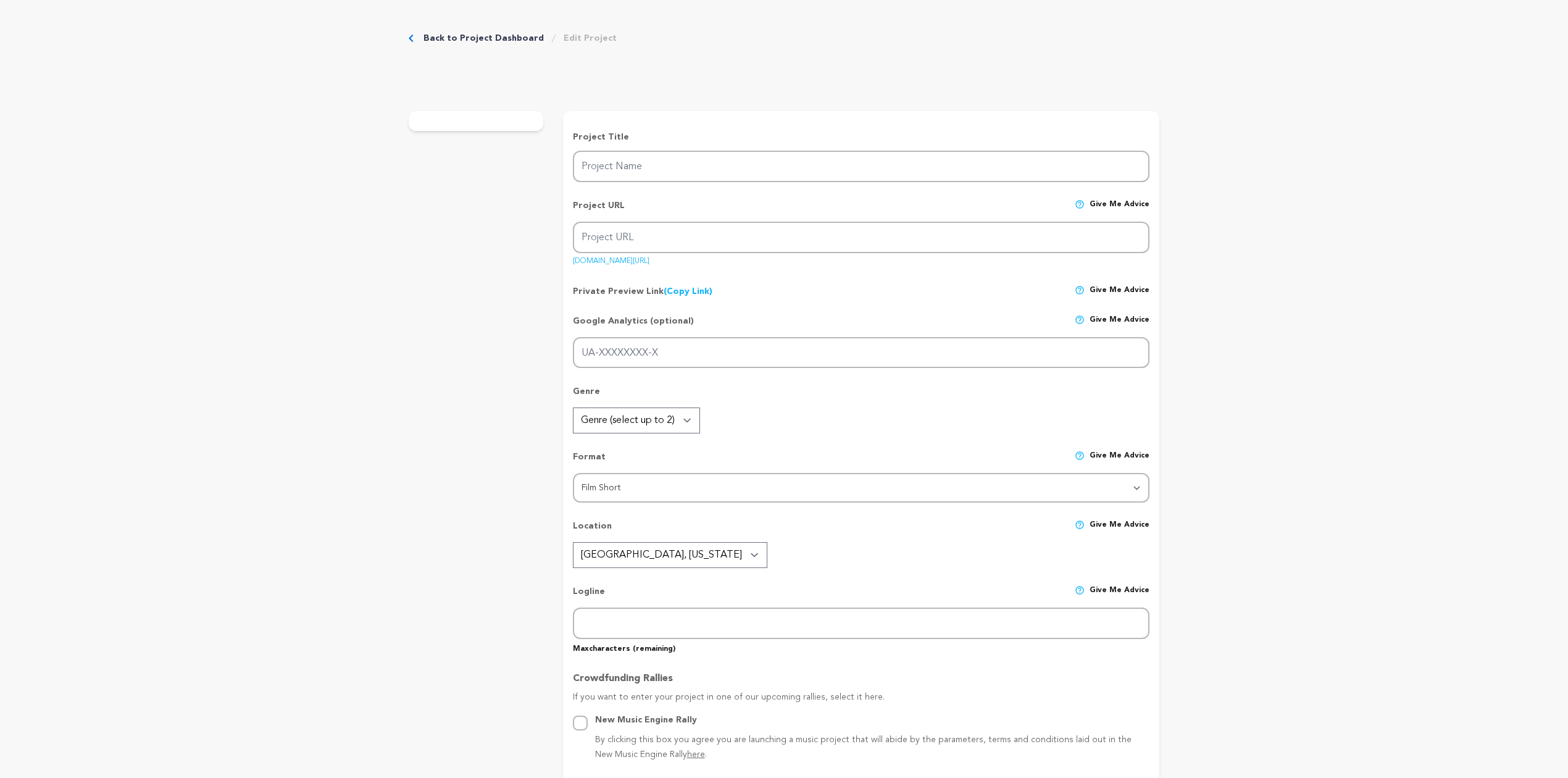
type input "Musings: The Musical"
type input "musings-the-musical"
type input "A quitting singer/songwriter gives in to the pressures of real life, as an anci…"
type textarea "Art is vanishing. Muses are fading. Musings: The Musical is a timely short film…"
type textarea "I created Musings because it reflects a very personal journey. t’s about findin…"
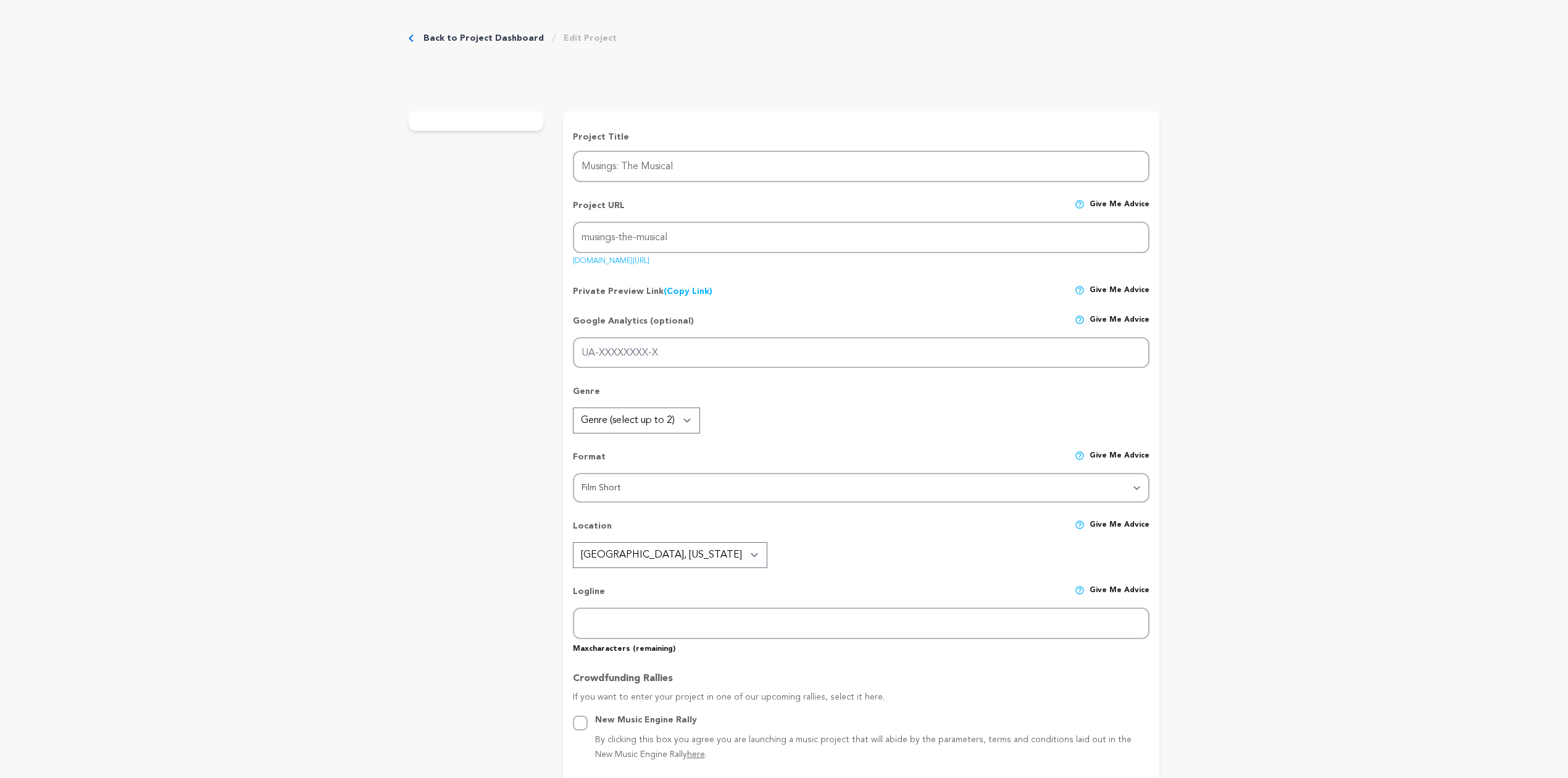
type textarea "Film [US_STATE], Women in Film and Television [US_STATE], From the Heart Produc…"
radio input "true"
type textarea "Emailing all my supporters, sharing on all my social channels"
type textarea "[URL][DOMAIN_NAME]"
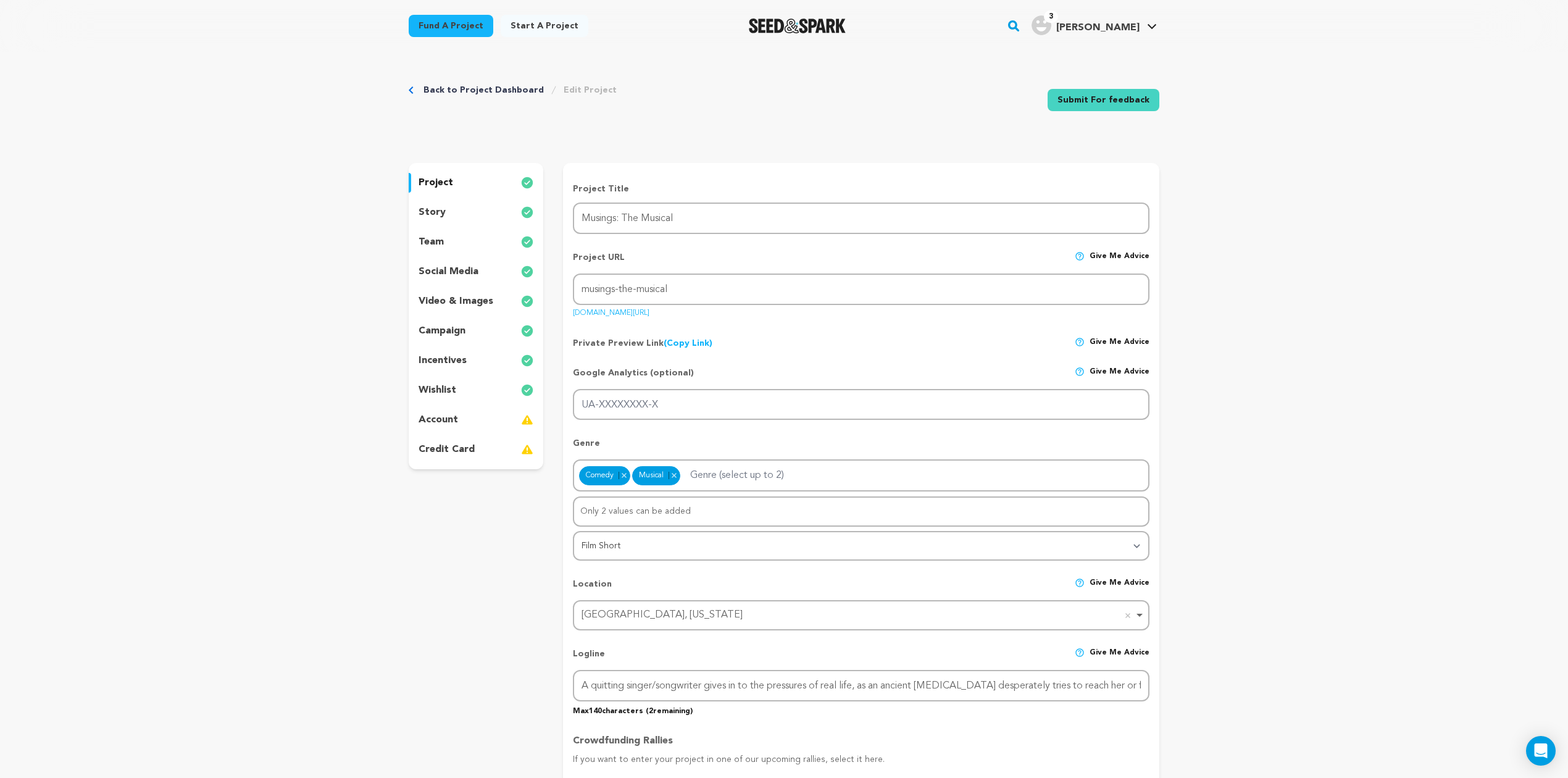
click at [452, 330] on p "campaign" at bounding box center [441, 331] width 47 height 15
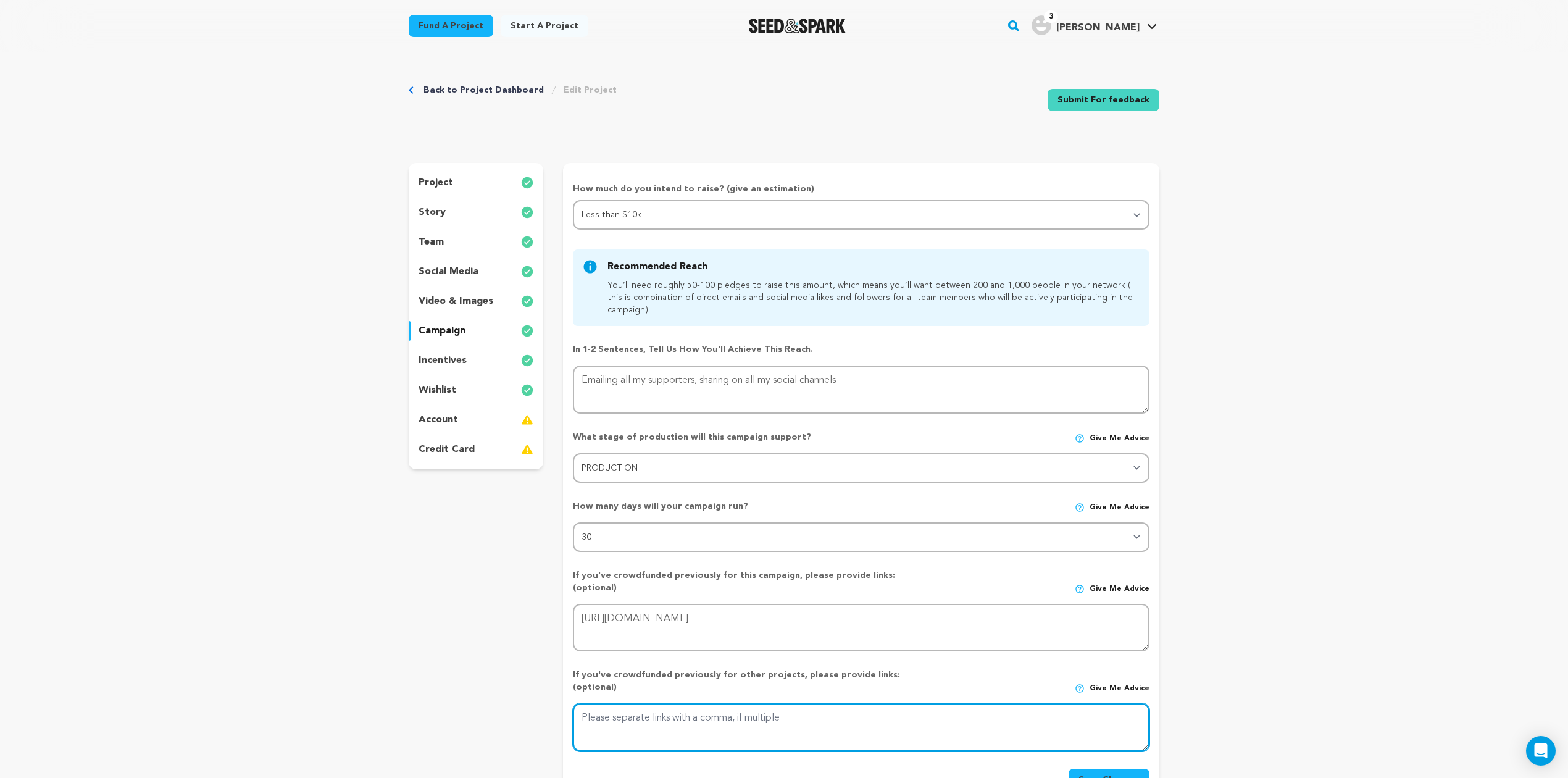
click at [699, 704] on textarea at bounding box center [861, 727] width 577 height 48
paste textarea "[URL][DOMAIN_NAME]"
type textarea "[URL][DOMAIN_NAME]"
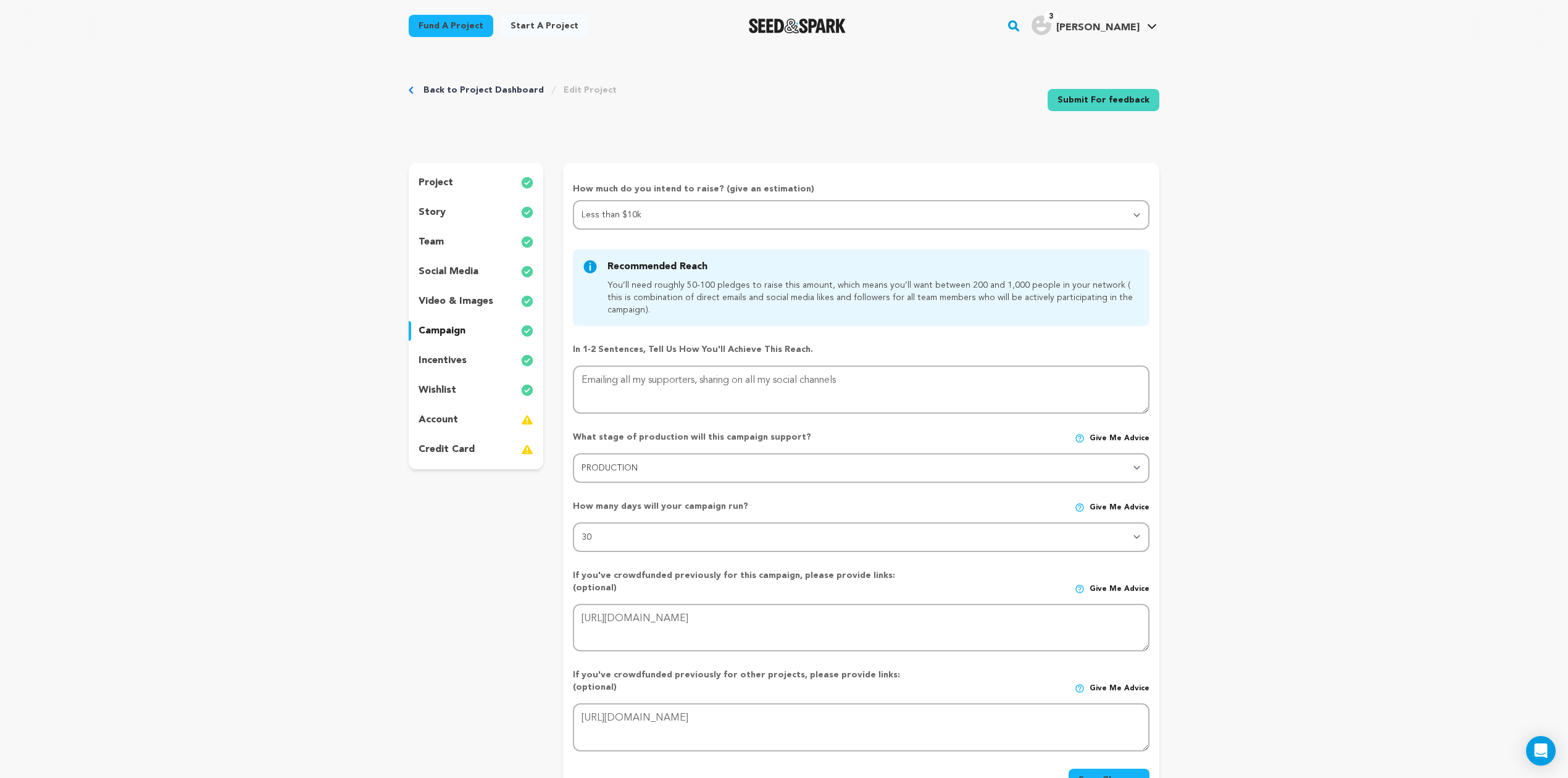
click at [1102, 769] on button "Save Changes" at bounding box center [1109, 780] width 81 height 22
click at [443, 183] on p "project" at bounding box center [435, 183] width 34 height 15
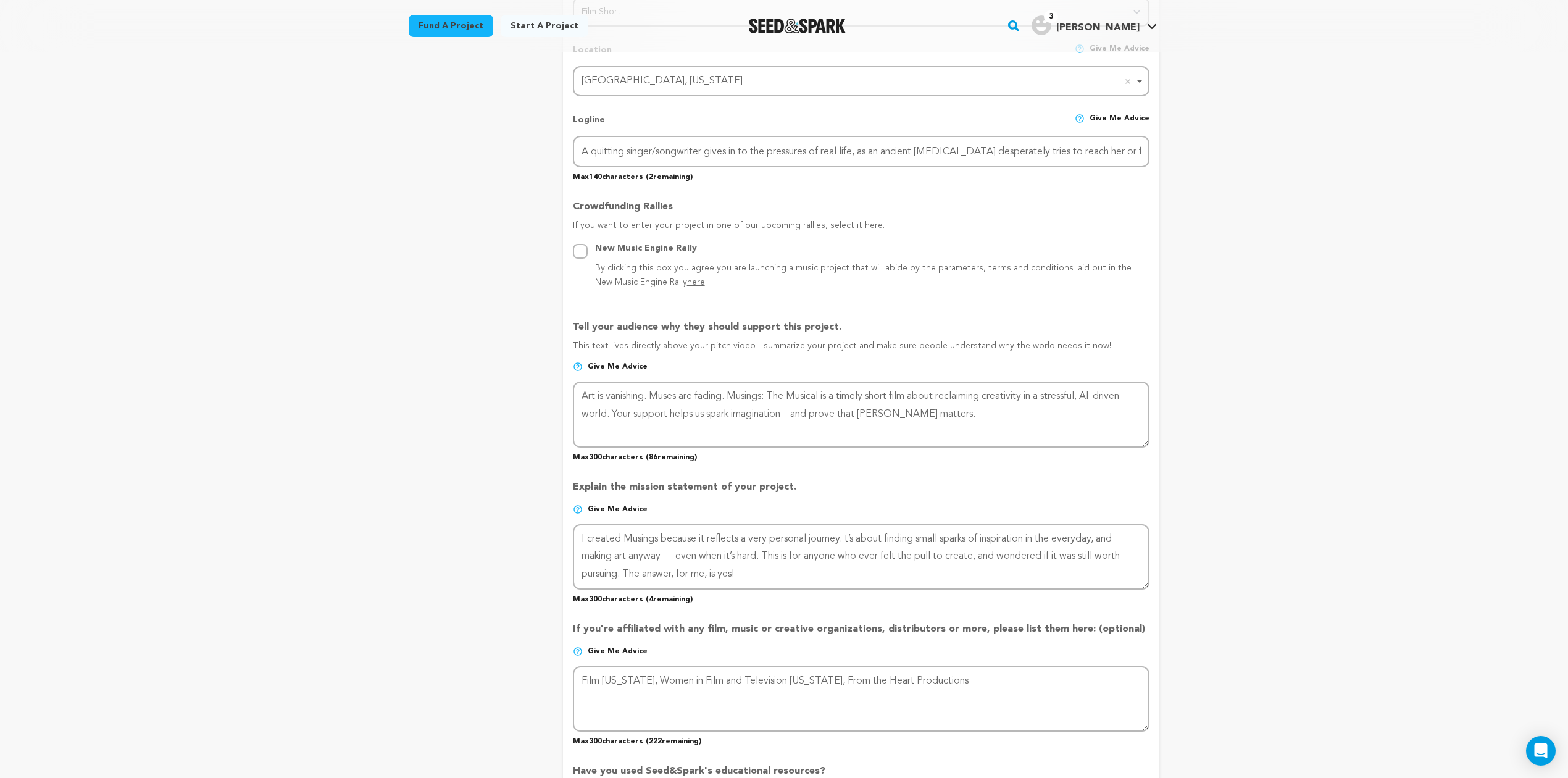
scroll to position [549, 0]
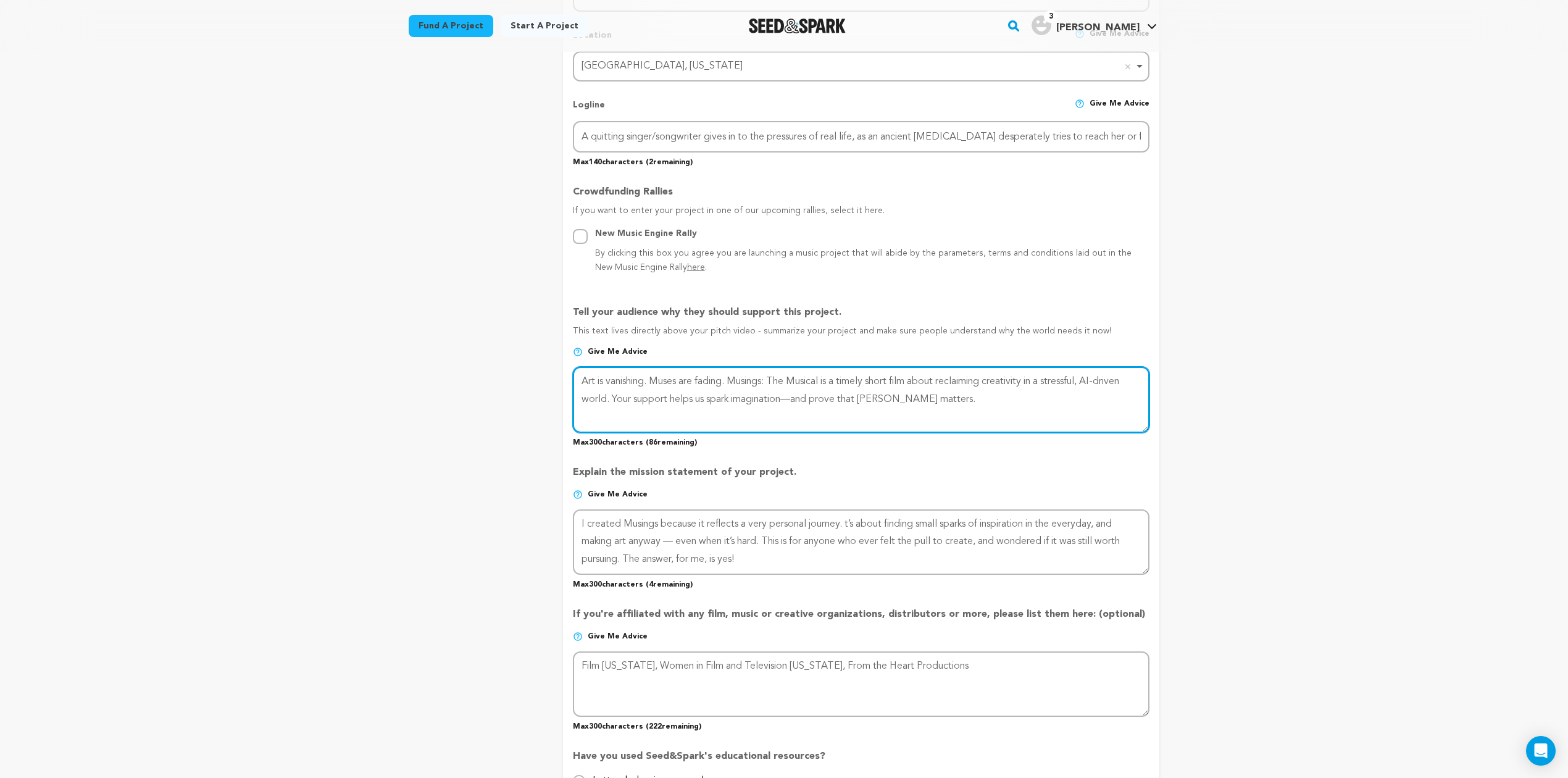
click at [989, 395] on textarea at bounding box center [861, 400] width 577 height 66
click at [845, 411] on textarea at bounding box center [861, 400] width 577 height 66
paste textarea "[PERSON_NAME] and [PERSON_NAME] [PERSON_NAME] Founda"
click at [874, 411] on textarea at bounding box center [861, 400] width 577 height 66
drag, startPoint x: 911, startPoint y: 411, endPoint x: 868, endPoint y: 410, distance: 43.0
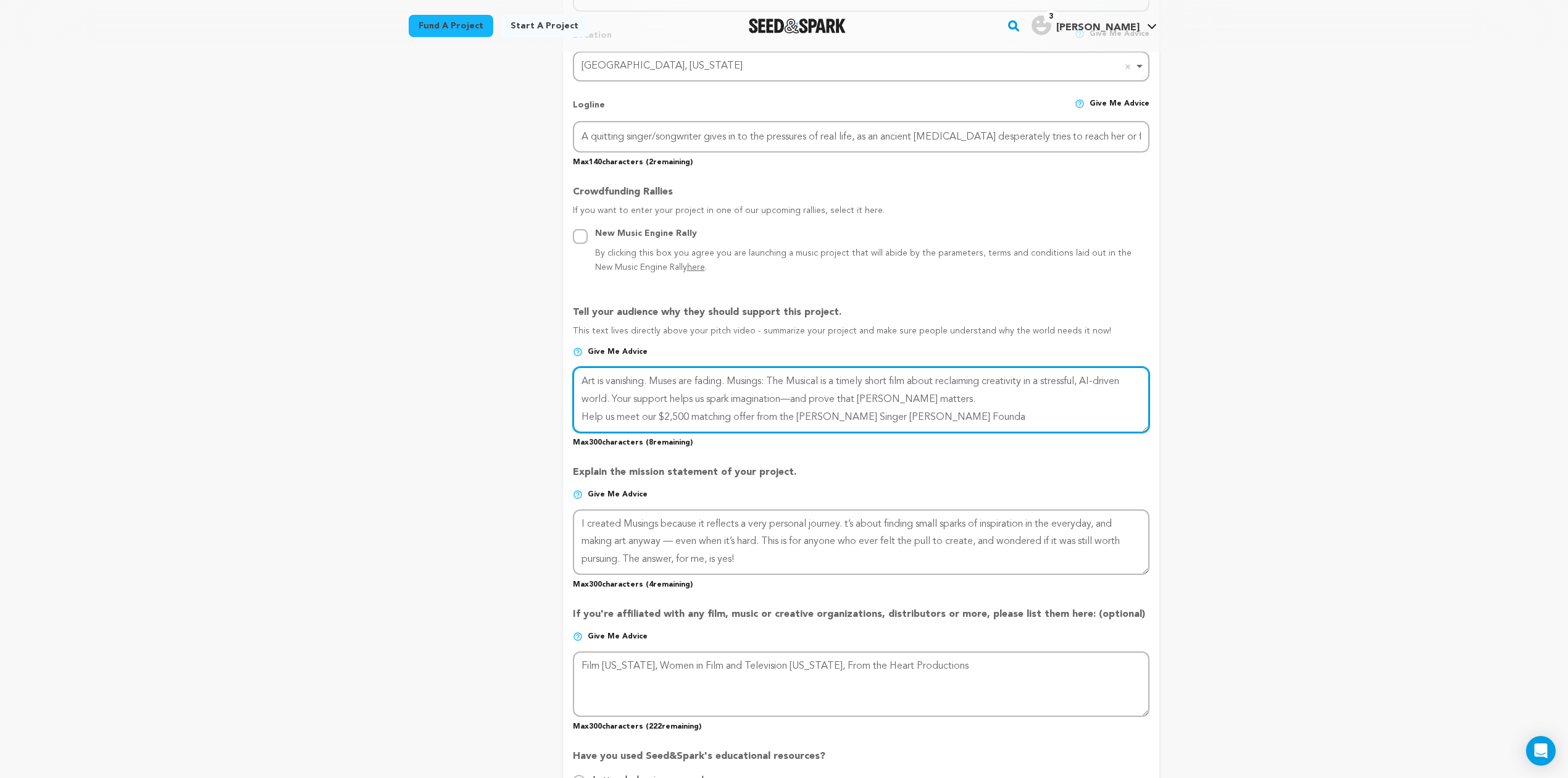
click at [868, 410] on textarea at bounding box center [861, 400] width 577 height 66
click at [906, 411] on textarea at bounding box center [861, 400] width 577 height 66
click at [922, 414] on textarea at bounding box center [861, 400] width 577 height 66
type textarea "Art is vanishing. Muses are fading. Musings: The Musical is a timely short film…"
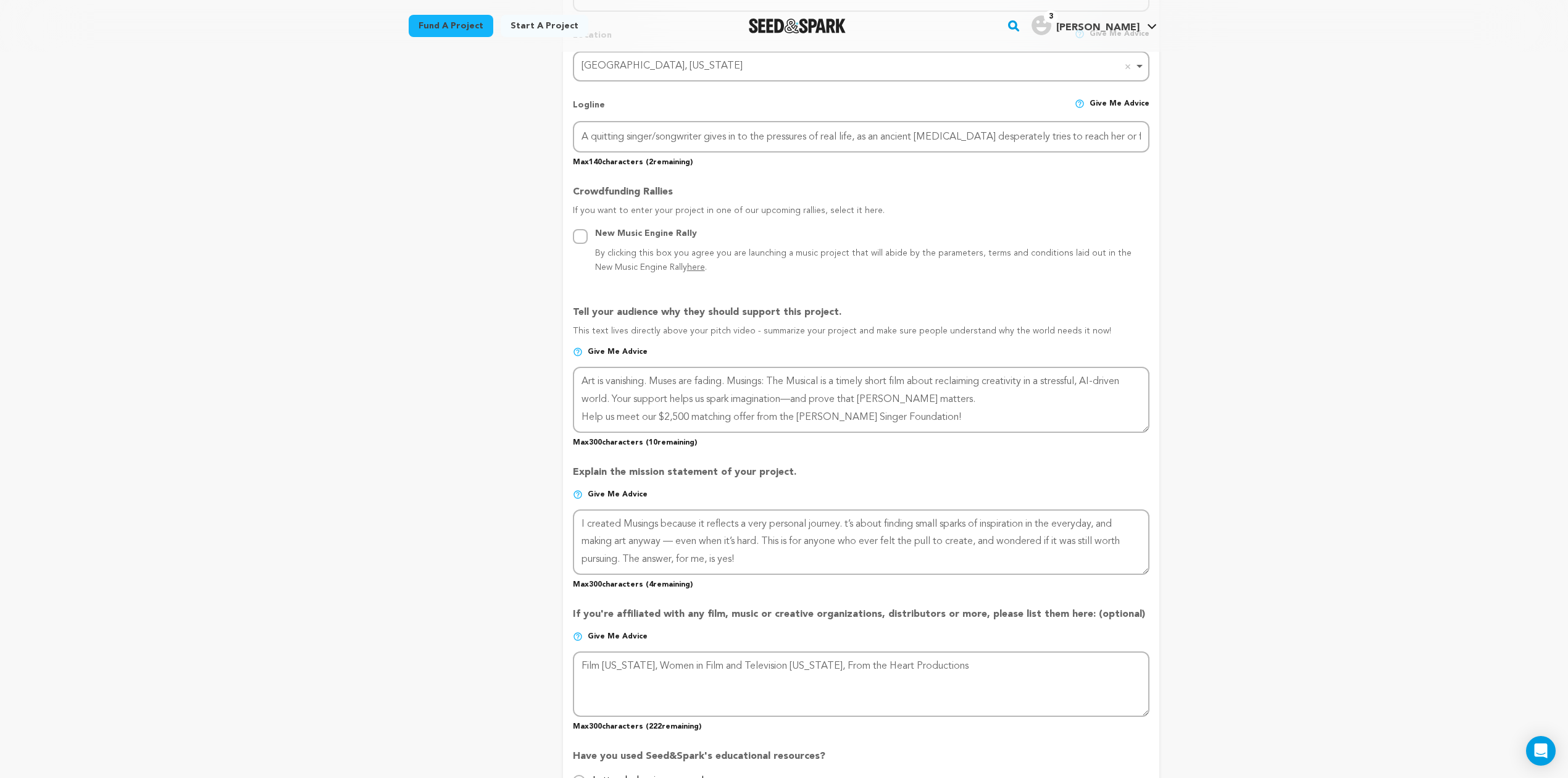
click at [1285, 430] on div "Back to Project Dashboard Edit Project Submit For feedback Submit For feedback …" at bounding box center [784, 510] width 1568 height 2015
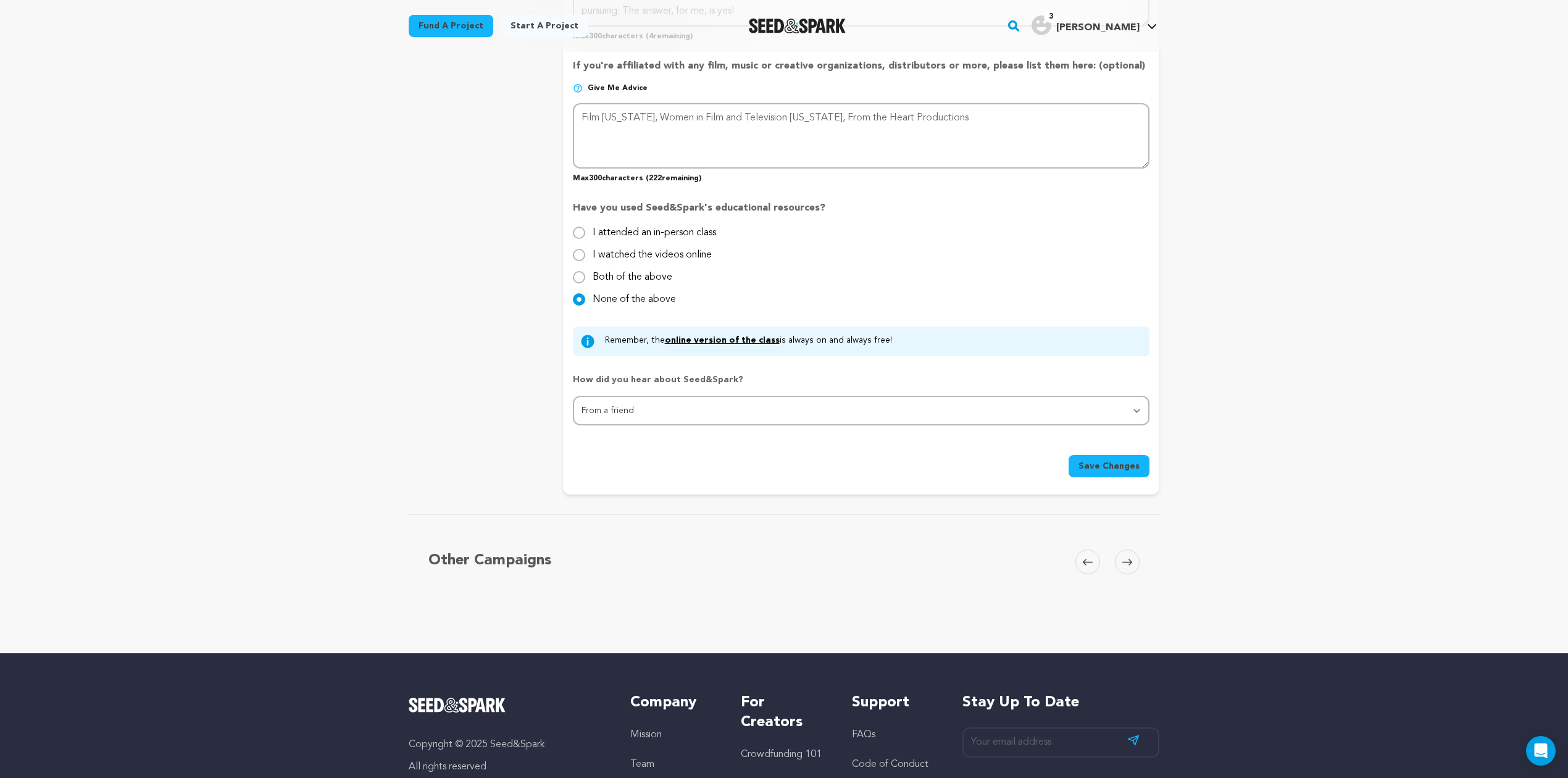
scroll to position [1301, 0]
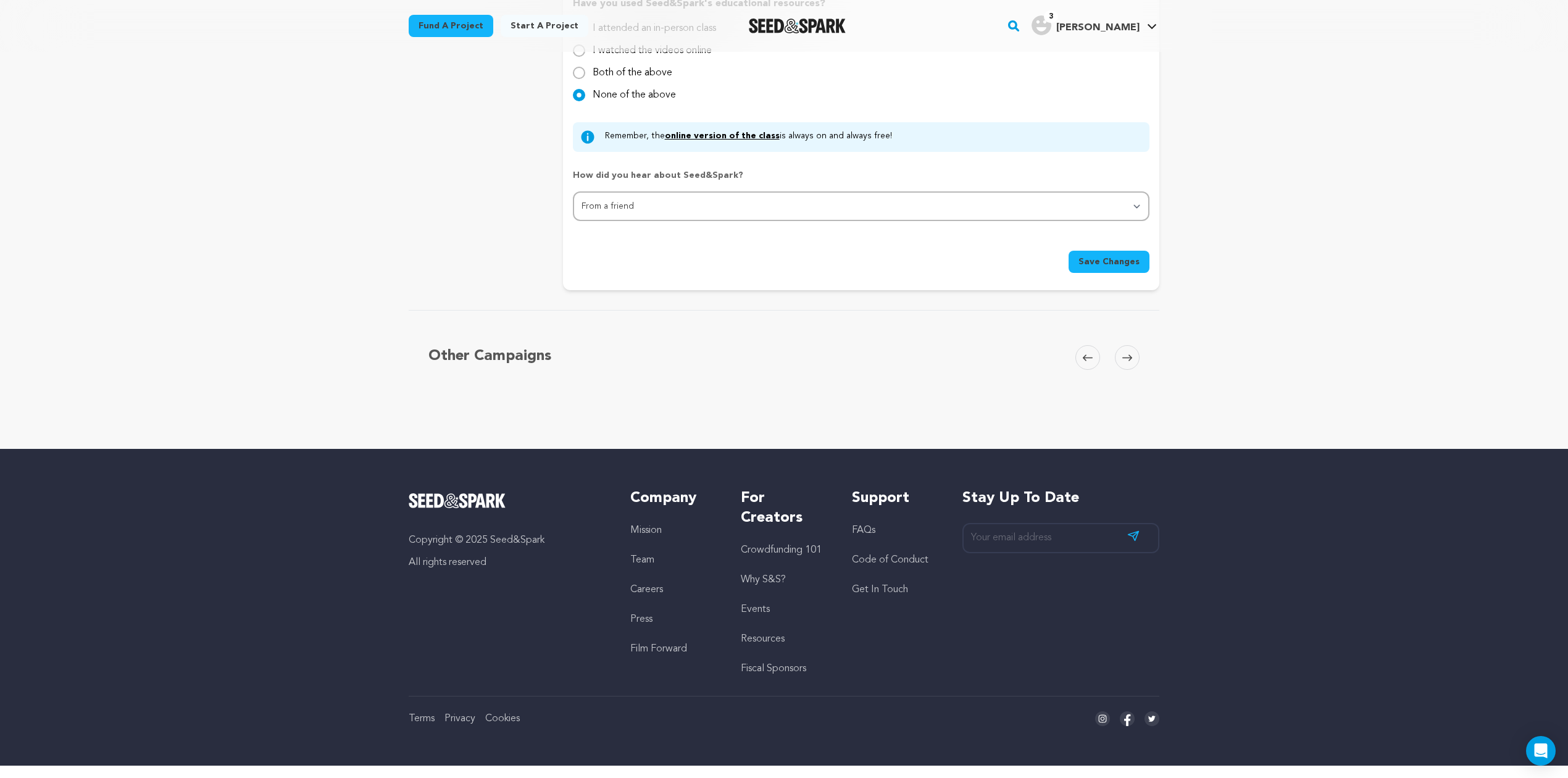
click at [1119, 255] on span "Save Changes" at bounding box center [1109, 261] width 61 height 13
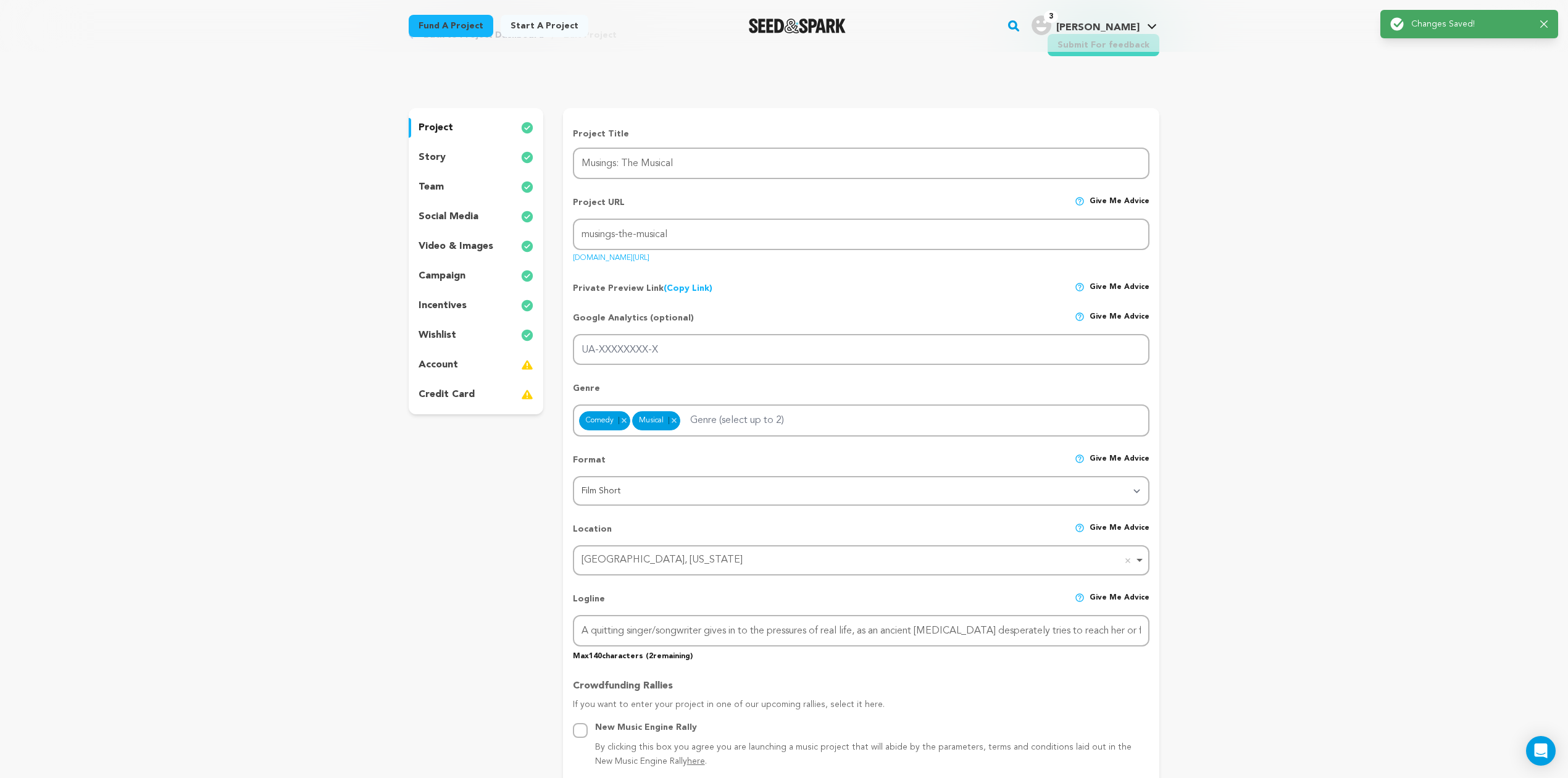
scroll to position [0, 0]
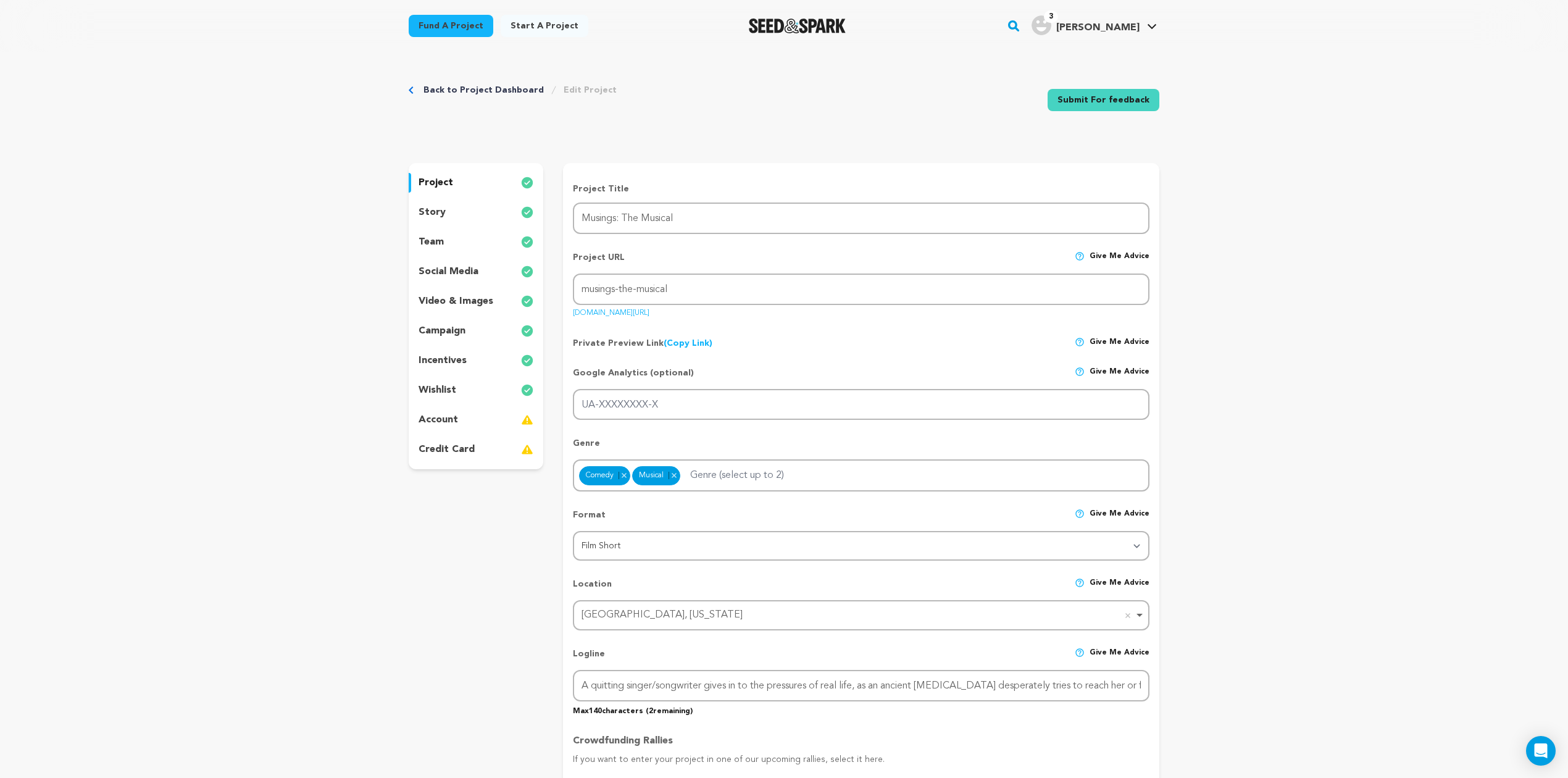
click at [442, 447] on p "credit card" at bounding box center [446, 450] width 56 height 15
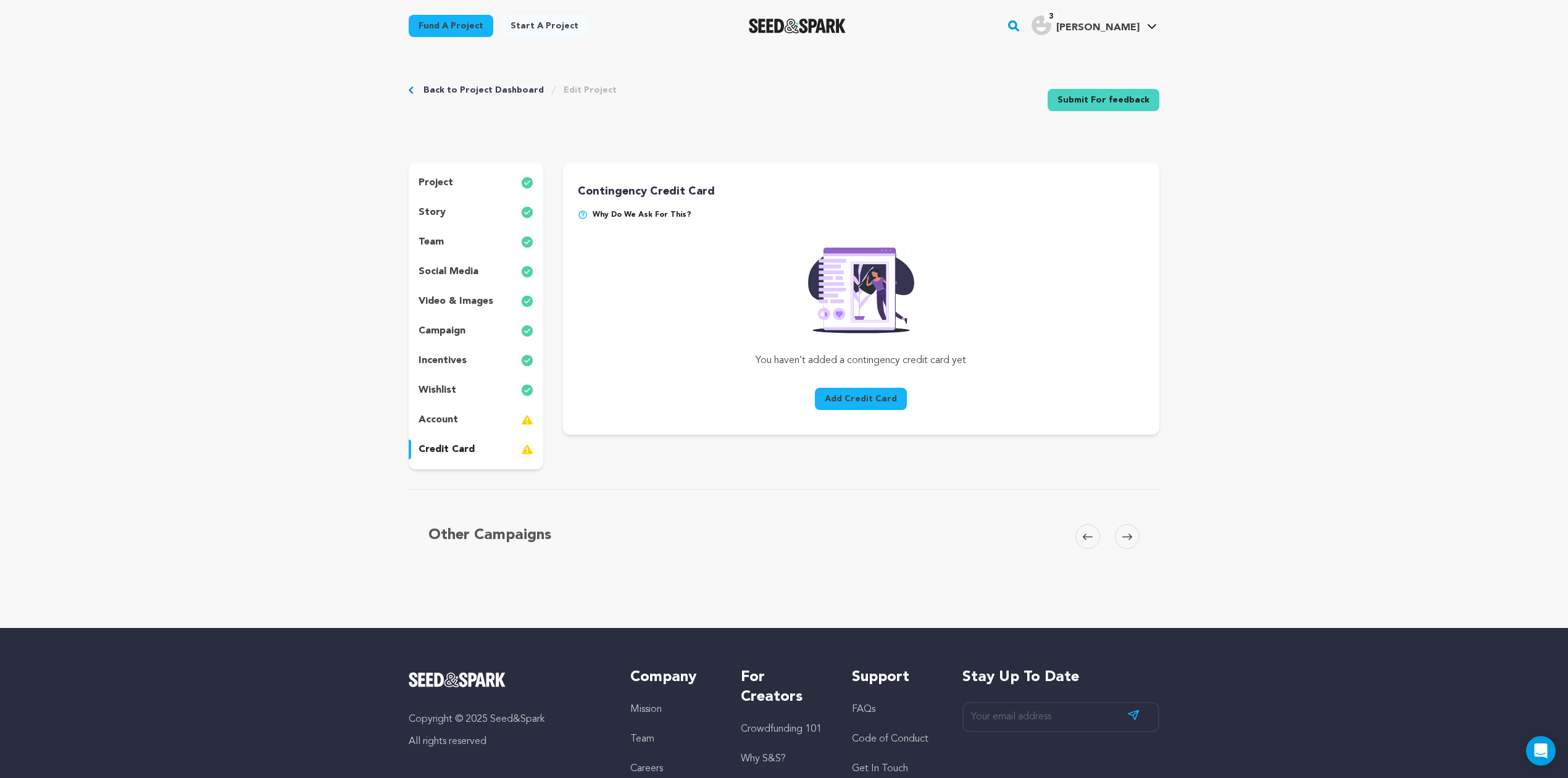
click at [442, 428] on div "account" at bounding box center [476, 420] width 135 height 20
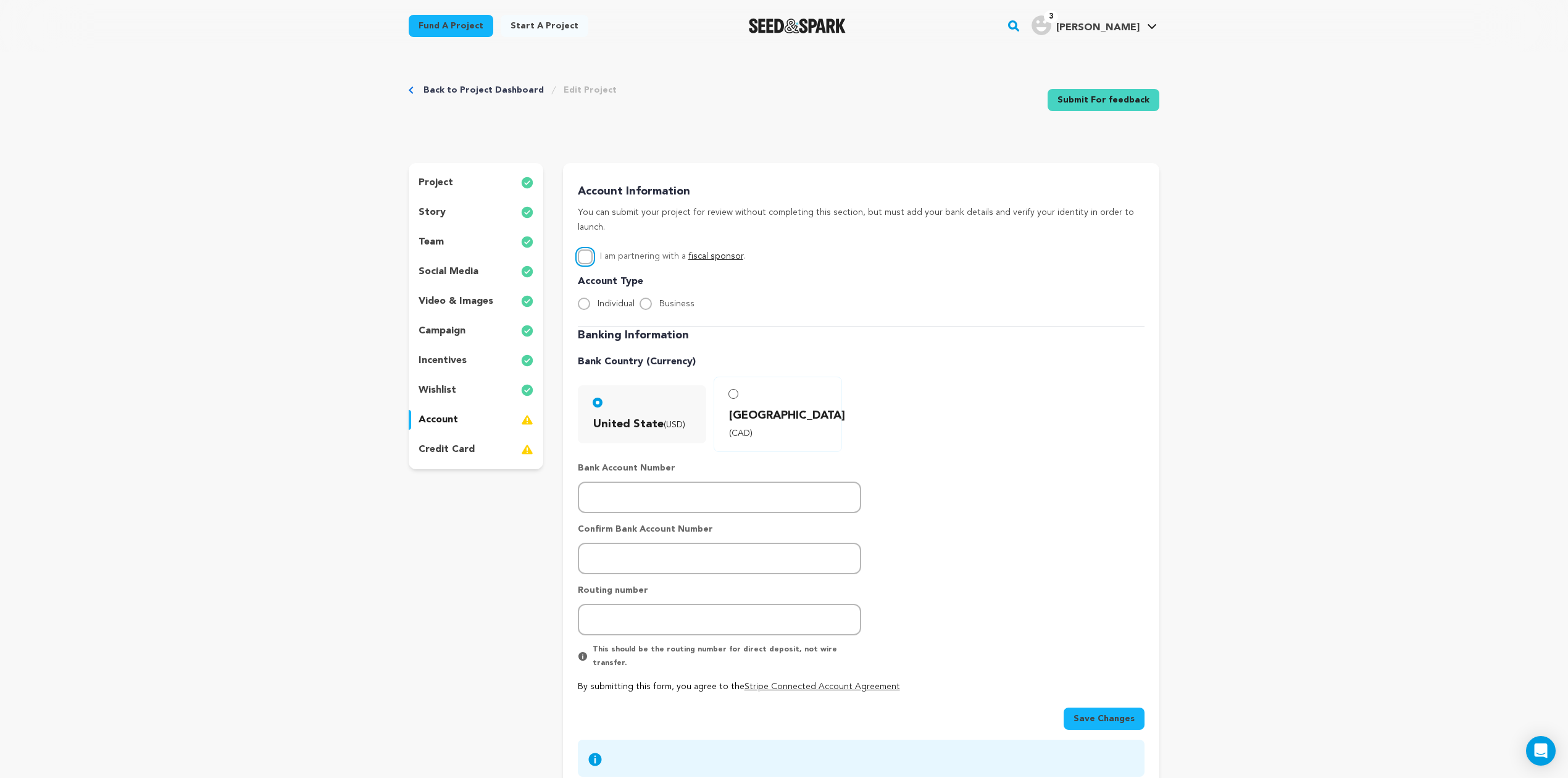
click at [588, 249] on input "I am partnering with a fiscal sponsor ." at bounding box center [585, 257] width 15 height 15
checkbox input "true"
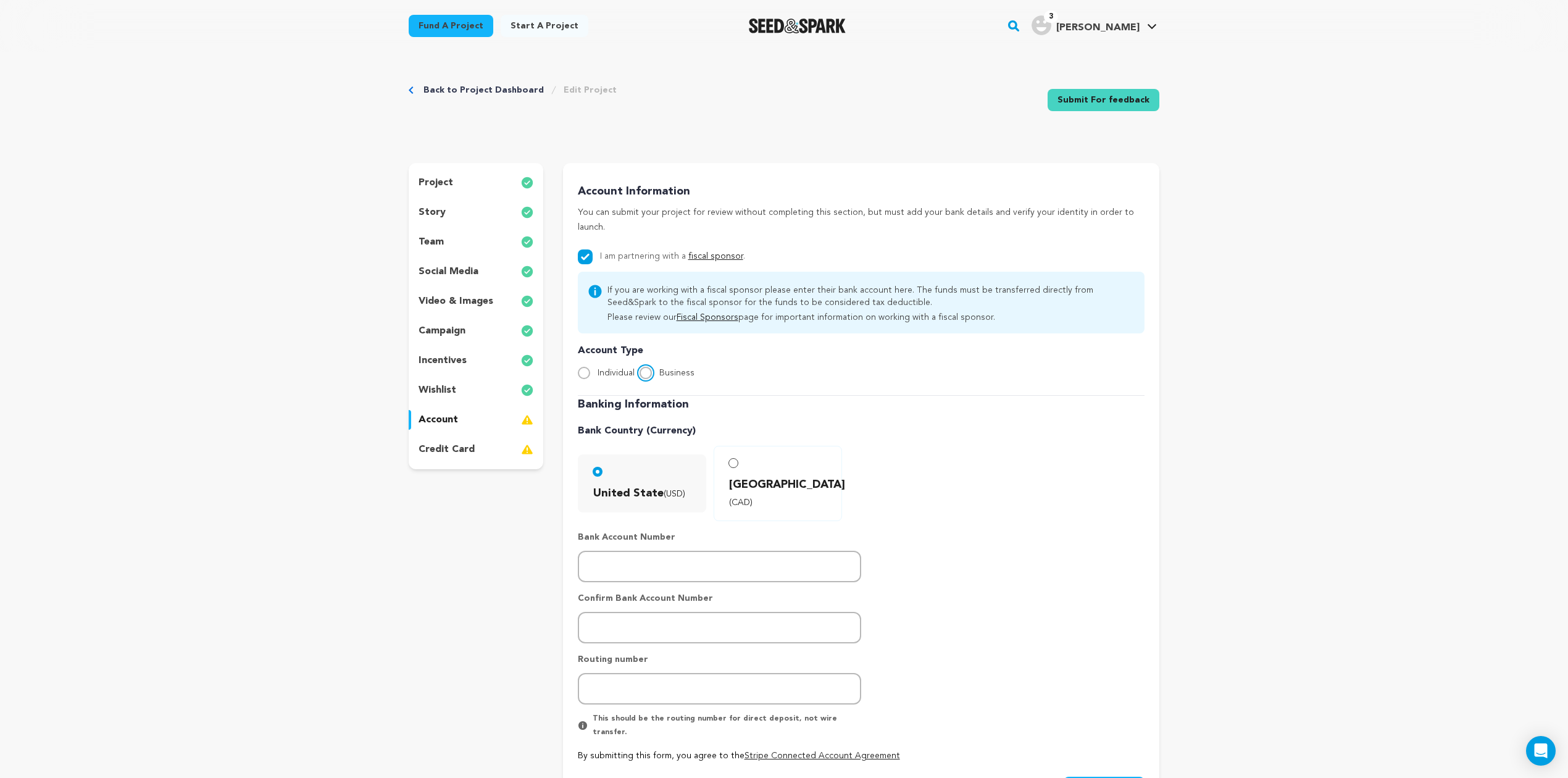
click at [642, 367] on input "Business" at bounding box center [645, 373] width 13 height 13
radio input "true"
